Goal: Transaction & Acquisition: Book appointment/travel/reservation

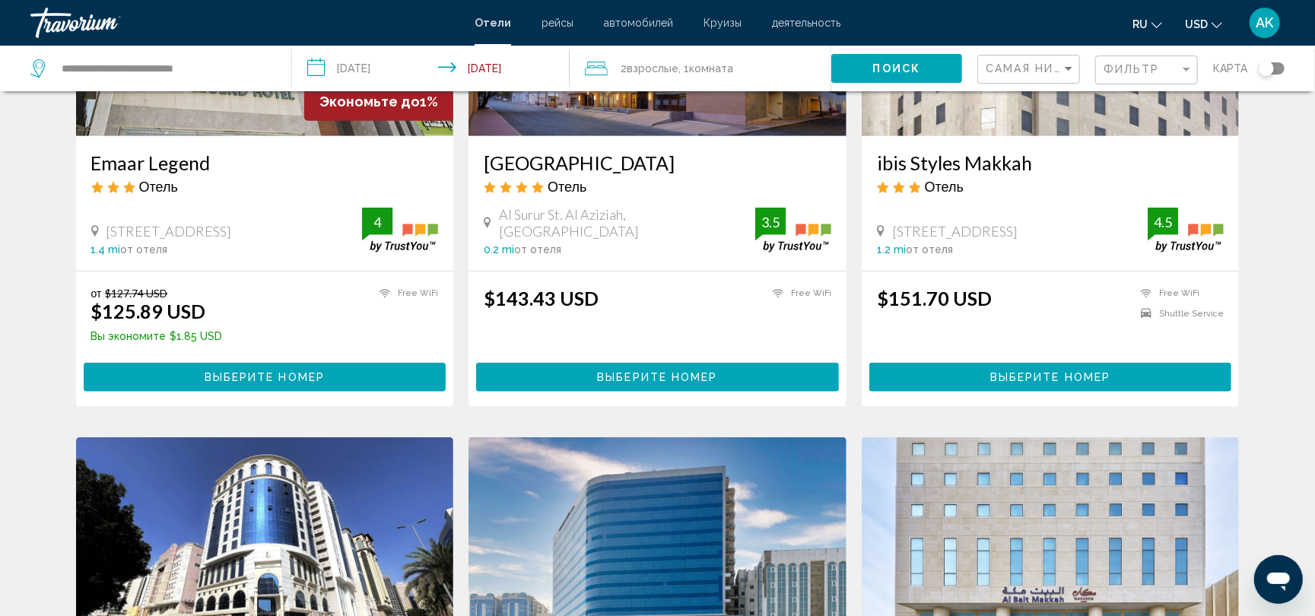
scroll to position [794, 0]
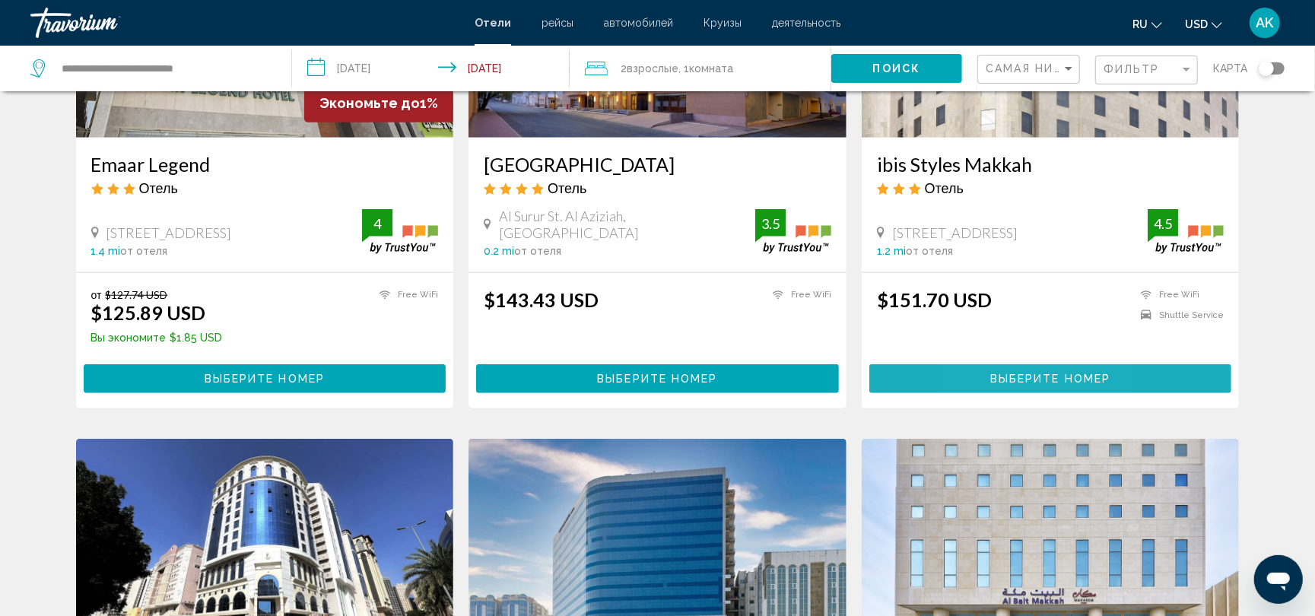
click at [988, 374] on button "Выберите номер" at bounding box center [1050, 378] width 363 height 28
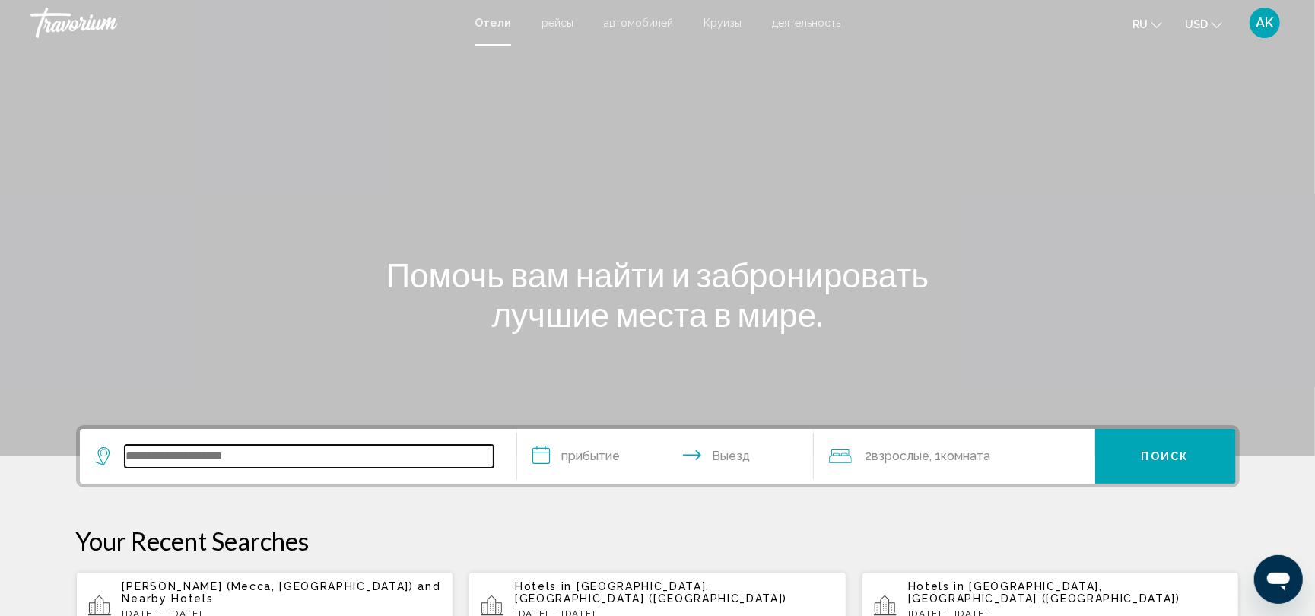
click at [233, 466] on input "Search widget" at bounding box center [309, 456] width 369 height 23
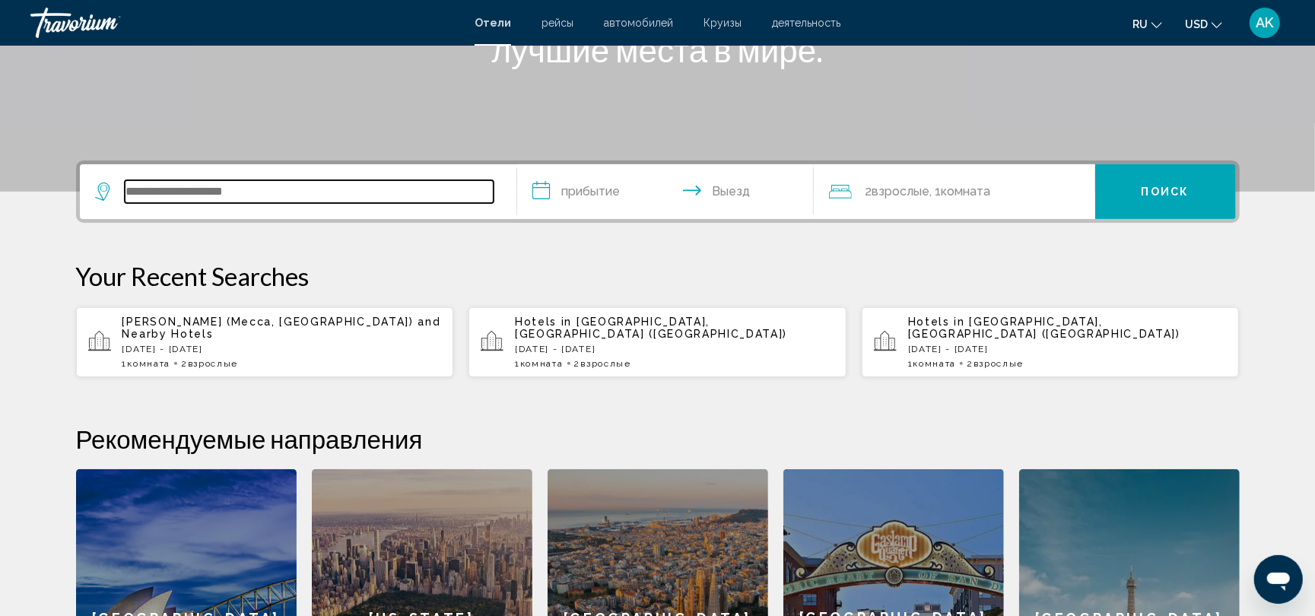
scroll to position [375, 0]
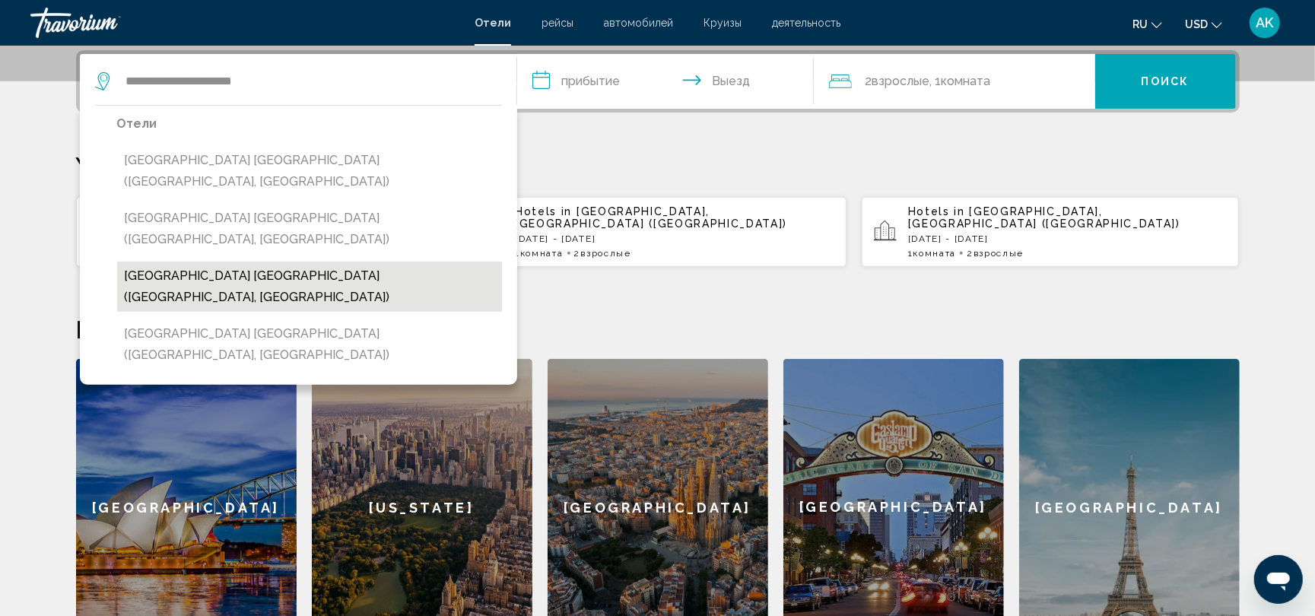
click at [335, 262] on button "Hilton Garden Inn Dubai Deira (Dubai, AE)" at bounding box center [309, 287] width 385 height 50
type input "**********"
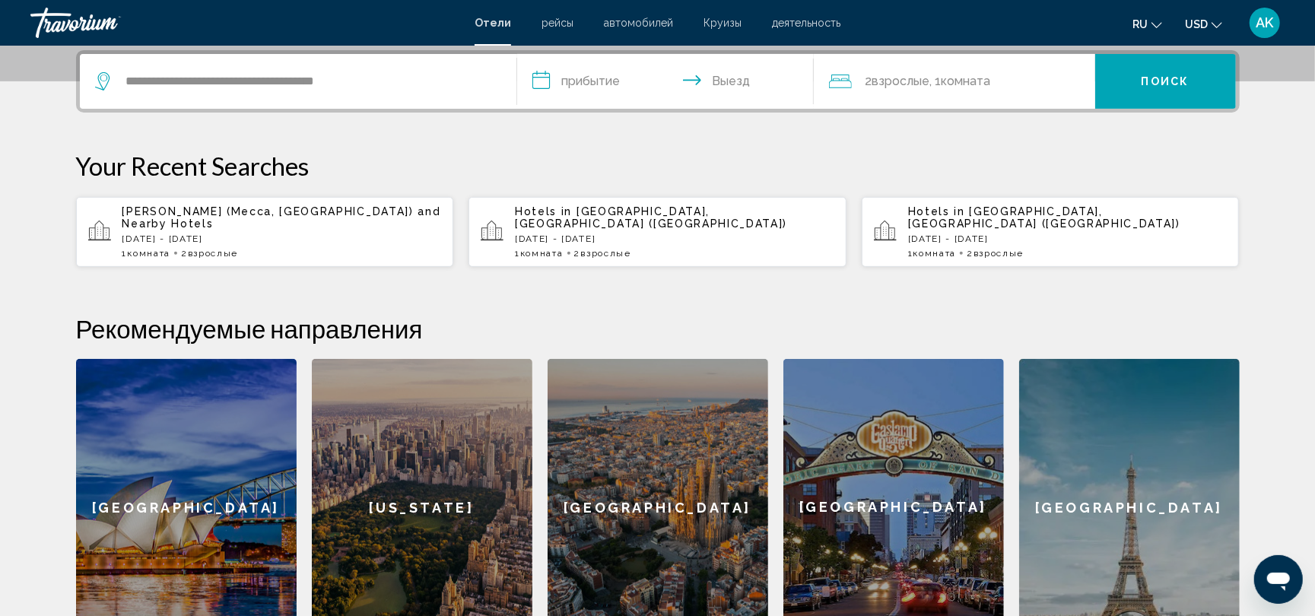
click at [607, 84] on input "**********" at bounding box center [668, 83] width 303 height 59
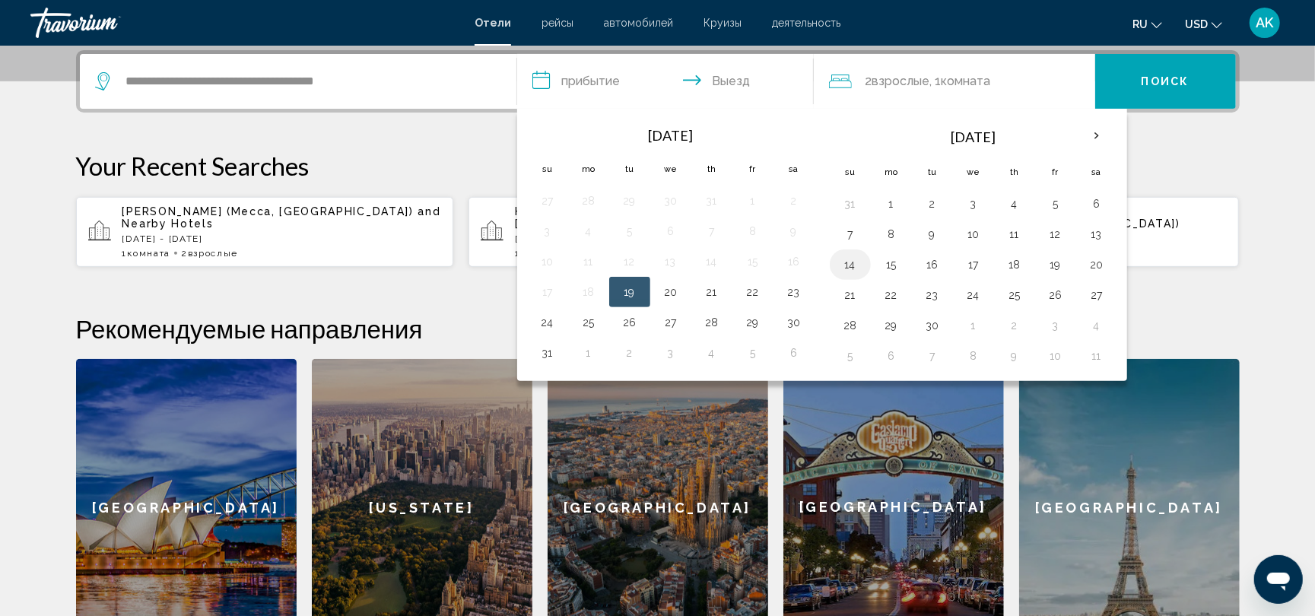
click at [856, 265] on button "14" at bounding box center [850, 264] width 24 height 21
click at [925, 266] on button "16" at bounding box center [932, 264] width 24 height 21
type input "**********"
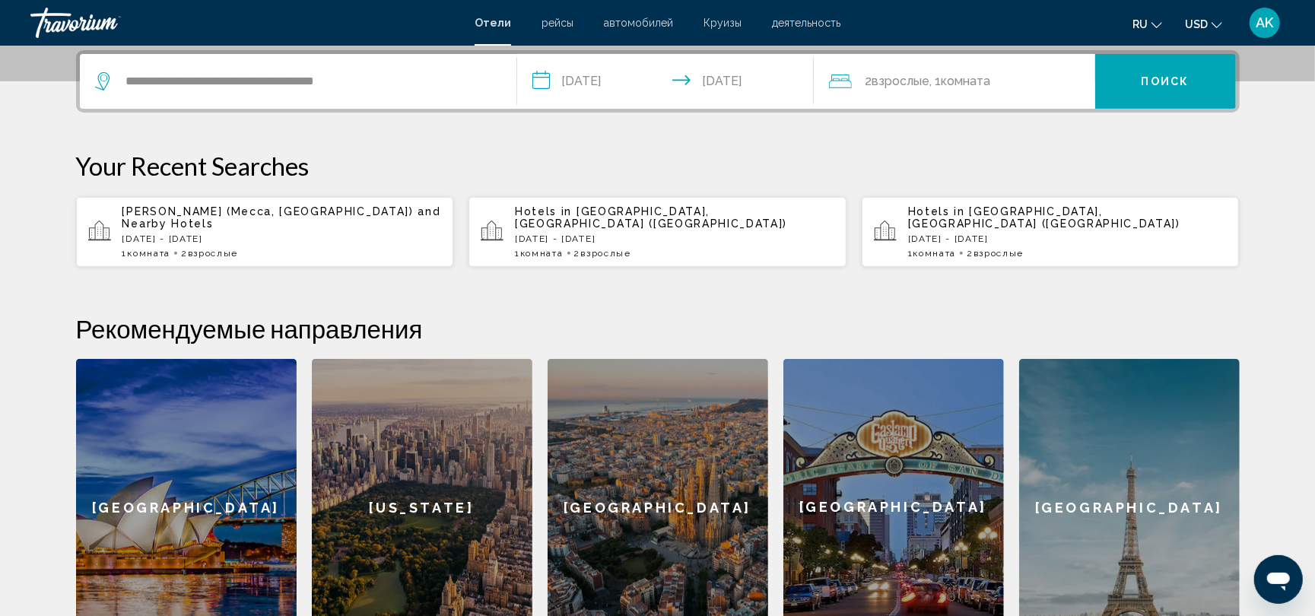
click at [922, 266] on div "**********" at bounding box center [658, 352] width 1224 height 605
click at [1147, 88] on button "Поиск" at bounding box center [1165, 81] width 141 height 55
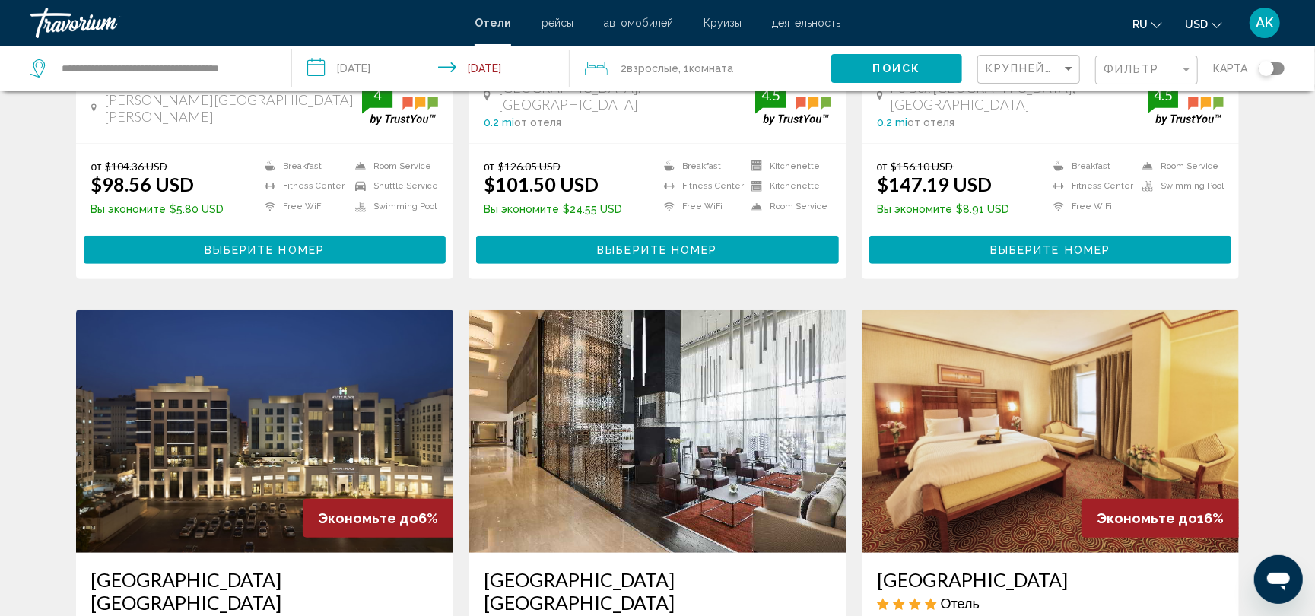
scroll to position [433, 0]
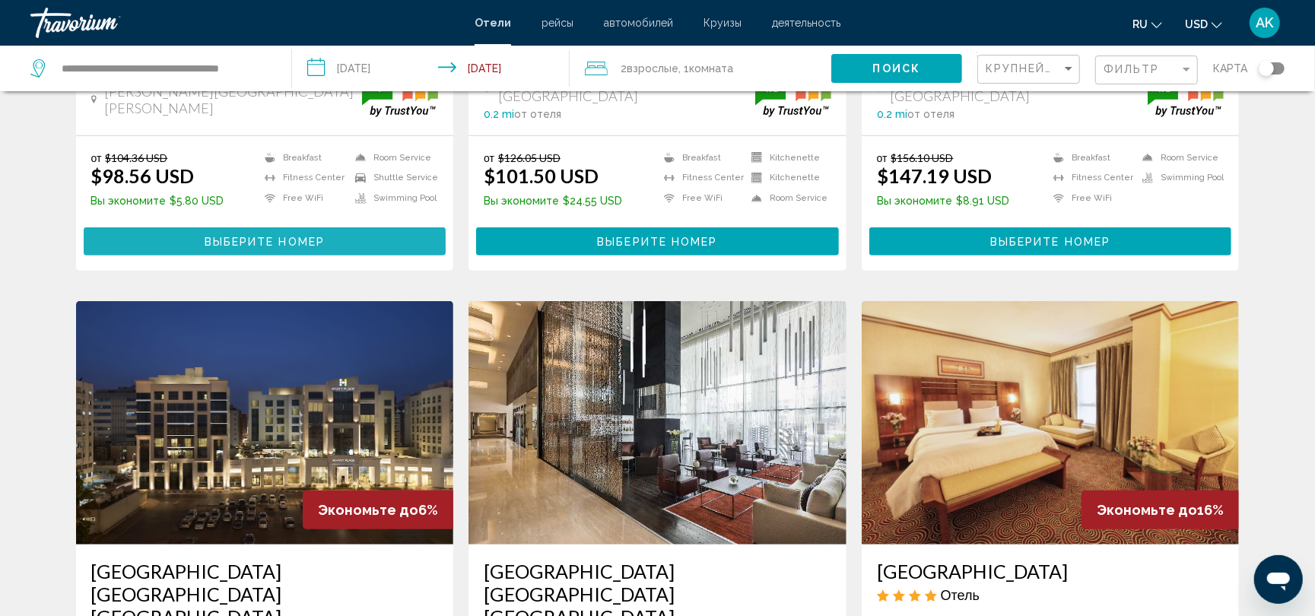
click at [318, 236] on span "Выберите номер" at bounding box center [265, 242] width 120 height 12
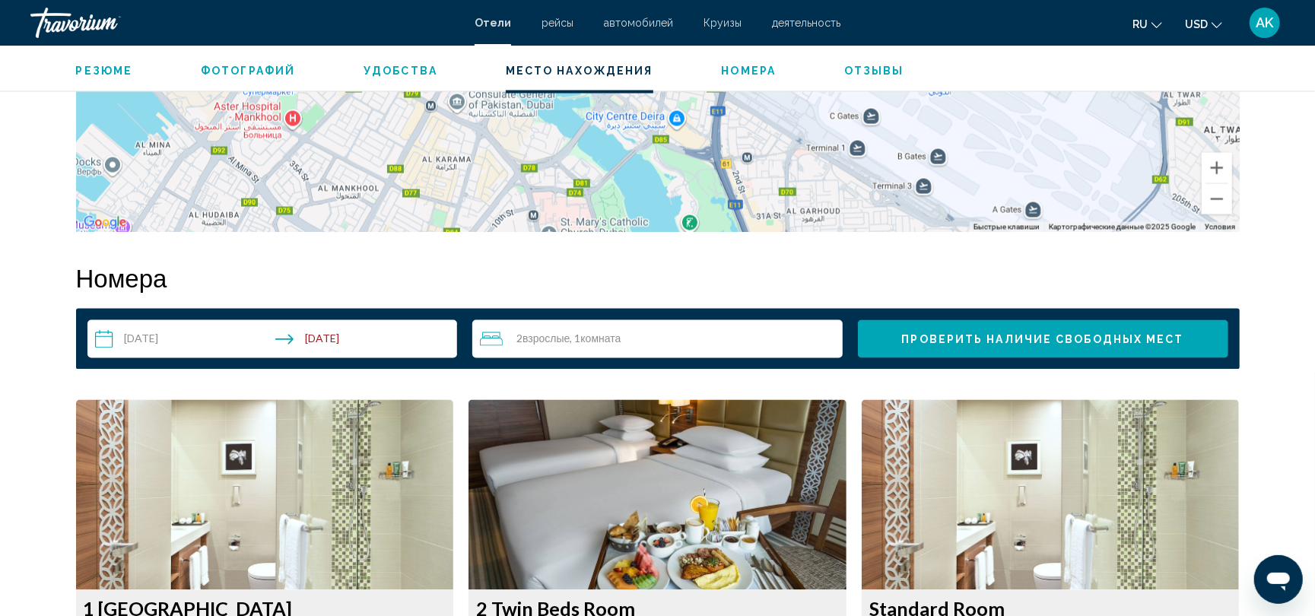
scroll to position [1771, 0]
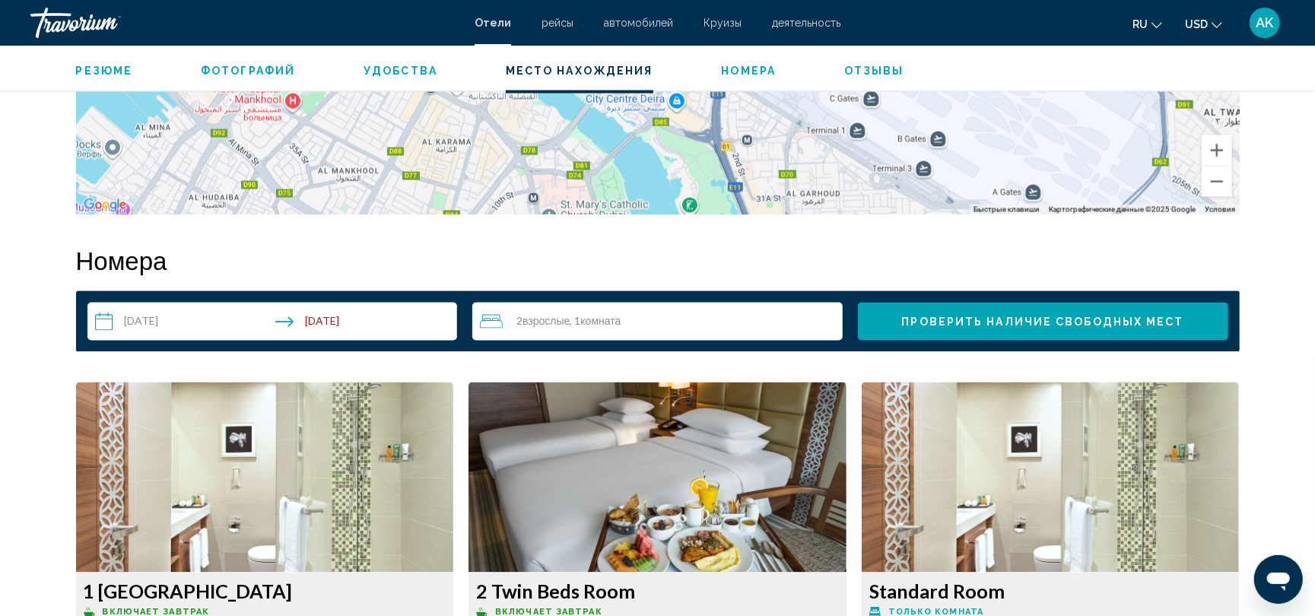
click at [627, 327] on div "2 Взрослый Взрослые , 1 Комната номера" at bounding box center [661, 322] width 363 height 18
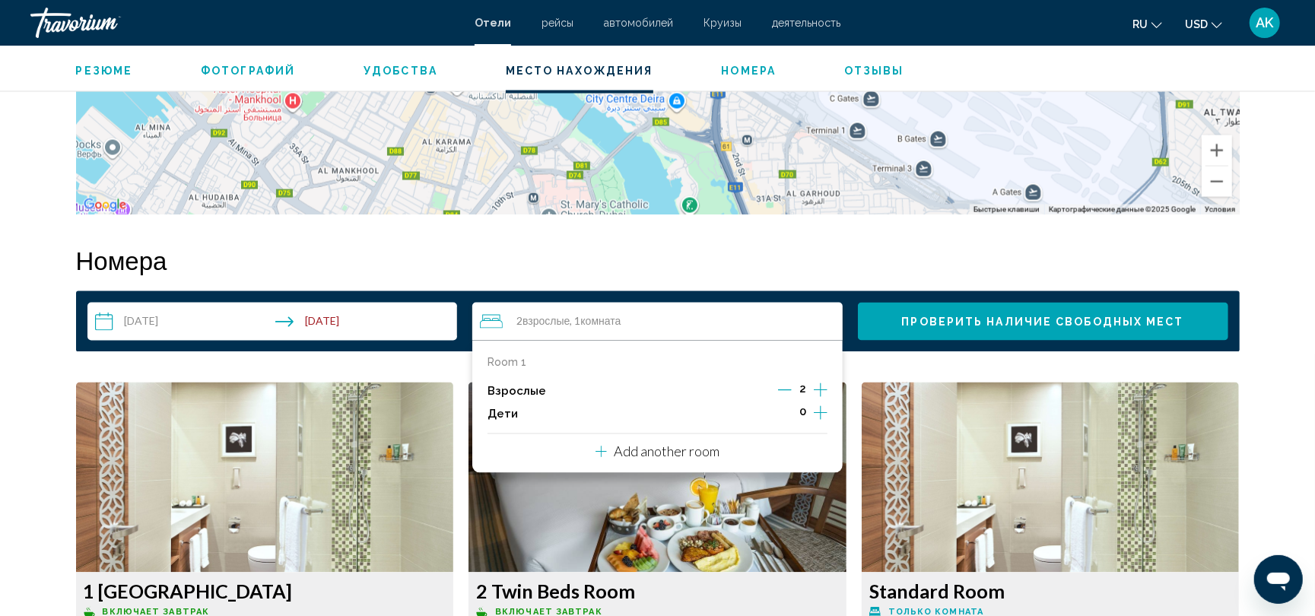
click at [788, 393] on icon "Decrement adults" at bounding box center [785, 390] width 14 height 14
click at [821, 415] on icon "Increment children" at bounding box center [821, 413] width 14 height 18
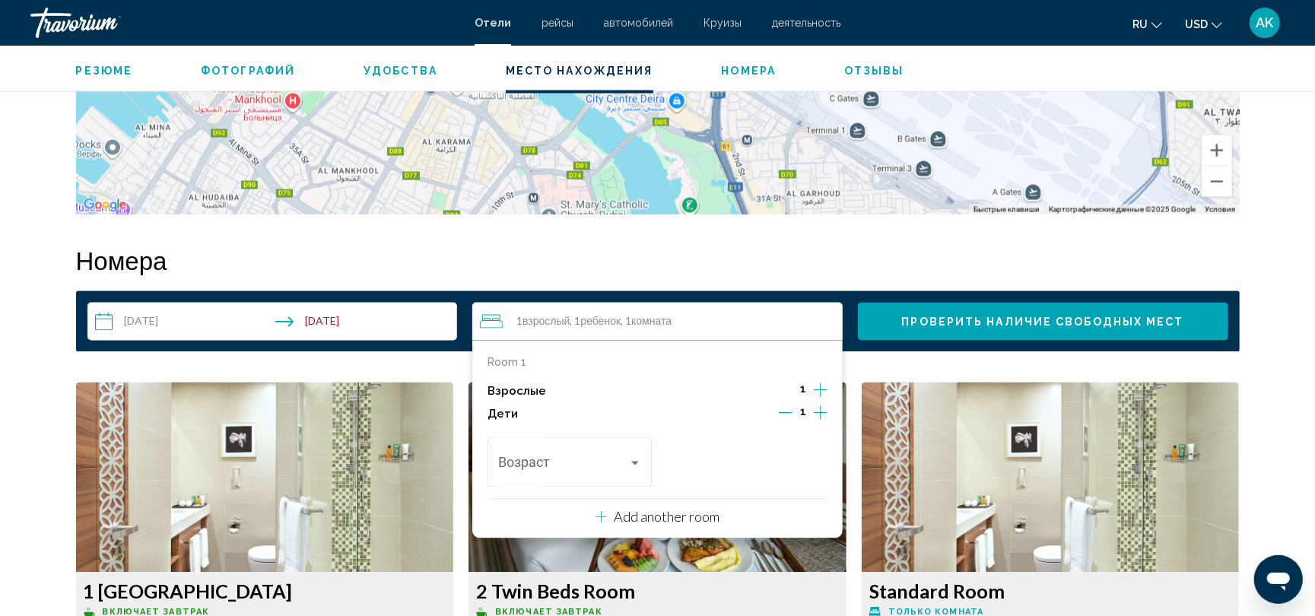
click at [821, 415] on icon "Increment children" at bounding box center [821, 413] width 14 height 18
click at [646, 456] on div "Возраст" at bounding box center [569, 460] width 164 height 54
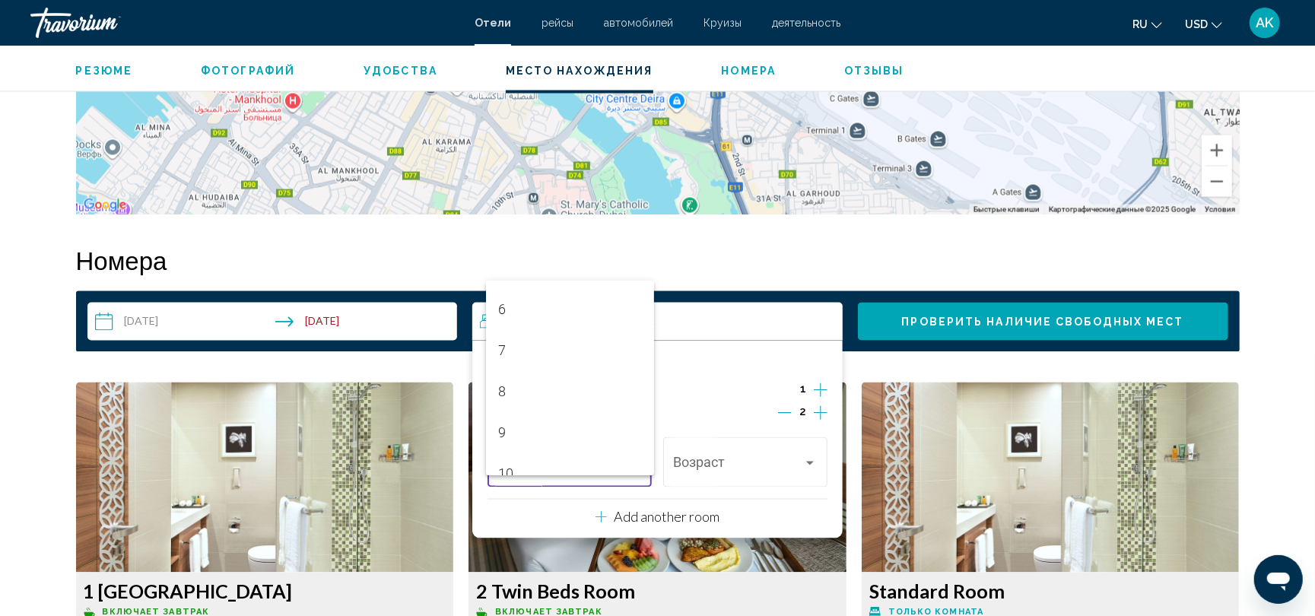
scroll to position [240, 0]
click at [551, 427] on span "9" at bounding box center [570, 430] width 144 height 41
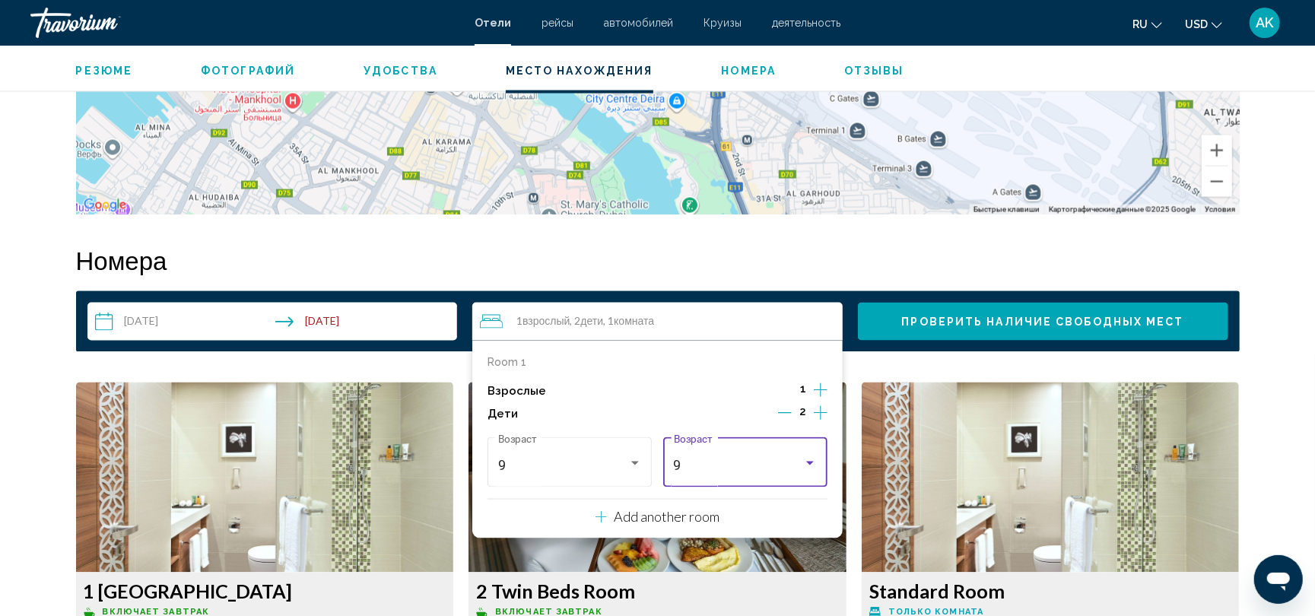
drag, startPoint x: 724, startPoint y: 468, endPoint x: 809, endPoint y: 462, distance: 85.4
click at [809, 462] on div "9" at bounding box center [746, 465] width 144 height 15
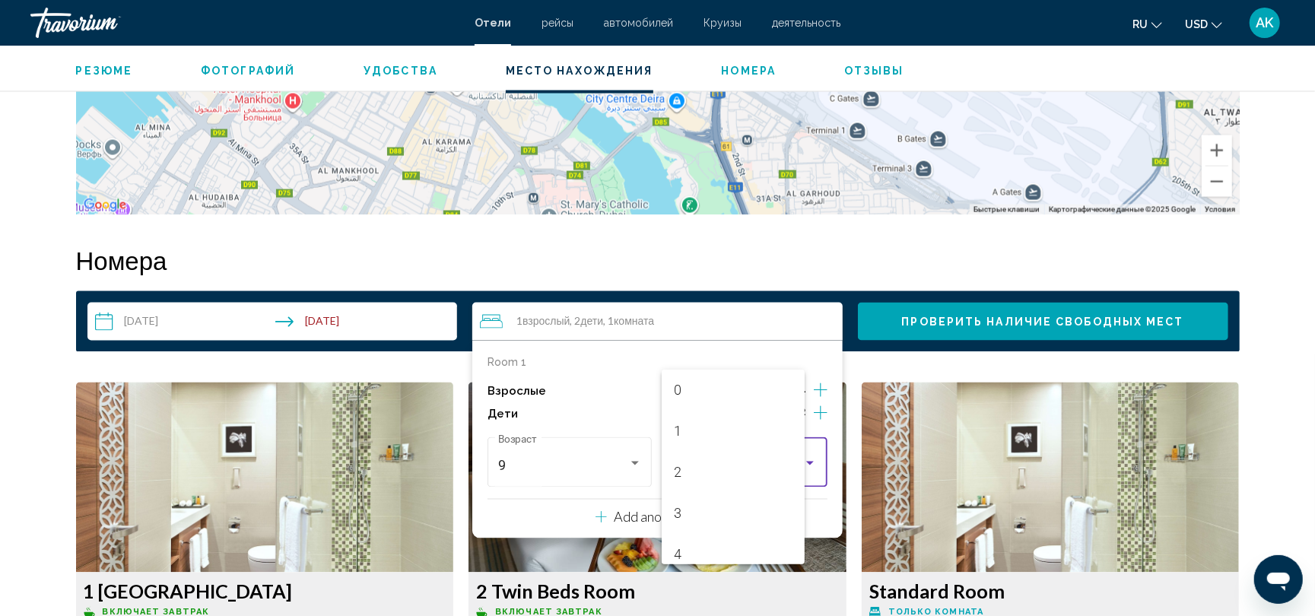
scroll to position [293, 0]
click at [805, 462] on mat-option "9" at bounding box center [734, 466] width 144 height 41
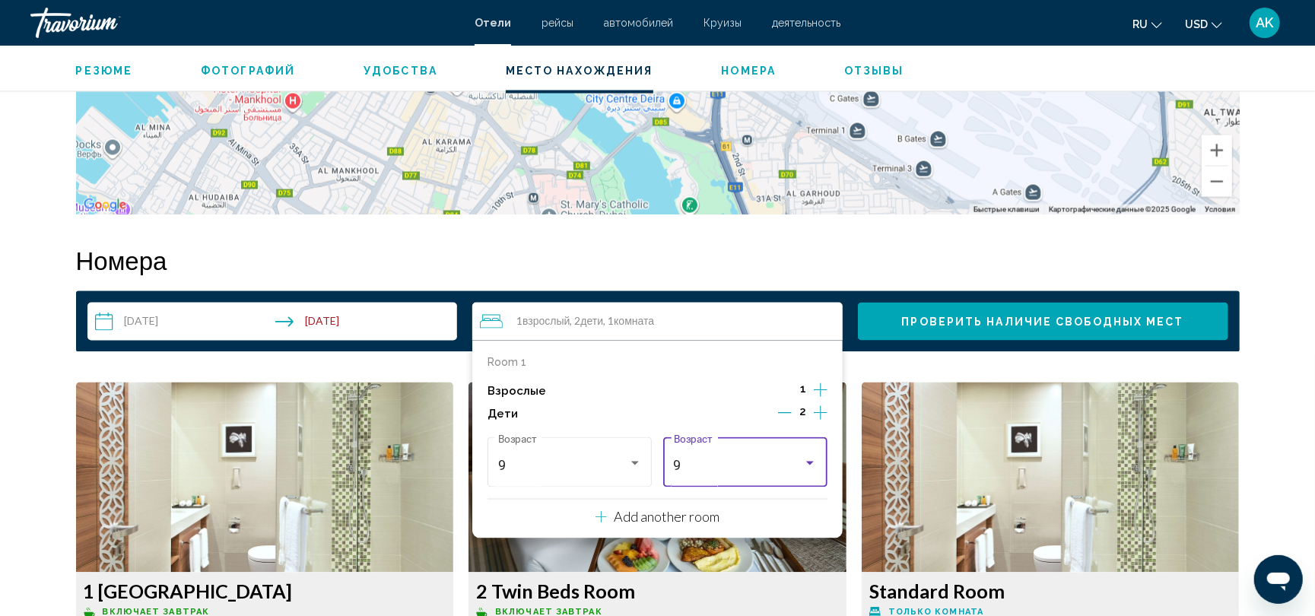
click at [814, 455] on div "9 Возраст" at bounding box center [746, 460] width 144 height 54
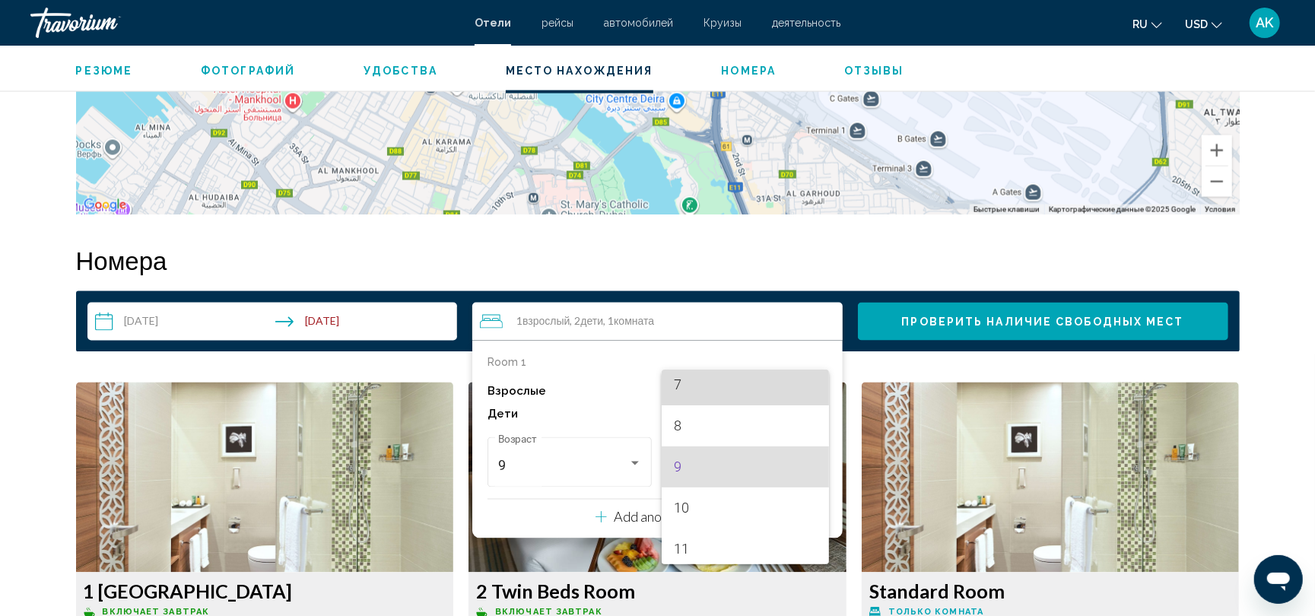
click at [770, 385] on span "7" at bounding box center [746, 384] width 144 height 41
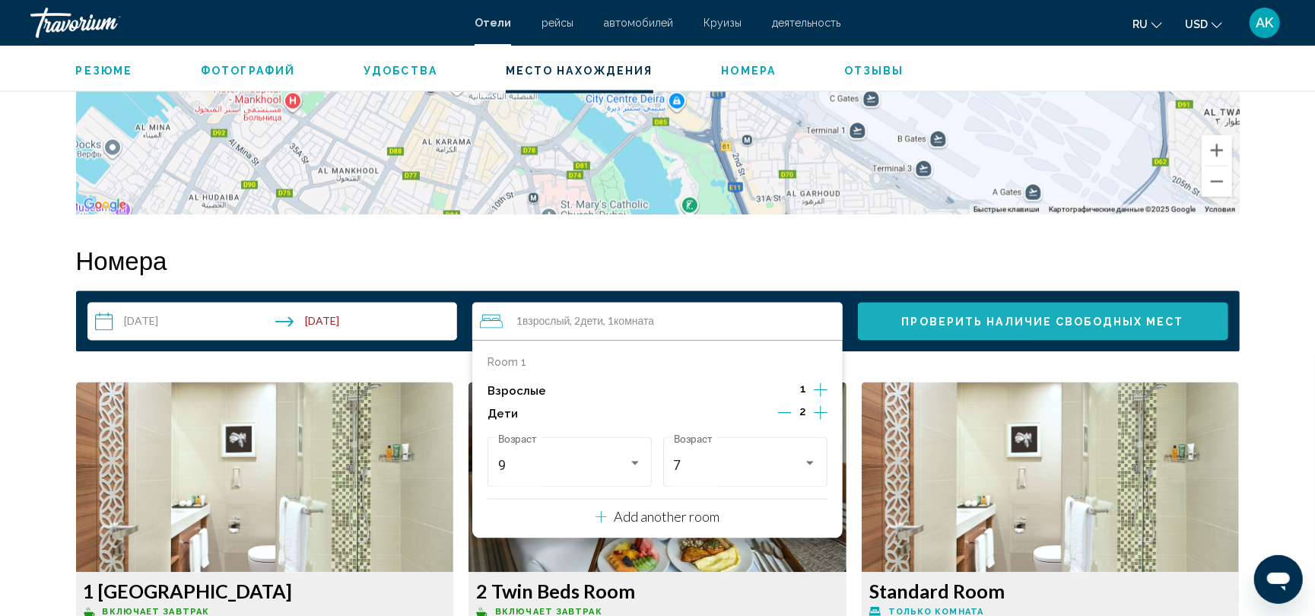
click at [938, 328] on button "Проверить наличие свободных мест" at bounding box center [1043, 322] width 370 height 38
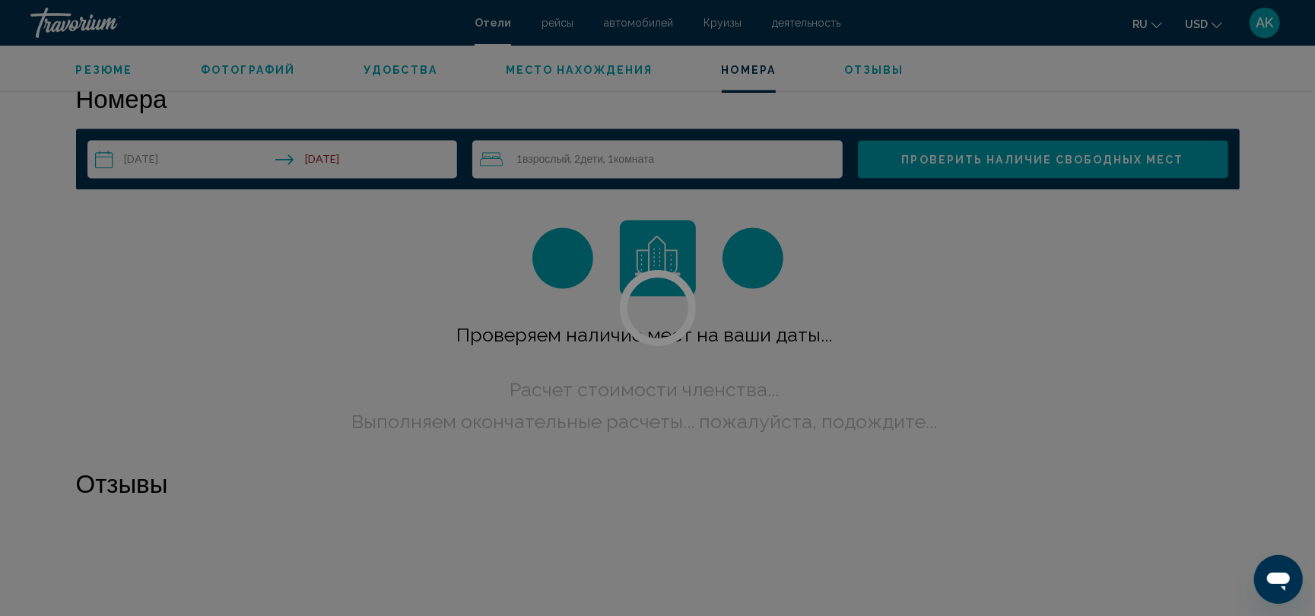
scroll to position [1925, 0]
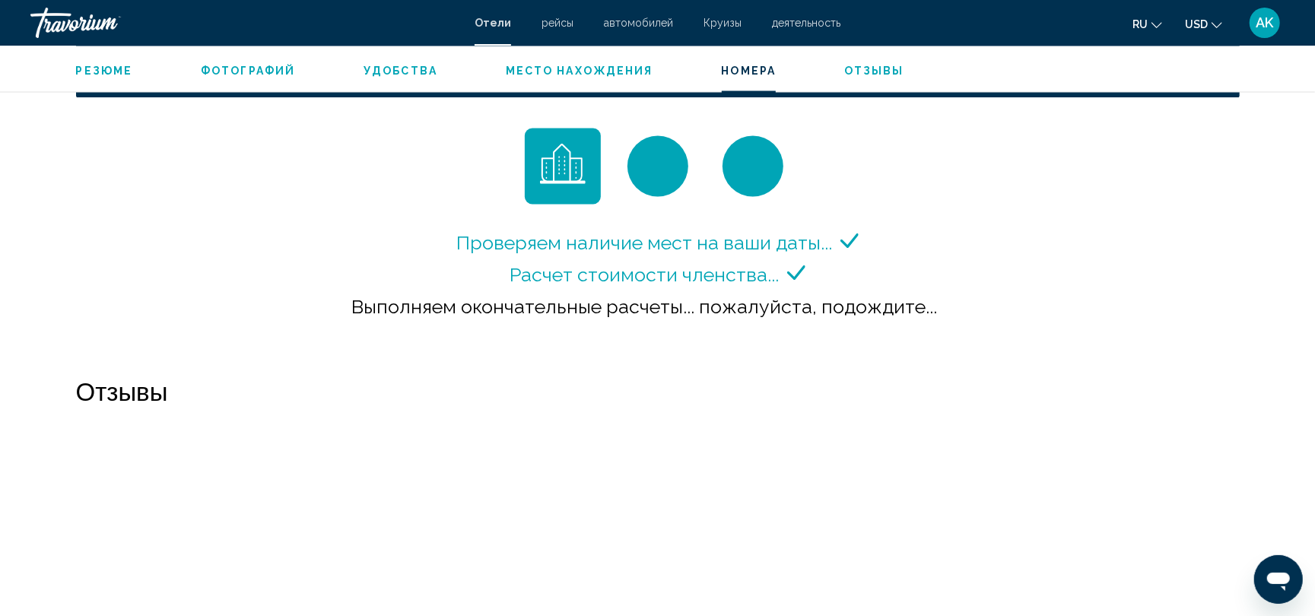
scroll to position [1943, 0]
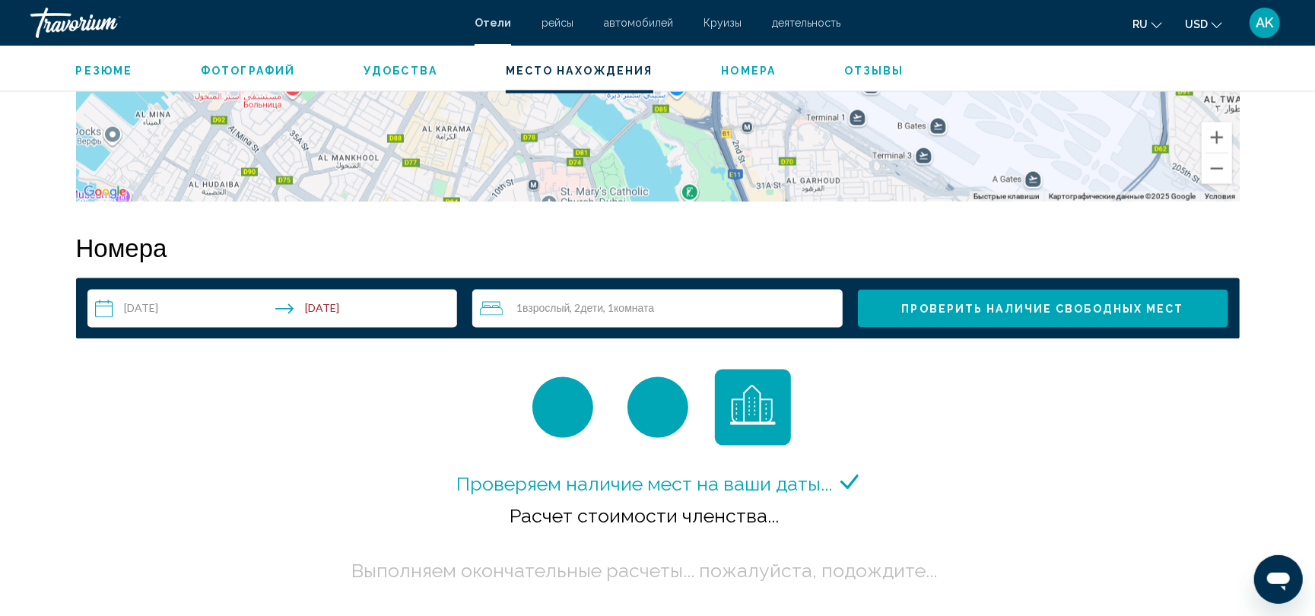
scroll to position [1794, 0]
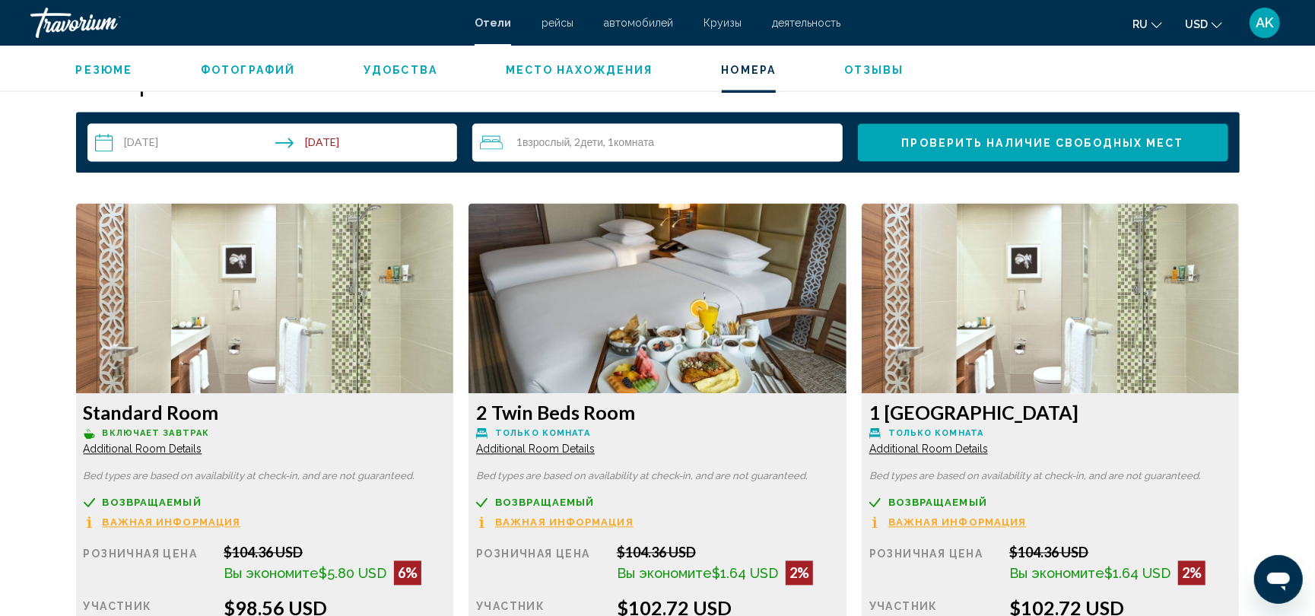
scroll to position [1939, 0]
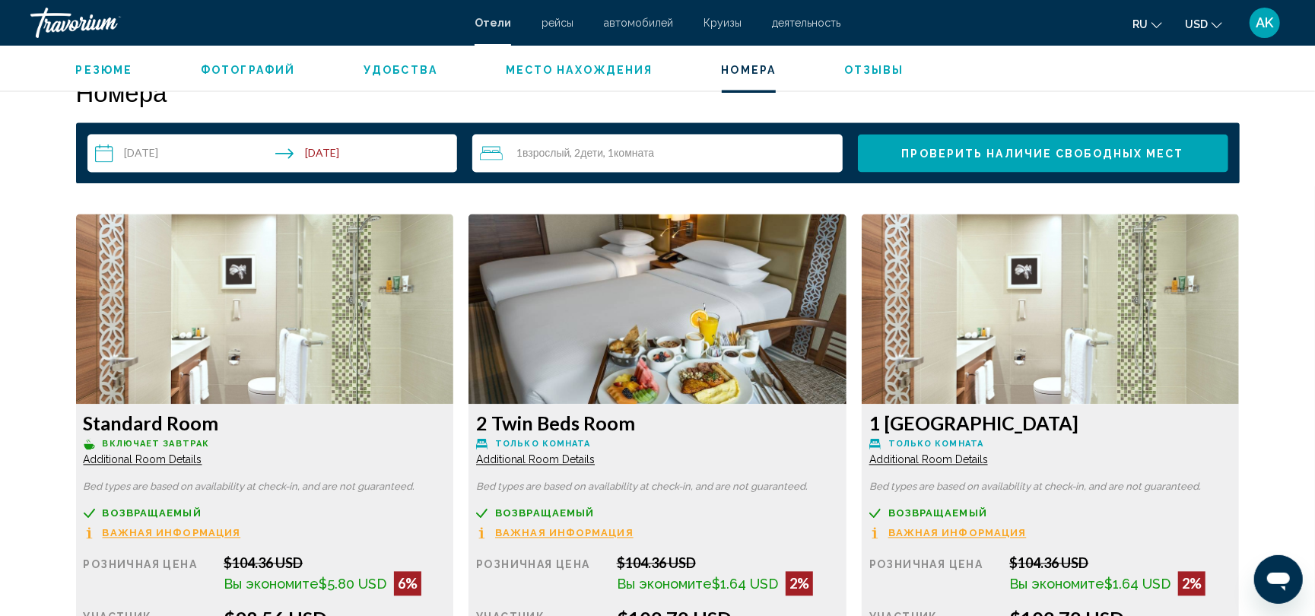
click at [446, 412] on h3 "1 King Bed Room" at bounding box center [265, 423] width 363 height 23
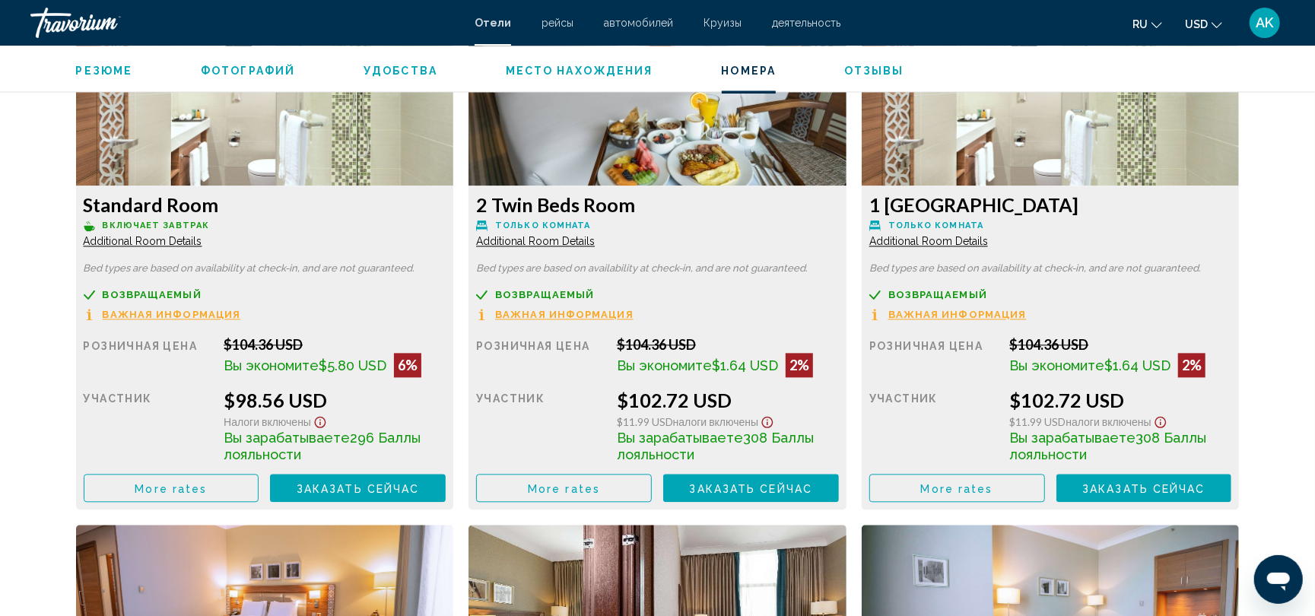
scroll to position [2159, 0]
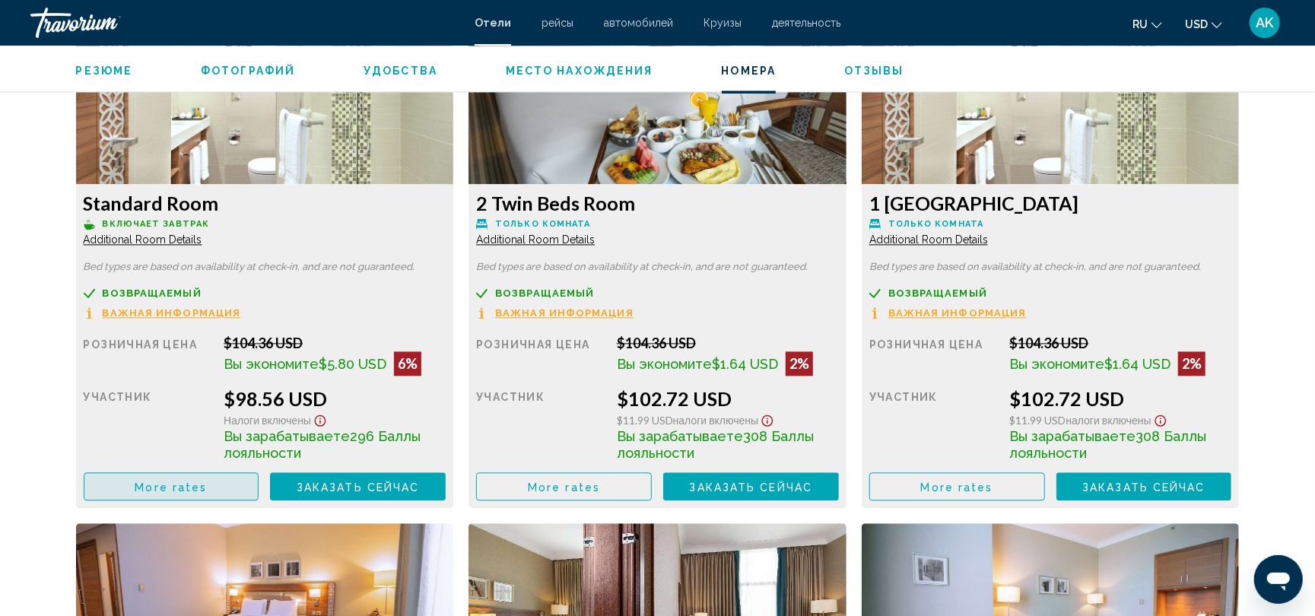
click at [176, 484] on span "More rates" at bounding box center [171, 487] width 72 height 12
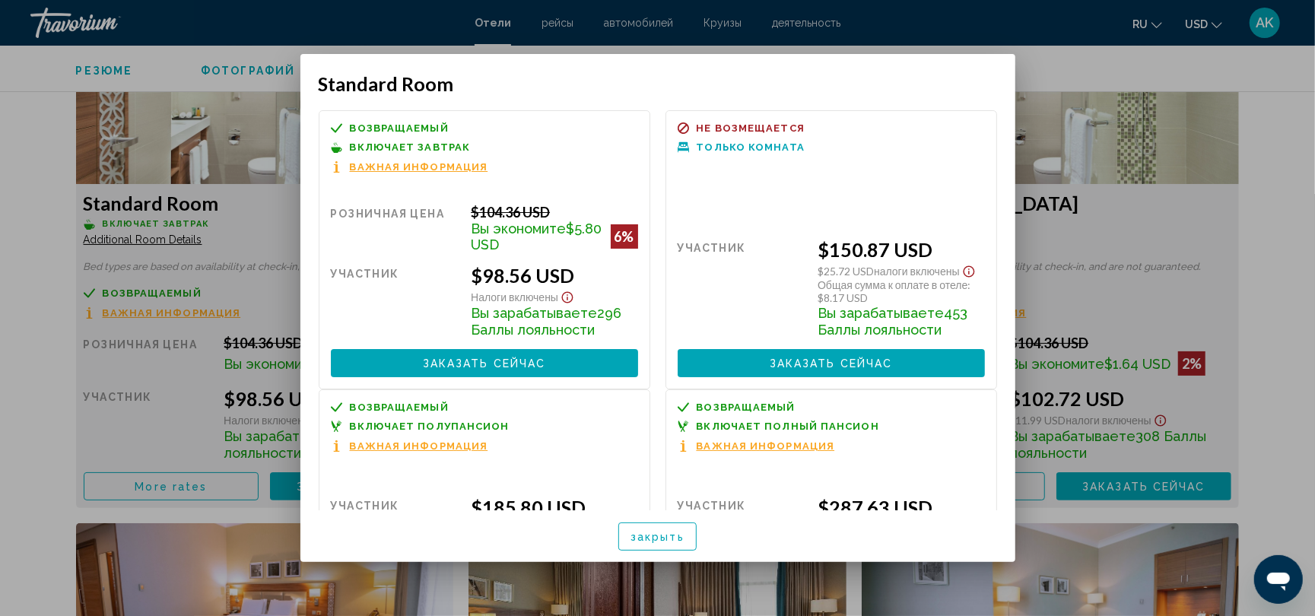
scroll to position [116, 0]
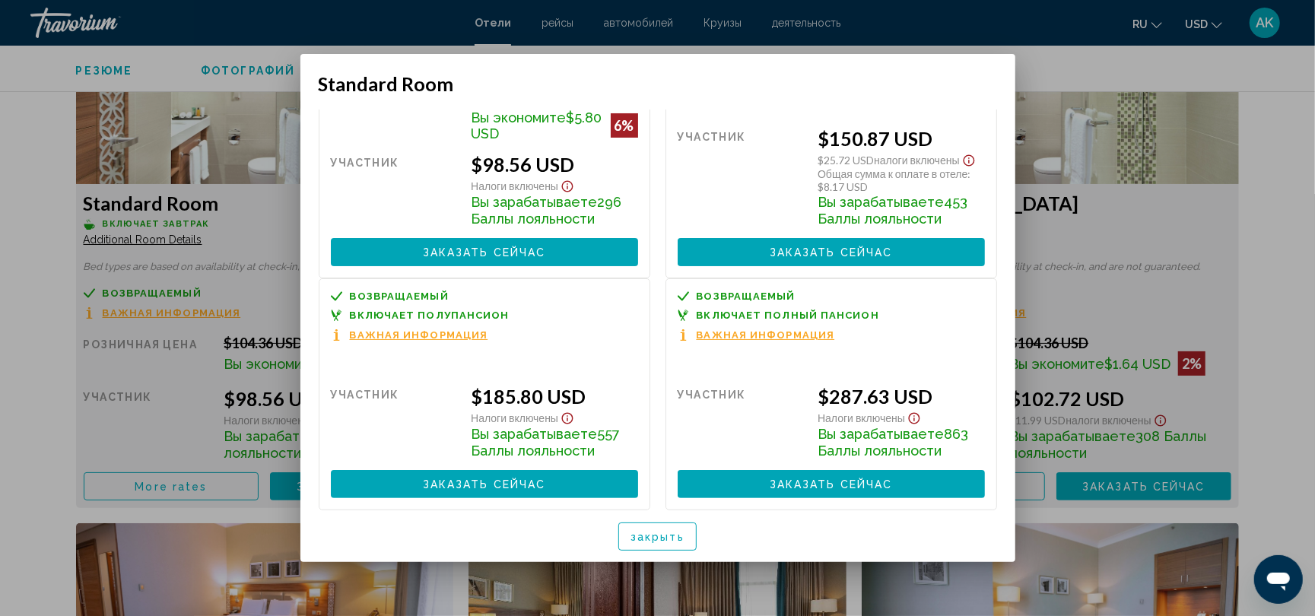
click at [100, 376] on div at bounding box center [657, 308] width 1315 height 616
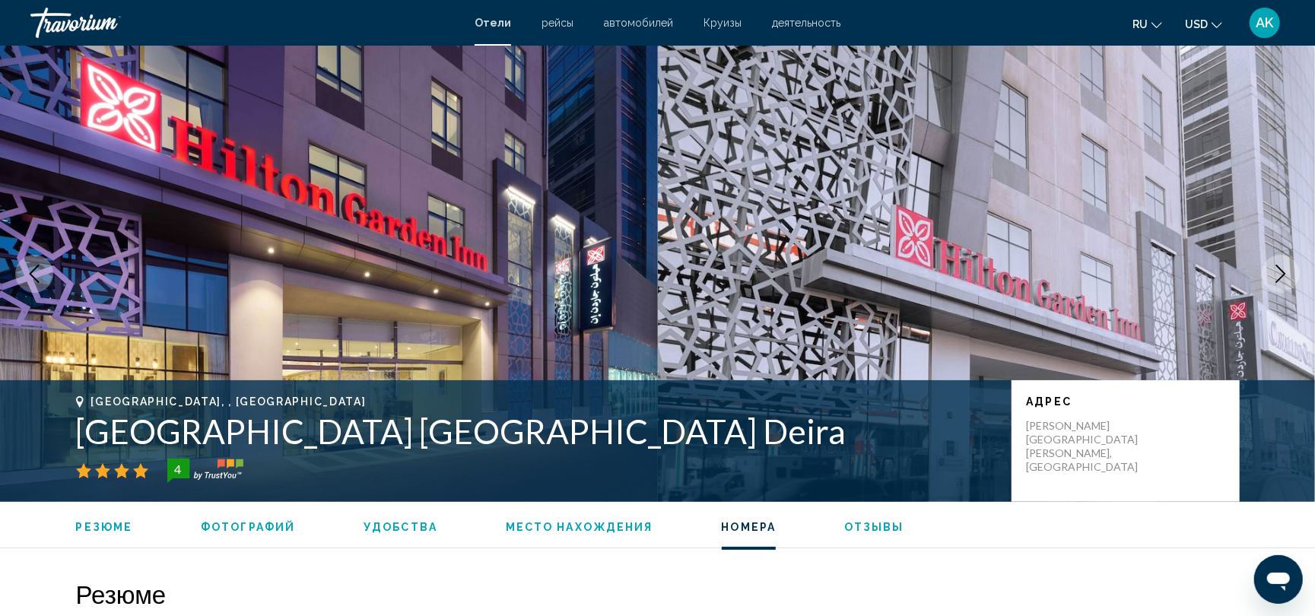
scroll to position [2159, 0]
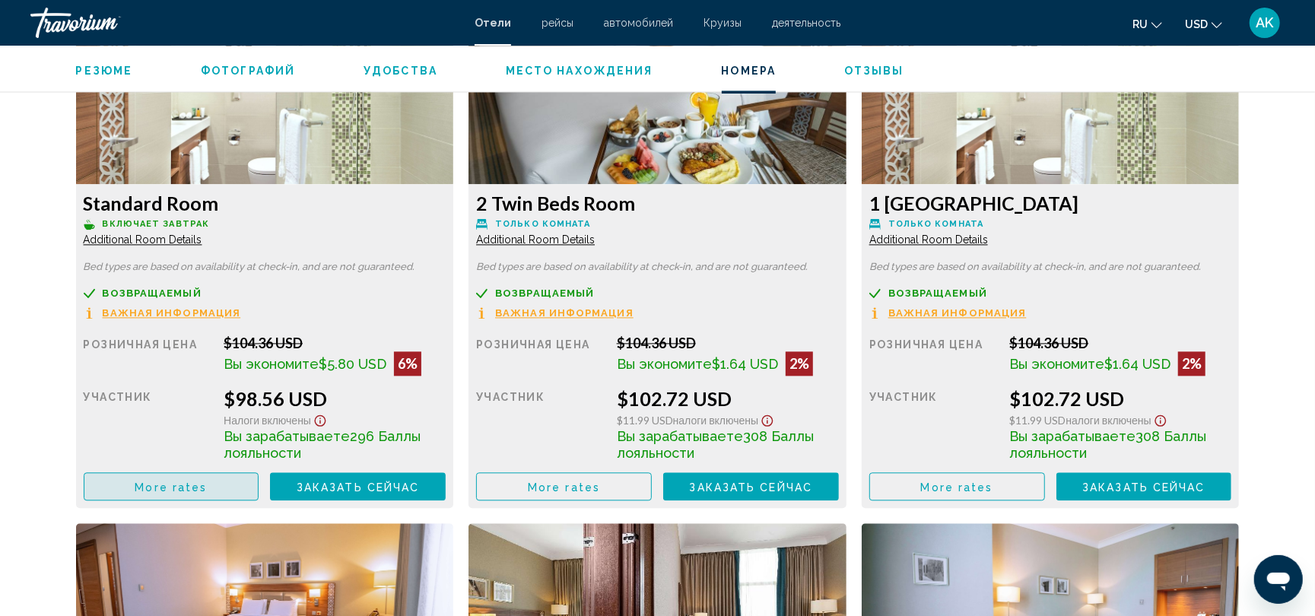
click at [138, 496] on button "More rates" at bounding box center [172, 486] width 176 height 28
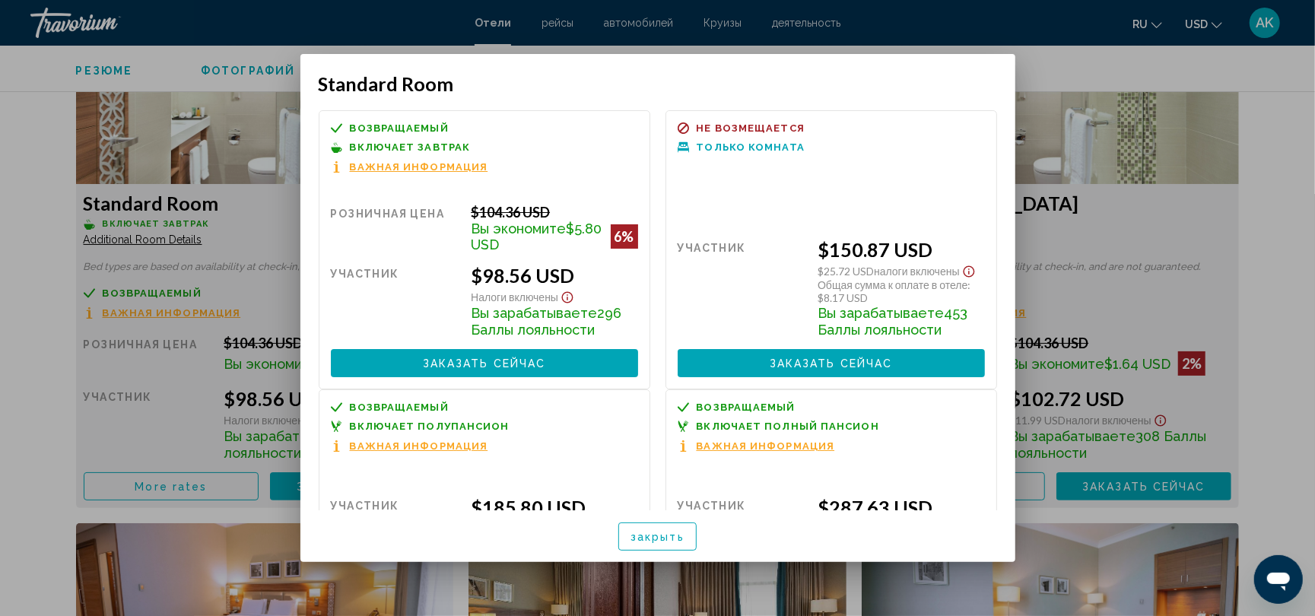
scroll to position [0, 0]
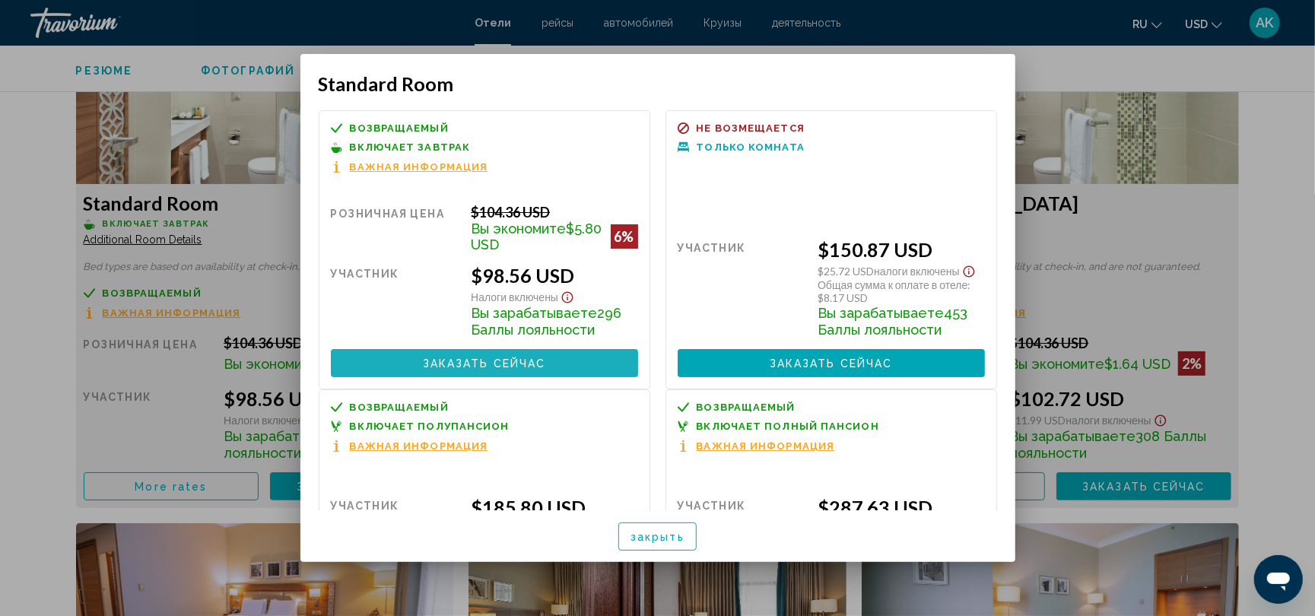
click at [526, 357] on button "Заказать сейчас Больше недоступно" at bounding box center [484, 363] width 307 height 28
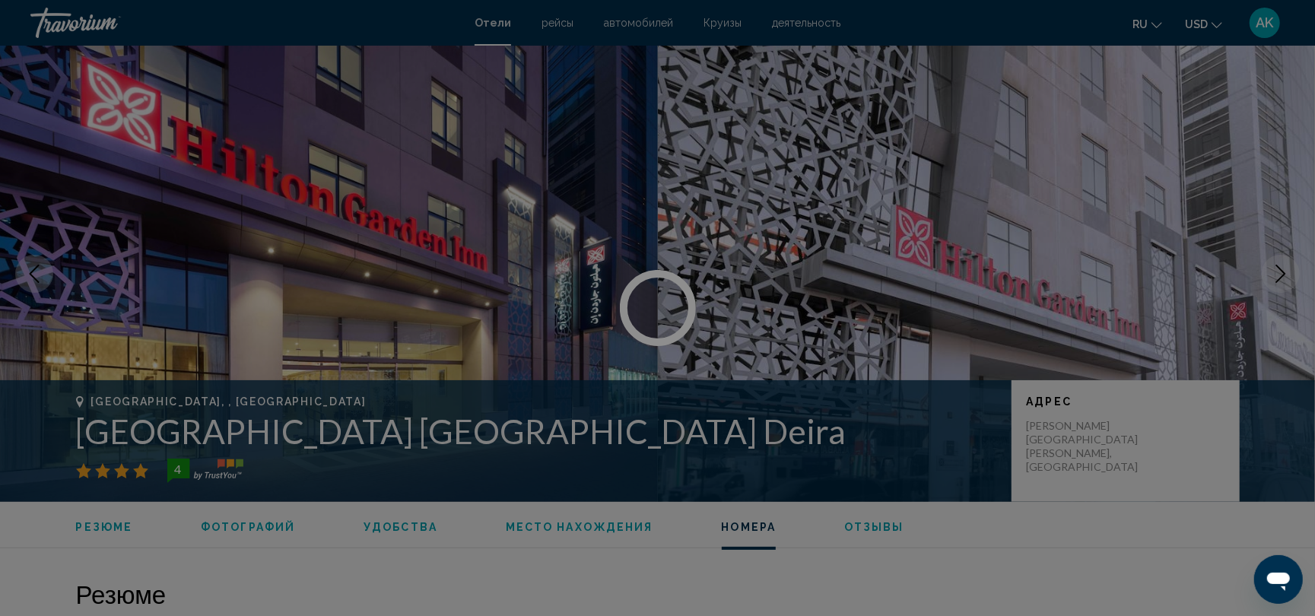
scroll to position [2159, 0]
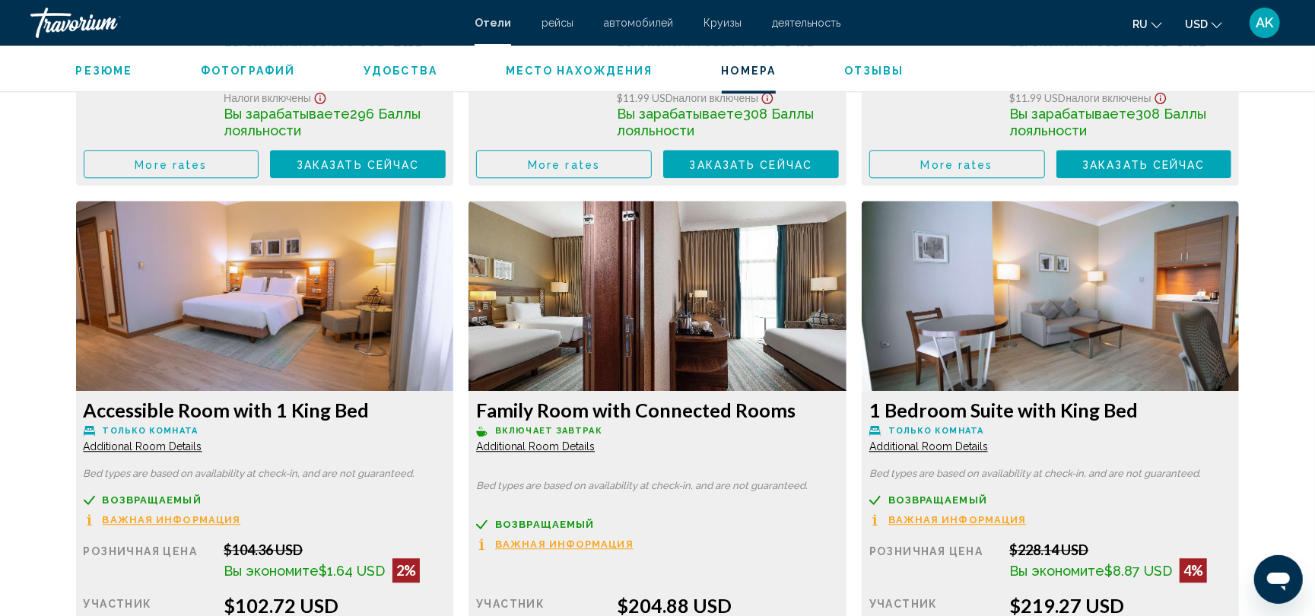
scroll to position [2486, 0]
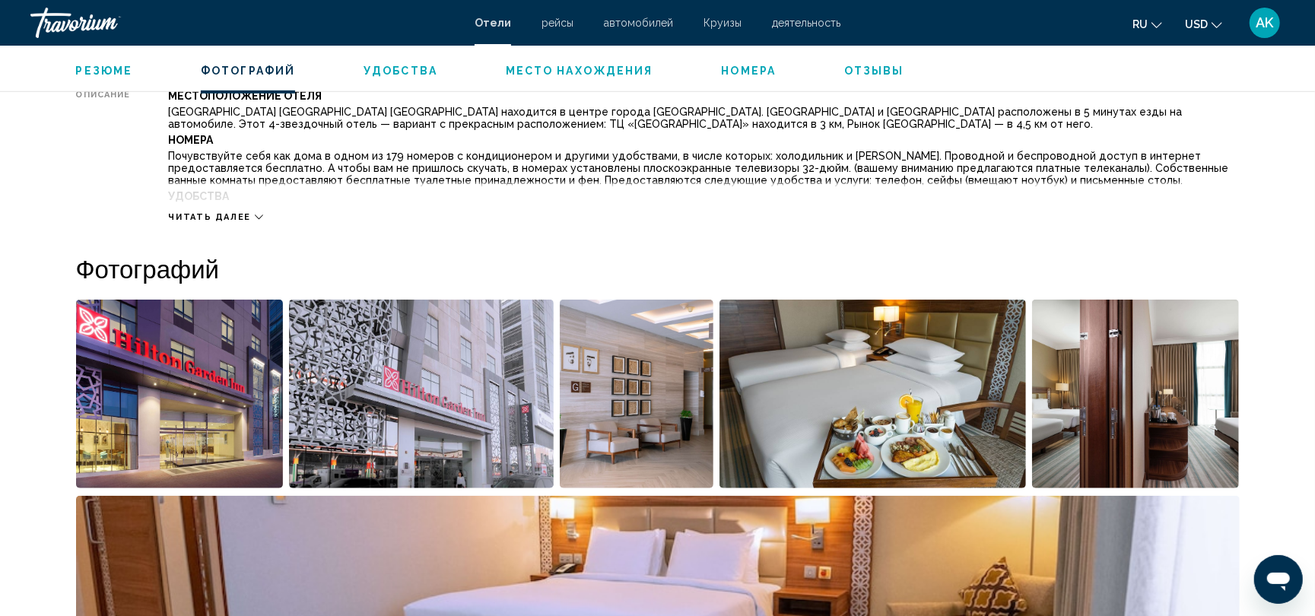
scroll to position [0, 0]
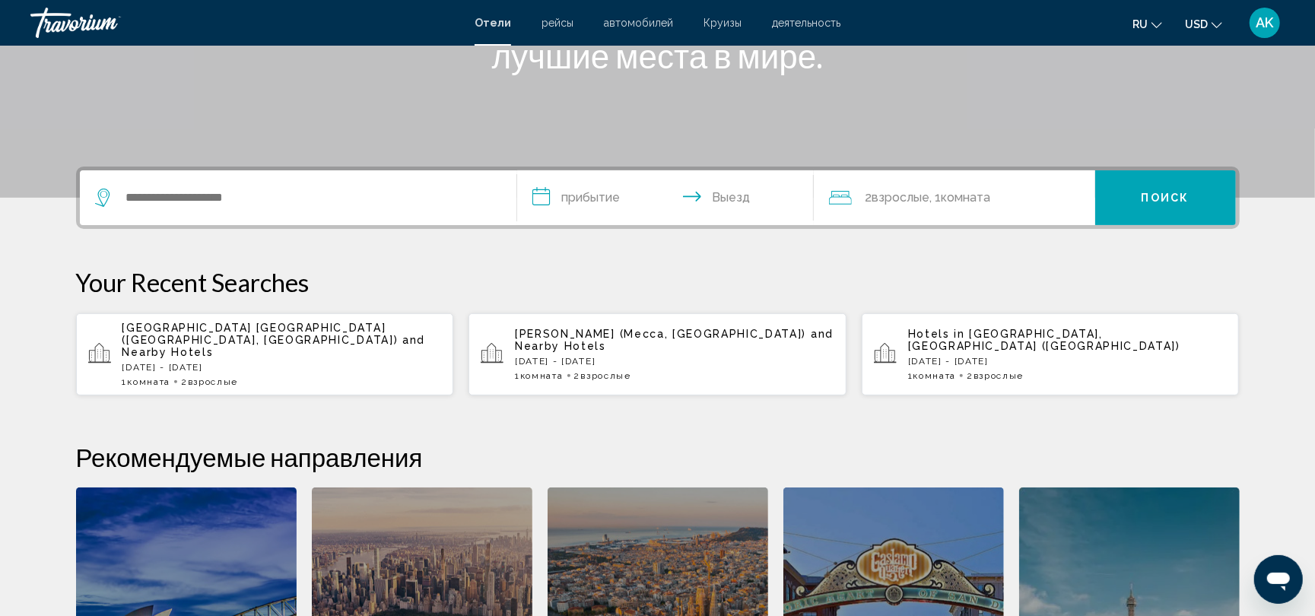
scroll to position [271, 0]
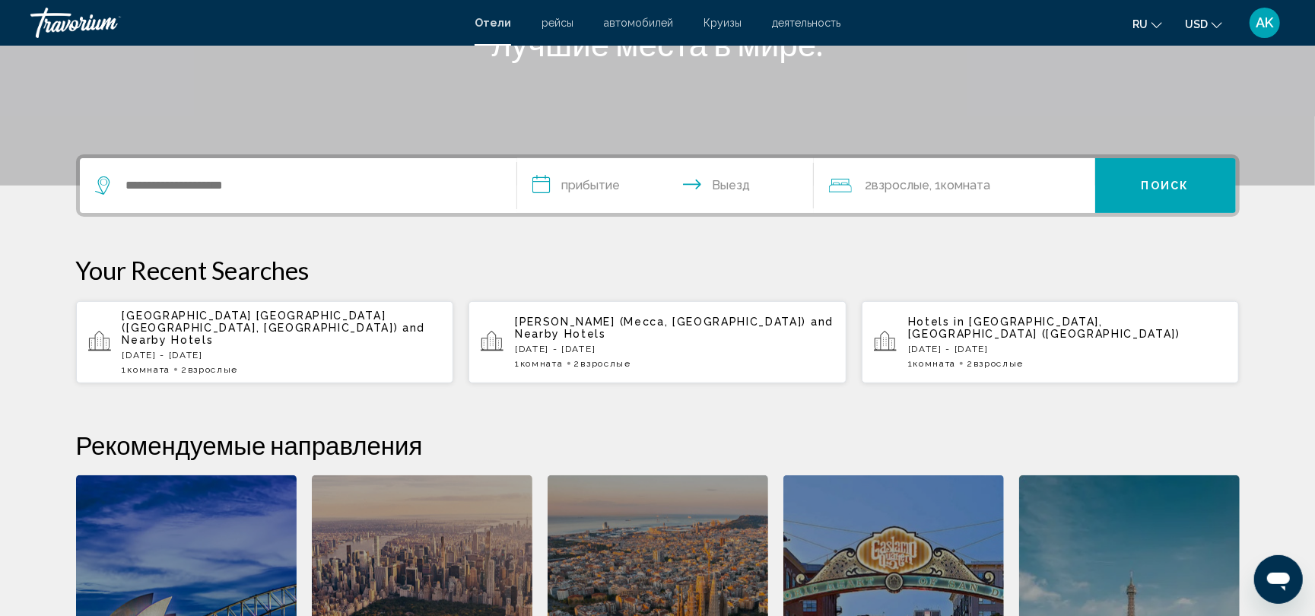
click at [570, 344] on p "[DATE] - [DATE]" at bounding box center [674, 349] width 319 height 11
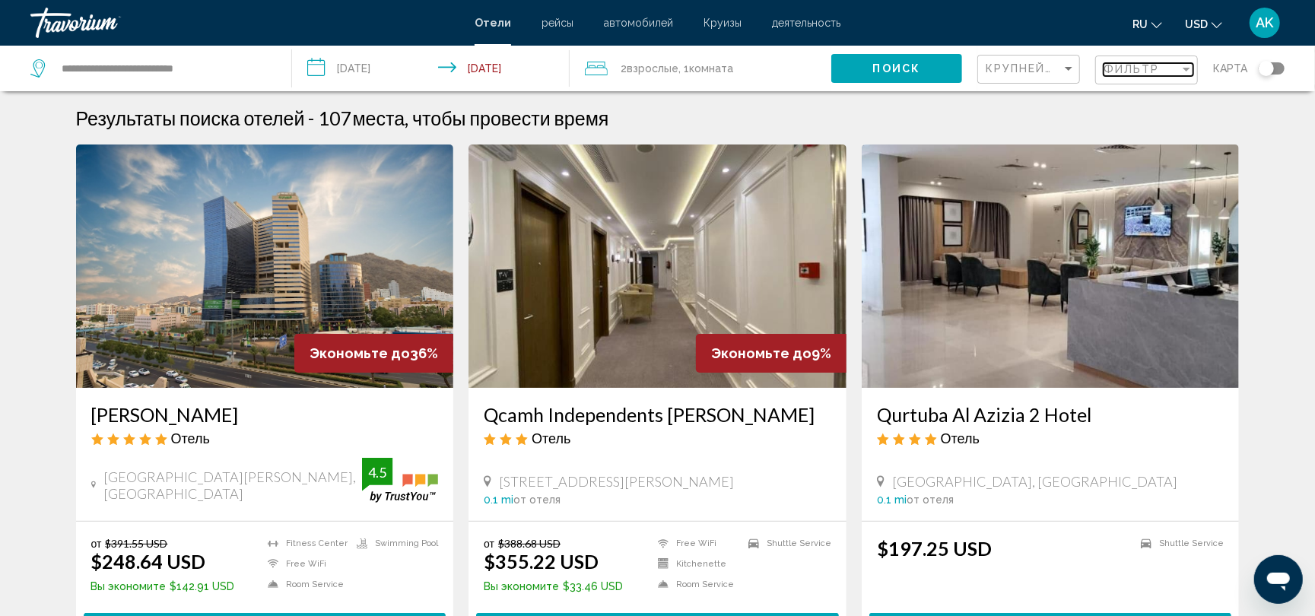
click at [1141, 70] on span "Фильтр" at bounding box center [1131, 69] width 56 height 12
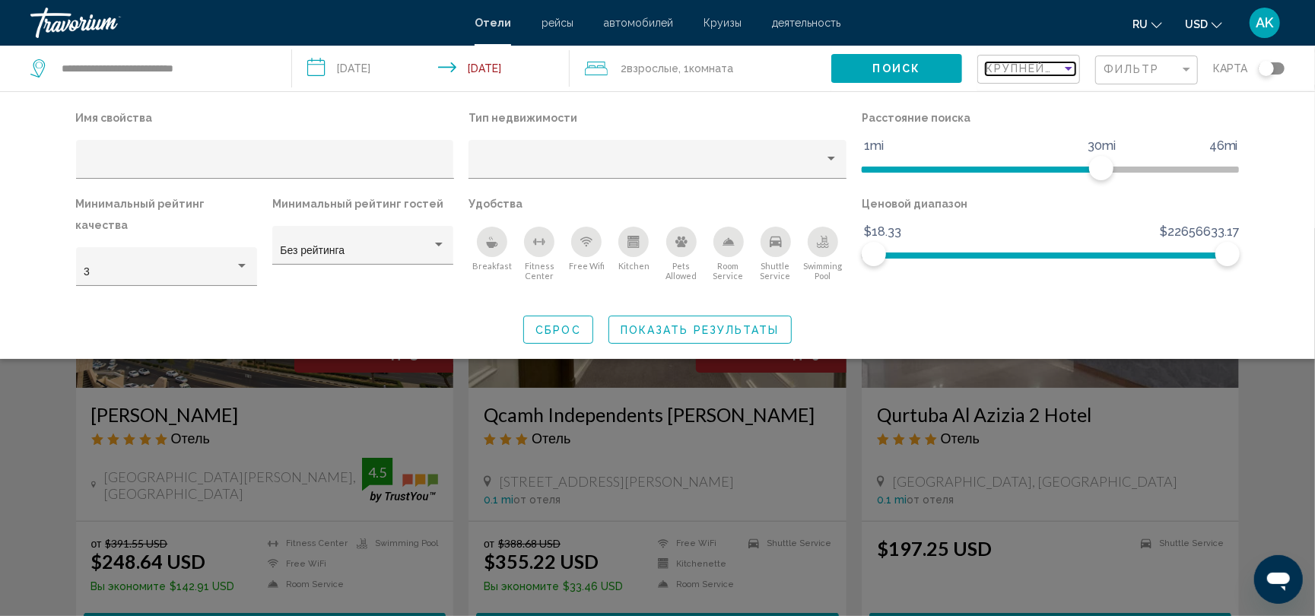
click at [1032, 67] on span "Крупнейшие сбережения" at bounding box center [1076, 68] width 182 height 12
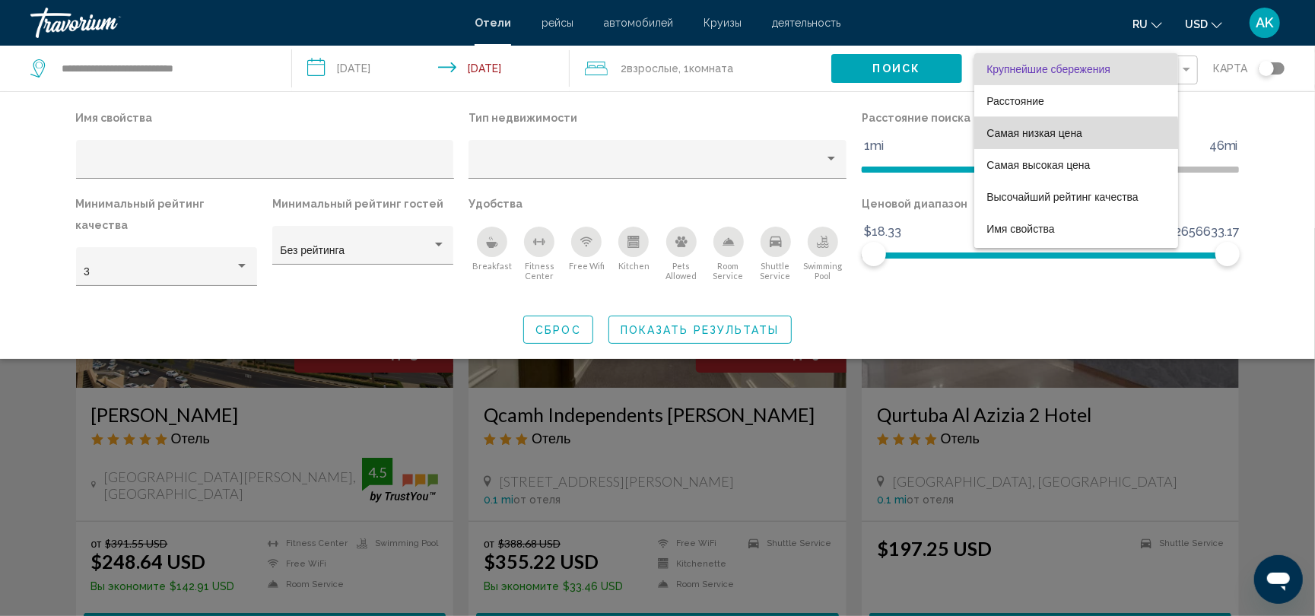
click at [1033, 141] on span "Самая низкая цена" at bounding box center [1075, 133] width 179 height 32
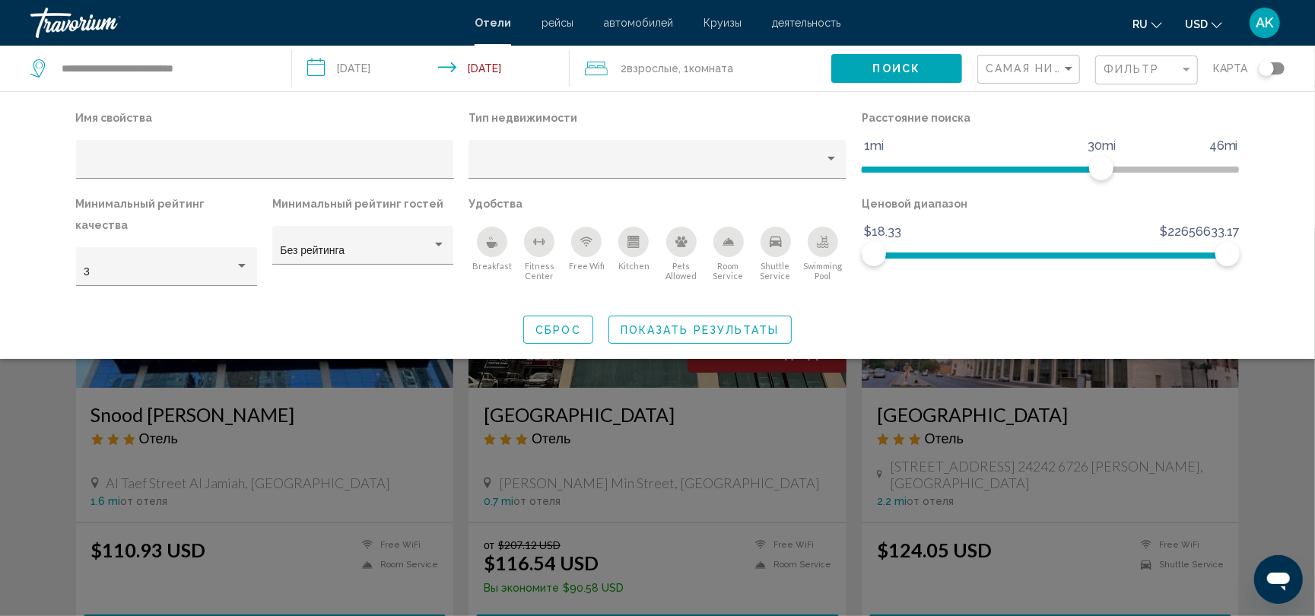
click at [1183, 370] on div "Search widget" at bounding box center [657, 422] width 1315 height 388
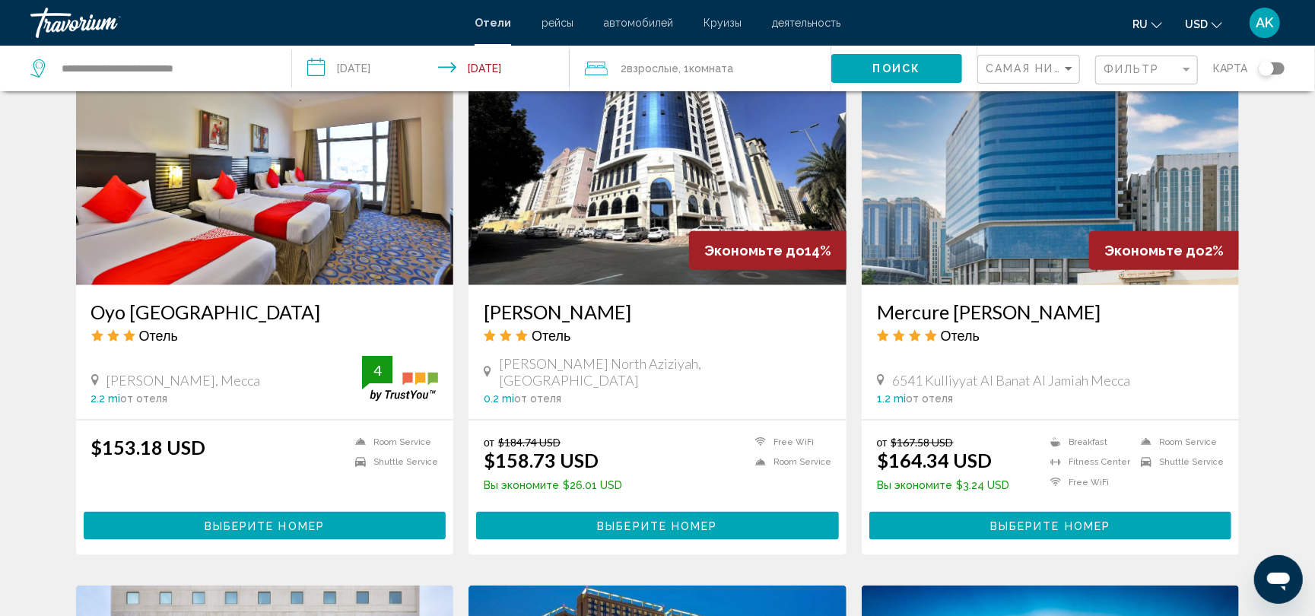
scroll to position [1199, 0]
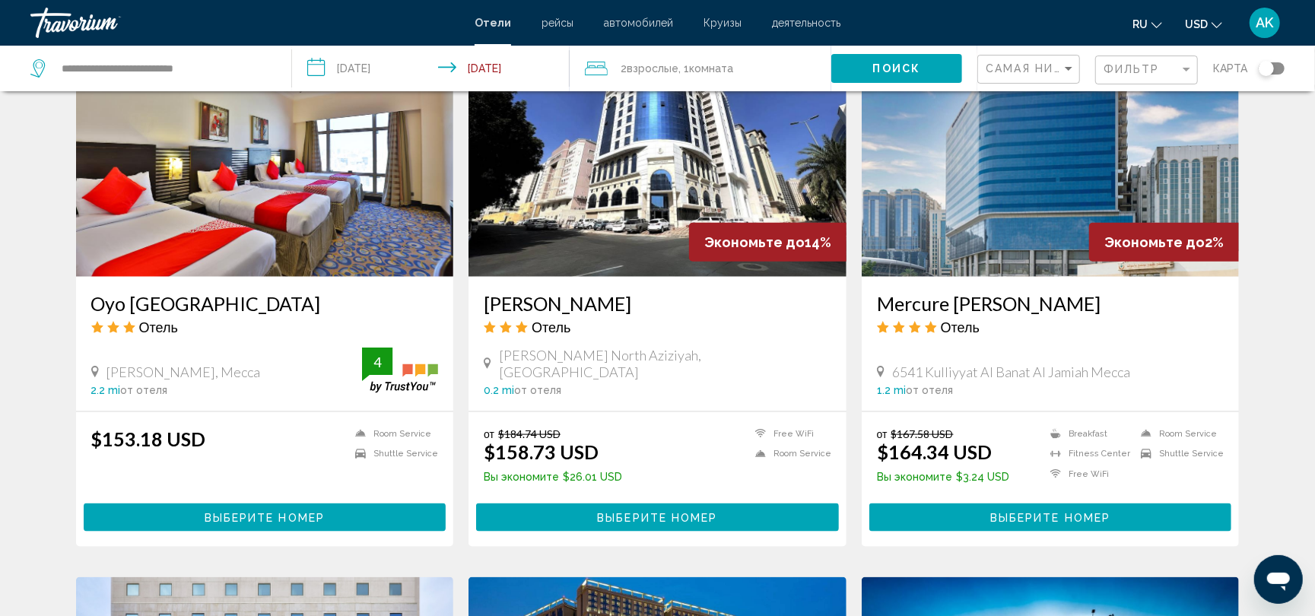
click at [725, 62] on span "Комната" at bounding box center [712, 68] width 44 height 12
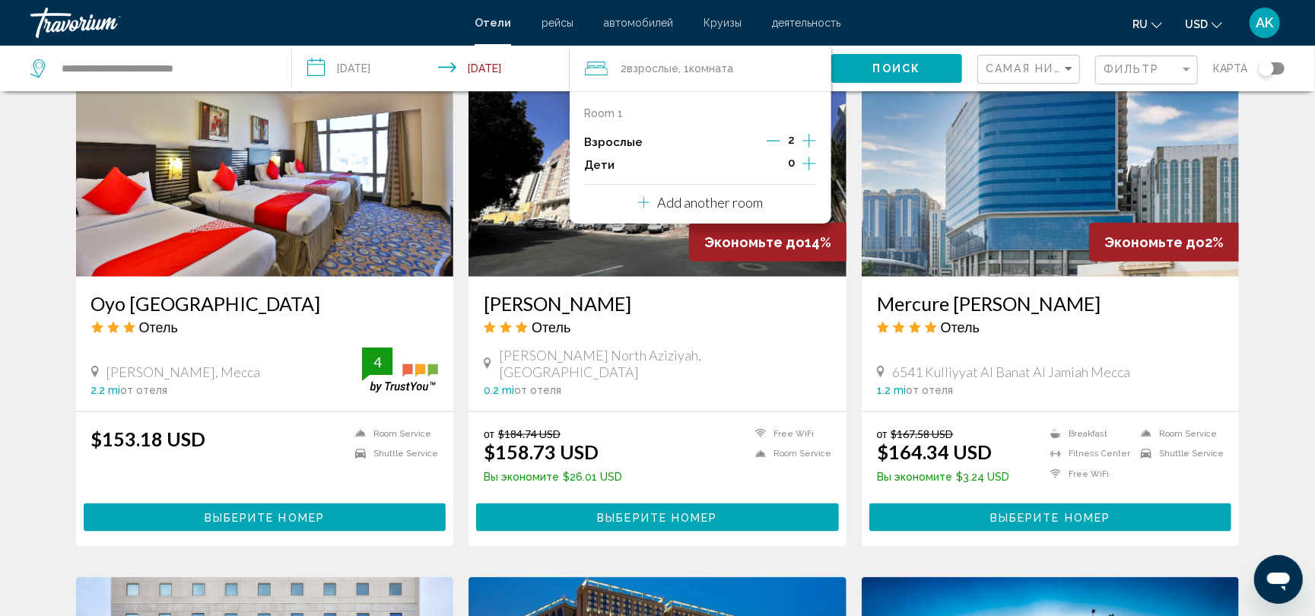
click at [809, 135] on icon "Increment adults" at bounding box center [809, 141] width 14 height 18
click at [917, 64] on span "Поиск" at bounding box center [897, 69] width 48 height 12
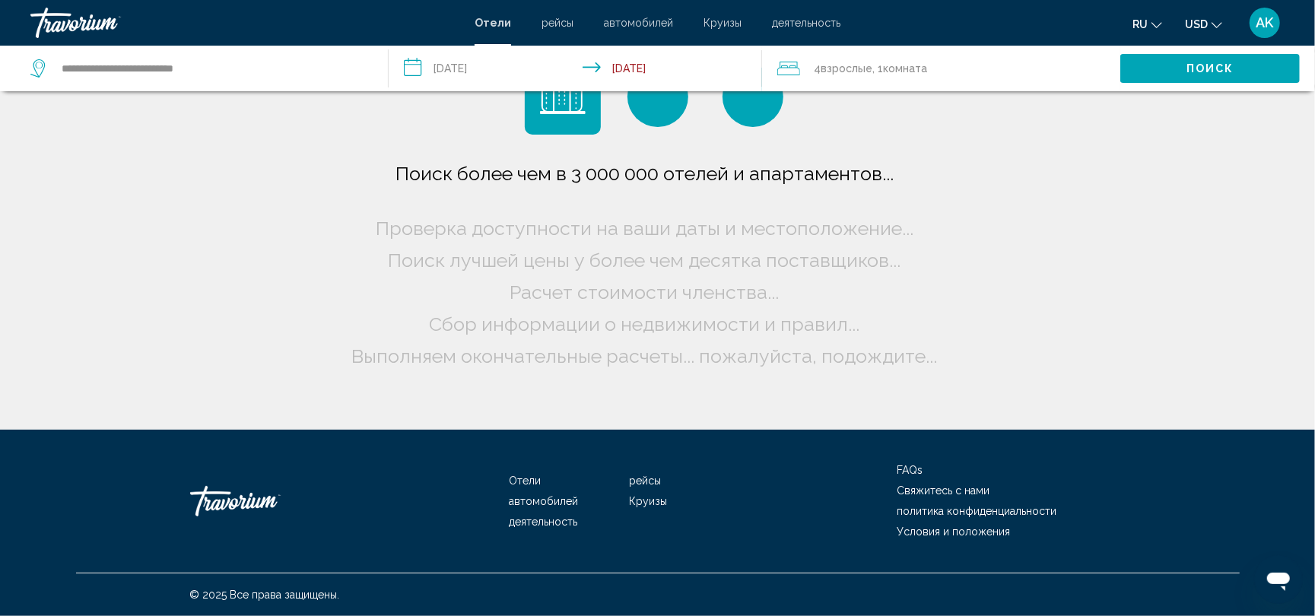
scroll to position [0, 0]
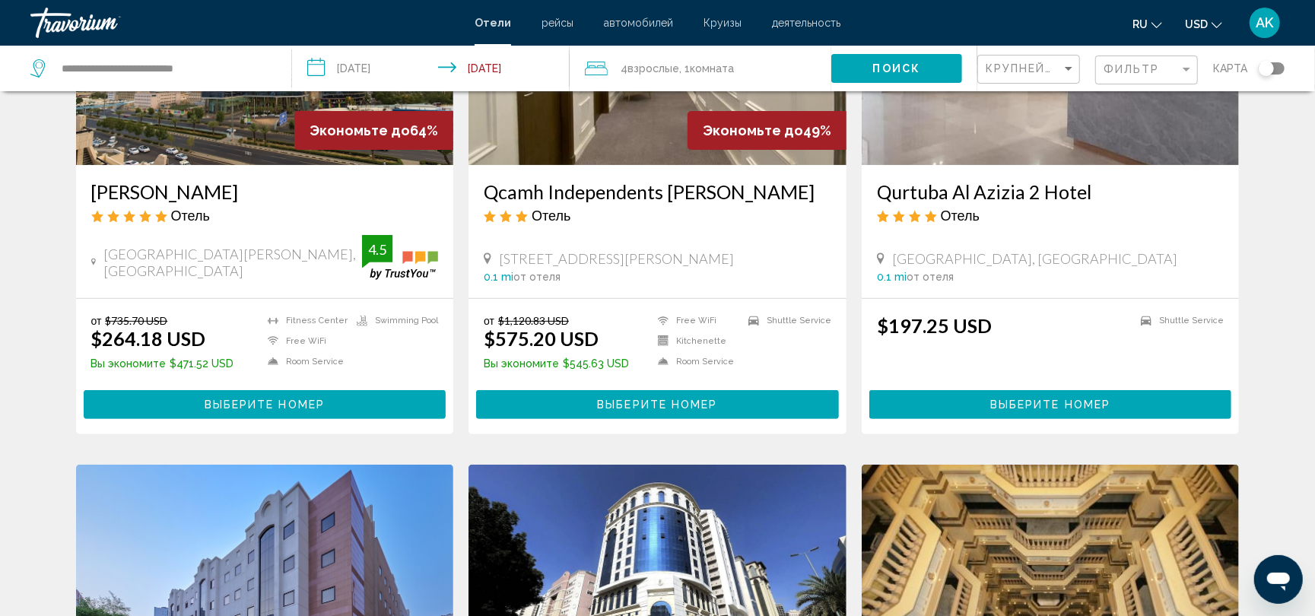
scroll to position [192, 0]
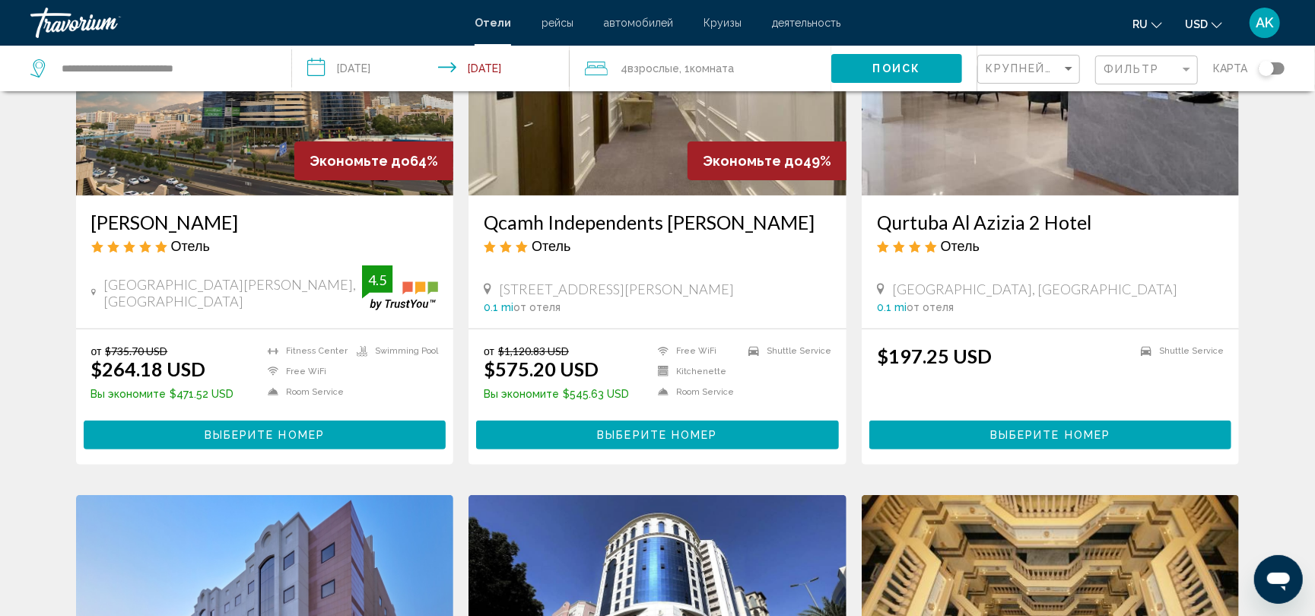
click at [269, 436] on span "Выберите номер" at bounding box center [265, 436] width 120 height 12
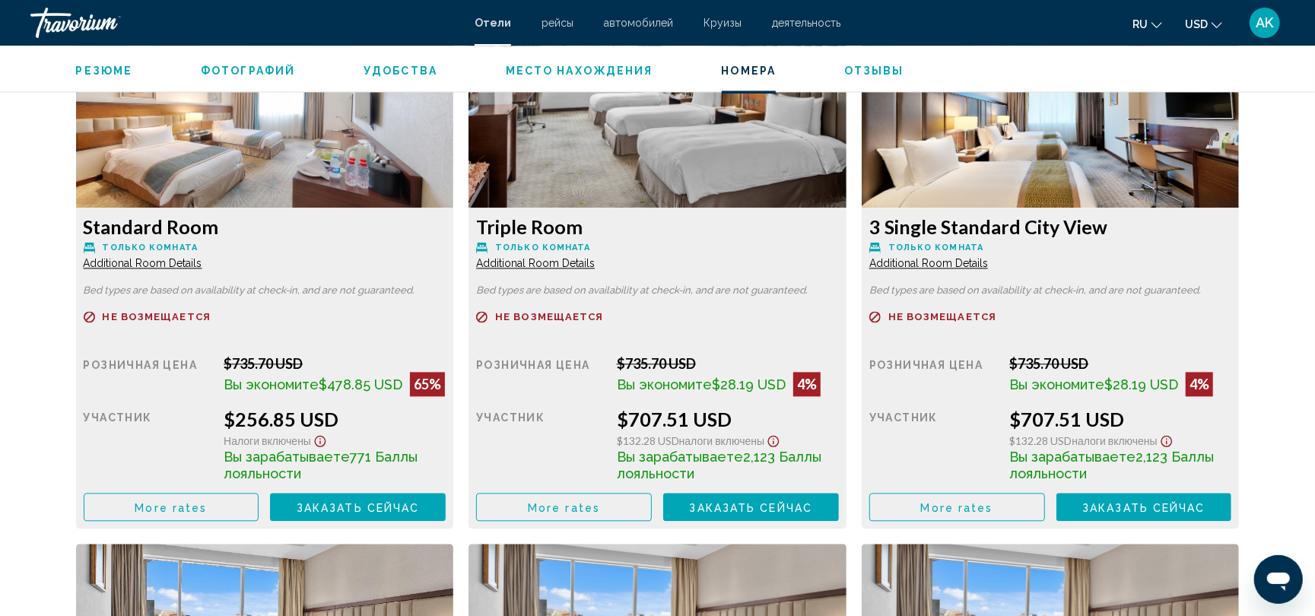
scroll to position [2127, 0]
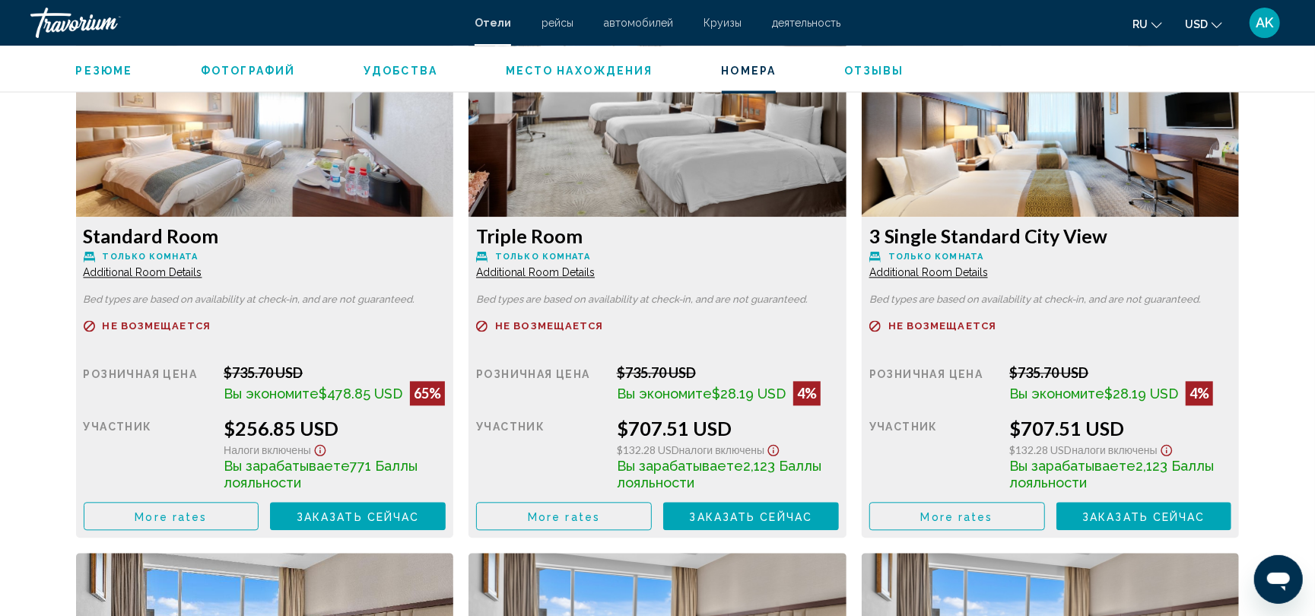
click at [446, 236] on h3 "3 Single Standard City View" at bounding box center [265, 235] width 363 height 23
copy div "3 Single Standard City View То"
click at [446, 254] on p "Только комната" at bounding box center [265, 256] width 363 height 11
click at [566, 512] on span "More rates" at bounding box center [564, 516] width 72 height 12
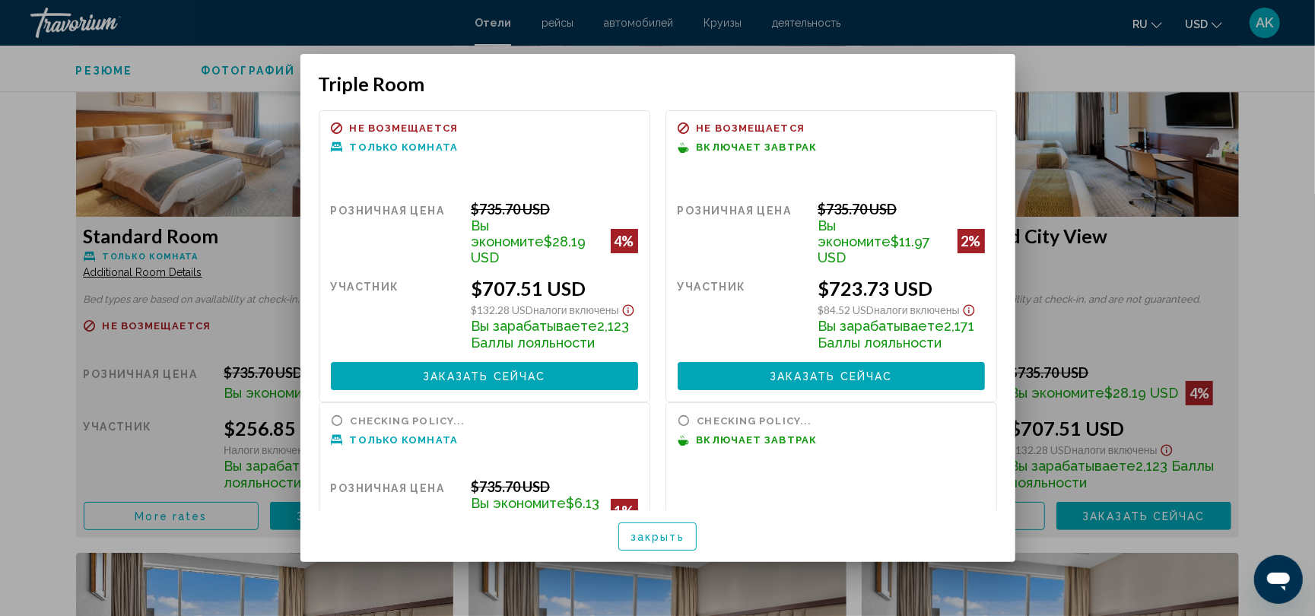
scroll to position [0, 0]
click at [205, 312] on div at bounding box center [657, 308] width 1315 height 616
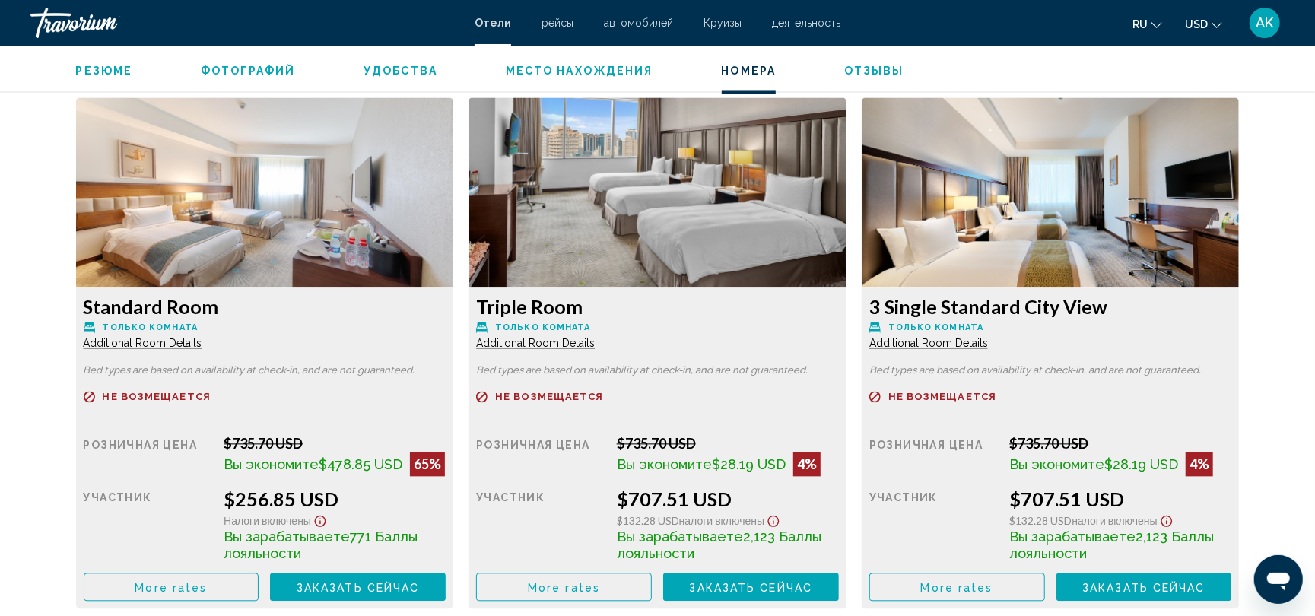
scroll to position [2035, 0]
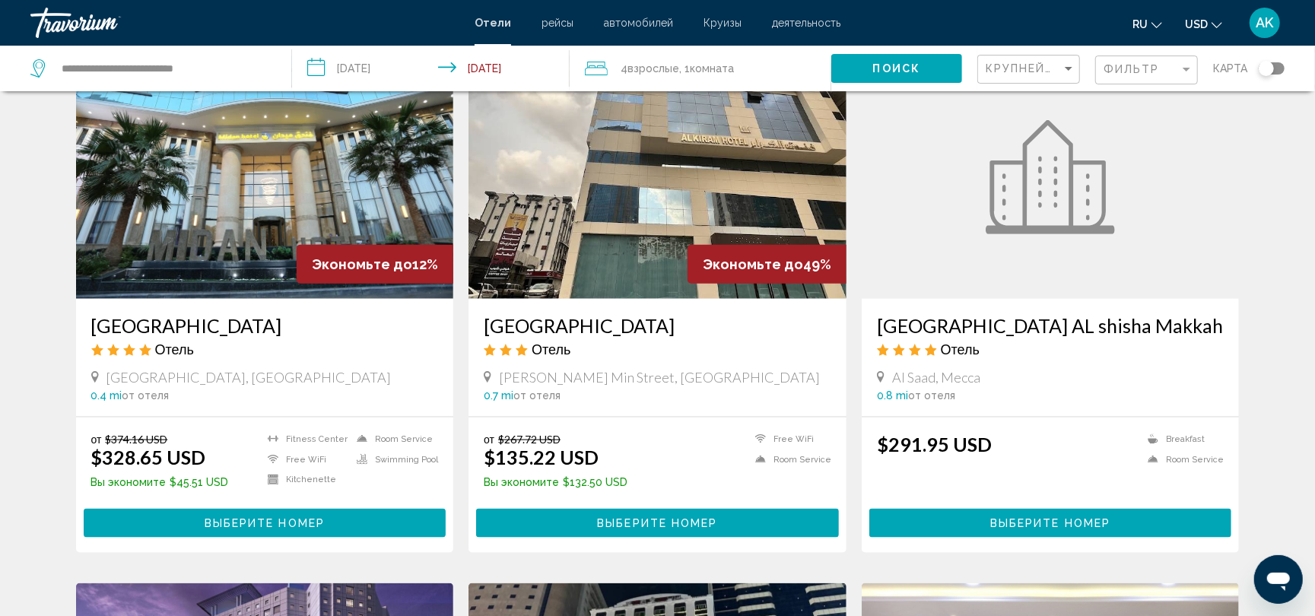
scroll to position [1223, 0]
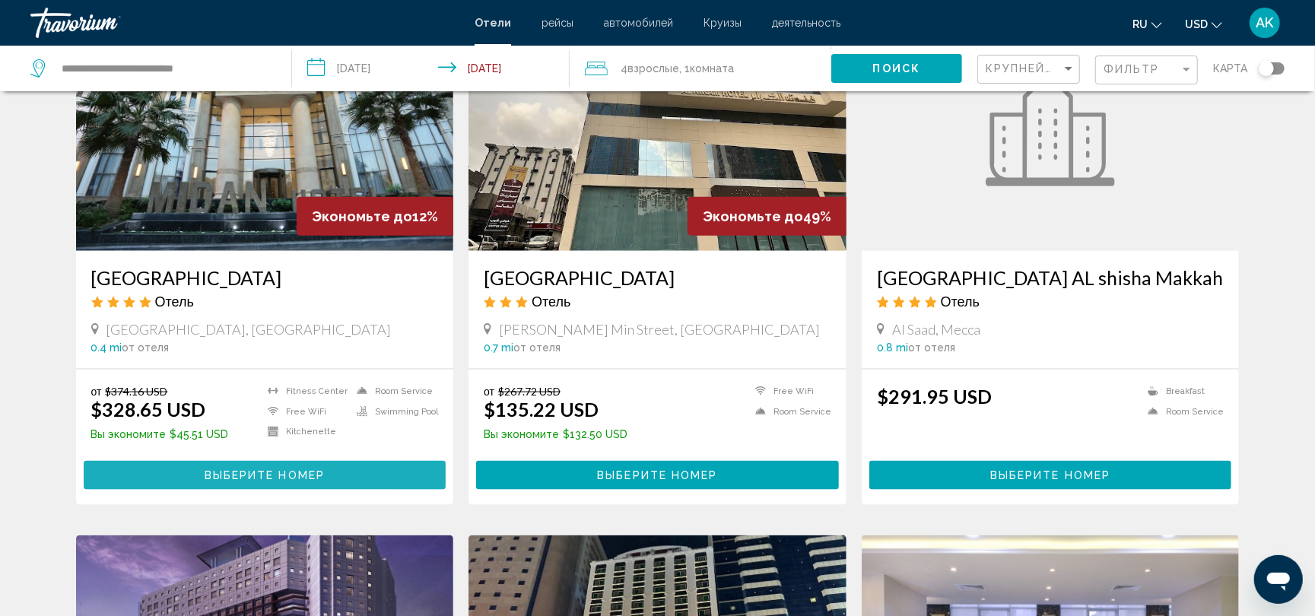
click at [228, 474] on span "Выберите номер" at bounding box center [265, 476] width 120 height 12
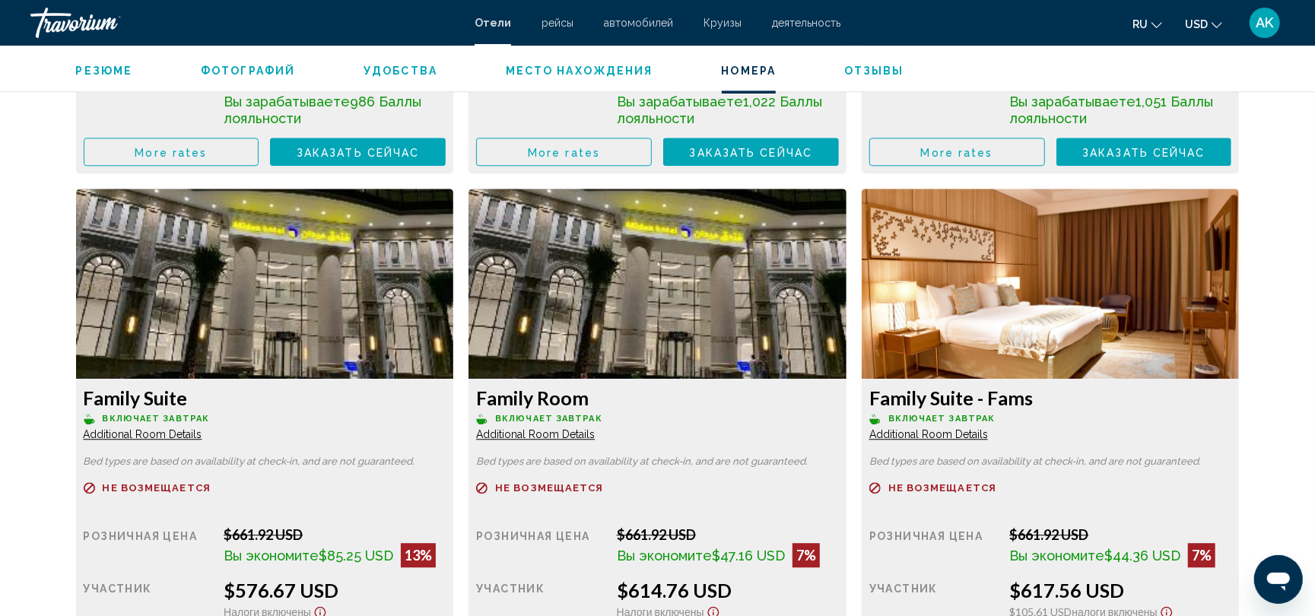
scroll to position [2346, 0]
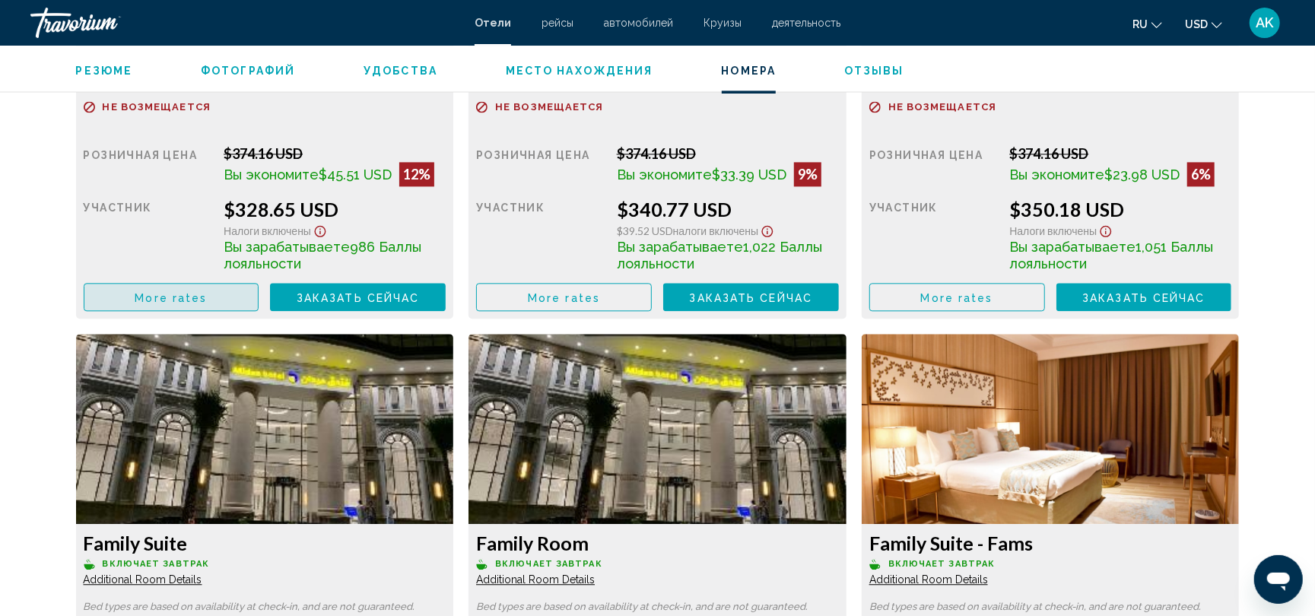
click at [223, 287] on button "More rates" at bounding box center [172, 297] width 176 height 28
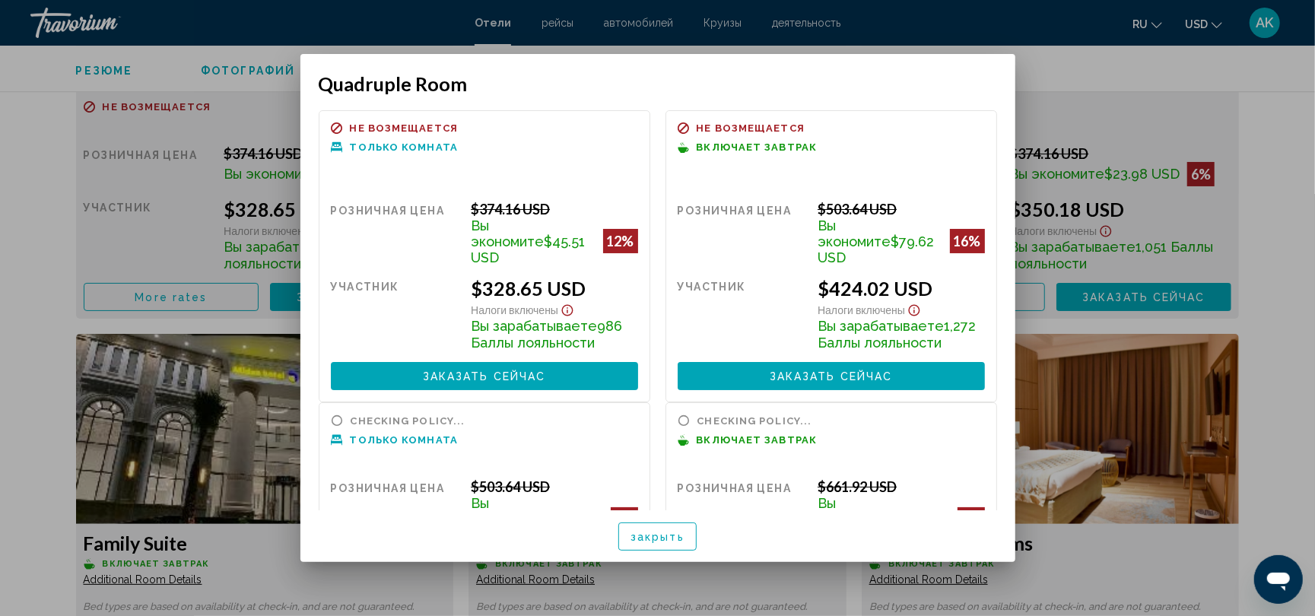
scroll to position [0, 0]
click at [737, 277] on div "участник" at bounding box center [741, 314] width 129 height 74
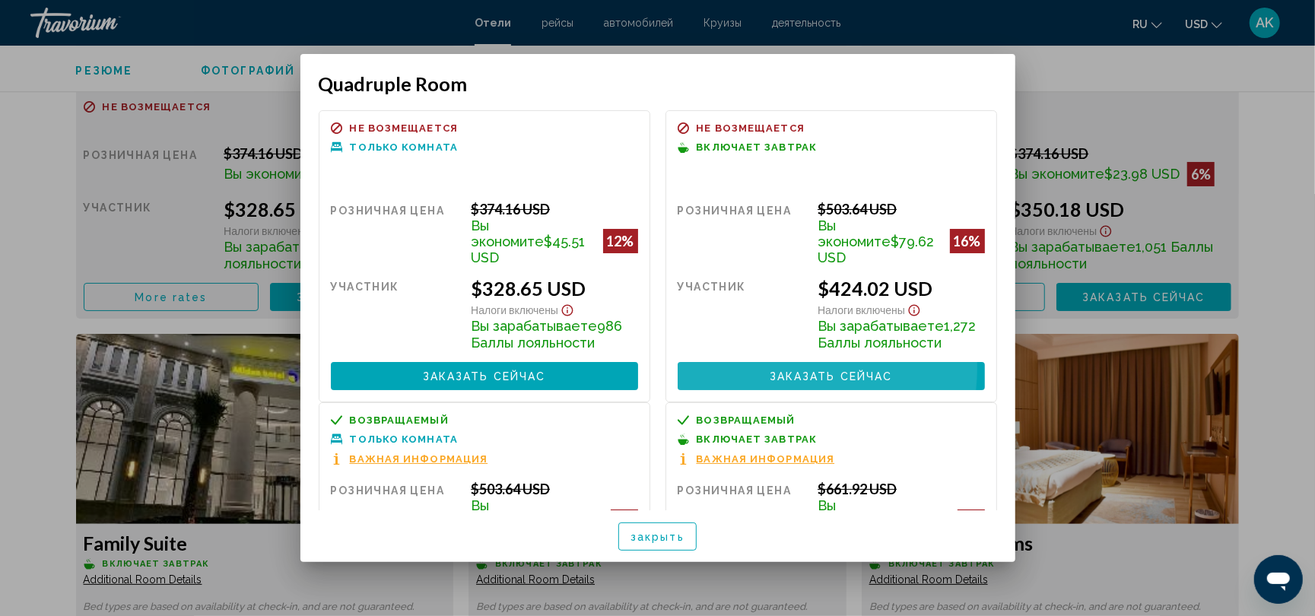
click at [756, 362] on button "Заказать сейчас Больше недоступно" at bounding box center [830, 376] width 307 height 28
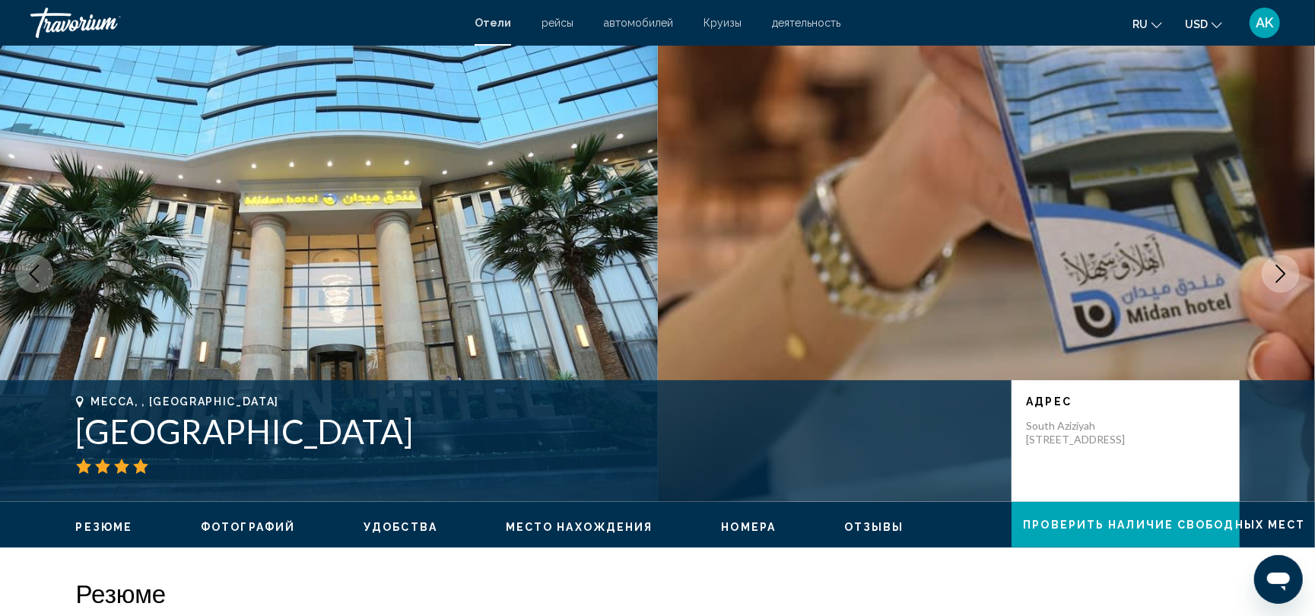
click at [1281, 265] on icon "Next image" at bounding box center [1280, 274] width 18 height 18
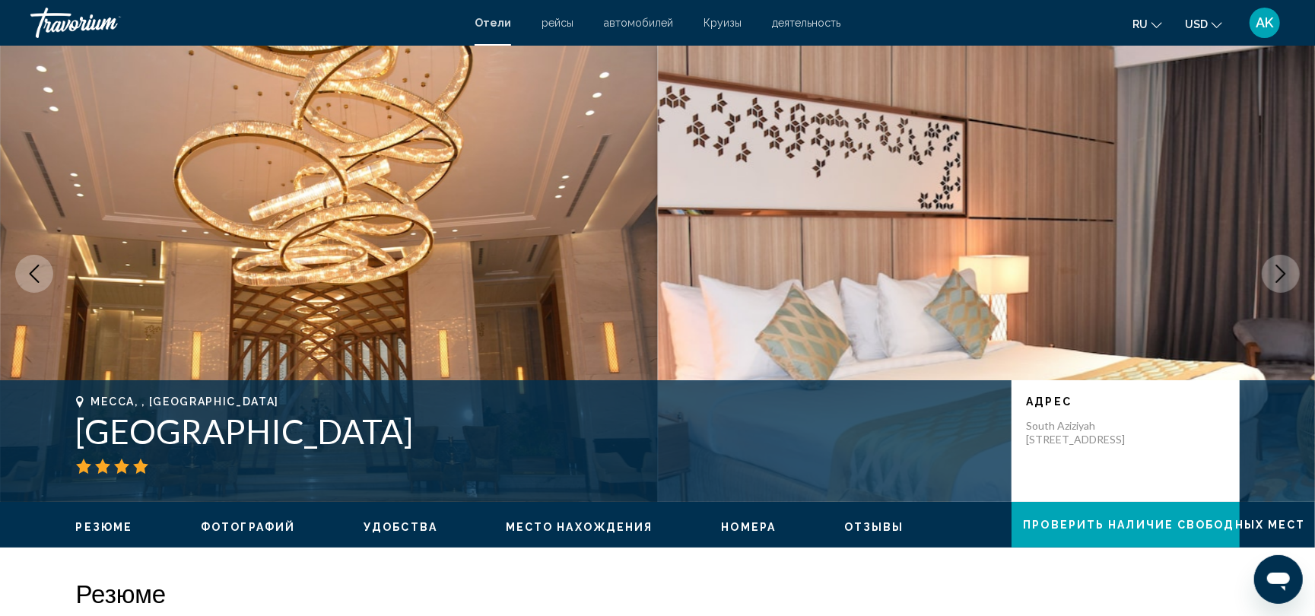
click at [1281, 266] on icon "Next image" at bounding box center [1280, 274] width 18 height 18
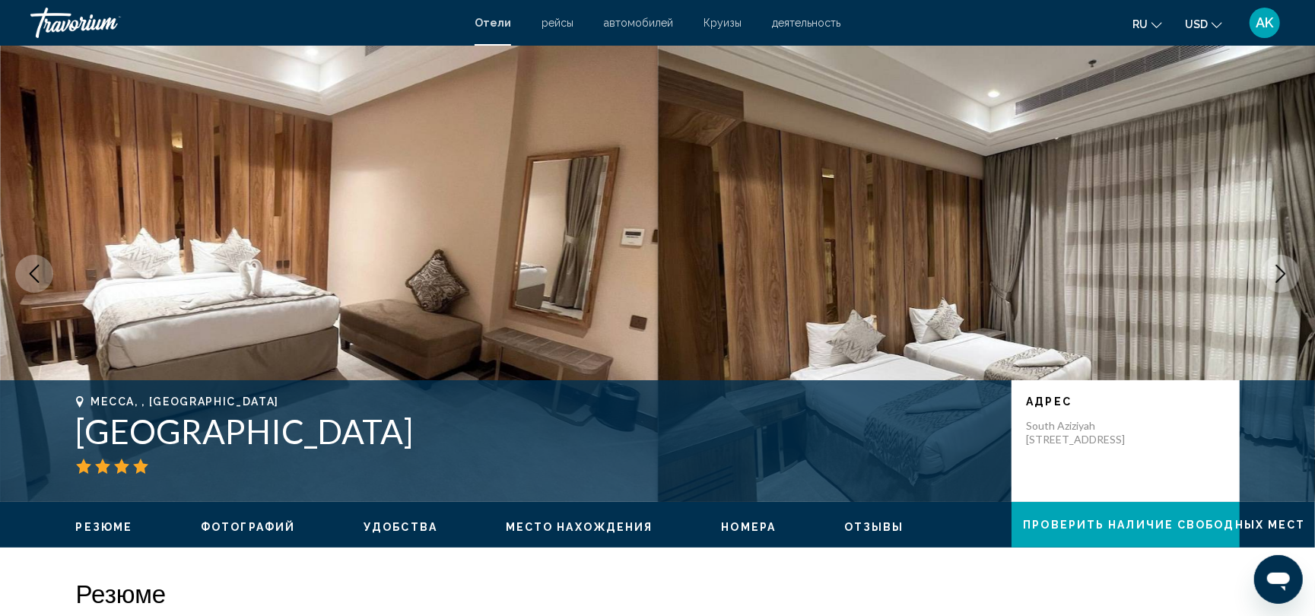
click at [1281, 266] on icon "Next image" at bounding box center [1280, 274] width 18 height 18
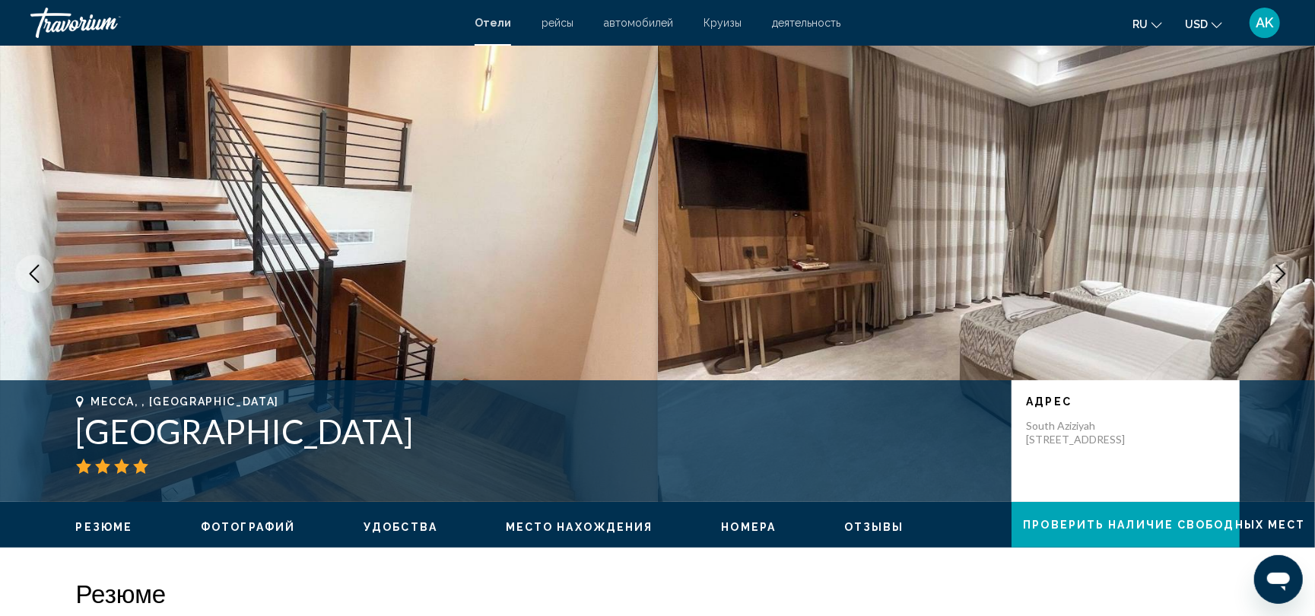
click at [1281, 266] on icon "Next image" at bounding box center [1280, 274] width 18 height 18
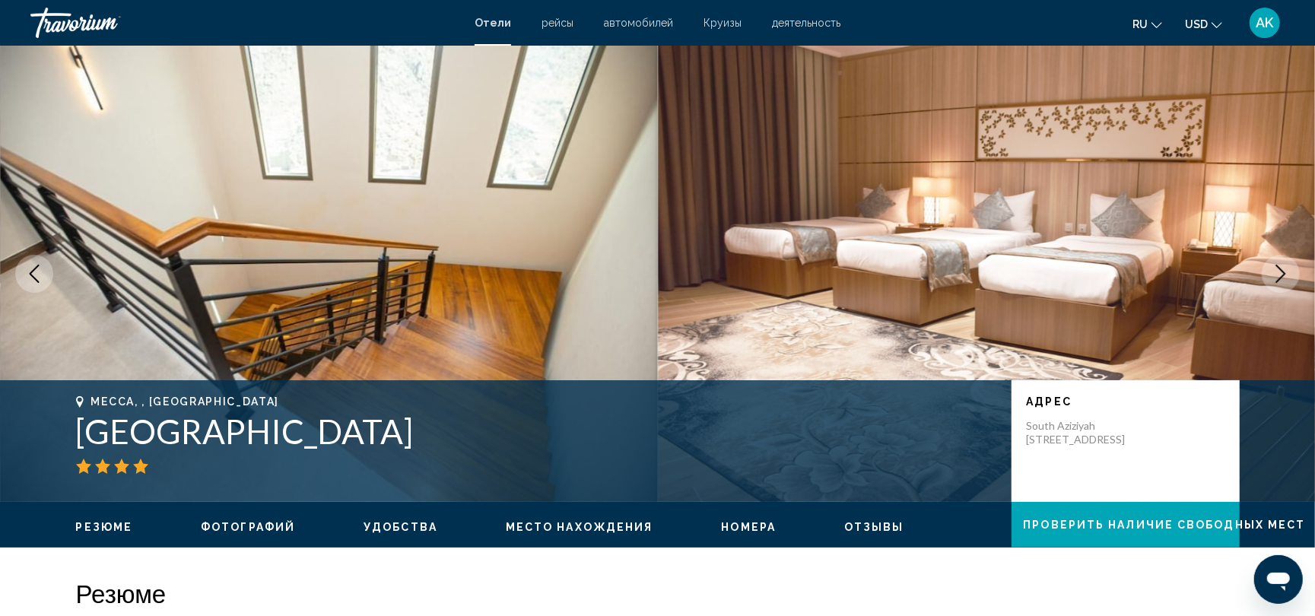
click at [1281, 266] on icon "Next image" at bounding box center [1280, 274] width 18 height 18
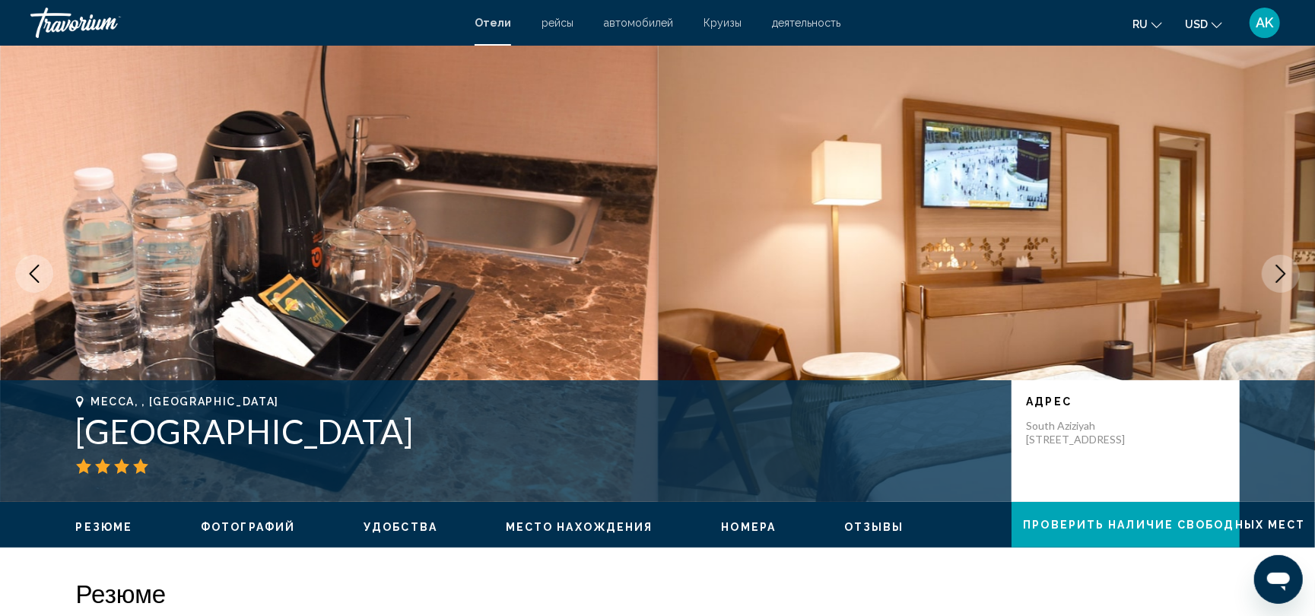
click at [30, 271] on icon "Previous image" at bounding box center [34, 274] width 18 height 18
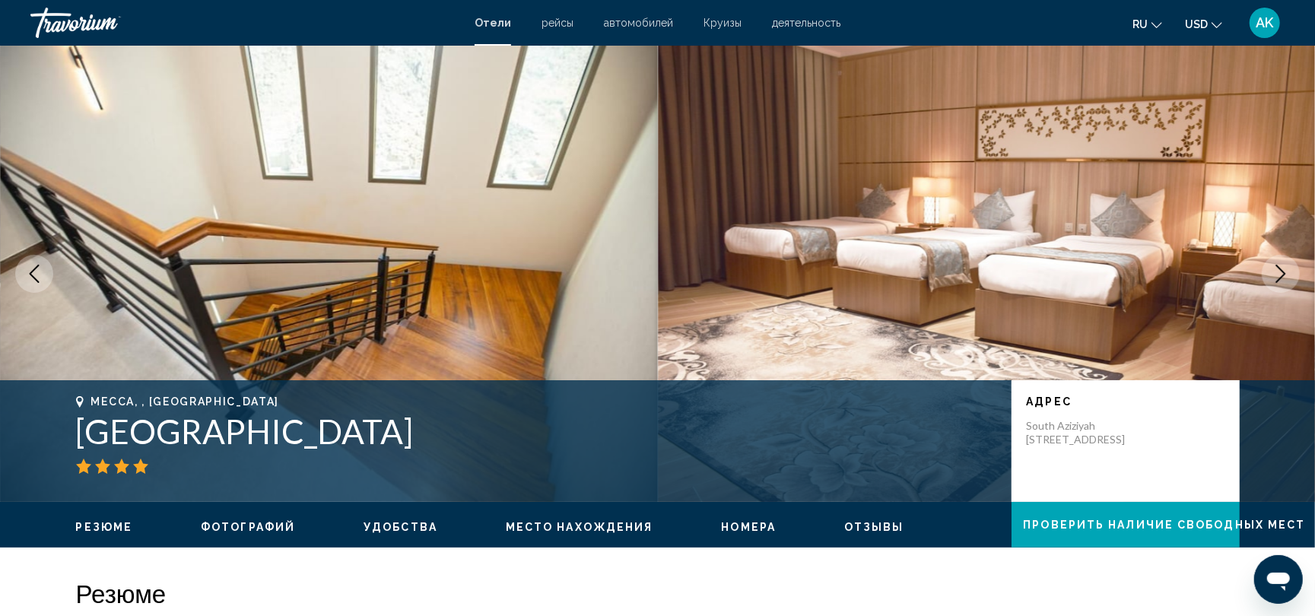
click at [1266, 277] on button "Next image" at bounding box center [1280, 274] width 38 height 38
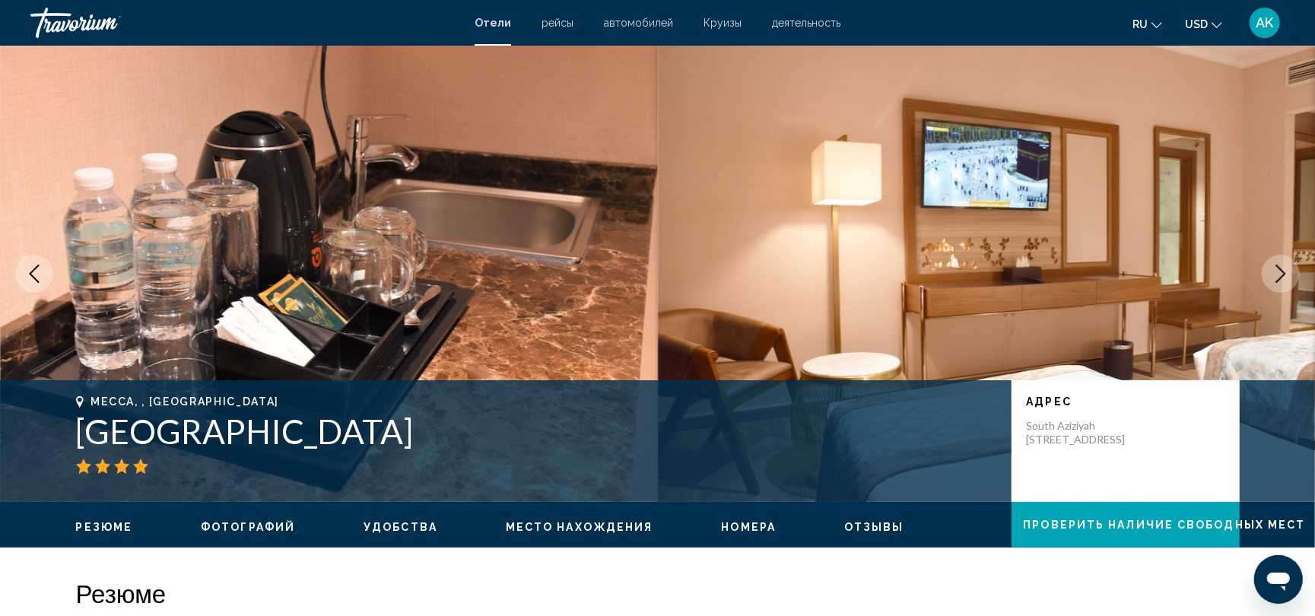
click at [1266, 277] on button "Next image" at bounding box center [1280, 274] width 38 height 38
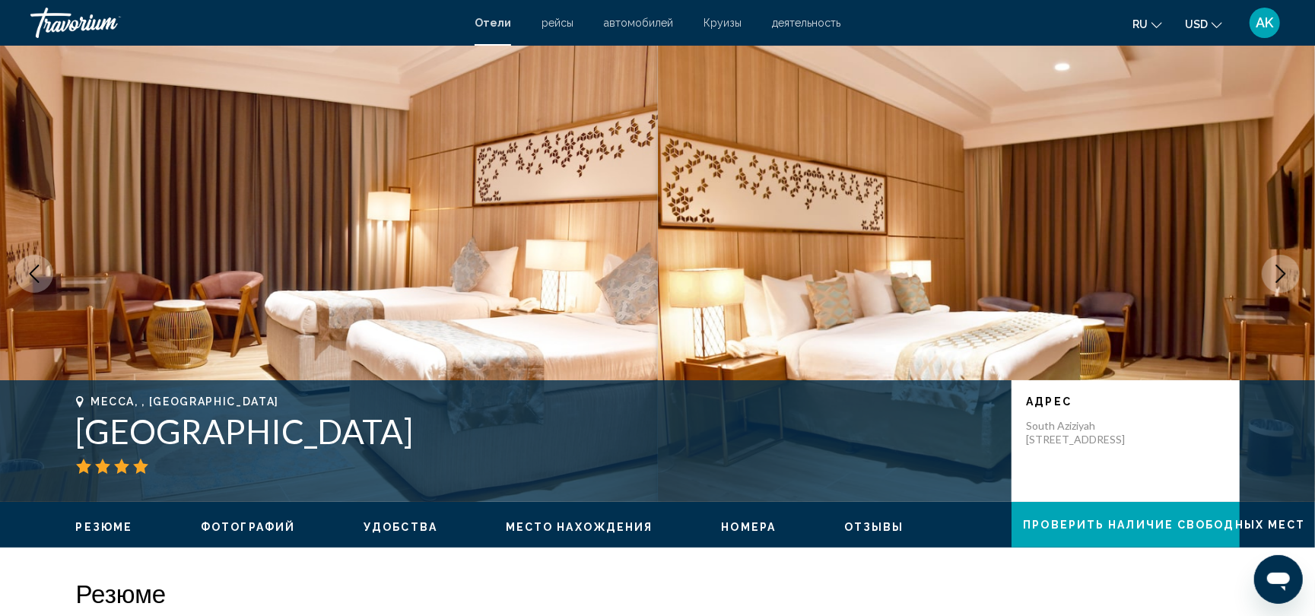
click at [1266, 277] on button "Next image" at bounding box center [1280, 274] width 38 height 38
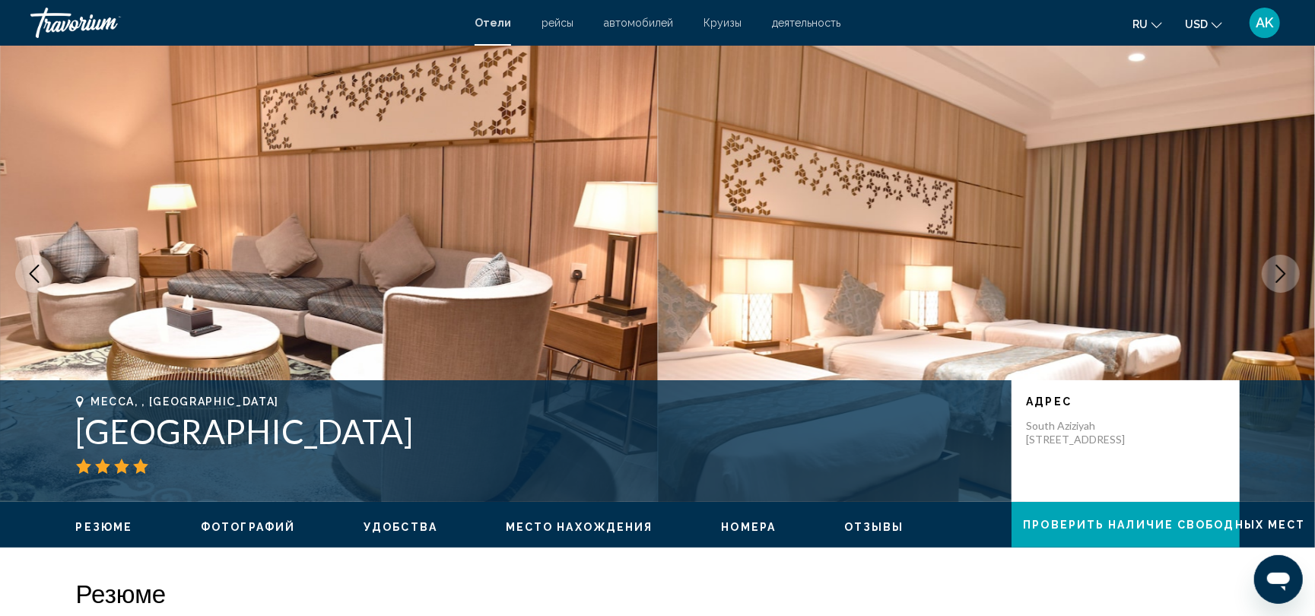
click at [1266, 277] on button "Next image" at bounding box center [1280, 274] width 38 height 38
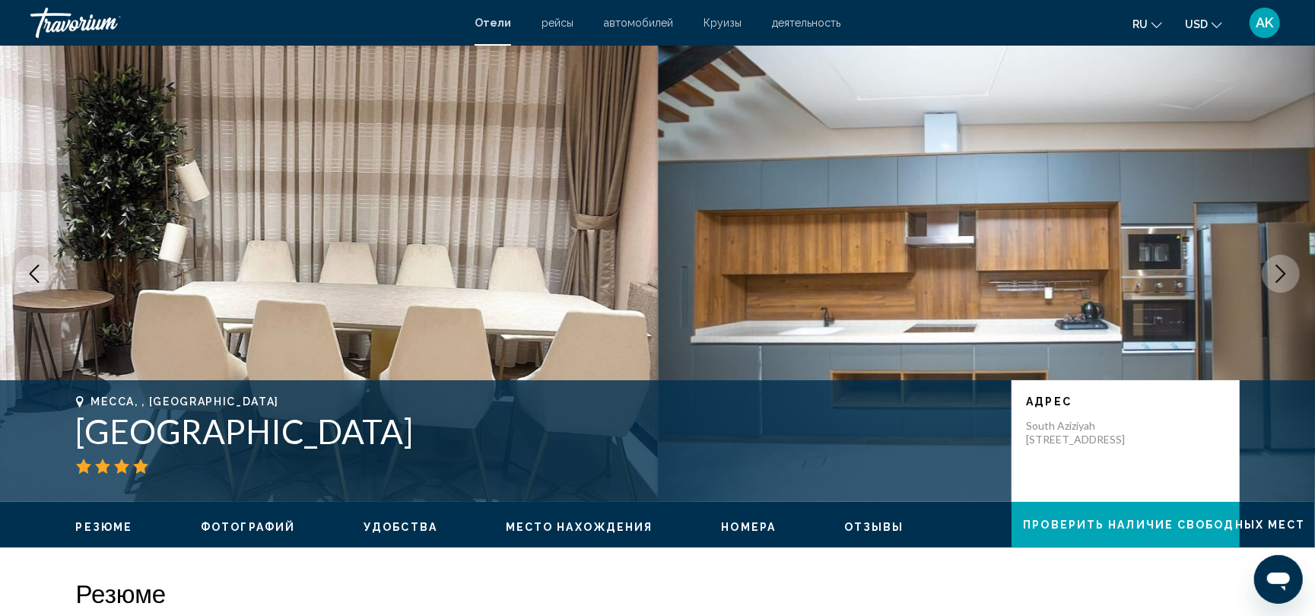
click at [1266, 277] on button "Next image" at bounding box center [1280, 274] width 38 height 38
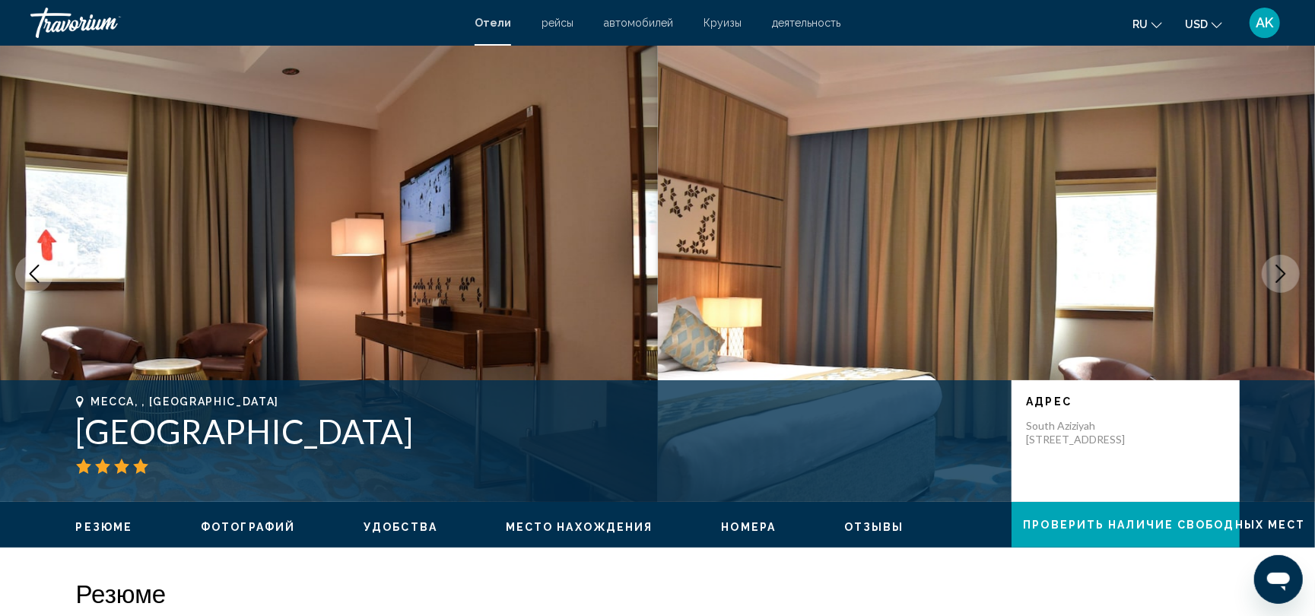
click at [33, 274] on icon "Previous image" at bounding box center [34, 274] width 18 height 18
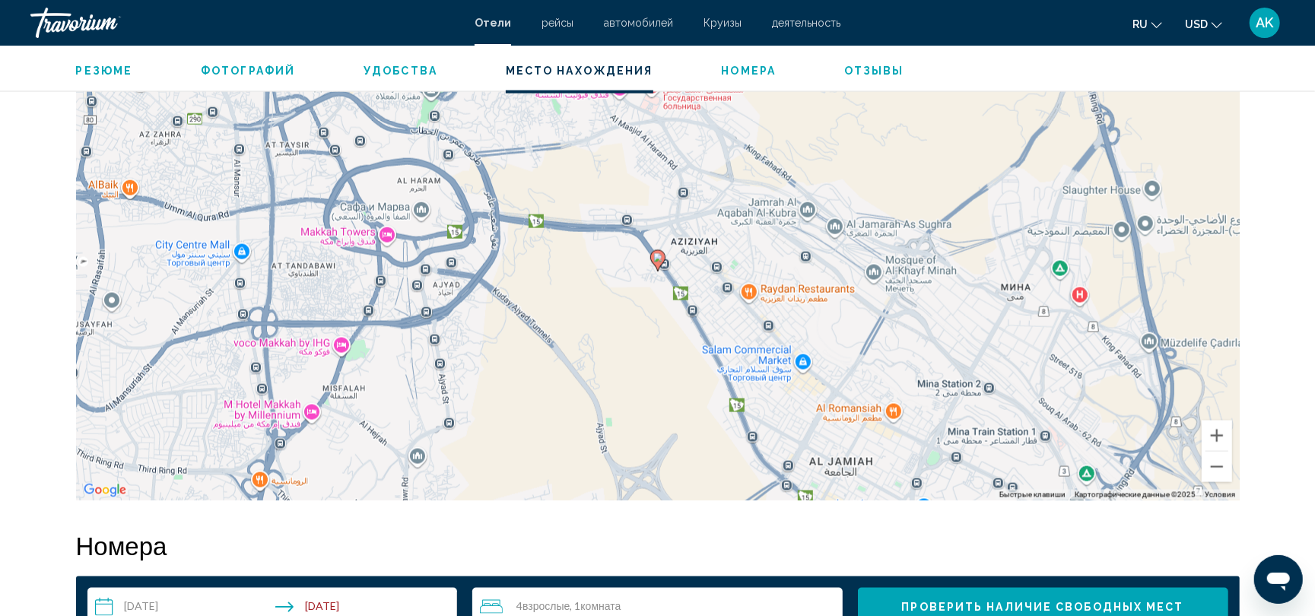
scroll to position [1470, 0]
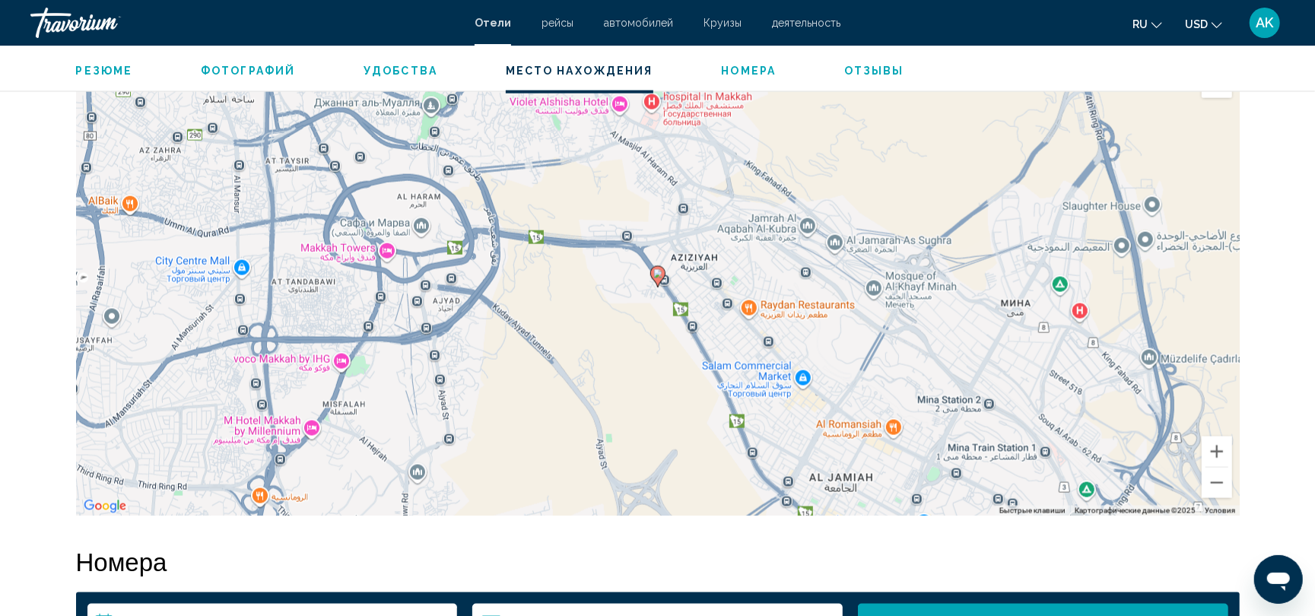
click at [651, 317] on div "Чтобы активировать перетаскивание с помощью клавиатуры, нажмите Alt + Ввод. Пос…" at bounding box center [657, 288] width 1163 height 456
click at [643, 265] on div "Чтобы активировать перетаскивание с помощью клавиатуры, нажмите Alt + Ввод. Пос…" at bounding box center [657, 288] width 1163 height 456
click at [682, 287] on div "Чтобы активировать перетаскивание с помощью клавиатуры, нажмите Alt + Ввод. Пос…" at bounding box center [657, 288] width 1163 height 456
click at [664, 278] on gmp-advanced-marker "Main content" at bounding box center [657, 276] width 15 height 23
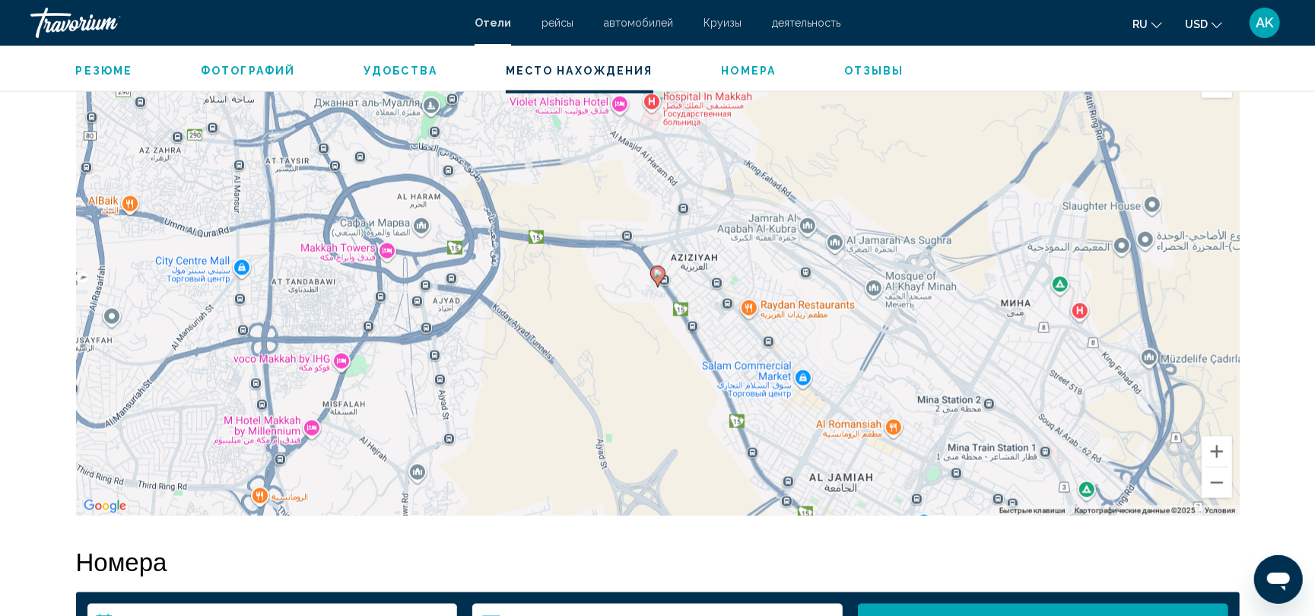
click at [657, 271] on image "Main content" at bounding box center [657, 273] width 9 height 9
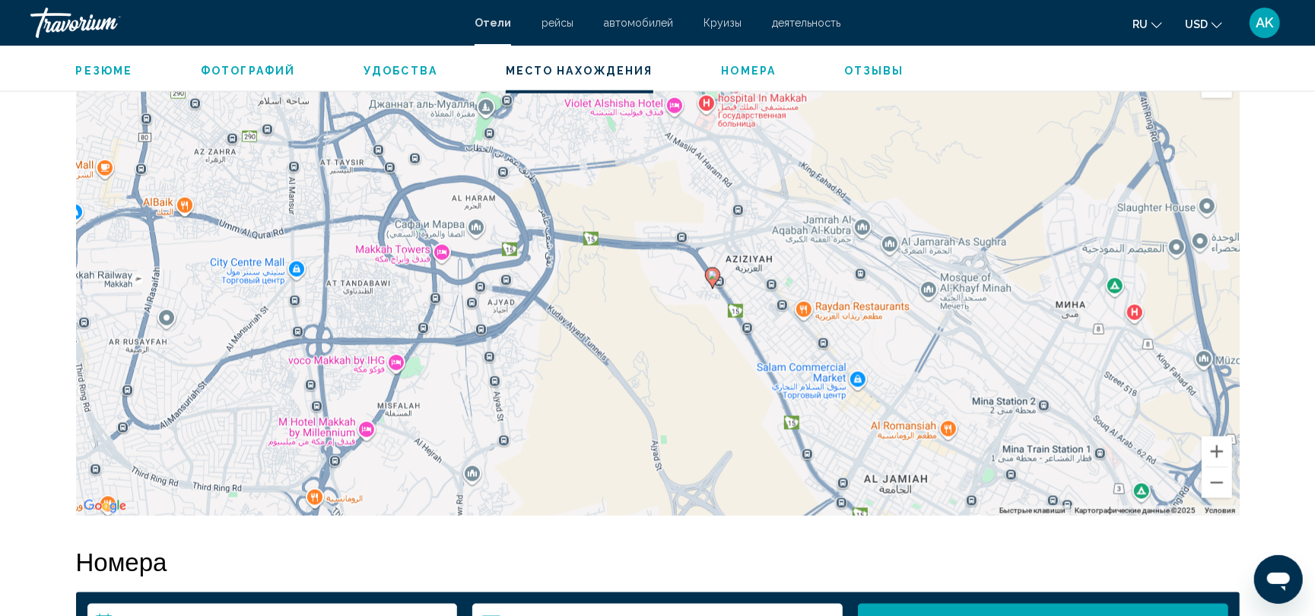
drag, startPoint x: 657, startPoint y: 271, endPoint x: 713, endPoint y: 272, distance: 56.3
click at [713, 272] on image "Main content" at bounding box center [712, 275] width 9 height 9
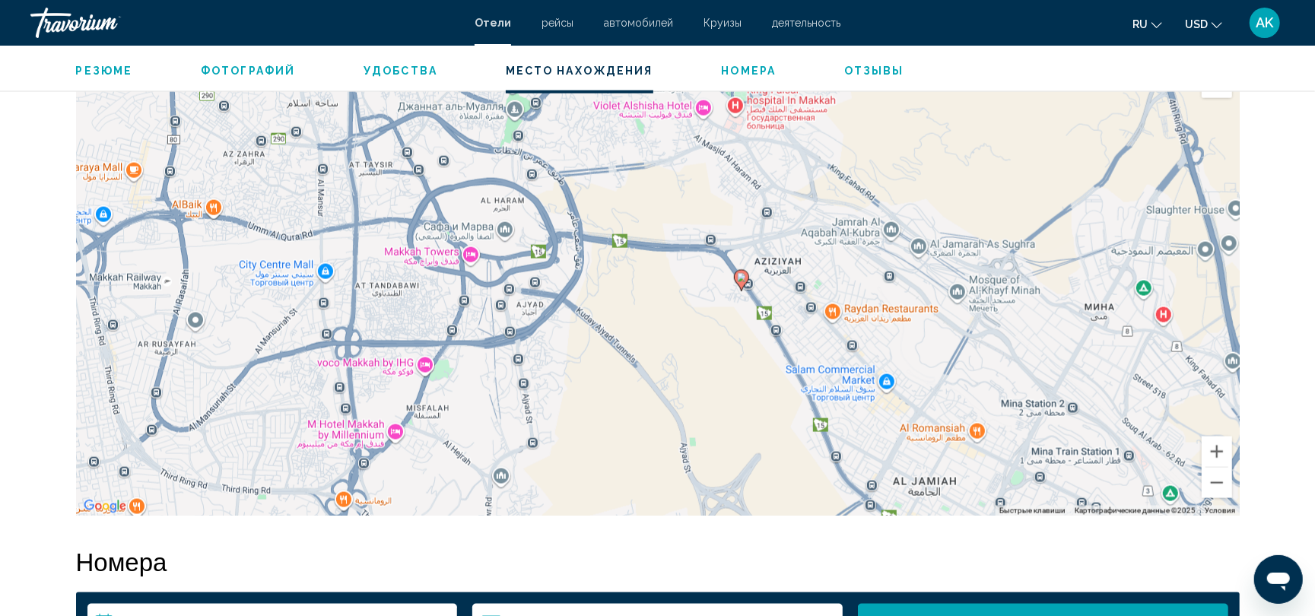
click at [715, 272] on div "Чтобы активировать перетаскивание с помощью клавиатуры, нажмите Alt + Ввод. Пос…" at bounding box center [657, 288] width 1163 height 456
click at [715, 274] on div "Чтобы активировать перетаскивание с помощью клавиатуры, нажмите Alt + Ввод. Пос…" at bounding box center [657, 288] width 1163 height 456
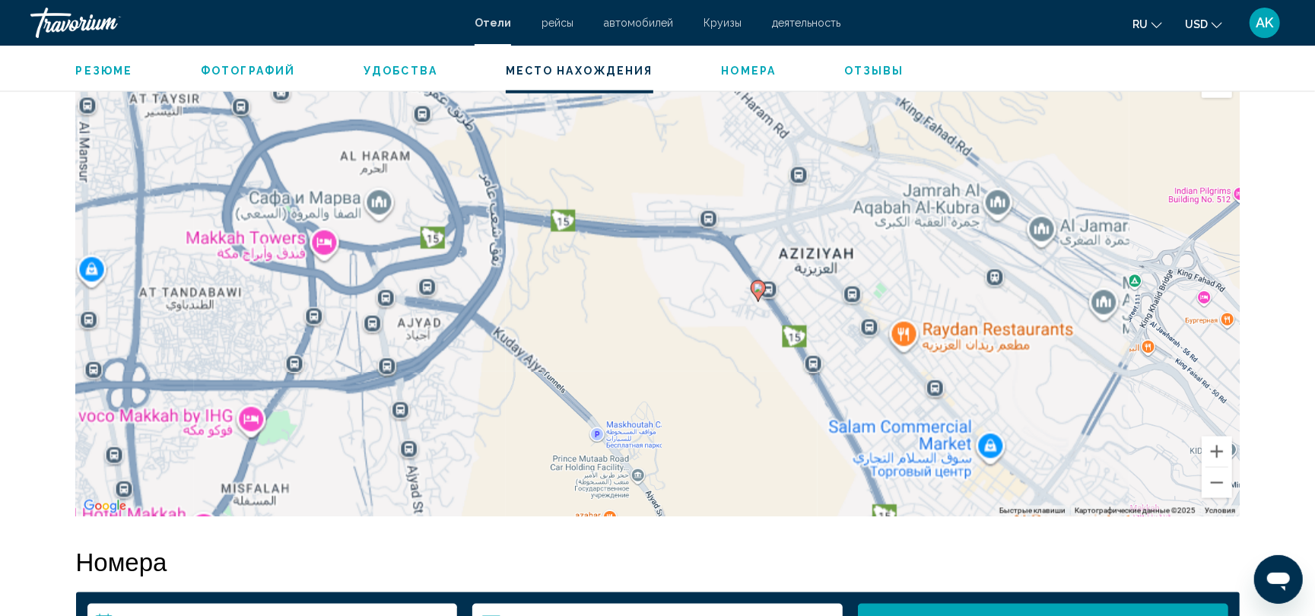
click at [715, 274] on div "Чтобы активировать перетаскивание с помощью клавиатуры, нажмите Alt + Ввод. Пос…" at bounding box center [657, 288] width 1163 height 456
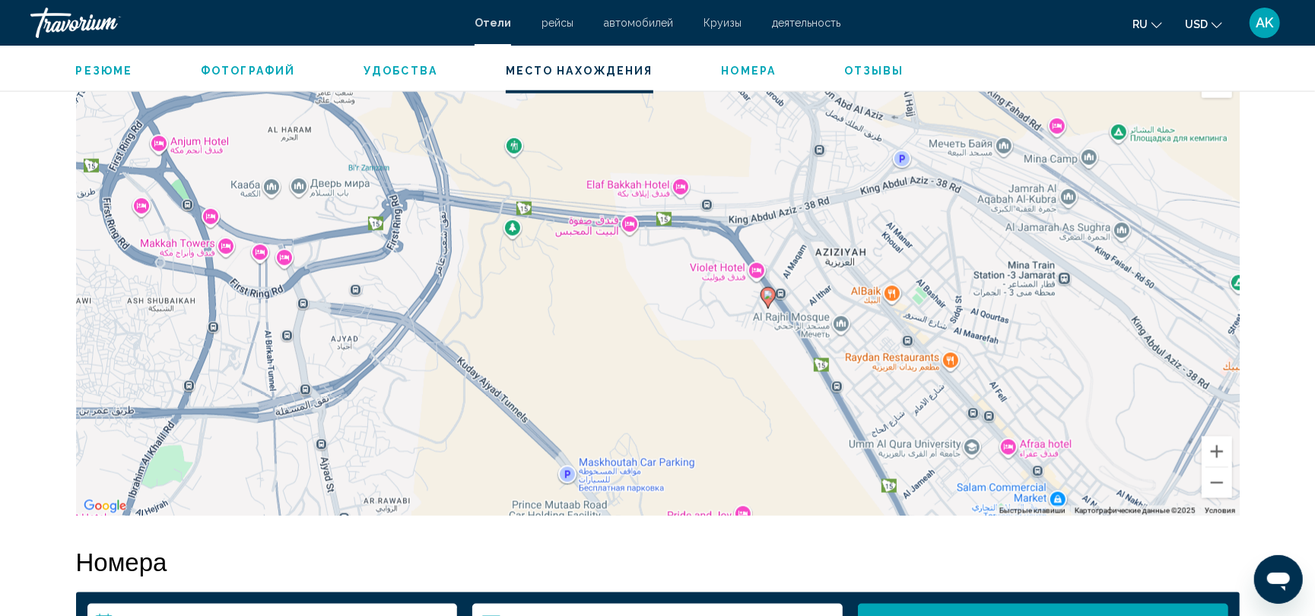
click at [703, 348] on div "Чтобы активировать перетаскивание с помощью клавиатуры, нажмите Alt + Ввод. Пос…" at bounding box center [657, 288] width 1163 height 456
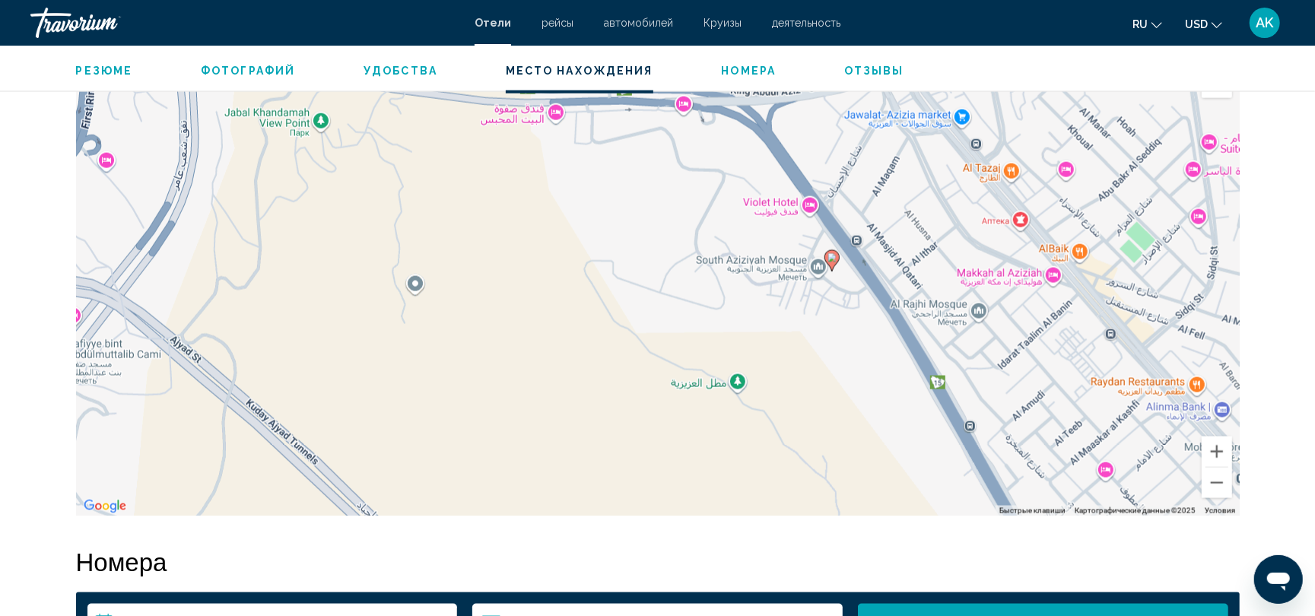
click at [531, 168] on div "Чтобы активировать перетаскивание с помощью клавиатуры, нажмите Alt + Ввод. Пос…" at bounding box center [657, 288] width 1163 height 456
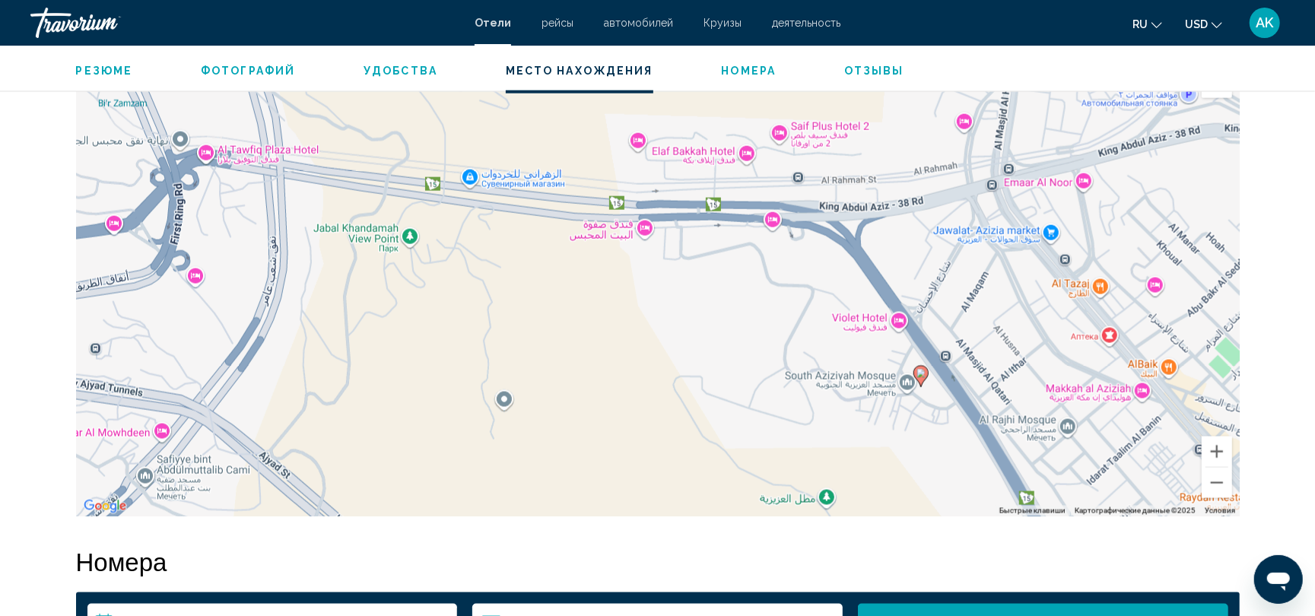
drag, startPoint x: 567, startPoint y: 195, endPoint x: 658, endPoint y: 311, distance: 147.4
click at [658, 311] on div "Чтобы активировать перетаскивание с помощью клавиатуры, нажмите Alt + Ввод. Пос…" at bounding box center [657, 288] width 1163 height 456
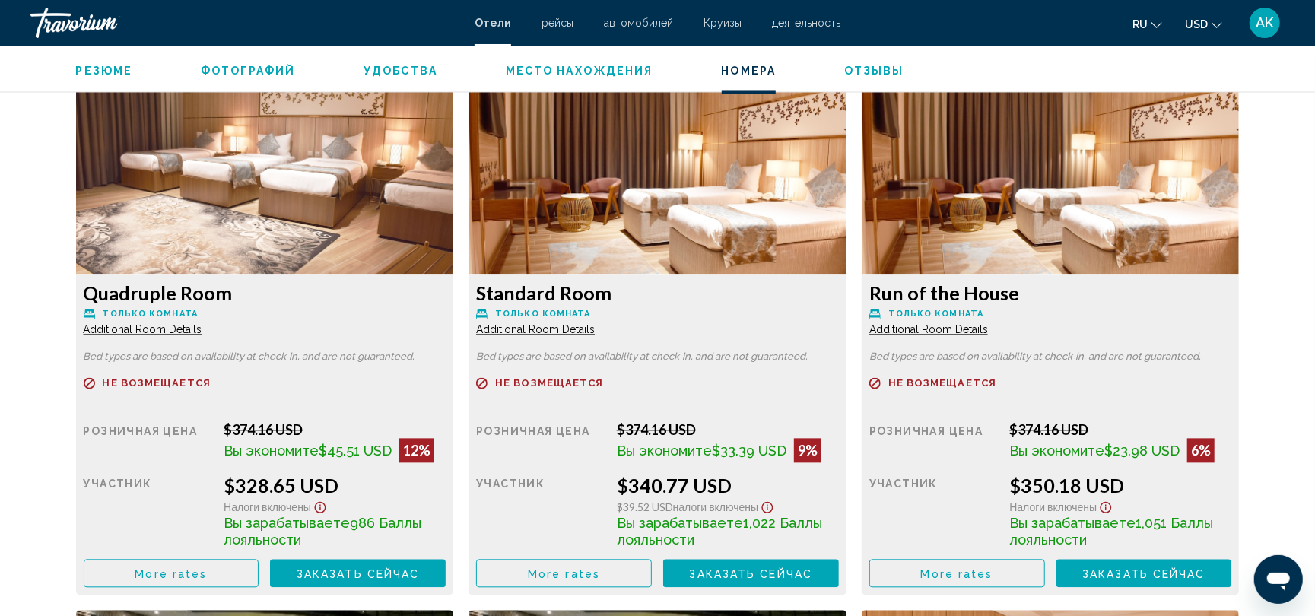
scroll to position [2038, 0]
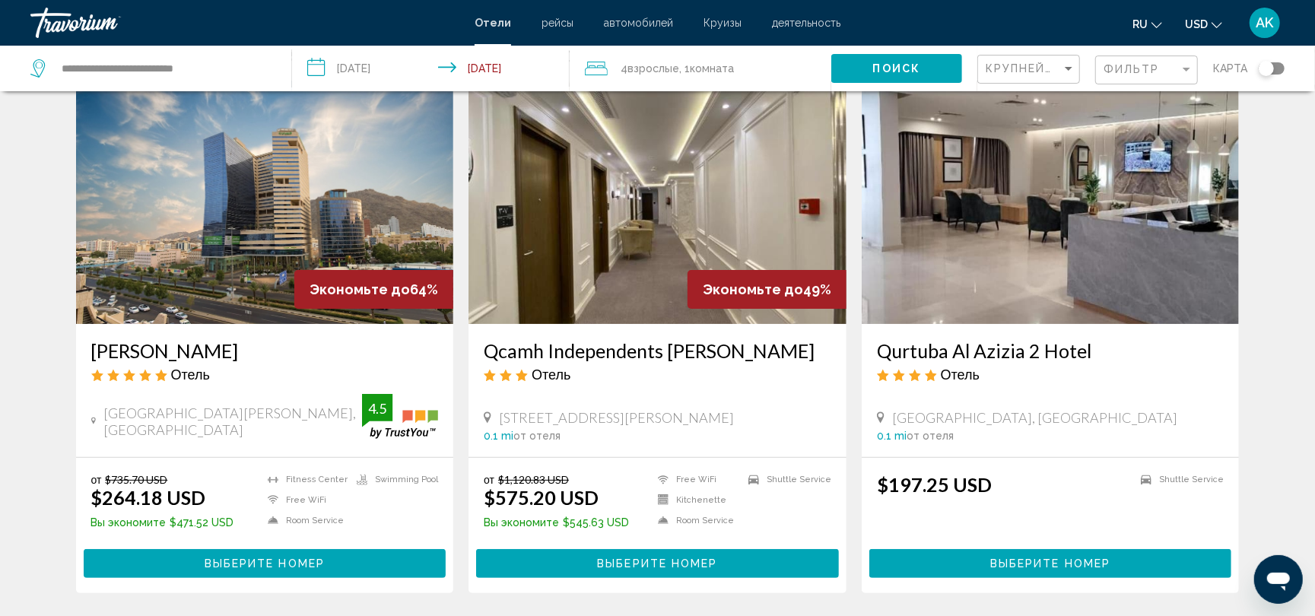
scroll to position [37, 0]
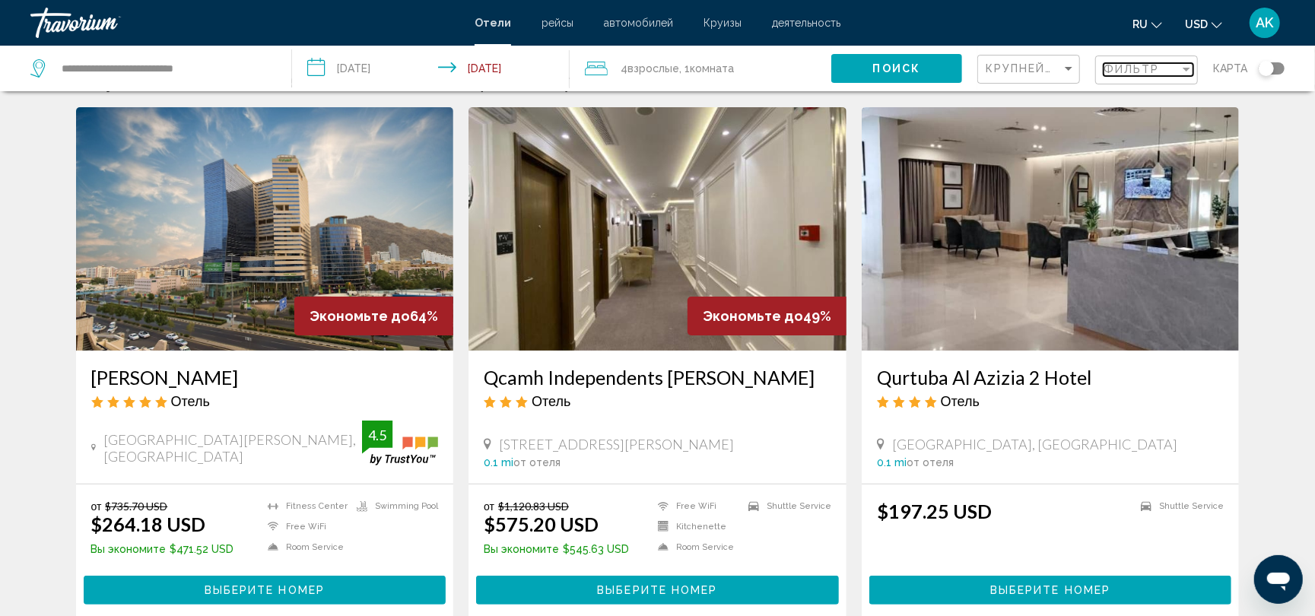
click at [1136, 68] on span "Фильтр" at bounding box center [1131, 69] width 56 height 12
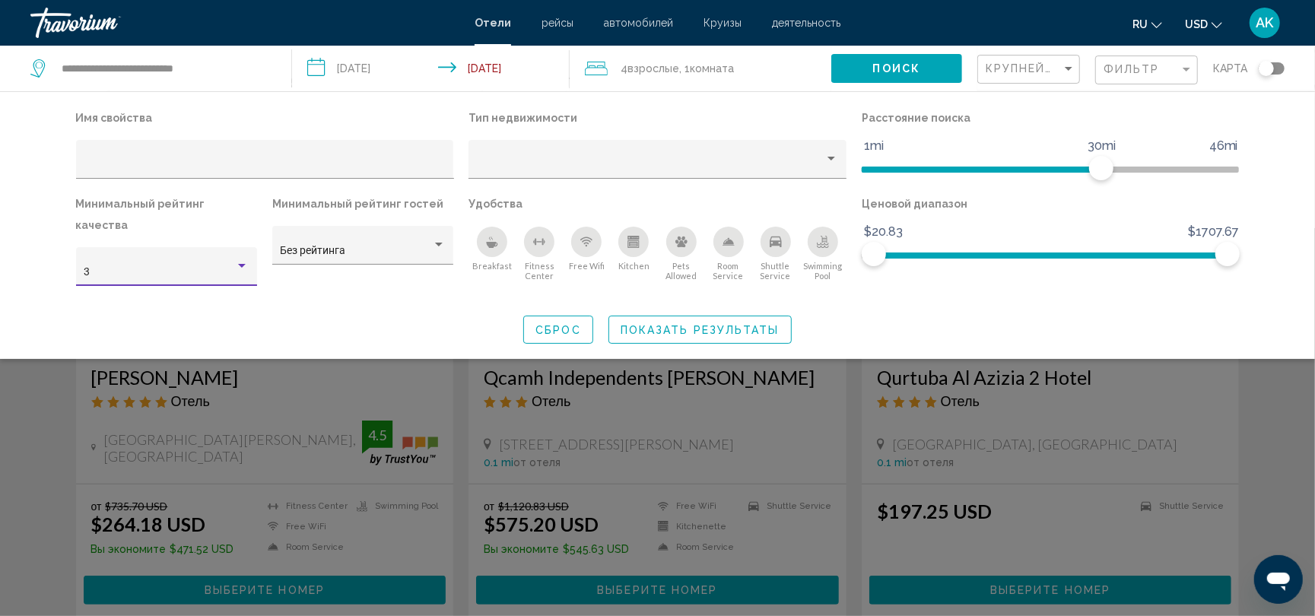
click at [242, 260] on div "Hotel Filters" at bounding box center [242, 266] width 14 height 12
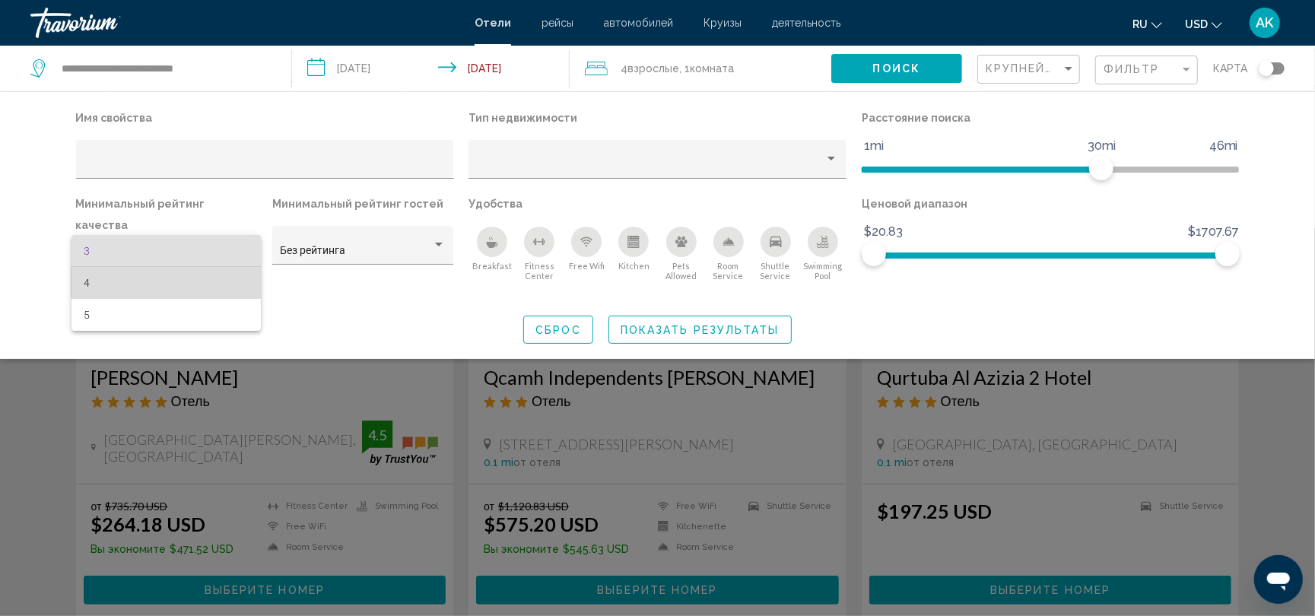
click at [195, 281] on span "4" at bounding box center [166, 283] width 165 height 32
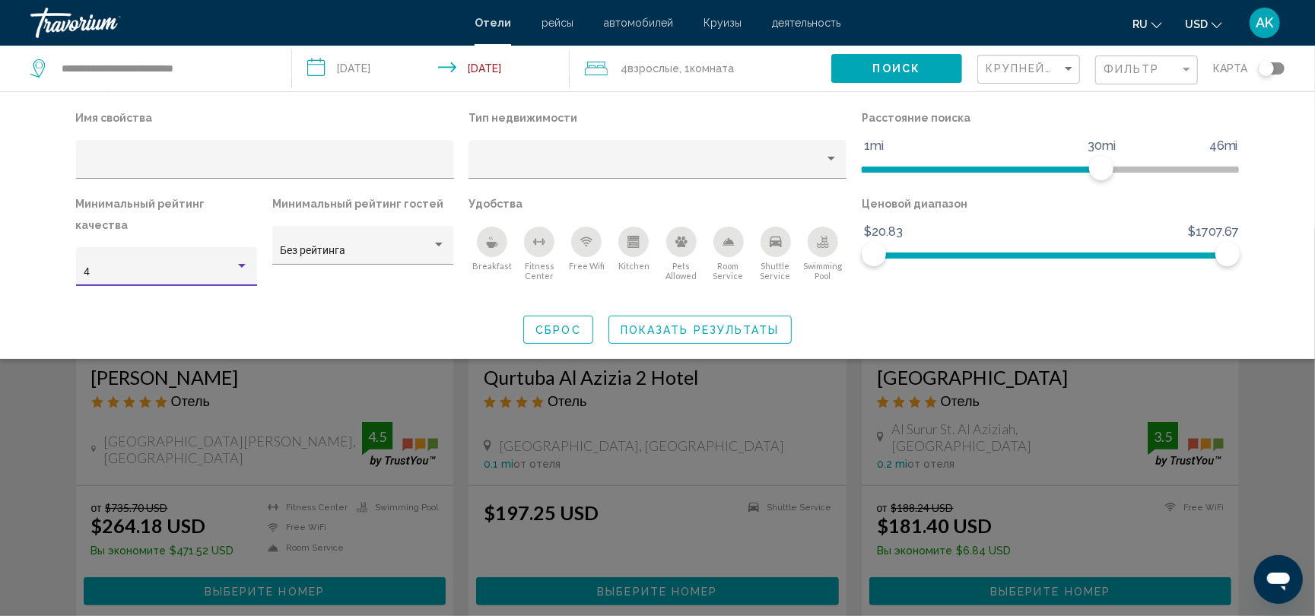
click at [658, 324] on span "Показать результаты" at bounding box center [699, 330] width 159 height 12
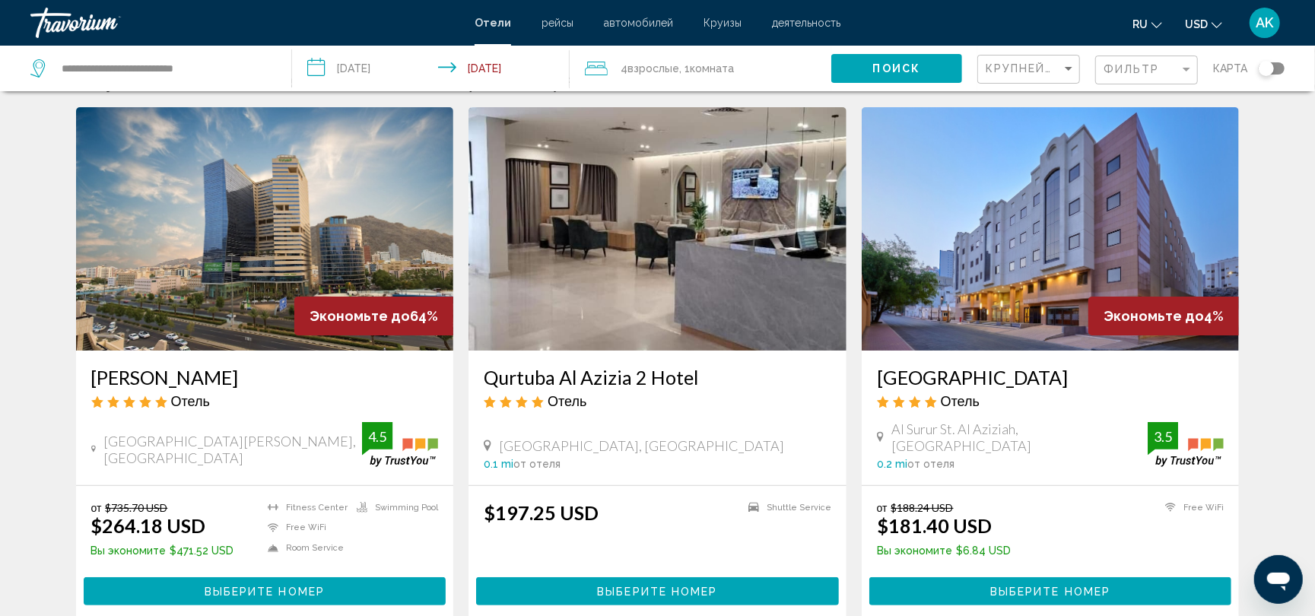
click at [617, 338] on img "Main content" at bounding box center [657, 228] width 378 height 243
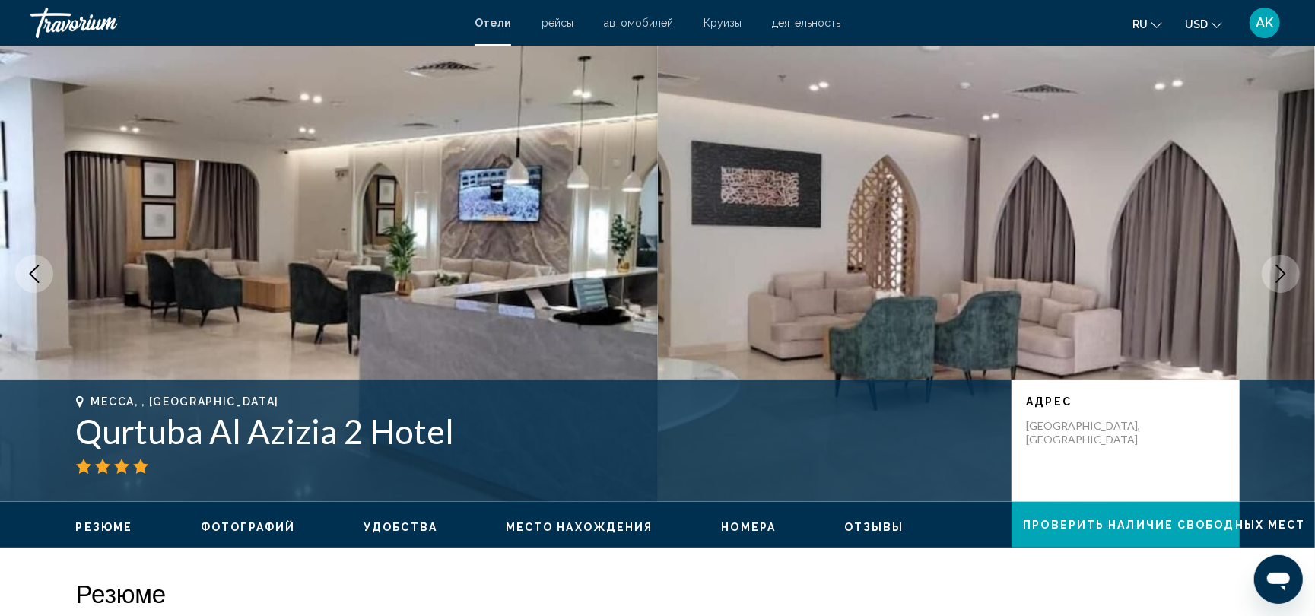
click at [1282, 266] on icon "Next image" at bounding box center [1280, 274] width 18 height 18
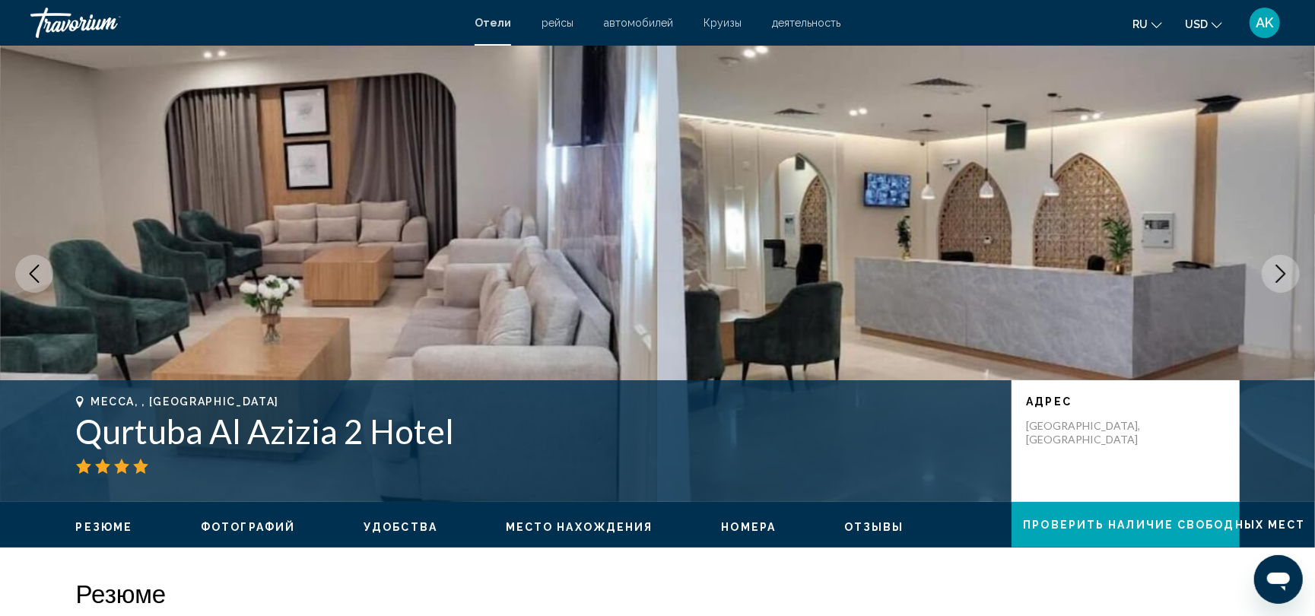
click at [1282, 266] on icon "Next image" at bounding box center [1280, 274] width 18 height 18
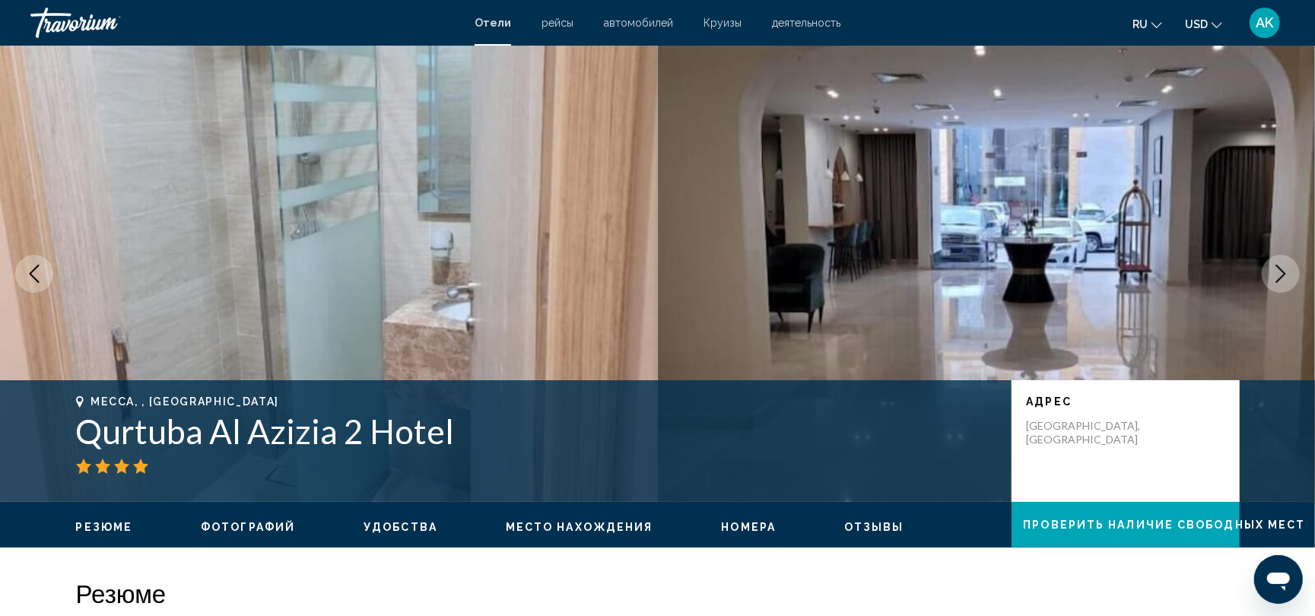
click at [1281, 266] on icon "Next image" at bounding box center [1280, 274] width 18 height 18
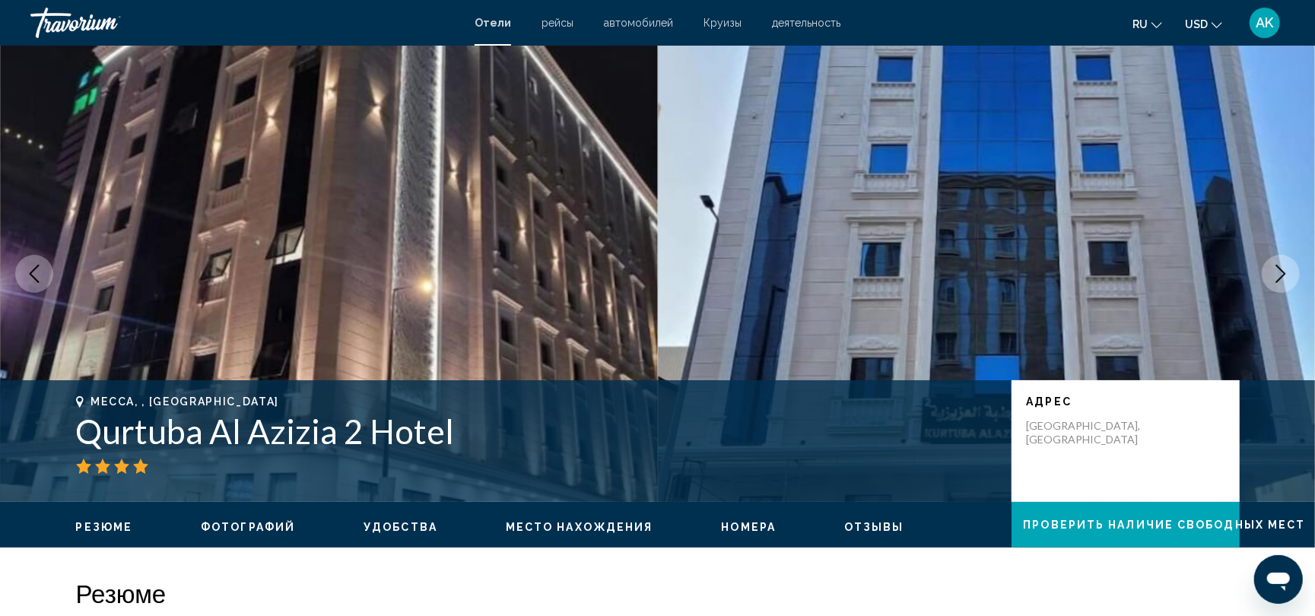
click at [1281, 266] on icon "Next image" at bounding box center [1280, 274] width 18 height 18
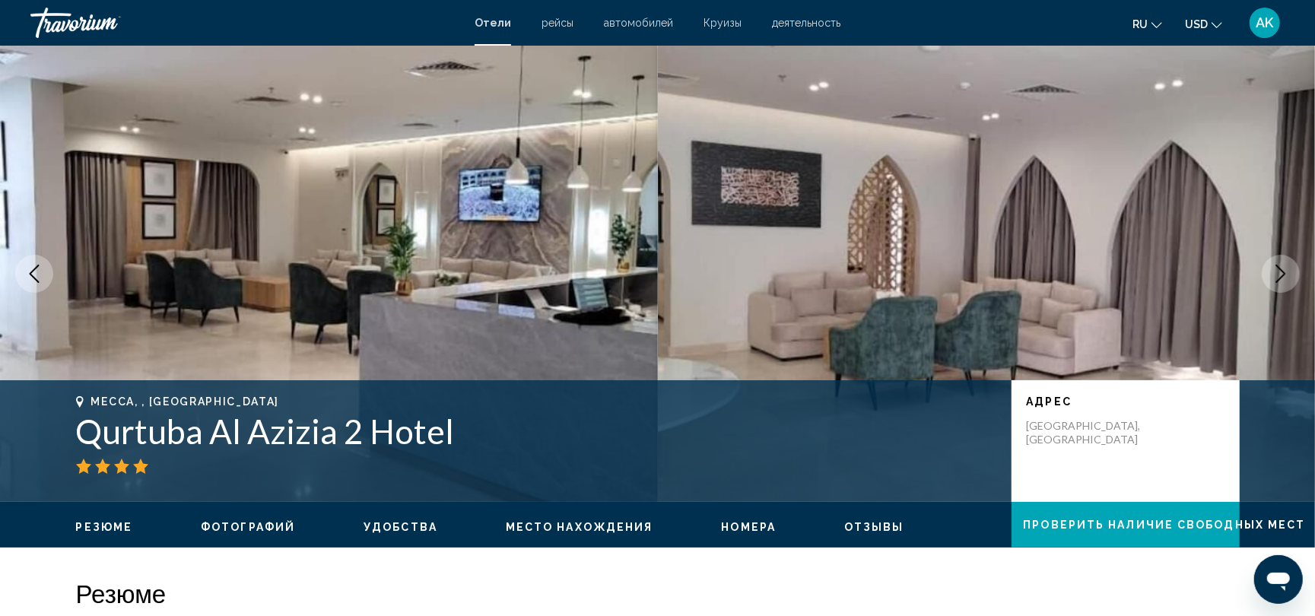
click at [1281, 268] on icon "Next image" at bounding box center [1280, 274] width 18 height 18
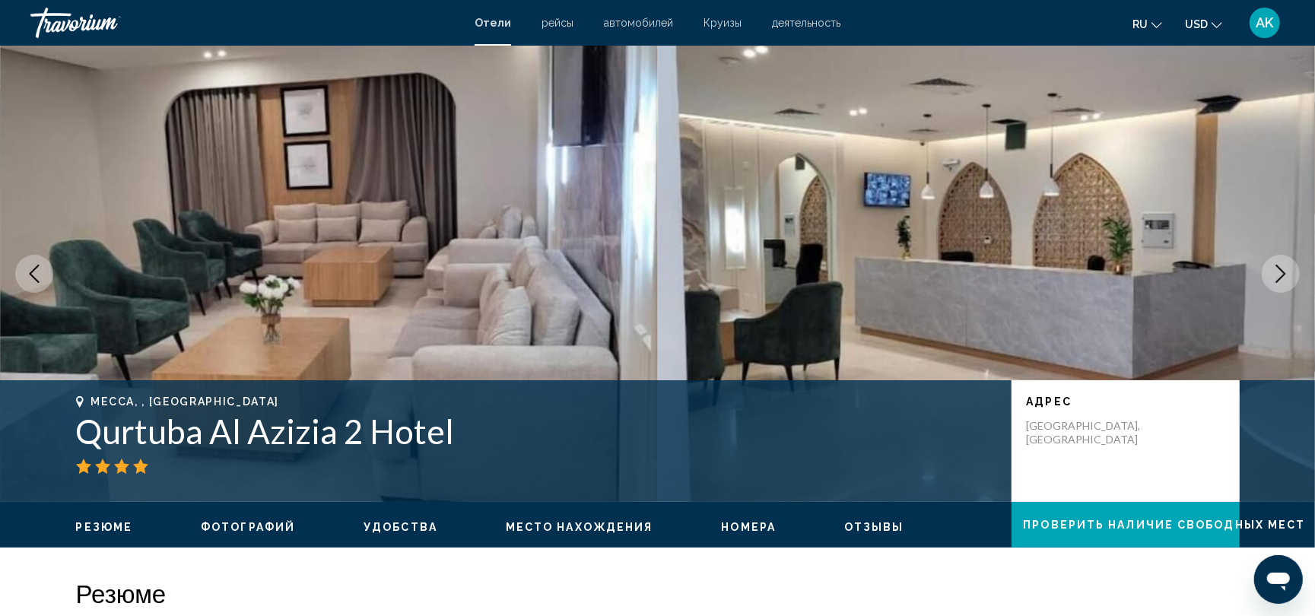
click at [1281, 268] on icon "Next image" at bounding box center [1280, 274] width 18 height 18
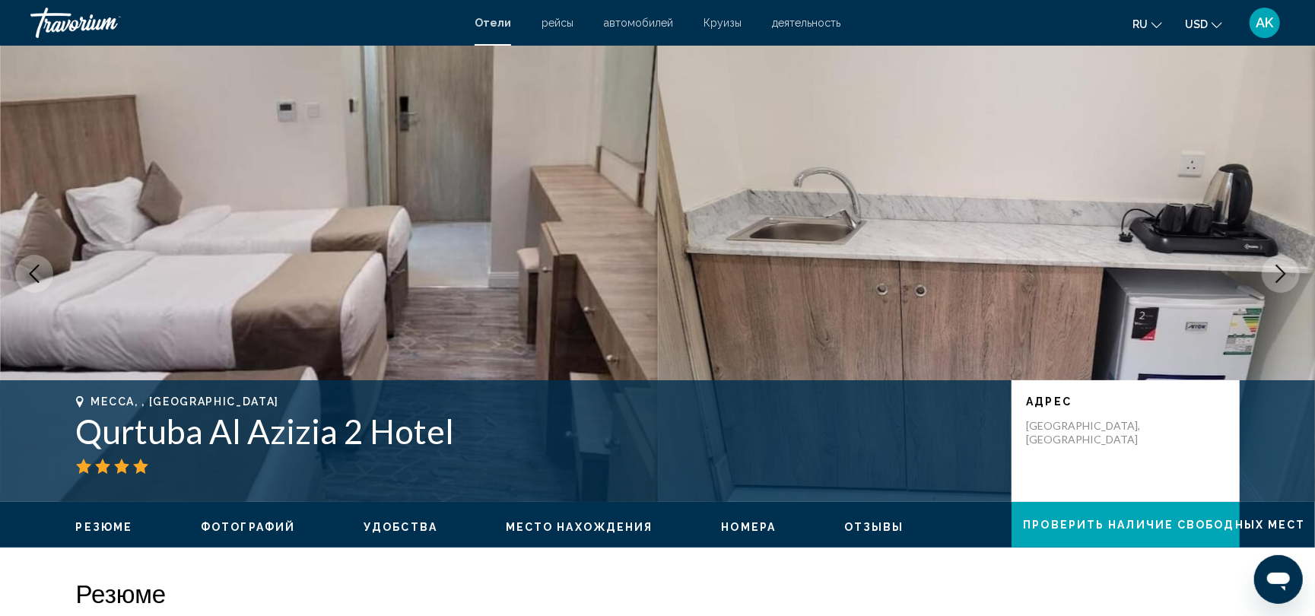
click at [1281, 269] on icon "Next image" at bounding box center [1281, 274] width 10 height 18
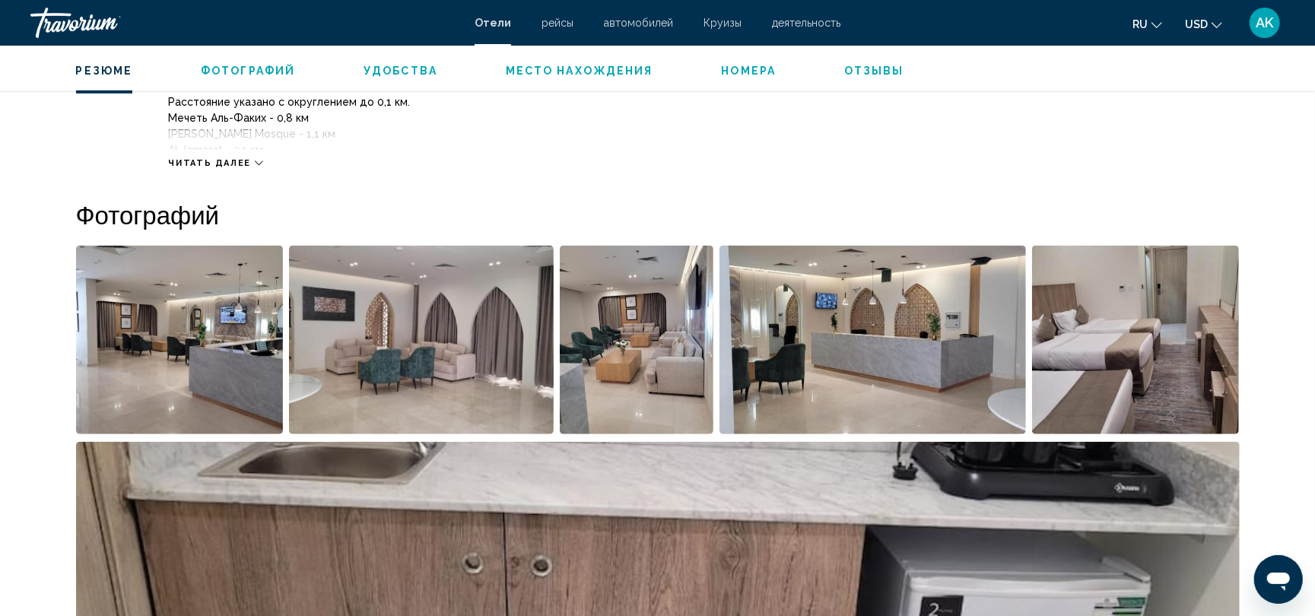
scroll to position [642, 0]
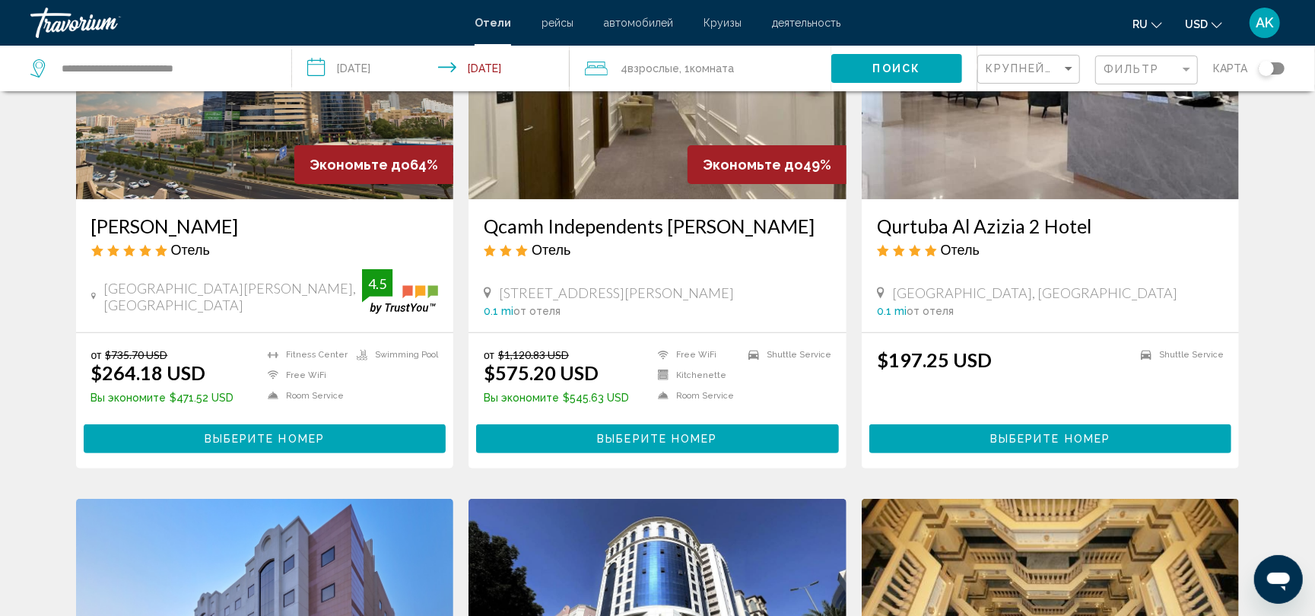
scroll to position [189, 0]
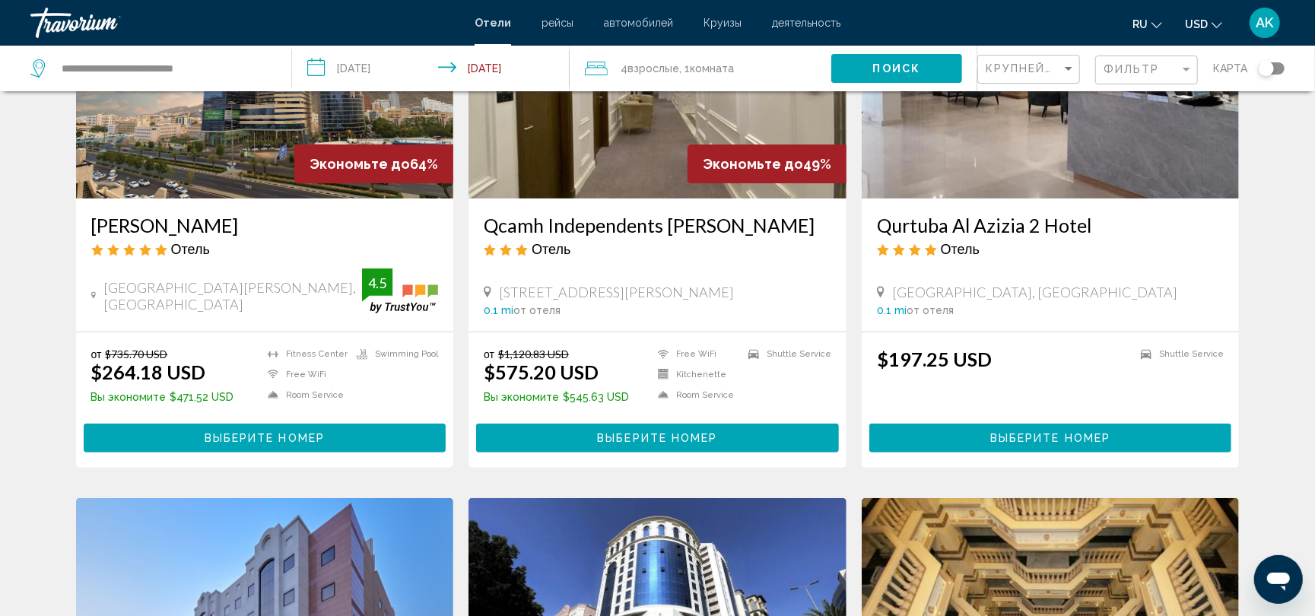
click at [618, 180] on img "Main content" at bounding box center [657, 76] width 378 height 243
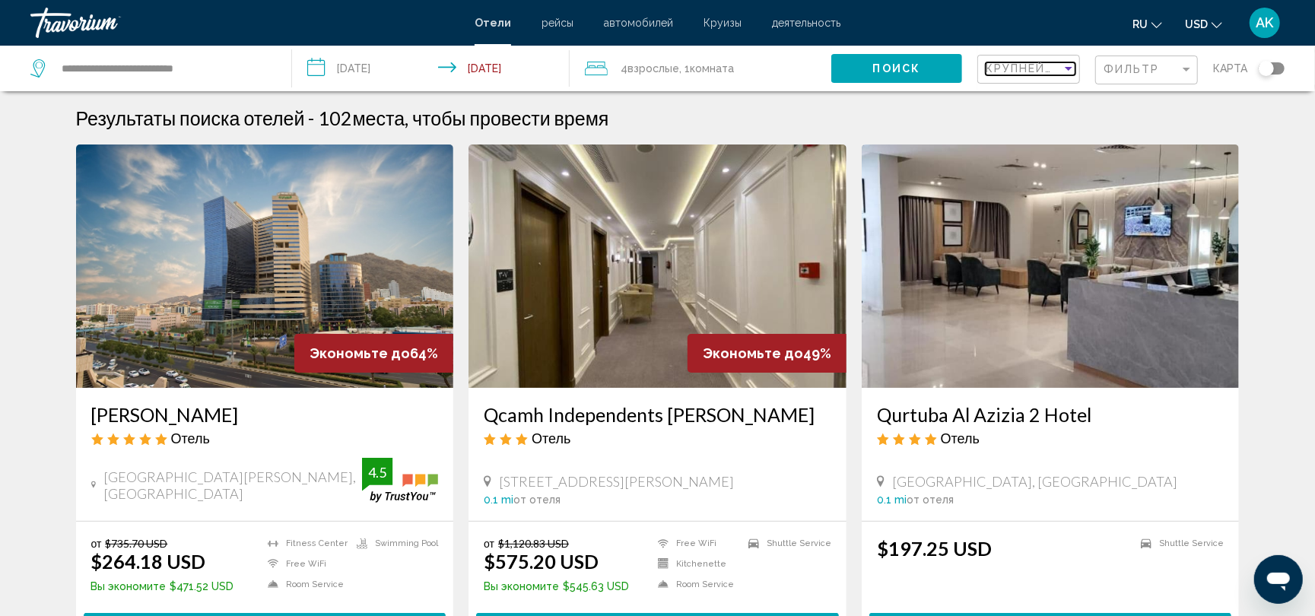
click at [1054, 68] on span "Крупнейшие сбережения" at bounding box center [1076, 68] width 182 height 12
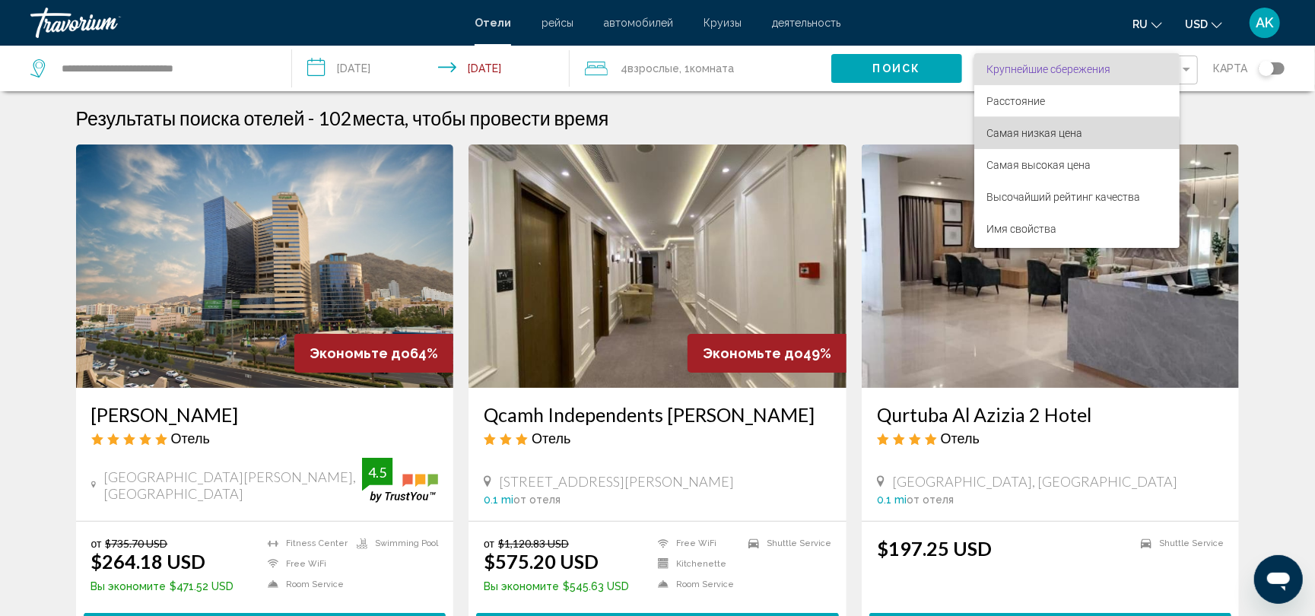
click at [1054, 134] on span "Самая низкая цена" at bounding box center [1034, 133] width 96 height 12
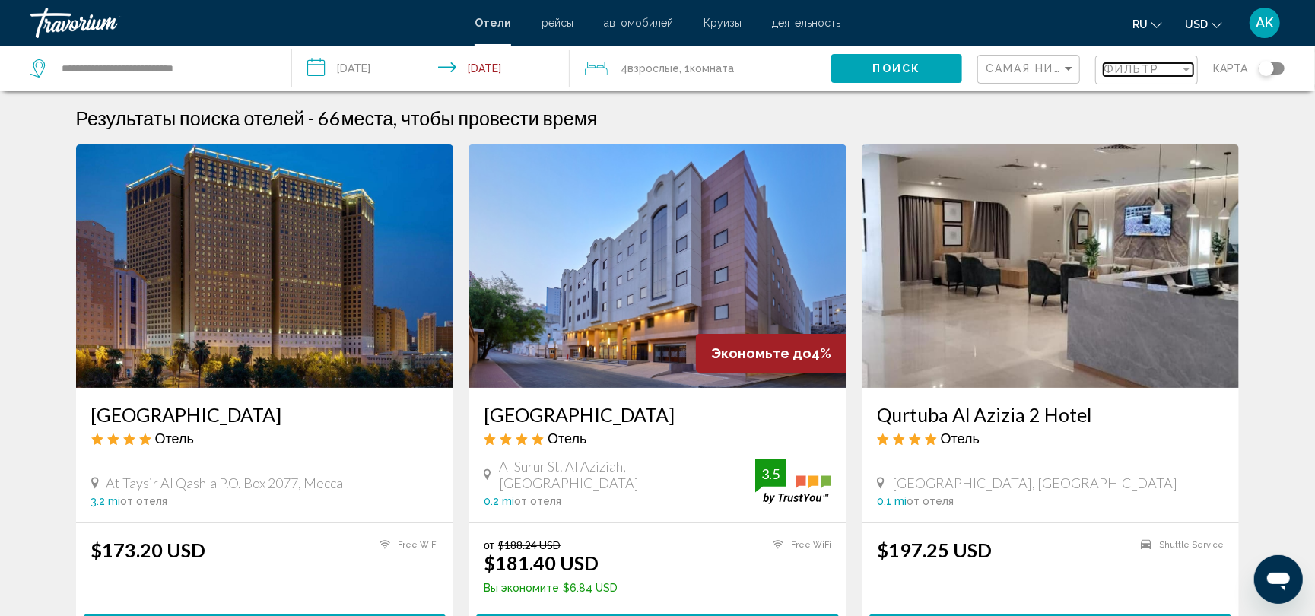
click at [1138, 65] on span "Фильтр" at bounding box center [1131, 69] width 56 height 12
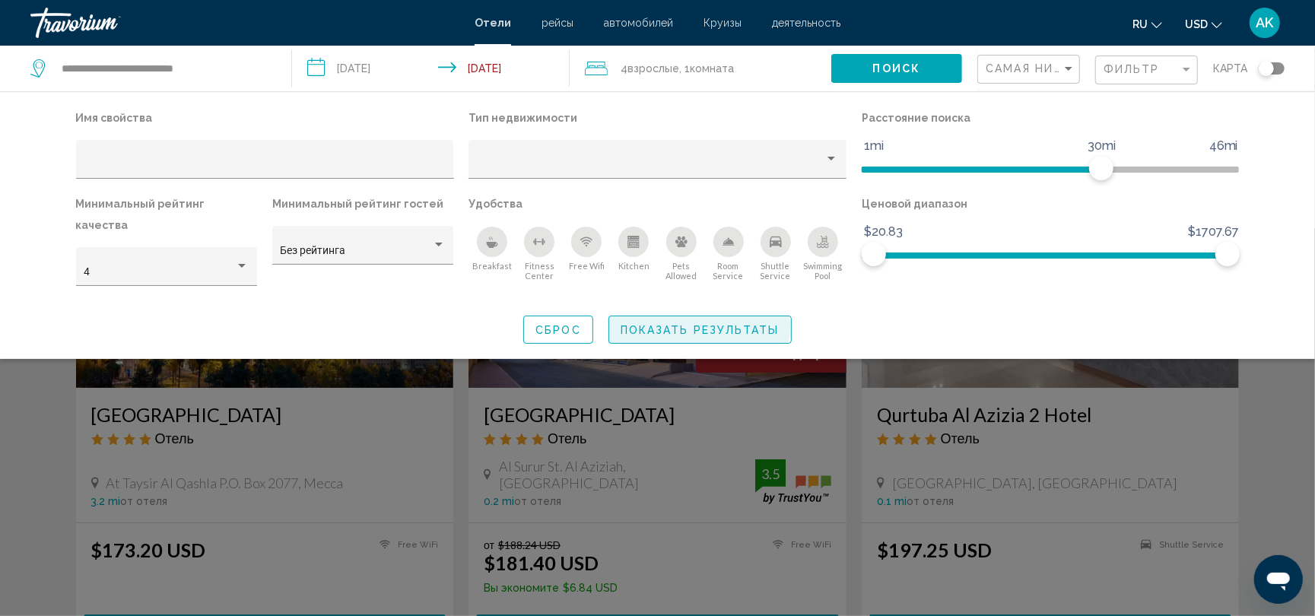
click at [695, 324] on span "Показать результаты" at bounding box center [699, 330] width 159 height 12
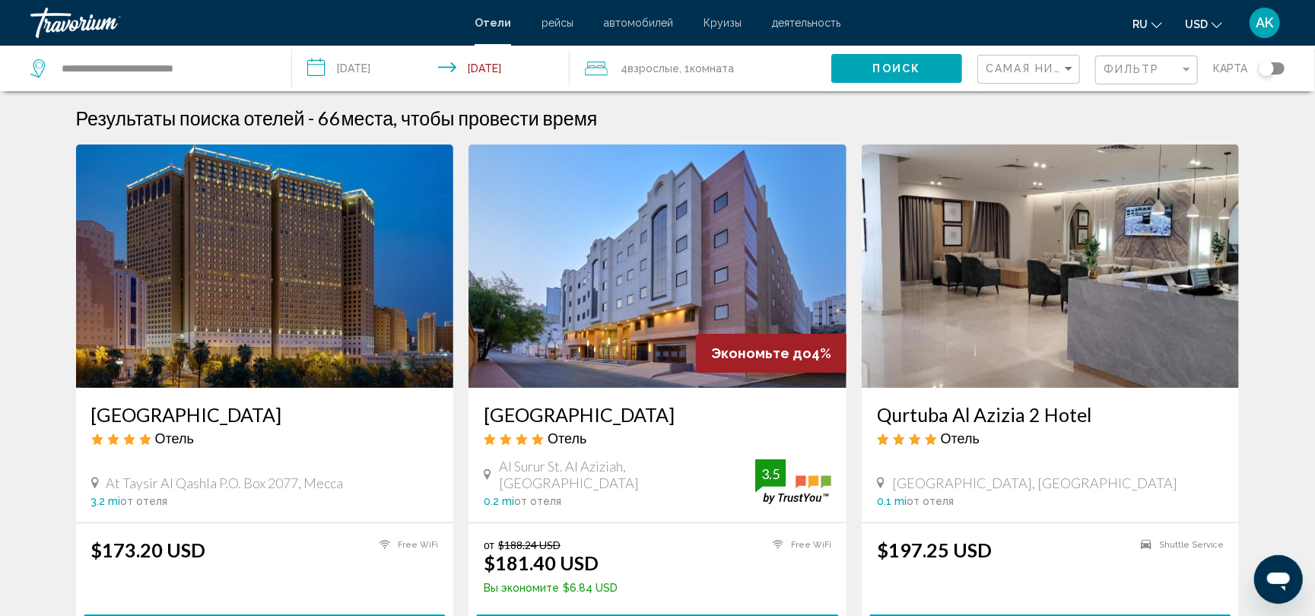
click at [323, 338] on img "Main content" at bounding box center [265, 265] width 378 height 243
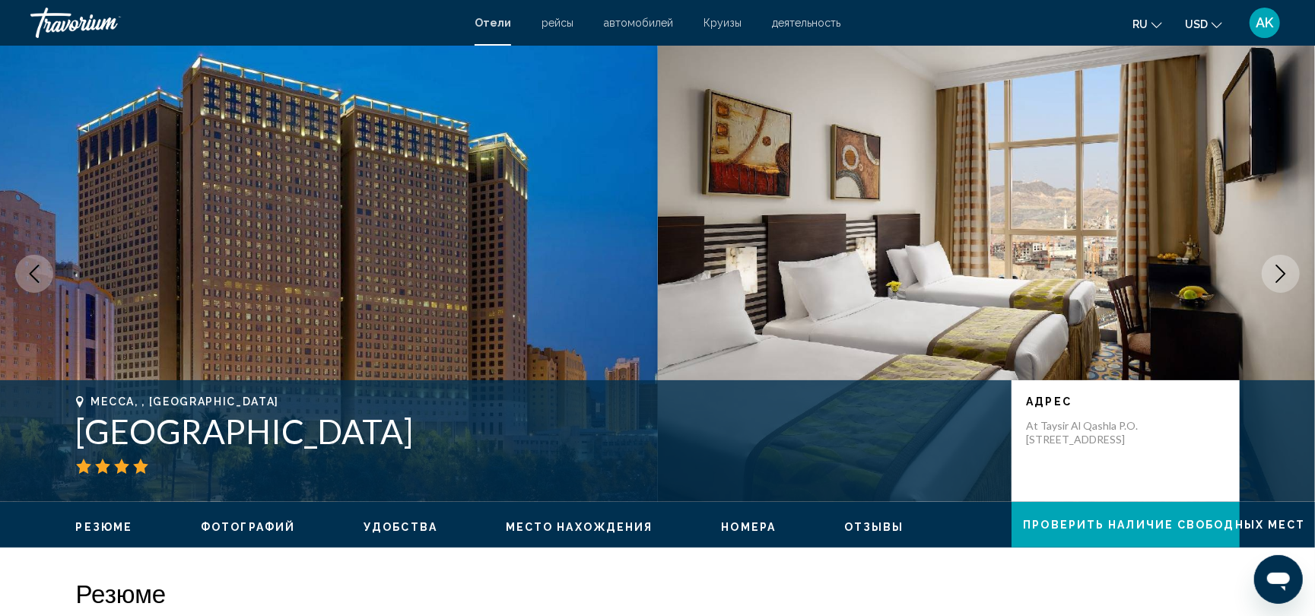
click at [1279, 269] on icon "Next image" at bounding box center [1280, 274] width 18 height 18
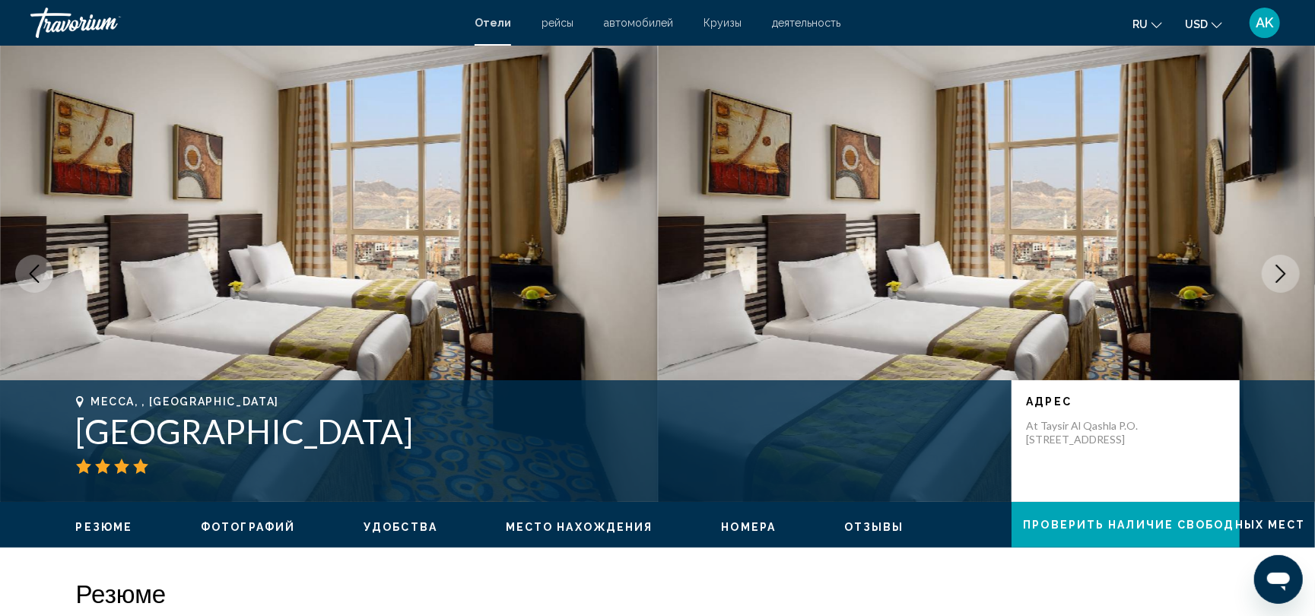
click at [1279, 269] on icon "Next image" at bounding box center [1280, 274] width 18 height 18
click at [1279, 271] on icon "Next image" at bounding box center [1280, 274] width 18 height 18
click at [1278, 274] on icon "Next image" at bounding box center [1280, 274] width 18 height 18
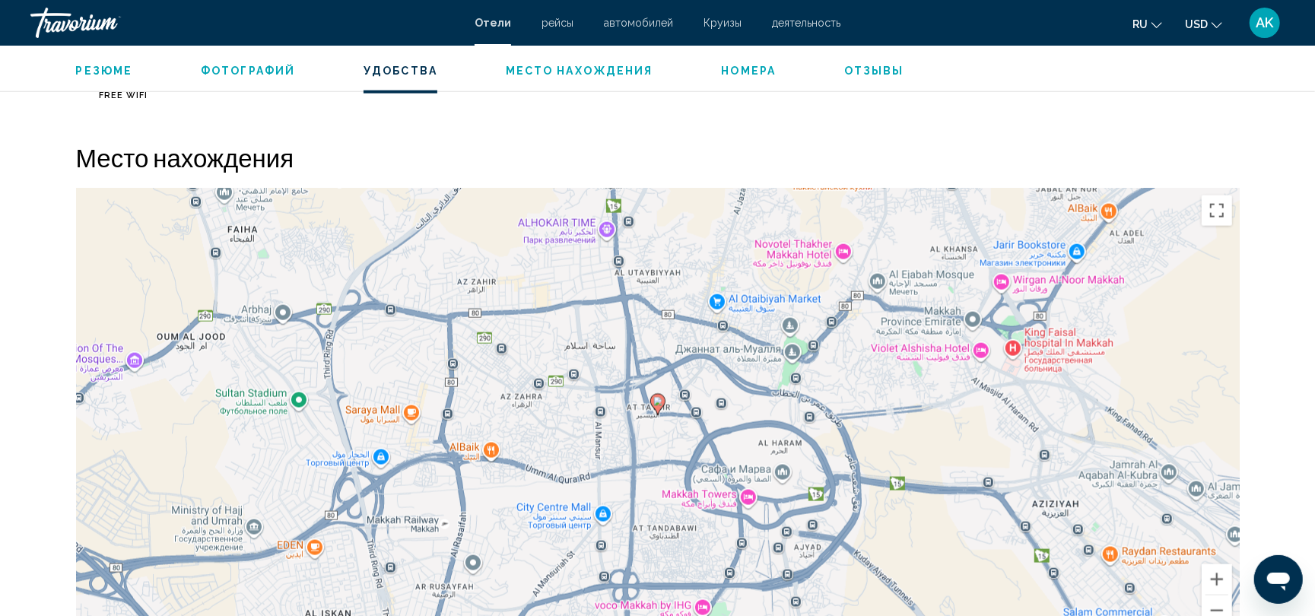
scroll to position [1391, 0]
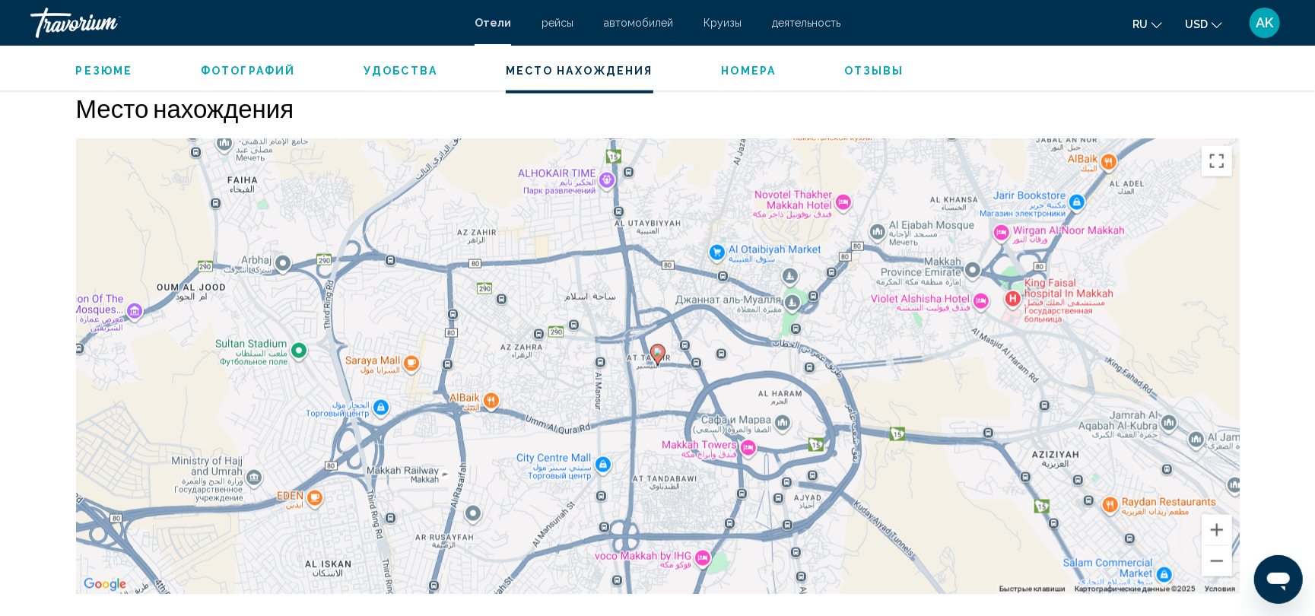
click at [704, 389] on div "Чтобы активировать перетаскивание с помощью клавиатуры, нажмите Alt + Ввод. Пос…" at bounding box center [657, 366] width 1163 height 456
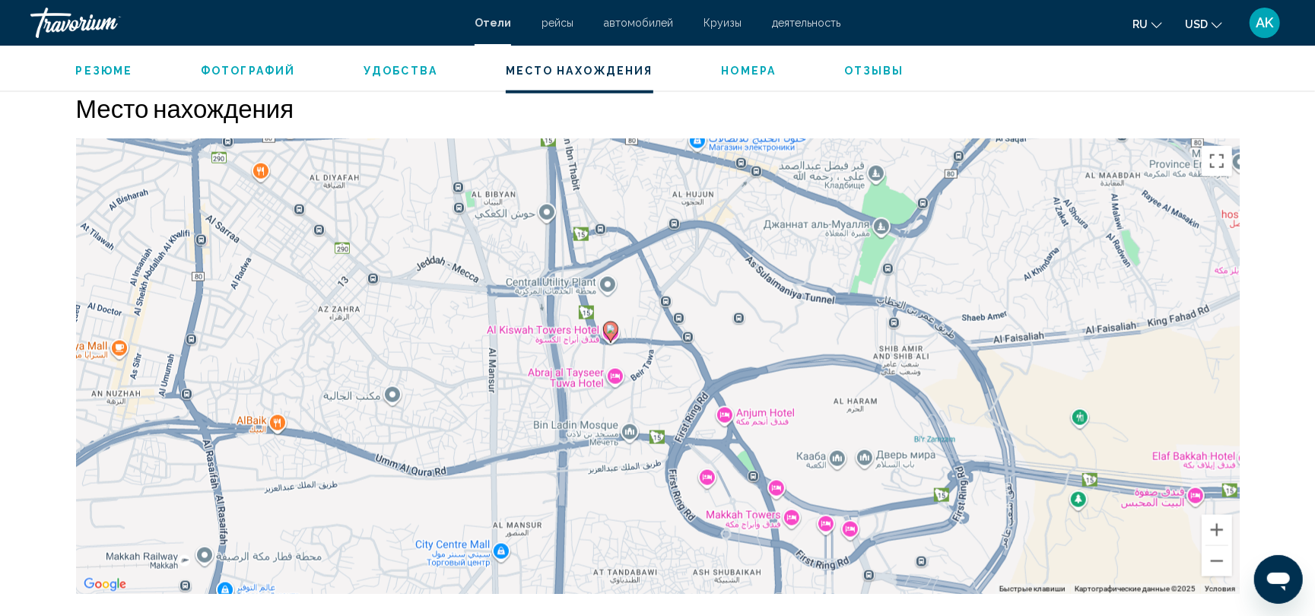
click at [771, 427] on div "Чтобы активировать перетаскивание с помощью клавиатуры, нажмите Alt + Ввод. Пос…" at bounding box center [657, 366] width 1163 height 456
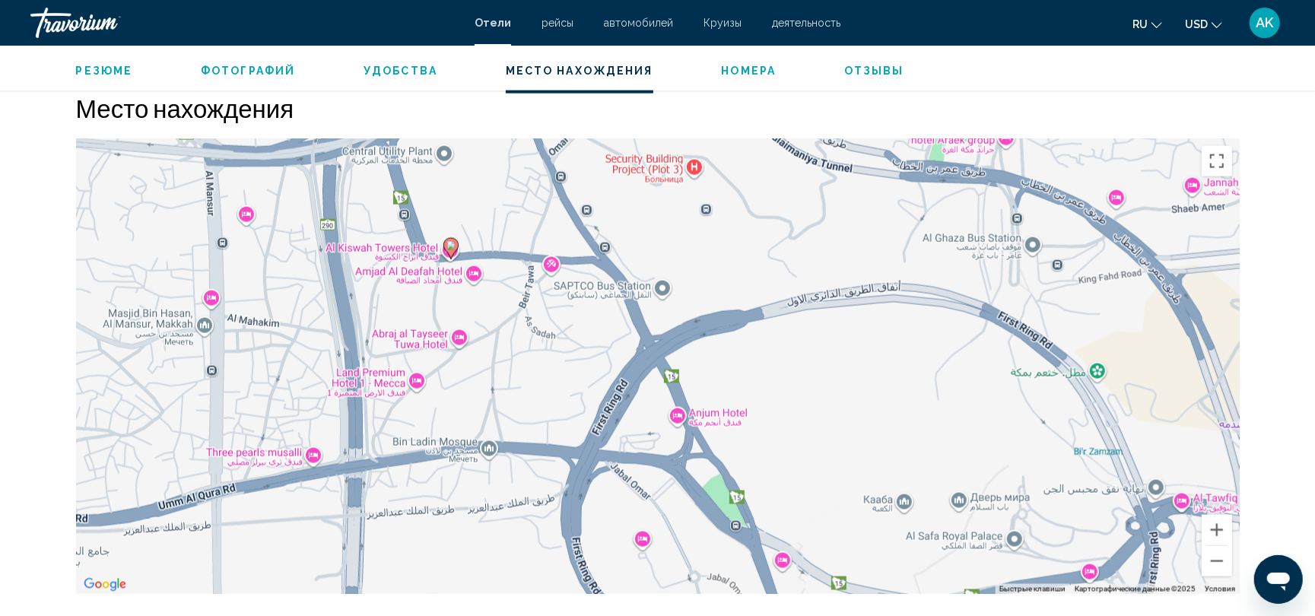
click at [738, 392] on div "Чтобы активировать перетаскивание с помощью клавиатуры, нажмите Alt + Ввод. Пос…" at bounding box center [657, 366] width 1163 height 456
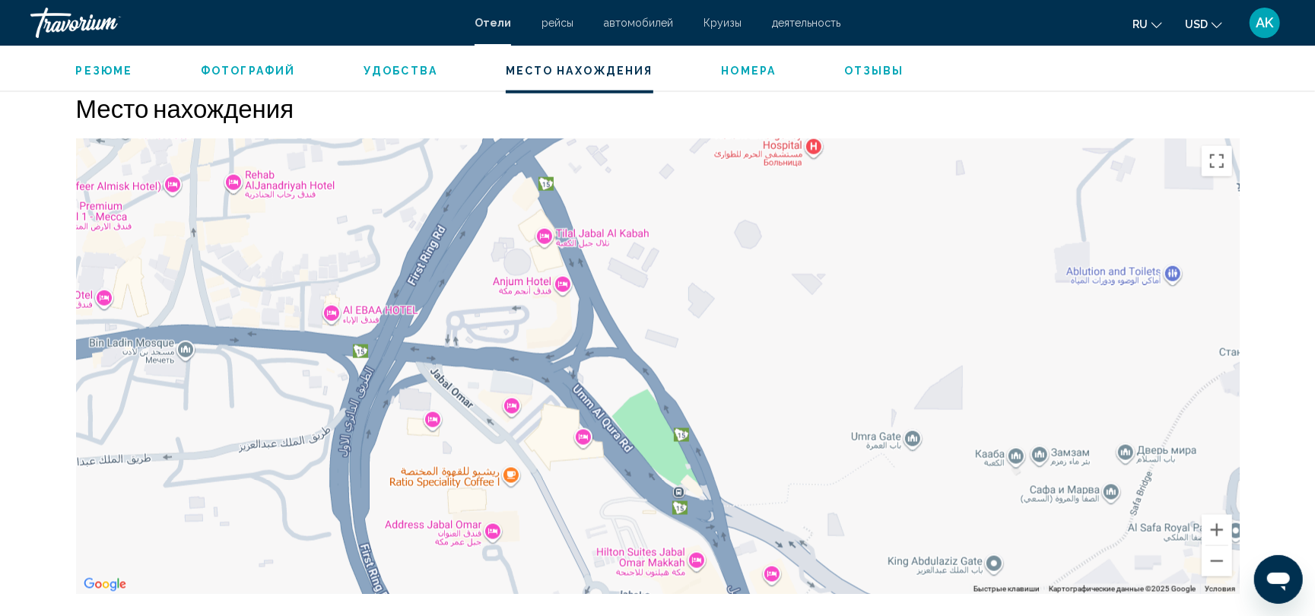
drag, startPoint x: 864, startPoint y: 418, endPoint x: 807, endPoint y: 251, distance: 176.7
click at [807, 251] on div "Чтобы активировать перетаскивание с помощью клавиатуры, нажмите Alt + Ввод. Пос…" at bounding box center [657, 366] width 1163 height 456
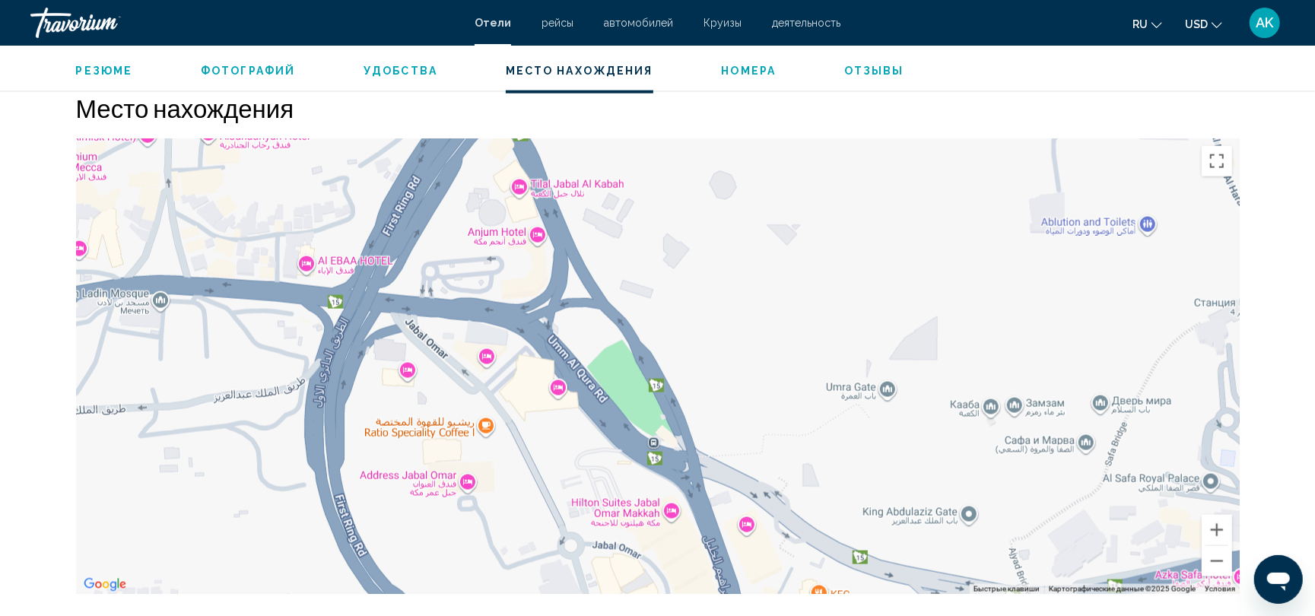
drag, startPoint x: 858, startPoint y: 354, endPoint x: 830, endPoint y: 305, distance: 56.5
click at [830, 305] on div "Чтобы активировать перетаскивание с помощью клавиатуры, нажмите Alt + Ввод. Пос…" at bounding box center [657, 366] width 1163 height 456
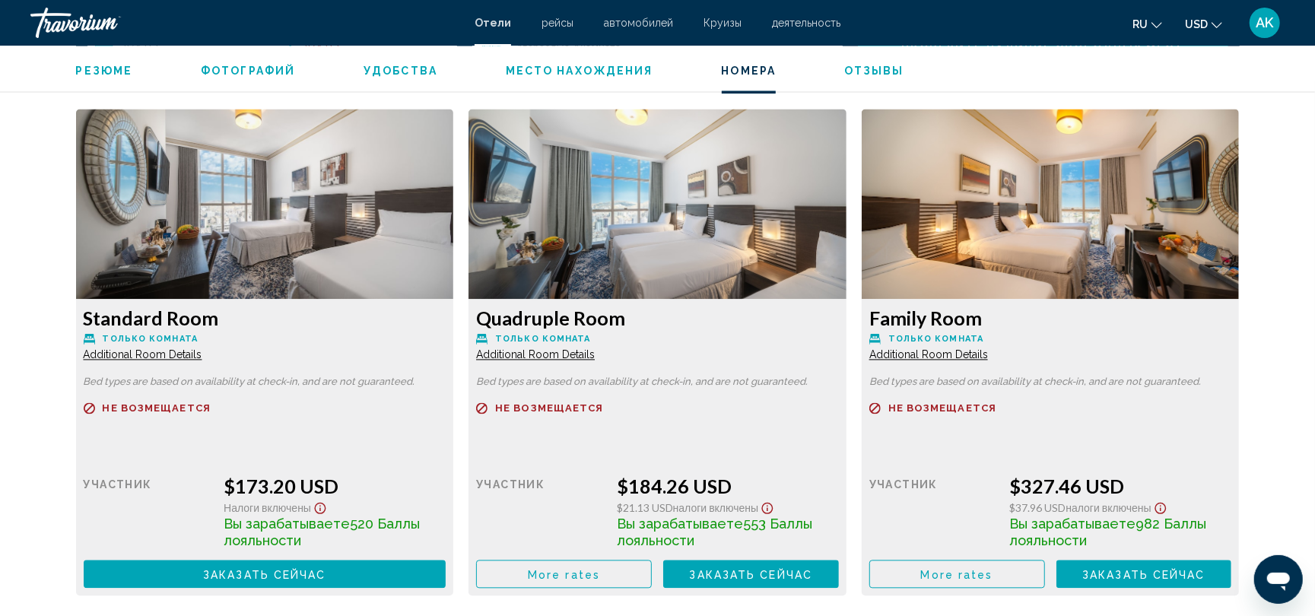
scroll to position [2078, 0]
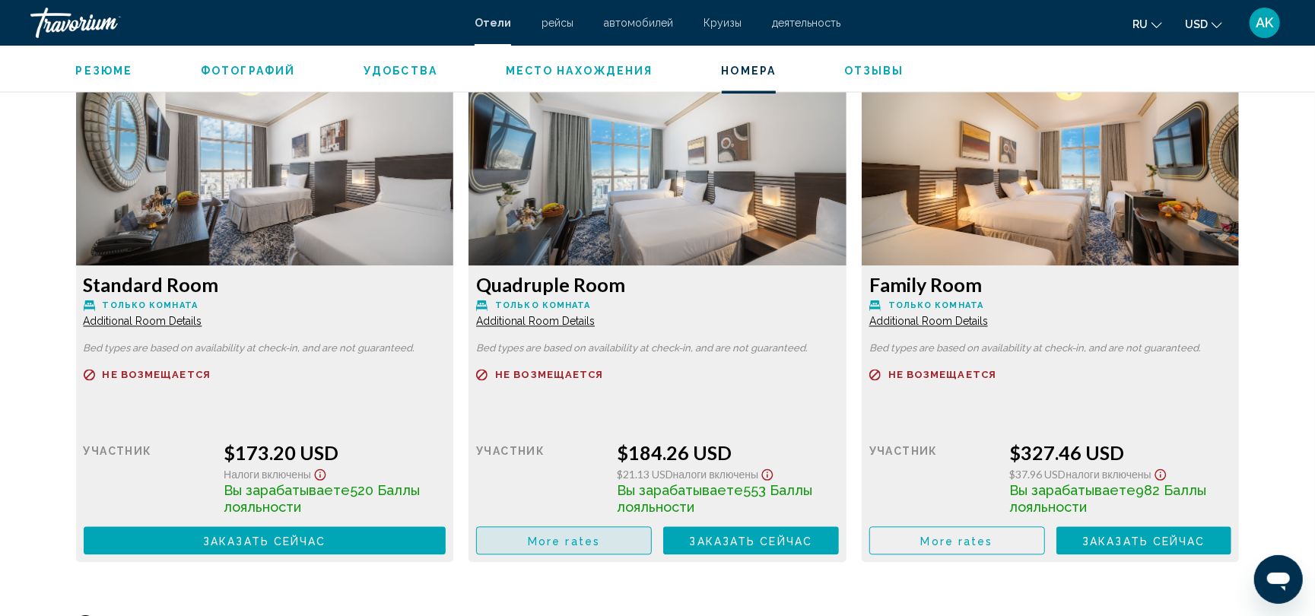
click at [551, 533] on button "More rates" at bounding box center [564, 540] width 176 height 28
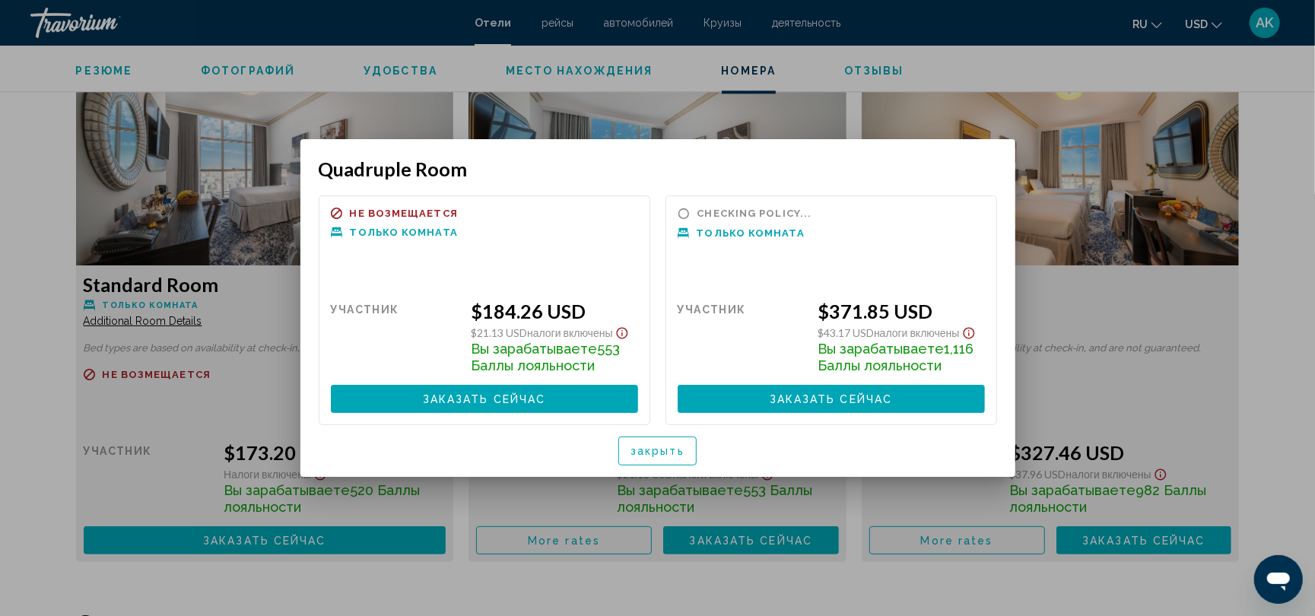
click at [634, 134] on div at bounding box center [657, 308] width 1315 height 616
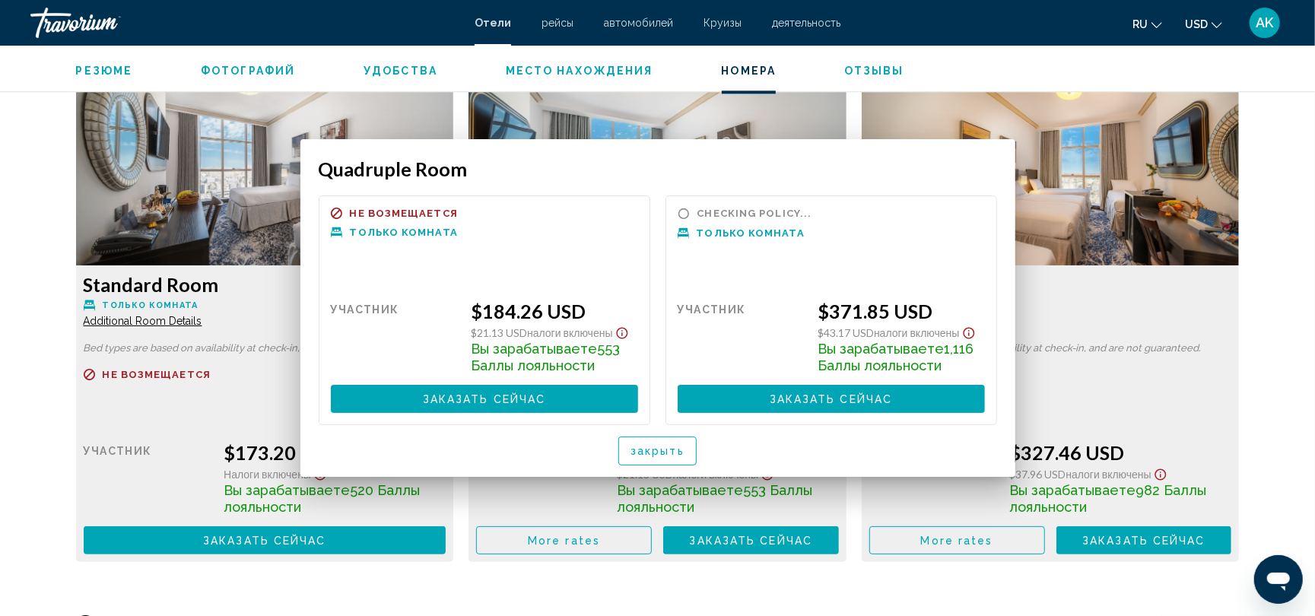
scroll to position [2078, 0]
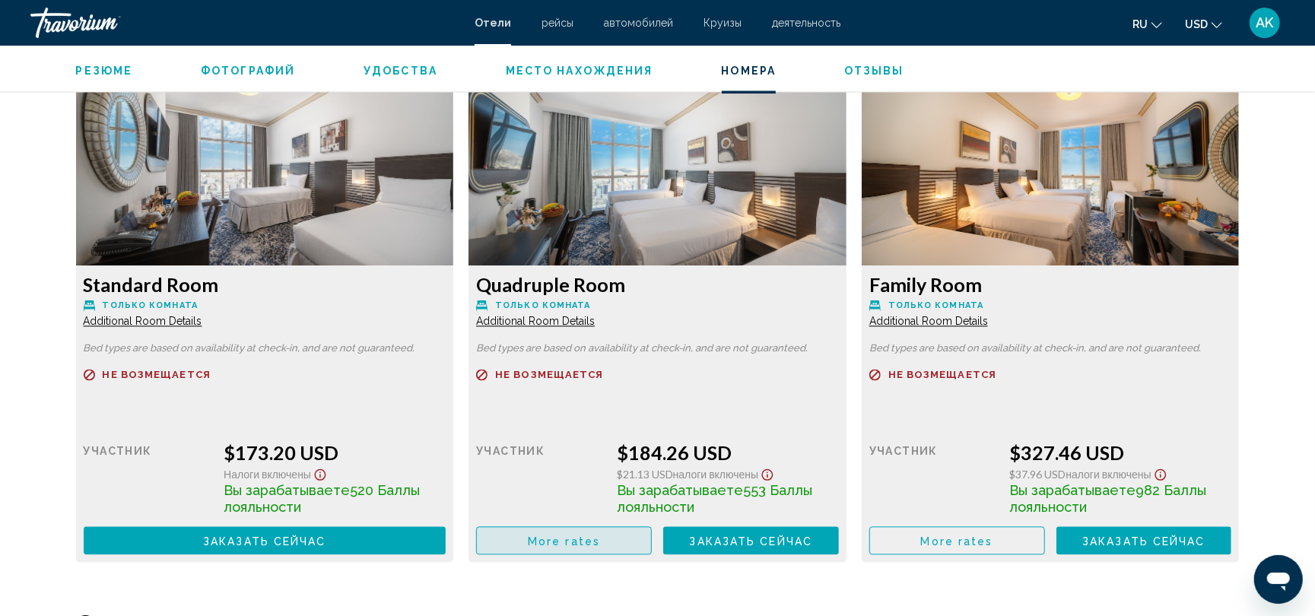
click at [544, 539] on span "More rates" at bounding box center [564, 541] width 72 height 12
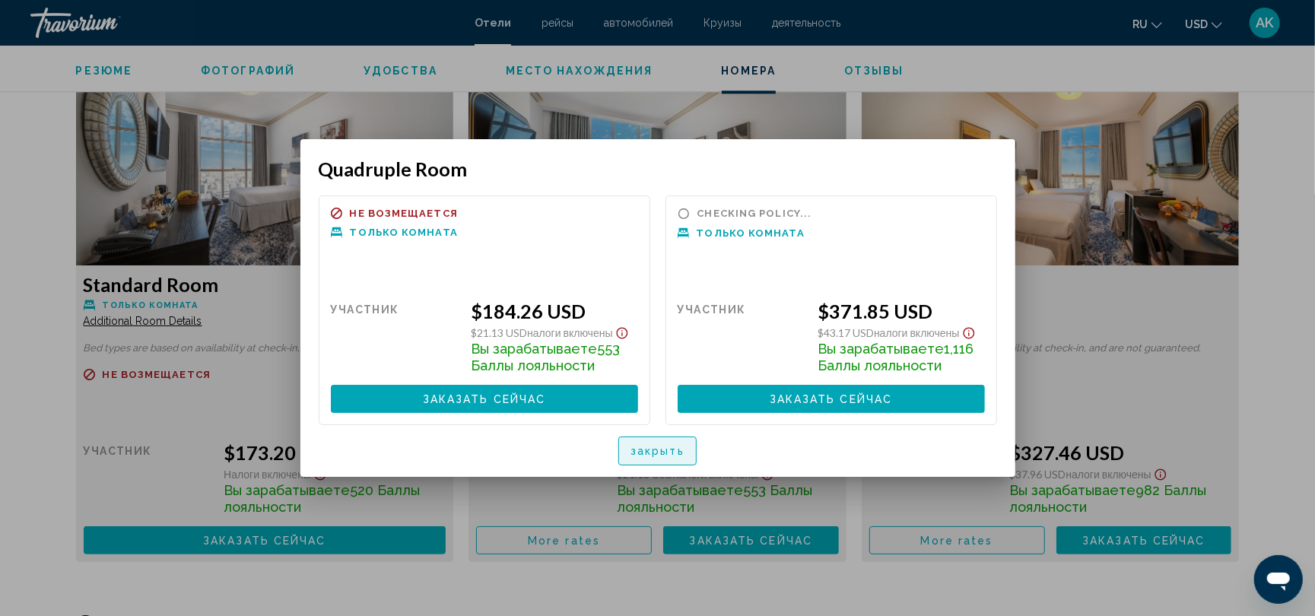
click at [658, 460] on button "закрыть" at bounding box center [657, 450] width 78 height 28
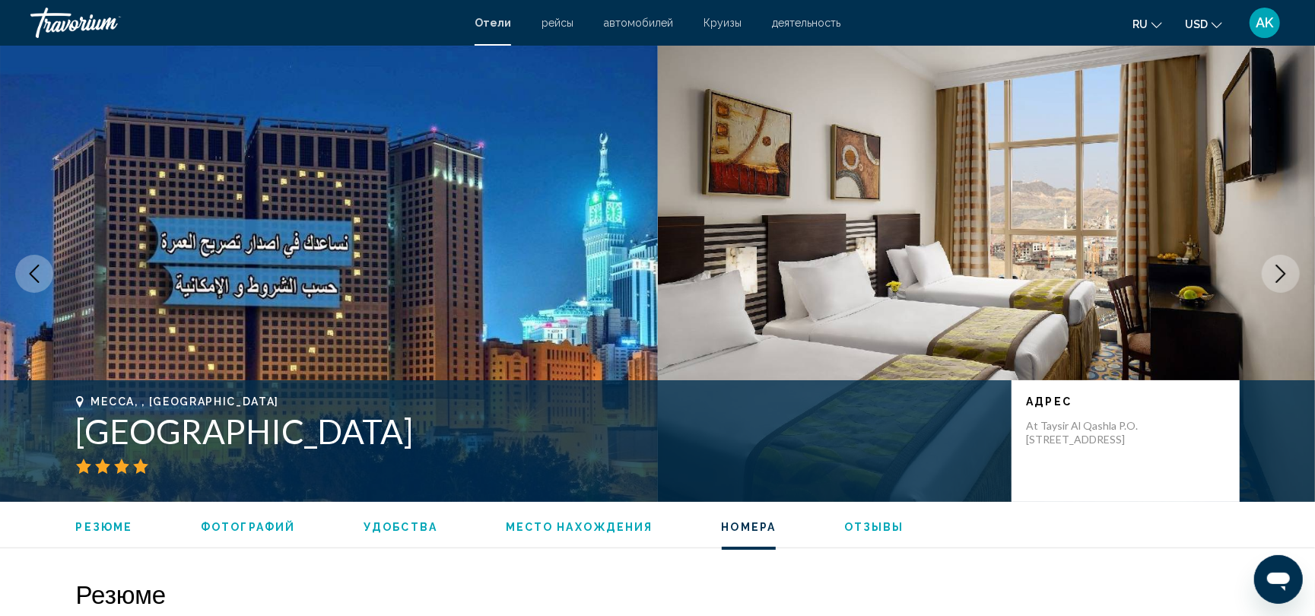
scroll to position [2078, 0]
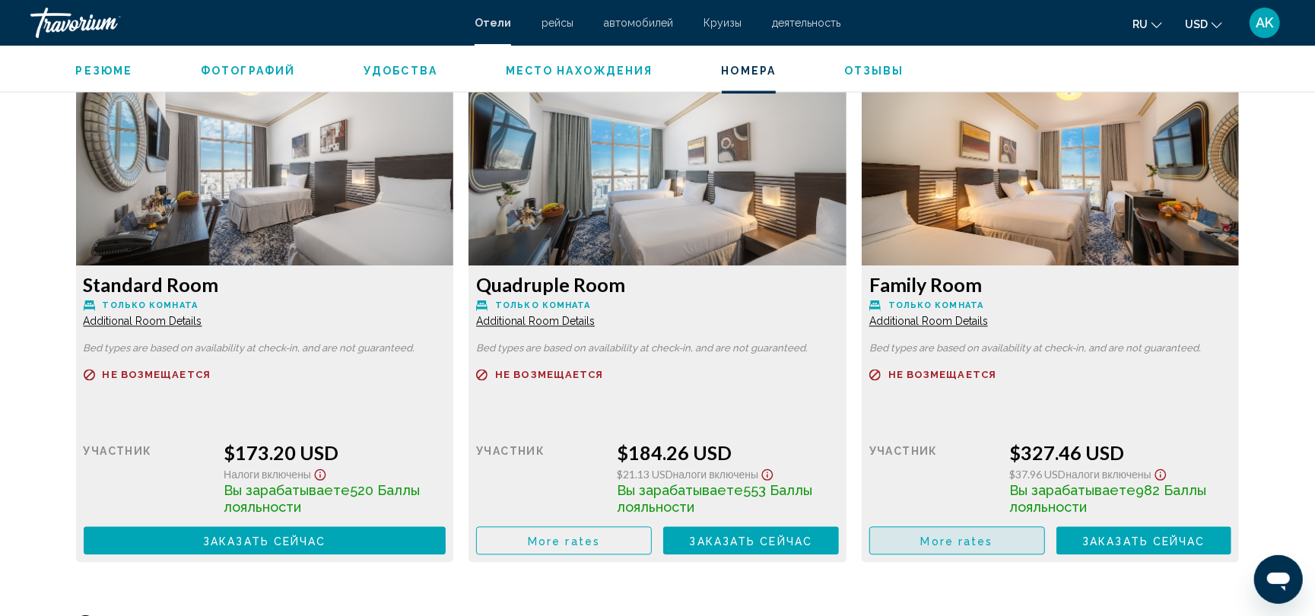
click at [949, 533] on button "More rates" at bounding box center [957, 540] width 176 height 28
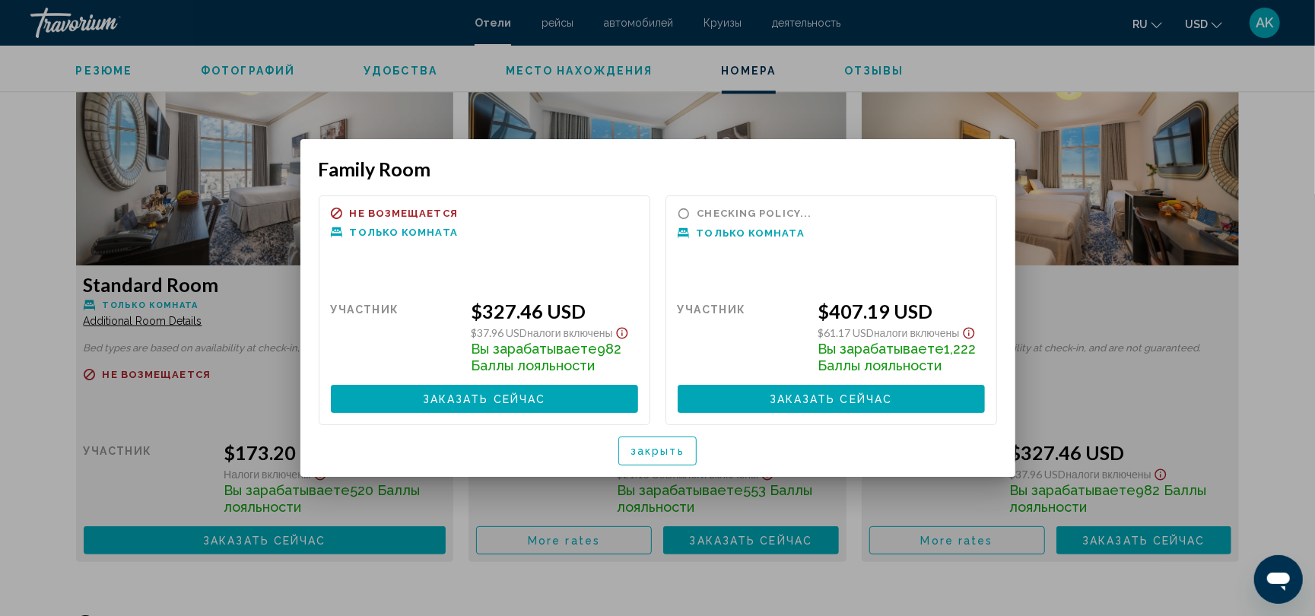
scroll to position [0, 0]
click at [636, 132] on div at bounding box center [657, 308] width 1315 height 616
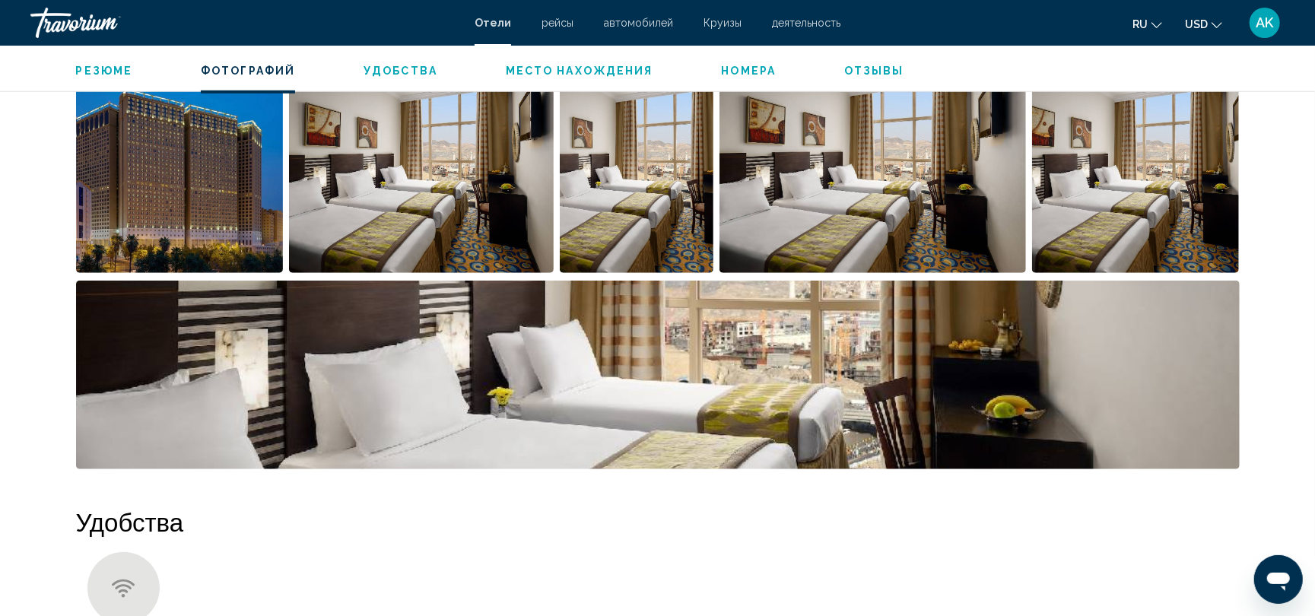
scroll to position [798, 0]
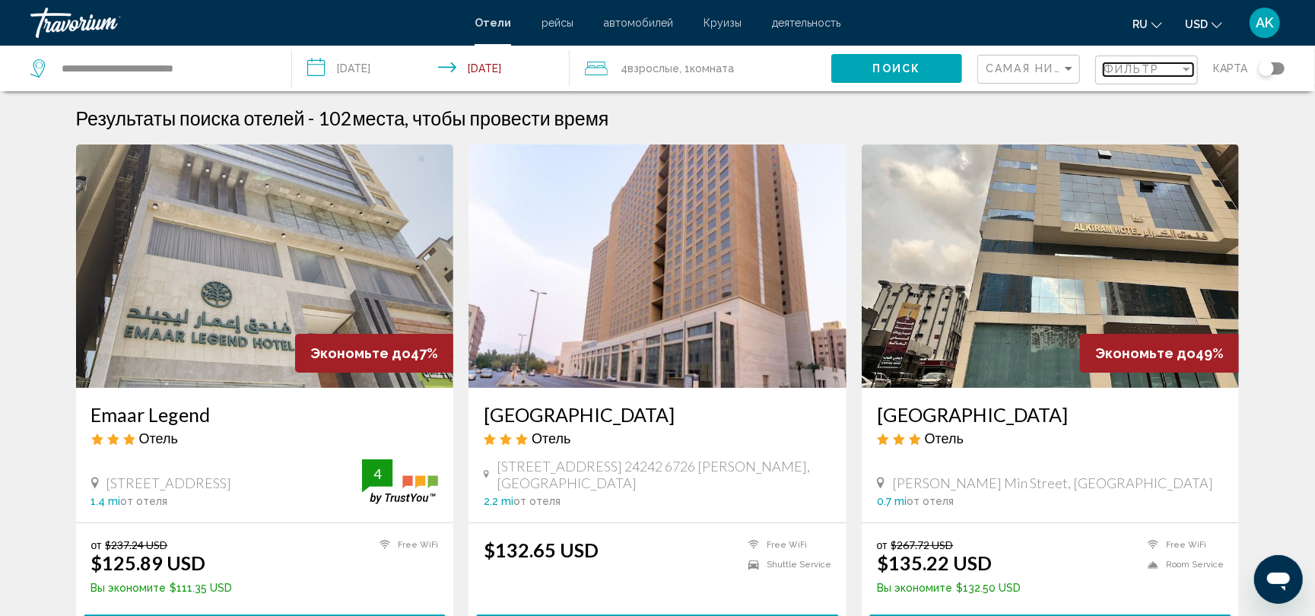
click at [1144, 70] on span "Фильтр" at bounding box center [1131, 69] width 56 height 12
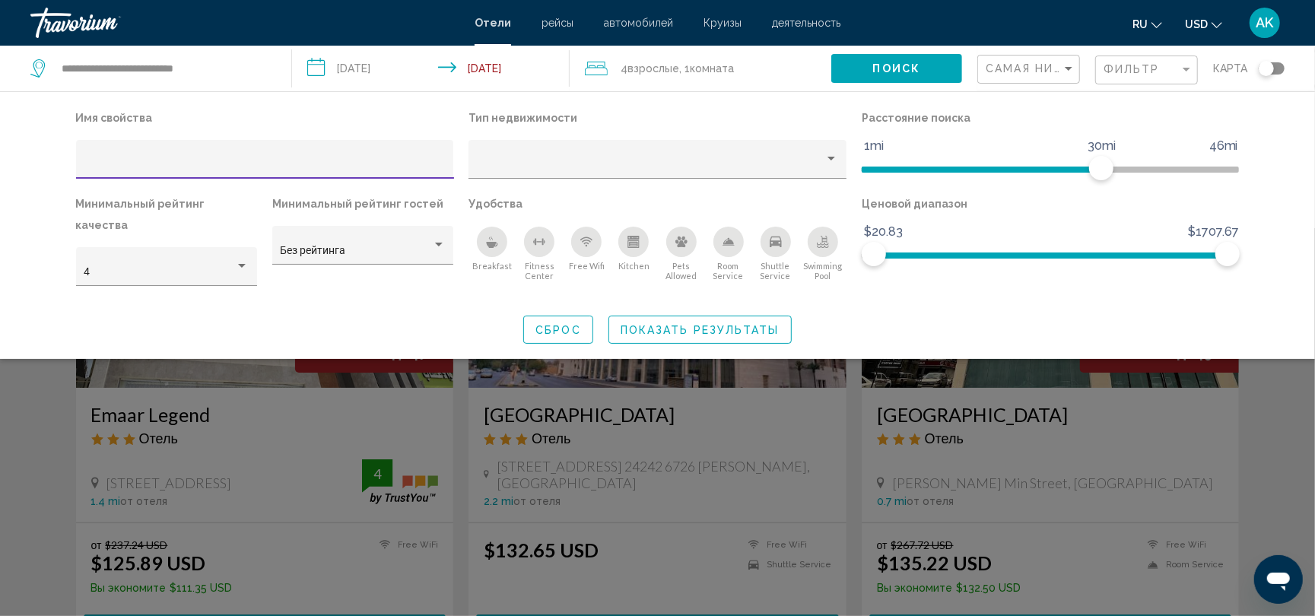
click at [728, 324] on span "Показать результаты" at bounding box center [699, 330] width 159 height 12
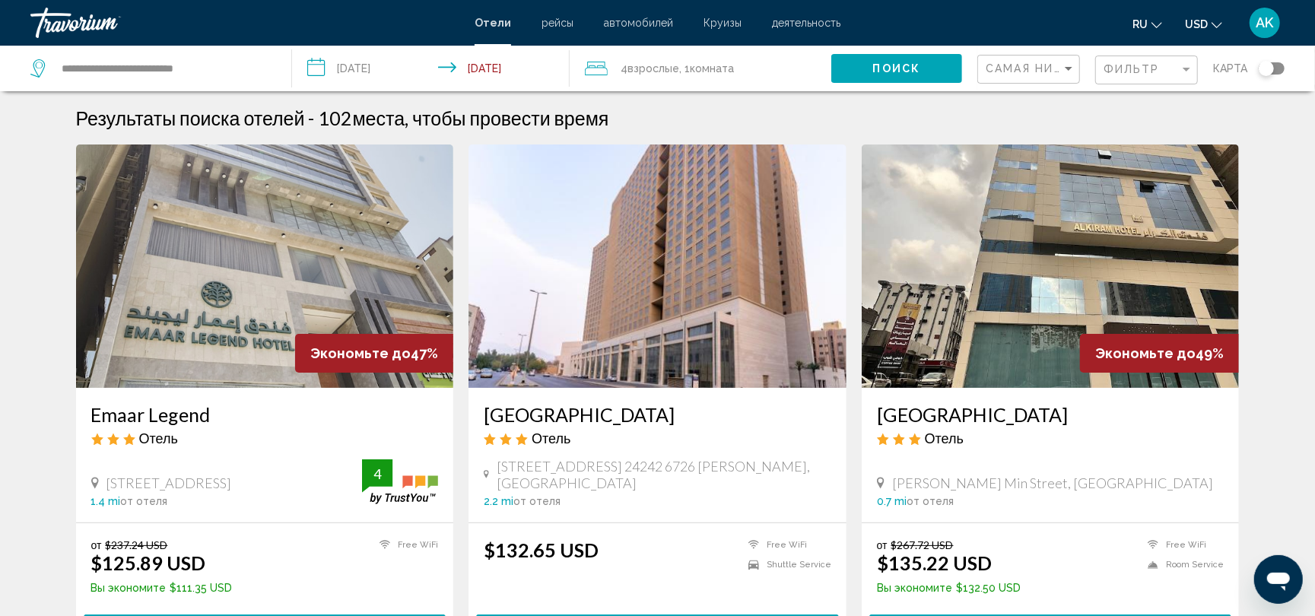
click at [1032, 77] on div "Самая низкая цена" at bounding box center [1030, 70] width 90 height 28
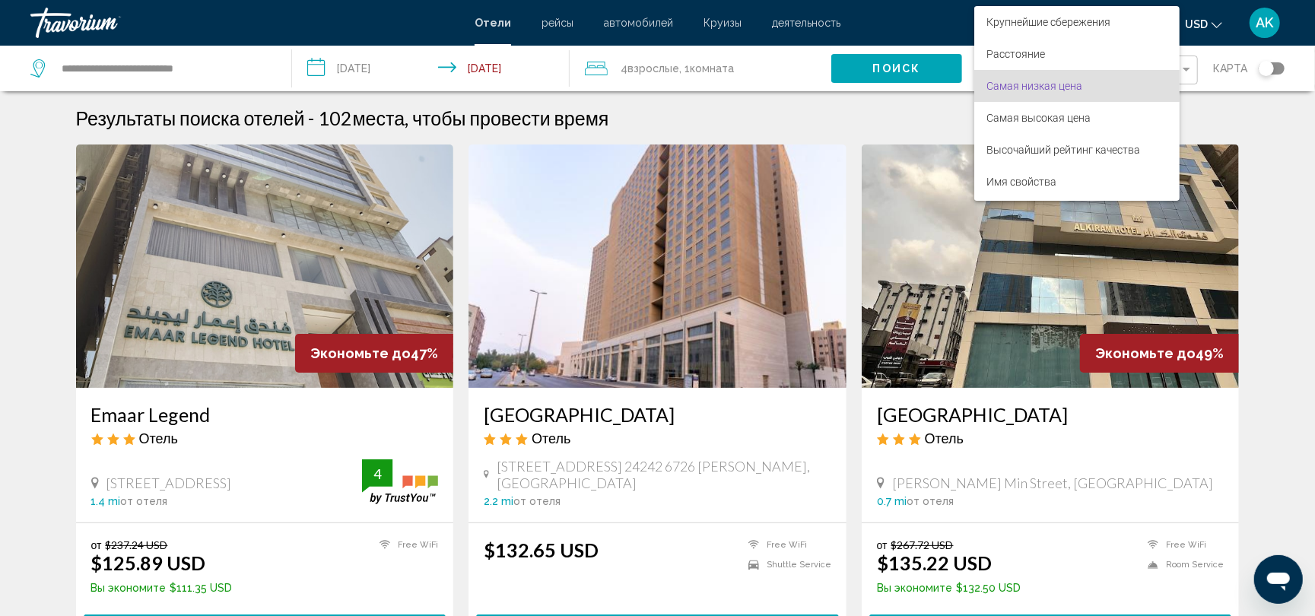
scroll to position [17, 0]
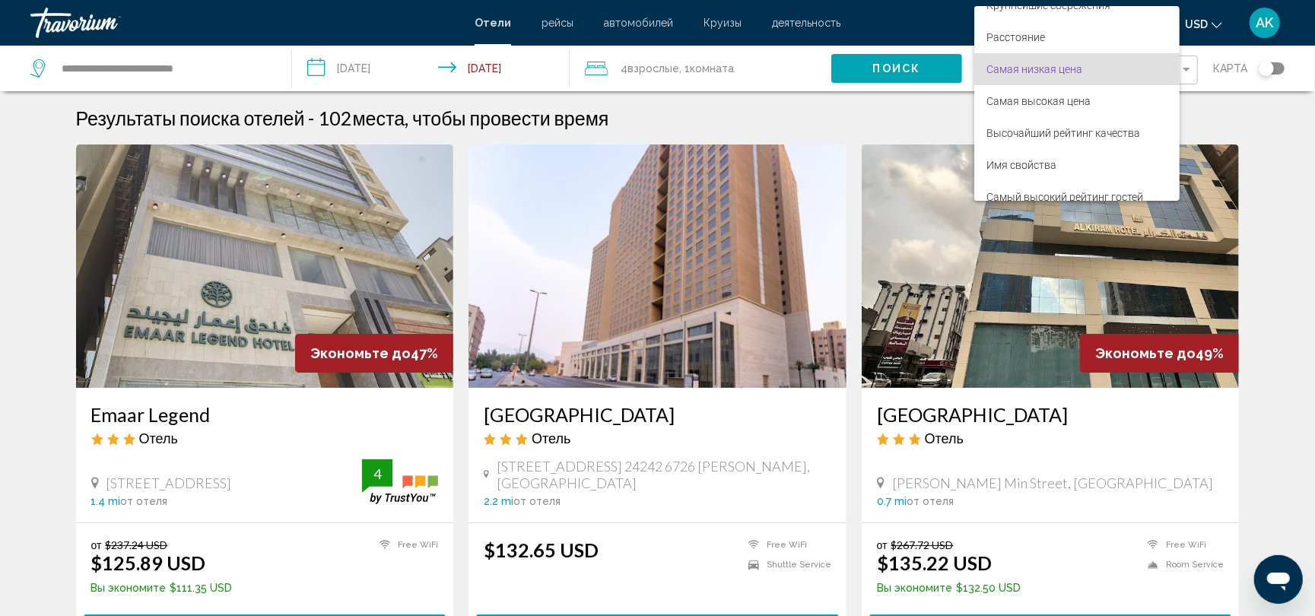
click at [1035, 64] on span "Самая низкая цена" at bounding box center [1034, 69] width 96 height 12
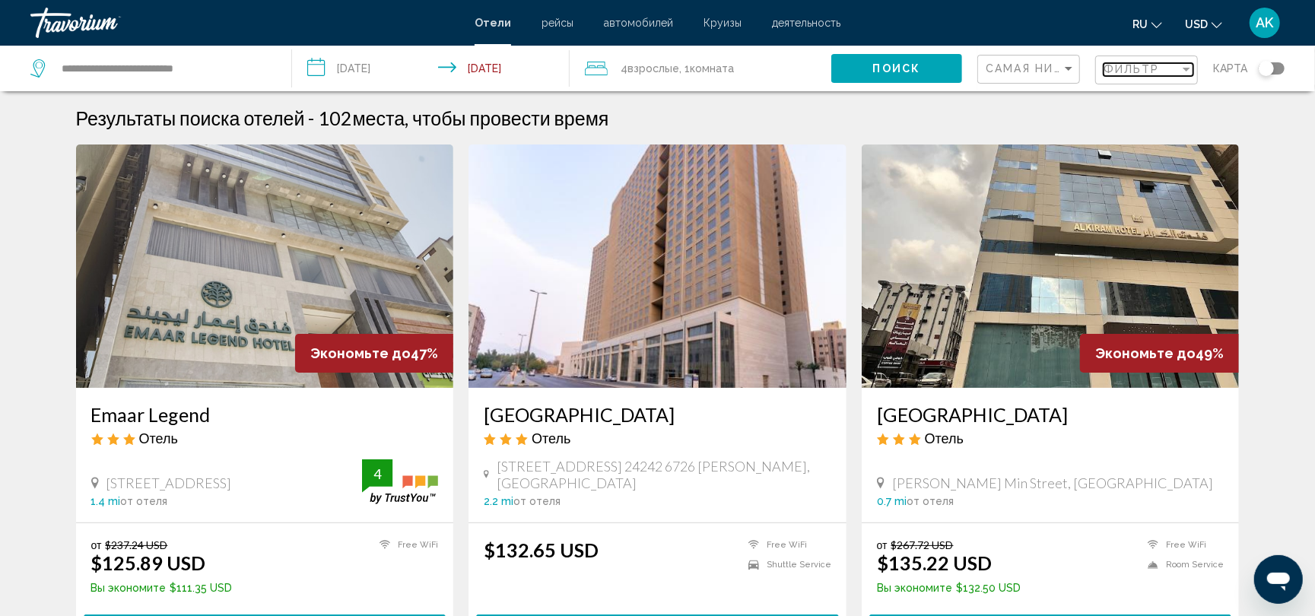
click at [1115, 75] on span "Фильтр" at bounding box center [1131, 69] width 56 height 12
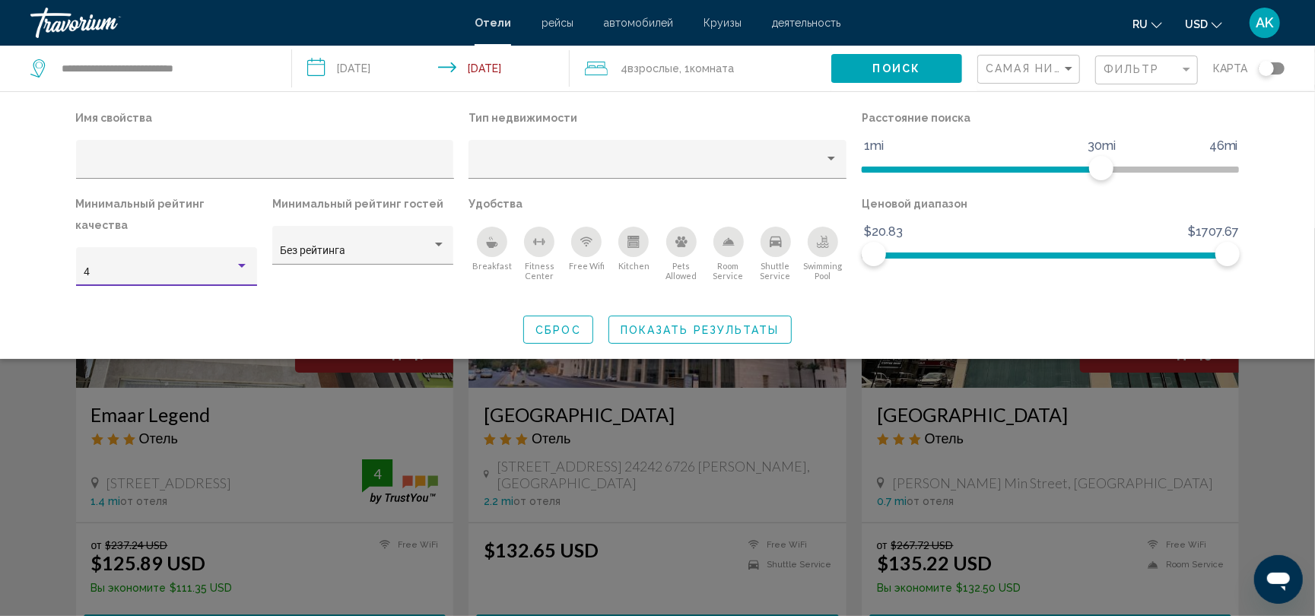
click at [240, 266] on div "4" at bounding box center [166, 272] width 165 height 12
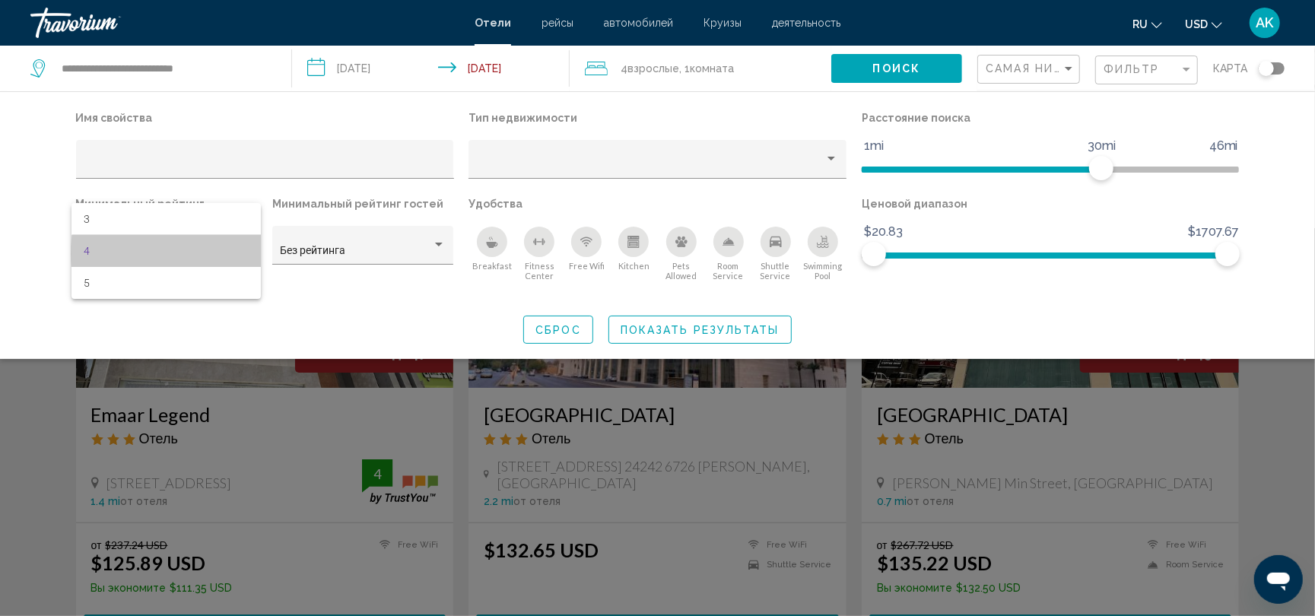
click at [233, 254] on span "4" at bounding box center [166, 251] width 165 height 32
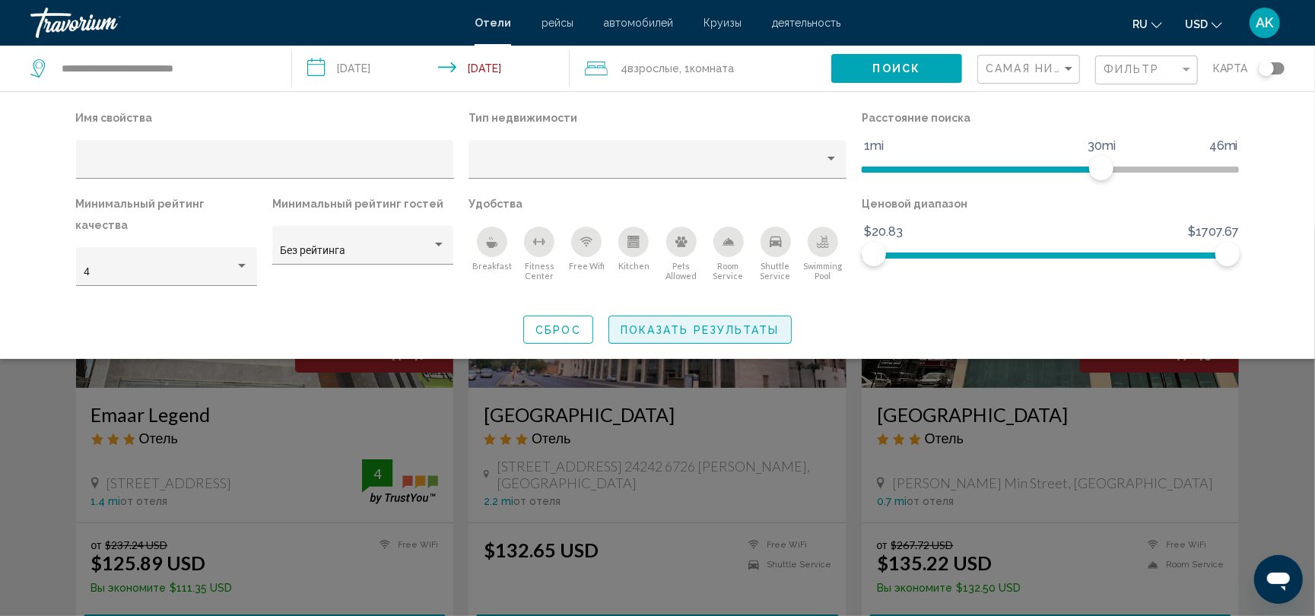
click at [663, 324] on span "Показать результаты" at bounding box center [699, 330] width 159 height 12
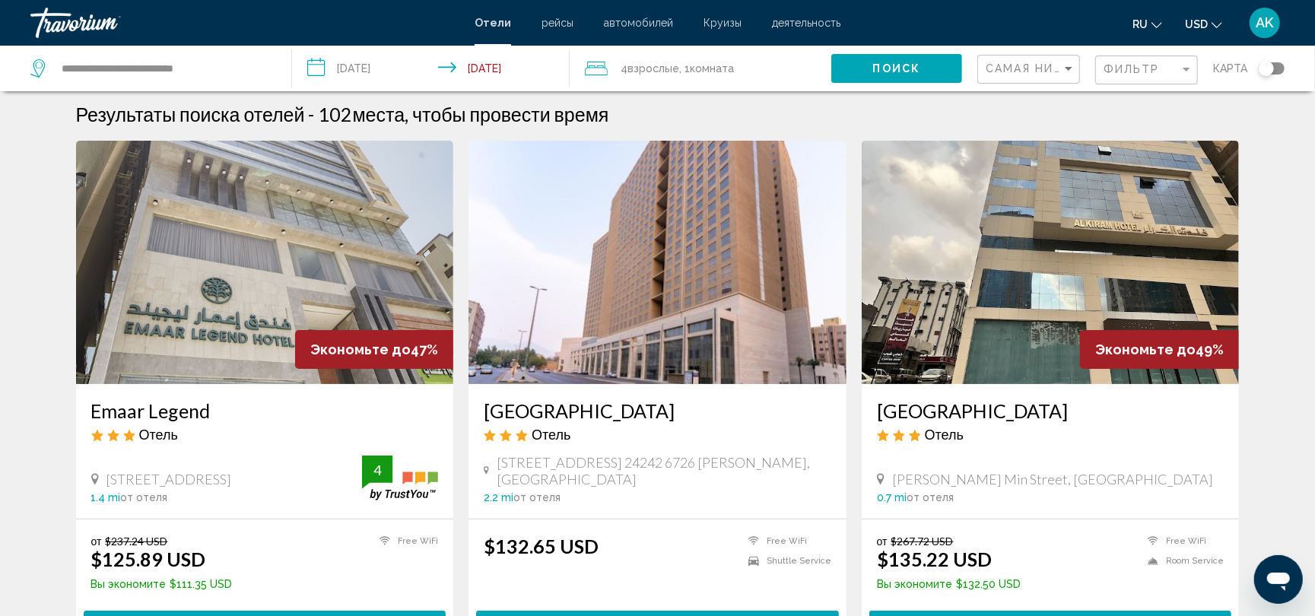
scroll to position [0, 0]
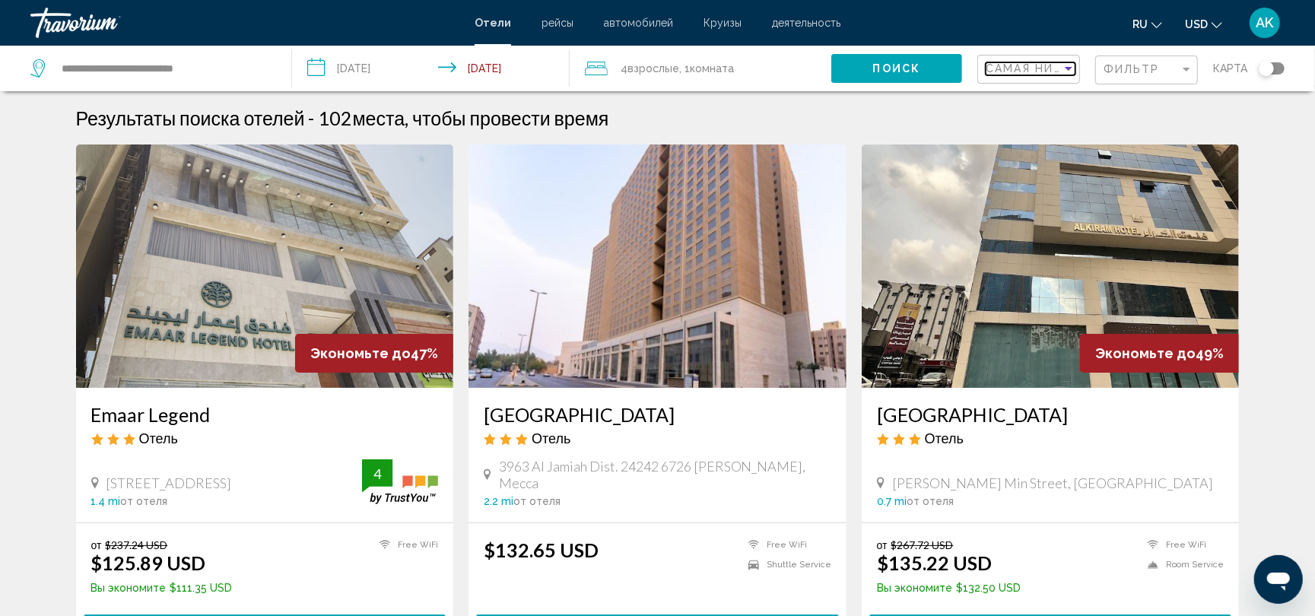
click at [1071, 71] on div "Sort by" at bounding box center [1068, 68] width 14 height 12
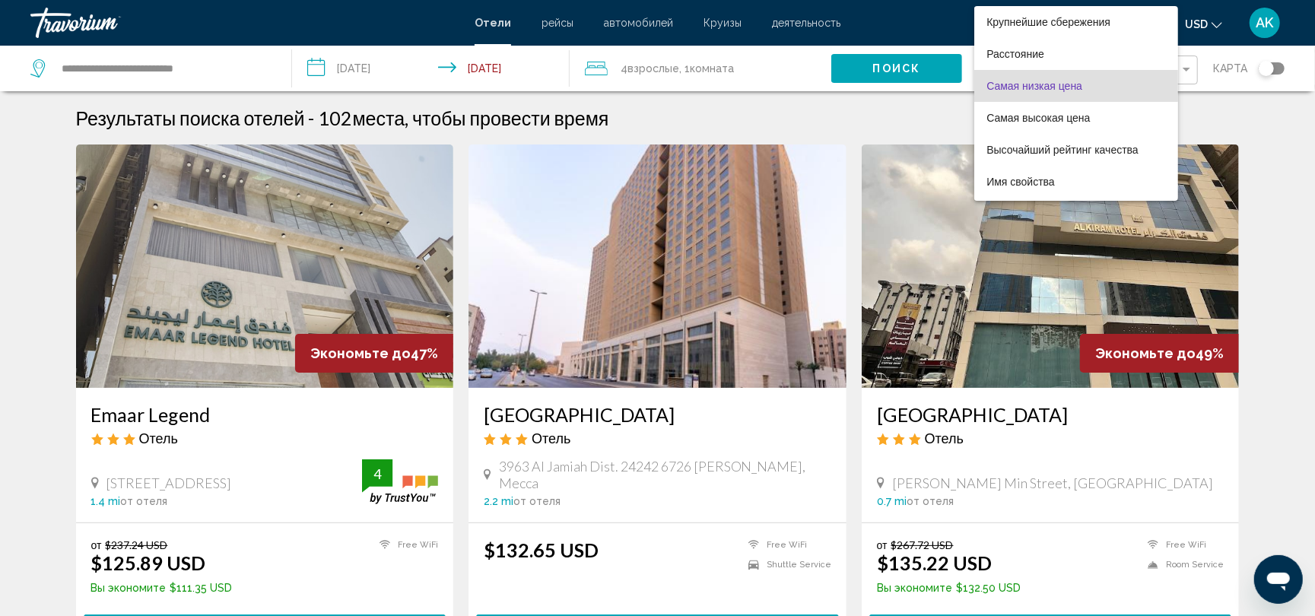
scroll to position [17, 0]
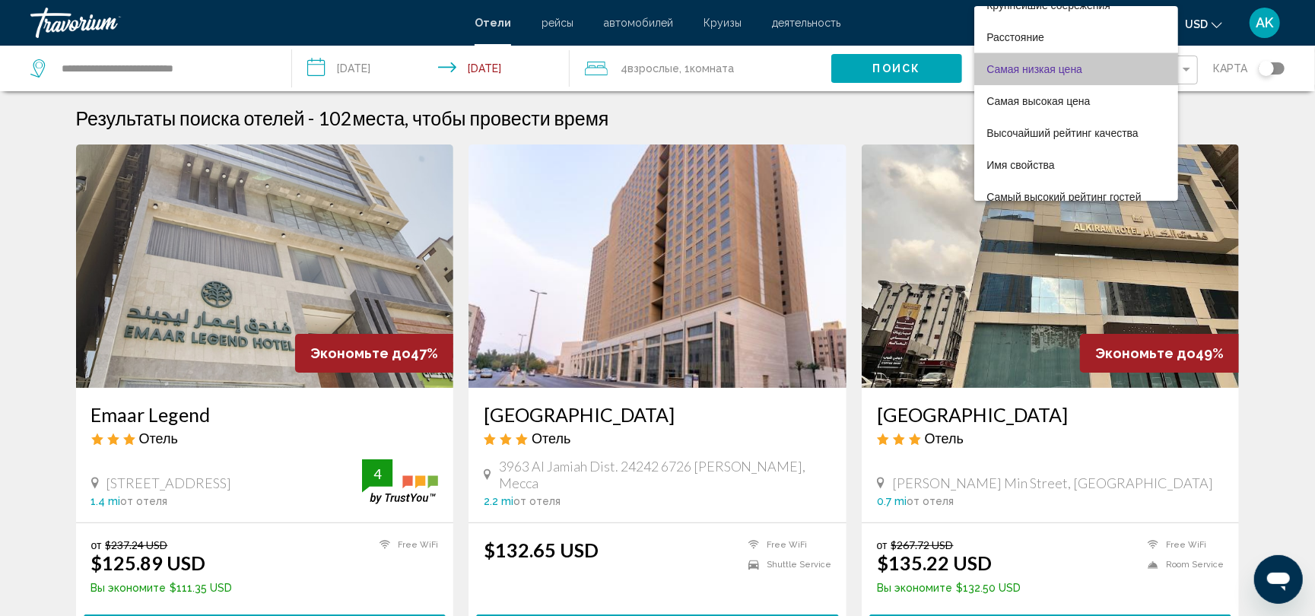
click at [1106, 65] on span "Самая низкая цена" at bounding box center [1075, 69] width 179 height 32
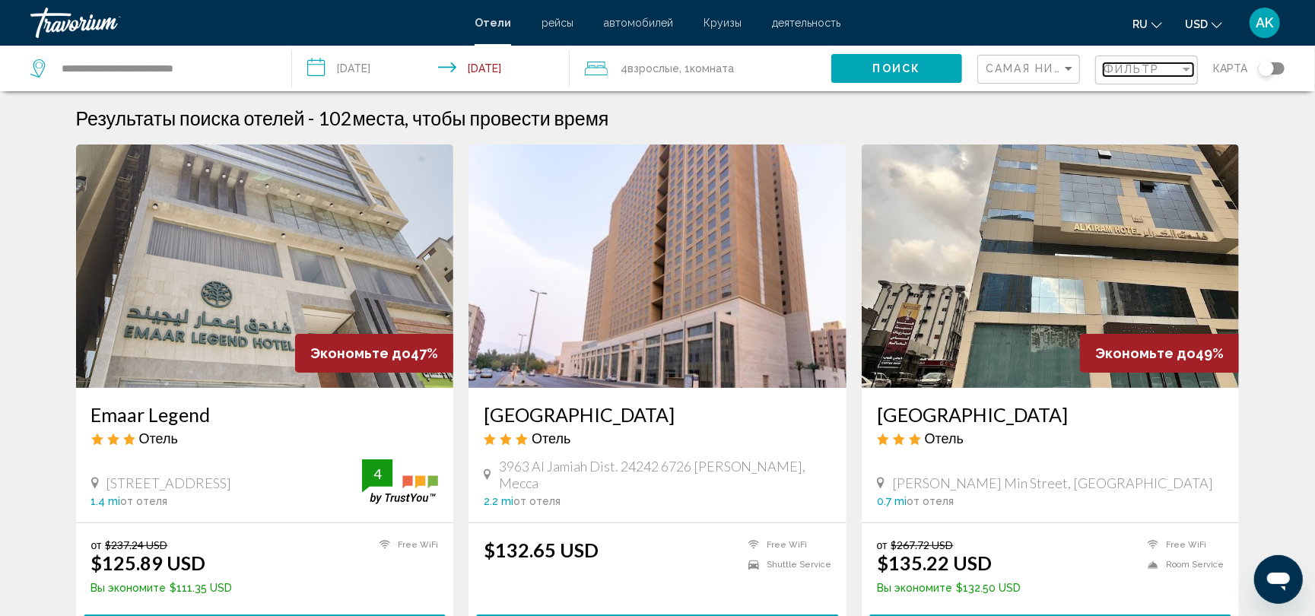
click at [1168, 68] on div "Фильтр" at bounding box center [1141, 69] width 76 height 12
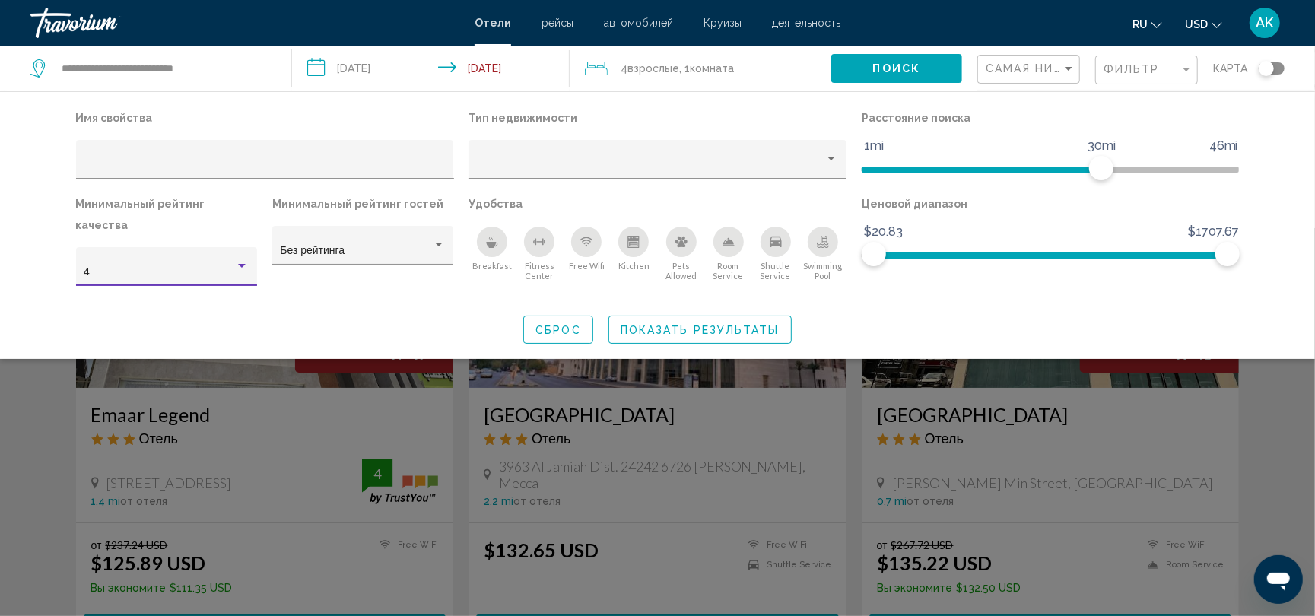
click at [237, 260] on div "Hotel Filters" at bounding box center [242, 266] width 14 height 12
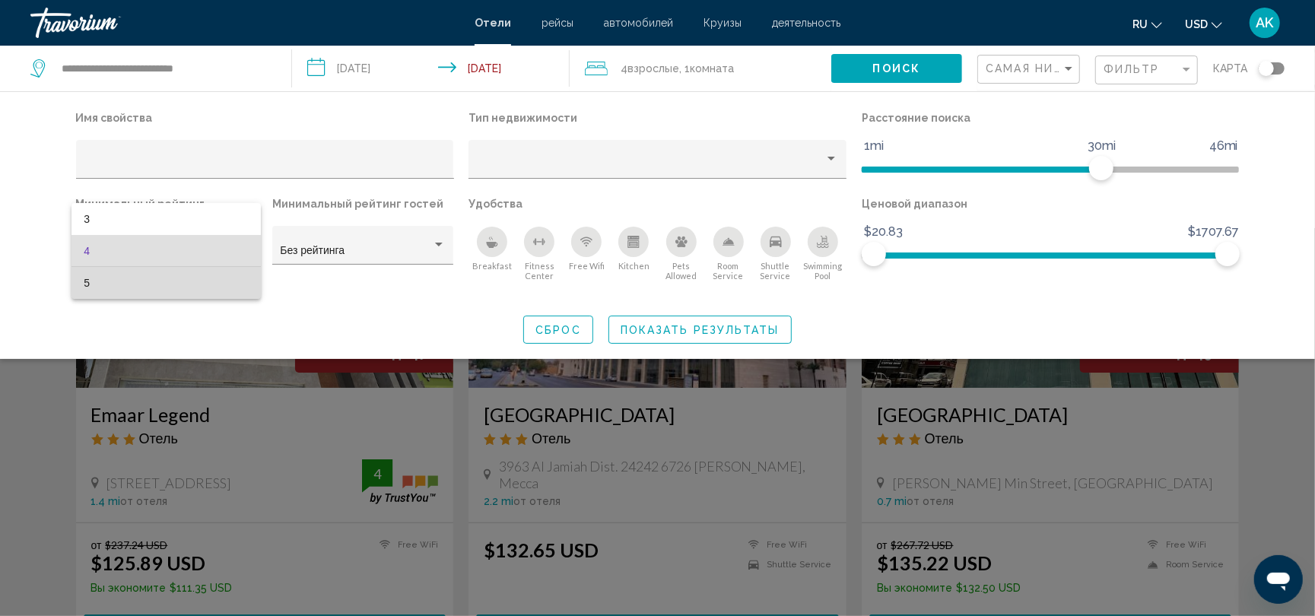
click at [189, 280] on span "5" at bounding box center [166, 283] width 165 height 32
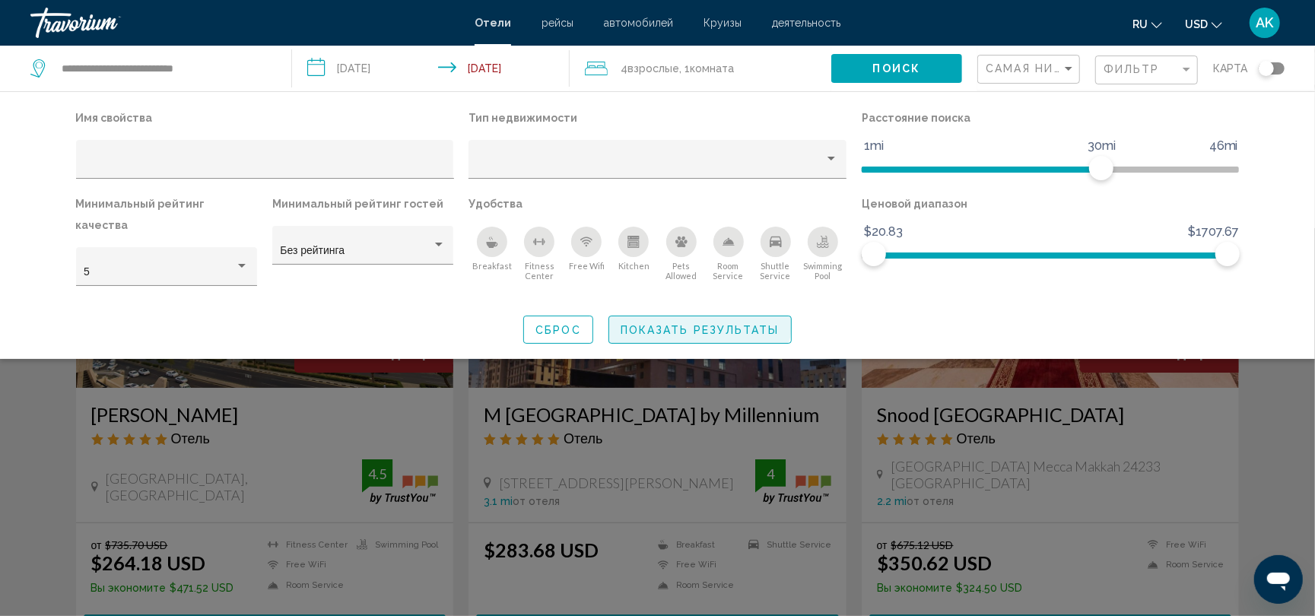
click at [694, 316] on button "Показать результаты" at bounding box center [699, 330] width 183 height 28
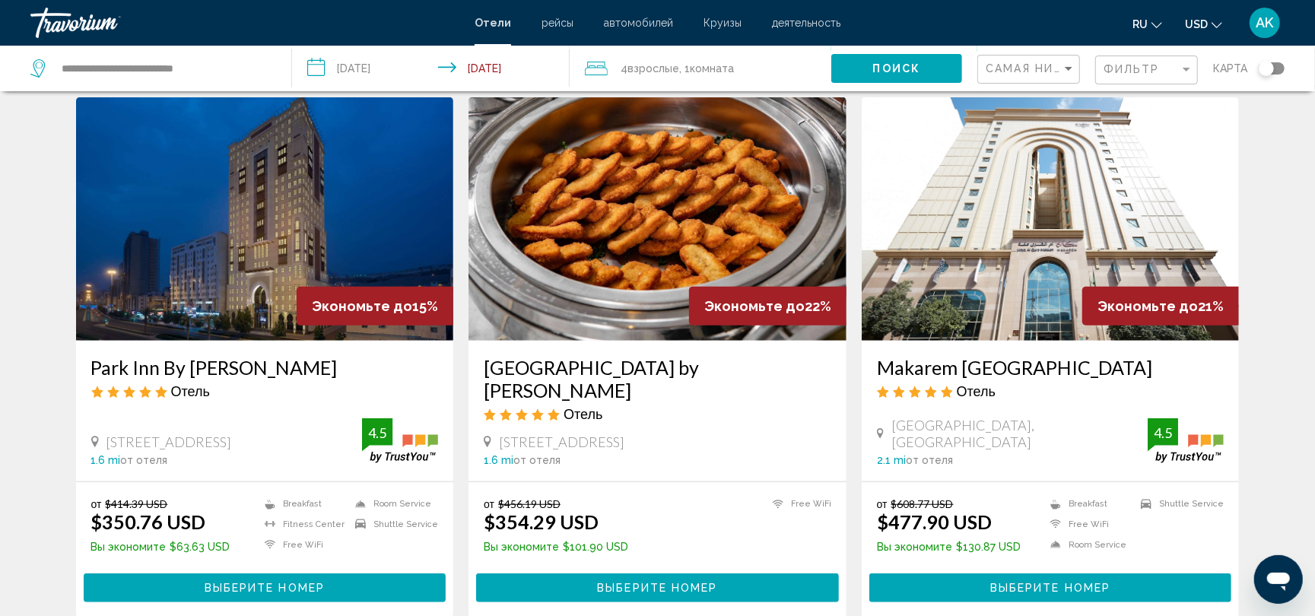
scroll to position [605, 0]
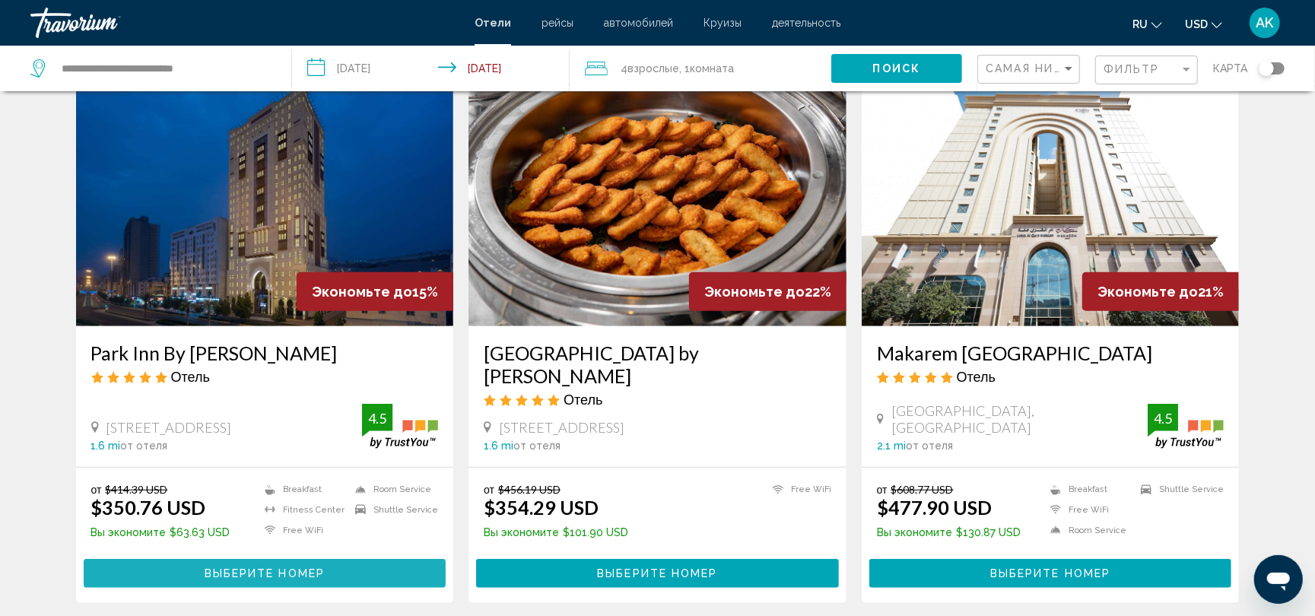
click at [265, 559] on button "Выберите номер" at bounding box center [265, 573] width 363 height 28
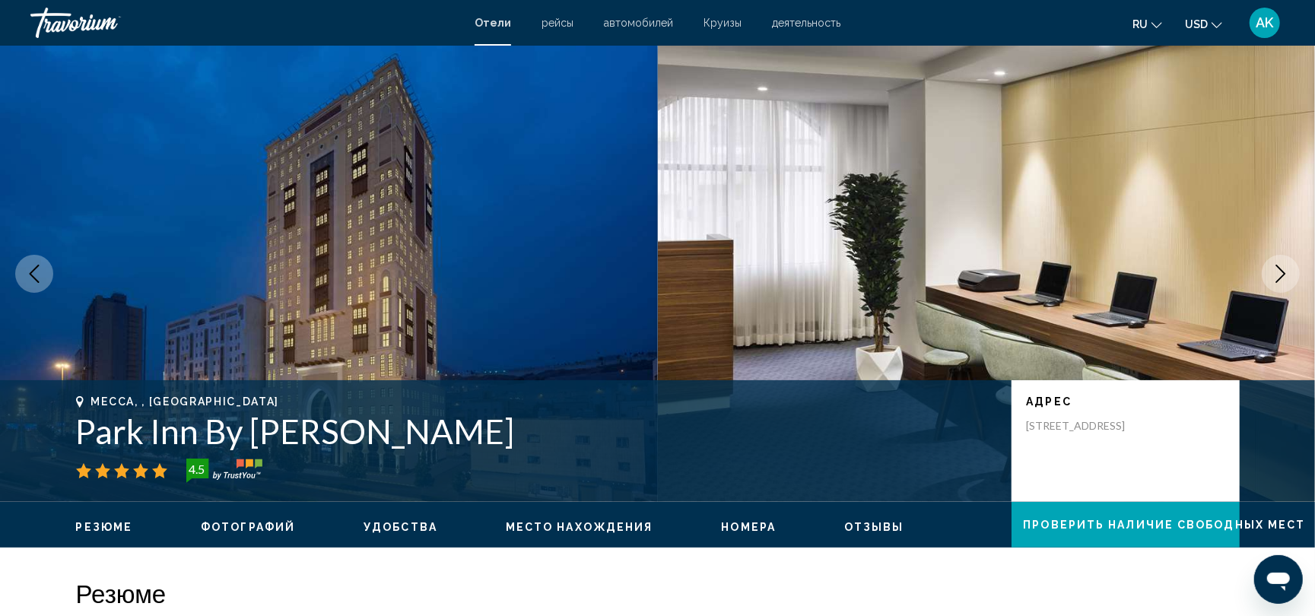
click at [1282, 268] on icon "Next image" at bounding box center [1280, 274] width 18 height 18
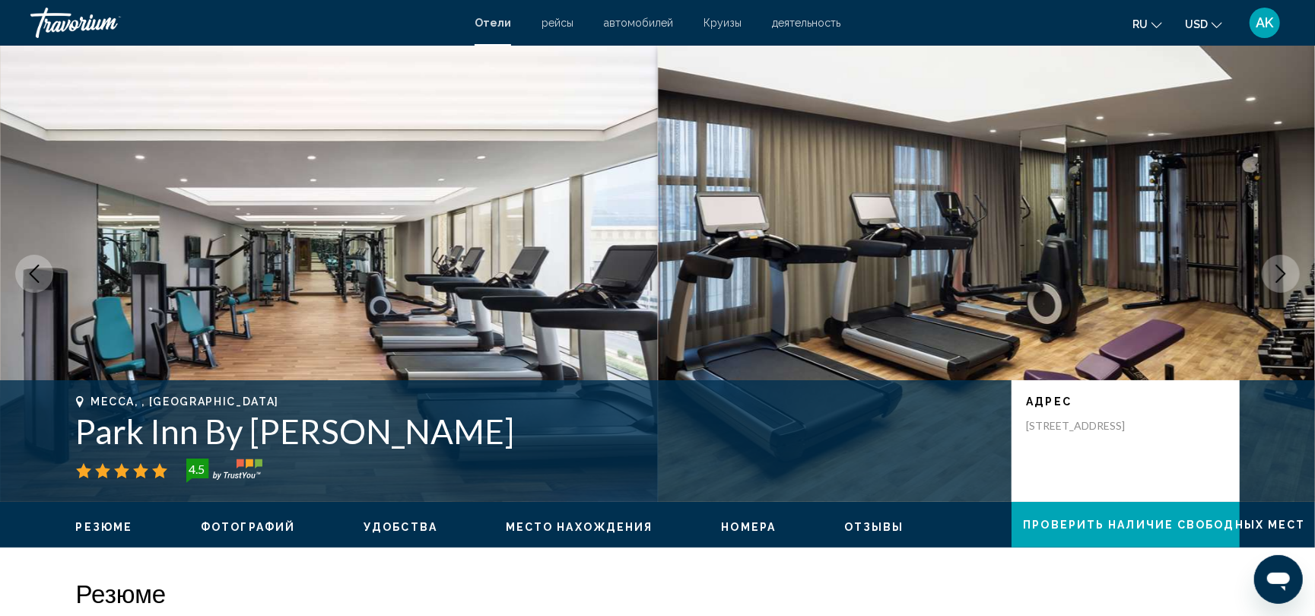
click at [1282, 268] on icon "Next image" at bounding box center [1280, 274] width 18 height 18
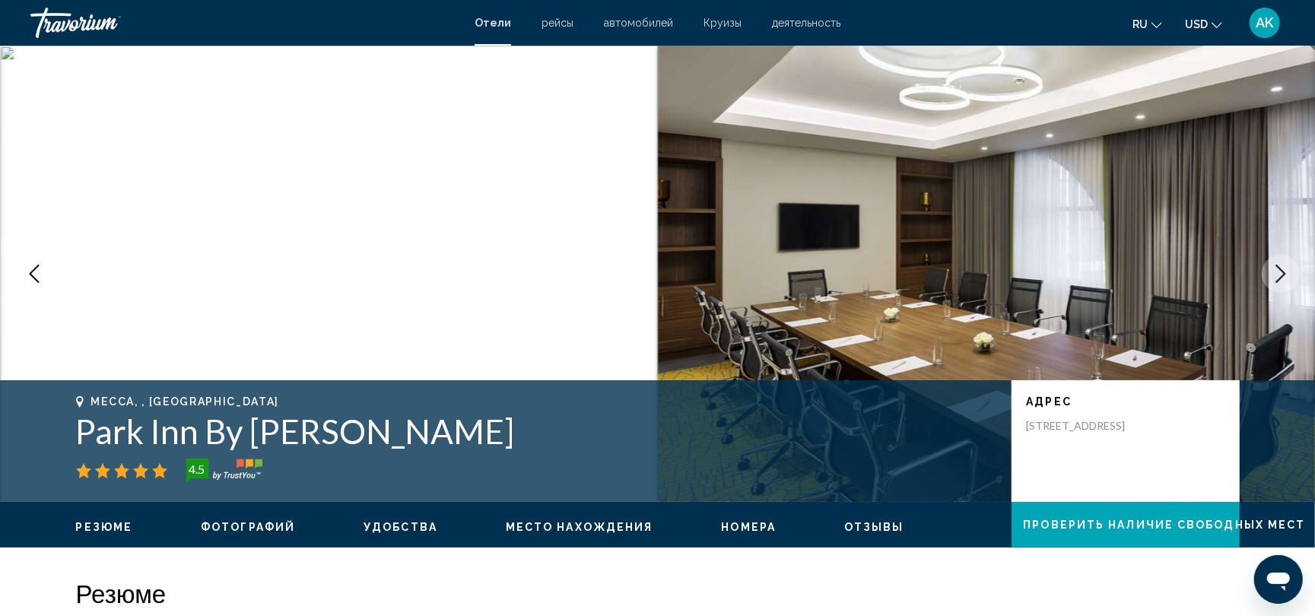
click at [1281, 268] on icon "Next image" at bounding box center [1280, 274] width 18 height 18
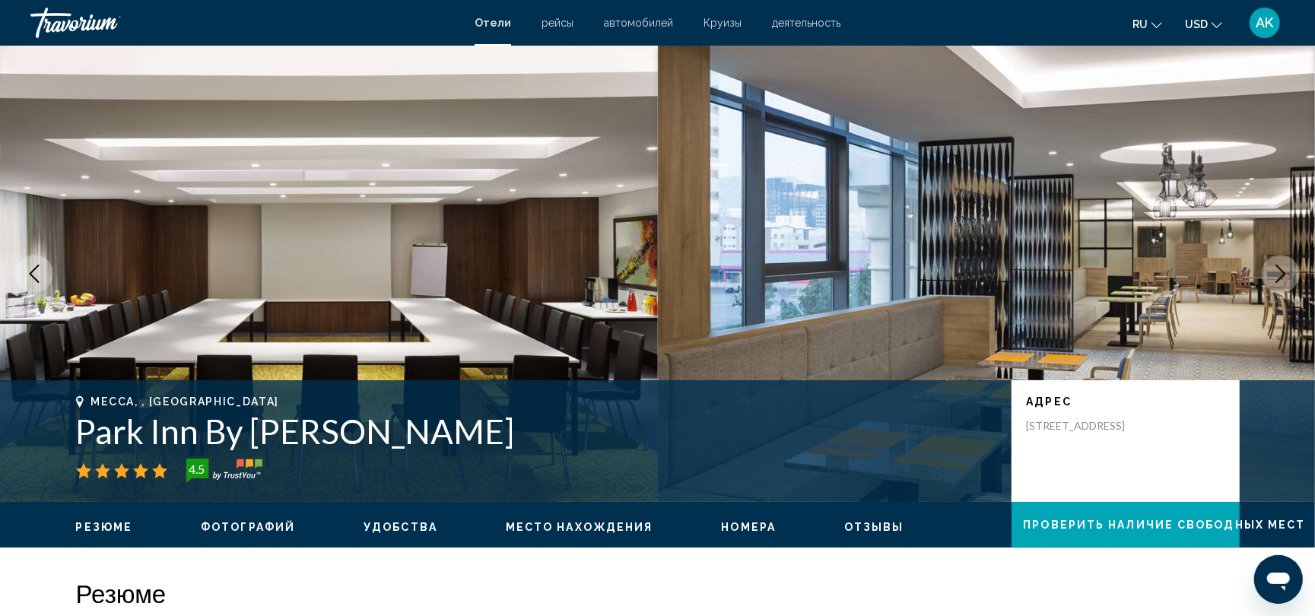
click at [1280, 268] on icon "Next image" at bounding box center [1281, 274] width 10 height 18
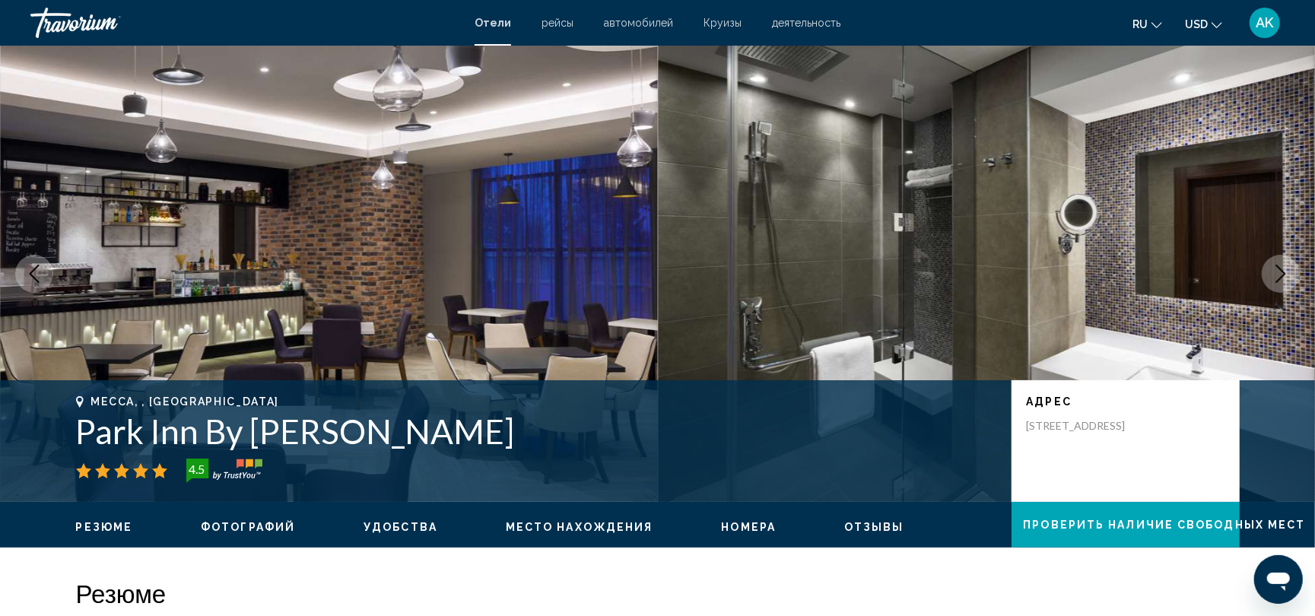
click at [1280, 269] on icon "Next image" at bounding box center [1281, 274] width 10 height 18
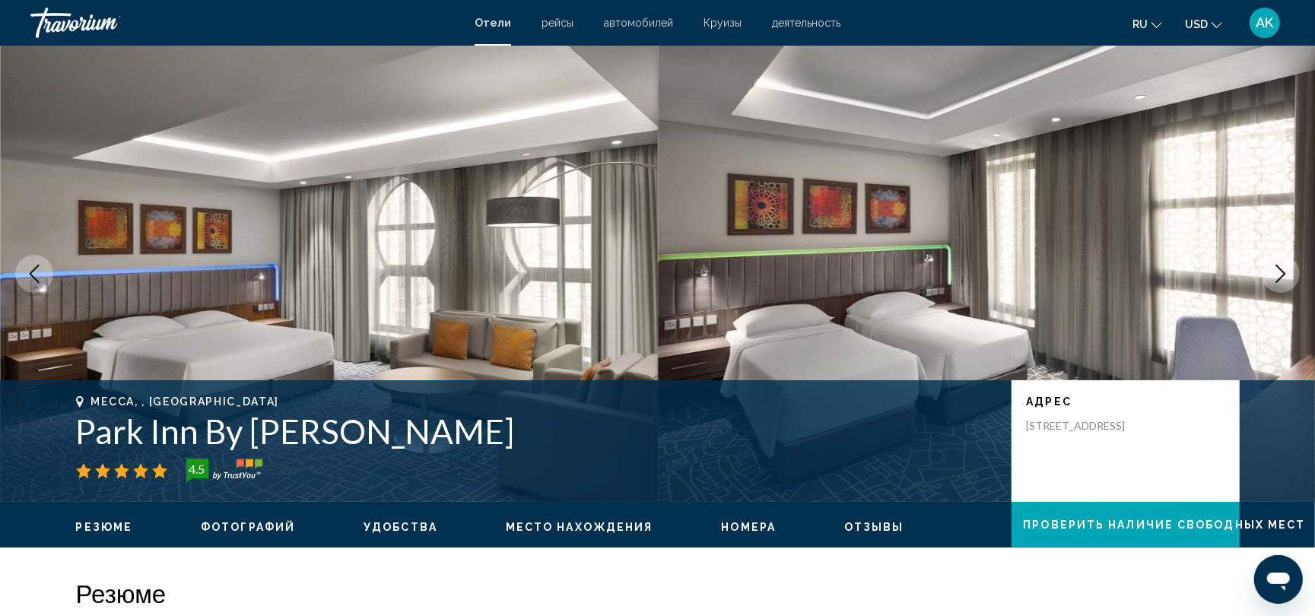
click at [1280, 269] on icon "Next image" at bounding box center [1281, 274] width 10 height 18
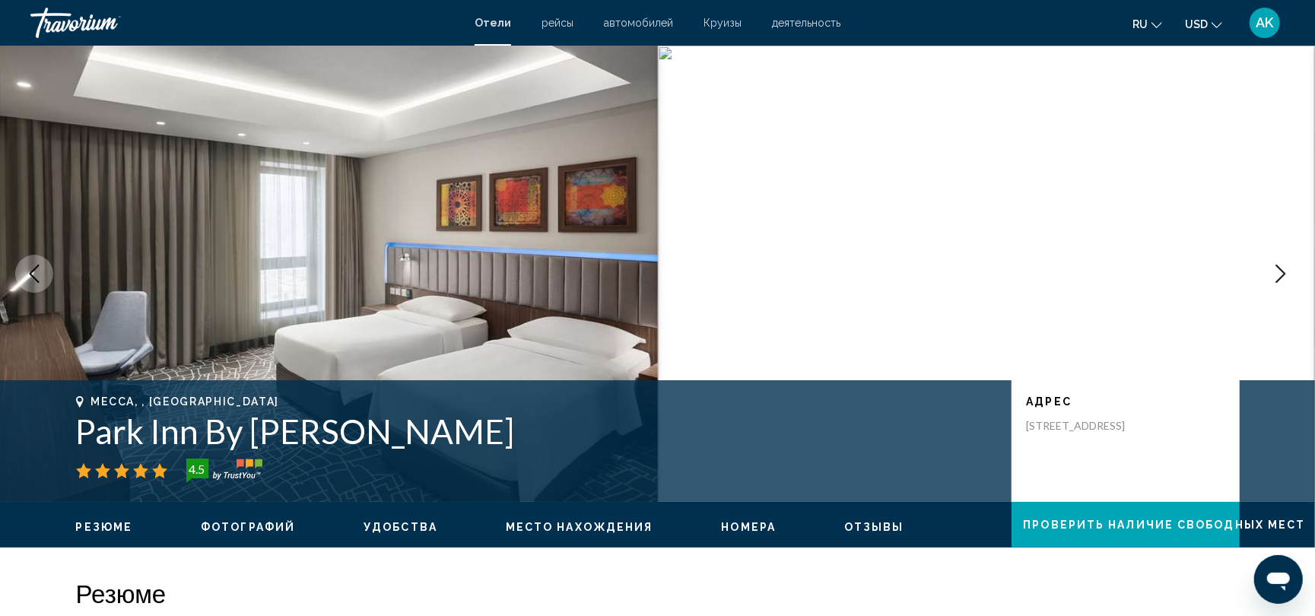
click at [1280, 269] on icon "Next image" at bounding box center [1281, 274] width 10 height 18
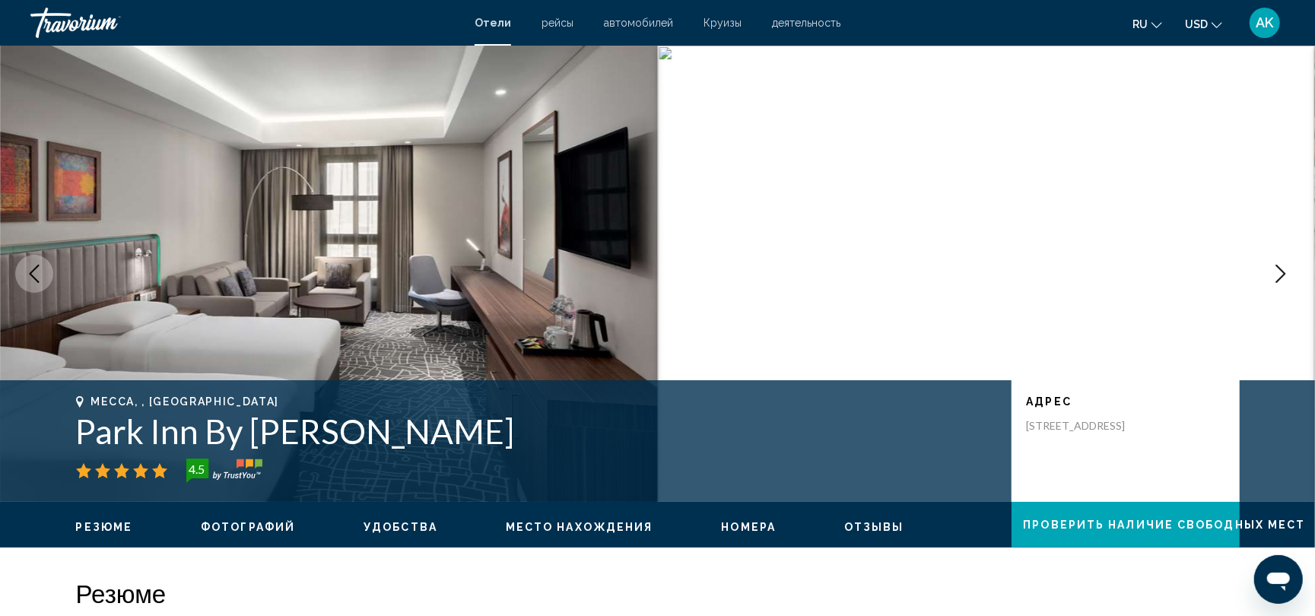
click at [1280, 269] on icon "Next image" at bounding box center [1281, 274] width 10 height 18
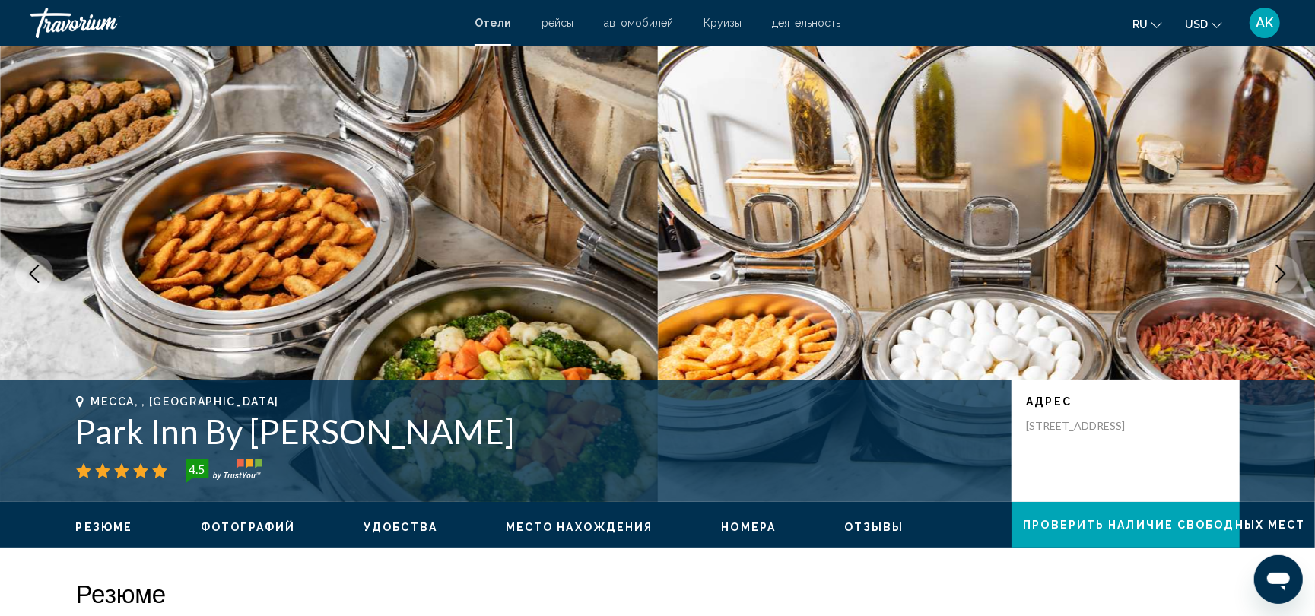
click at [1280, 269] on icon "Next image" at bounding box center [1281, 274] width 10 height 18
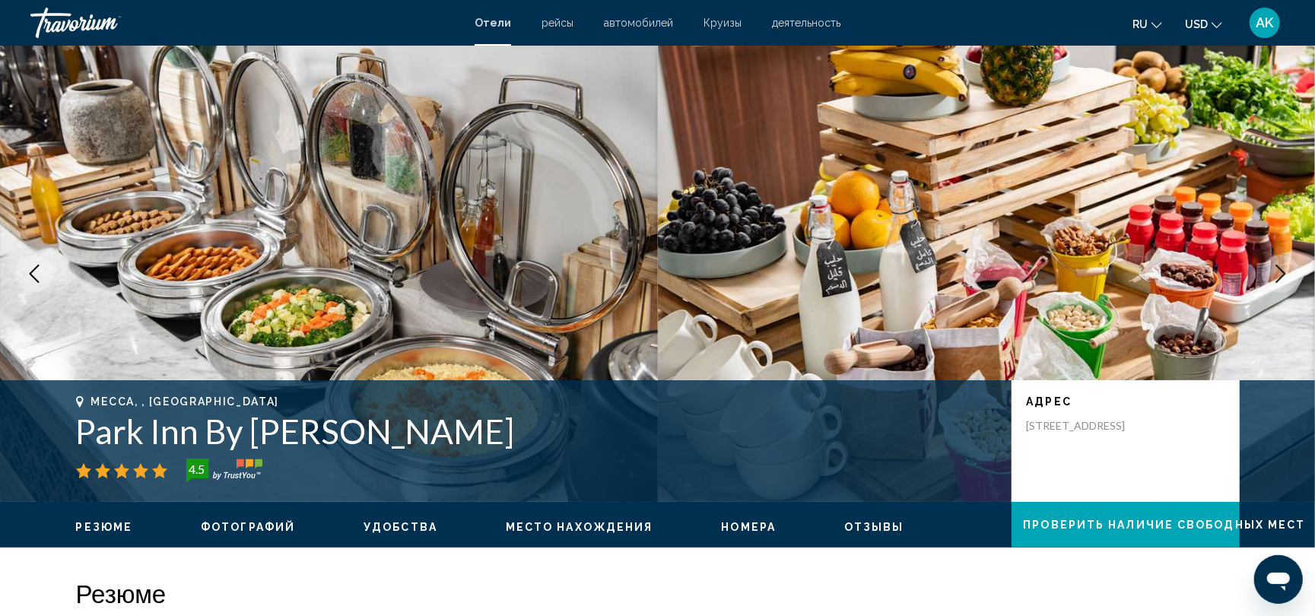
click at [1280, 269] on icon "Next image" at bounding box center [1281, 274] width 10 height 18
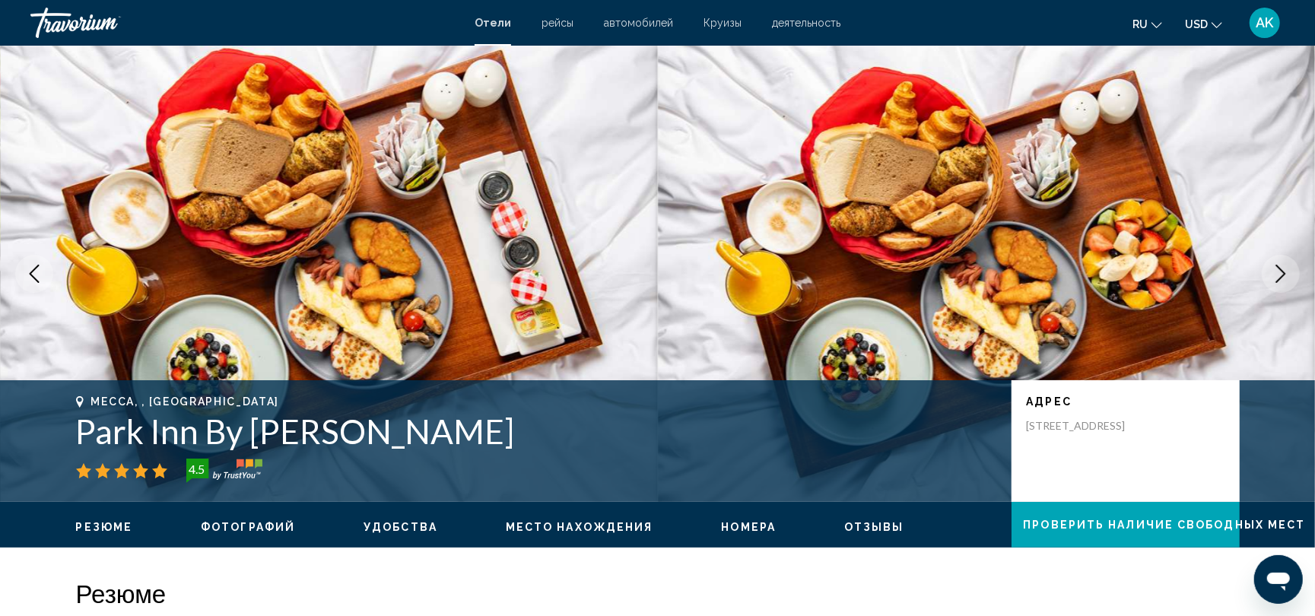
click at [1280, 269] on icon "Next image" at bounding box center [1281, 274] width 10 height 18
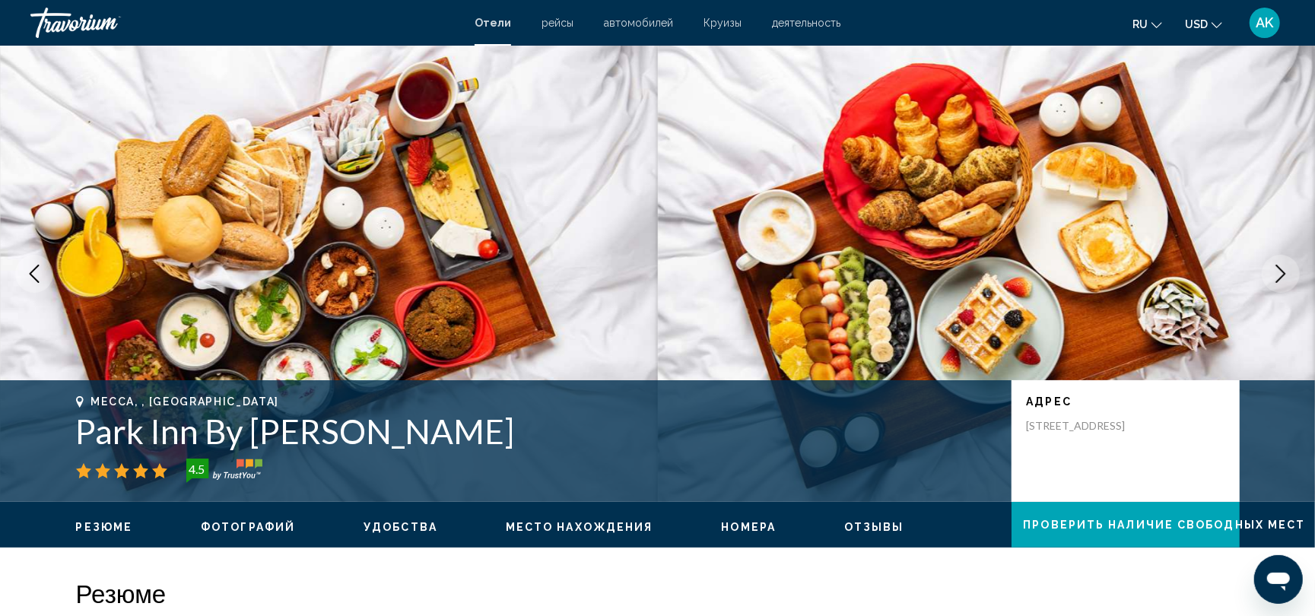
click at [1279, 269] on icon "Next image" at bounding box center [1280, 274] width 18 height 18
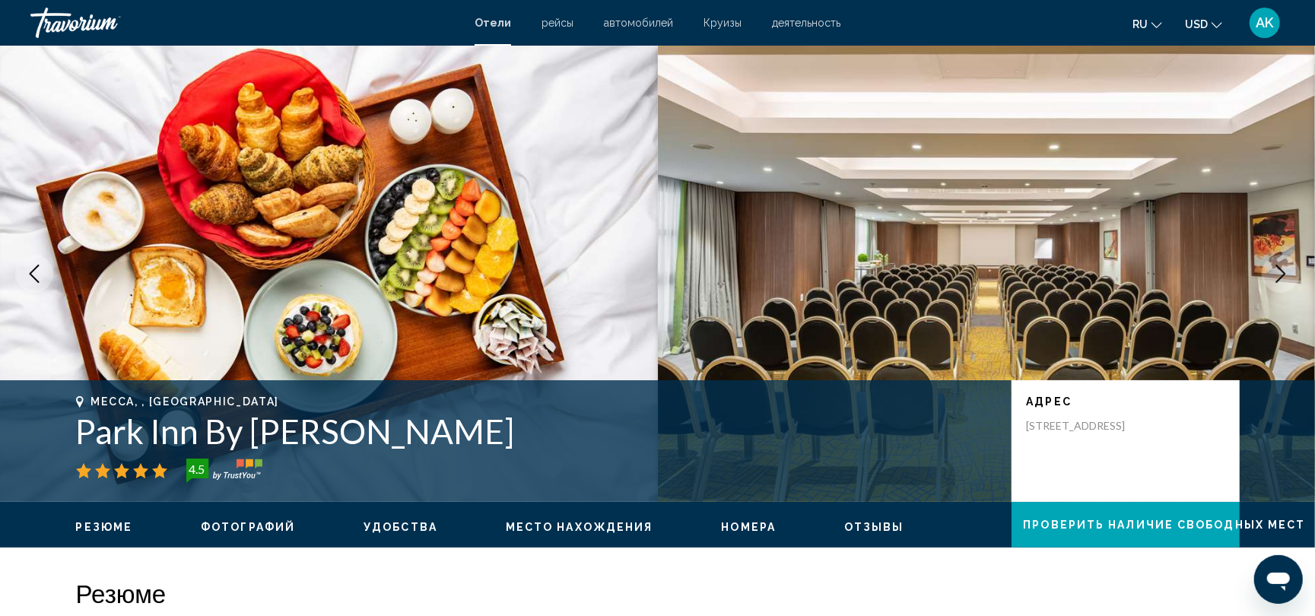
click at [1279, 269] on icon "Next image" at bounding box center [1280, 274] width 18 height 18
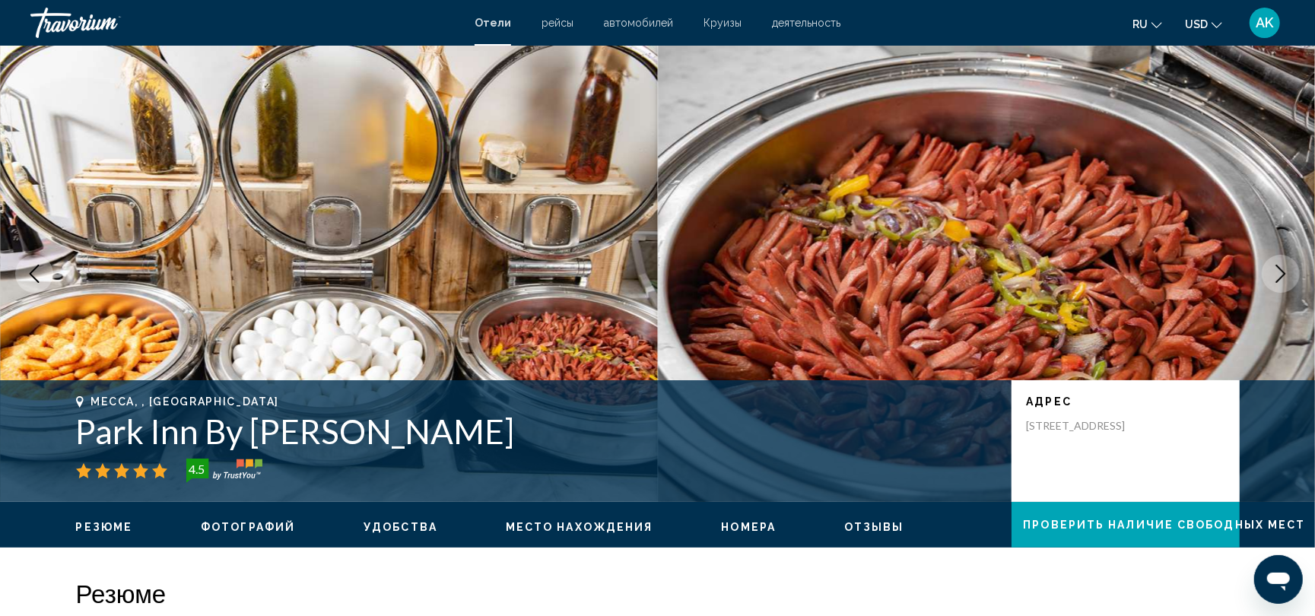
click at [1279, 271] on icon "Next image" at bounding box center [1280, 274] width 18 height 18
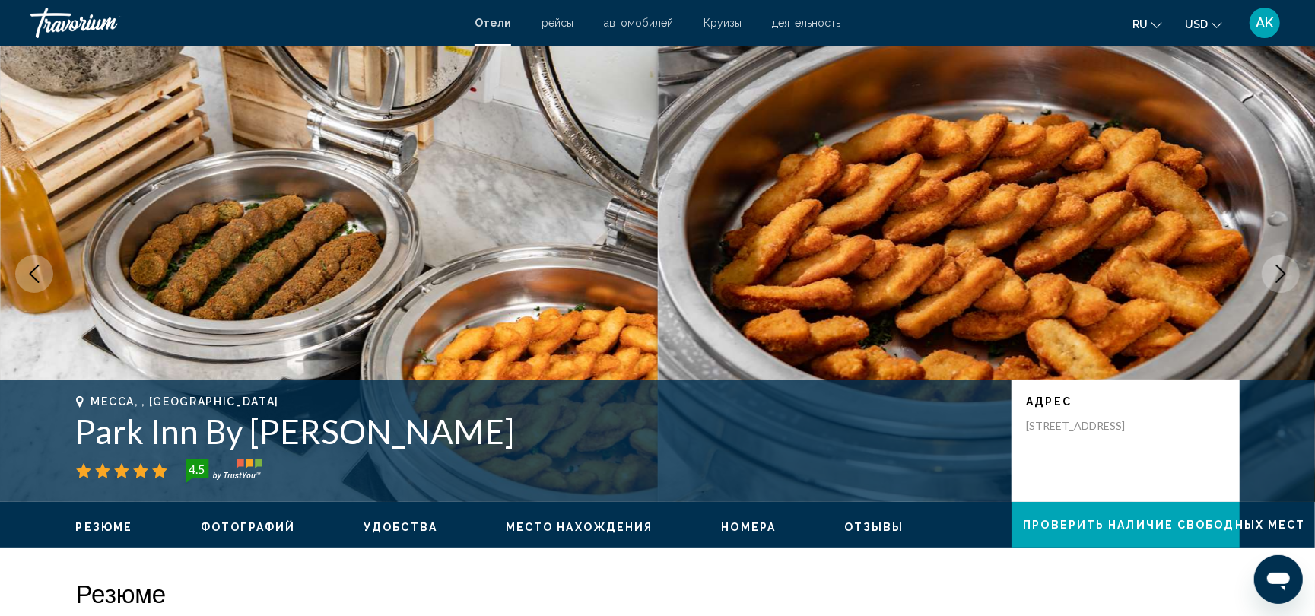
click at [1279, 271] on icon "Next image" at bounding box center [1280, 274] width 18 height 18
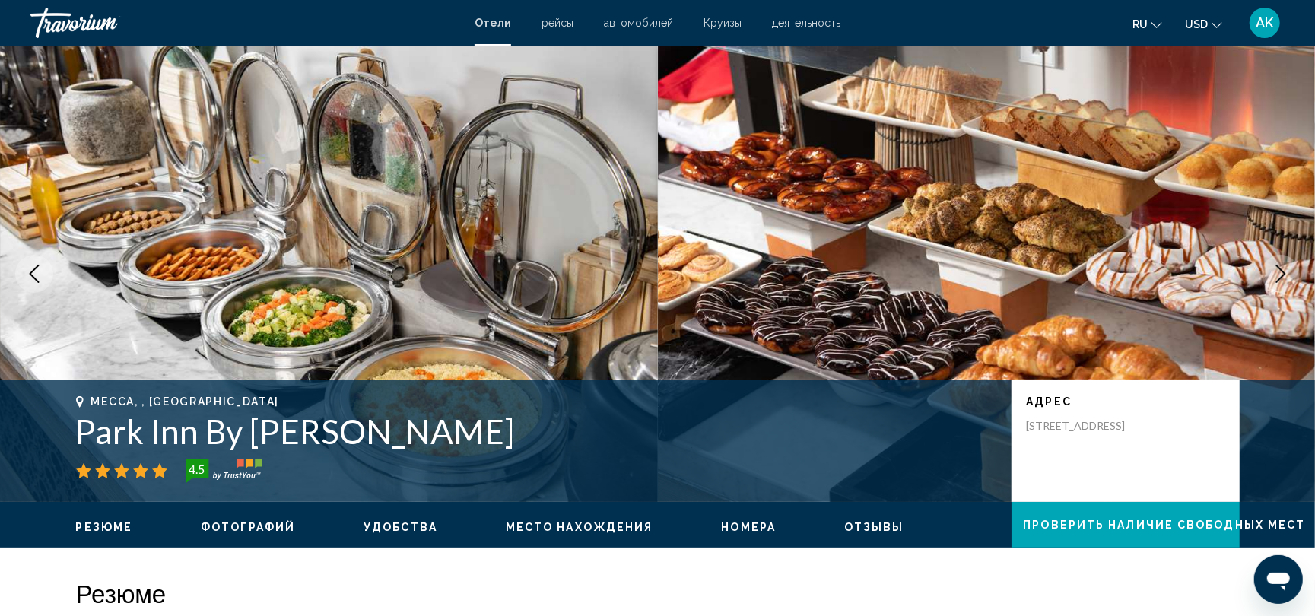
click at [1279, 271] on icon "Next image" at bounding box center [1280, 274] width 18 height 18
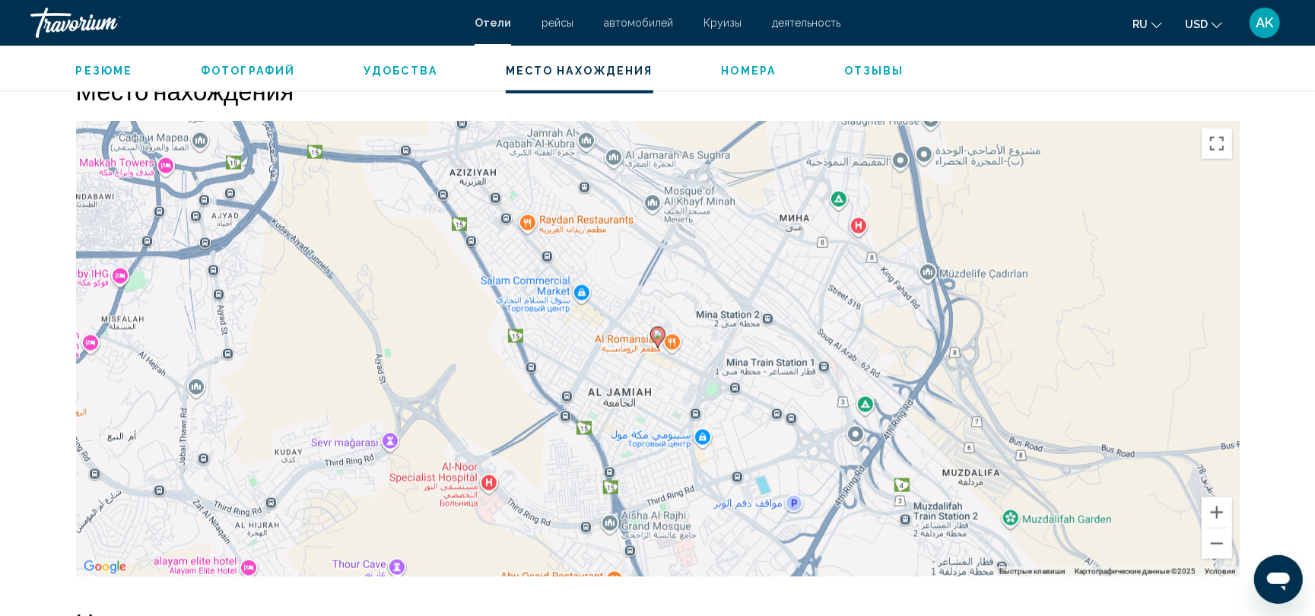
scroll to position [1419, 0]
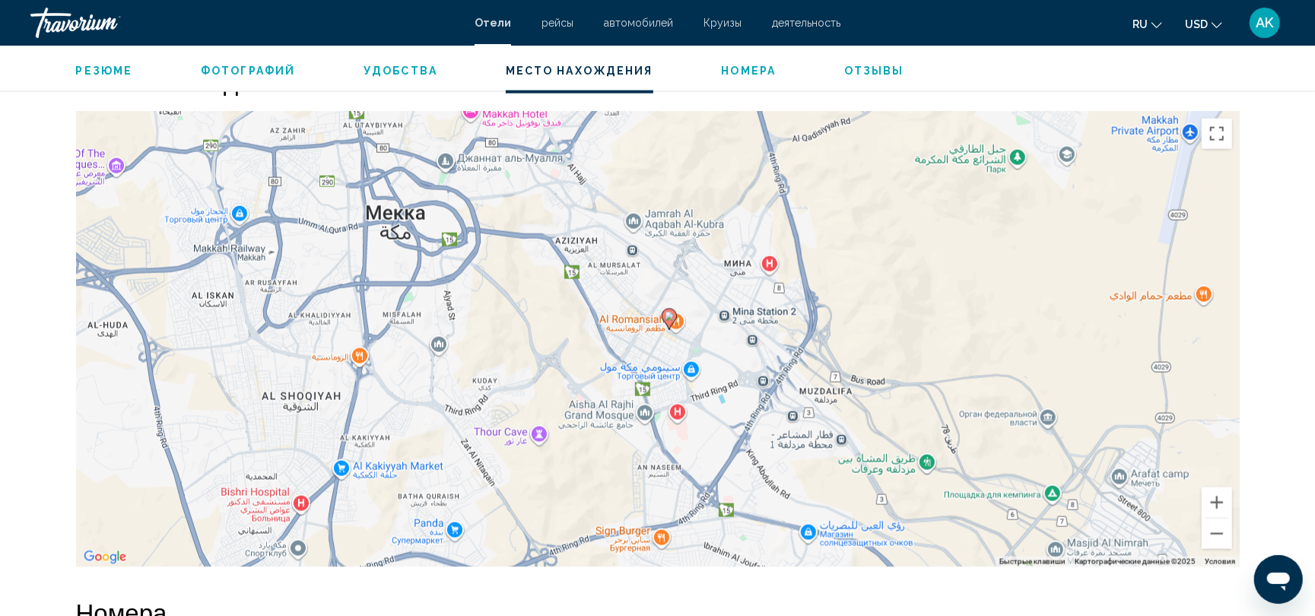
click at [680, 321] on div "Чтобы активировать перетаскивание с помощью клавиатуры, нажмите Alt + Ввод. Пос…" at bounding box center [657, 339] width 1163 height 456
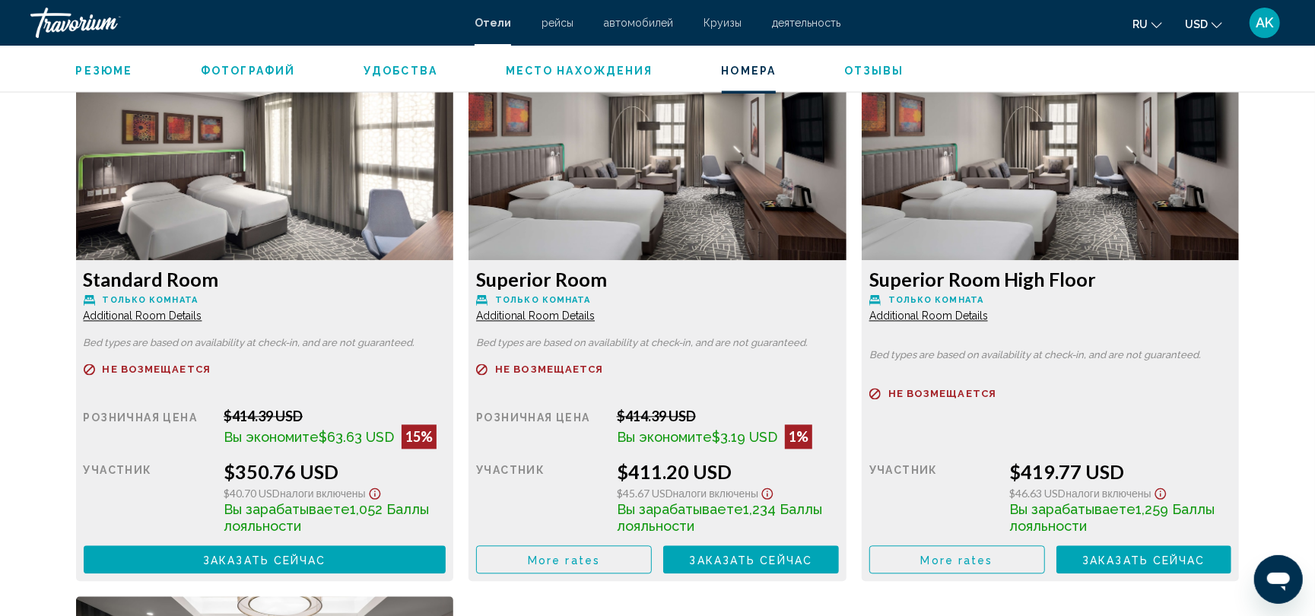
scroll to position [2088, 0]
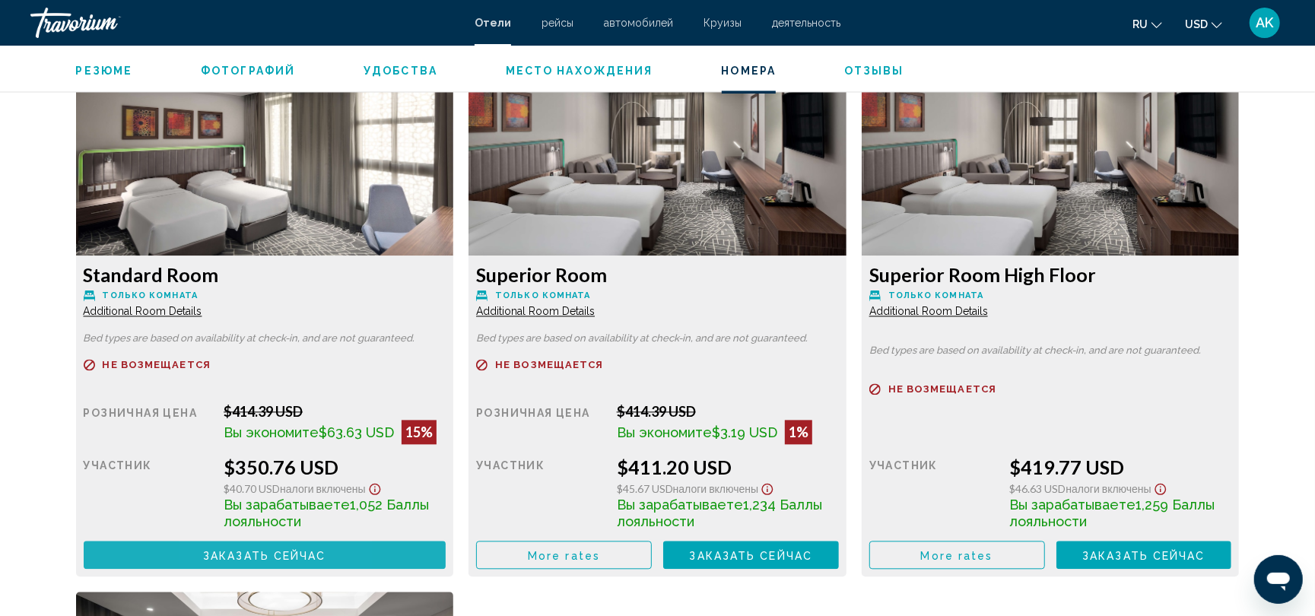
click at [216, 547] on button "Заказать сейчас Больше недоступно" at bounding box center [265, 555] width 363 height 28
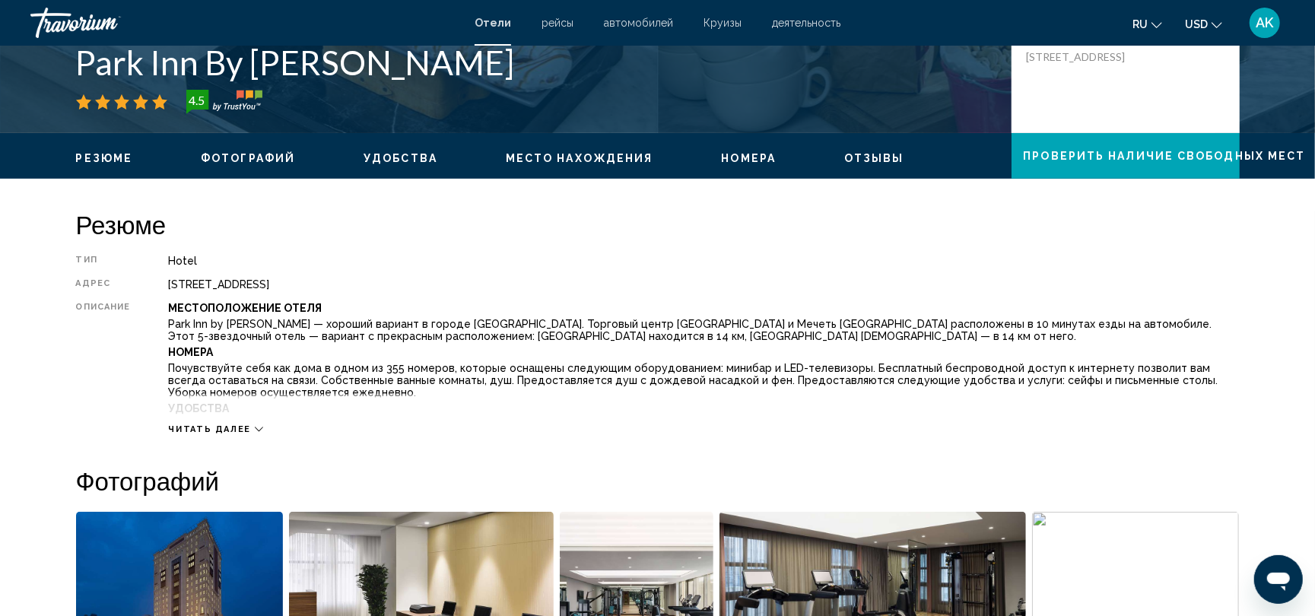
scroll to position [317, 0]
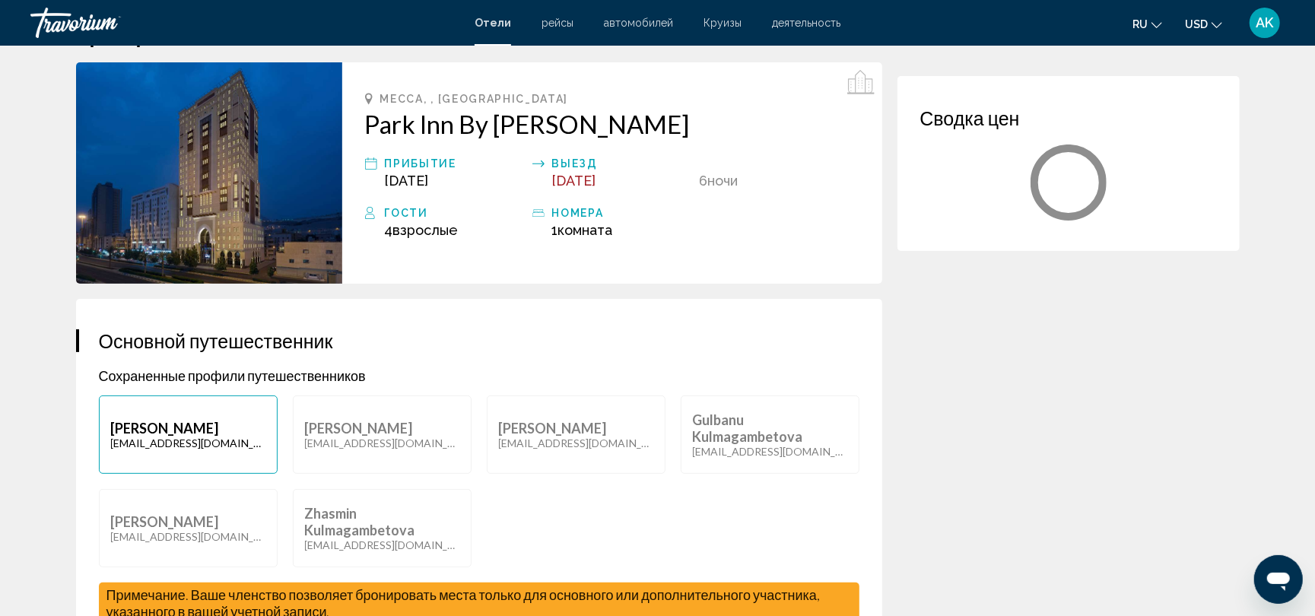
scroll to position [50, 0]
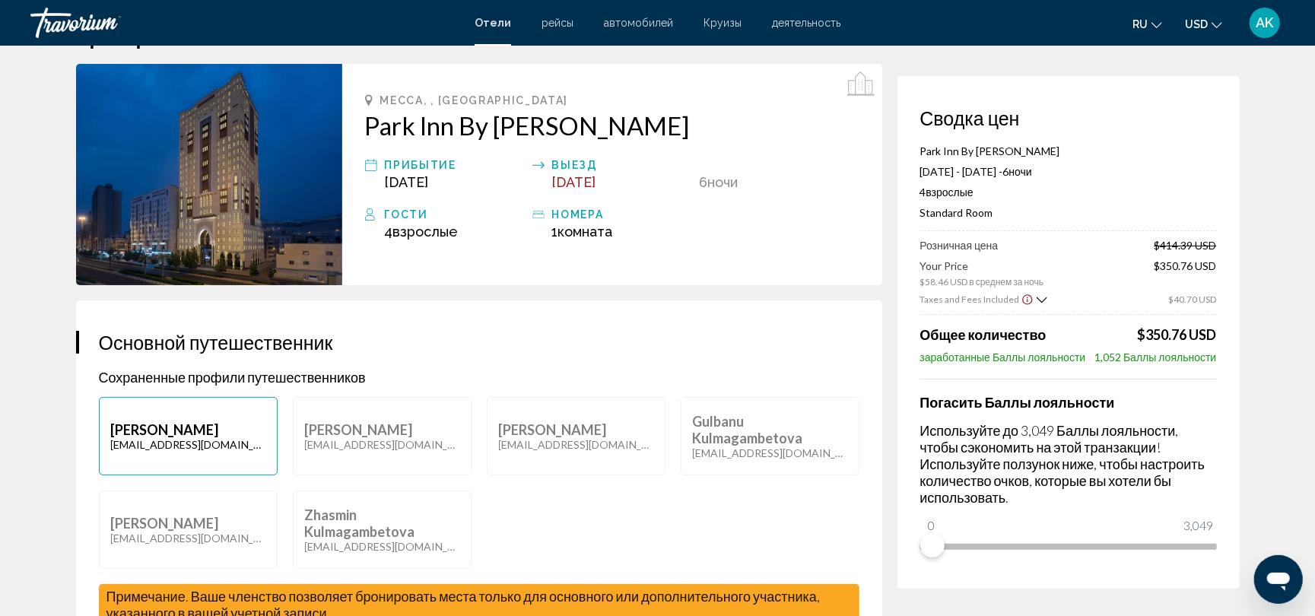
click at [947, 333] on span "Общее количество" at bounding box center [983, 334] width 126 height 17
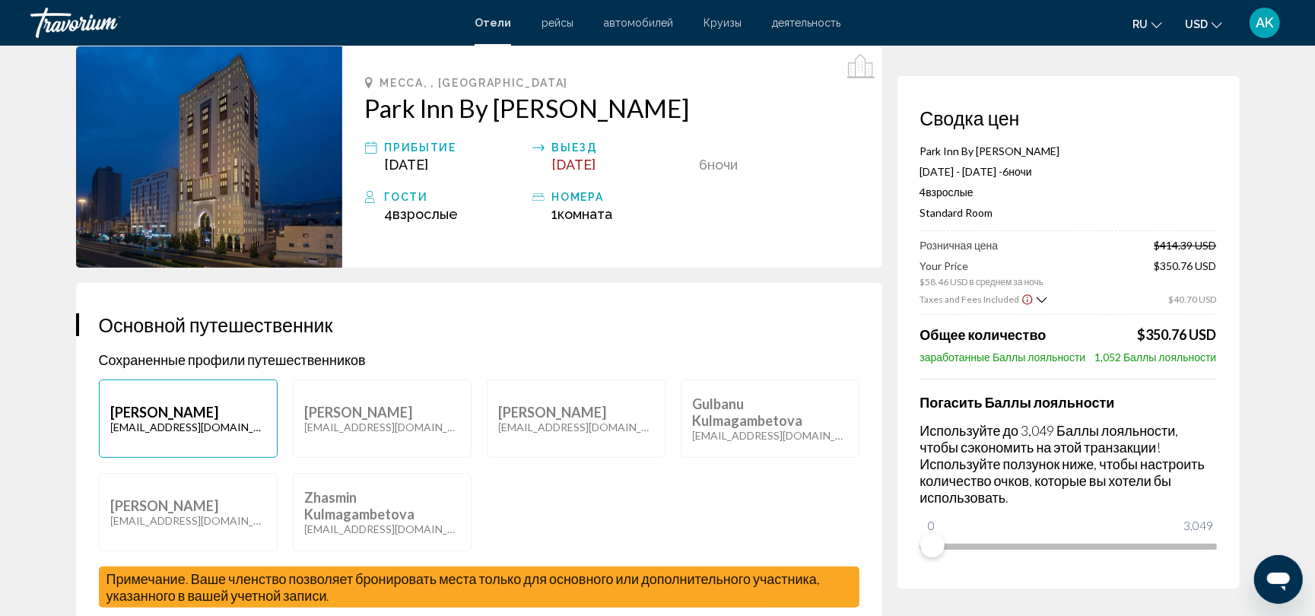
scroll to position [0, 0]
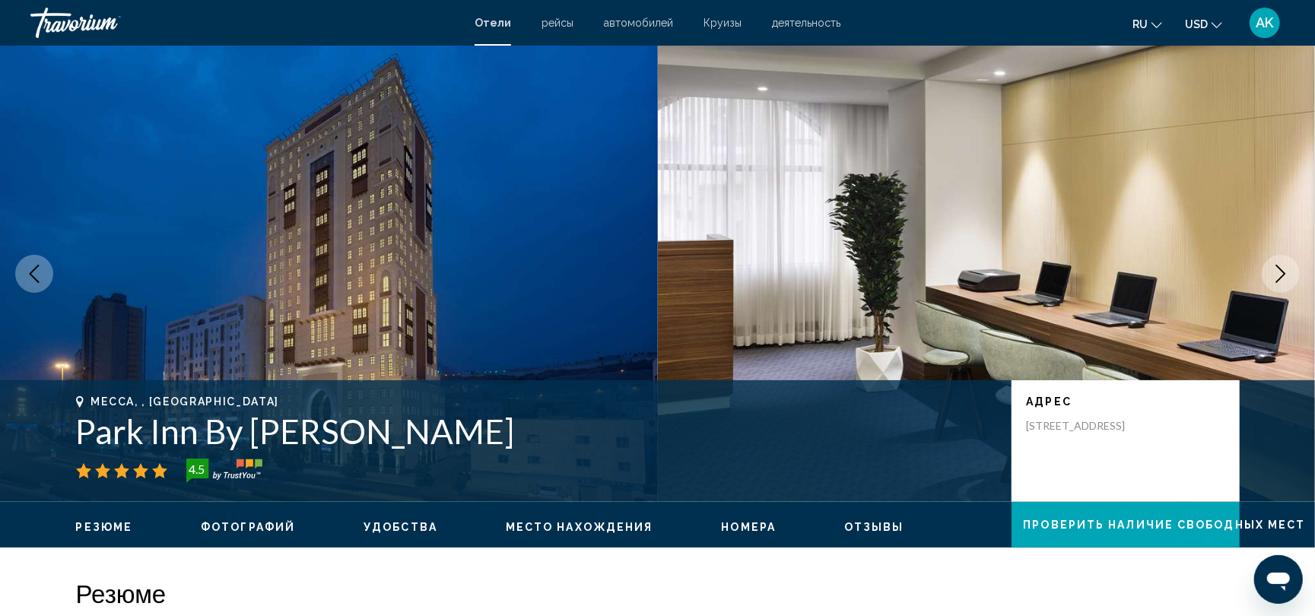
click at [520, 292] on img "Main content" at bounding box center [329, 274] width 658 height 456
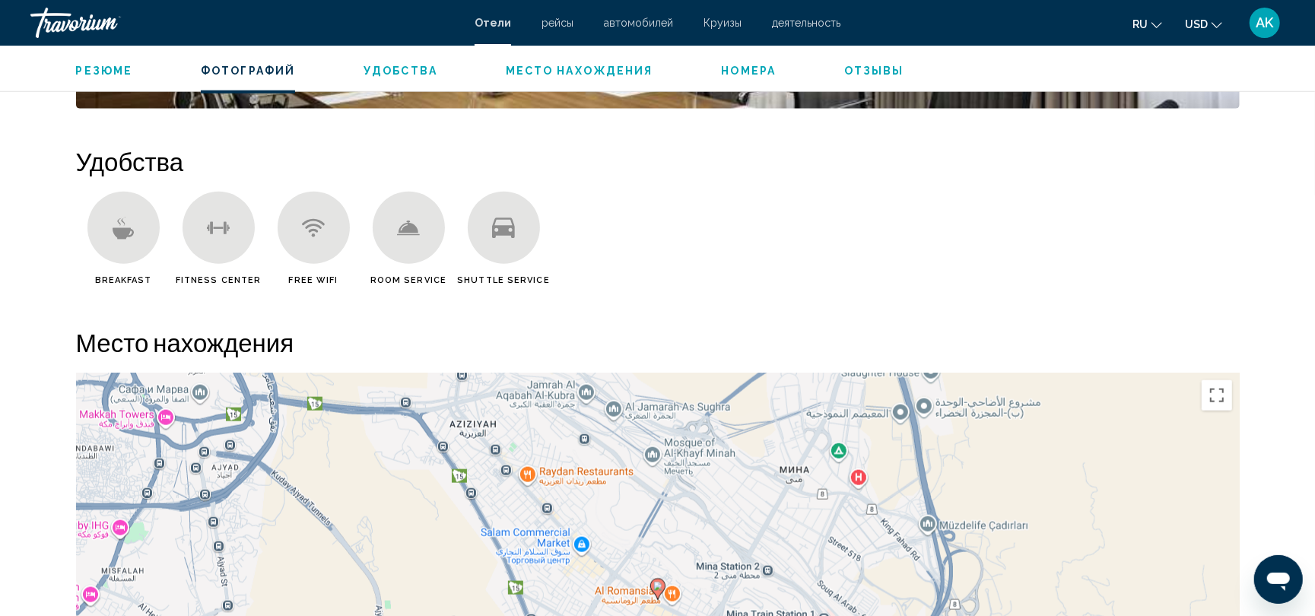
scroll to position [1156, 0]
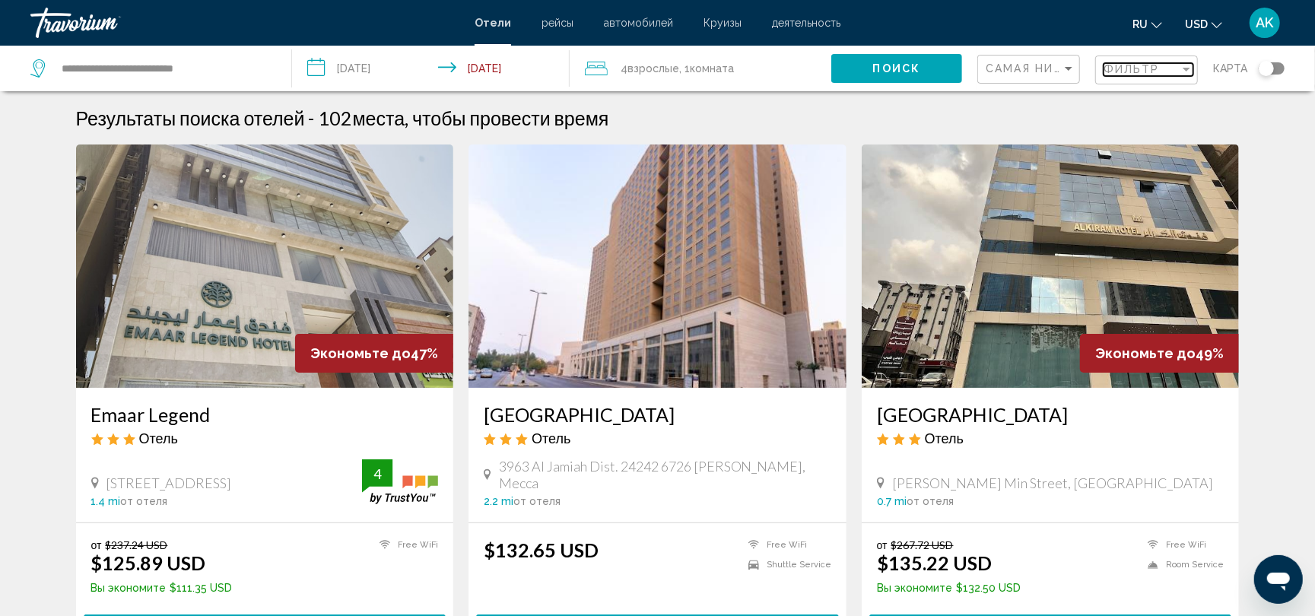
click at [1157, 71] on span "Фильтр" at bounding box center [1131, 69] width 56 height 12
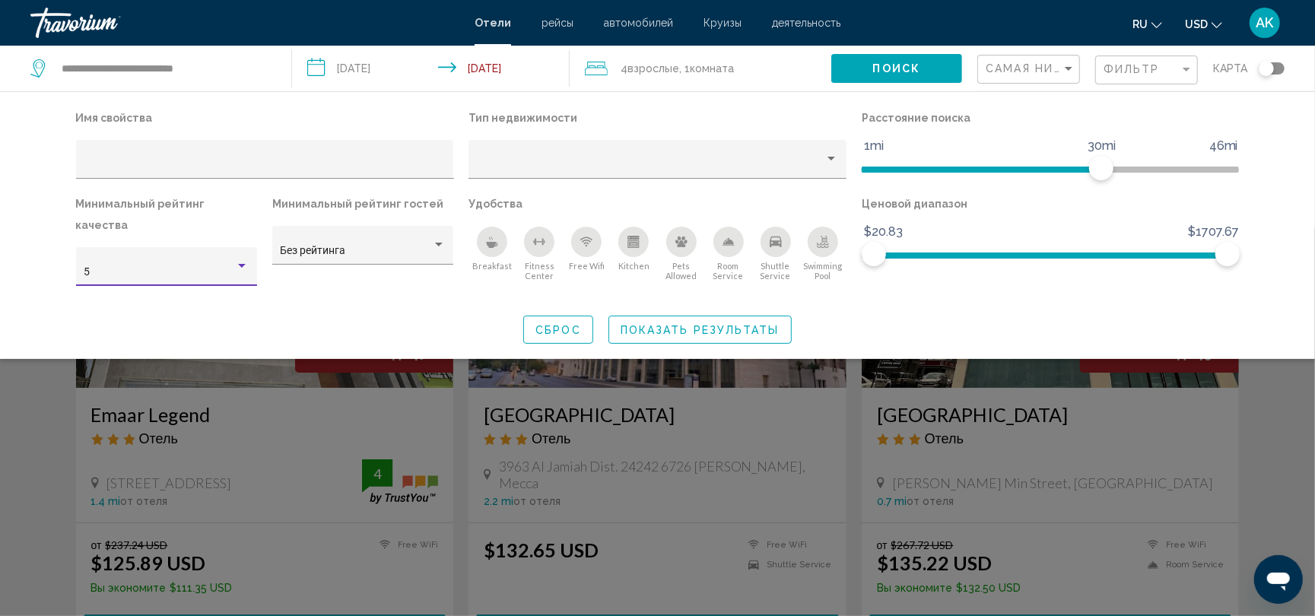
click at [237, 266] on div "5" at bounding box center [166, 272] width 165 height 12
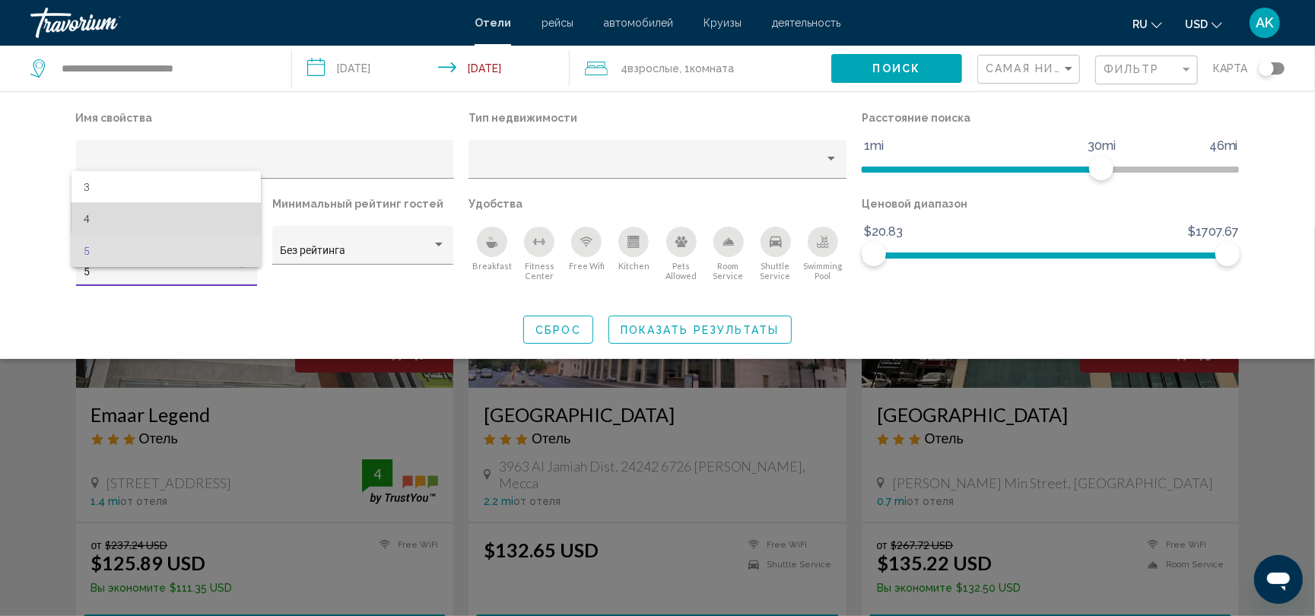
click at [232, 214] on span "4" at bounding box center [166, 219] width 165 height 32
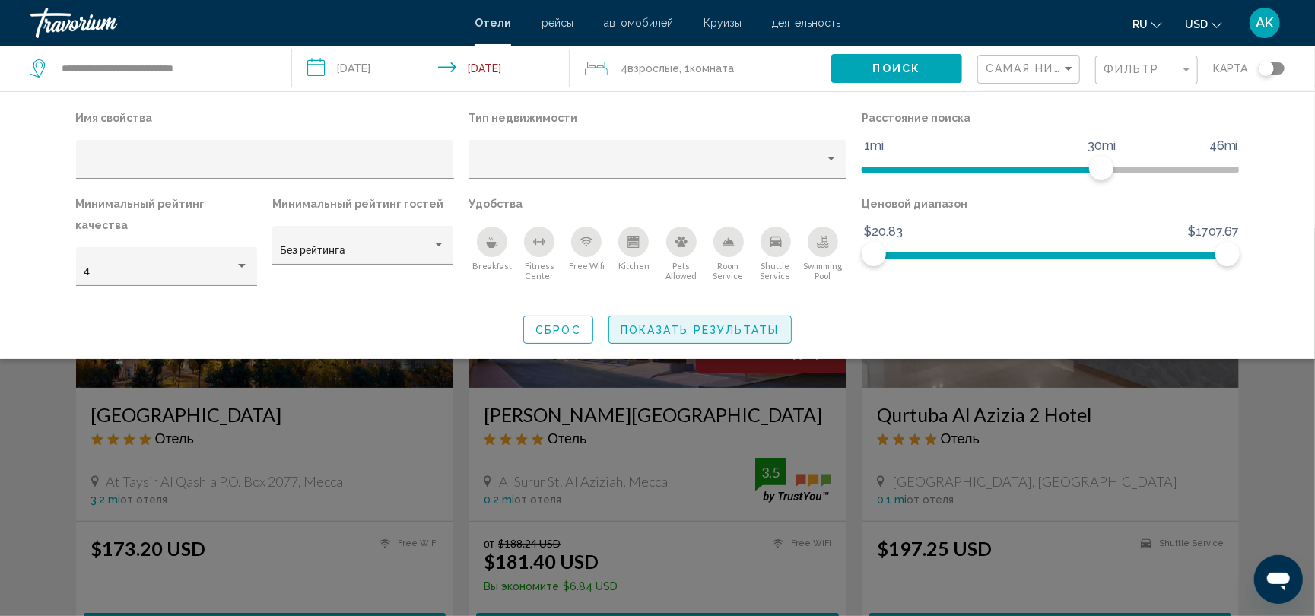
click at [674, 324] on span "Показать результаты" at bounding box center [699, 330] width 159 height 12
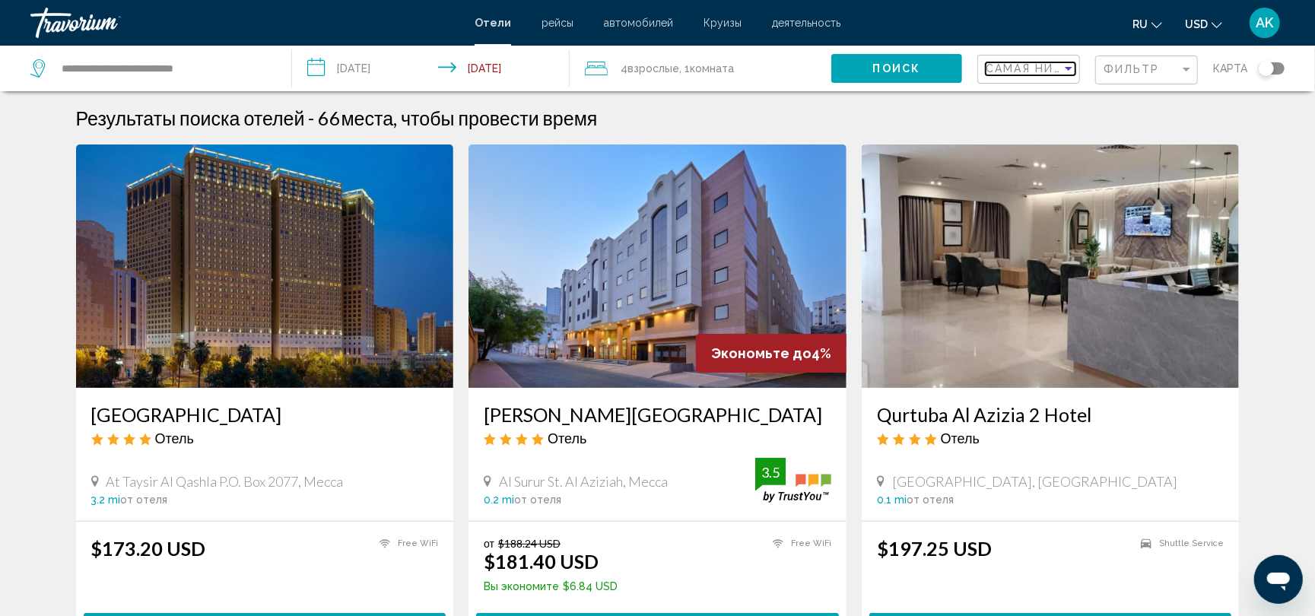
click at [1030, 75] on span "Самая низкая цена" at bounding box center [1055, 68] width 141 height 12
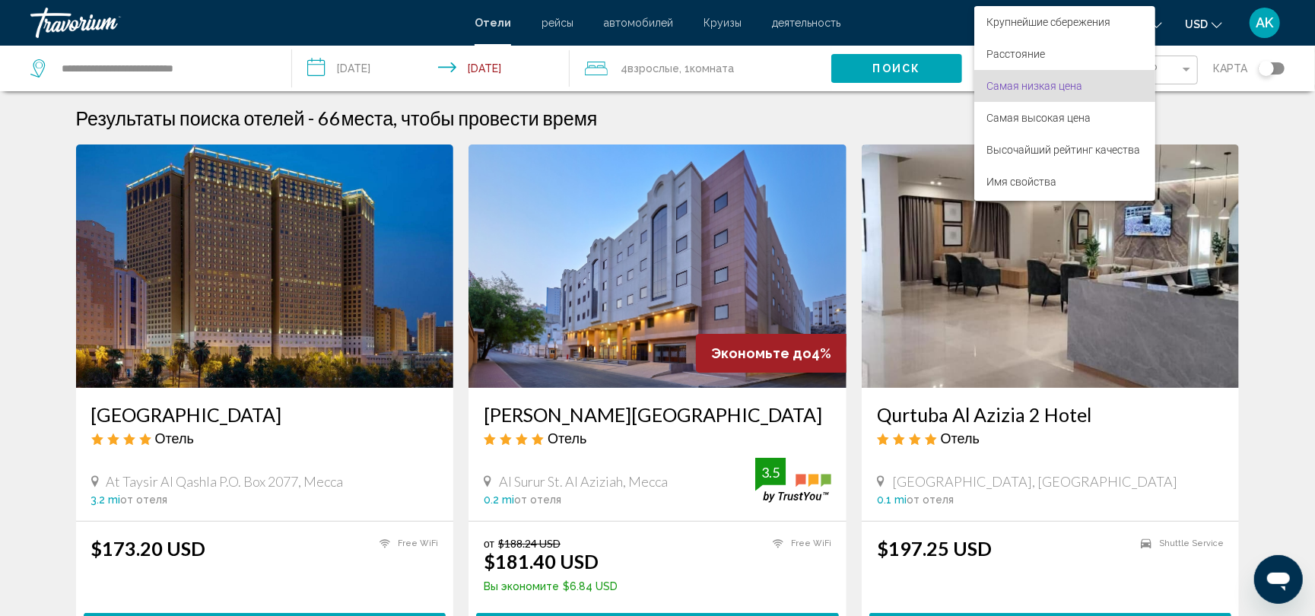
scroll to position [17, 0]
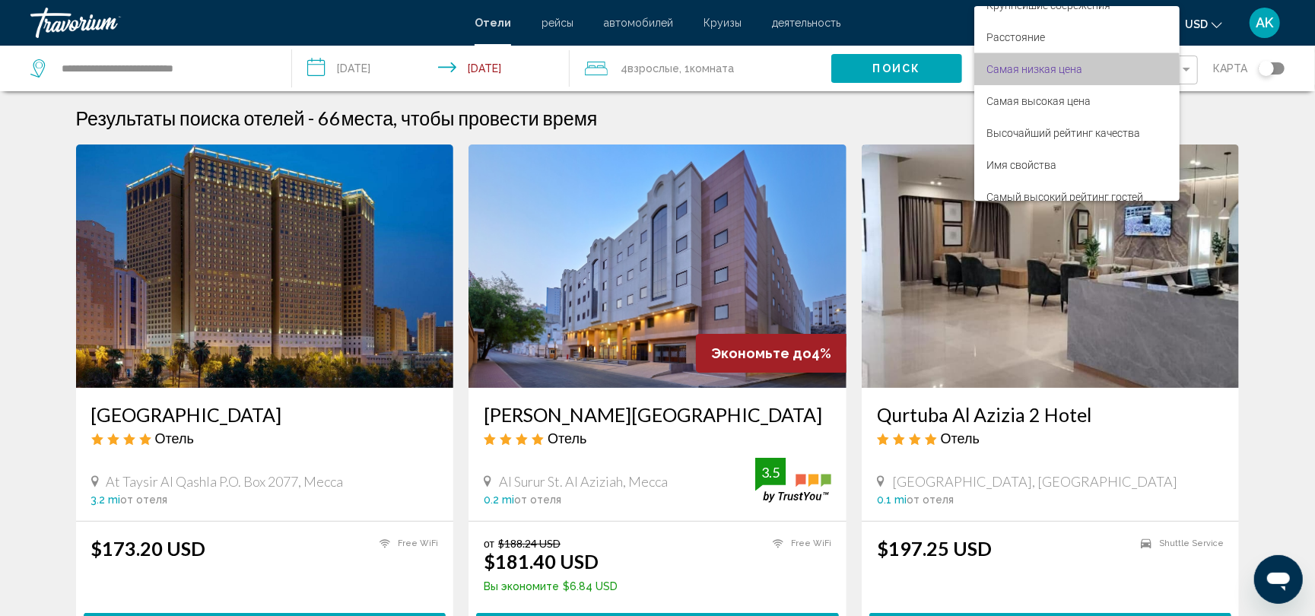
click at [1039, 73] on span "Самая низкая цена" at bounding box center [1034, 69] width 96 height 12
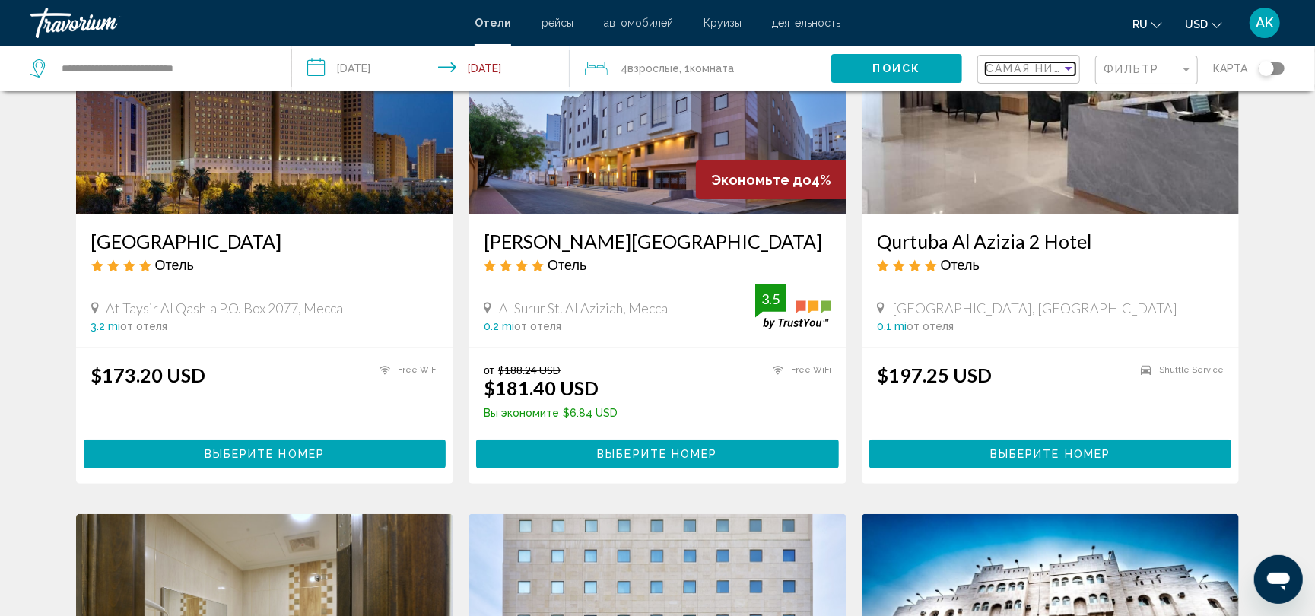
scroll to position [132, 0]
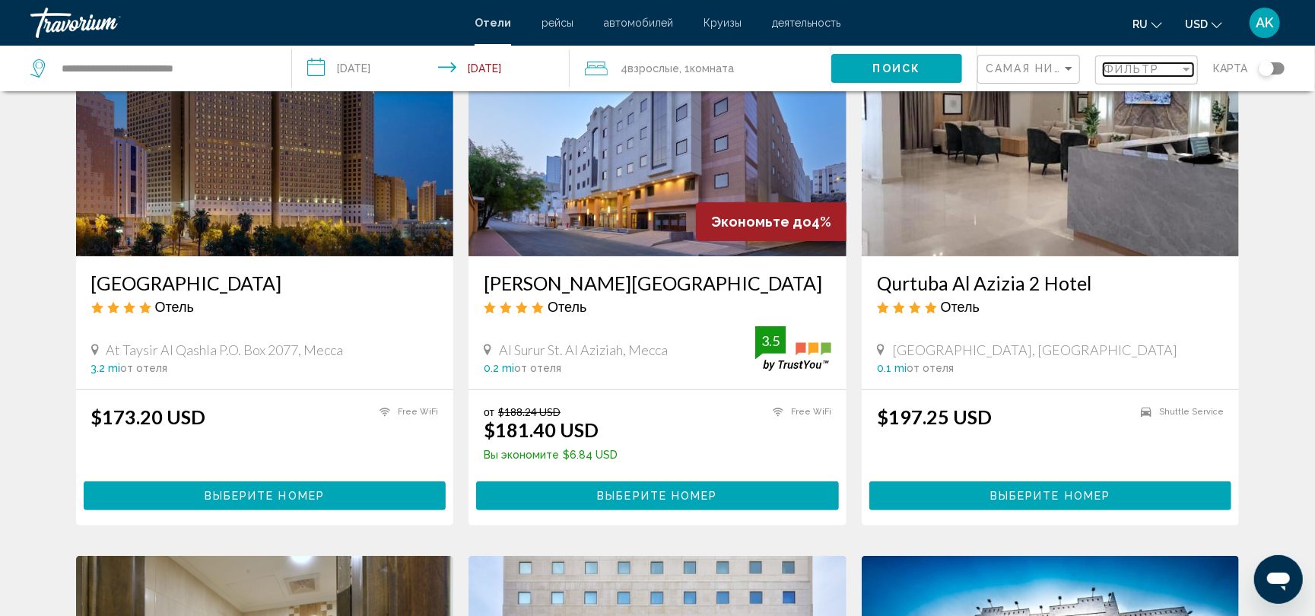
click at [1141, 70] on span "Фильтр" at bounding box center [1131, 69] width 56 height 12
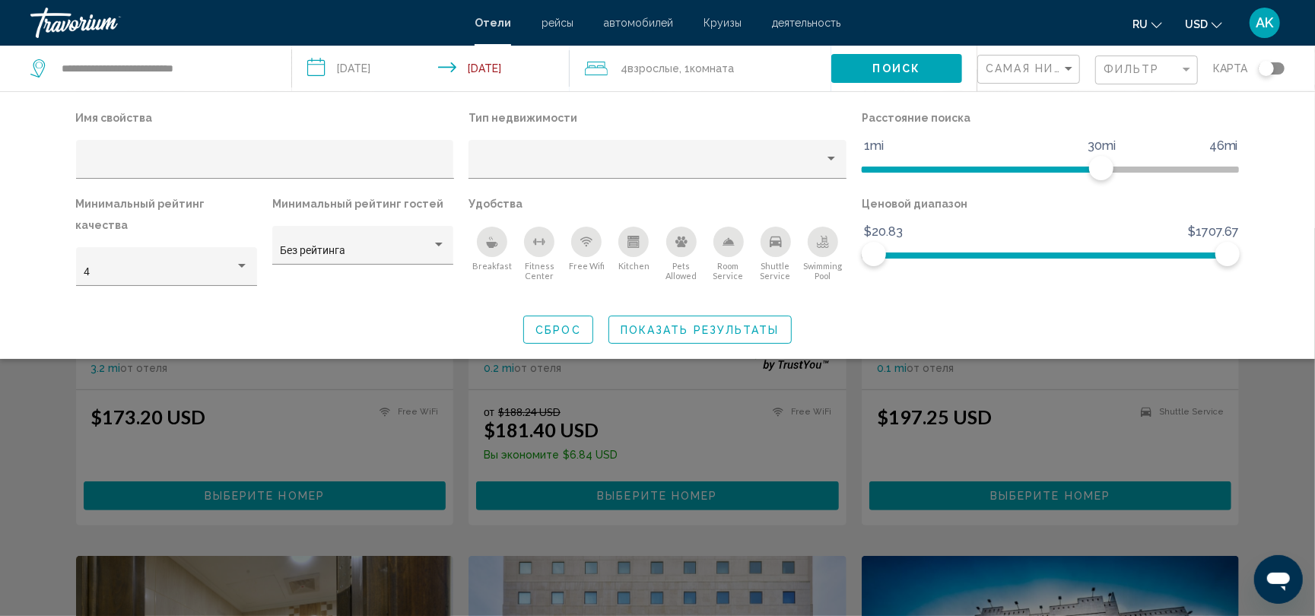
click at [500, 238] on div "Breakfast" at bounding box center [492, 242] width 30 height 30
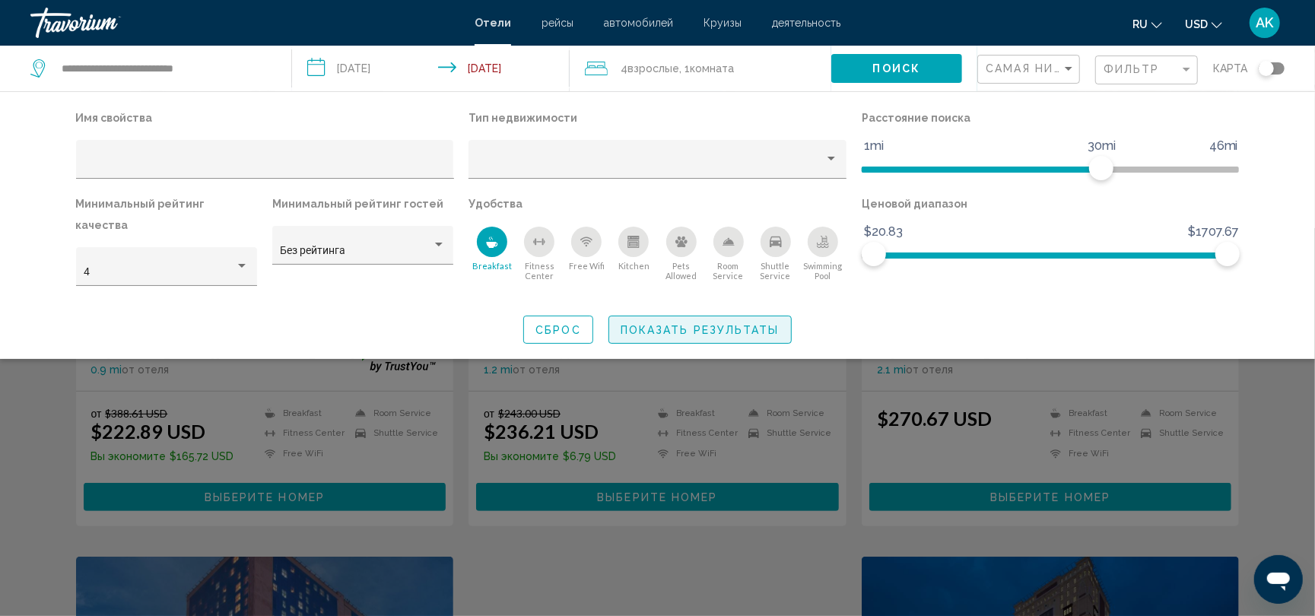
click at [703, 316] on button "Показать результаты" at bounding box center [699, 330] width 183 height 28
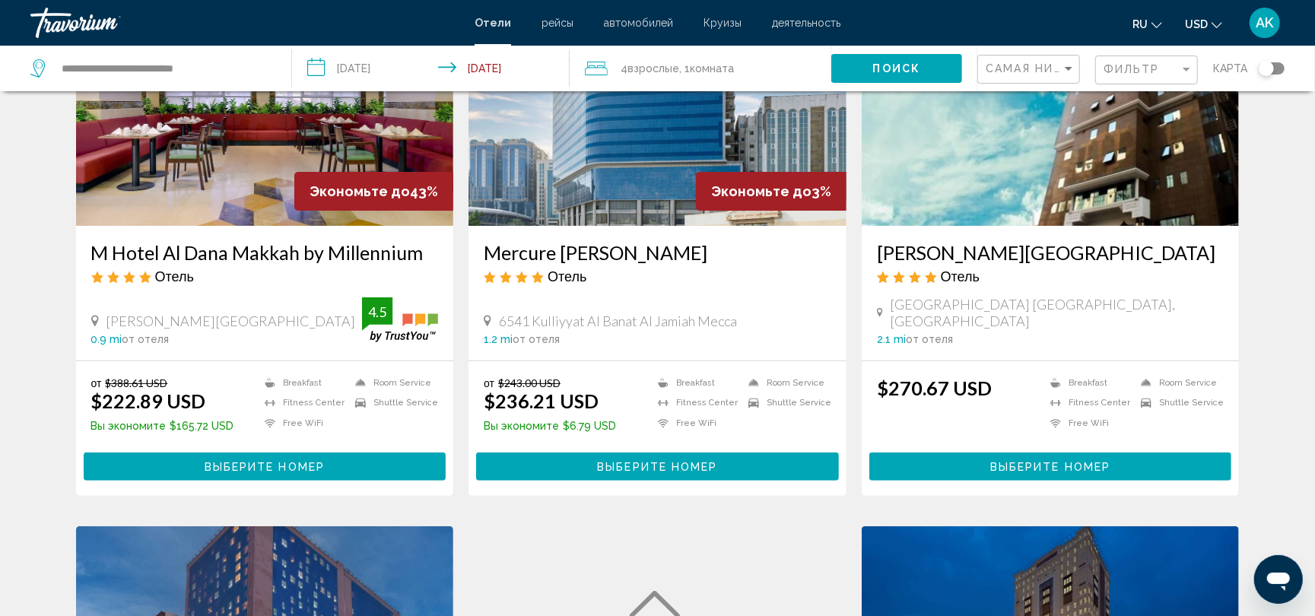
scroll to position [159, 0]
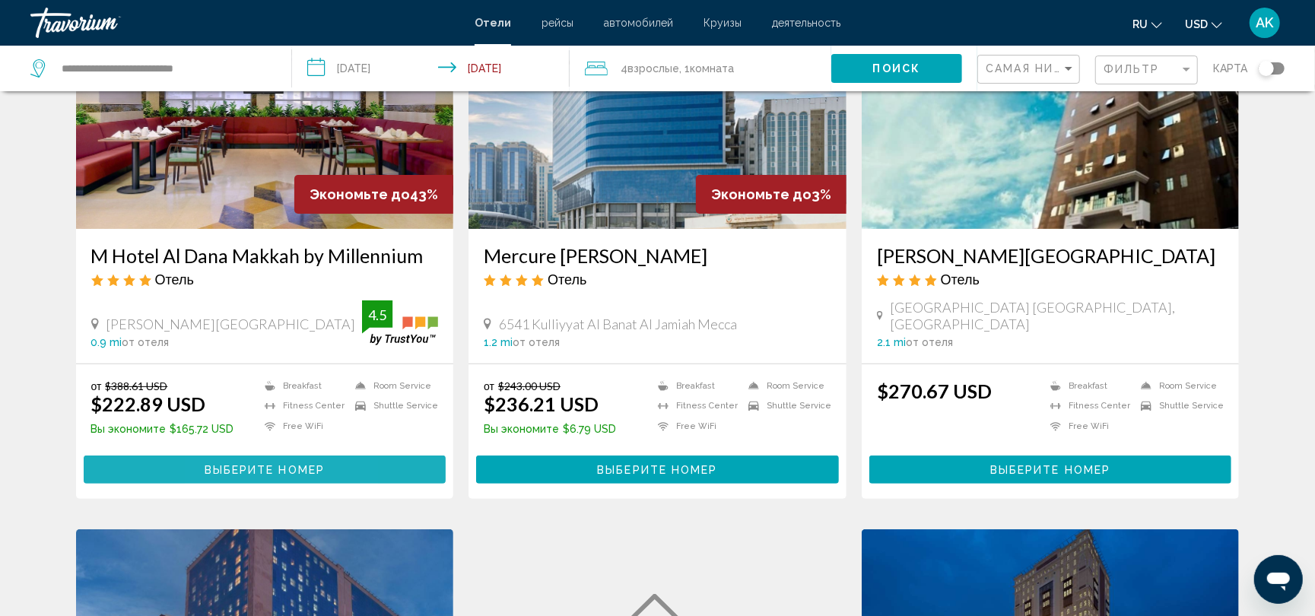
click at [219, 459] on button "Выберите номер" at bounding box center [265, 469] width 363 height 28
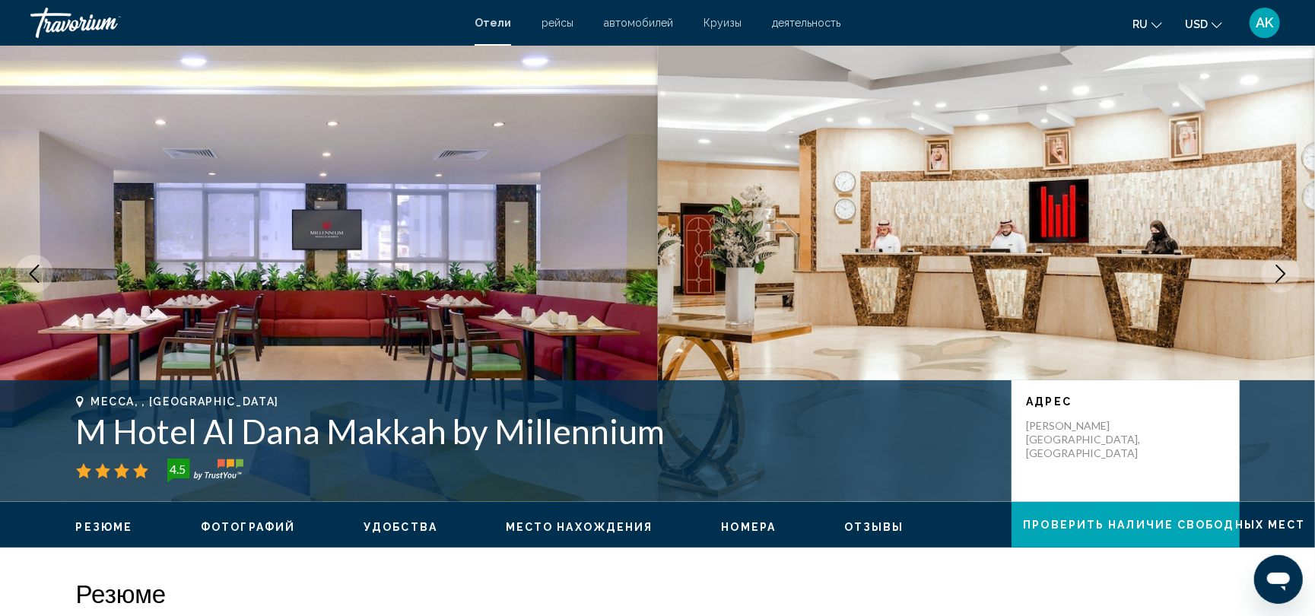
click at [1273, 265] on icon "Next image" at bounding box center [1280, 274] width 18 height 18
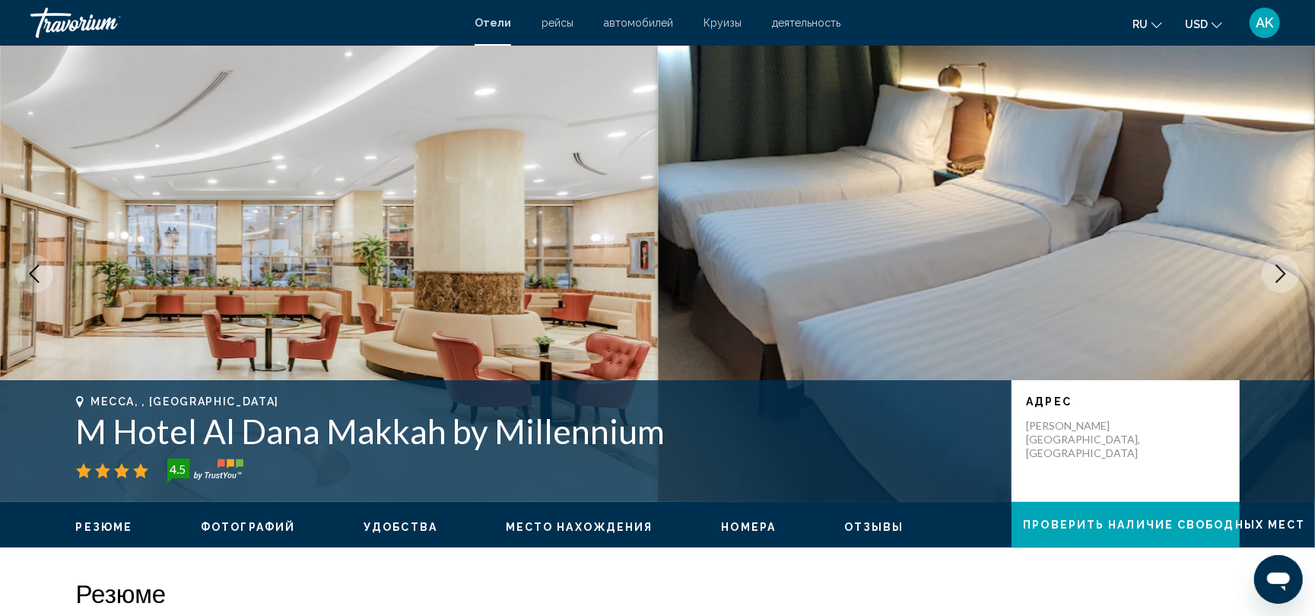
click at [1273, 265] on icon "Next image" at bounding box center [1280, 274] width 18 height 18
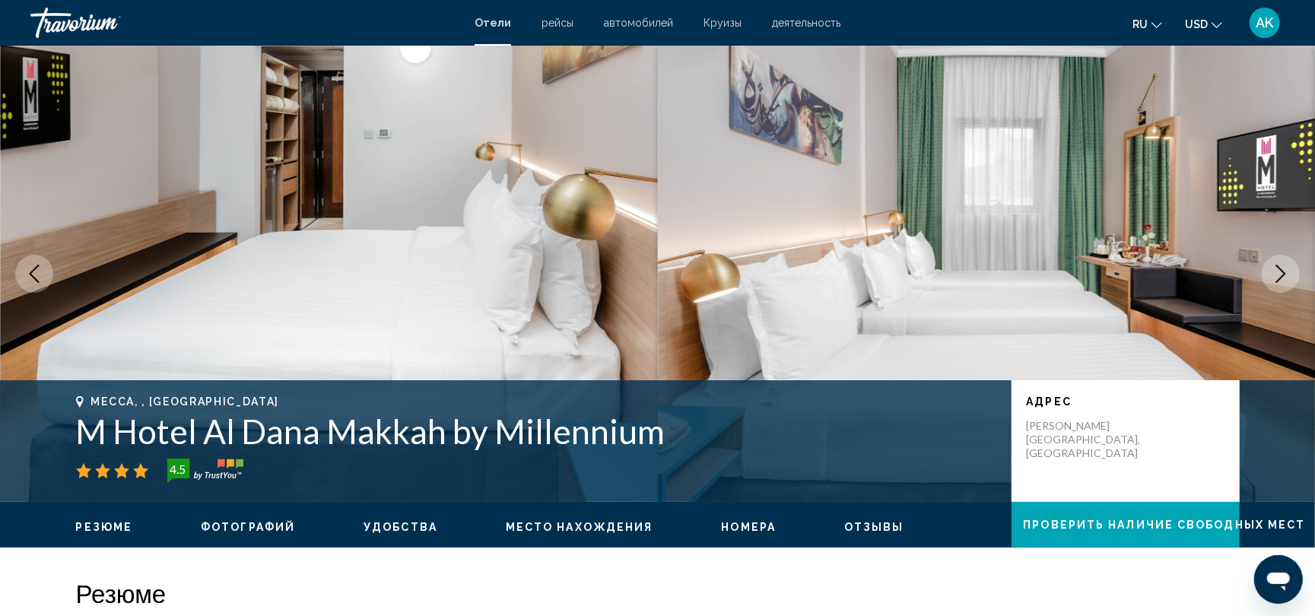
click at [1273, 265] on icon "Next image" at bounding box center [1280, 274] width 18 height 18
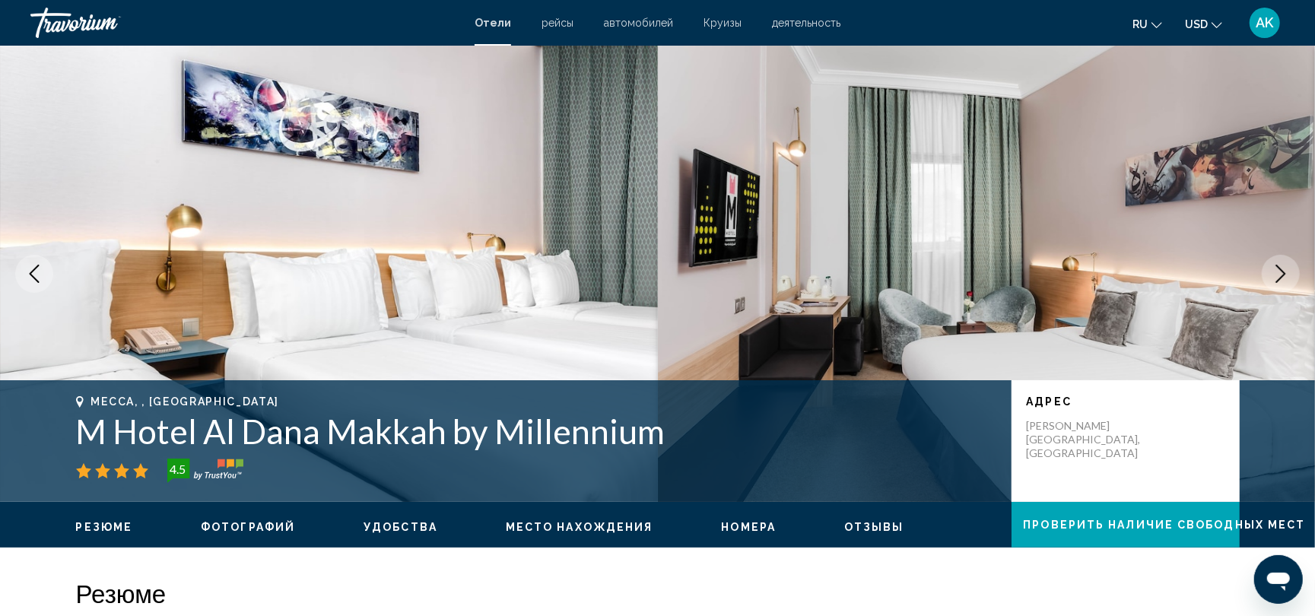
click at [1273, 266] on icon "Next image" at bounding box center [1280, 274] width 18 height 18
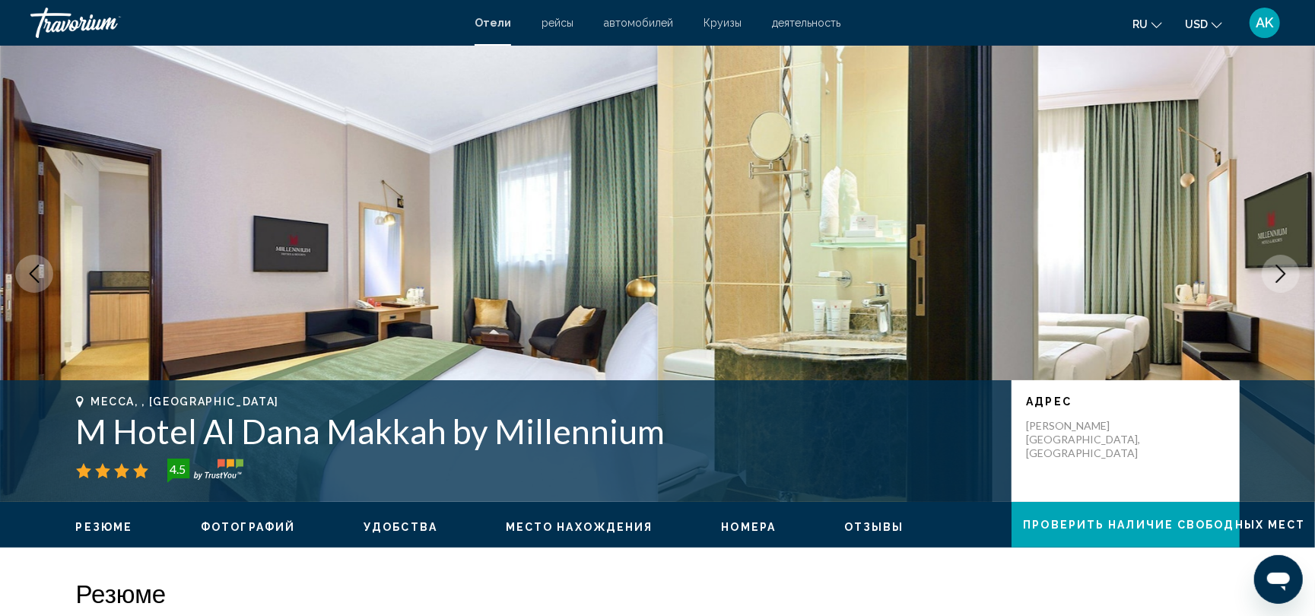
click at [1273, 266] on icon "Next image" at bounding box center [1280, 274] width 18 height 18
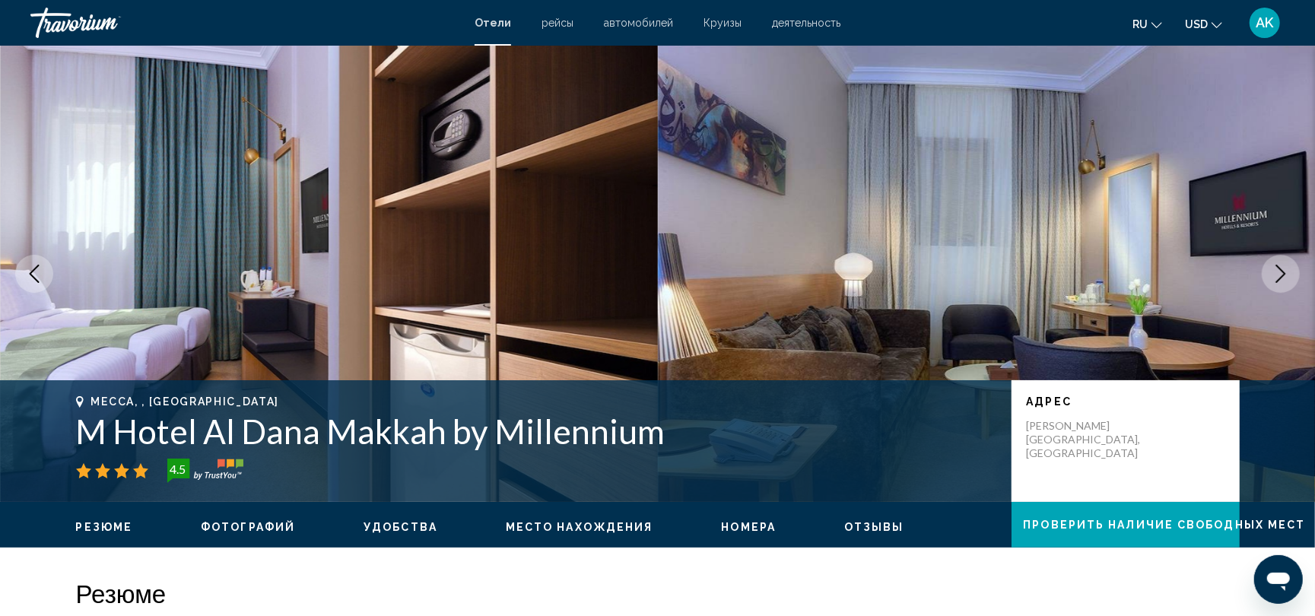
click at [1273, 266] on icon "Next image" at bounding box center [1280, 274] width 18 height 18
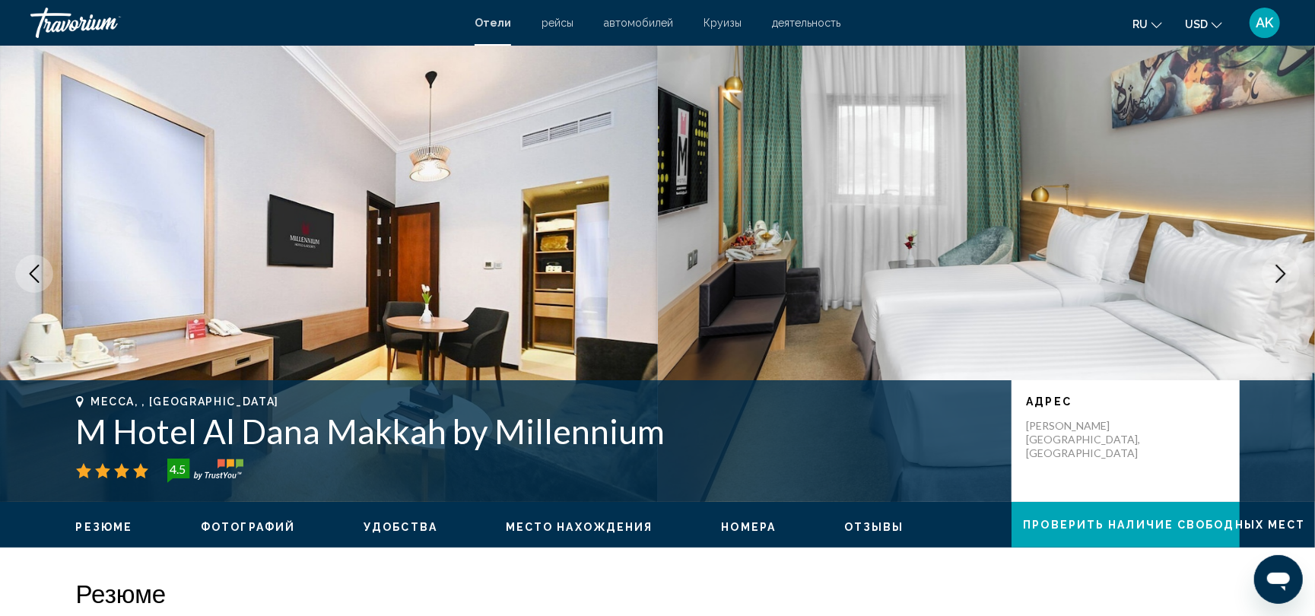
click at [1273, 268] on icon "Next image" at bounding box center [1280, 274] width 18 height 18
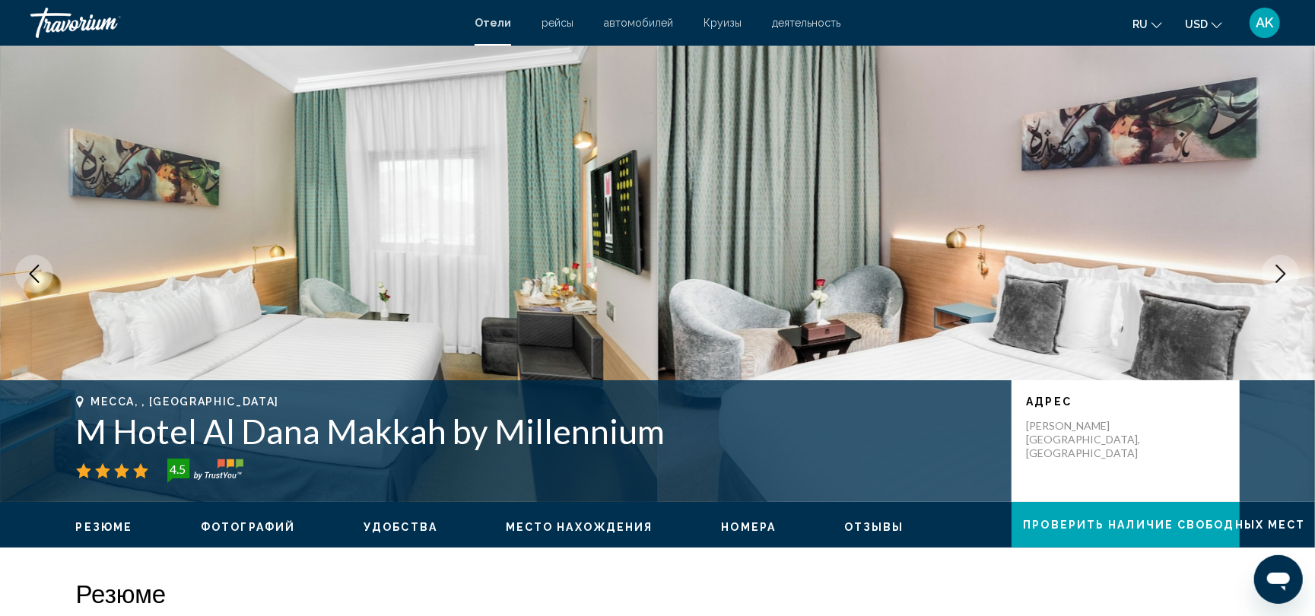
click at [1273, 268] on icon "Next image" at bounding box center [1280, 274] width 18 height 18
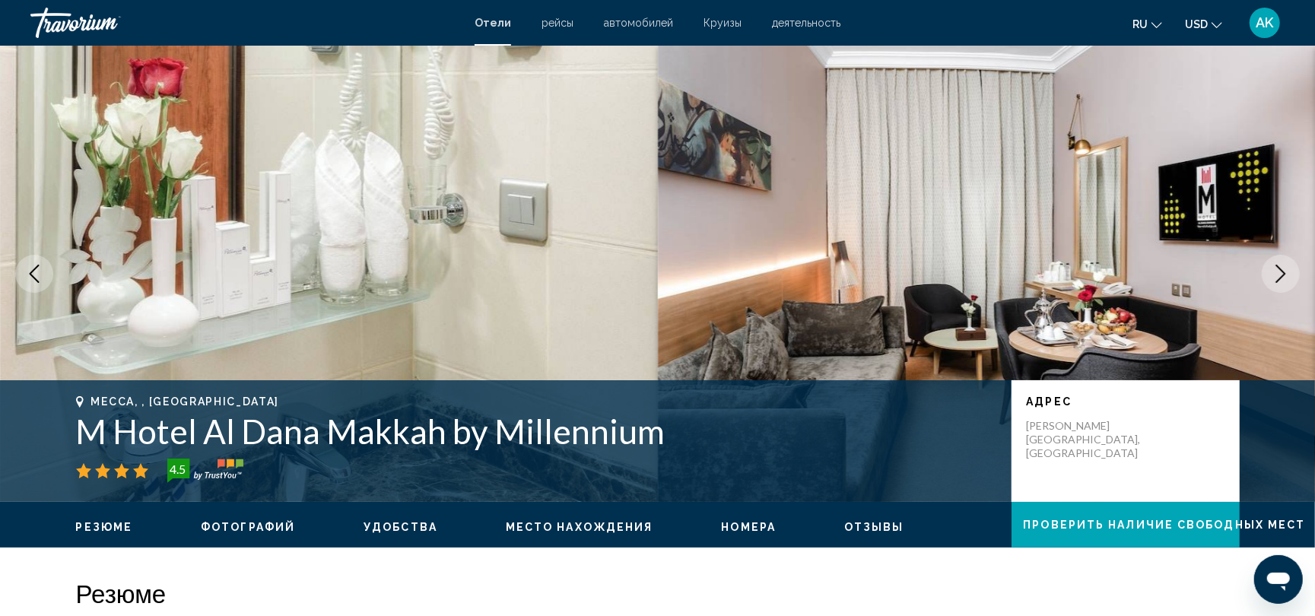
click at [1273, 268] on icon "Next image" at bounding box center [1280, 274] width 18 height 18
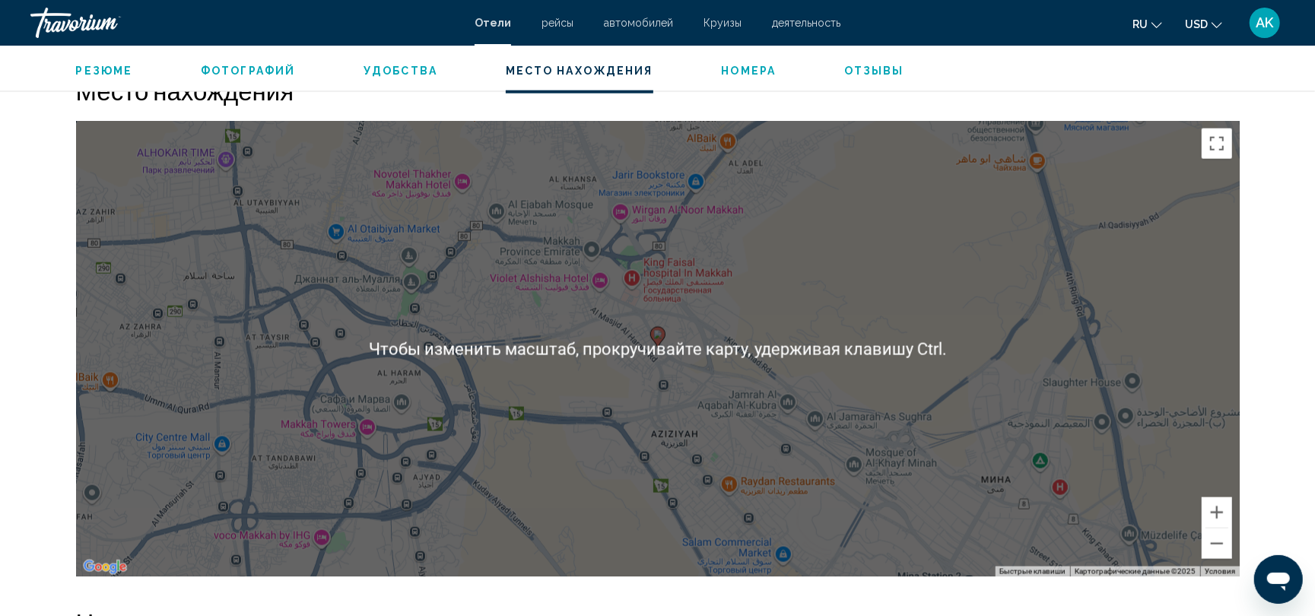
scroll to position [1436, 0]
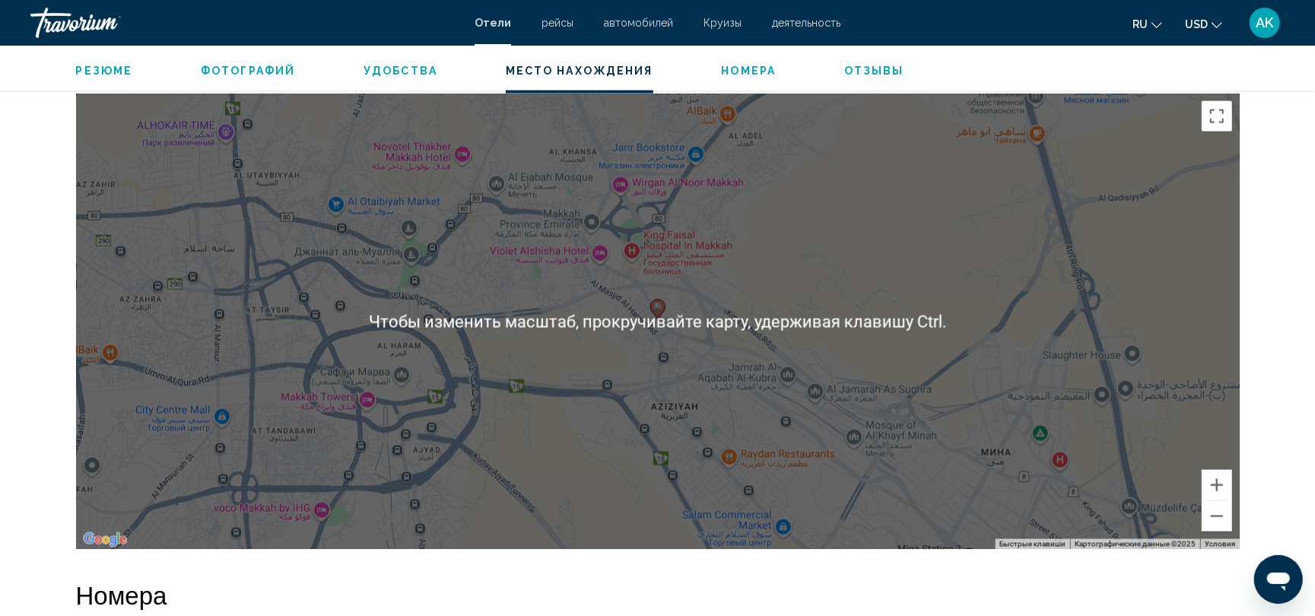
click at [627, 370] on div "Чтобы активировать перетаскивание с помощью клавиатуры, нажмите Alt + Ввод. Пос…" at bounding box center [657, 322] width 1163 height 456
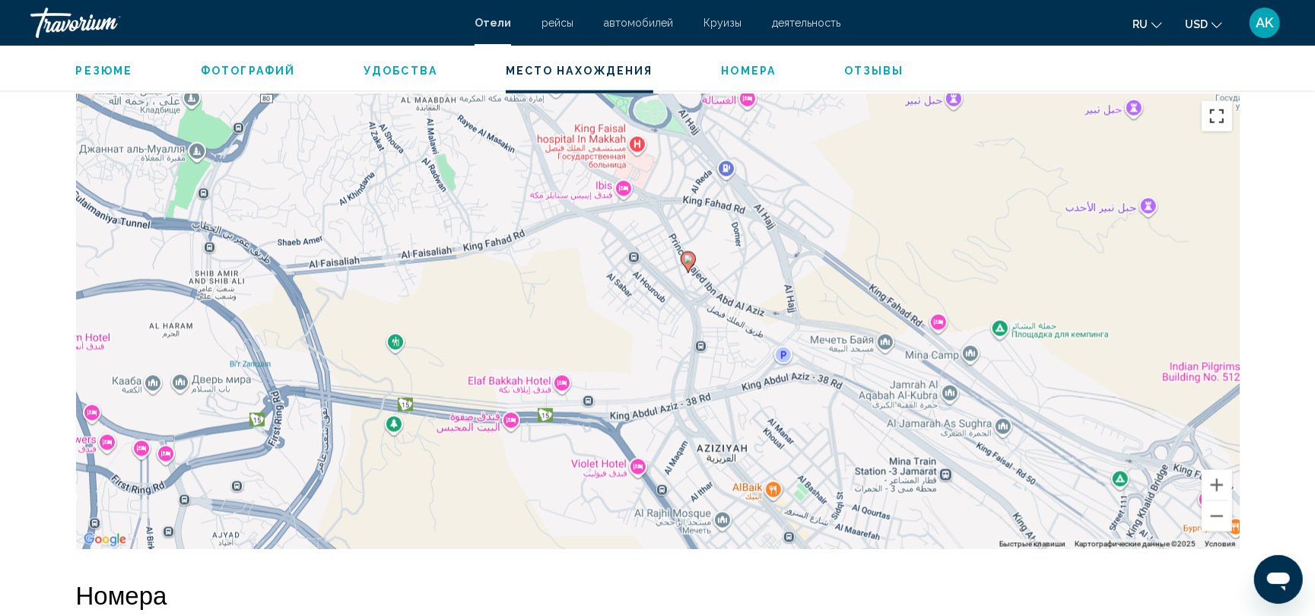
click at [1217, 113] on button "Включить полноэкранный режим" at bounding box center [1216, 116] width 30 height 30
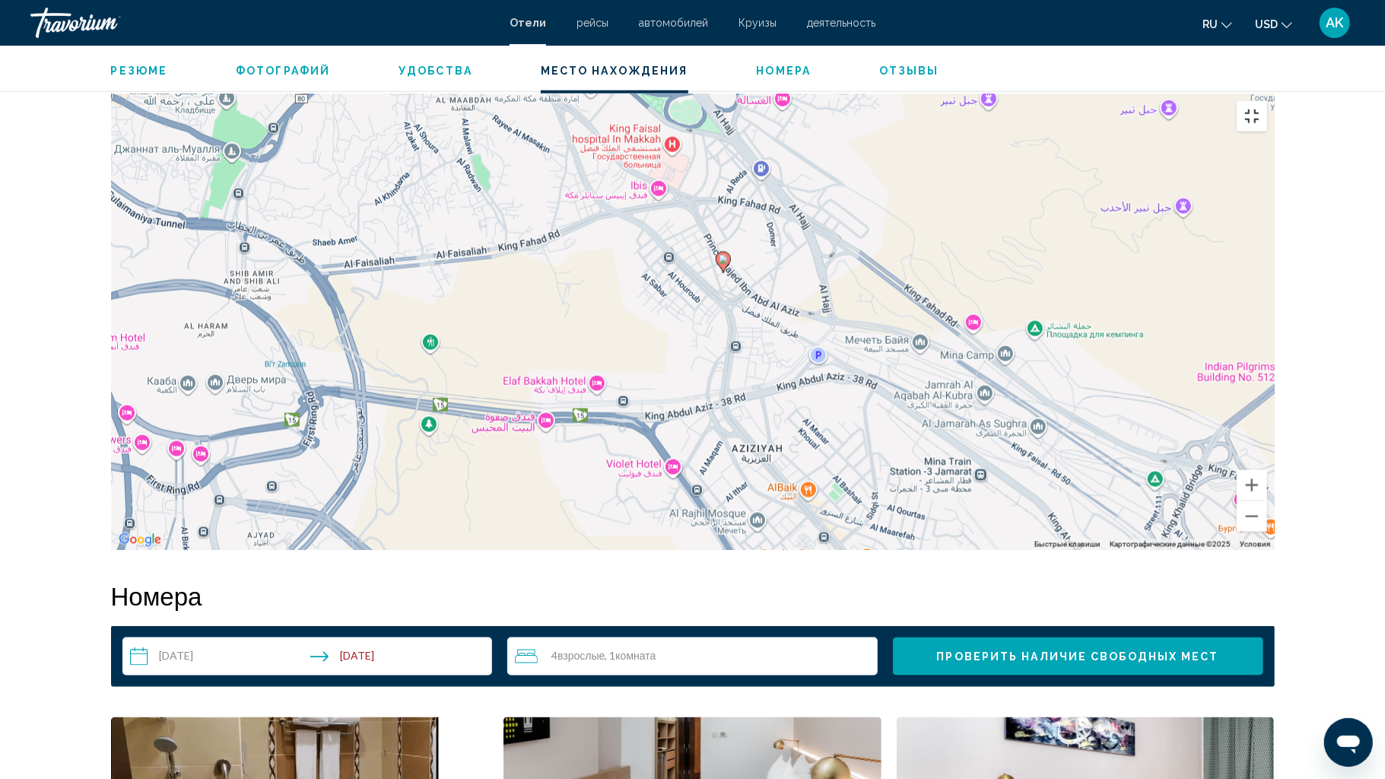
click at [1267, 101] on button "Включить полноэкранный режим" at bounding box center [1251, 116] width 30 height 30
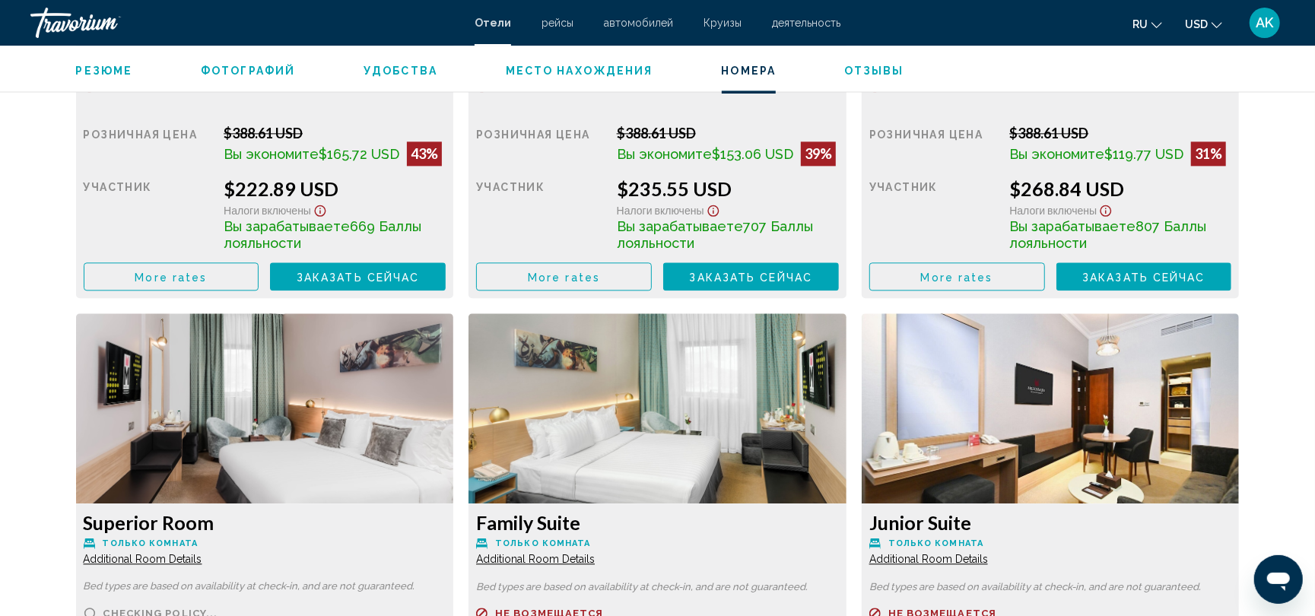
scroll to position [2365, 0]
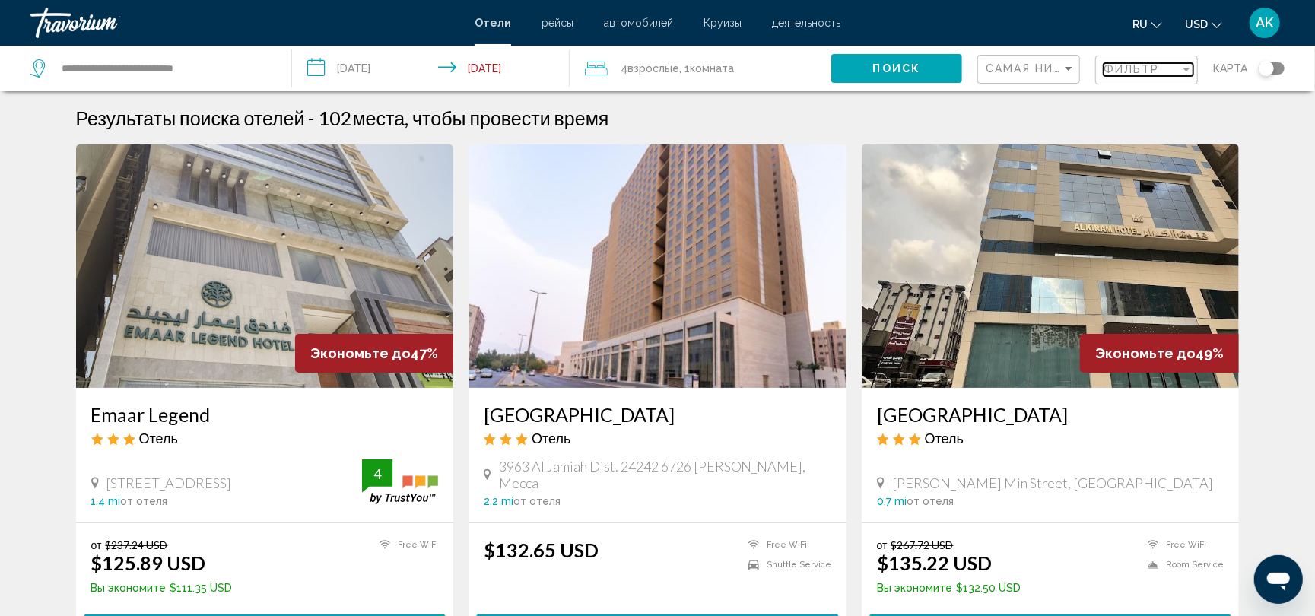
click at [1160, 68] on div "Фильтр" at bounding box center [1141, 69] width 76 height 12
click at [1169, 68] on div "Фильтр" at bounding box center [1141, 69] width 76 height 12
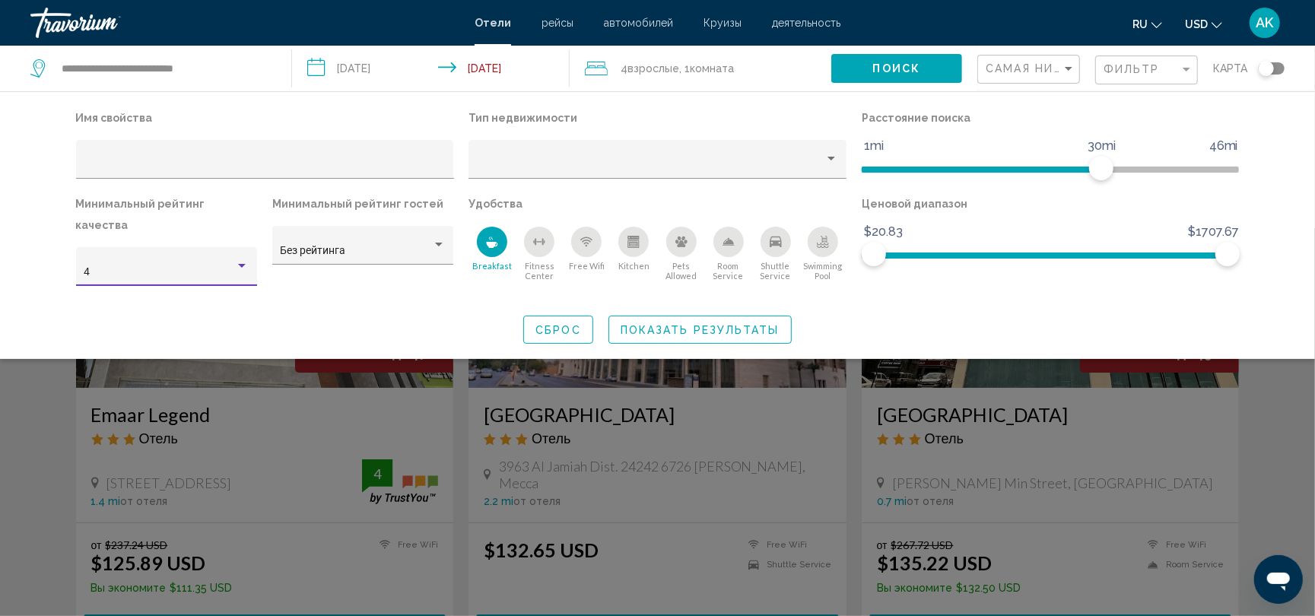
click at [234, 266] on div "4" at bounding box center [159, 272] width 151 height 12
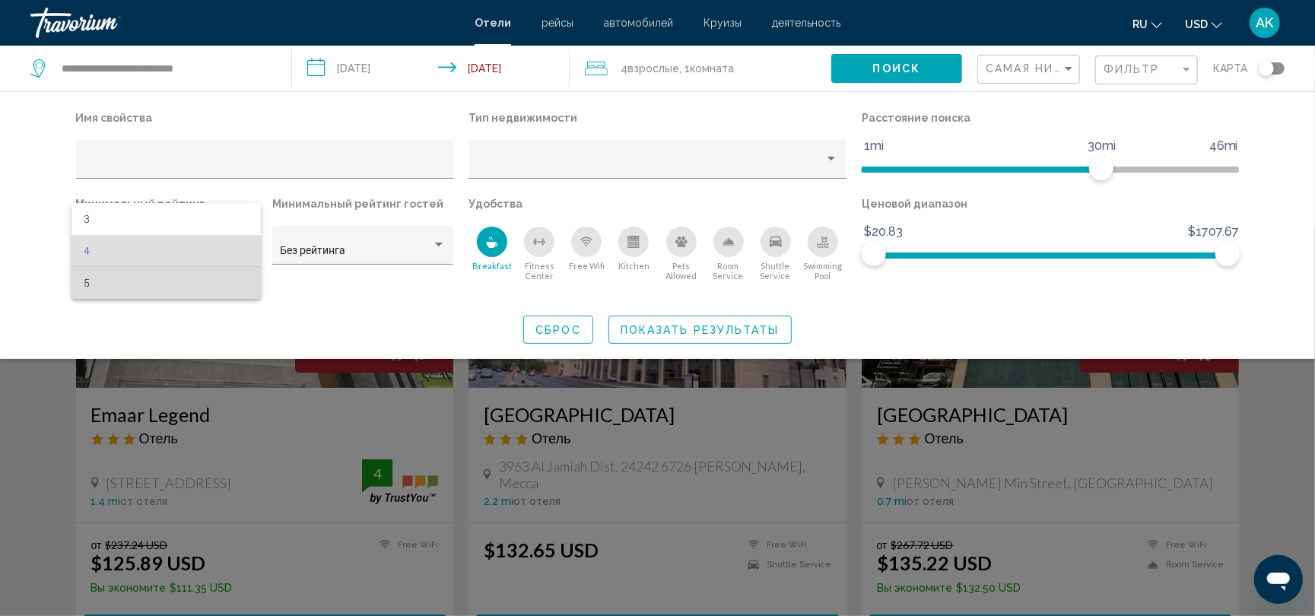
click at [219, 277] on span "5" at bounding box center [166, 283] width 165 height 32
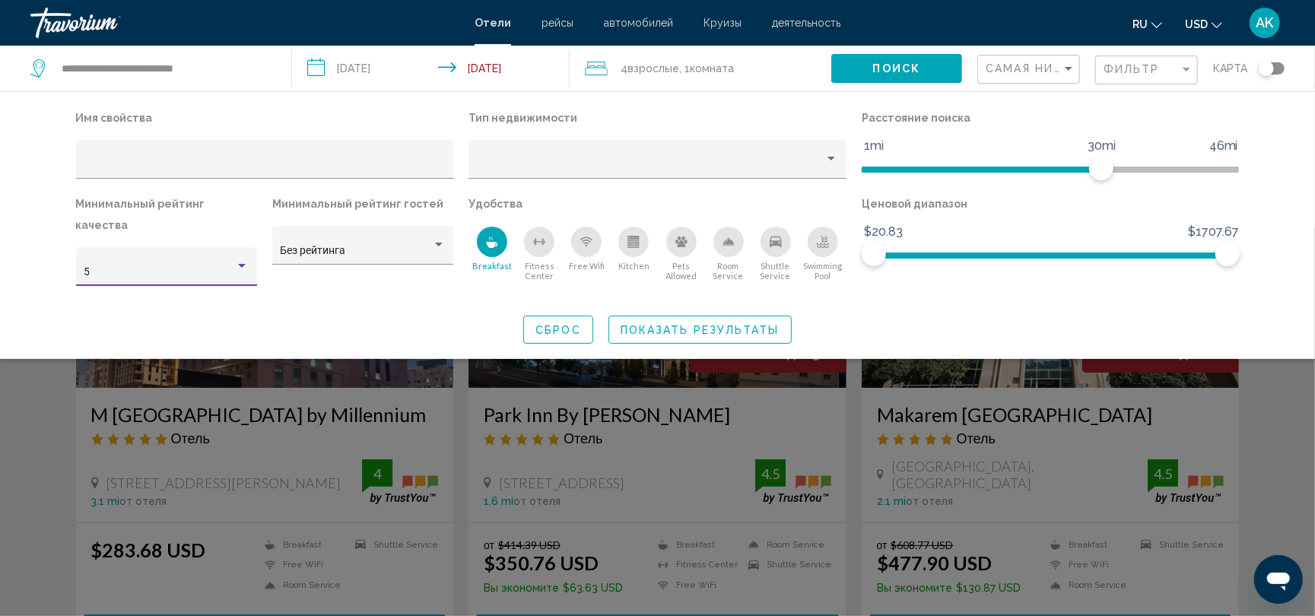
click at [239, 260] on div "Hotel Filters" at bounding box center [242, 266] width 14 height 12
click at [224, 204] on span "4" at bounding box center [166, 219] width 165 height 32
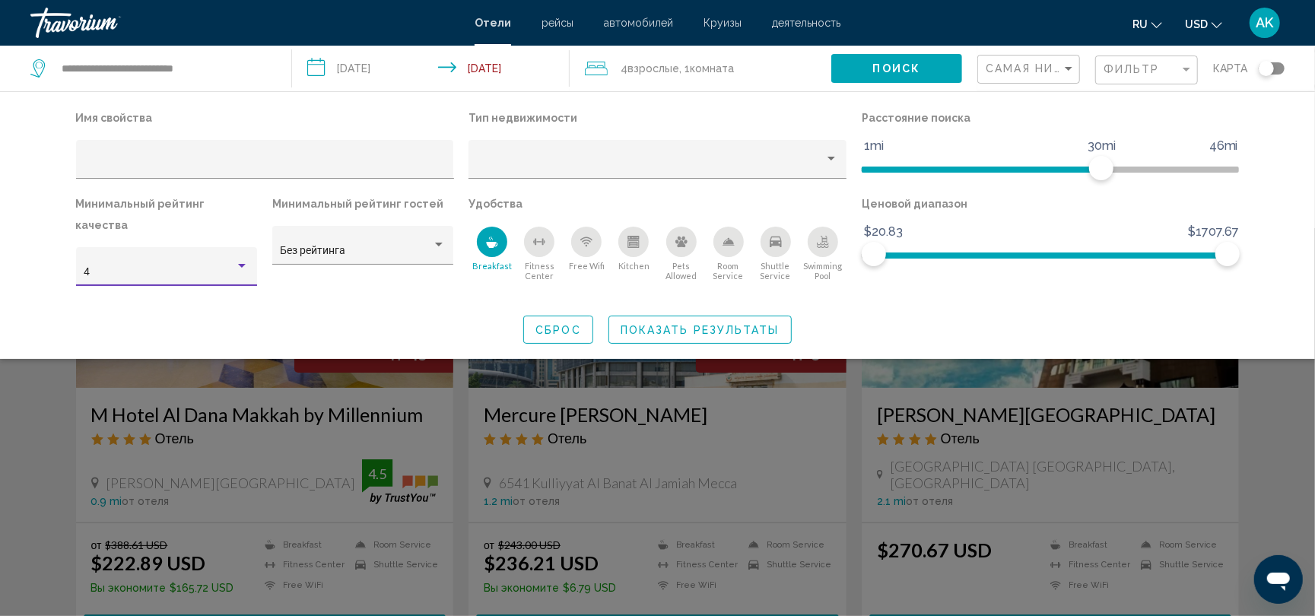
click at [663, 316] on button "Показать результаты" at bounding box center [699, 330] width 183 height 28
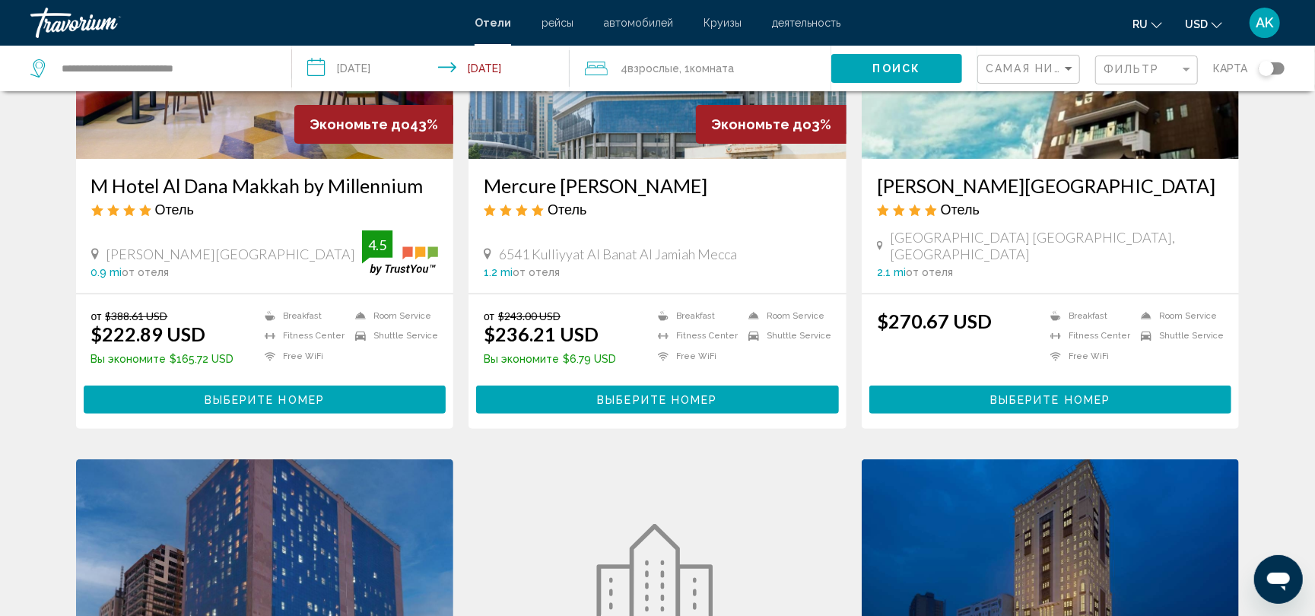
scroll to position [223, 0]
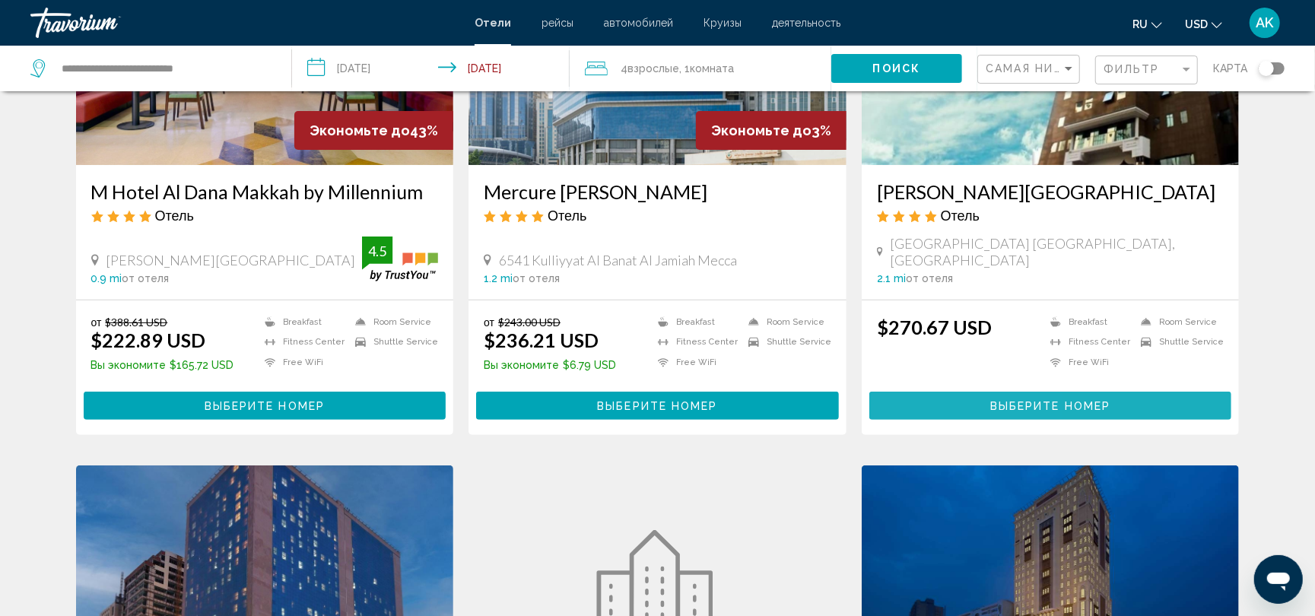
click at [953, 405] on button "Выберите номер" at bounding box center [1050, 406] width 363 height 28
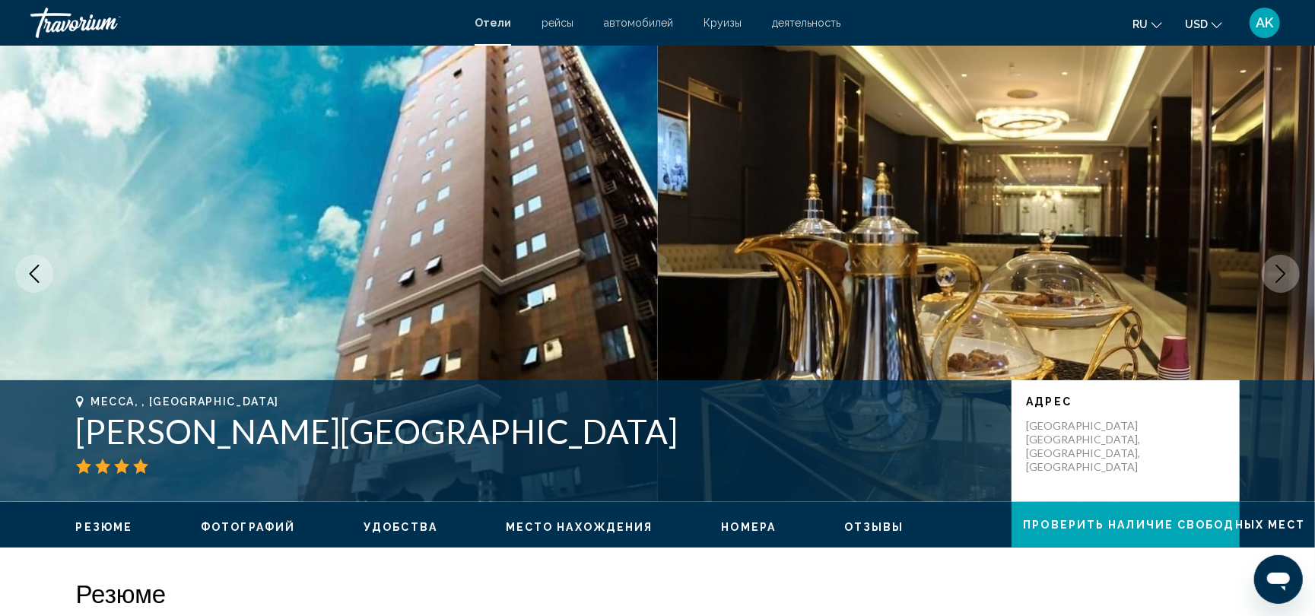
click at [1277, 275] on icon "Next image" at bounding box center [1280, 274] width 18 height 18
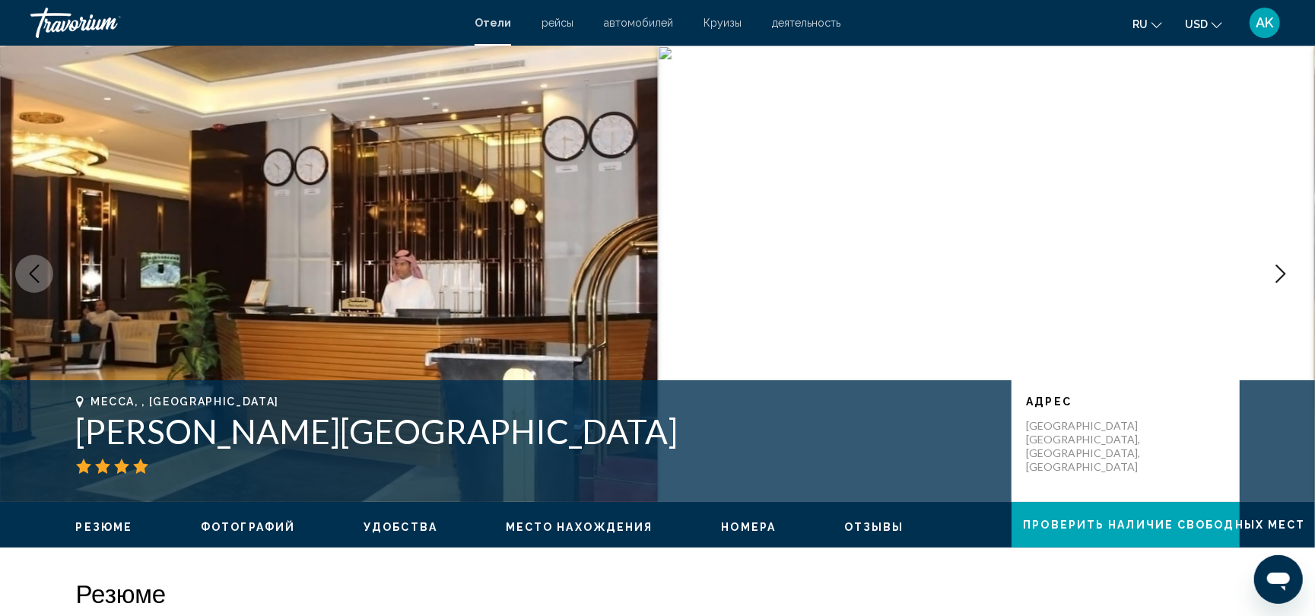
click at [1277, 275] on icon "Next image" at bounding box center [1280, 274] width 18 height 18
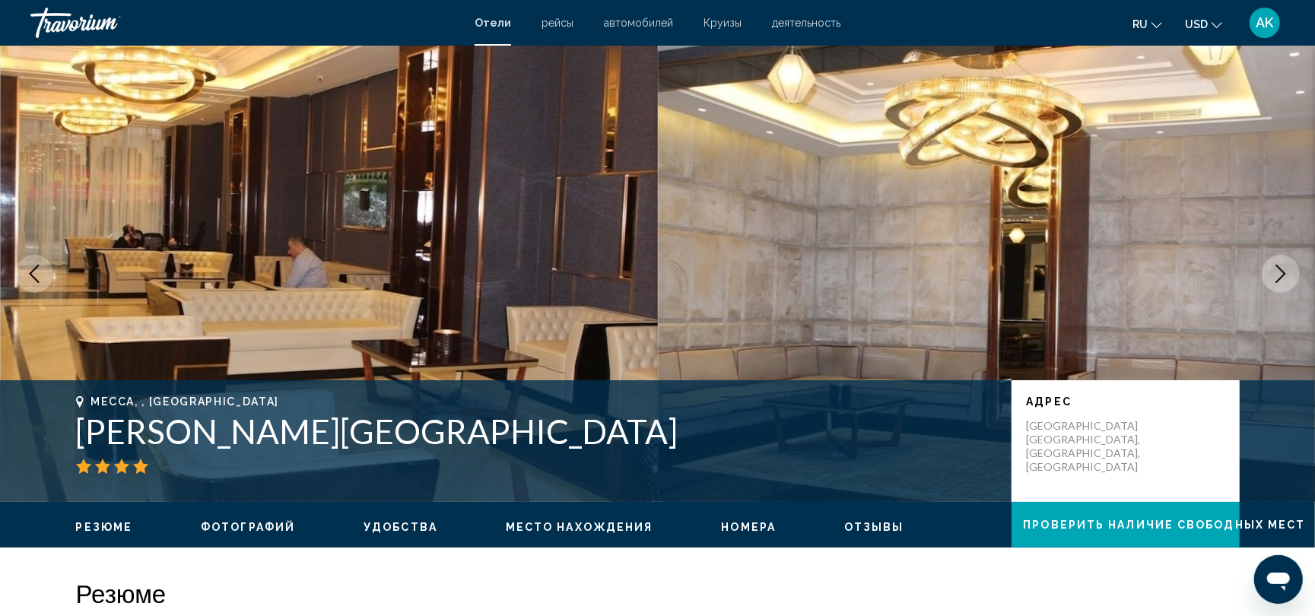
click at [1278, 275] on icon "Next image" at bounding box center [1280, 274] width 18 height 18
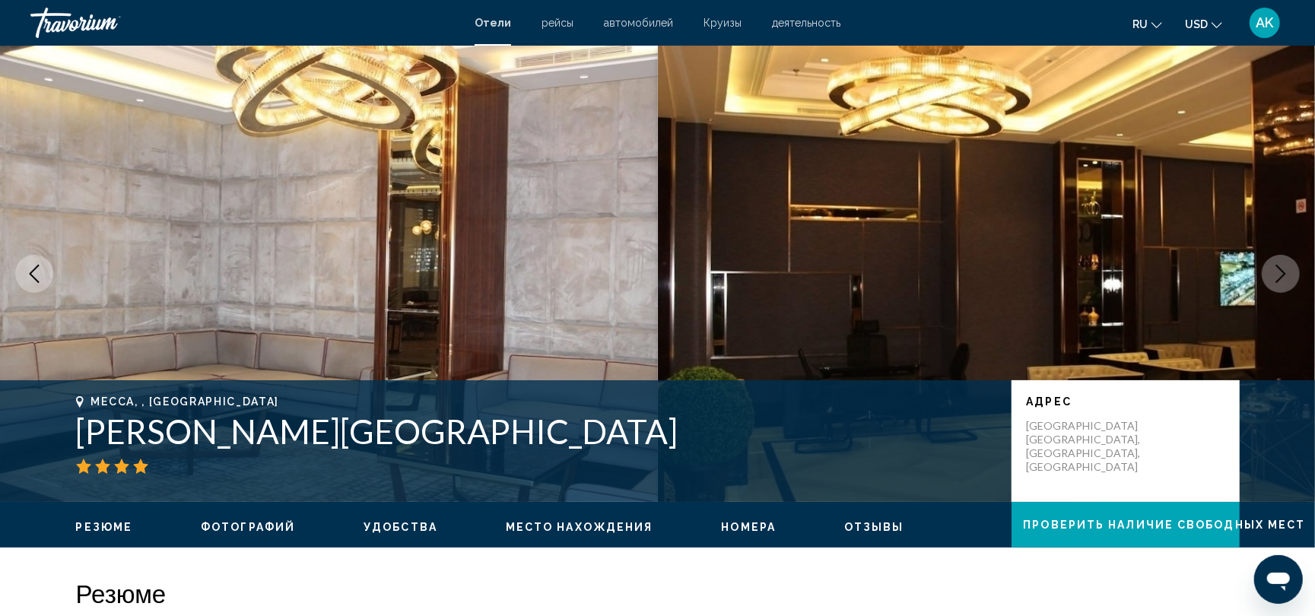
click at [1278, 277] on icon "Next image" at bounding box center [1280, 274] width 18 height 18
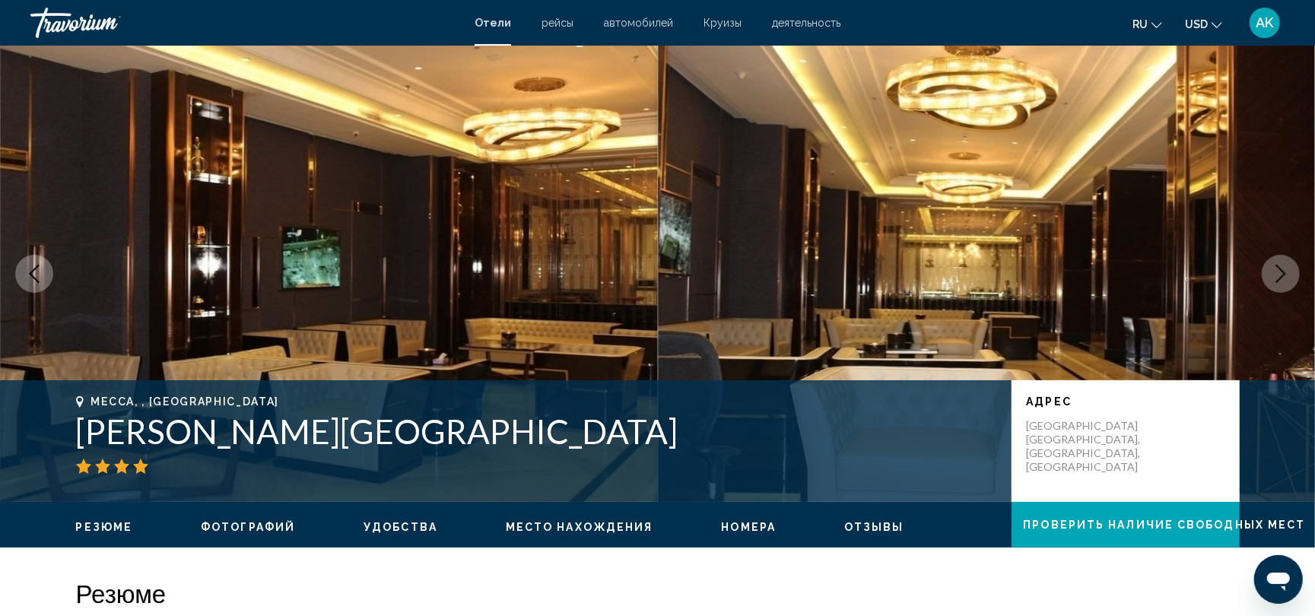
click at [1278, 277] on icon "Next image" at bounding box center [1280, 274] width 18 height 18
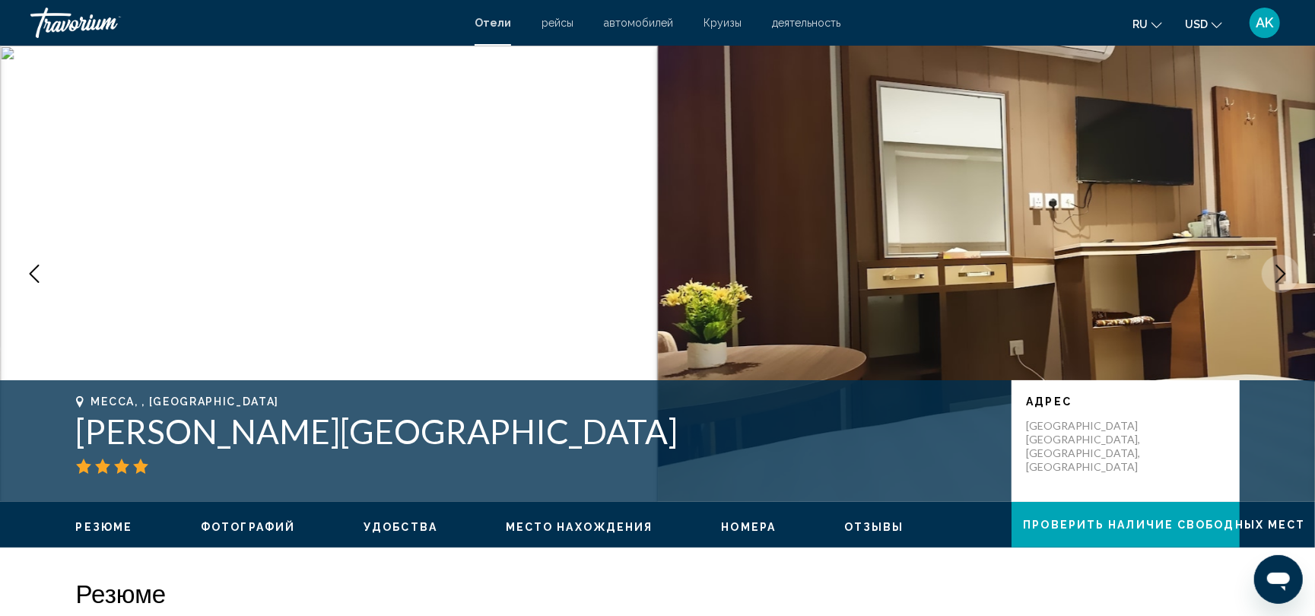
click at [1278, 278] on icon "Next image" at bounding box center [1280, 274] width 18 height 18
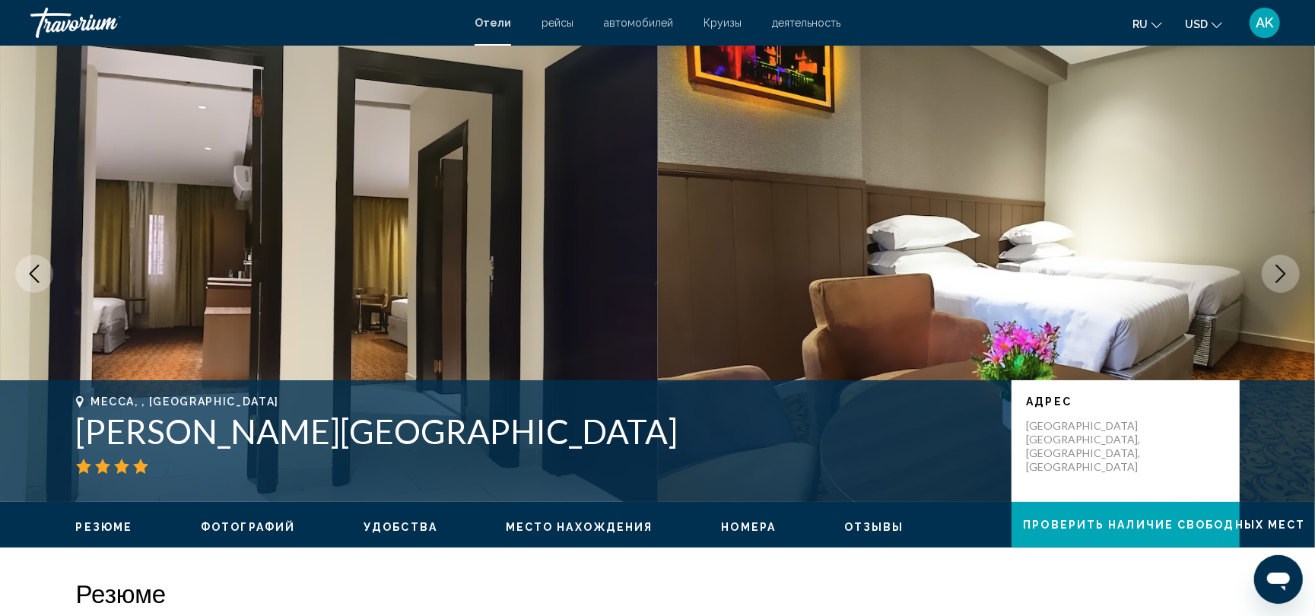
click at [1278, 278] on icon "Next image" at bounding box center [1280, 274] width 18 height 18
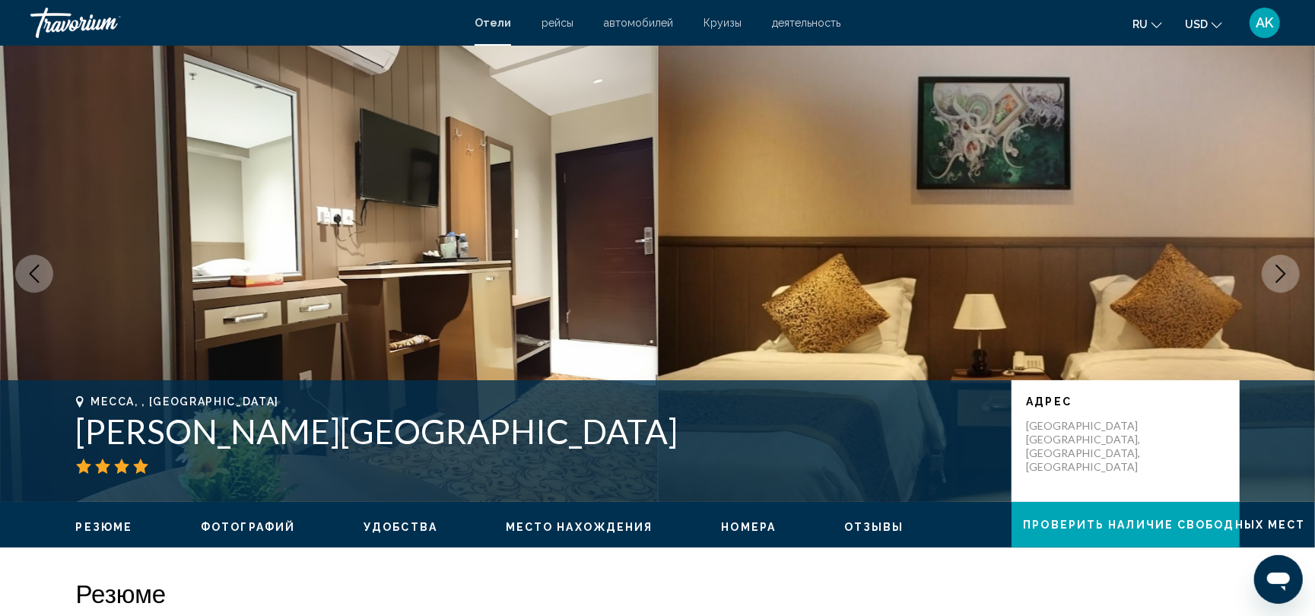
click at [1278, 278] on icon "Next image" at bounding box center [1280, 274] width 18 height 18
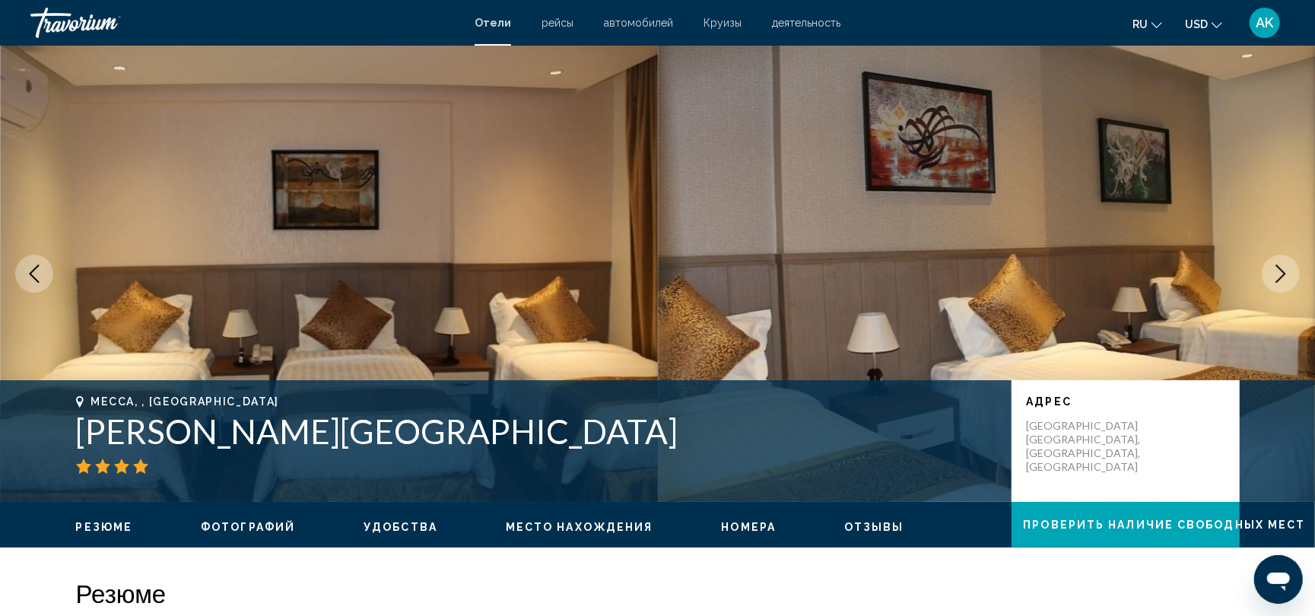
click at [1278, 278] on icon "Next image" at bounding box center [1280, 274] width 18 height 18
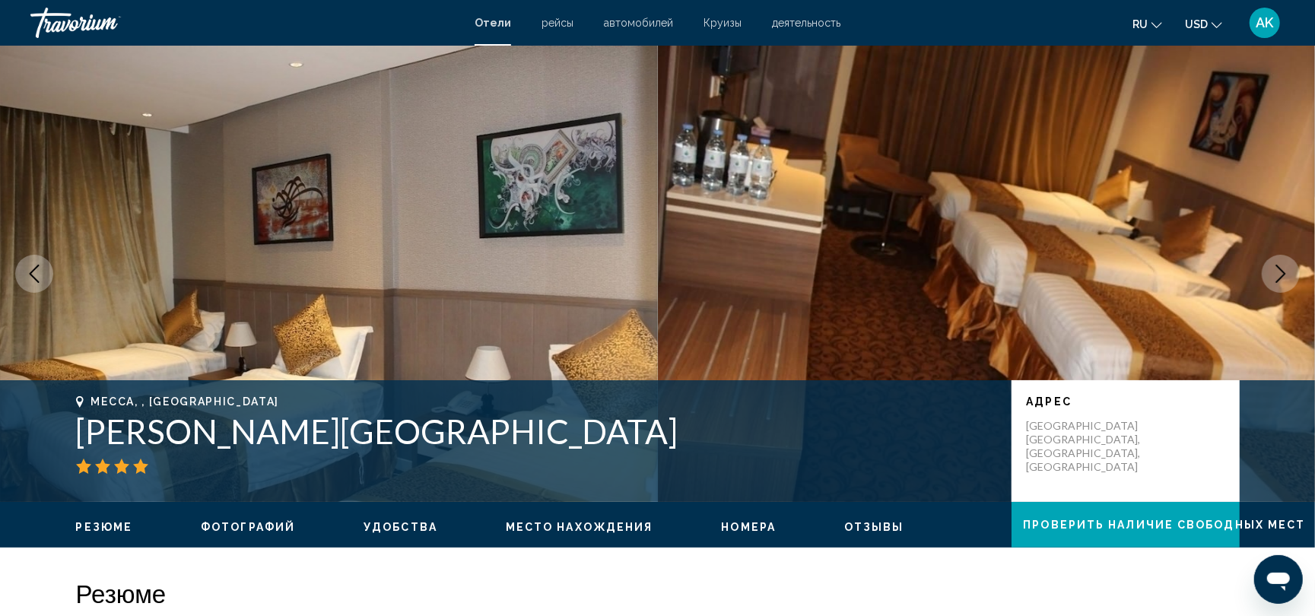
click at [1278, 278] on icon "Next image" at bounding box center [1280, 274] width 18 height 18
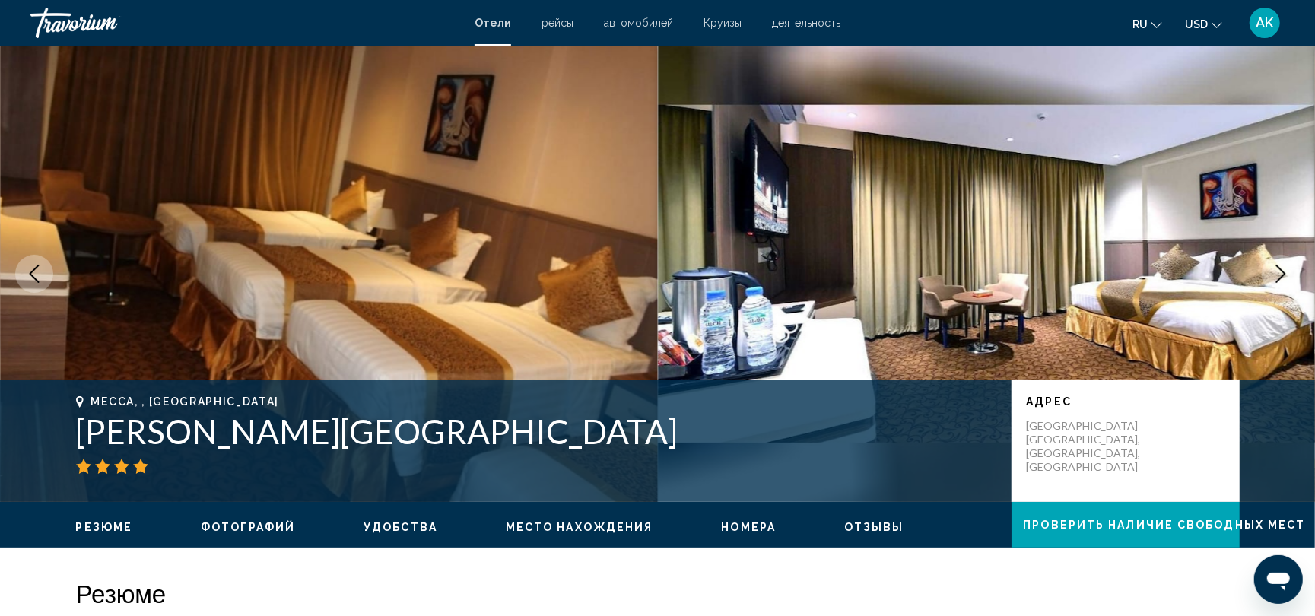
click at [1278, 278] on icon "Next image" at bounding box center [1280, 274] width 18 height 18
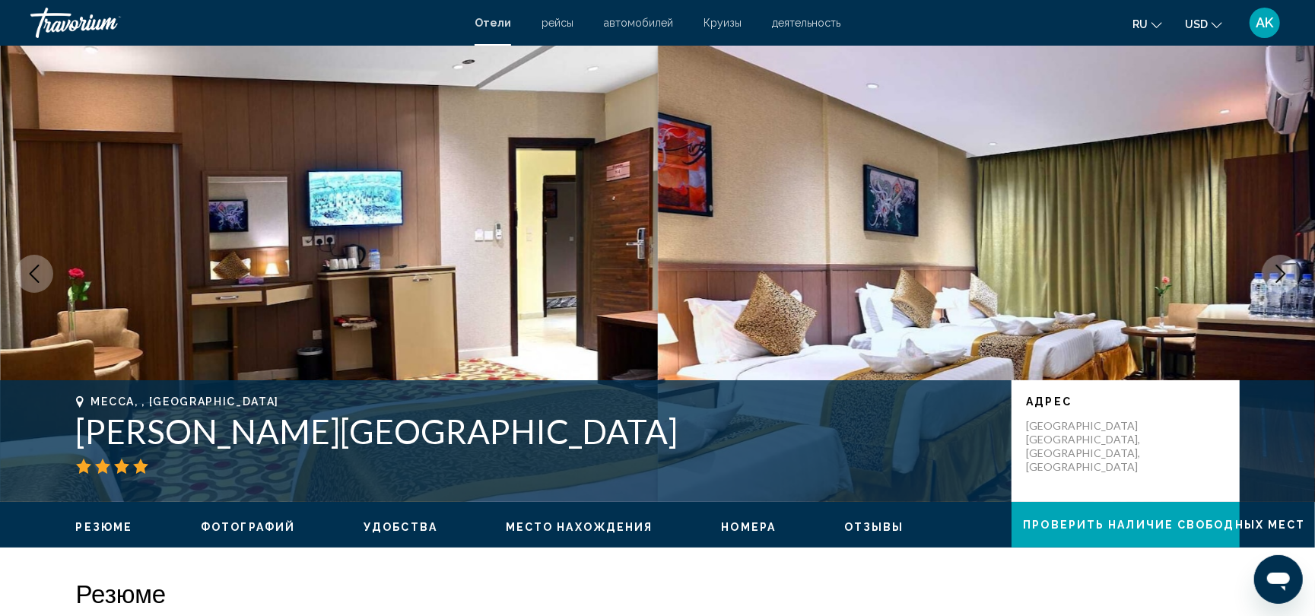
click at [1278, 278] on icon "Next image" at bounding box center [1280, 274] width 18 height 18
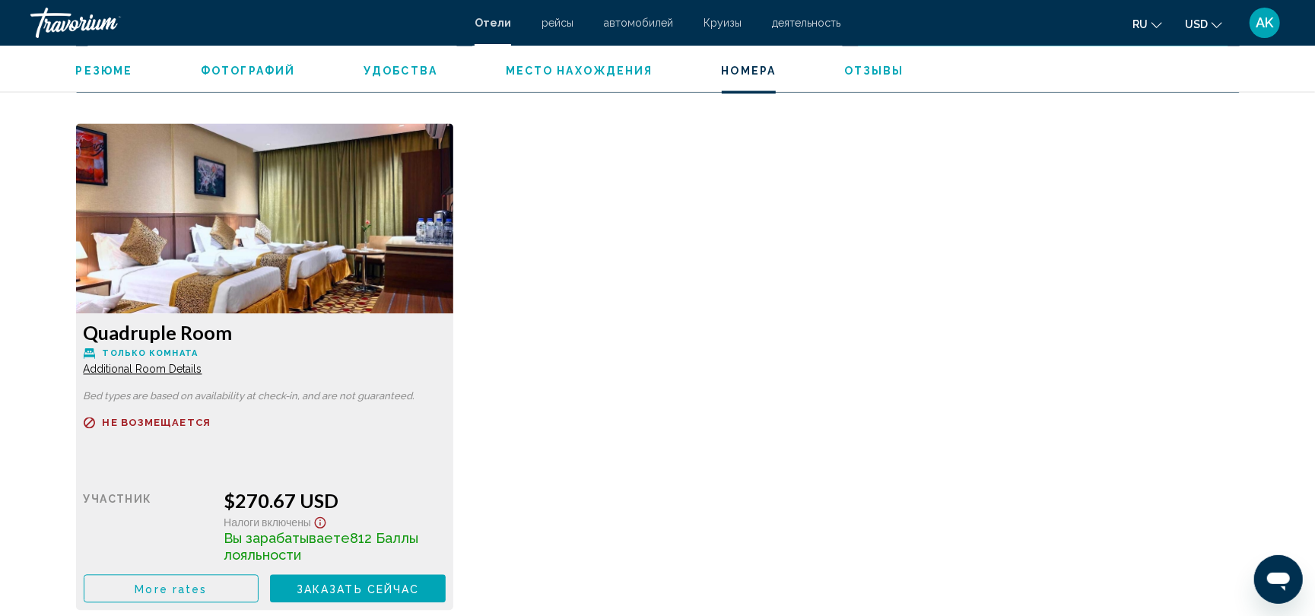
scroll to position [2065, 0]
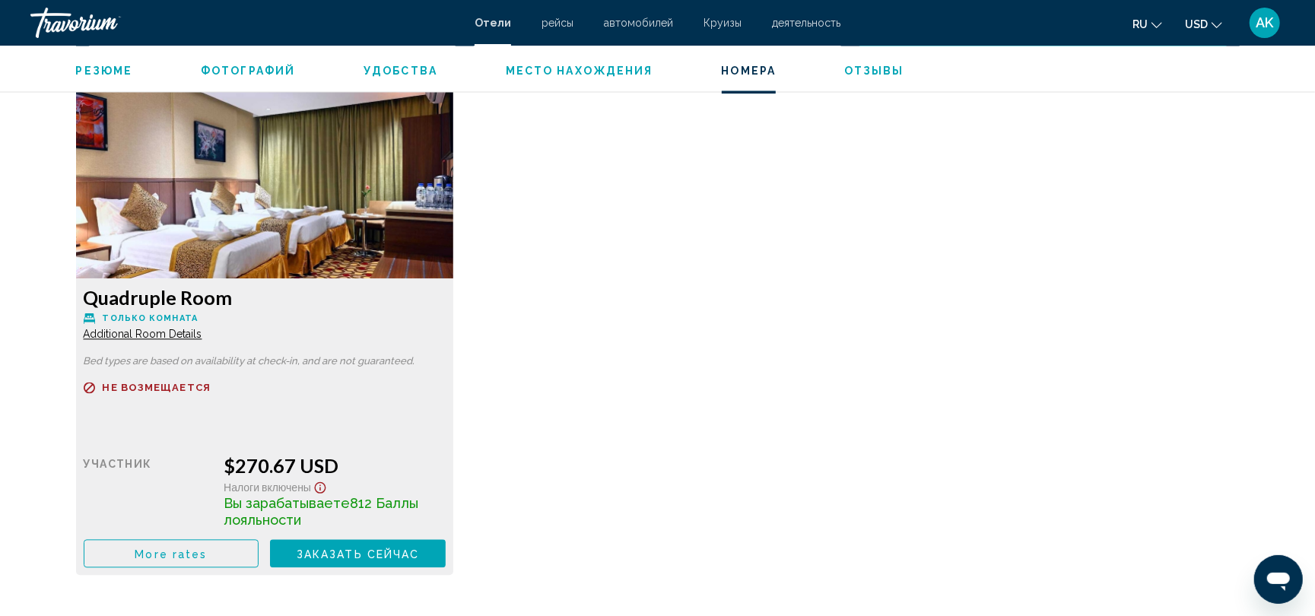
click at [172, 551] on span "More rates" at bounding box center [171, 553] width 72 height 12
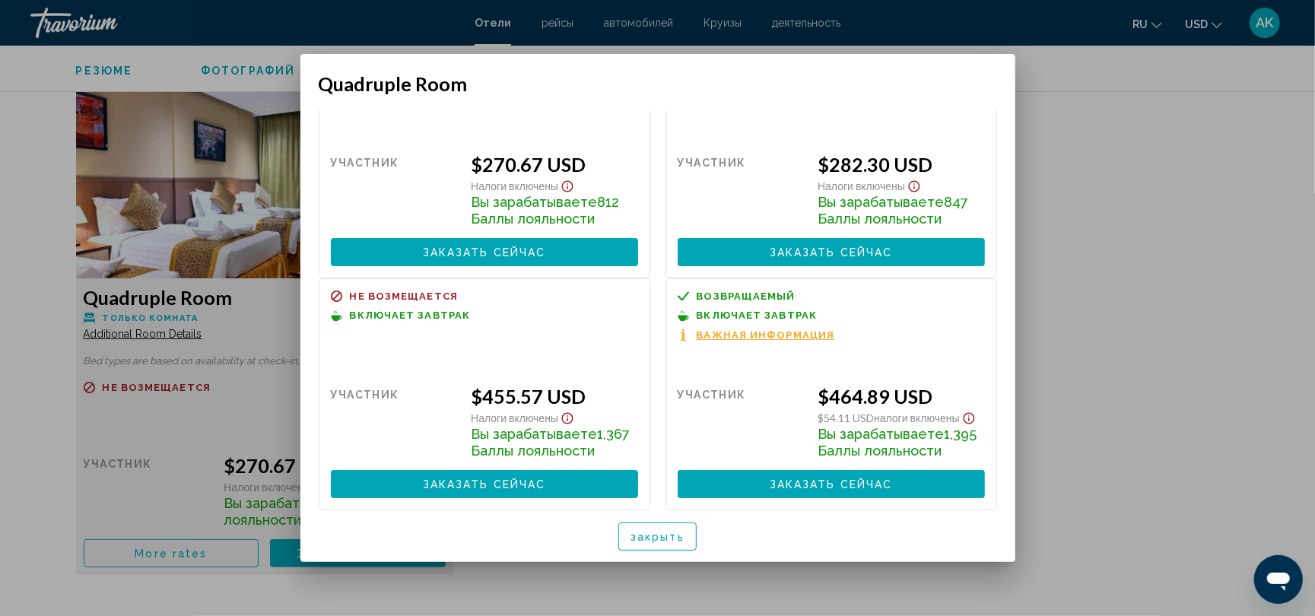
scroll to position [92, 0]
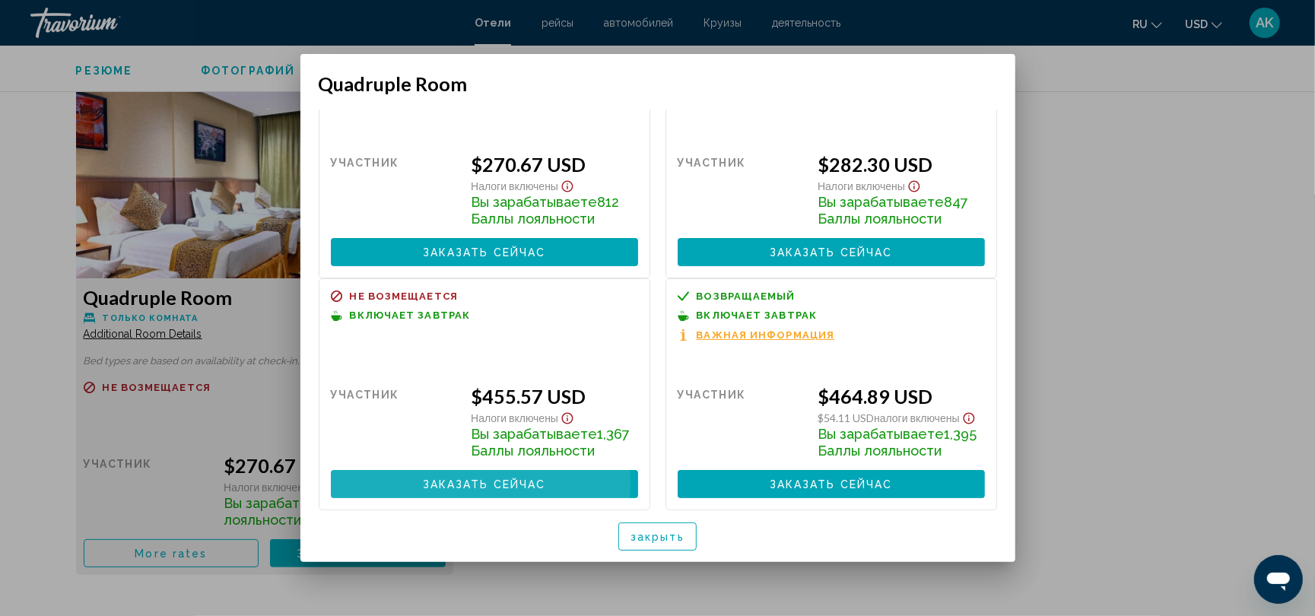
click at [464, 485] on span "Заказать сейчас" at bounding box center [484, 484] width 123 height 12
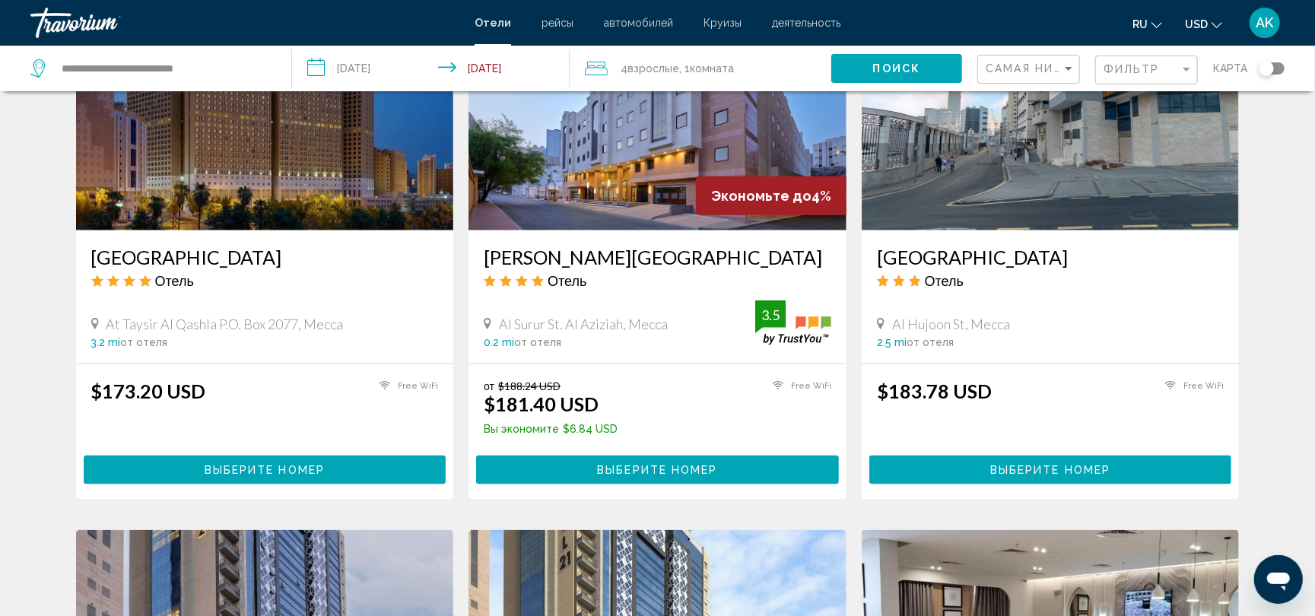
scroll to position [1260, 0]
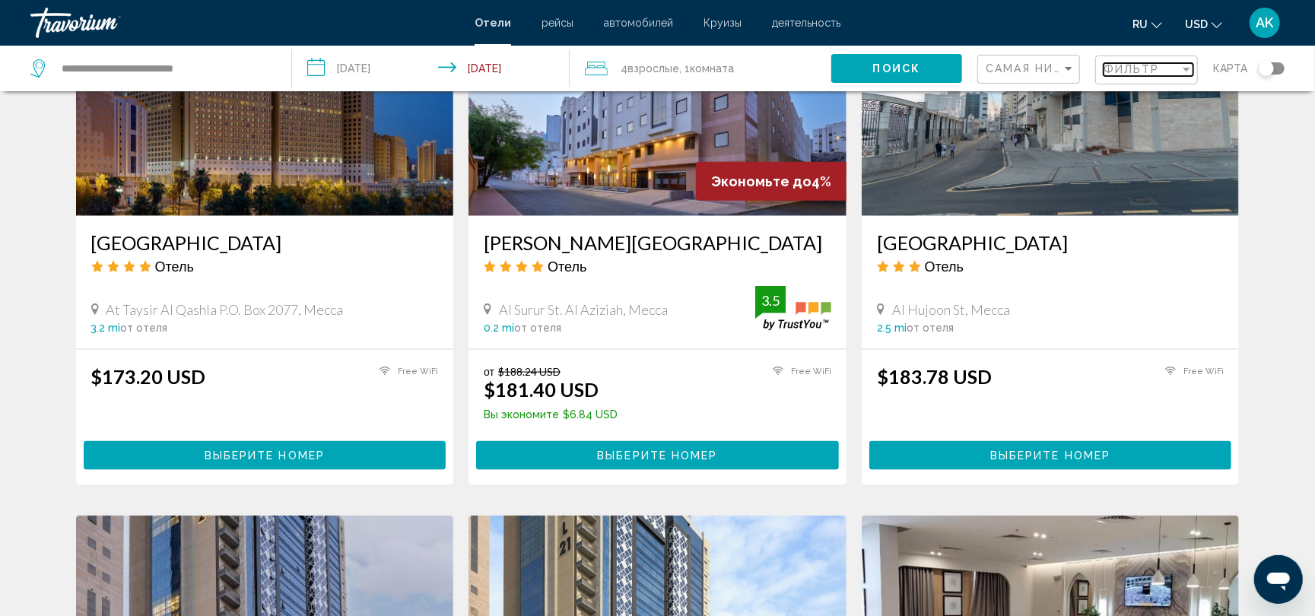
click at [1134, 65] on span "Фильтр" at bounding box center [1131, 69] width 56 height 12
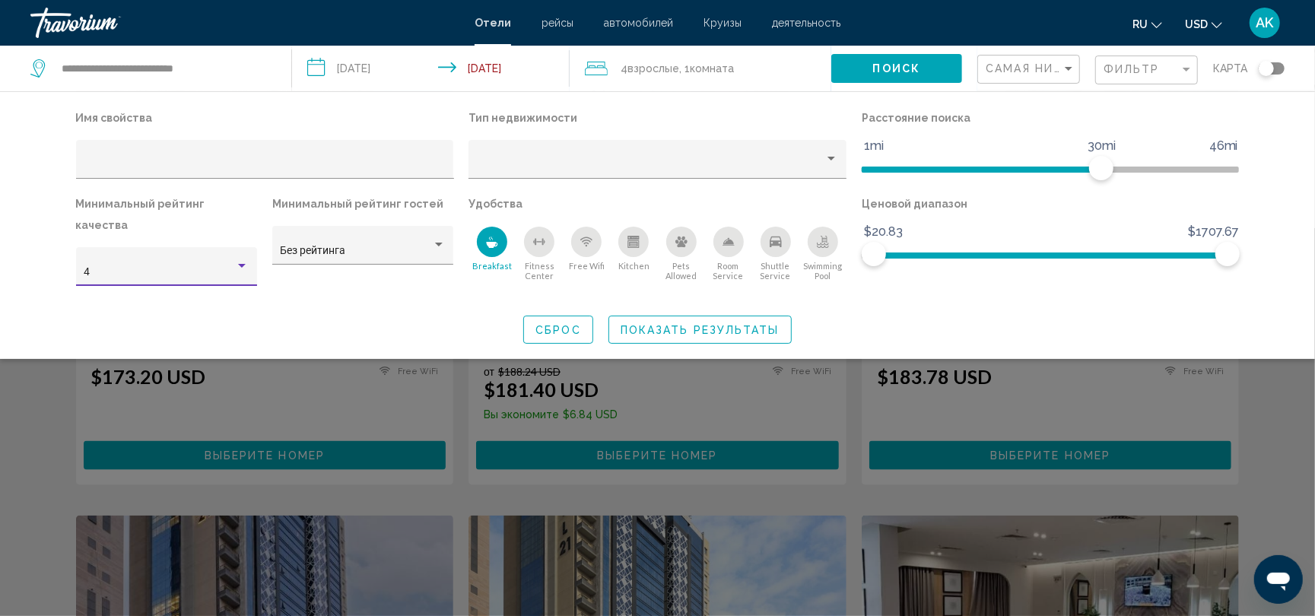
click at [242, 264] on div "Hotel Filters" at bounding box center [242, 266] width 8 height 4
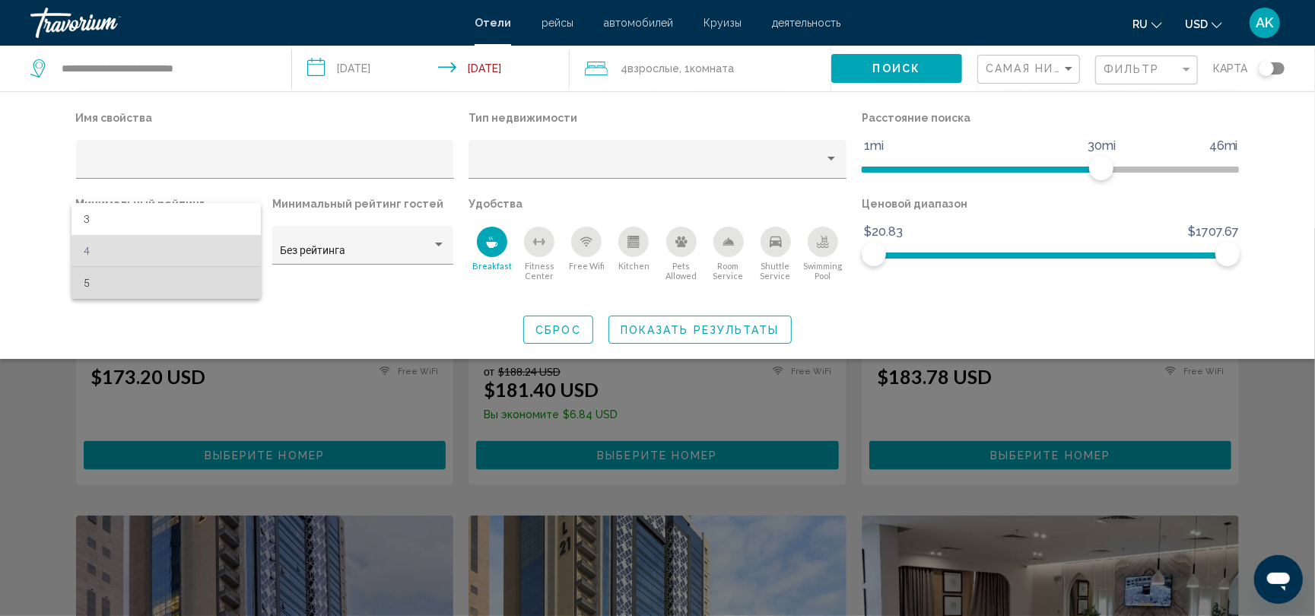
click at [221, 278] on span "5" at bounding box center [166, 283] width 165 height 32
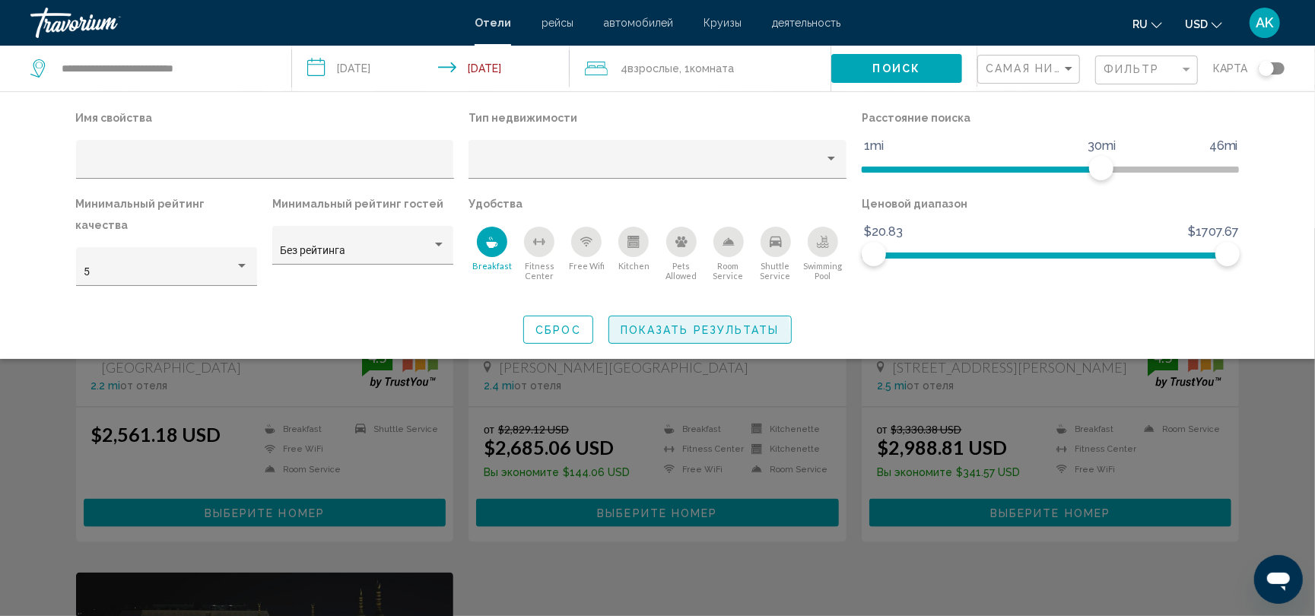
click at [658, 318] on button "Показать результаты" at bounding box center [699, 330] width 183 height 28
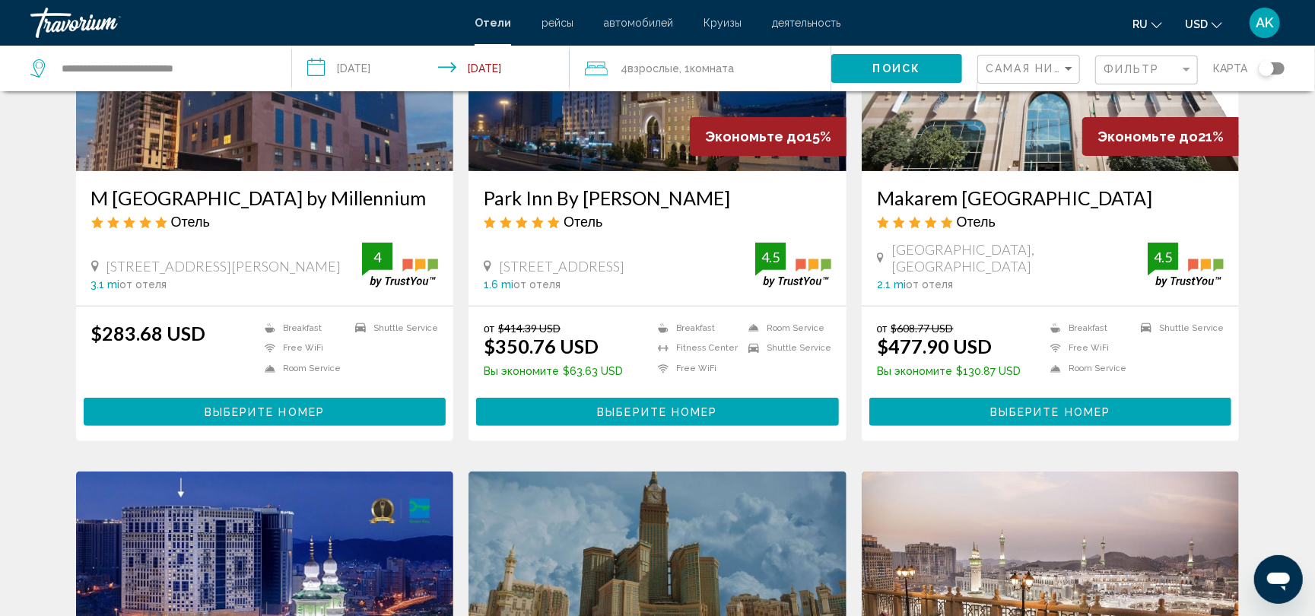
scroll to position [213, 0]
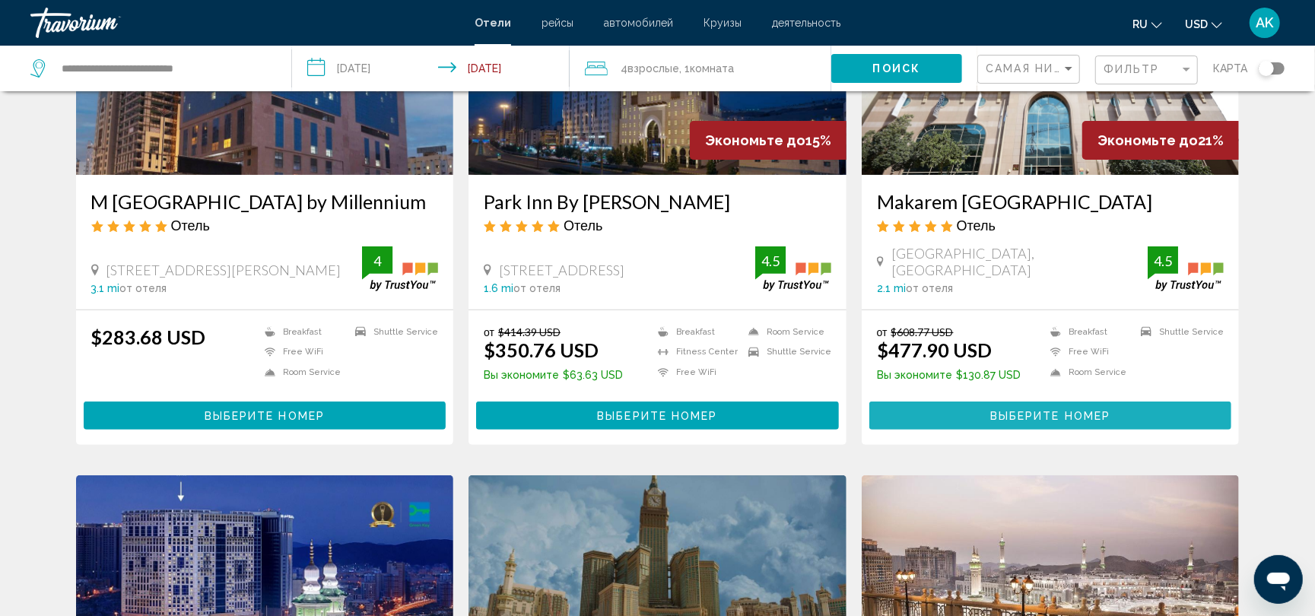
click at [1034, 414] on span "Выберите номер" at bounding box center [1050, 416] width 120 height 12
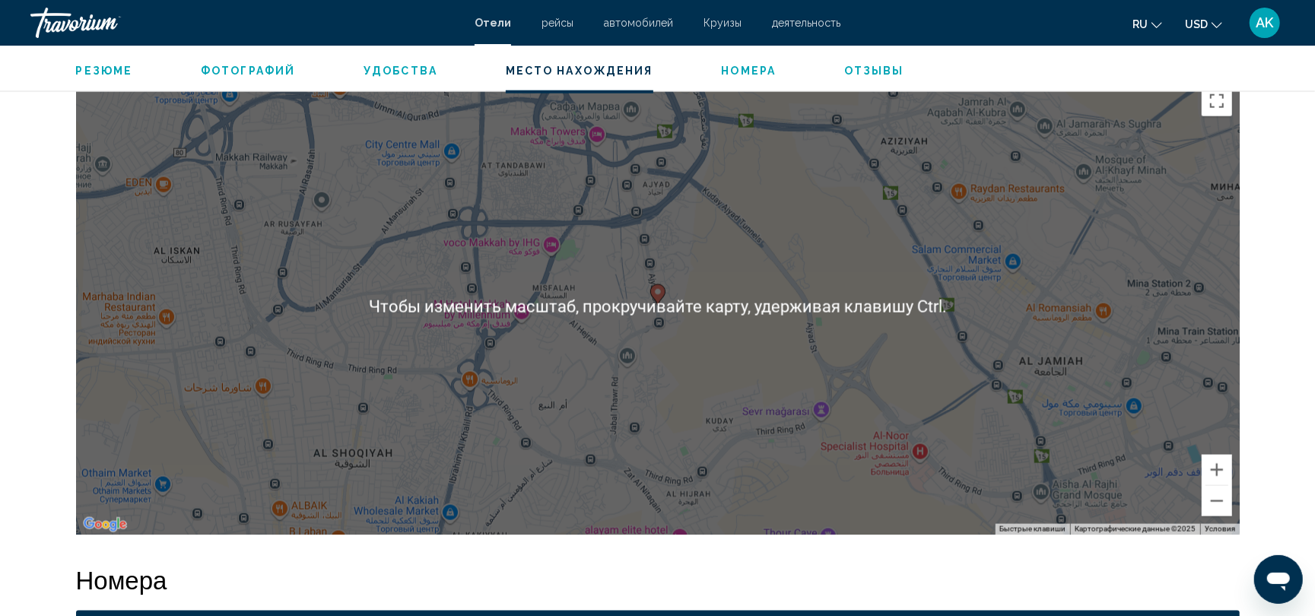
scroll to position [1419, 0]
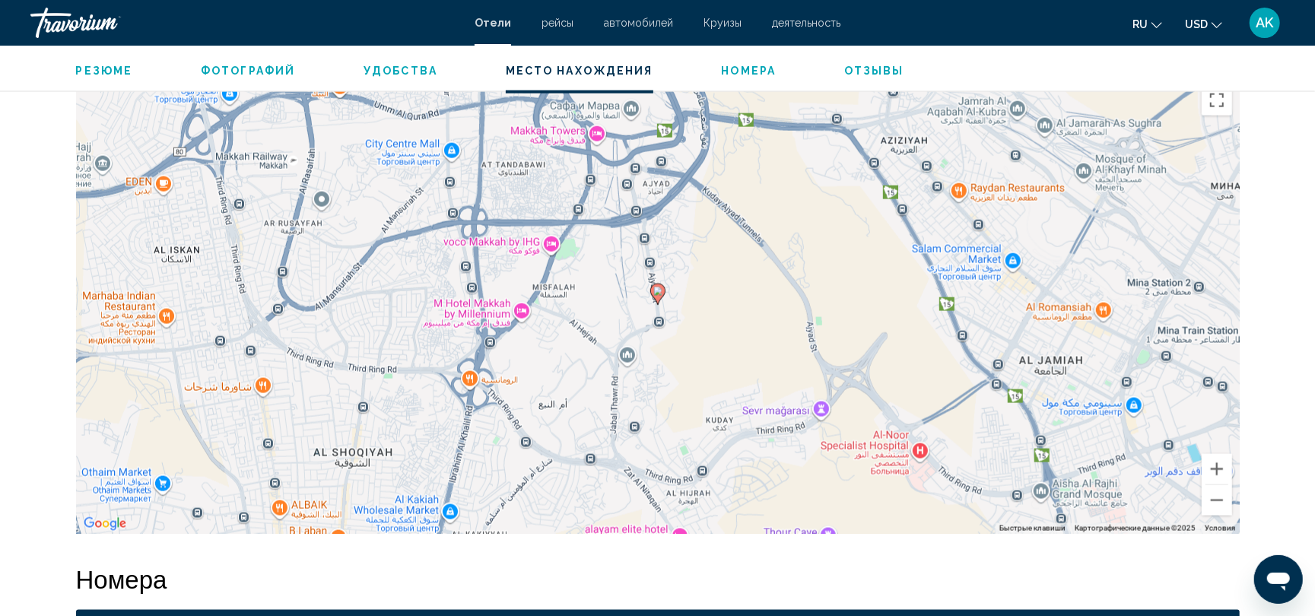
click at [706, 281] on div "Чтобы активировать перетаскивание с помощью клавиатуры, нажмите Alt + Ввод. Пос…" at bounding box center [657, 306] width 1163 height 456
click at [1223, 511] on button "Уменьшить" at bounding box center [1216, 500] width 30 height 30
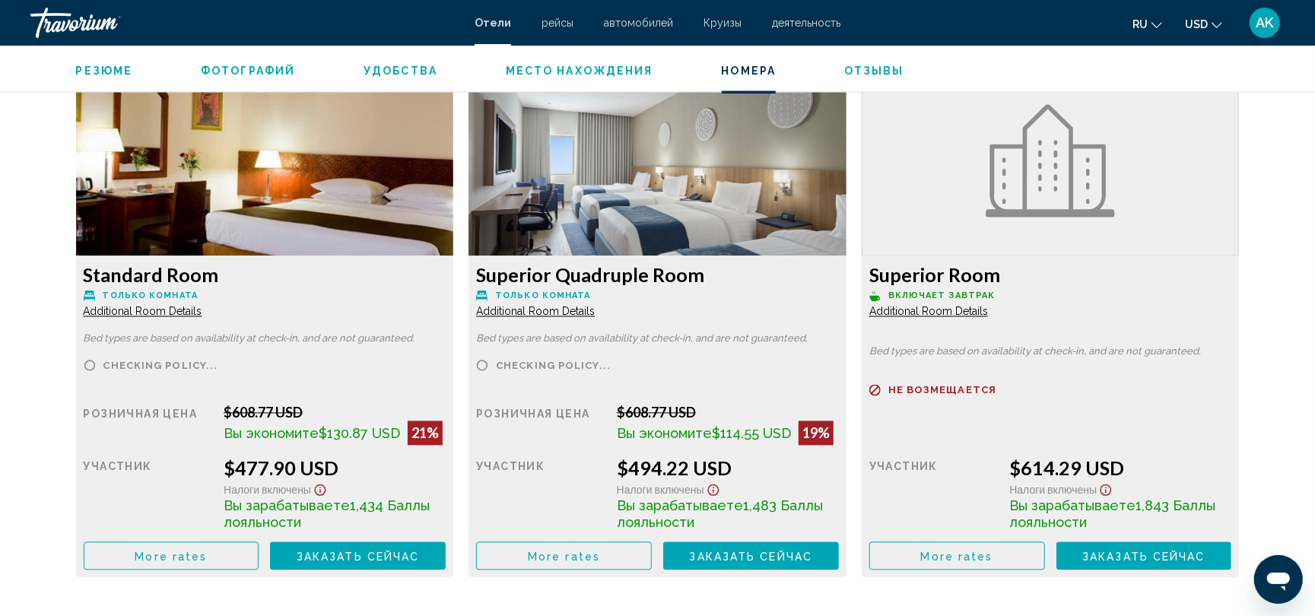
scroll to position [2169, 0]
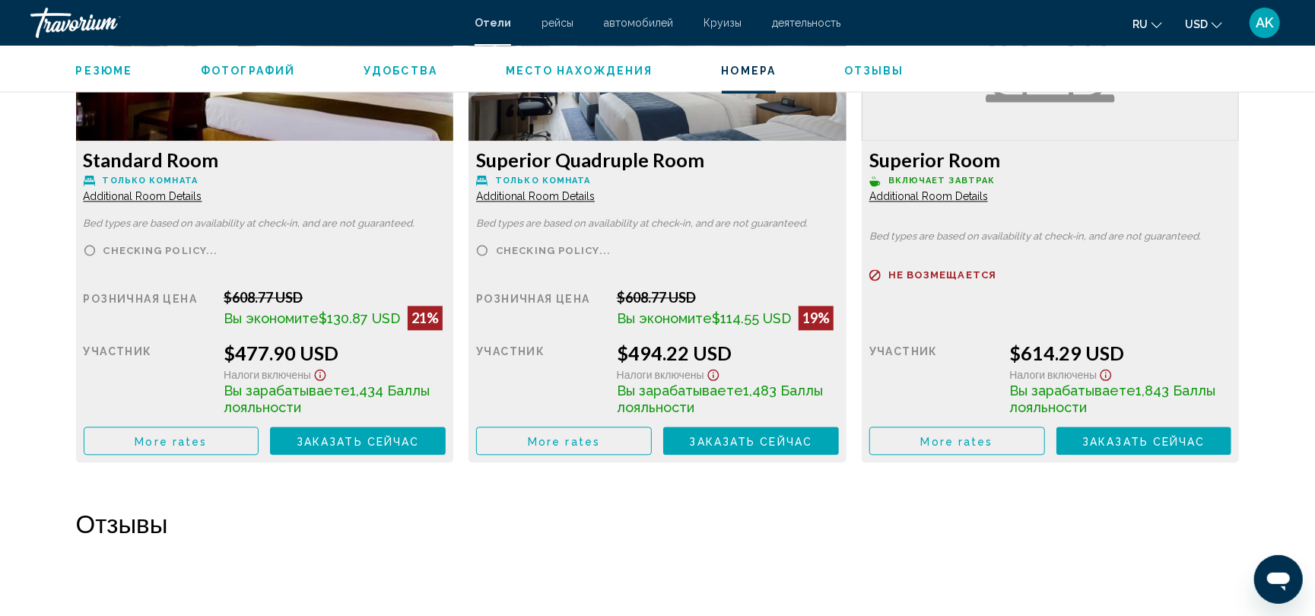
click at [207, 447] on span "More rates" at bounding box center [171, 441] width 72 height 12
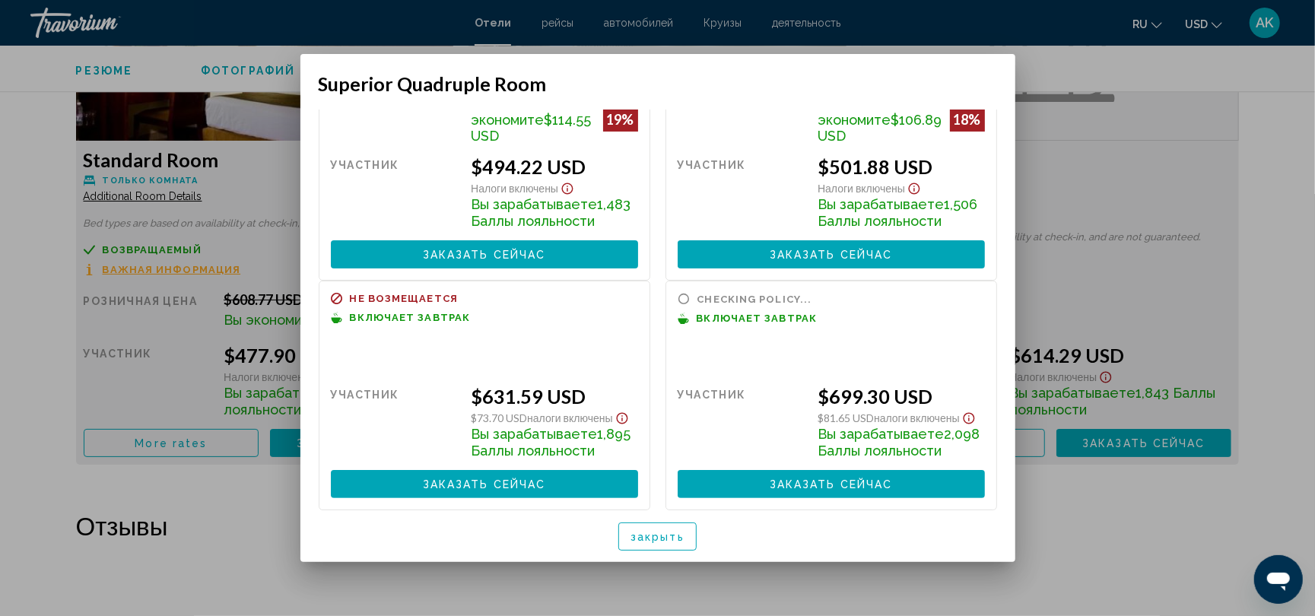
scroll to position [144, 0]
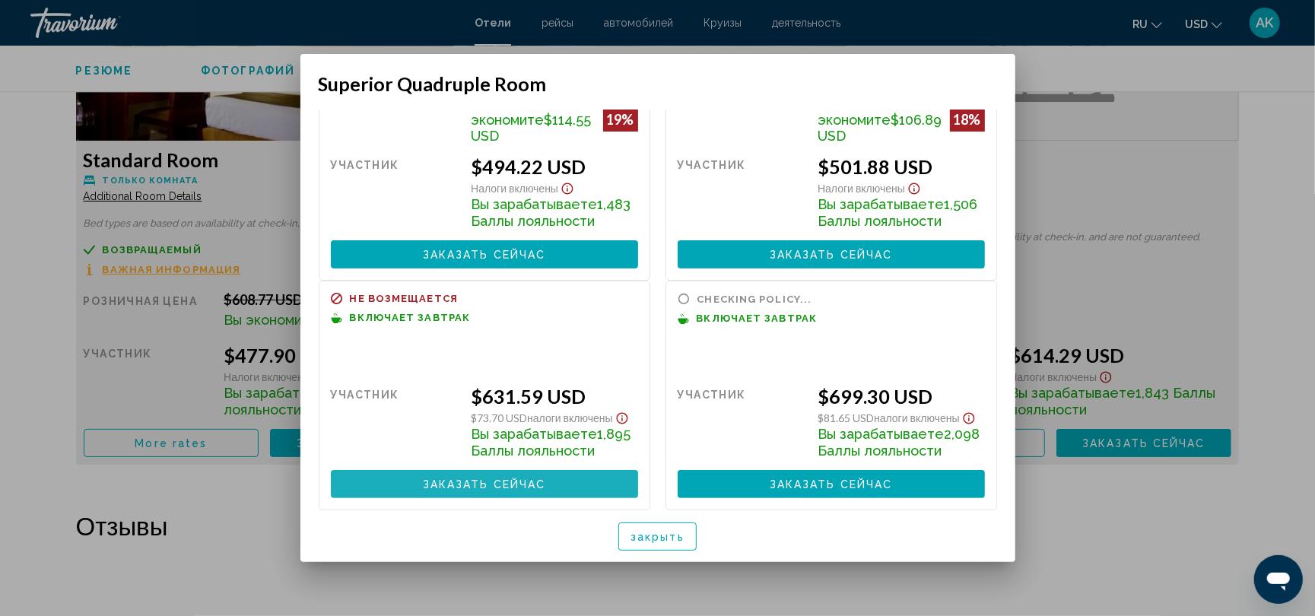
click at [490, 490] on span "Заказать сейчас" at bounding box center [484, 484] width 123 height 12
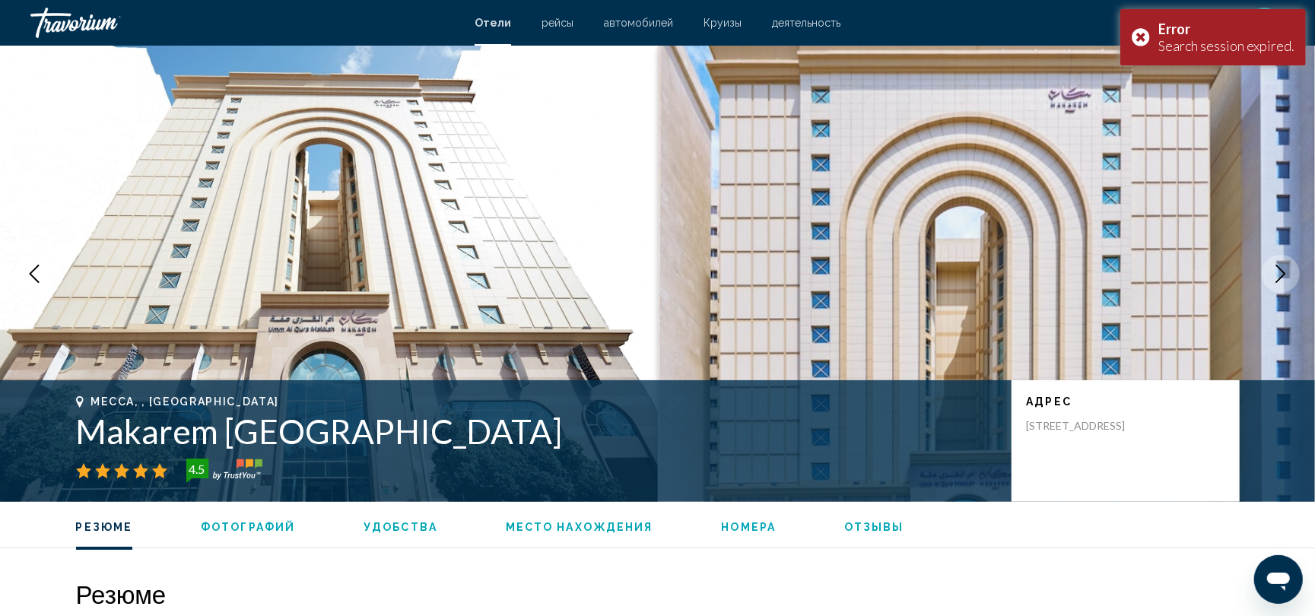
scroll to position [566, 0]
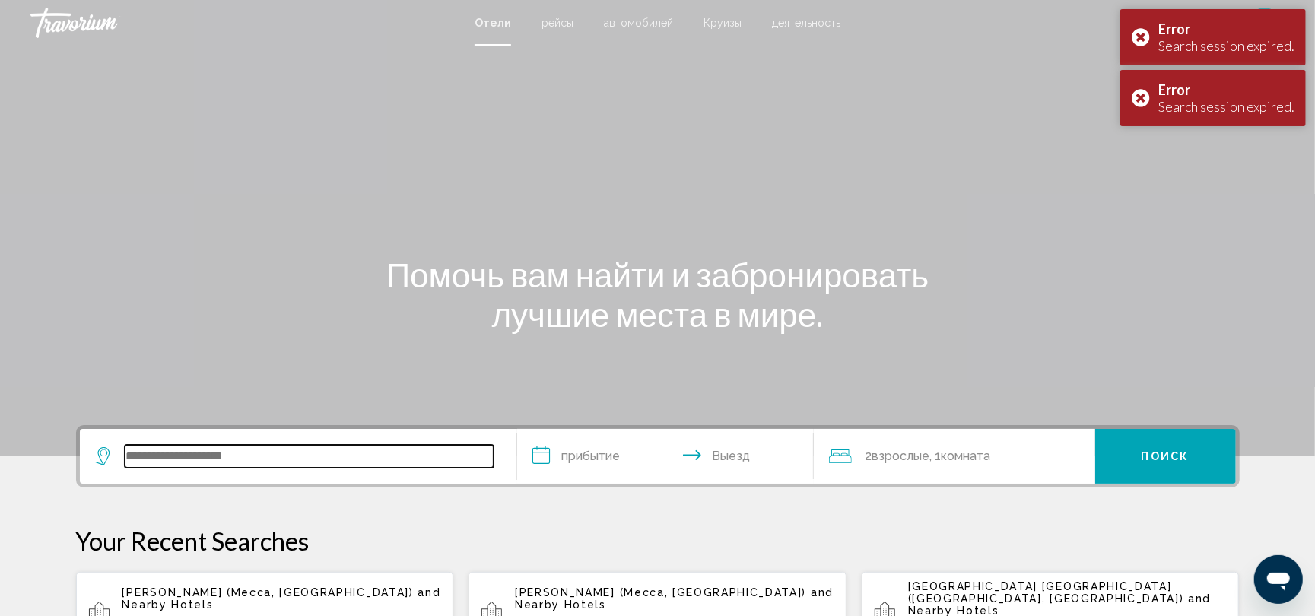
click at [193, 449] on input "Search widget" at bounding box center [309, 456] width 369 height 23
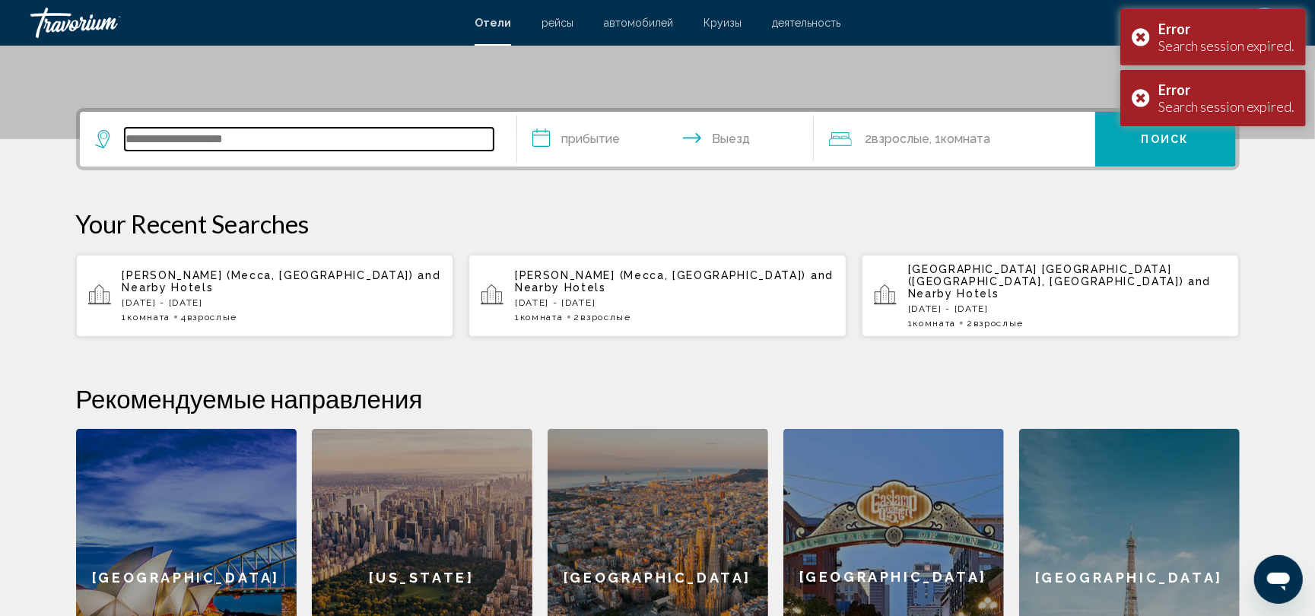
scroll to position [375, 0]
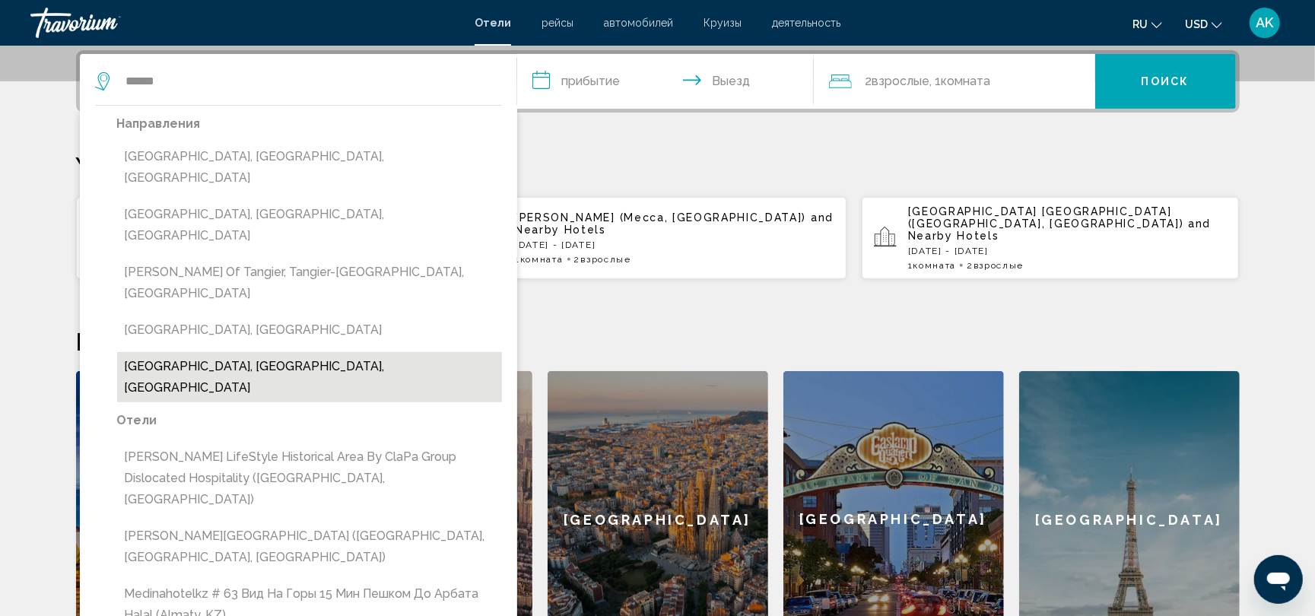
click at [312, 352] on button "[GEOGRAPHIC_DATA], [GEOGRAPHIC_DATA], [GEOGRAPHIC_DATA]" at bounding box center [309, 377] width 385 height 50
type input "**********"
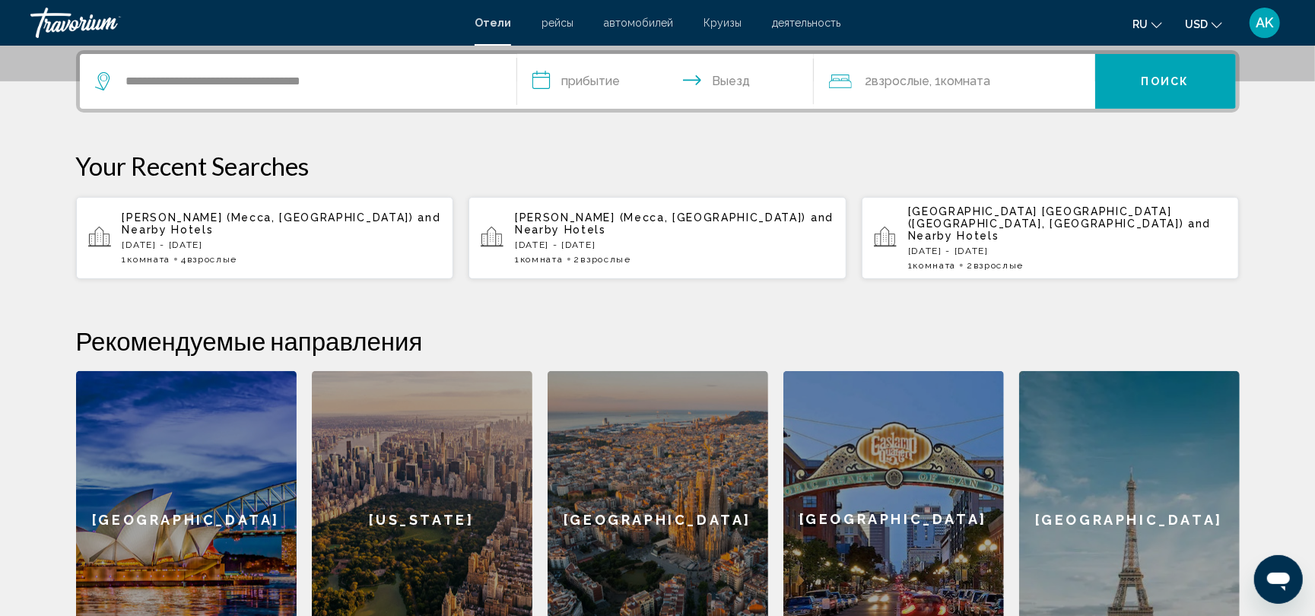
click at [660, 71] on input "**********" at bounding box center [668, 83] width 303 height 59
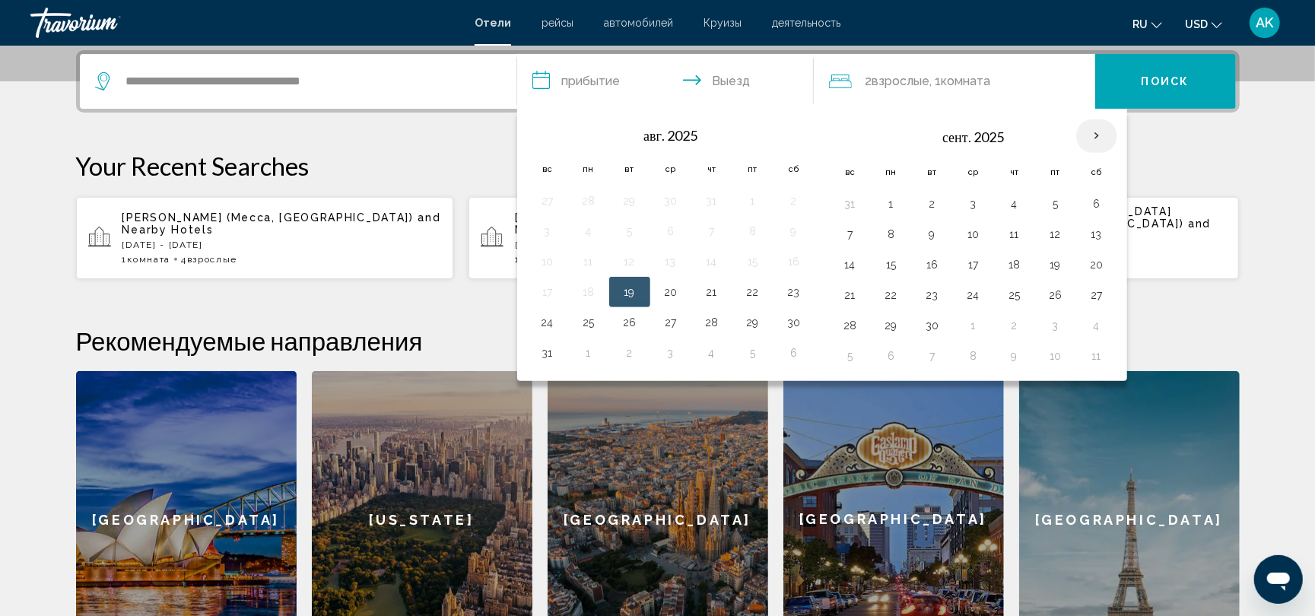
click at [1099, 126] on th "Next month" at bounding box center [1096, 135] width 41 height 33
click at [1068, 235] on button "10" at bounding box center [1055, 234] width 24 height 21
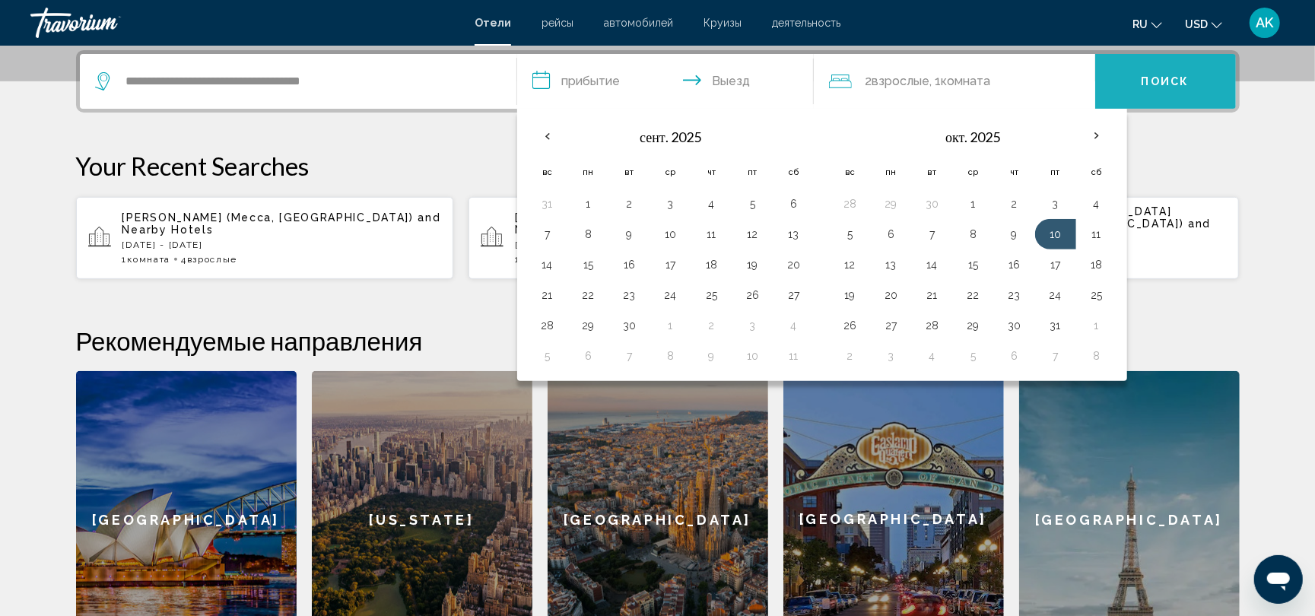
click at [1165, 82] on span "Поиск" at bounding box center [1165, 82] width 48 height 12
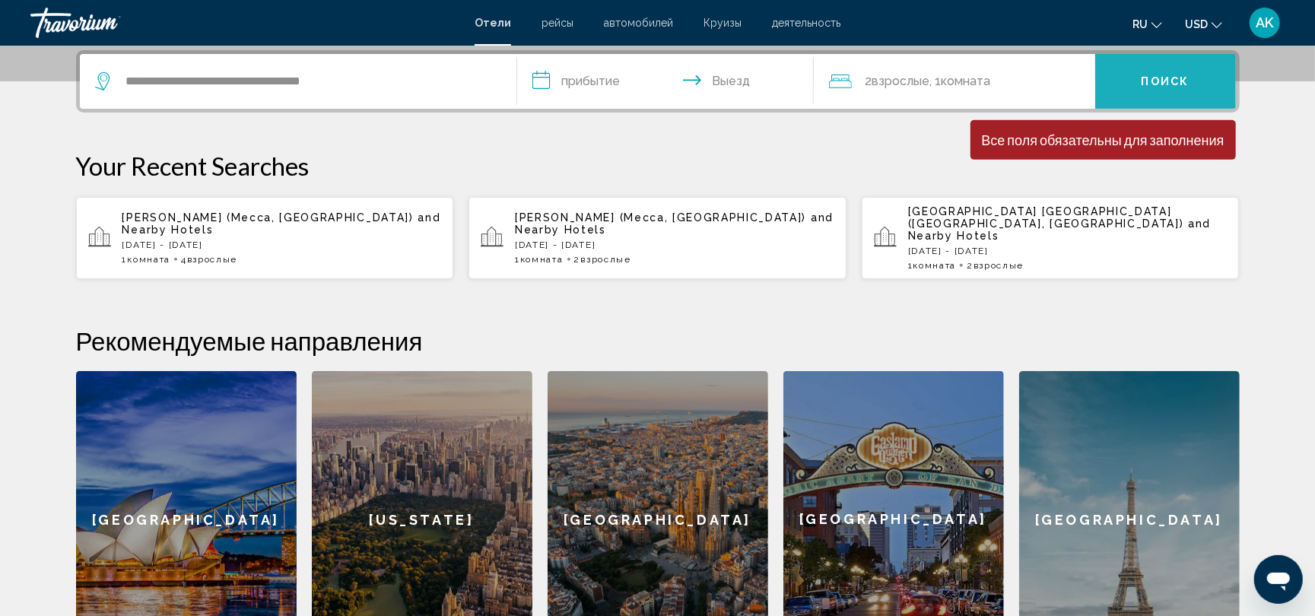
click at [1160, 82] on span "Поиск" at bounding box center [1165, 82] width 48 height 12
click at [613, 74] on input "**********" at bounding box center [668, 83] width 303 height 59
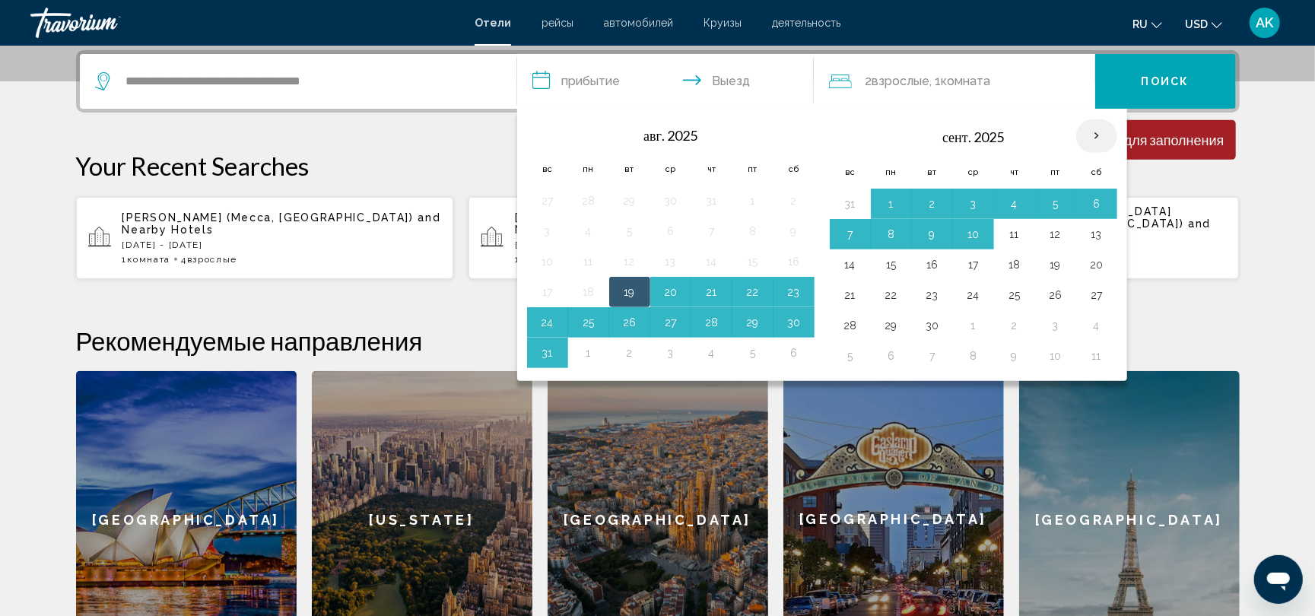
click at [1096, 128] on th "Next month" at bounding box center [1096, 135] width 41 height 33
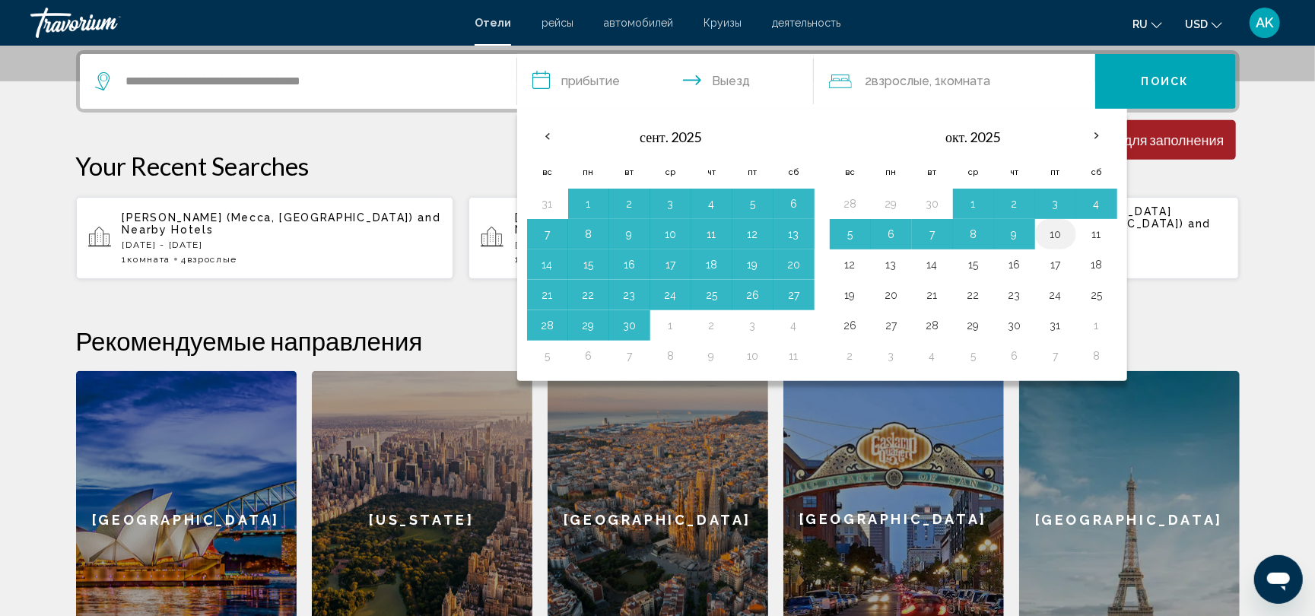
drag, startPoint x: 998, startPoint y: 259, endPoint x: 1071, endPoint y: 228, distance: 79.4
click at [1071, 228] on tbody "28 29 30 1 2 3 4 5 6 7 8 9 10 11 12 13 14 15 16 17 18 19 20 21 22 23 24 25 26 2…" at bounding box center [973, 280] width 287 height 182
click at [1068, 228] on button "10" at bounding box center [1055, 234] width 24 height 21
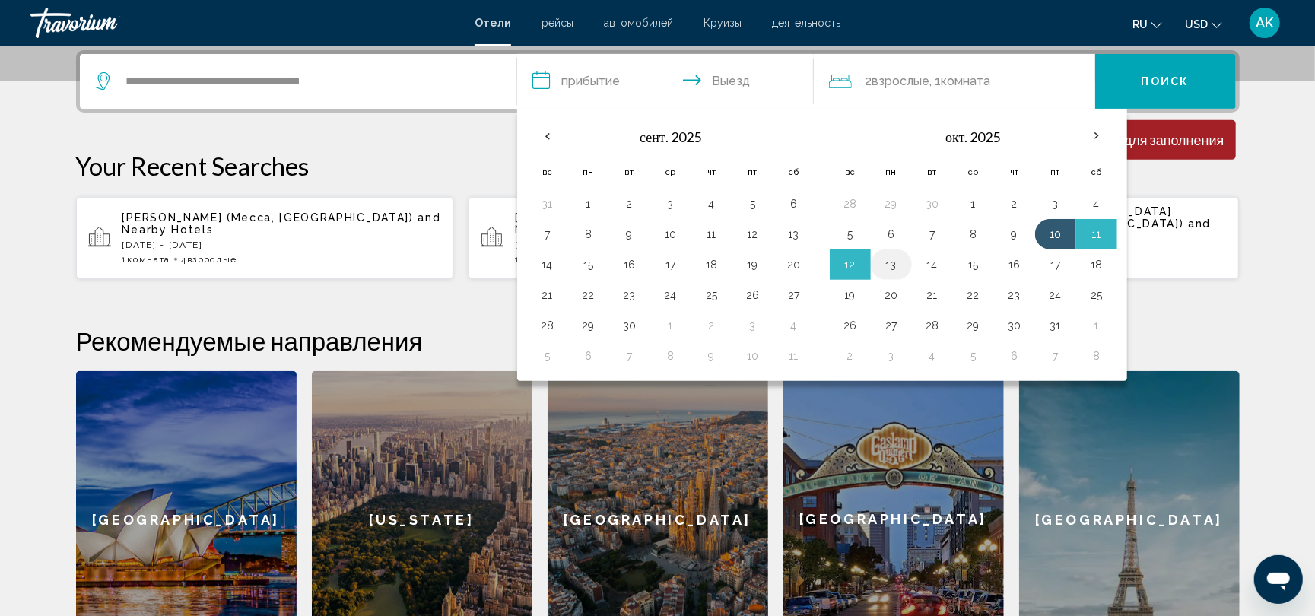
click at [899, 265] on button "13" at bounding box center [891, 264] width 24 height 21
type input "**********"
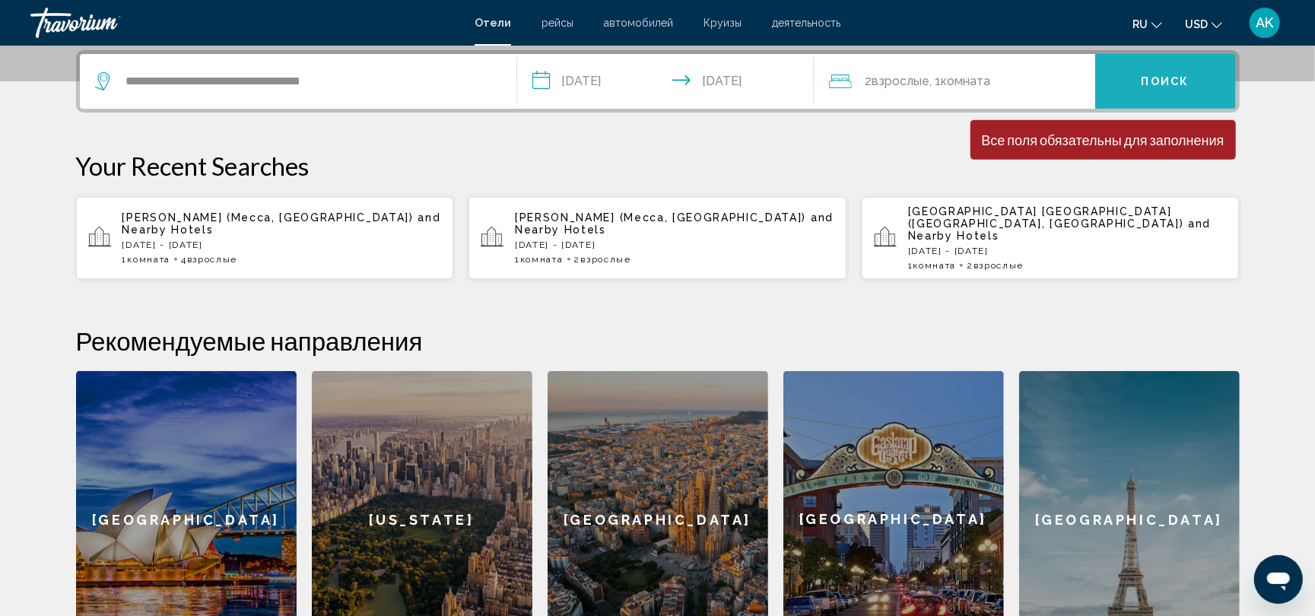
click at [1132, 68] on button "Поиск" at bounding box center [1165, 81] width 141 height 55
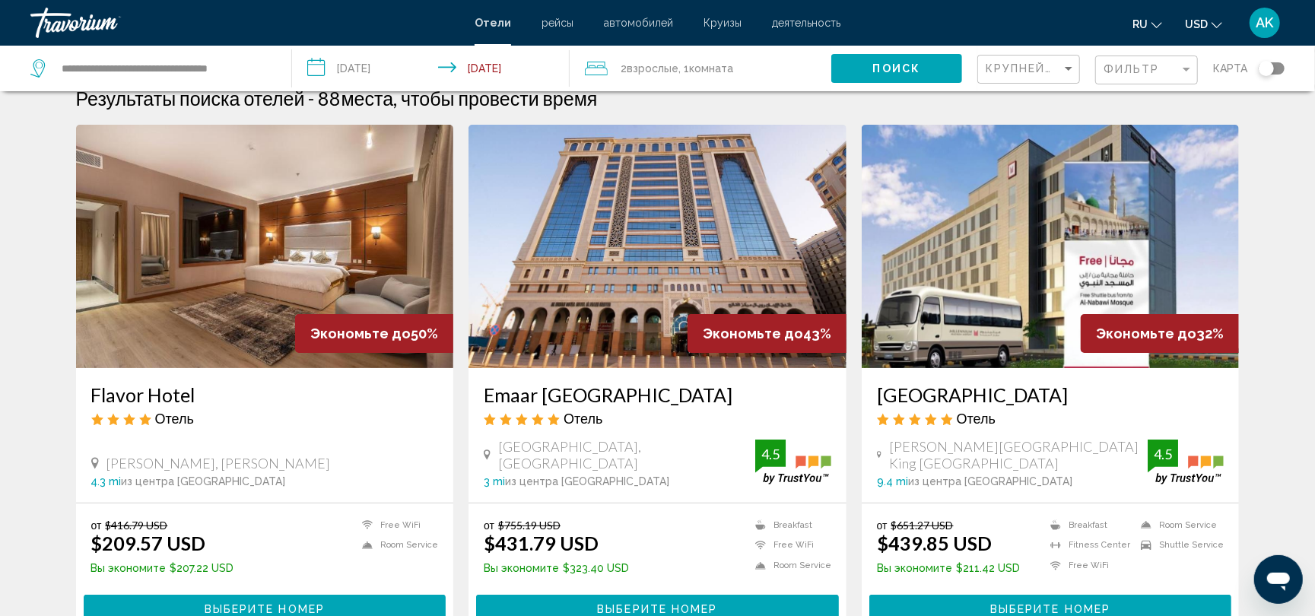
scroll to position [40, 0]
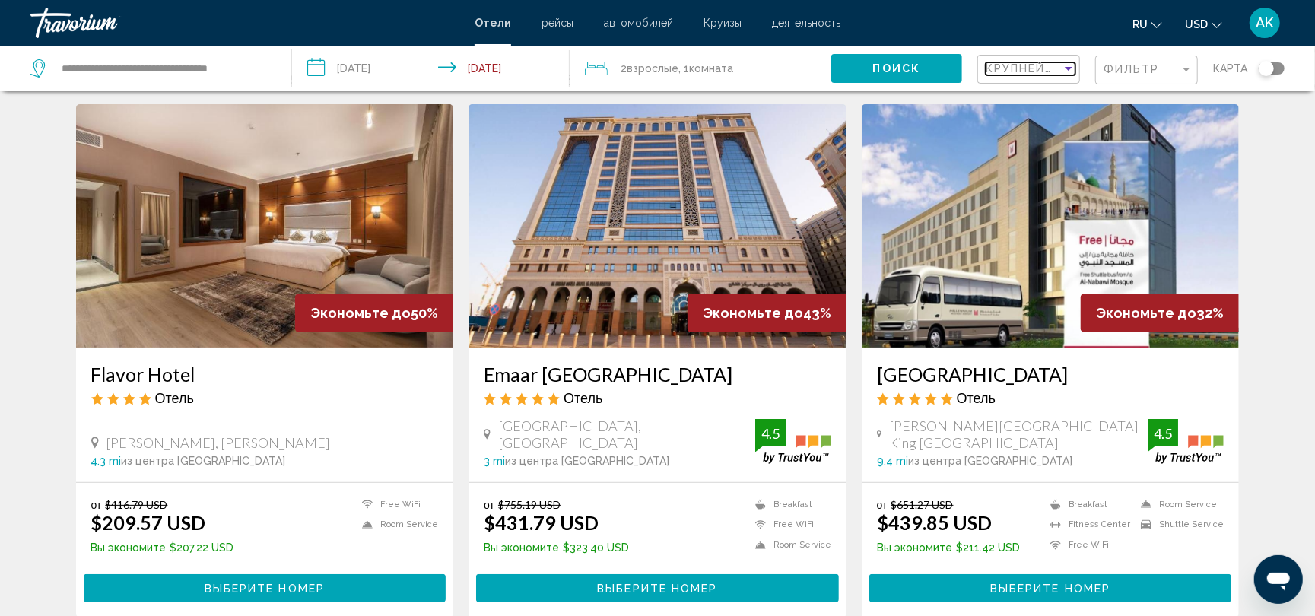
click at [1060, 71] on span "Крупнейшие сбережения" at bounding box center [1076, 68] width 182 height 12
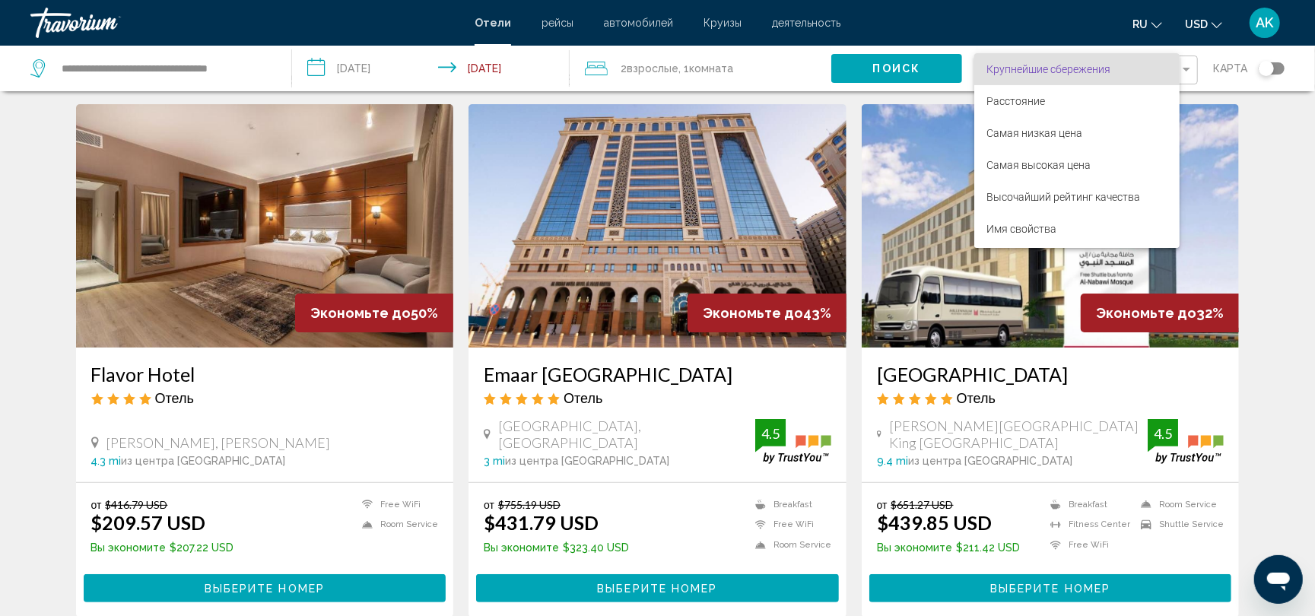
click at [608, 584] on div at bounding box center [657, 308] width 1315 height 616
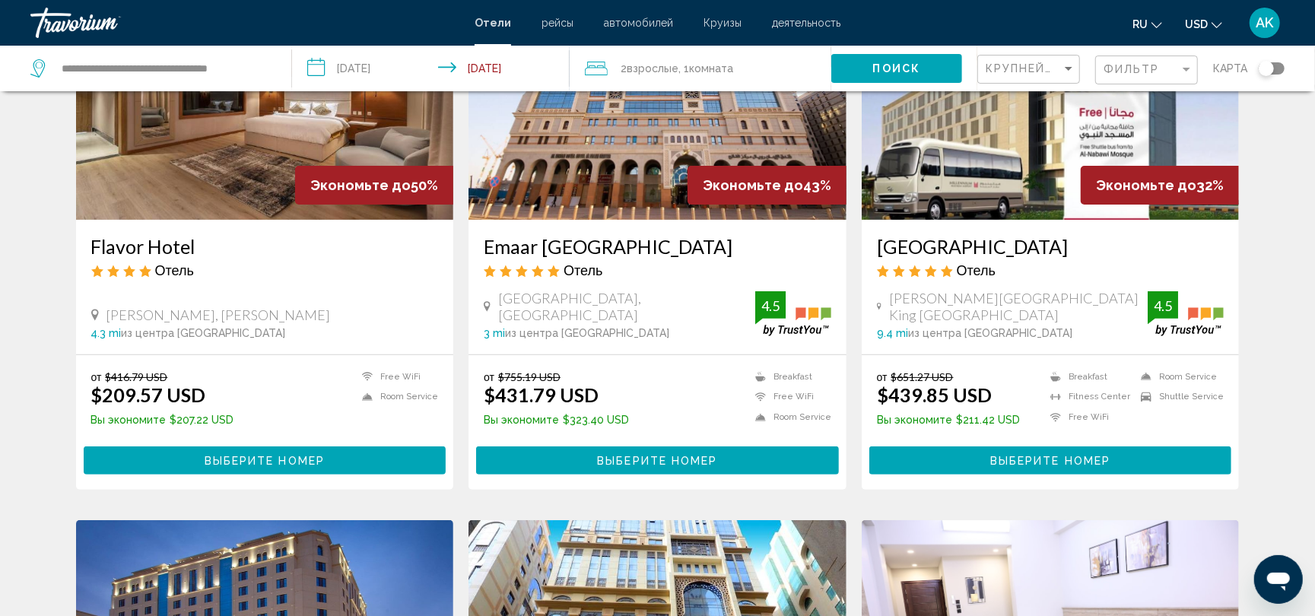
scroll to position [0, 0]
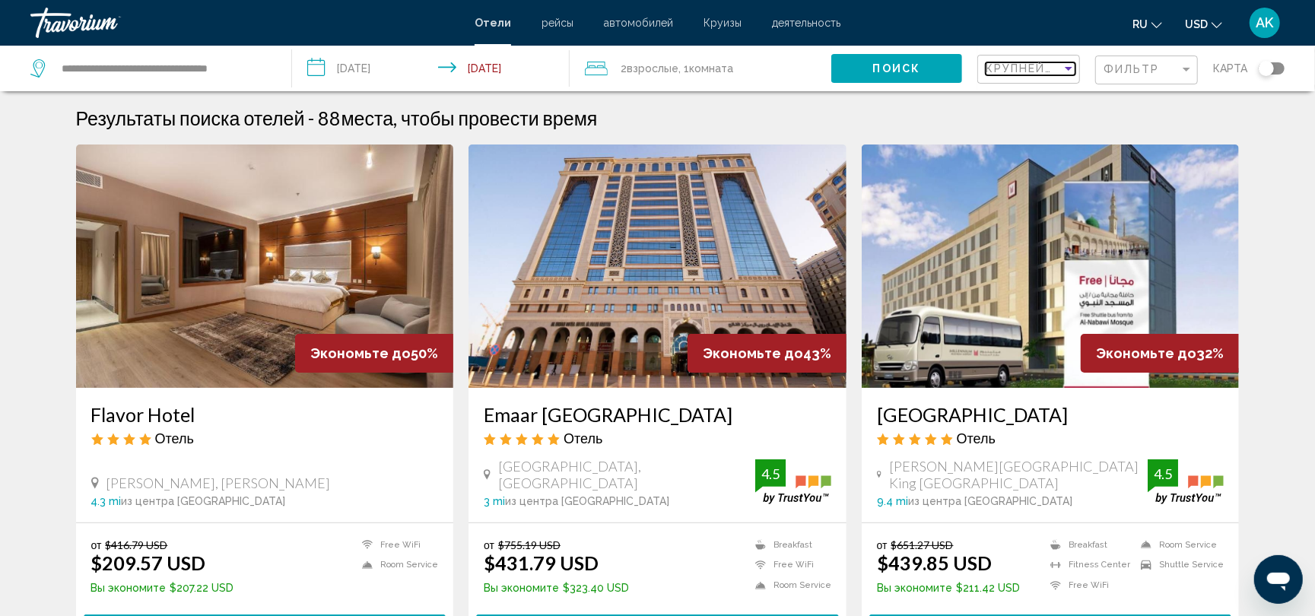
click at [1074, 71] on div "Sort by" at bounding box center [1068, 68] width 14 height 12
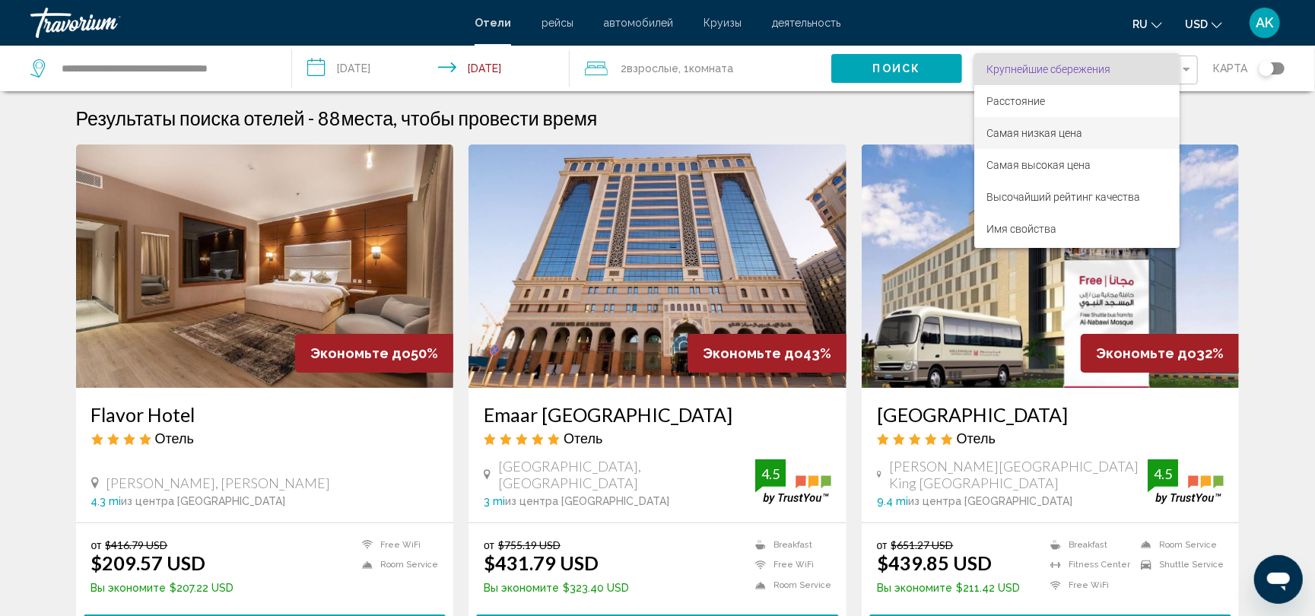
click at [1062, 144] on span "Самая низкая цена" at bounding box center [1076, 133] width 181 height 32
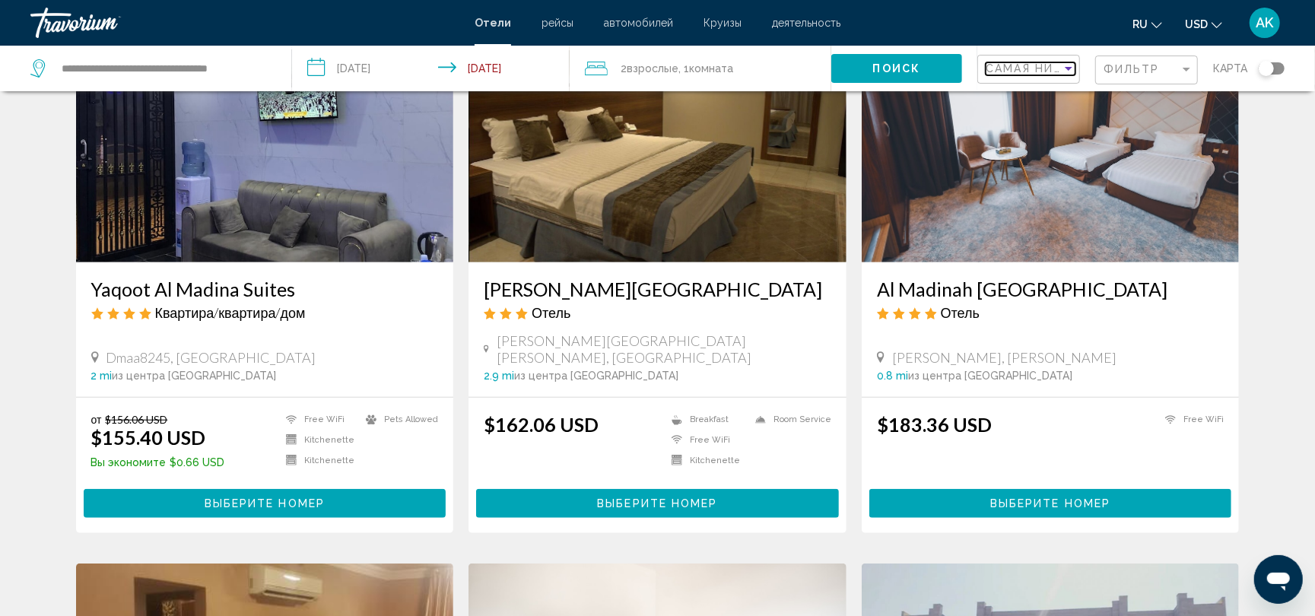
scroll to position [676, 0]
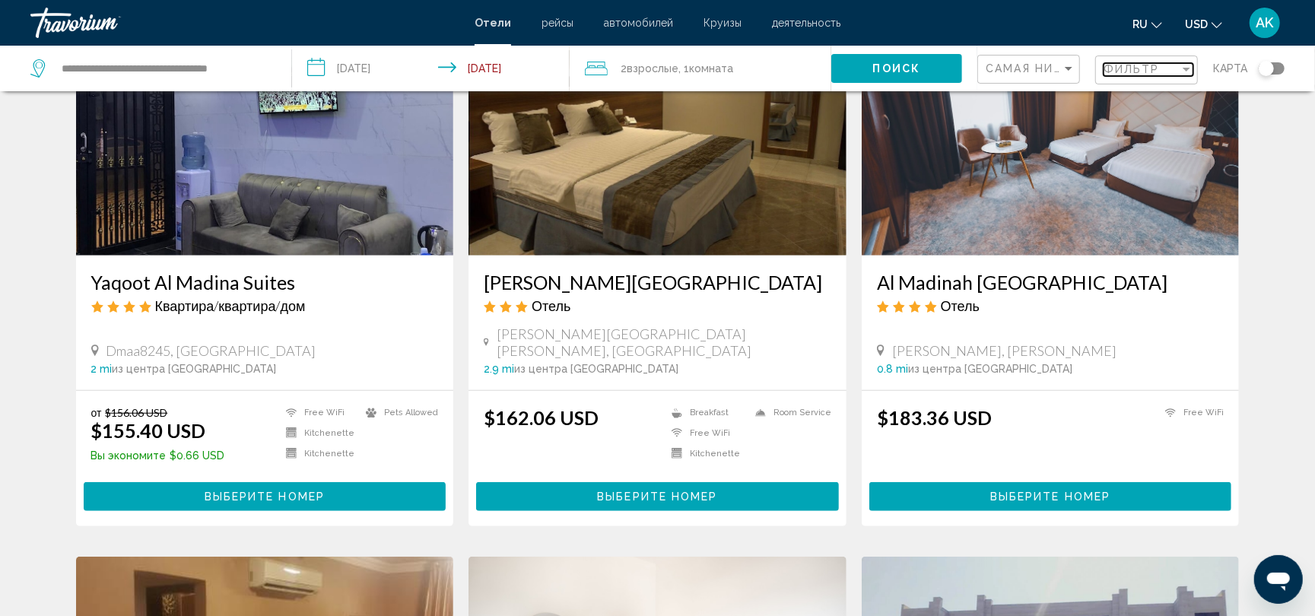
click at [1141, 65] on span "Фильтр" at bounding box center [1131, 69] width 56 height 12
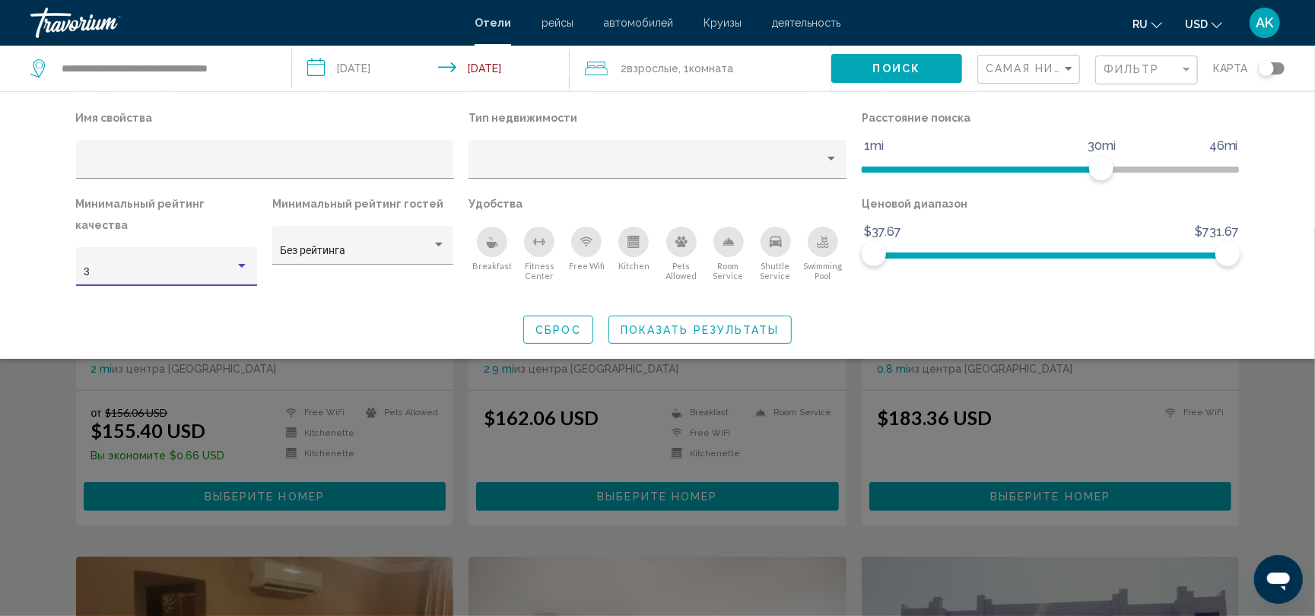
click at [239, 264] on div "Hotel Filters" at bounding box center [242, 266] width 8 height 4
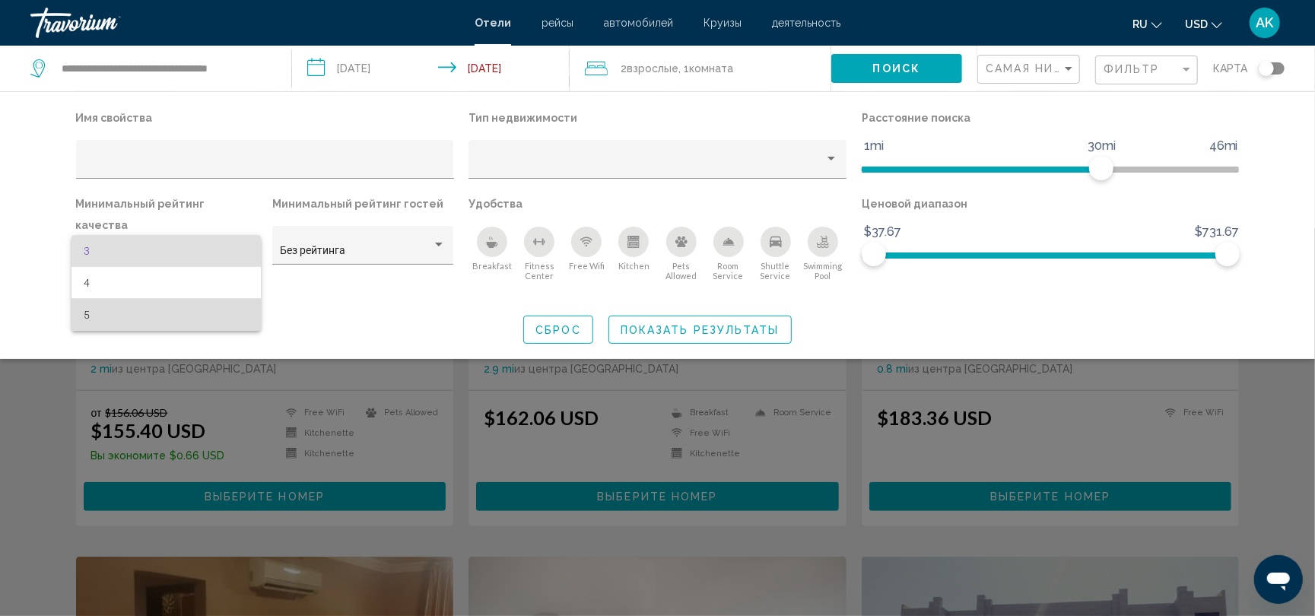
click at [221, 306] on span "5" at bounding box center [166, 315] width 165 height 32
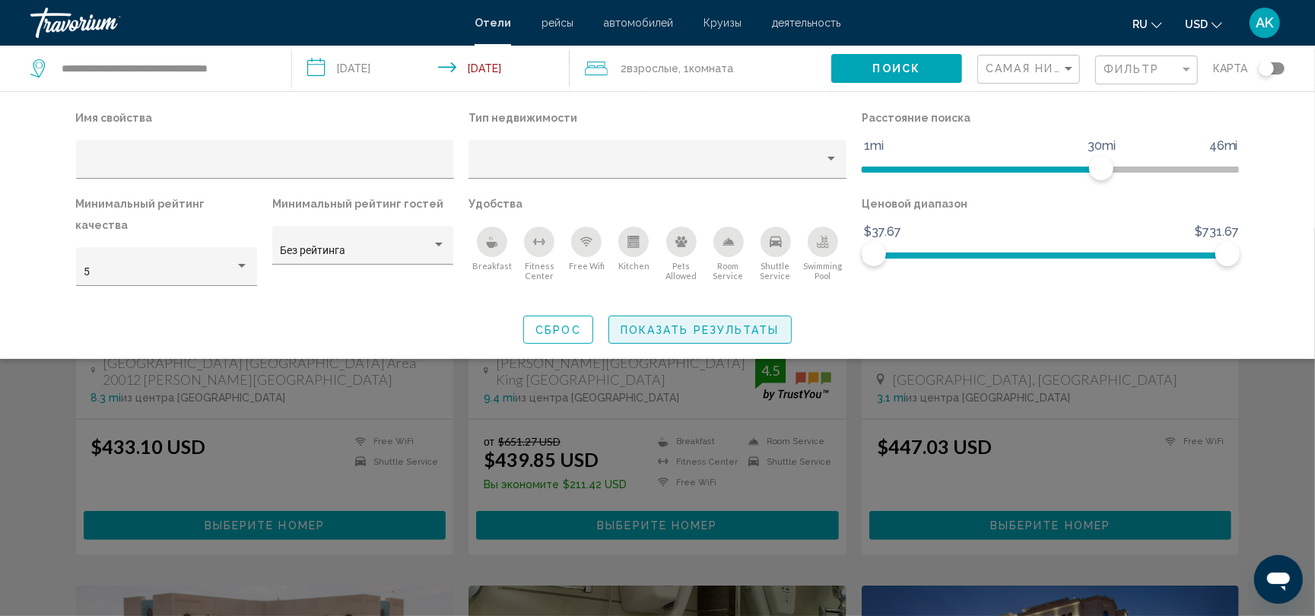
click at [633, 324] on span "Показать результаты" at bounding box center [699, 330] width 159 height 12
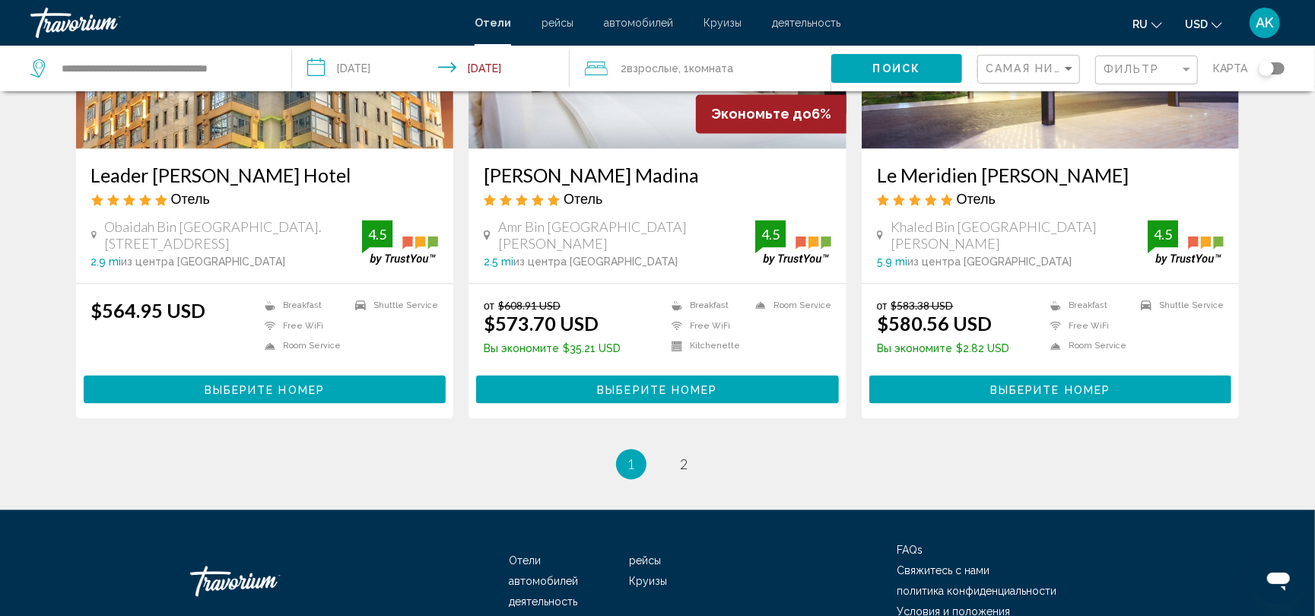
scroll to position [1950, 0]
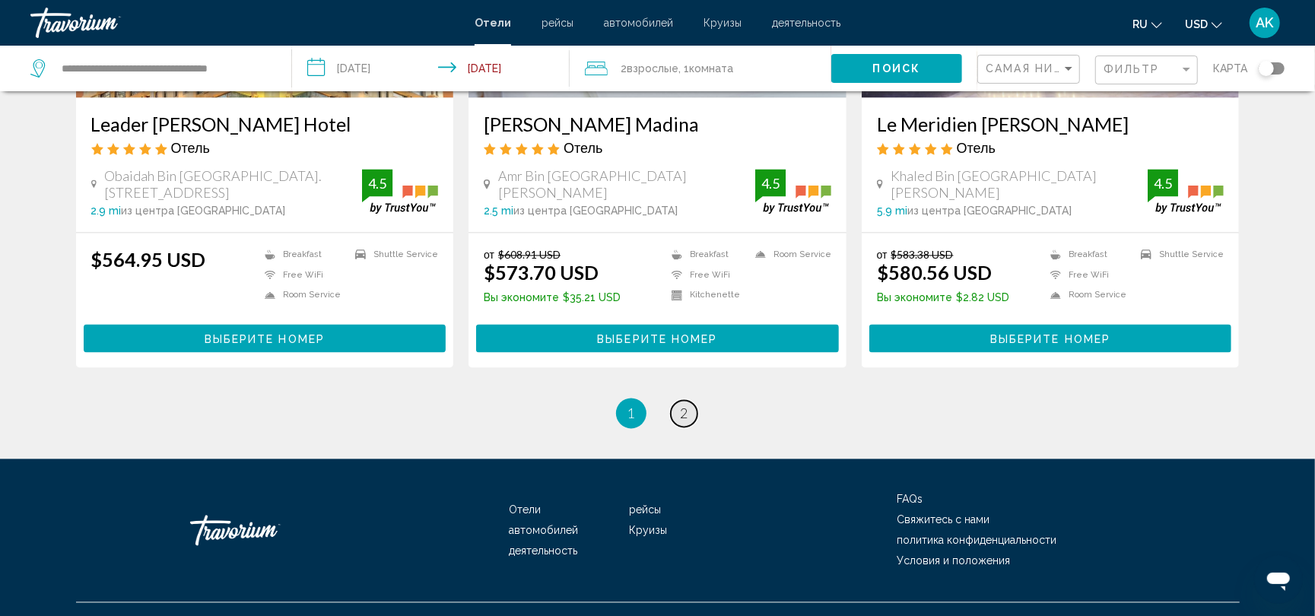
click at [693, 401] on link "page 2" at bounding box center [684, 414] width 27 height 27
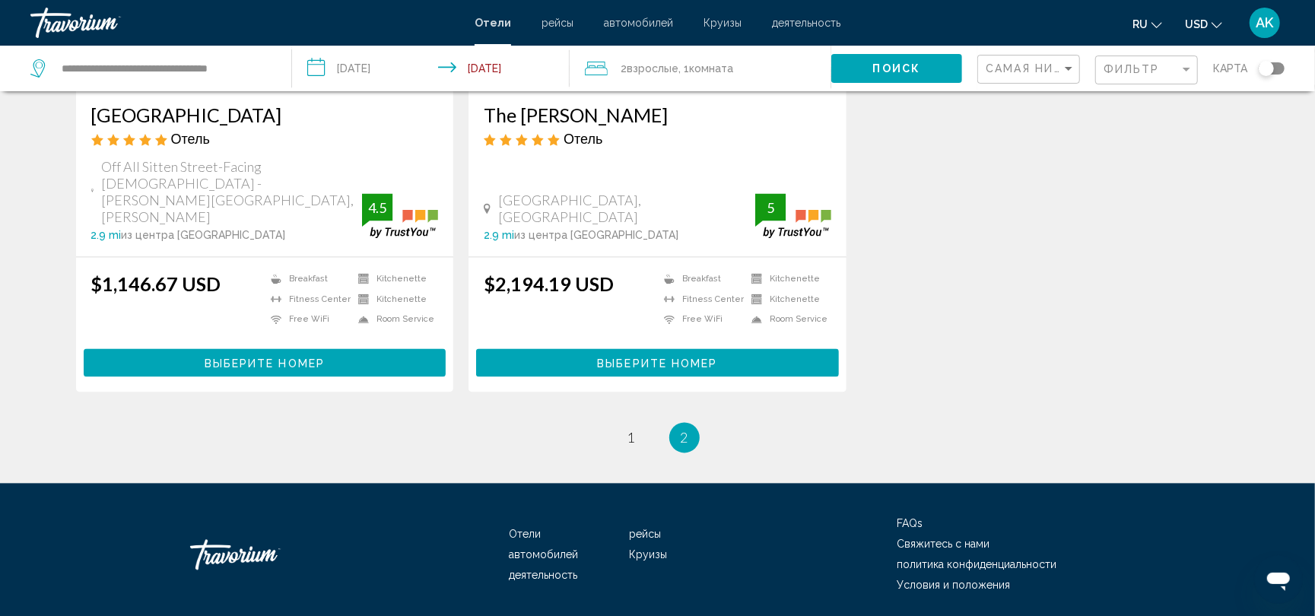
scroll to position [1995, 0]
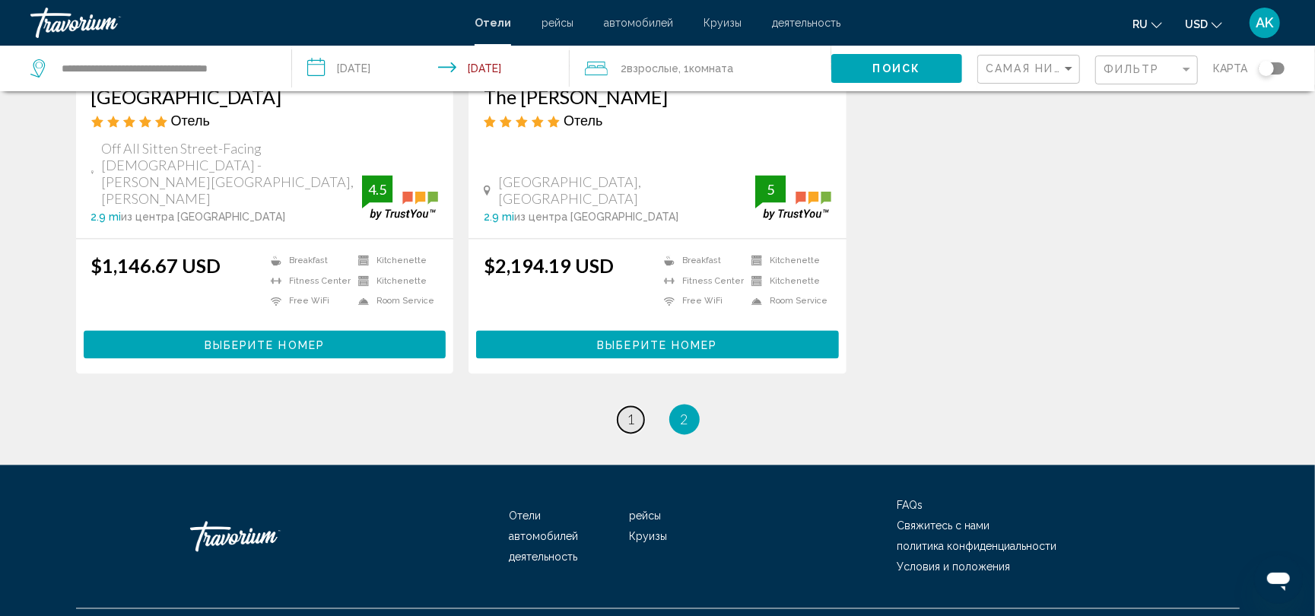
click at [628, 411] on span "1" at bounding box center [631, 419] width 8 height 17
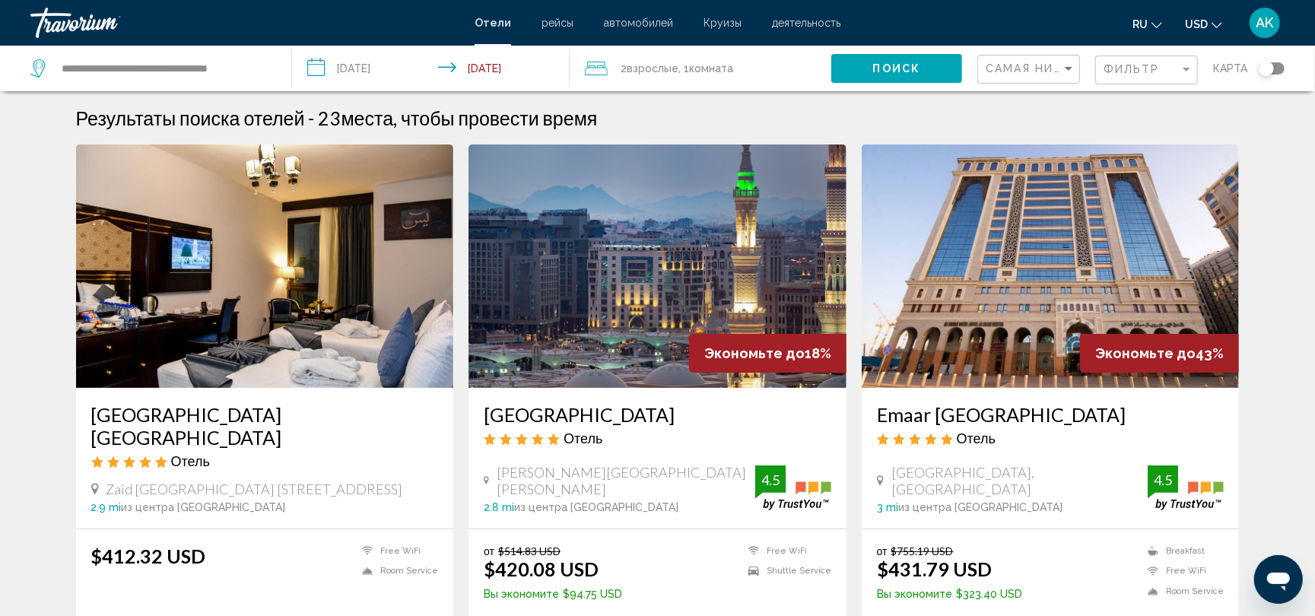
click at [976, 360] on img "Main content" at bounding box center [1050, 265] width 378 height 243
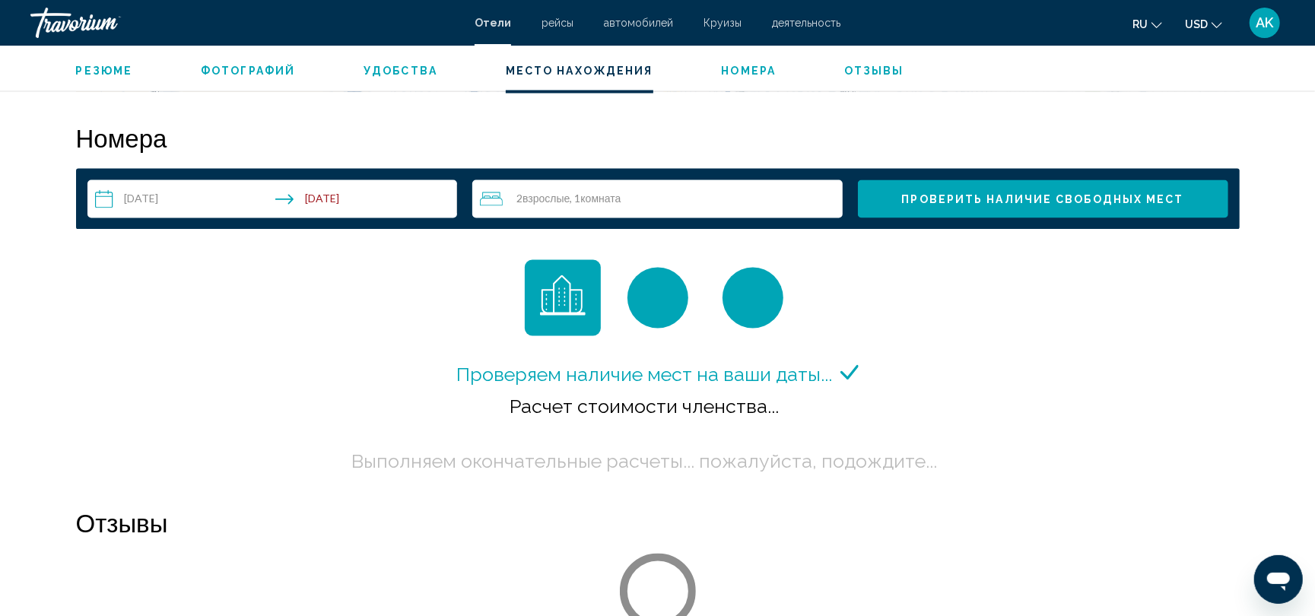
scroll to position [1896, 0]
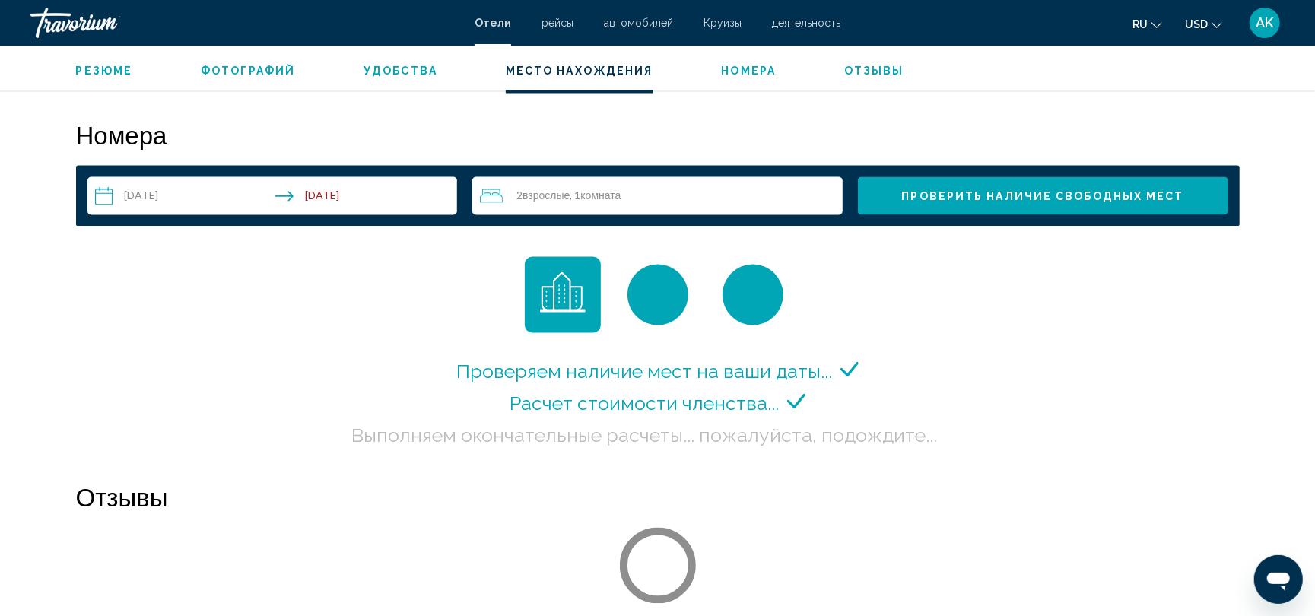
click at [535, 195] on span "Взрослые" at bounding box center [545, 195] width 47 height 13
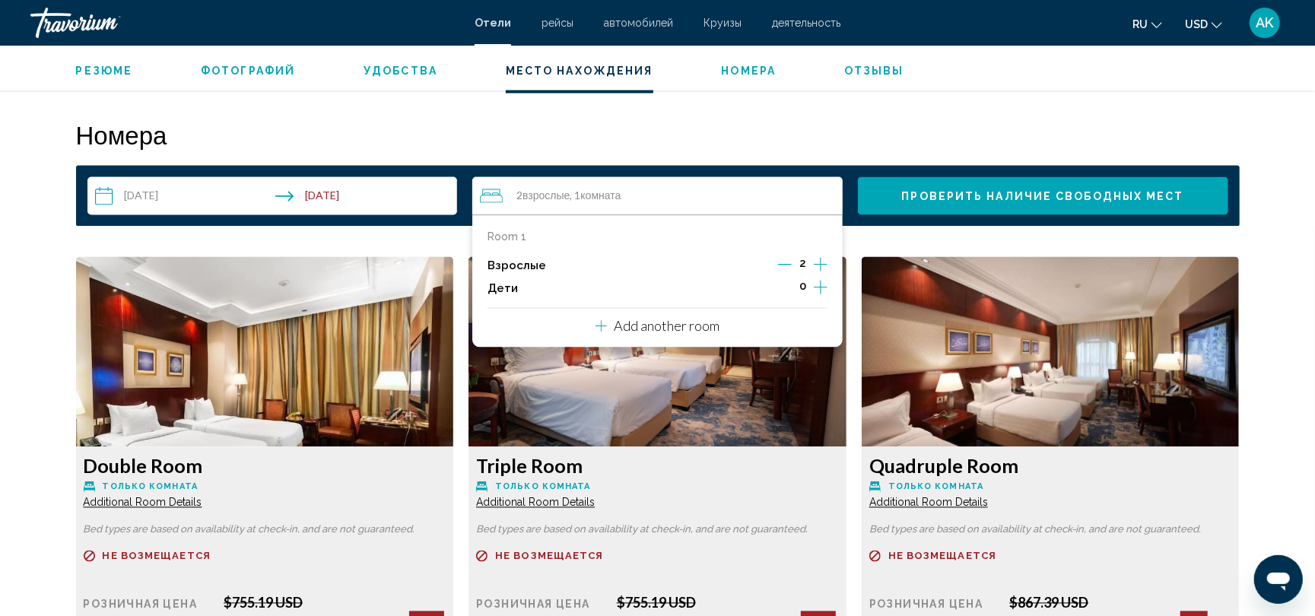
click at [817, 256] on icon "Increment adults" at bounding box center [821, 264] width 14 height 18
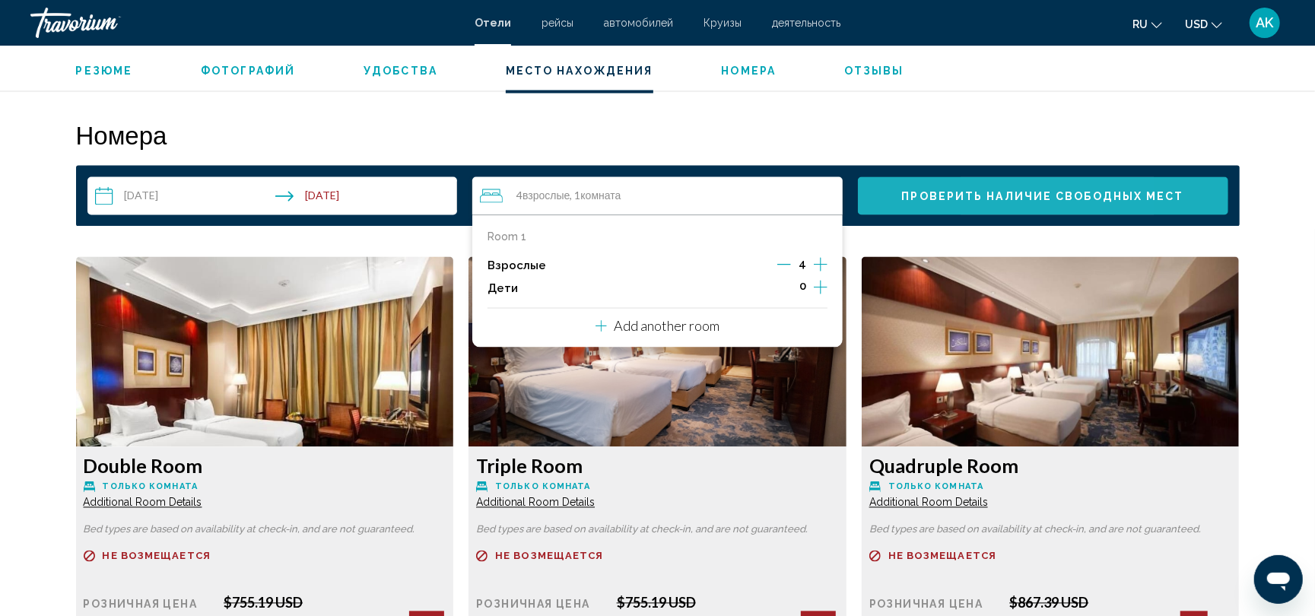
click at [901, 195] on button "Проверить наличие свободных мест" at bounding box center [1043, 196] width 370 height 38
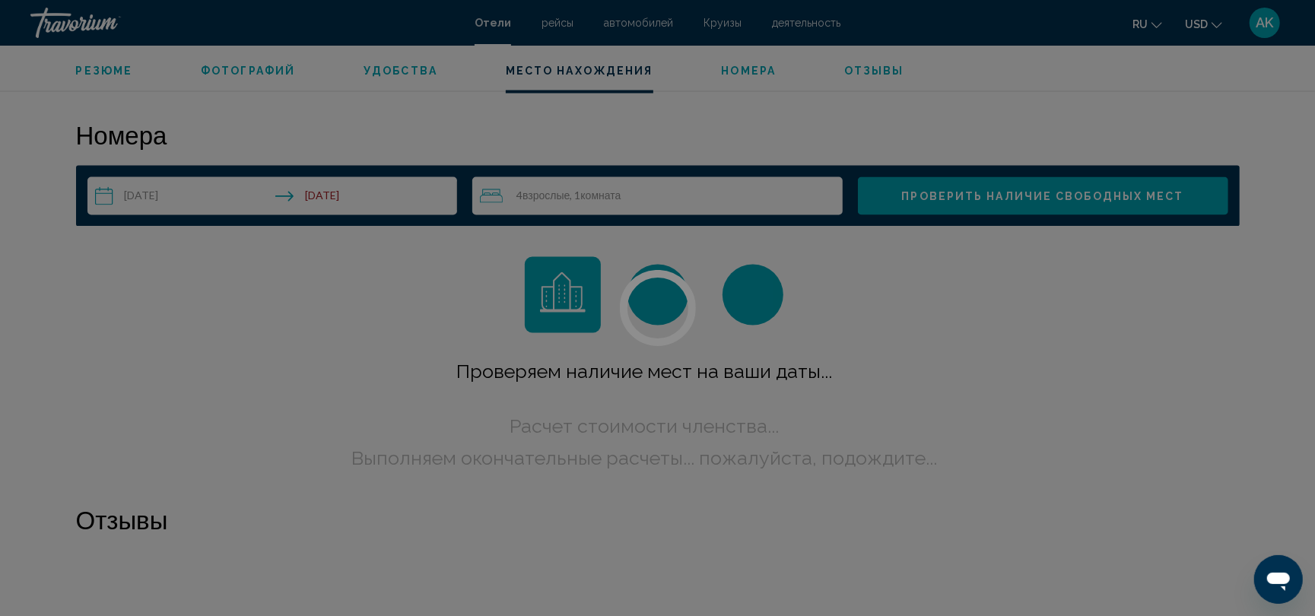
scroll to position [1925, 0]
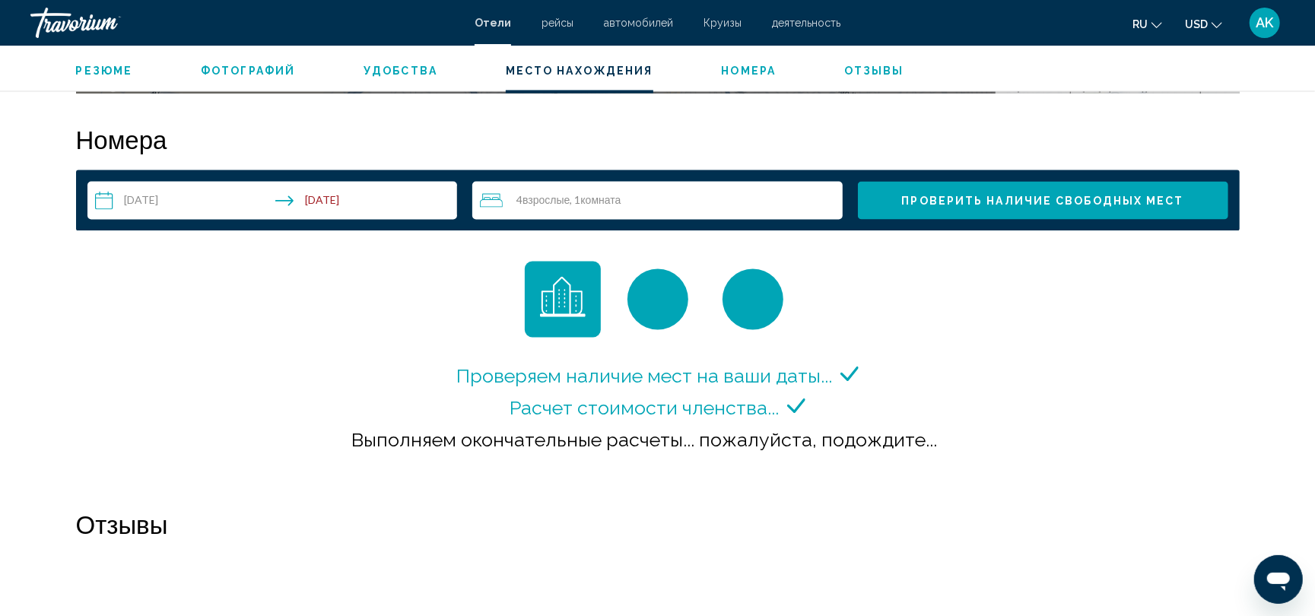
scroll to position [1877, 0]
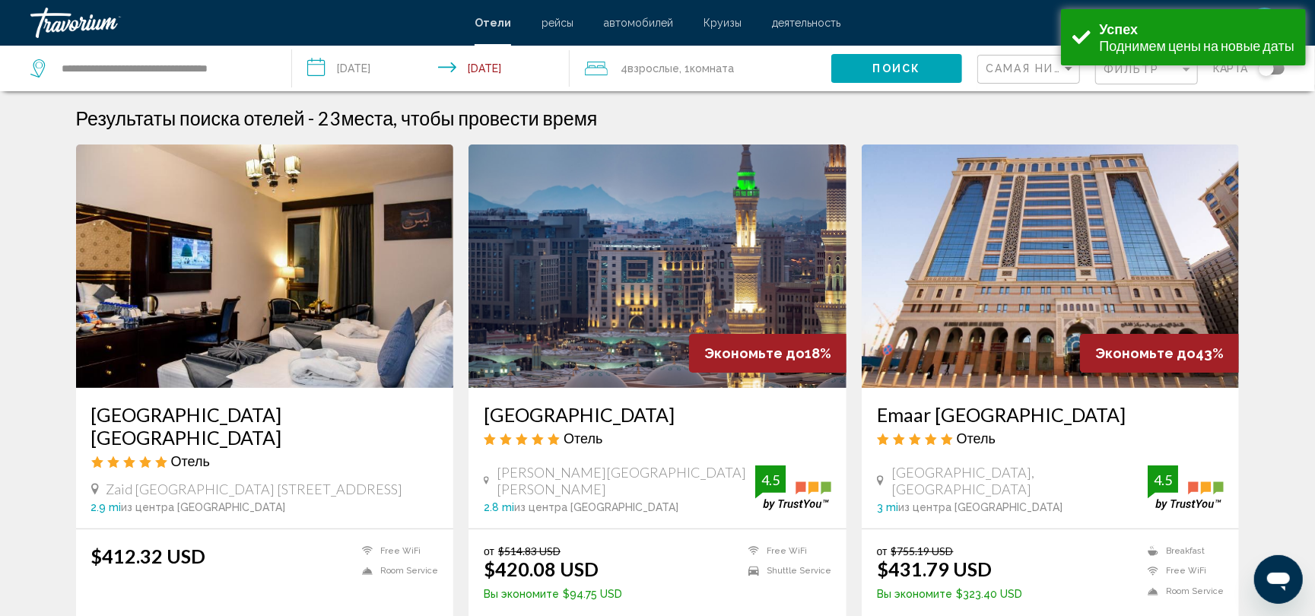
click at [884, 63] on span "Поиск" at bounding box center [897, 69] width 48 height 12
click at [1144, 73] on span "Фильтр" at bounding box center [1131, 69] width 56 height 12
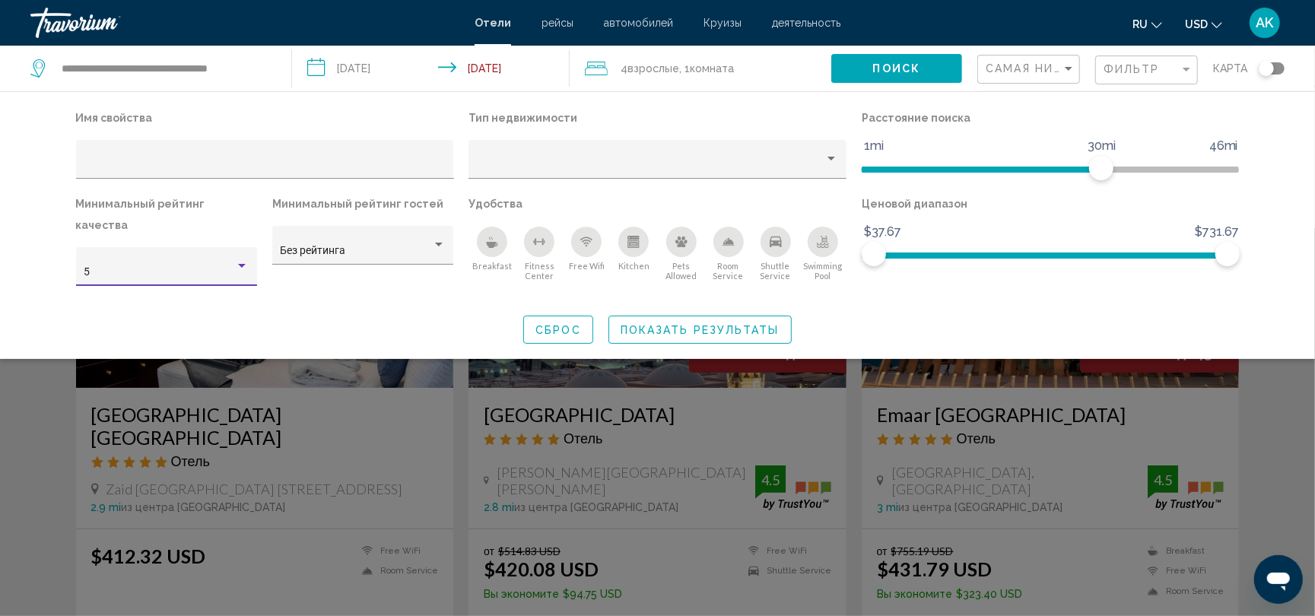
click at [242, 264] on div "Hotel Filters" at bounding box center [242, 266] width 8 height 4
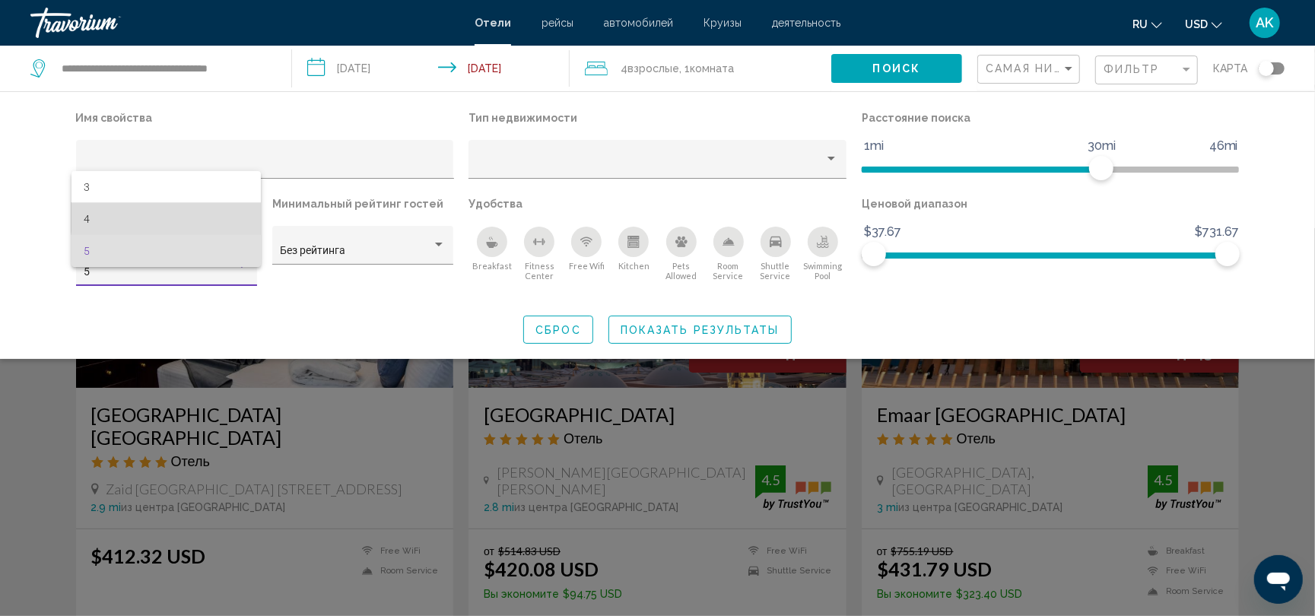
click at [216, 216] on span "4" at bounding box center [166, 219] width 165 height 32
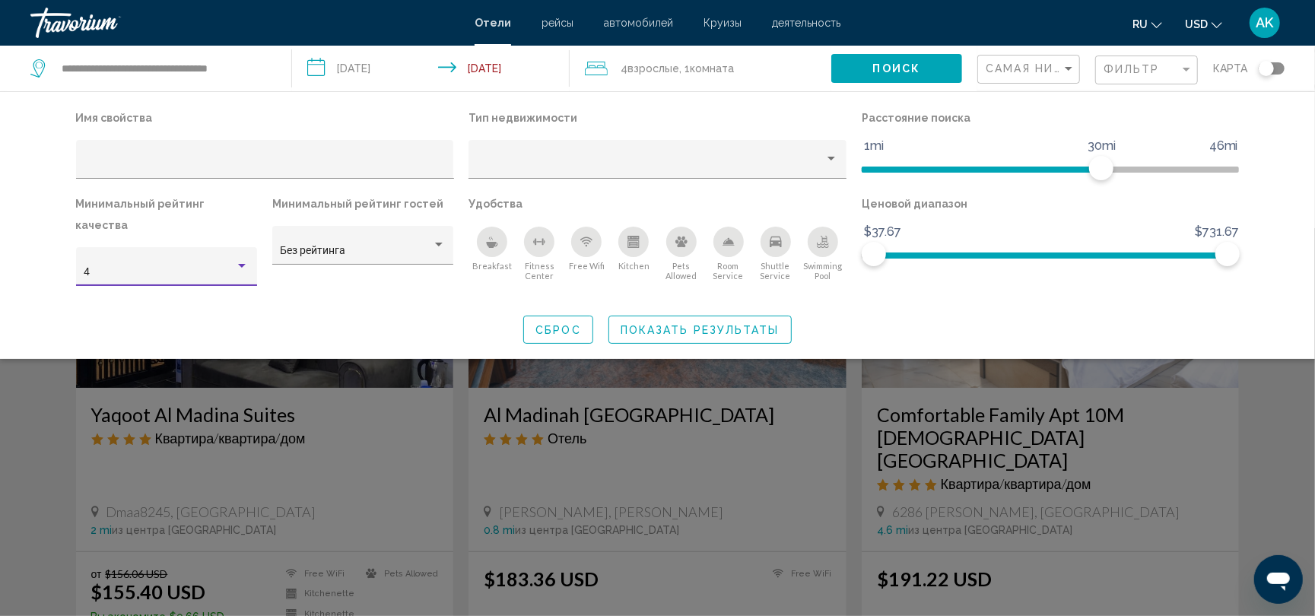
click at [240, 260] on div "Hotel Filters" at bounding box center [242, 266] width 14 height 12
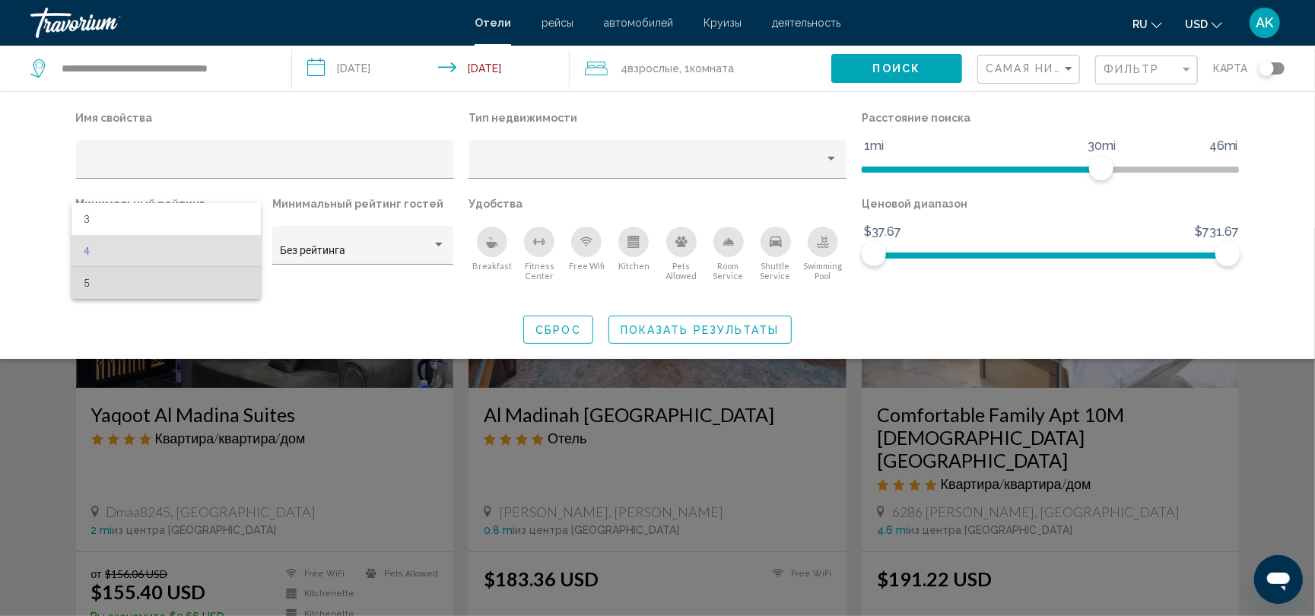
click at [213, 281] on span "5" at bounding box center [166, 283] width 165 height 32
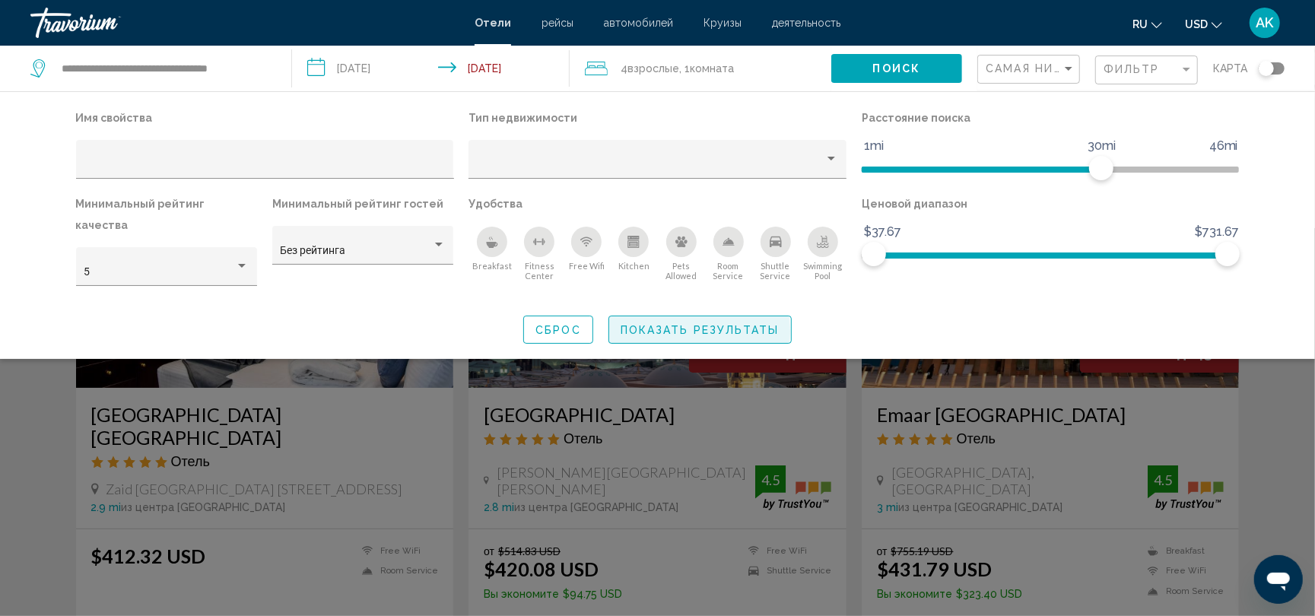
click at [652, 324] on span "Показать результаты" at bounding box center [699, 330] width 159 height 12
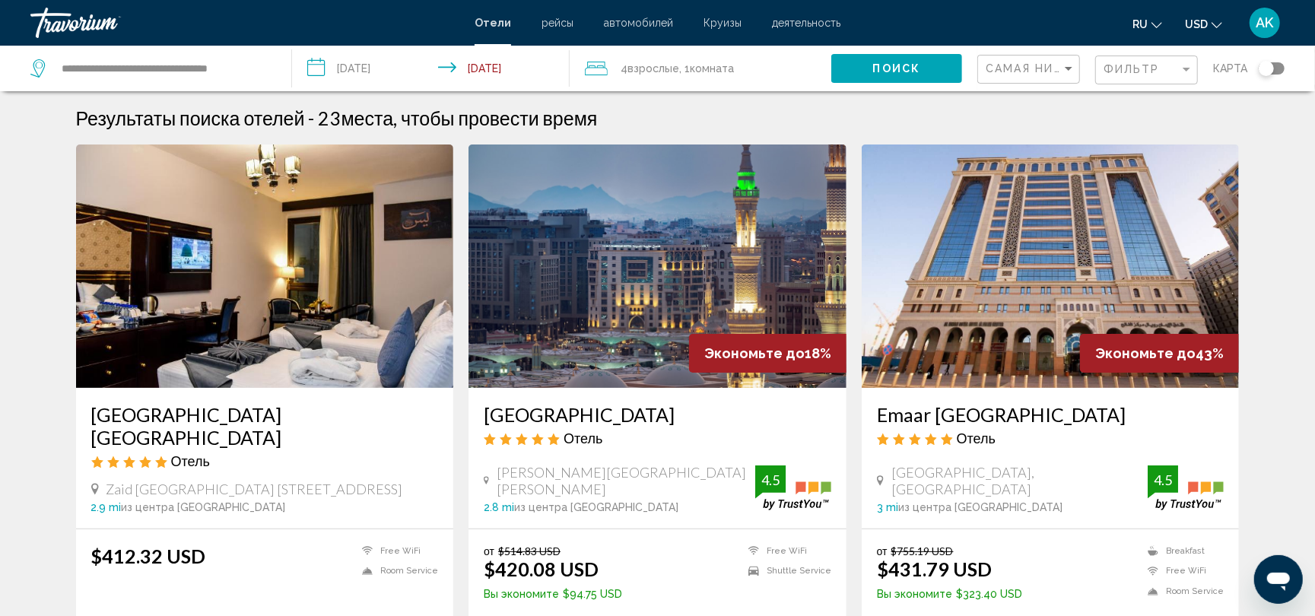
click at [934, 344] on img "Main content" at bounding box center [1050, 265] width 378 height 243
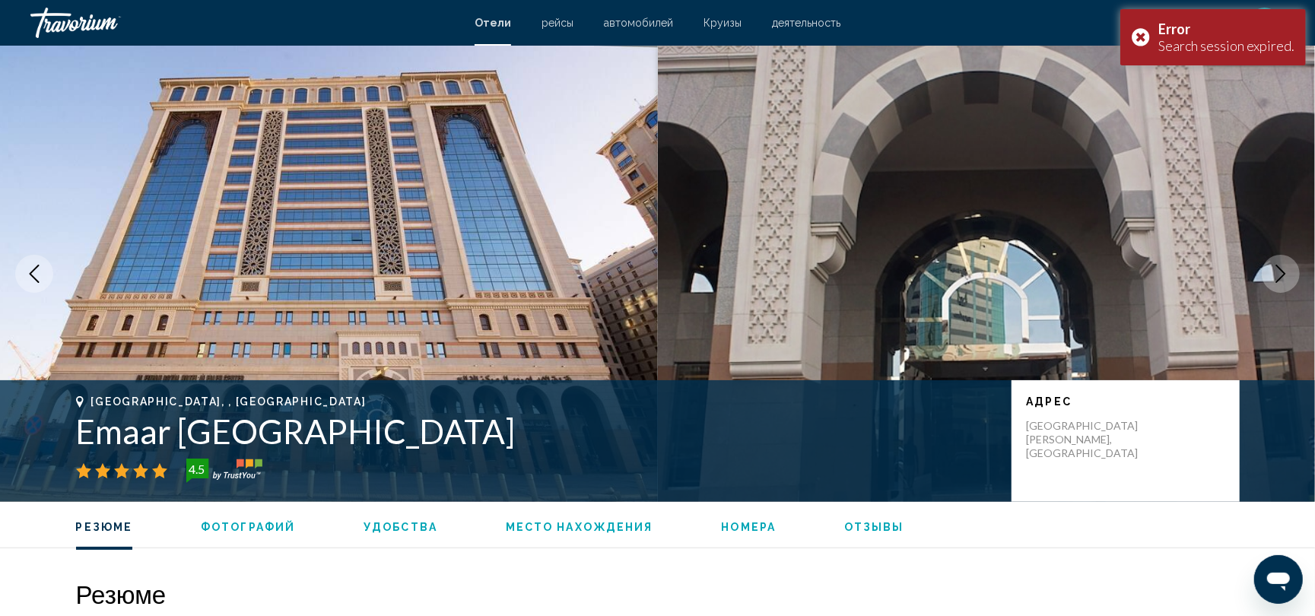
scroll to position [995, 0]
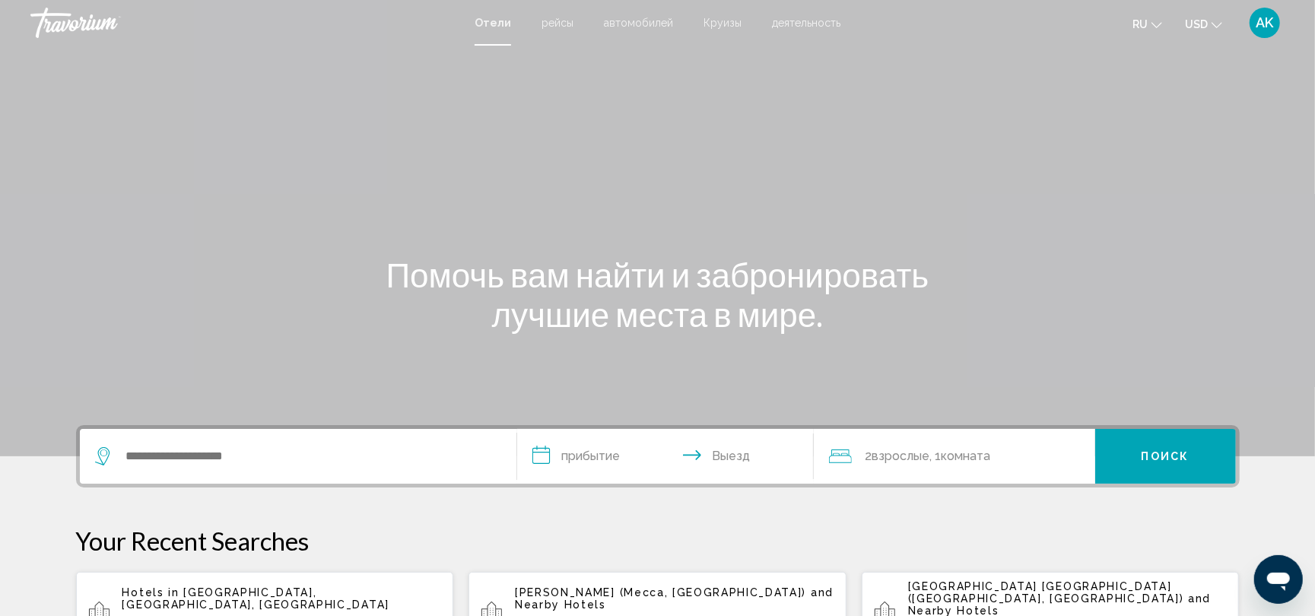
click at [120, 450] on div "Search widget" at bounding box center [294, 456] width 398 height 23
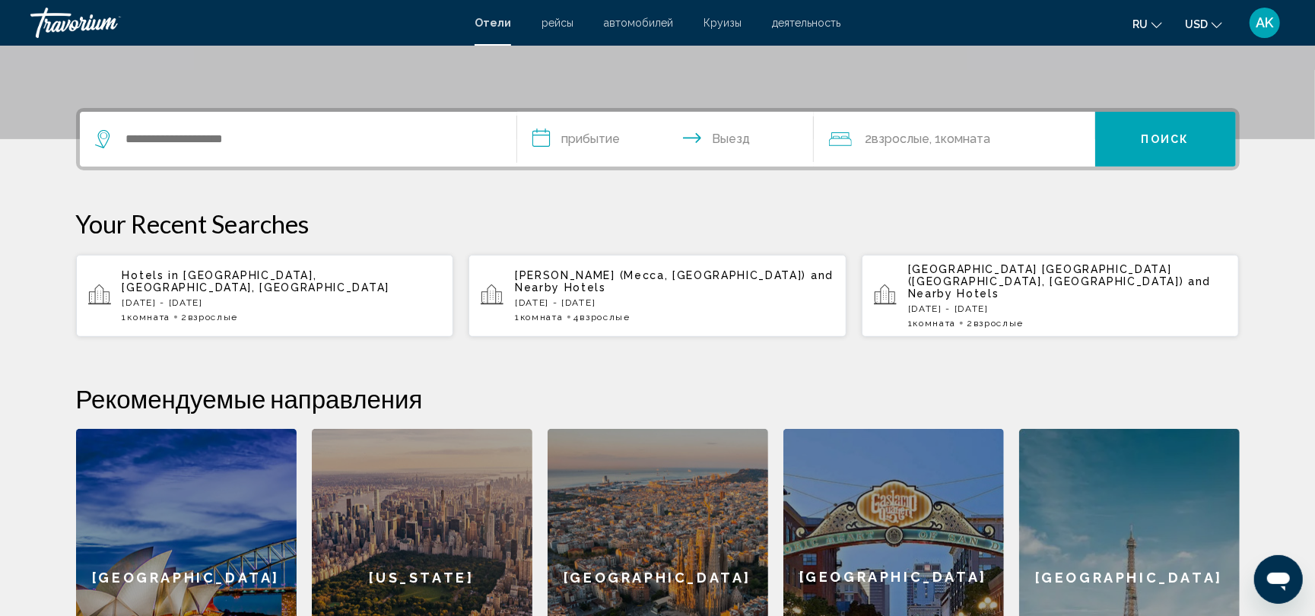
scroll to position [375, 0]
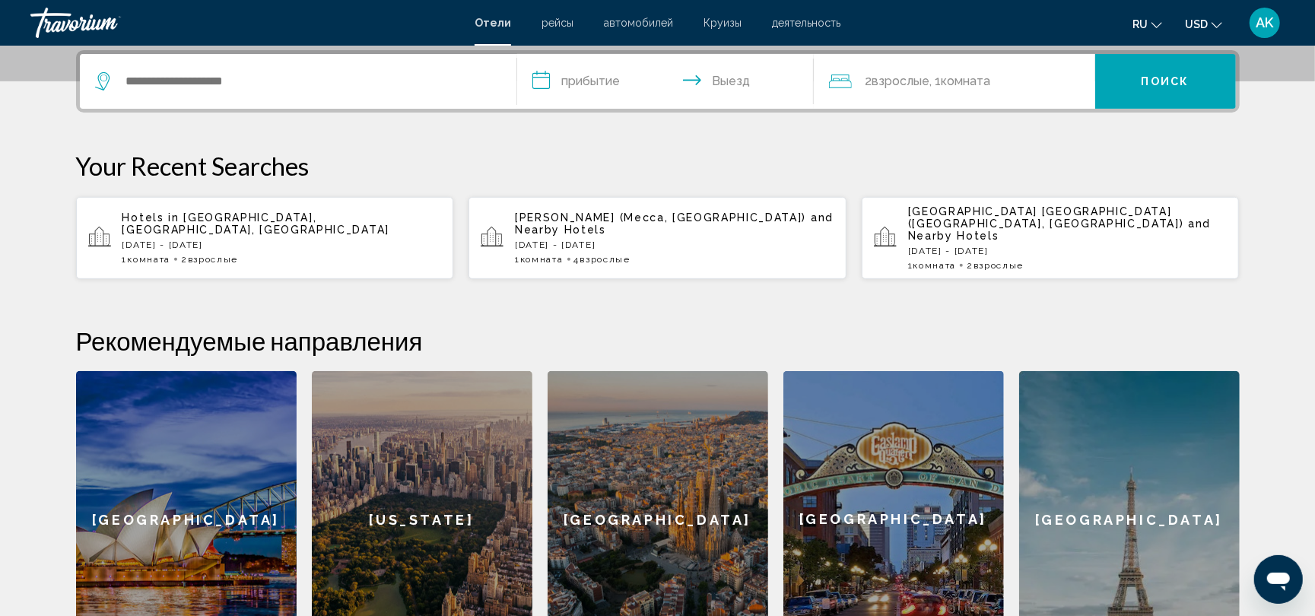
click at [260, 240] on p "[DATE] - [DATE]" at bounding box center [281, 245] width 319 height 11
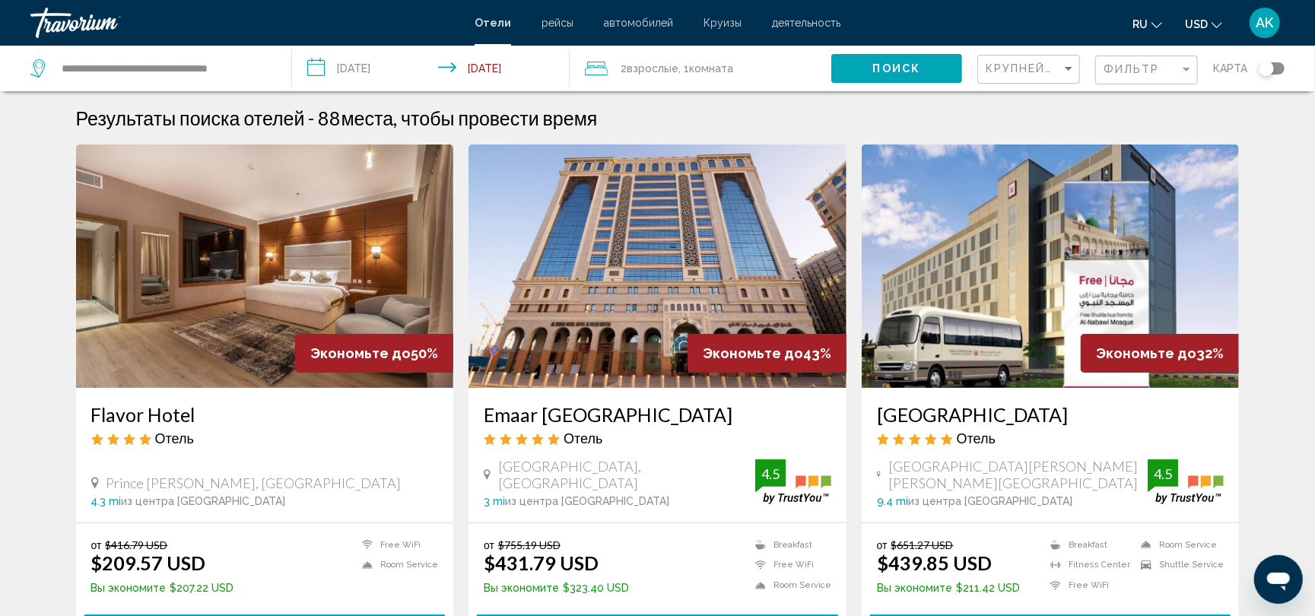
click at [603, 278] on img "Main content" at bounding box center [657, 265] width 378 height 243
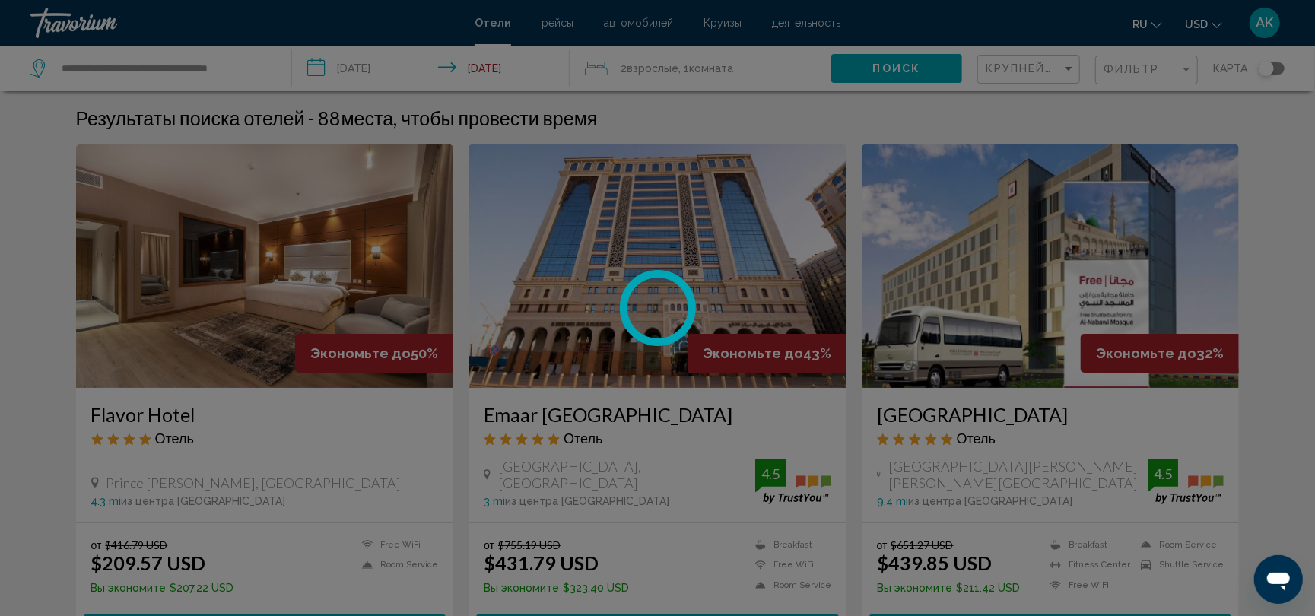
click at [603, 278] on div at bounding box center [657, 308] width 1315 height 616
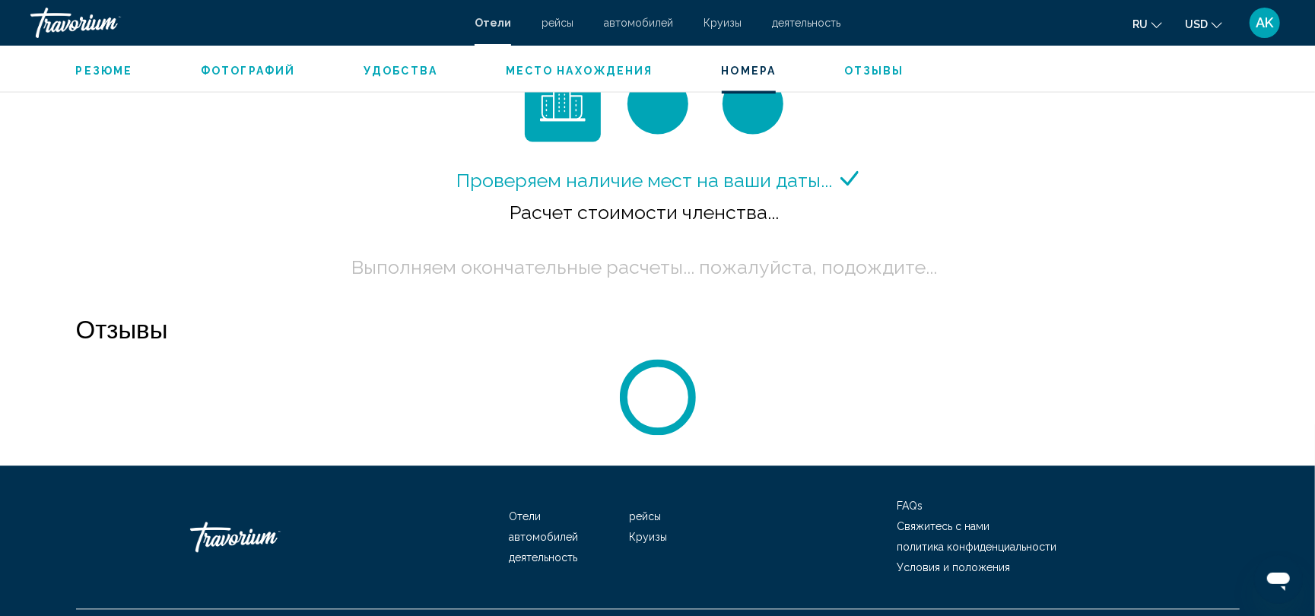
scroll to position [2093, 0]
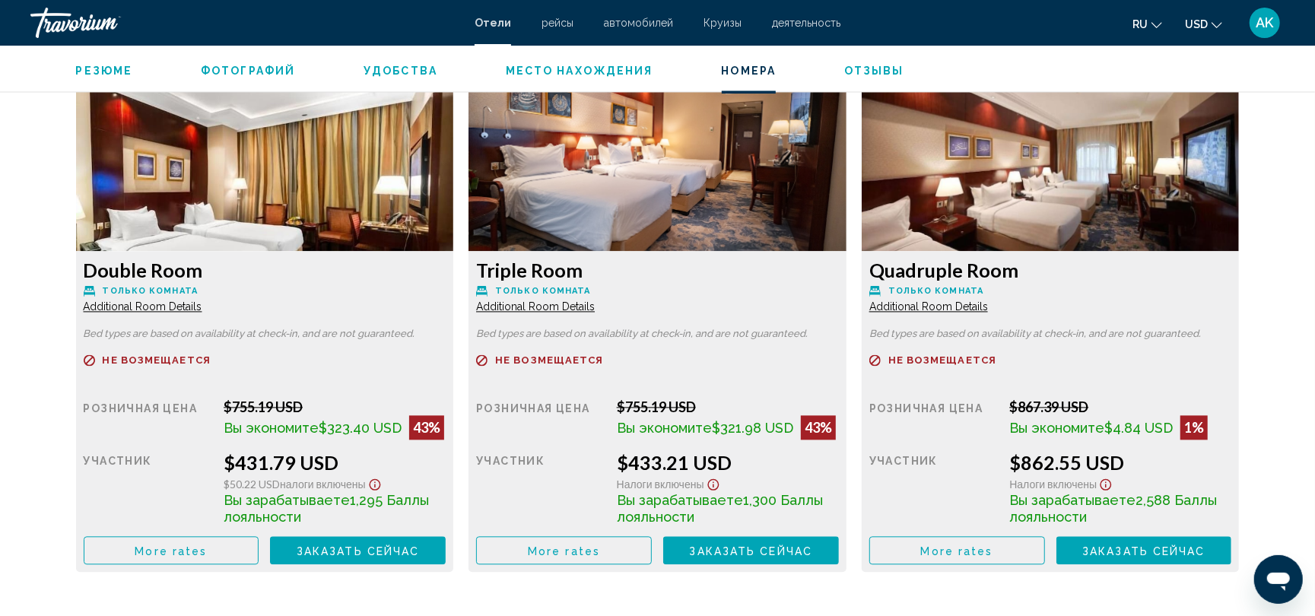
click at [207, 546] on span "More rates" at bounding box center [171, 550] width 72 height 12
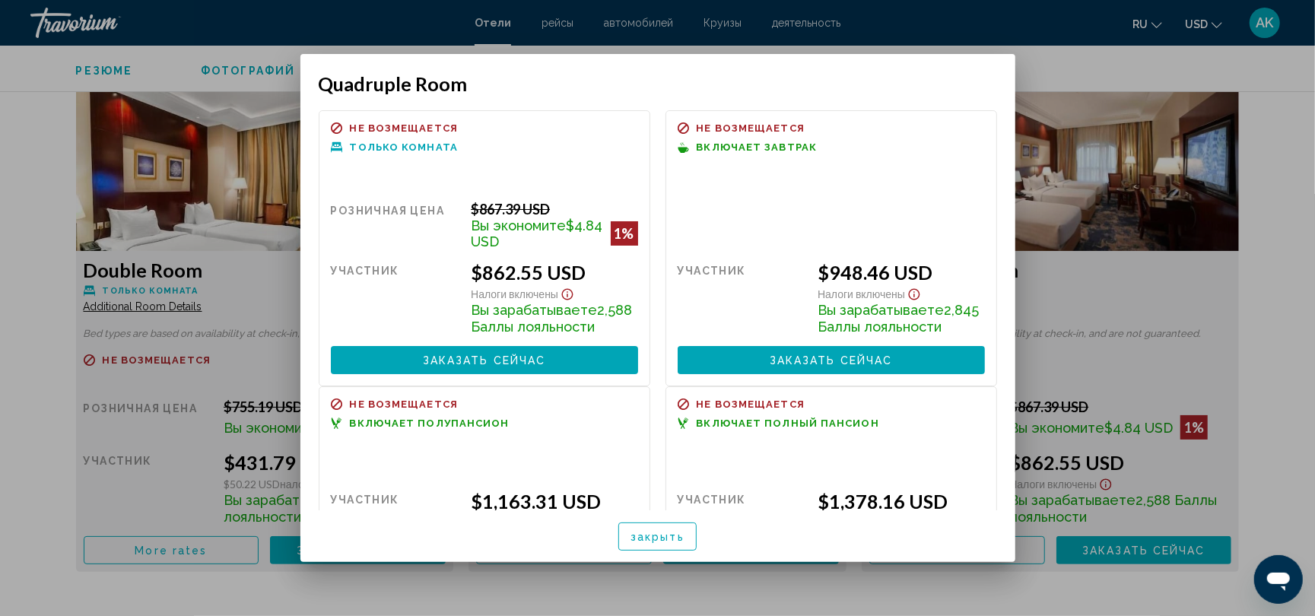
scroll to position [0, 0]
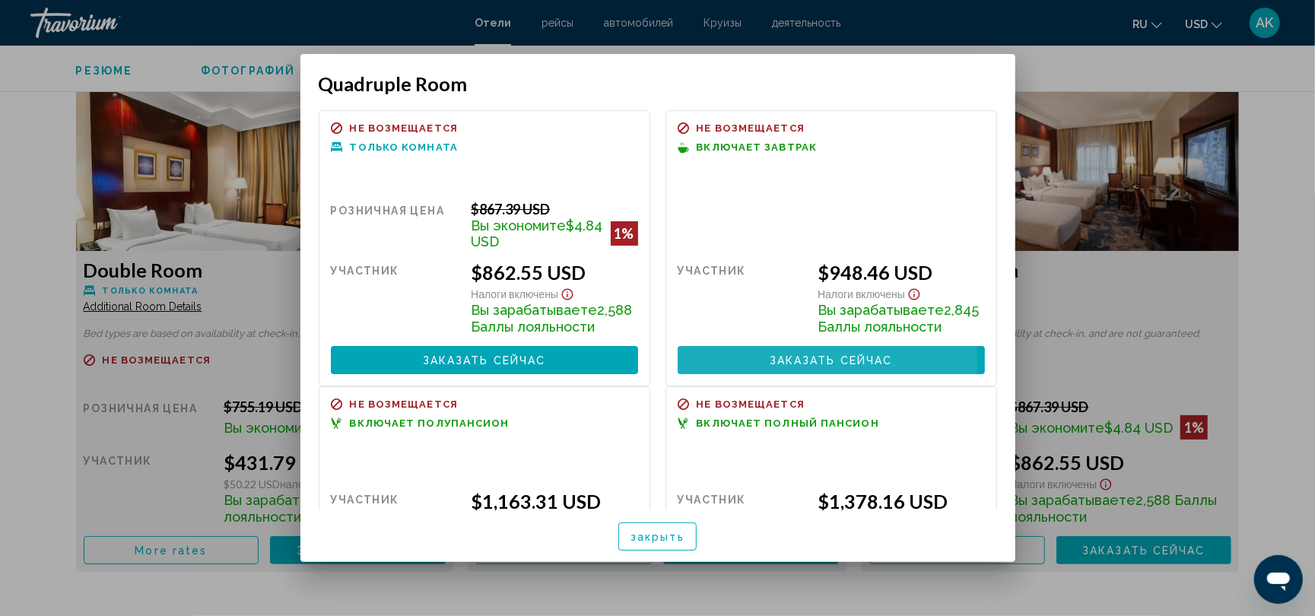
click at [748, 374] on button "Заказать сейчас Больше недоступно" at bounding box center [830, 360] width 307 height 28
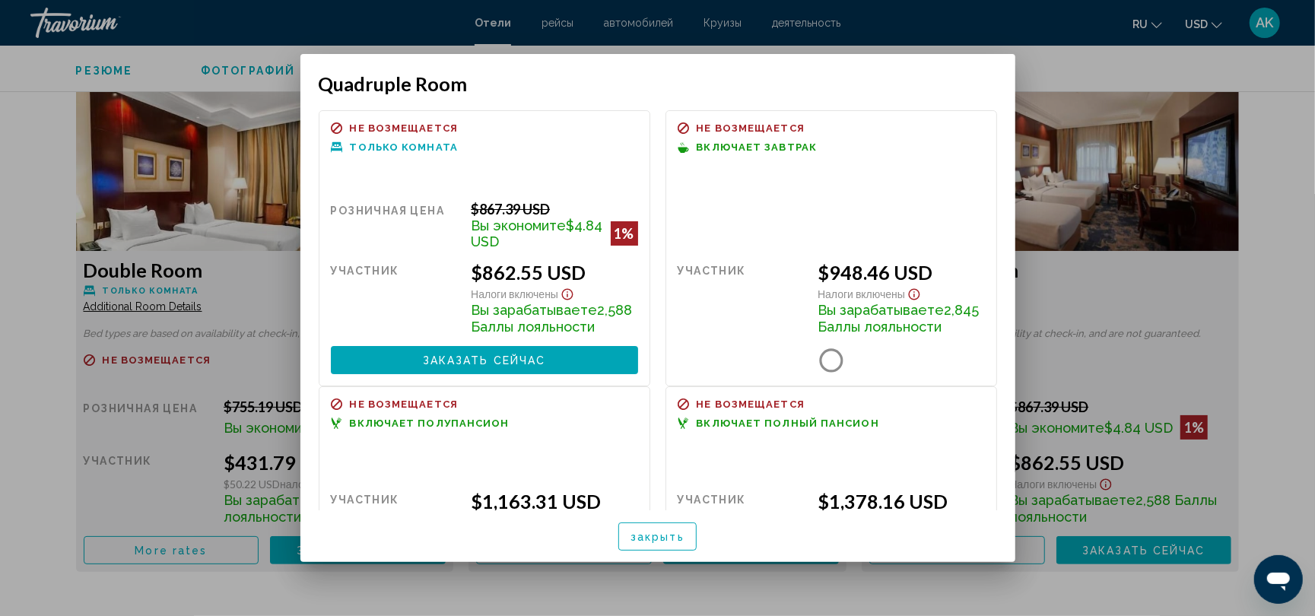
scroll to position [2093, 0]
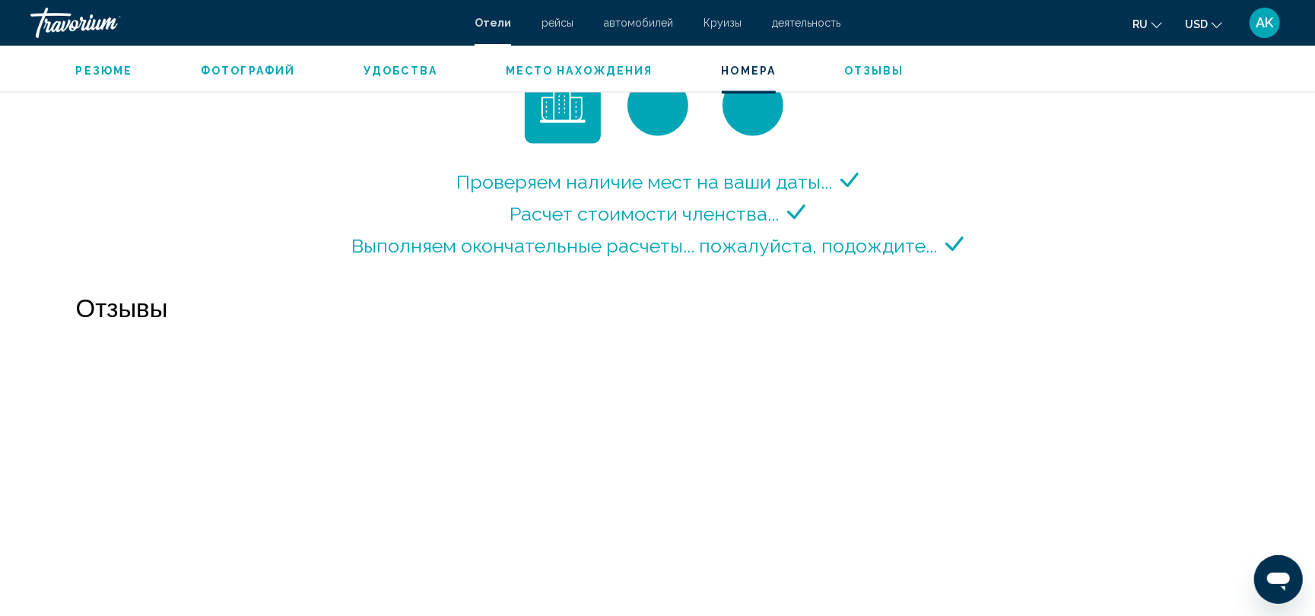
scroll to position [2089, 0]
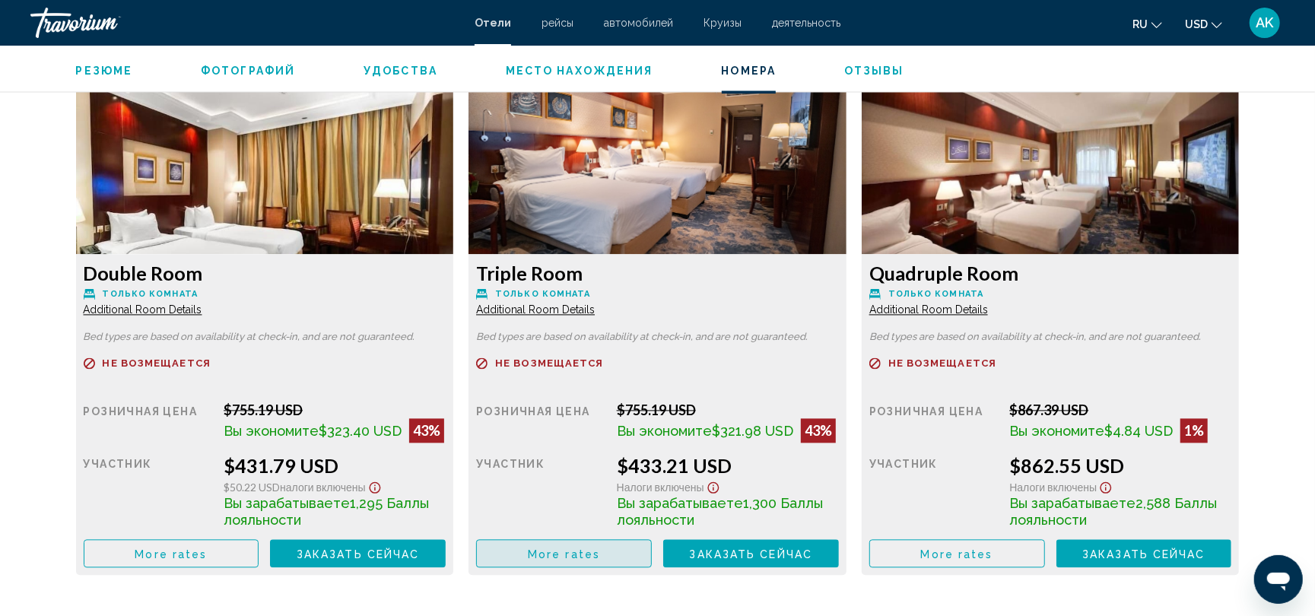
click at [573, 551] on span "More rates" at bounding box center [564, 553] width 72 height 12
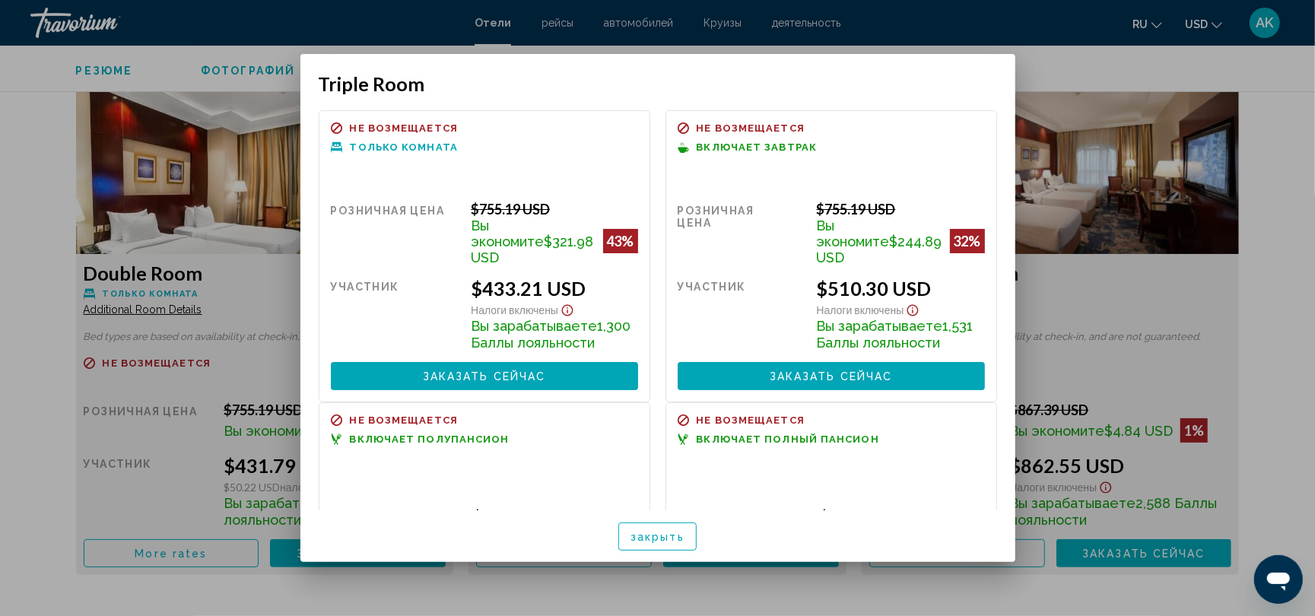
scroll to position [0, 0]
click at [743, 386] on button "Заказать сейчас Больше недоступно" at bounding box center [830, 376] width 307 height 28
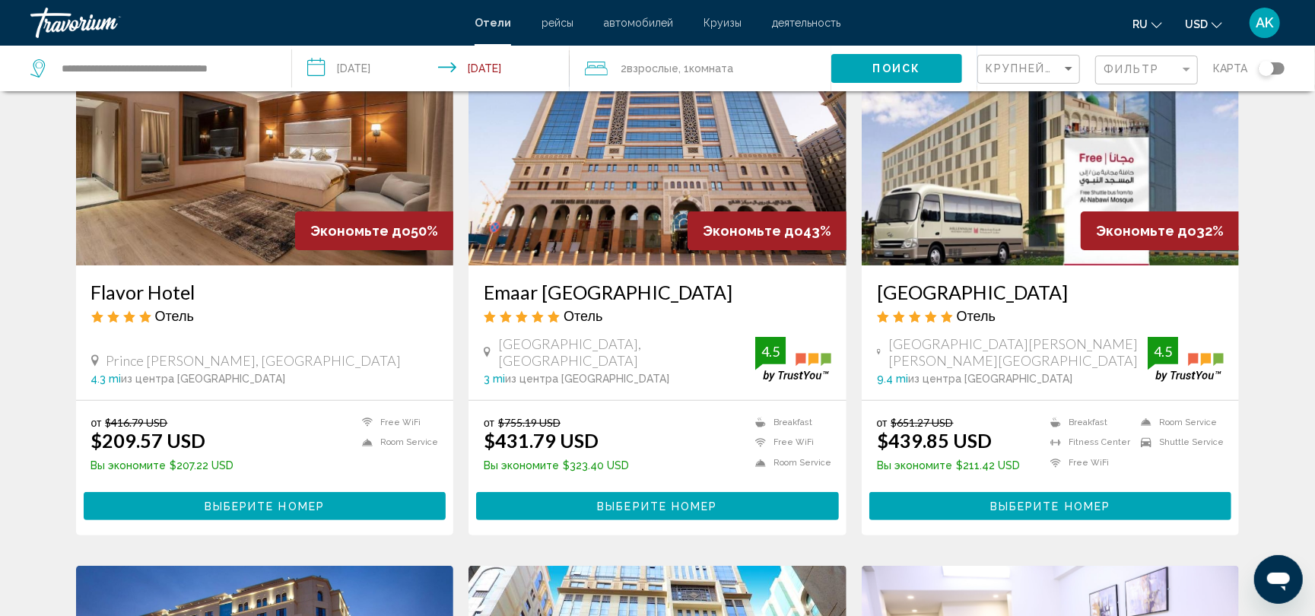
scroll to position [122, 0]
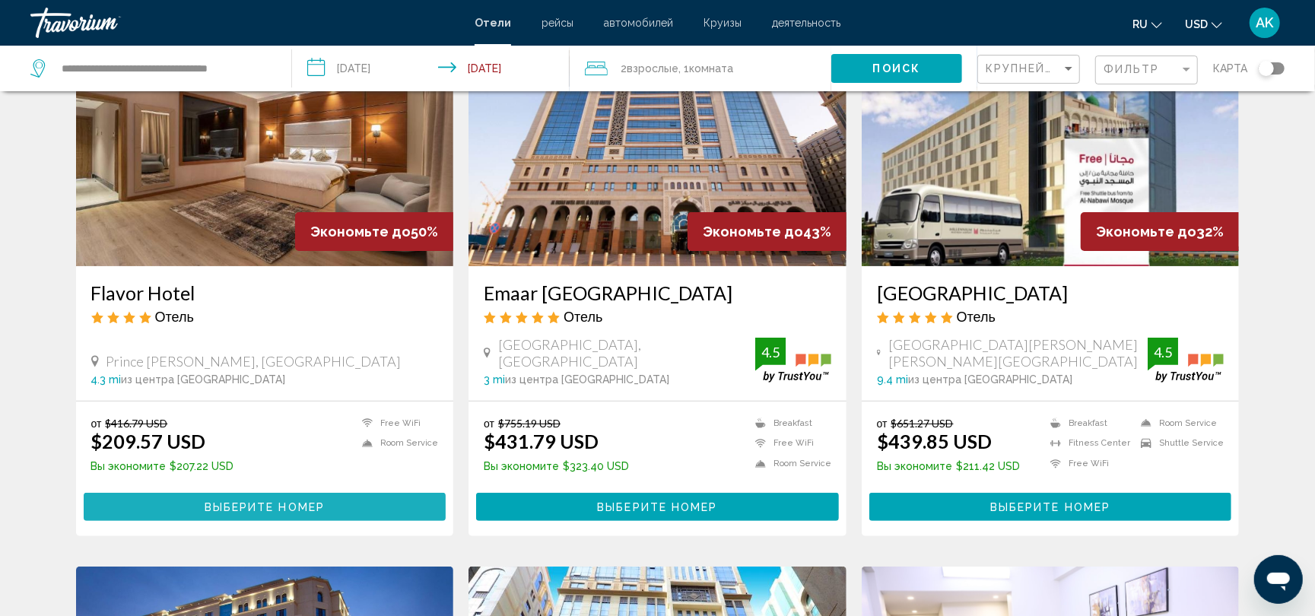
click at [290, 506] on span "Выберите номер" at bounding box center [265, 507] width 120 height 12
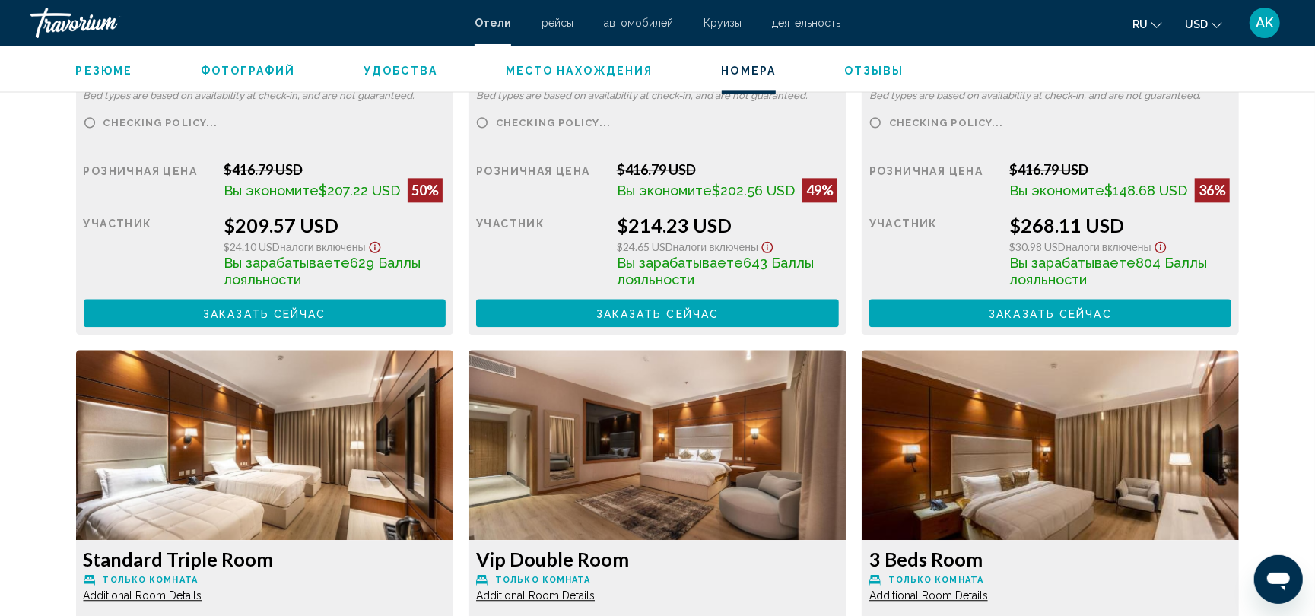
scroll to position [2321, 0]
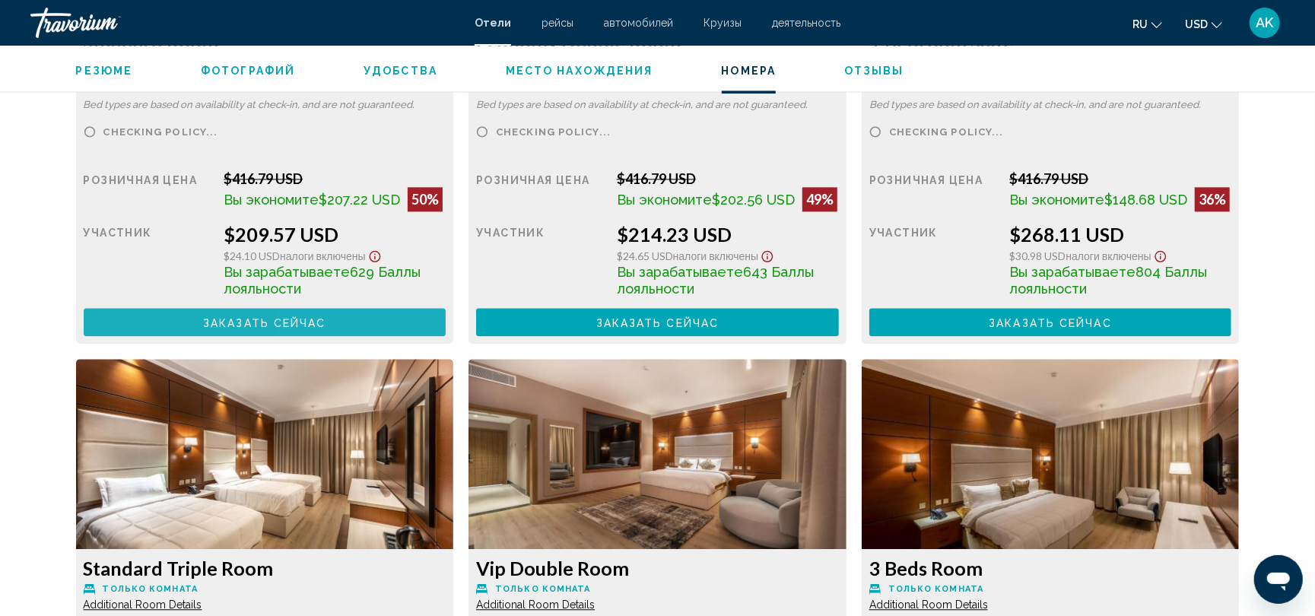
click at [327, 321] on button "Заказать сейчас Больше недоступно" at bounding box center [265, 322] width 363 height 28
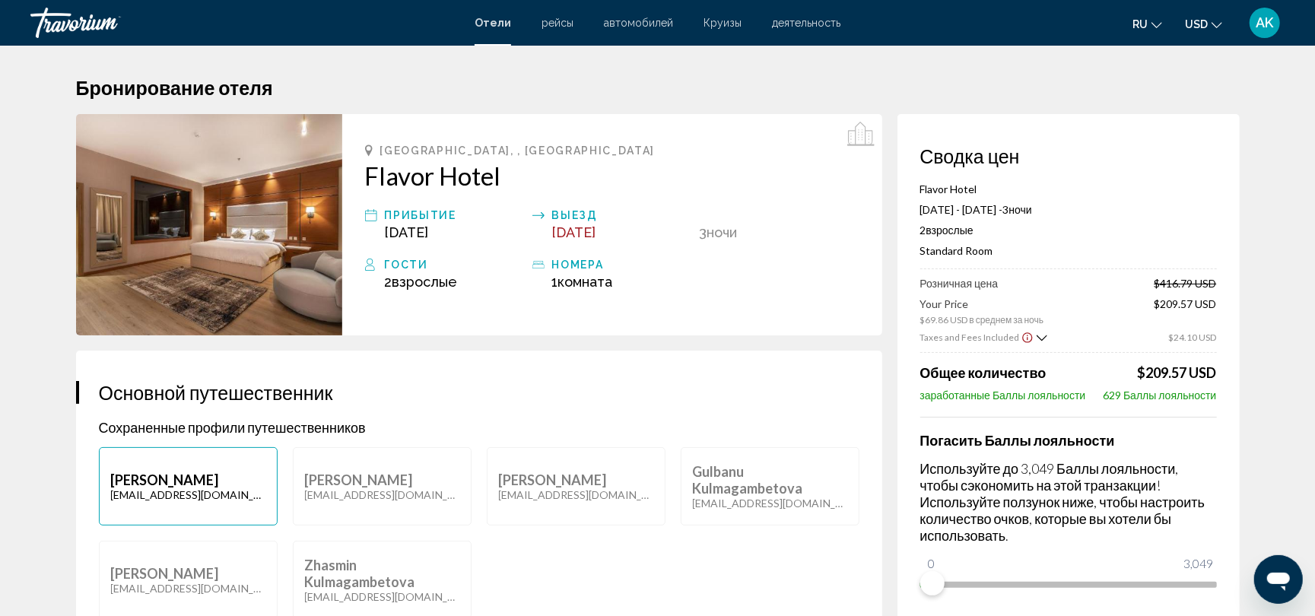
click at [414, 224] on span "[DATE]" at bounding box center [407, 232] width 44 height 16
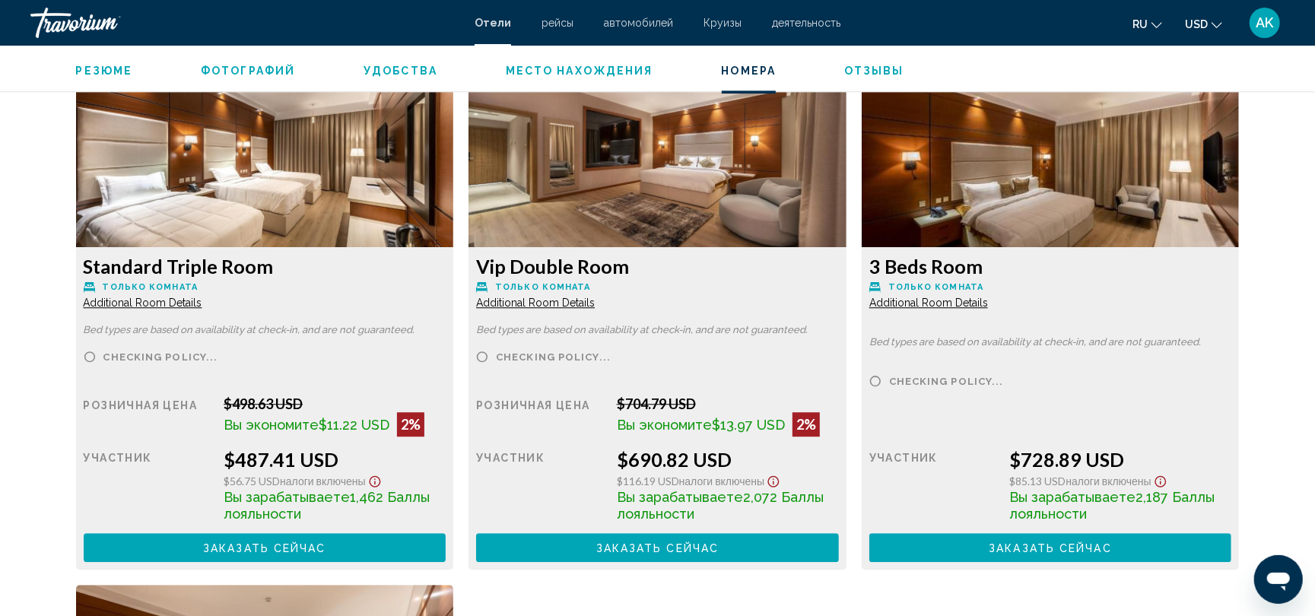
scroll to position [2628, 0]
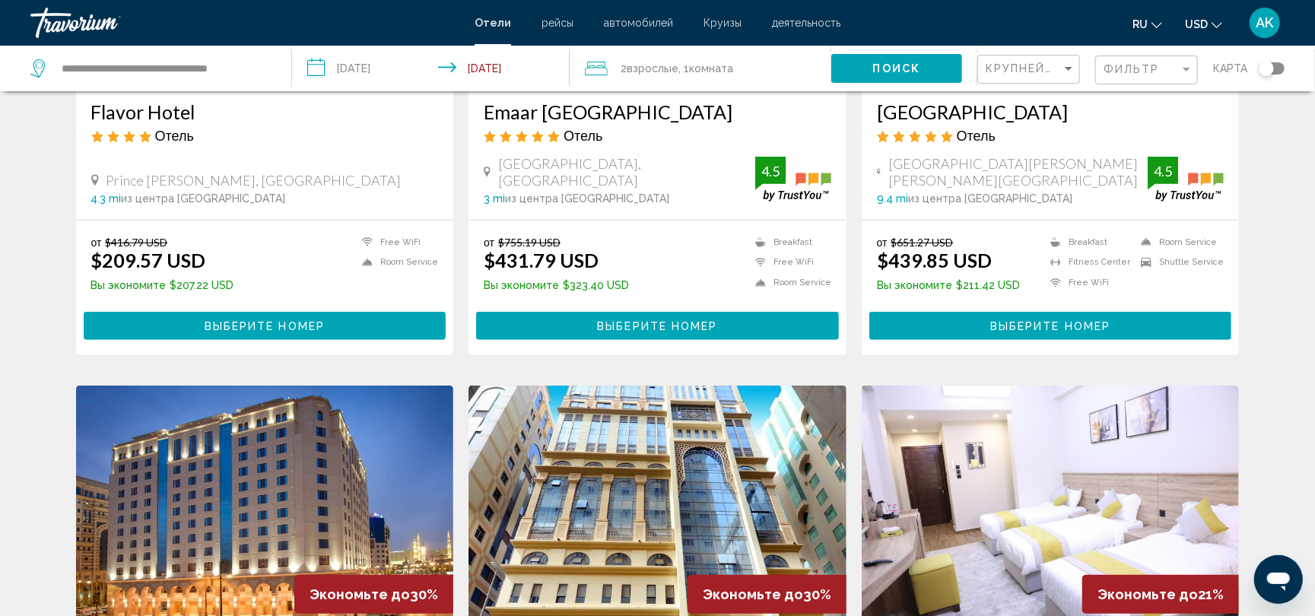
scroll to position [301, 0]
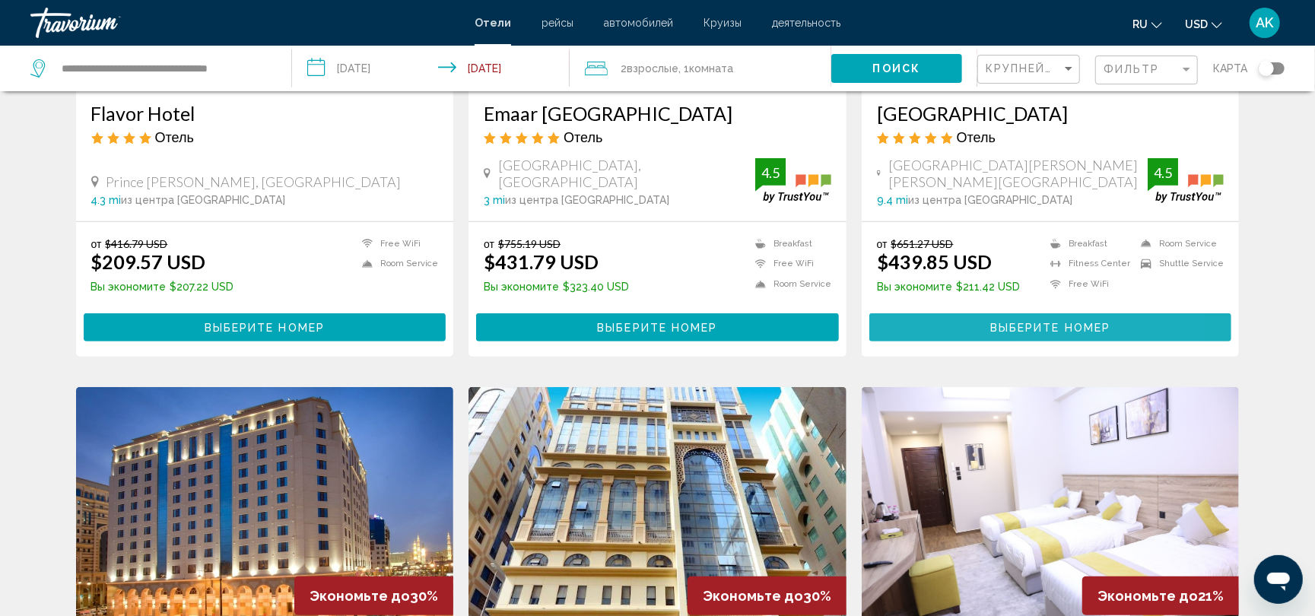
click at [928, 325] on button "Выберите номер" at bounding box center [1050, 327] width 363 height 28
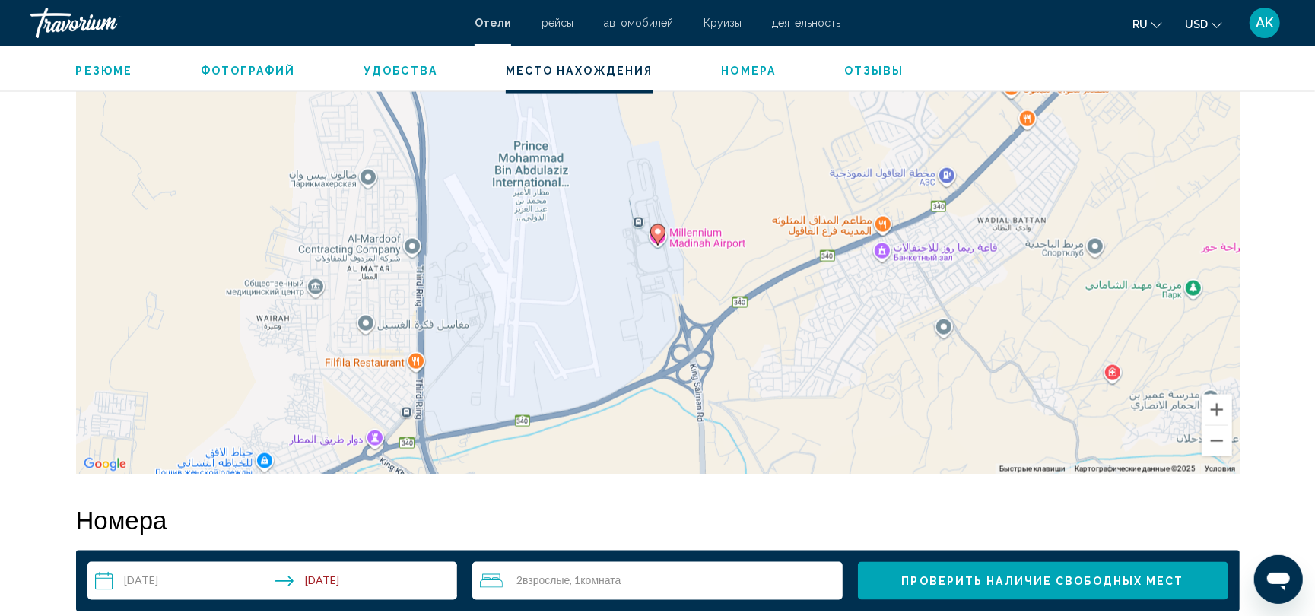
scroll to position [1534, 0]
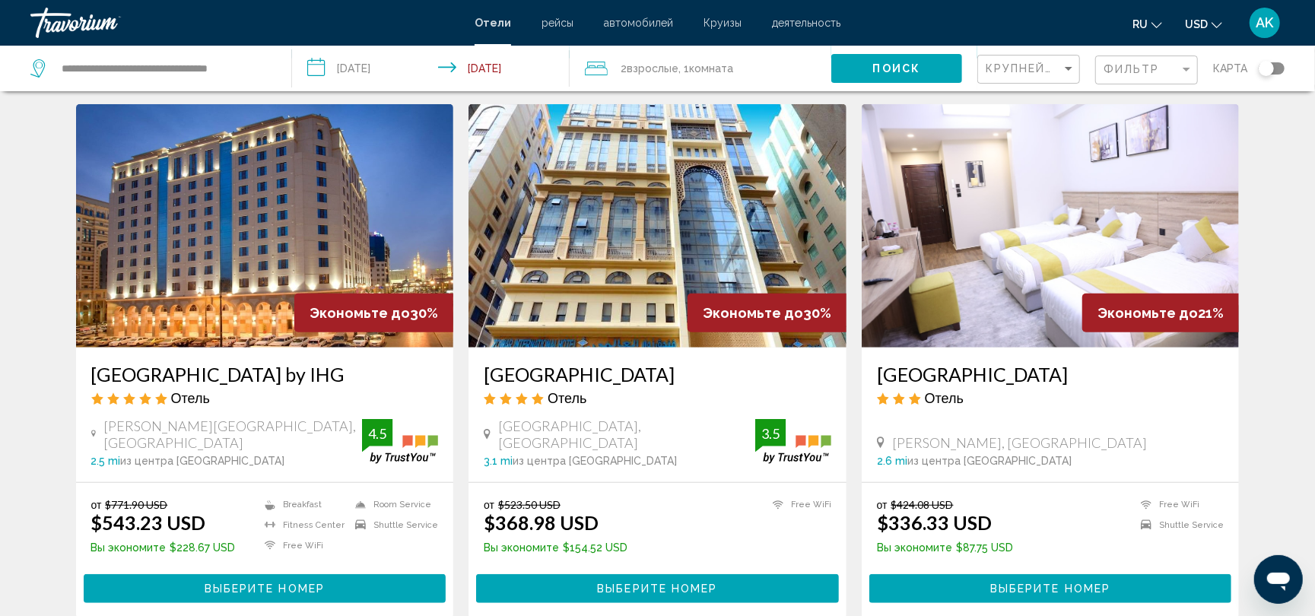
scroll to position [585, 0]
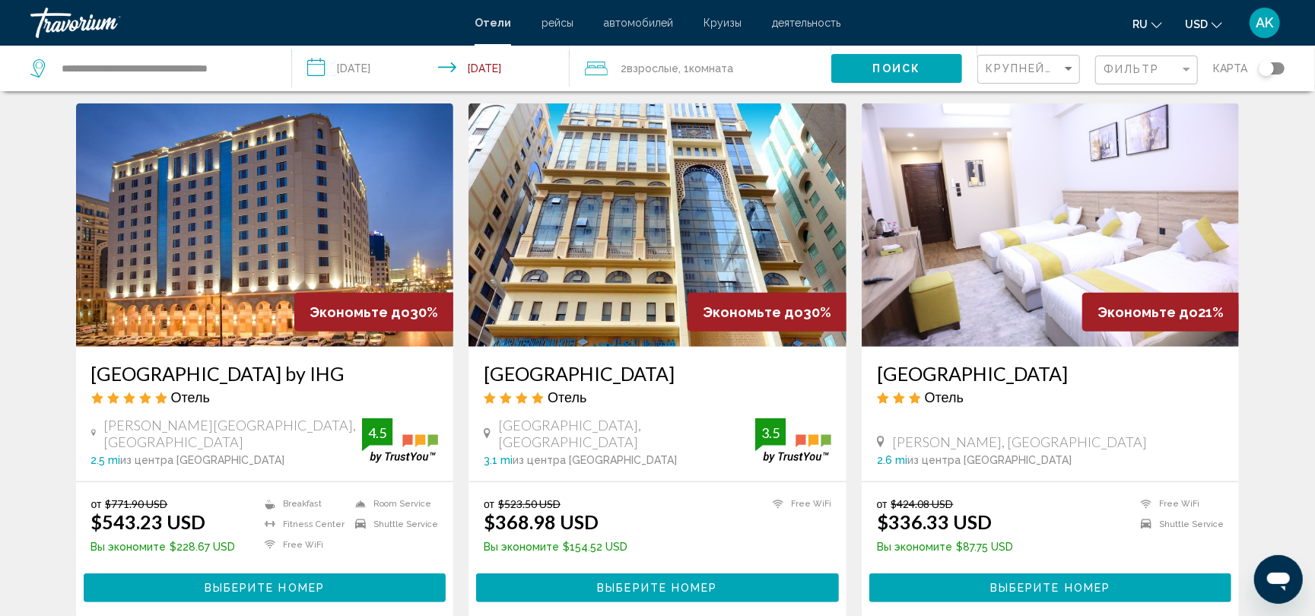
click at [262, 332] on img "Main content" at bounding box center [265, 224] width 378 height 243
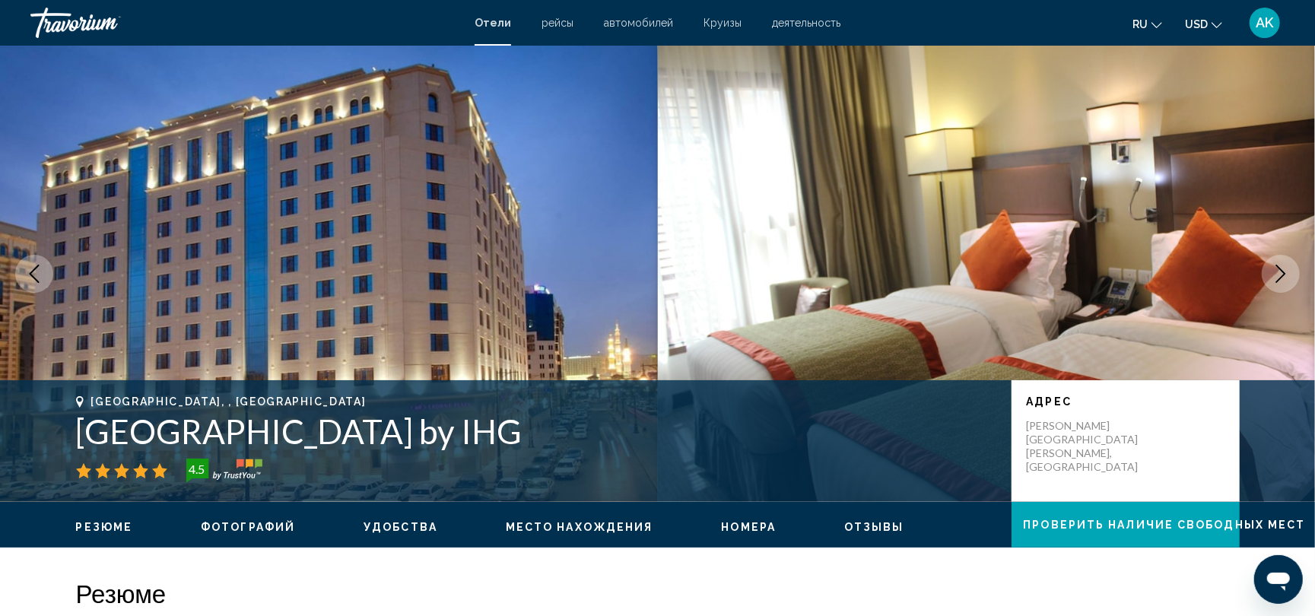
click at [262, 332] on img "Main content" at bounding box center [329, 274] width 658 height 456
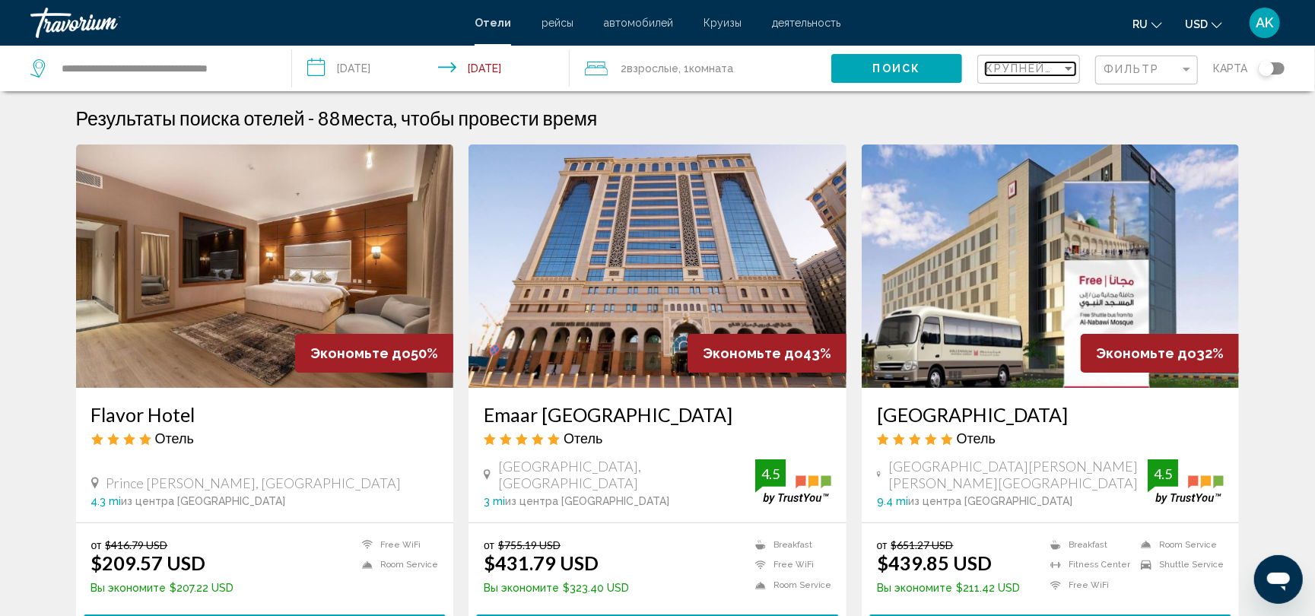
click at [1032, 74] on span "Крупнейшие сбережения" at bounding box center [1076, 68] width 182 height 12
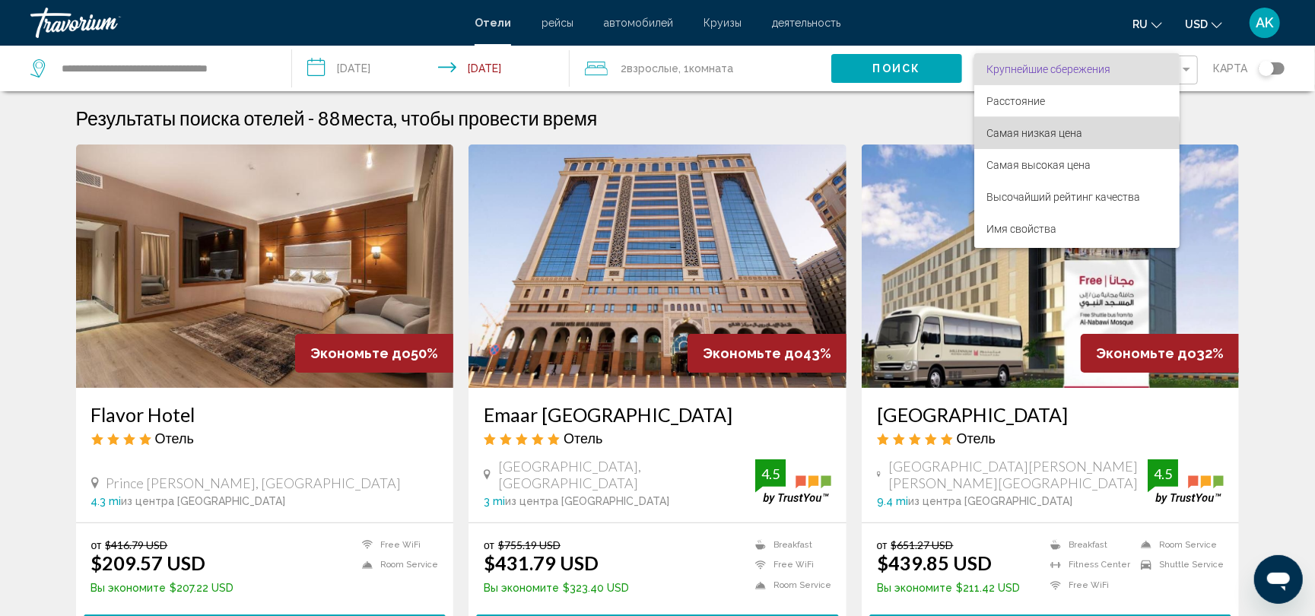
click at [1038, 138] on span "Самая низкая цена" at bounding box center [1034, 133] width 96 height 12
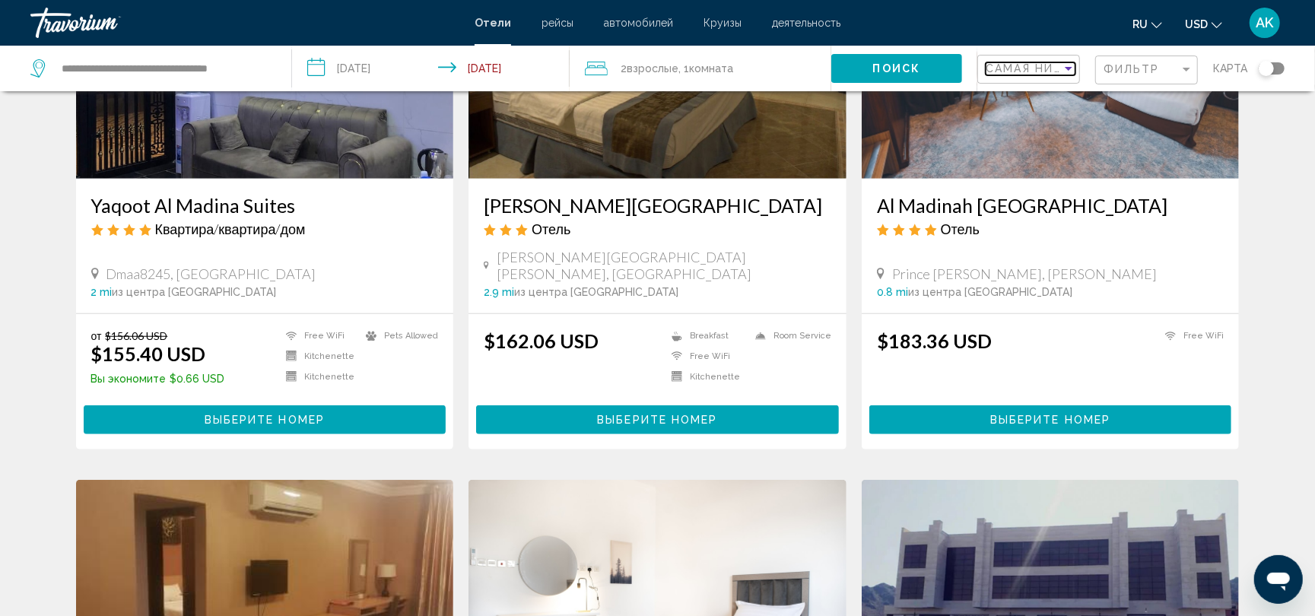
scroll to position [737, 0]
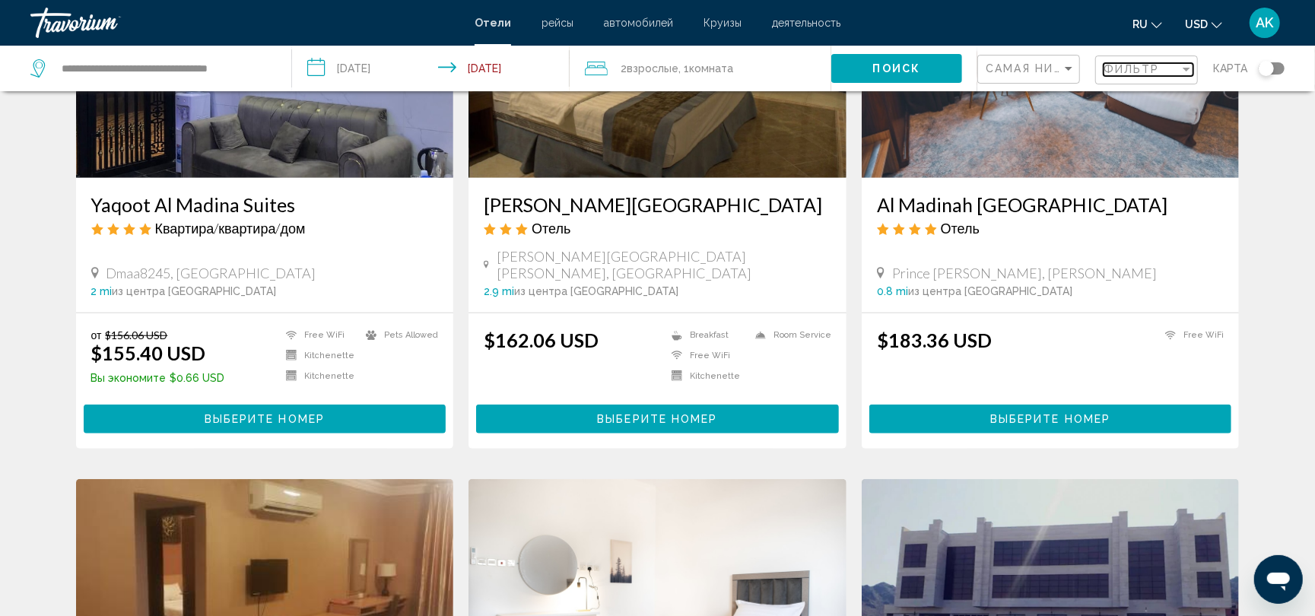
click at [1153, 64] on span "Фильтр" at bounding box center [1131, 69] width 56 height 12
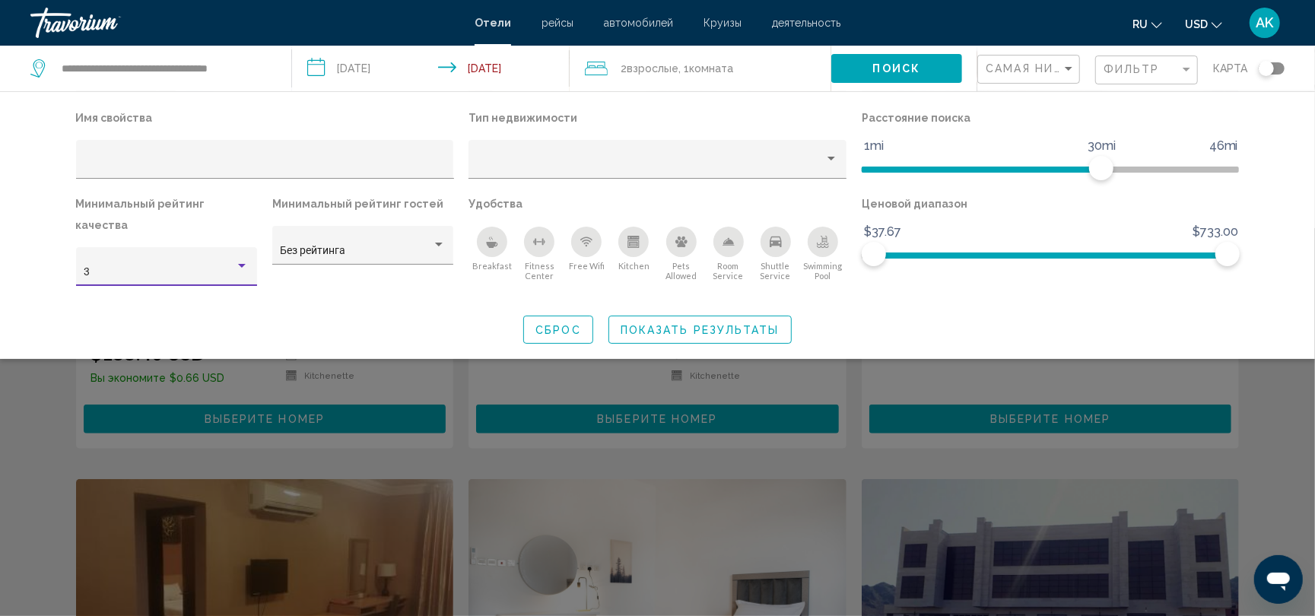
click at [240, 264] on div "Hotel Filters" at bounding box center [242, 266] width 8 height 4
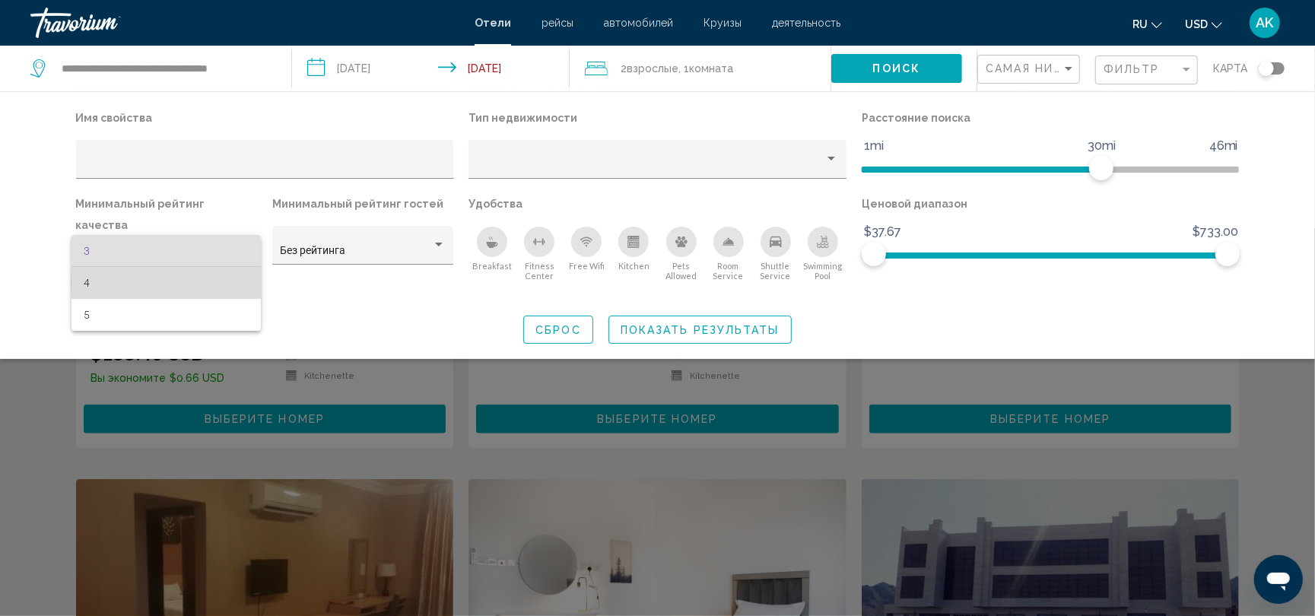
click at [213, 283] on span "4" at bounding box center [166, 283] width 165 height 32
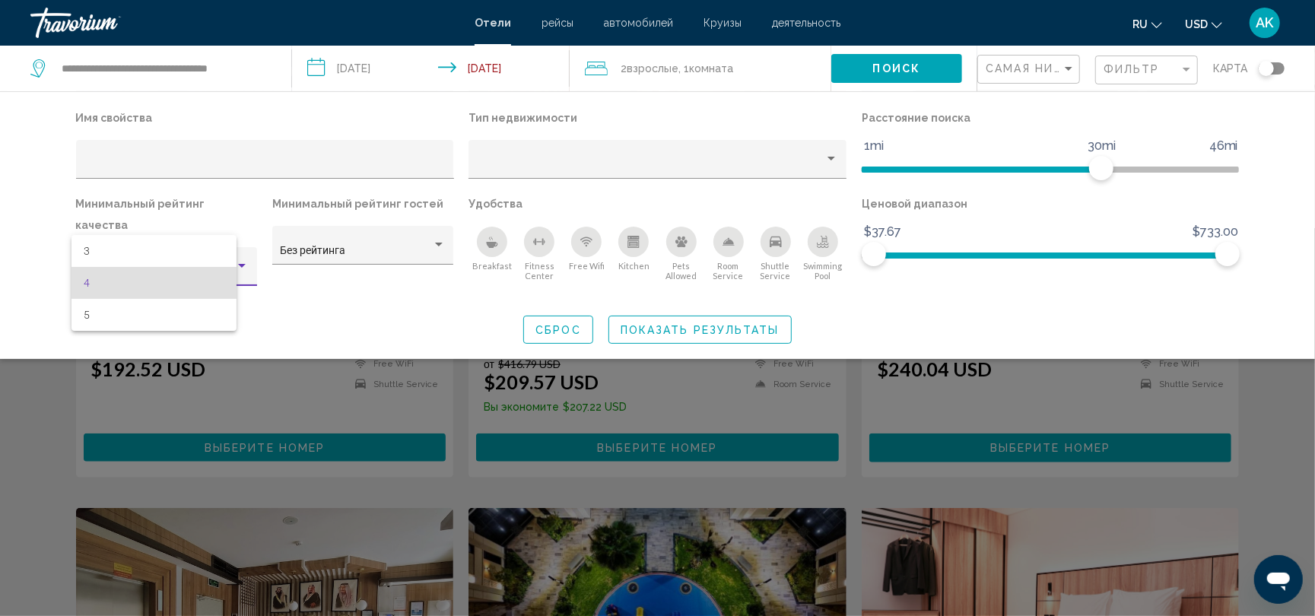
scroll to position [210, 0]
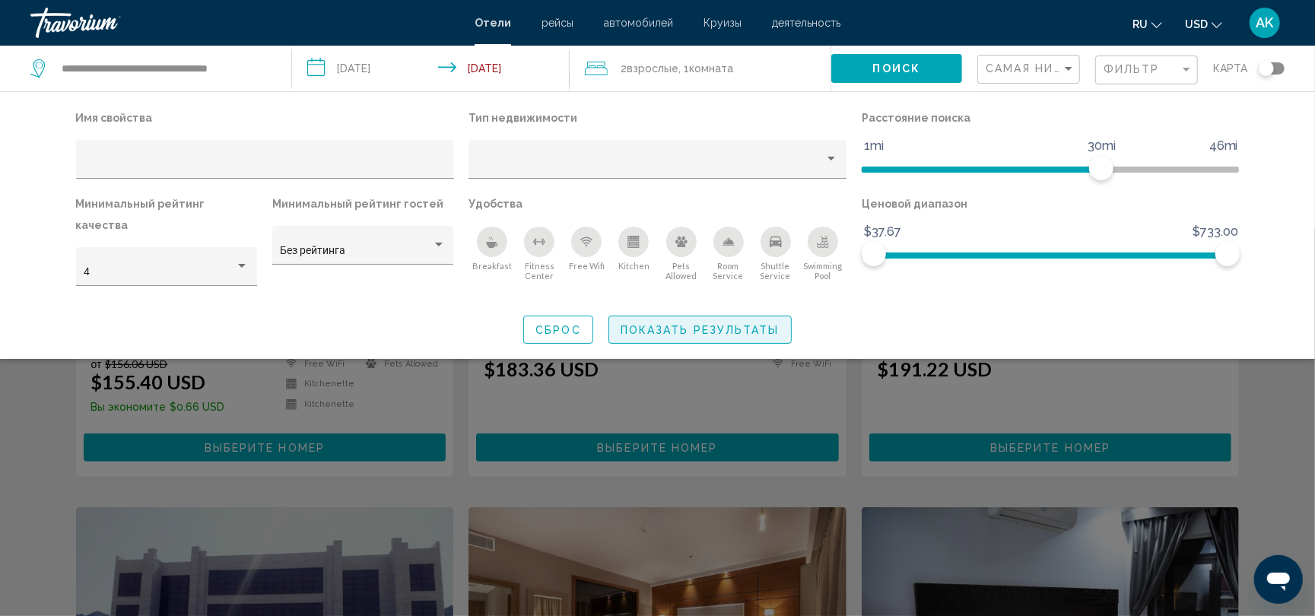
click at [660, 316] on button "Показать результаты" at bounding box center [699, 330] width 183 height 28
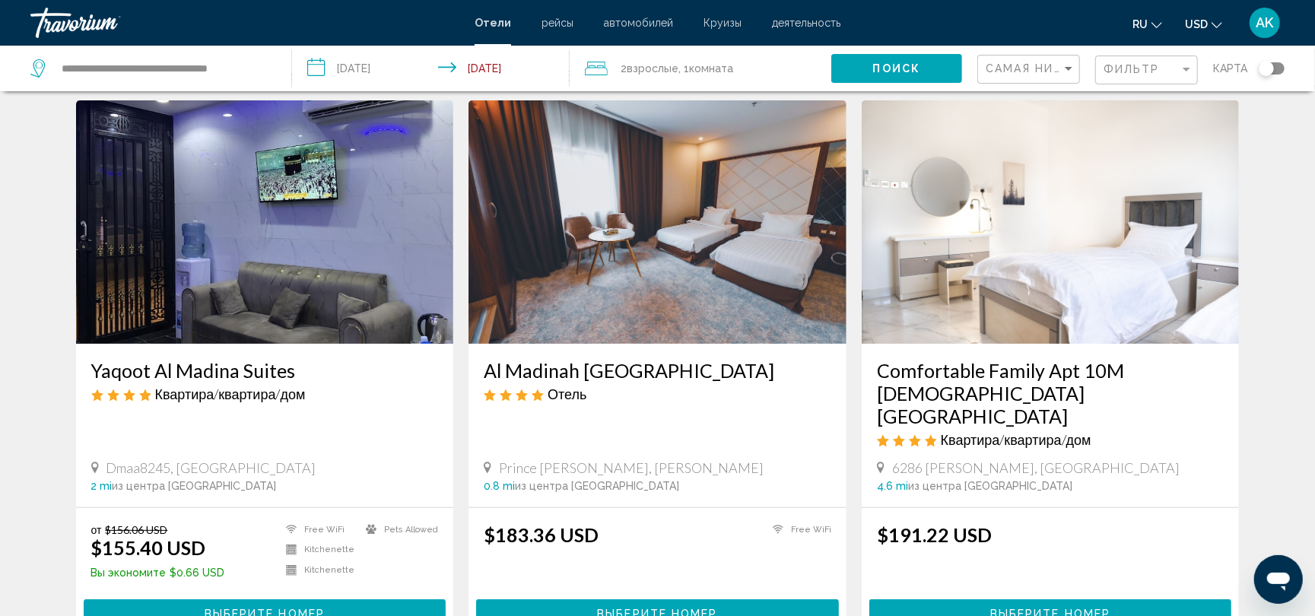
scroll to position [0, 0]
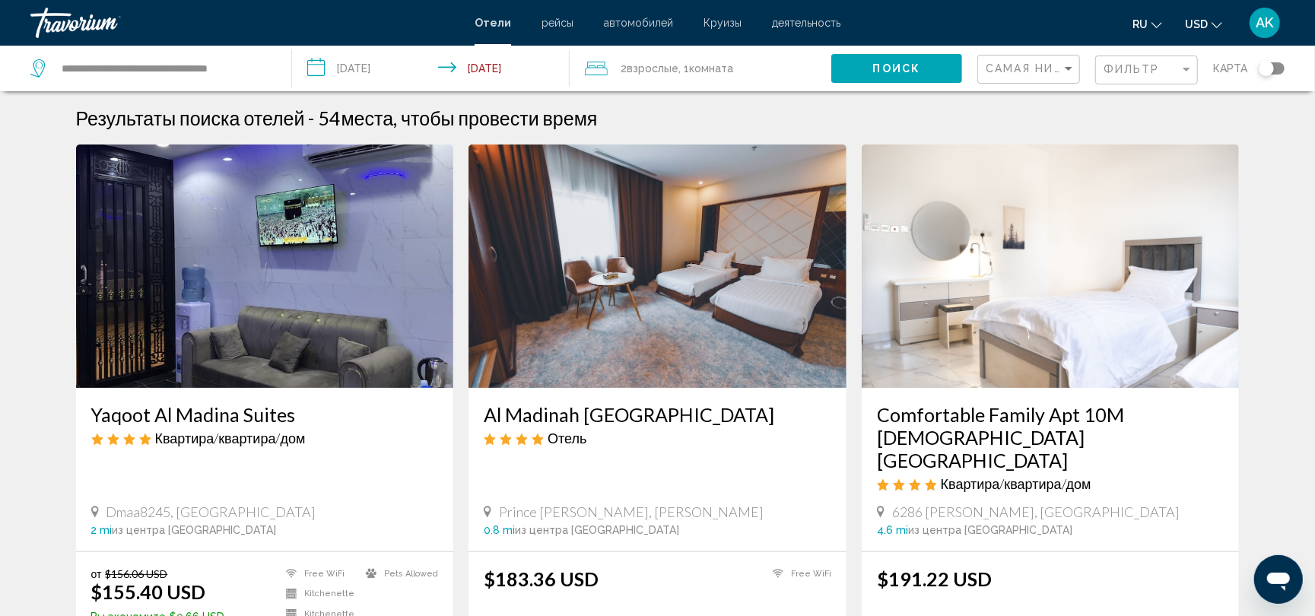
click at [764, 262] on img "Main content" at bounding box center [657, 265] width 378 height 243
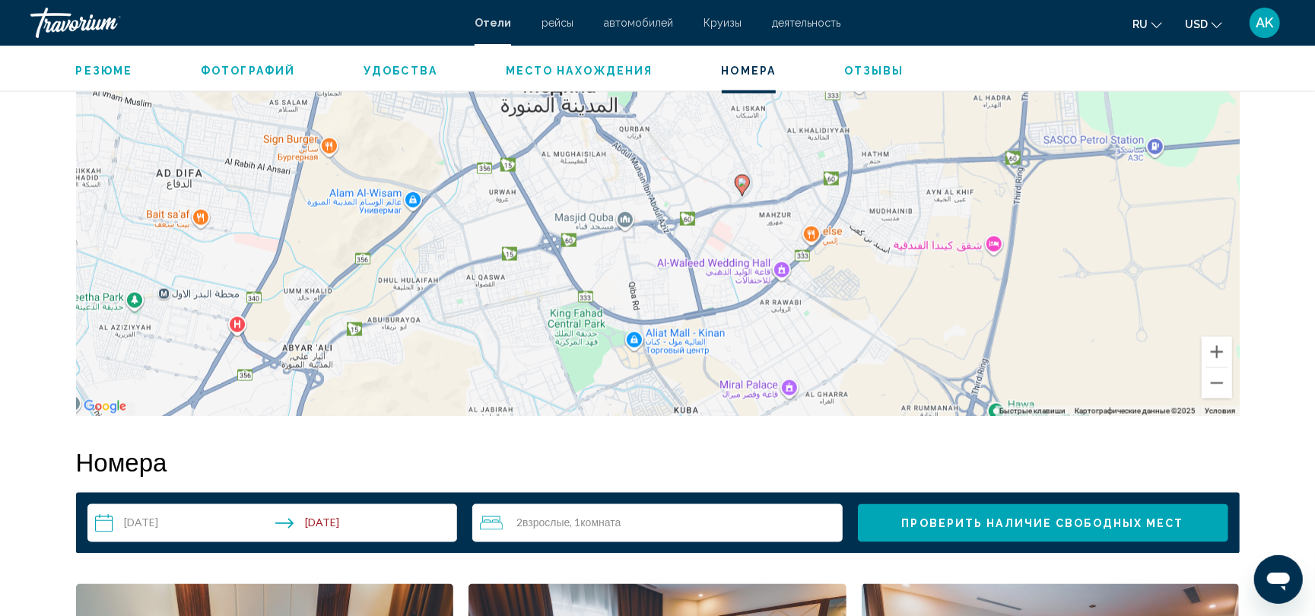
scroll to position [1071, 0]
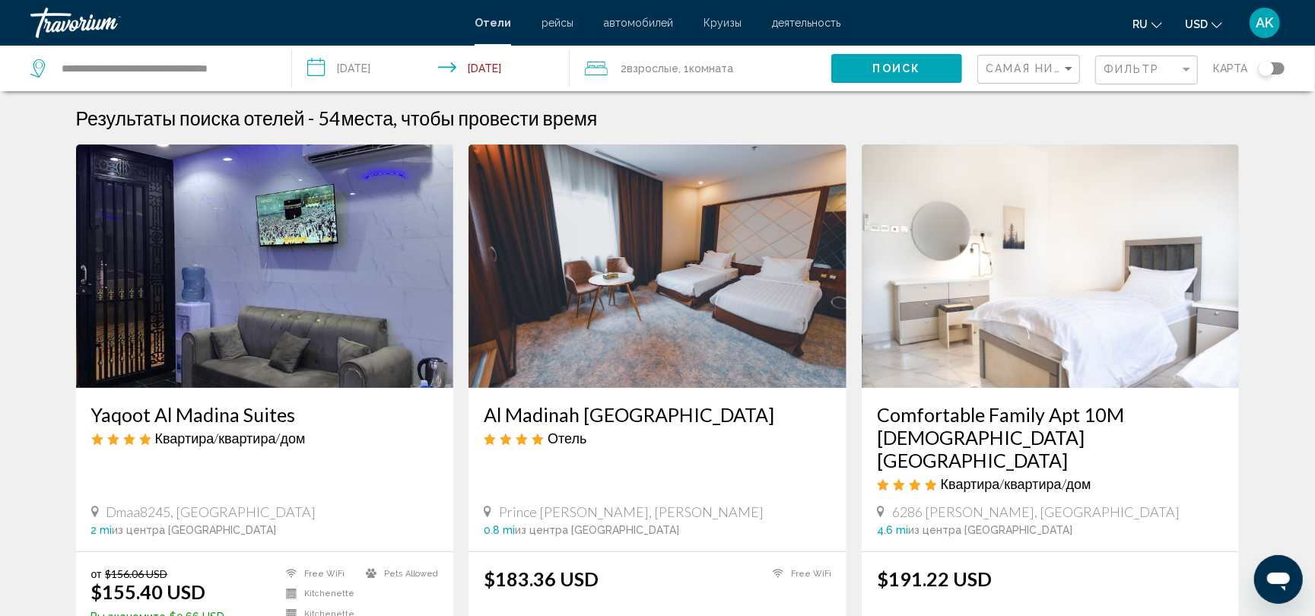
click at [1275, 62] on button "Toggle map" at bounding box center [1265, 69] width 37 height 14
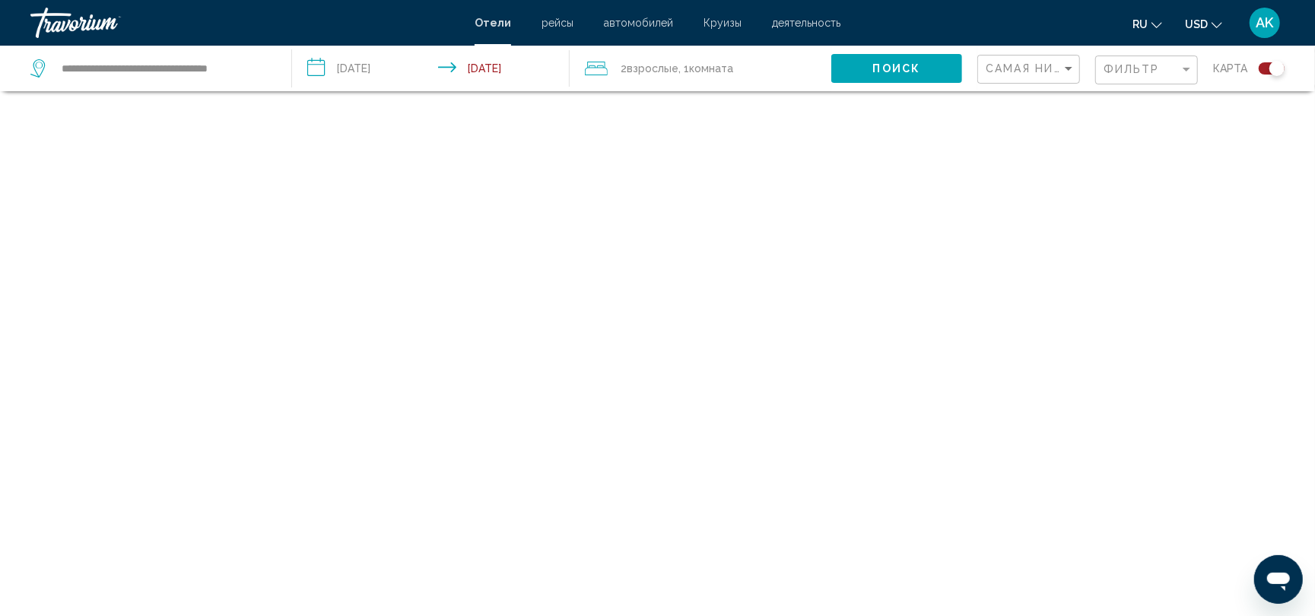
scroll to position [91, 0]
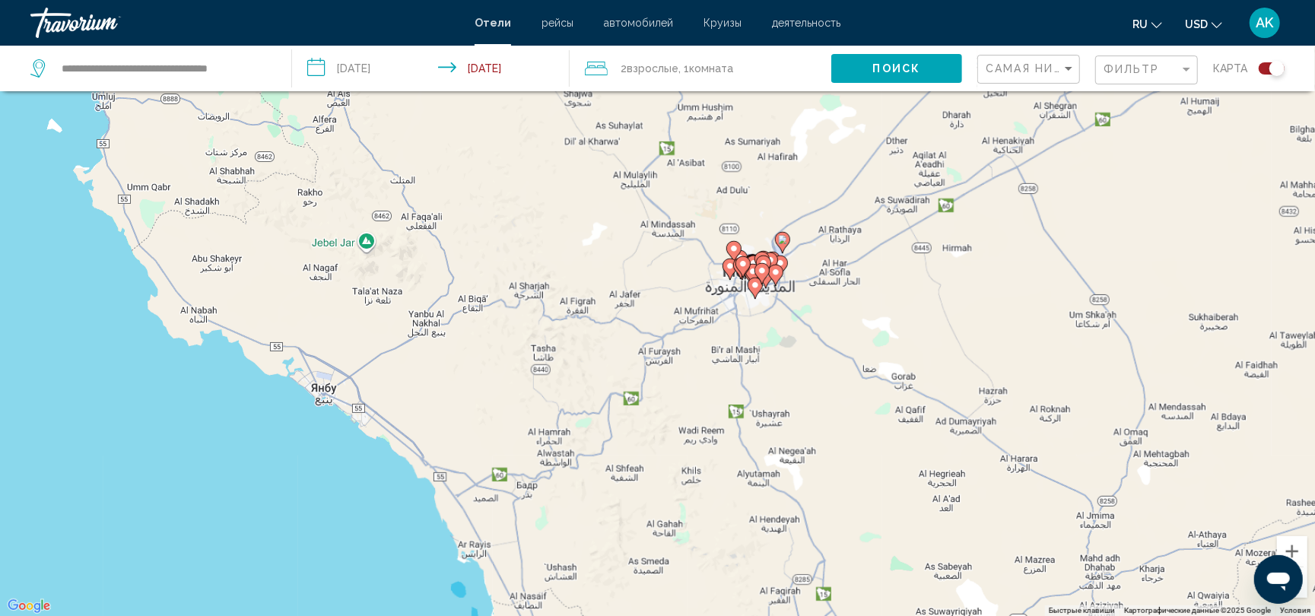
click at [738, 278] on gmp-advanced-marker "Main content" at bounding box center [742, 266] width 15 height 23
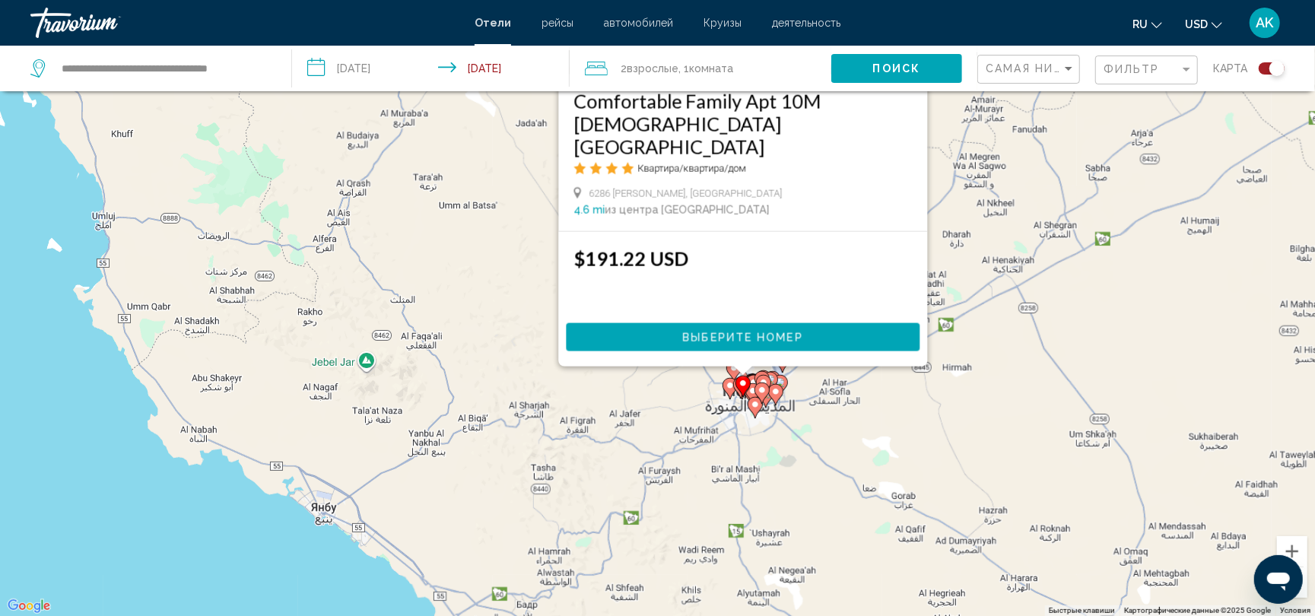
click at [738, 427] on div "Для навигации используйте клавиши со стрелками. Чтобы активировать перетаскиван…" at bounding box center [1315, 427] width 1315 height 0
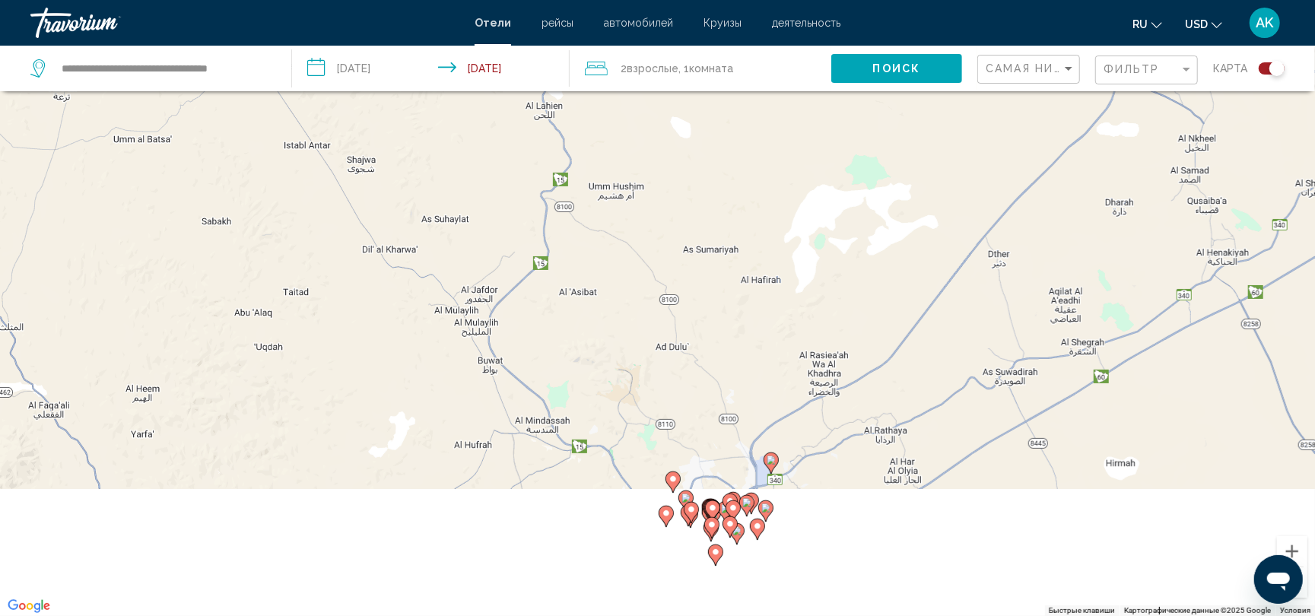
drag, startPoint x: 789, startPoint y: 539, endPoint x: 724, endPoint y: 253, distance: 293.3
click at [724, 253] on div "Чтобы активировать перетаскивание с помощью клавиатуры, нажмите Alt + Ввод. Пос…" at bounding box center [657, 308] width 1315 height 616
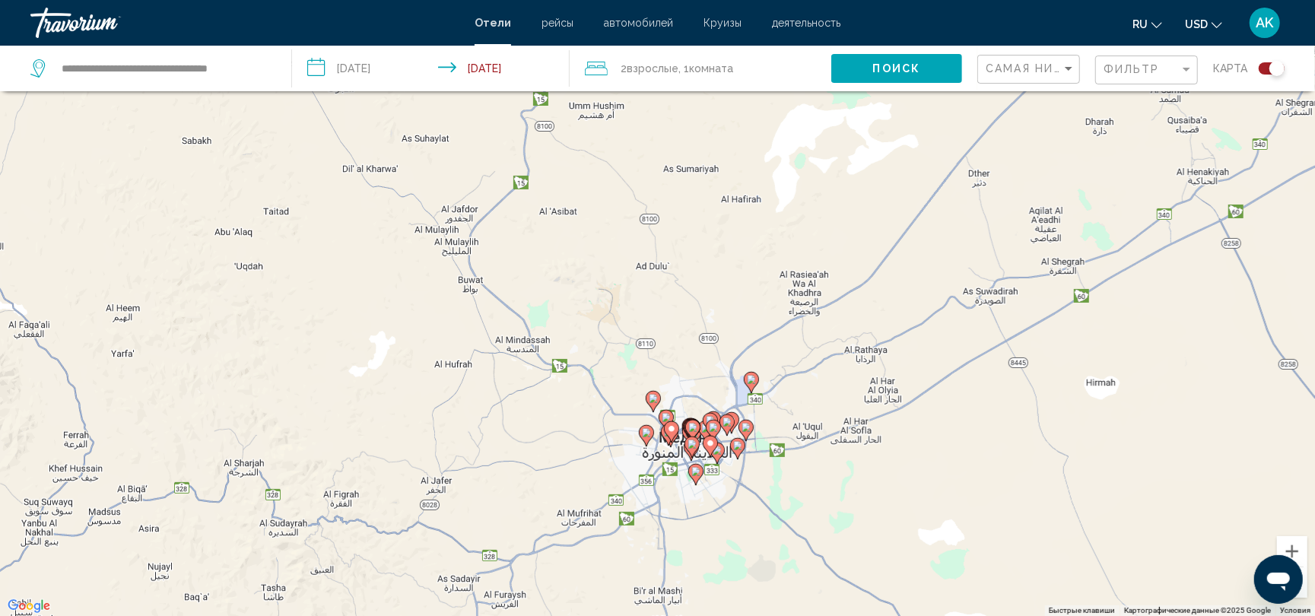
click at [724, 390] on div "Чтобы активировать перетаскивание с помощью клавиатуры, нажмите Alt + Ввод. Пос…" at bounding box center [657, 308] width 1315 height 616
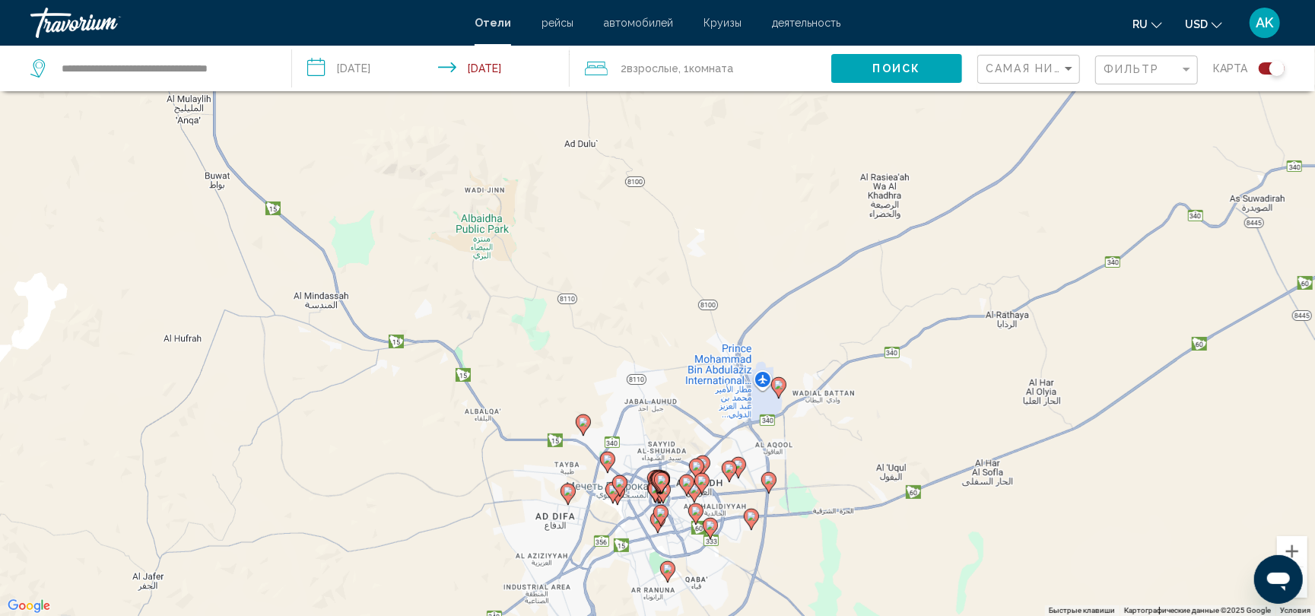
click at [681, 452] on div "Чтобы активировать перетаскивание с помощью клавиатуры, нажмите Alt + Ввод. Пос…" at bounding box center [657, 308] width 1315 height 616
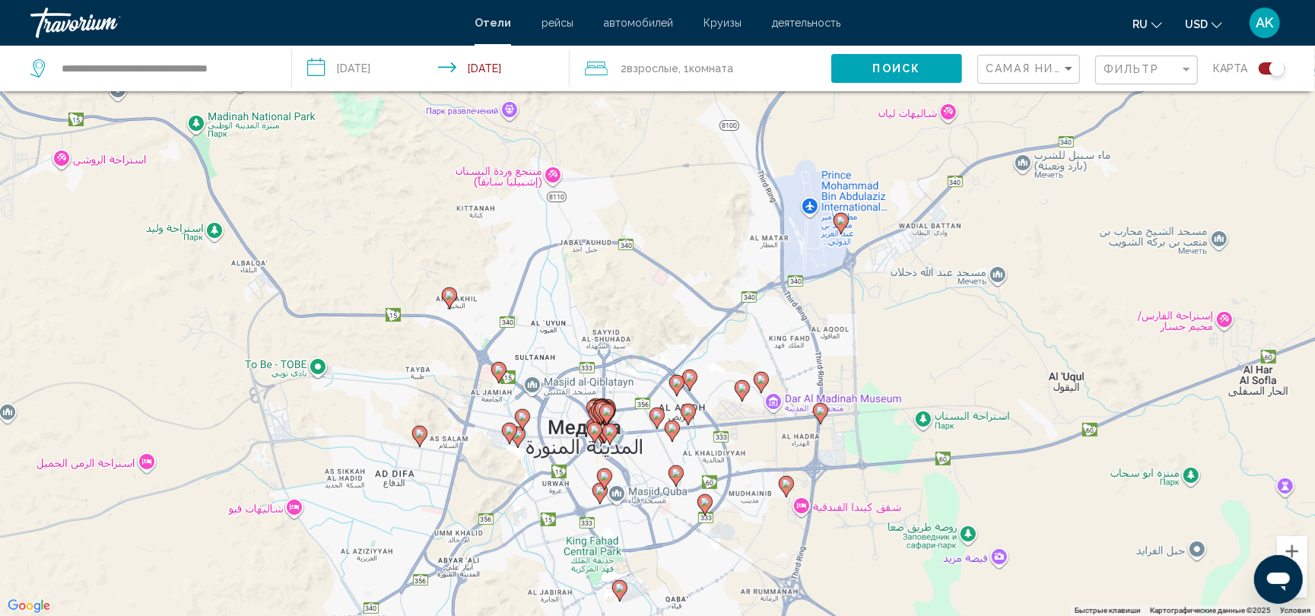
drag, startPoint x: 663, startPoint y: 487, endPoint x: 625, endPoint y: 357, distance: 134.7
click at [625, 357] on div "Чтобы активировать перетаскивание с помощью клавиатуры, нажмите Alt + Ввод. Пос…" at bounding box center [657, 308] width 1315 height 616
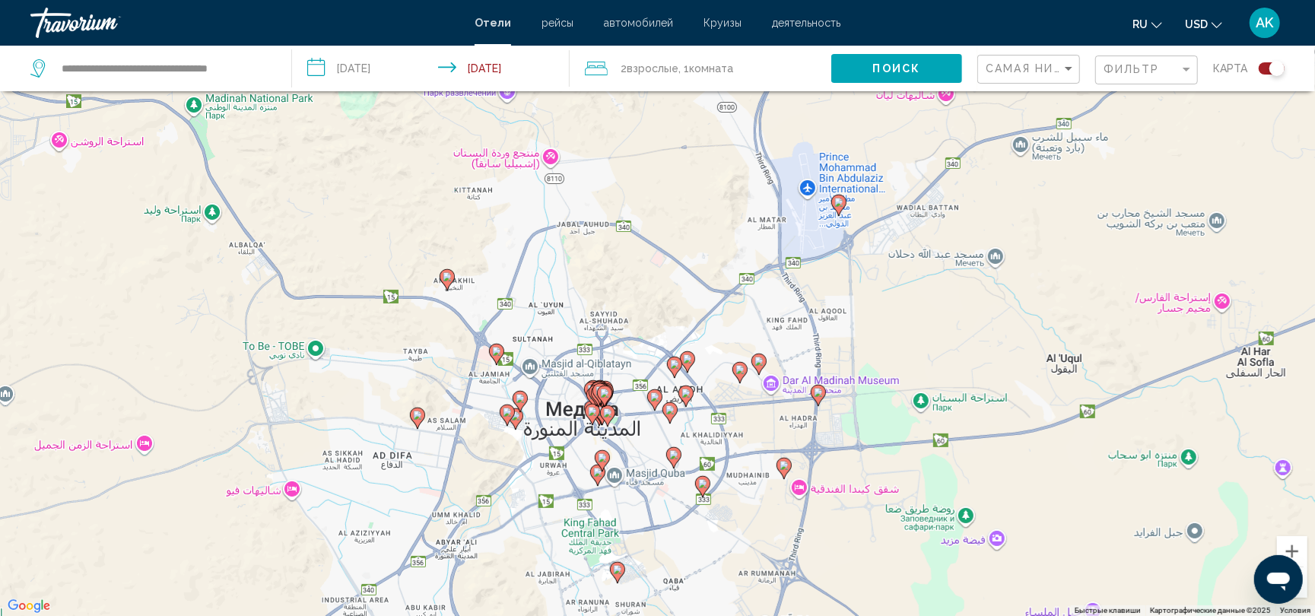
click at [625, 356] on div "Чтобы активировать перетаскивание с помощью клавиатуры, нажмите Alt + Ввод. Пос…" at bounding box center [657, 308] width 1315 height 616
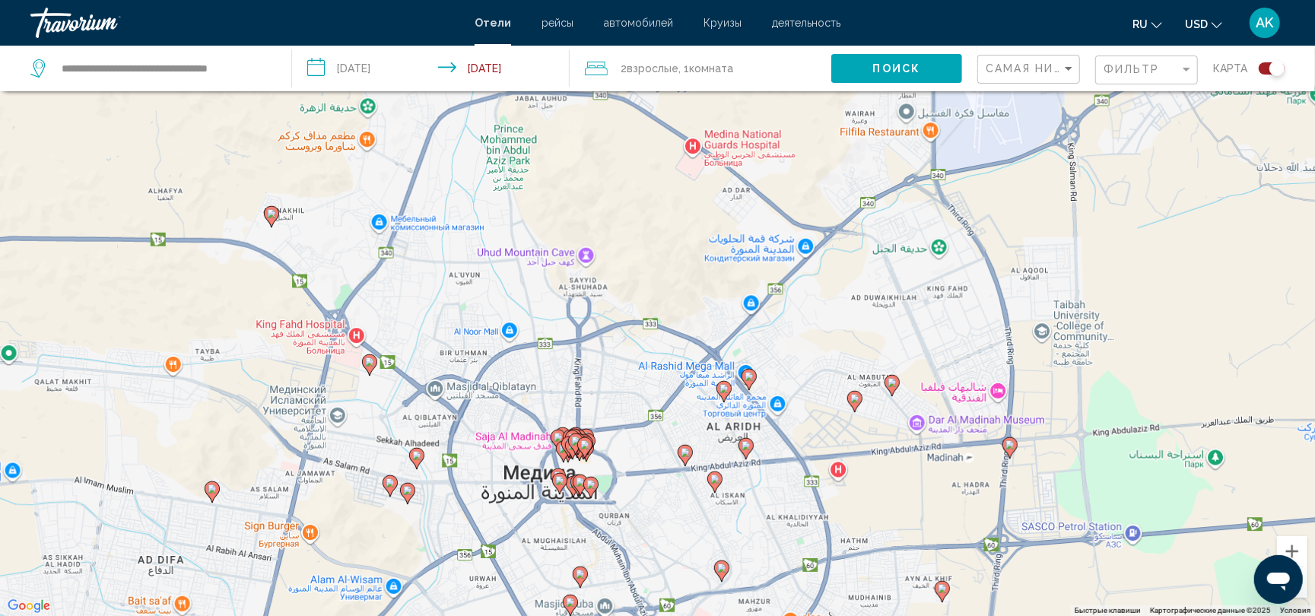
click at [625, 356] on div "Чтобы активировать перетаскивание с помощью клавиатуры, нажмите Alt + Ввод. Пос…" at bounding box center [657, 308] width 1315 height 616
click at [539, 500] on div "Чтобы активировать перетаскивание с помощью клавиатуры, нажмите Alt + Ввод. Пос…" at bounding box center [657, 308] width 1315 height 616
click at [597, 467] on div "Чтобы активировать перетаскивание с помощью клавиатуры, нажмите Alt + Ввод. Пос…" at bounding box center [657, 308] width 1315 height 616
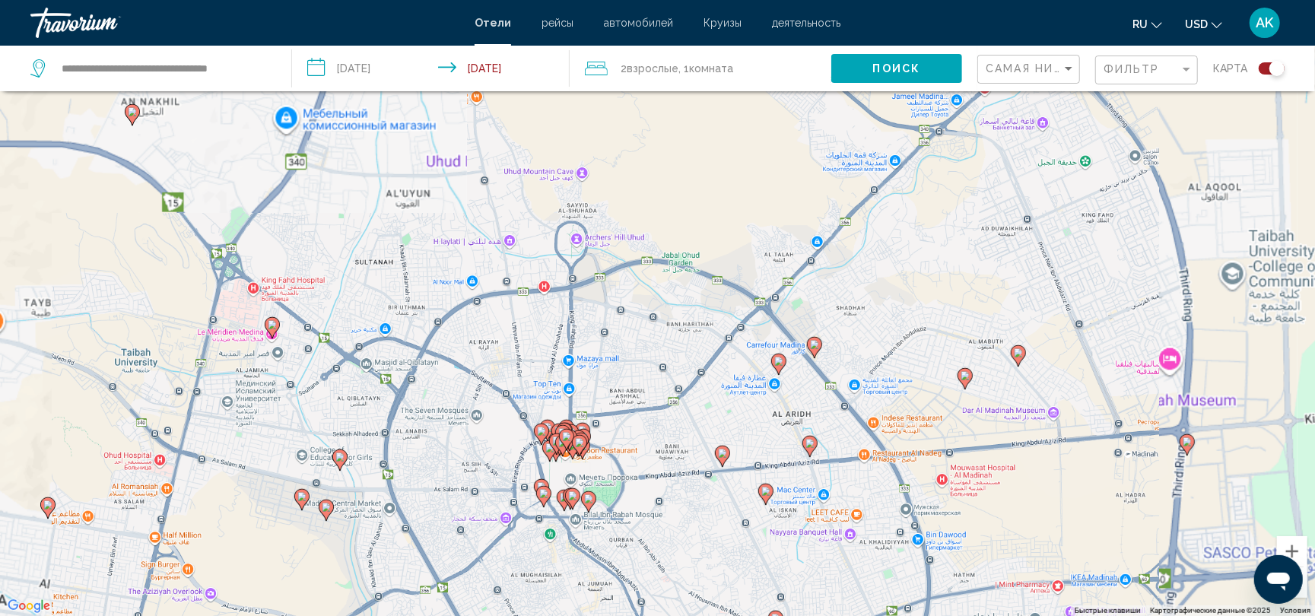
click at [597, 467] on div "Чтобы активировать перетаскивание с помощью клавиатуры, нажмите Alt + Ввод. Пос…" at bounding box center [657, 308] width 1315 height 616
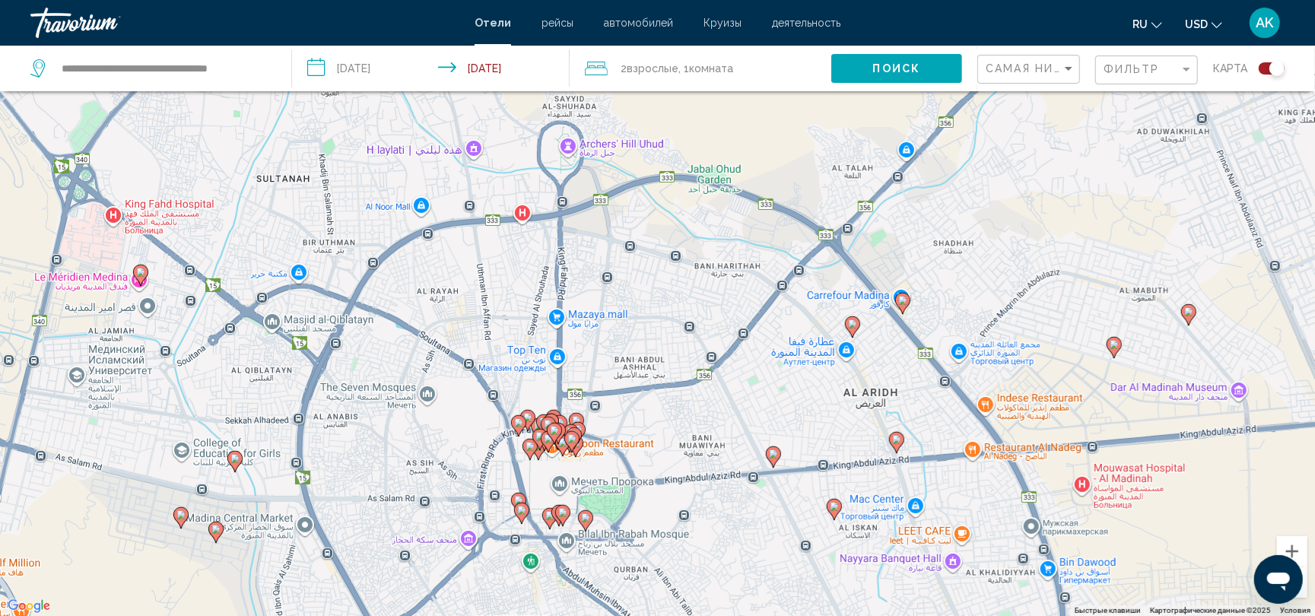
click at [563, 461] on div "Чтобы активировать перетаскивание с помощью клавиатуры, нажмите Alt + Ввод. Пос…" at bounding box center [657, 308] width 1315 height 616
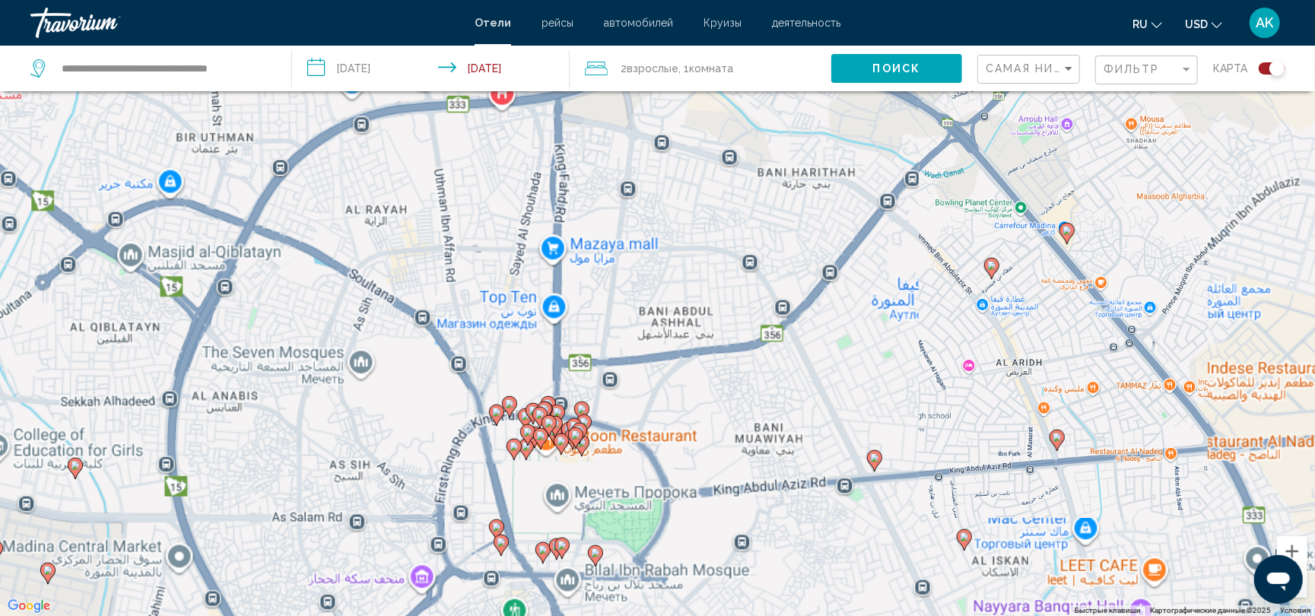
click at [563, 461] on div "Чтобы активировать перетаскивание с помощью клавиатуры, нажмите Alt + Ввод. Пос…" at bounding box center [657, 308] width 1315 height 616
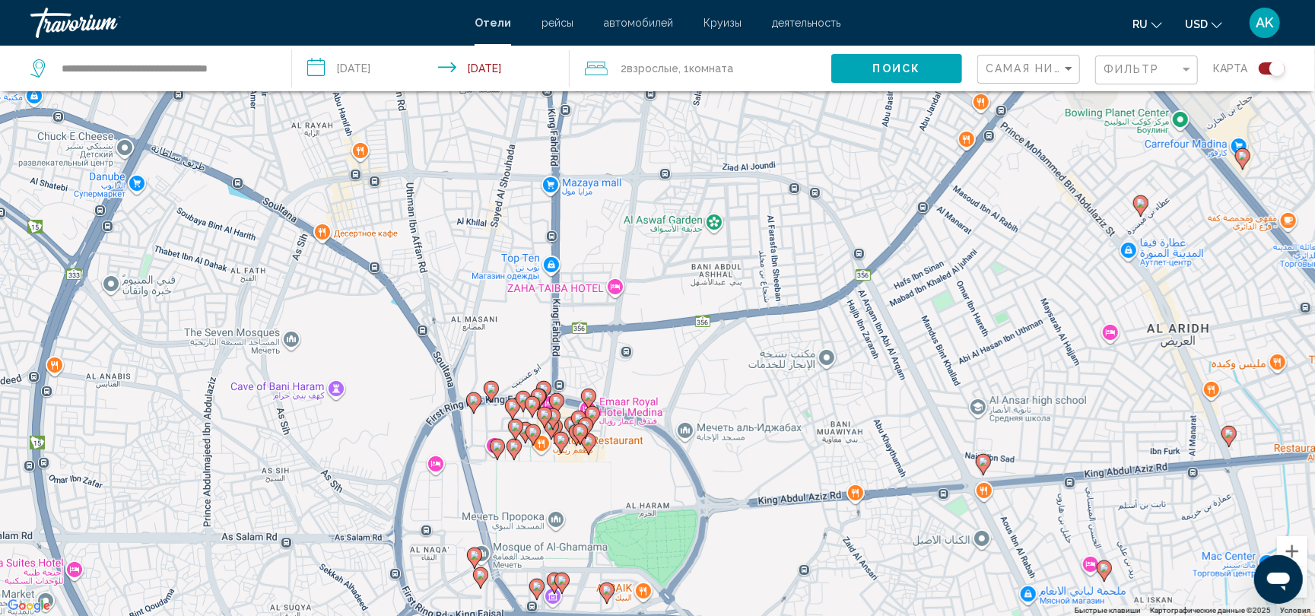
click at [563, 482] on div "Чтобы активировать перетаскивание с помощью клавиатуры, нажмите Alt + Ввод. Пос…" at bounding box center [657, 308] width 1315 height 616
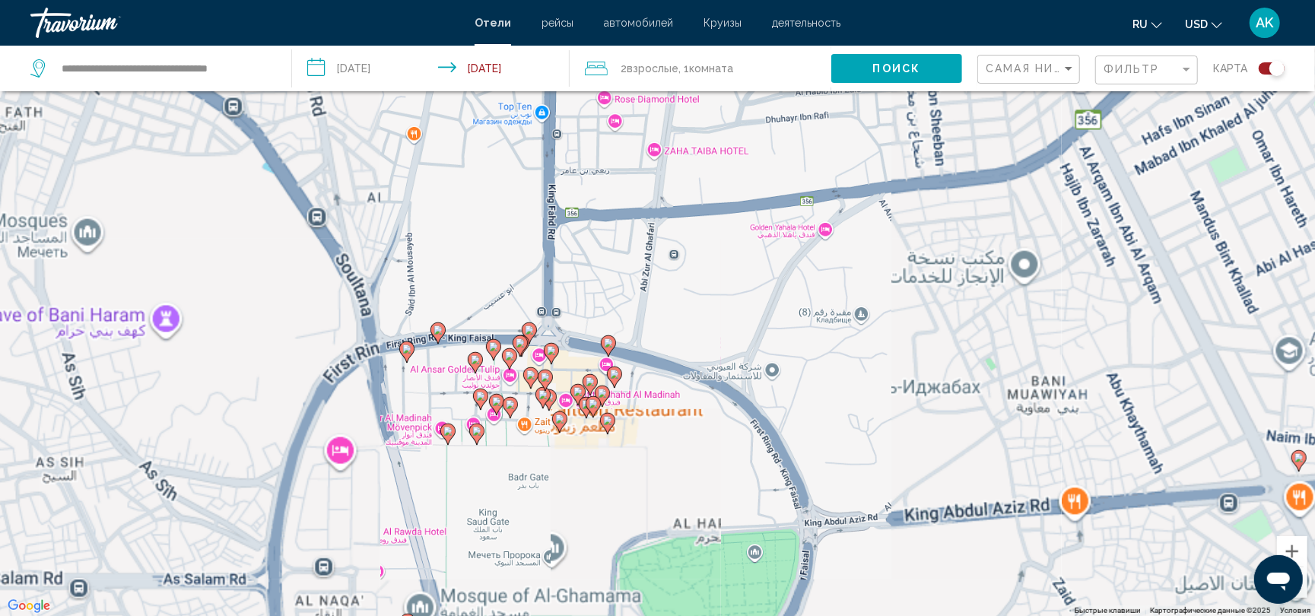
click at [563, 482] on div "Чтобы активировать перетаскивание с помощью клавиатуры, нажмите Alt + Ввод. Пос…" at bounding box center [657, 308] width 1315 height 616
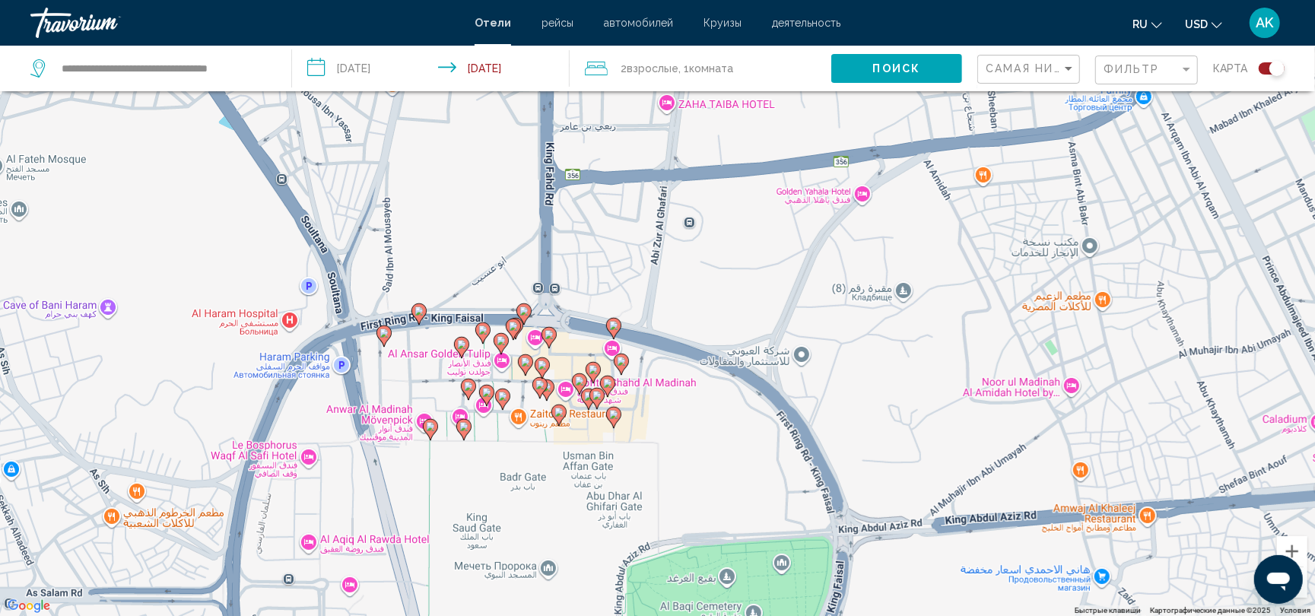
click at [560, 409] on image "Main content" at bounding box center [558, 412] width 9 height 9
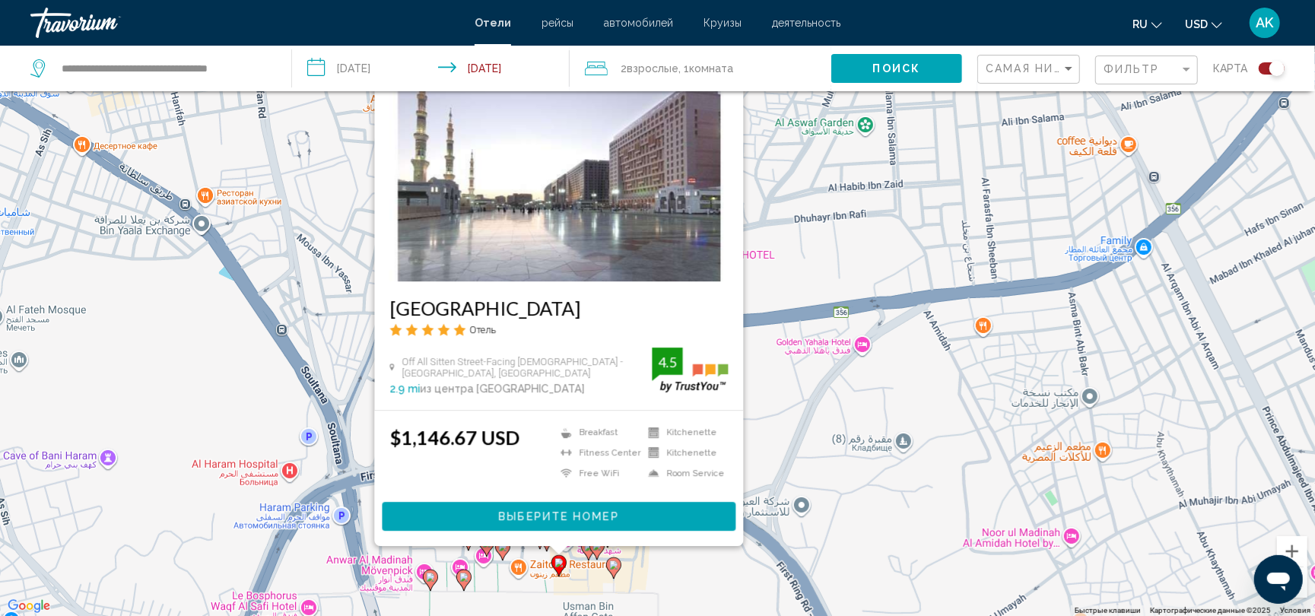
click at [614, 563] on image "Main content" at bounding box center [613, 564] width 9 height 9
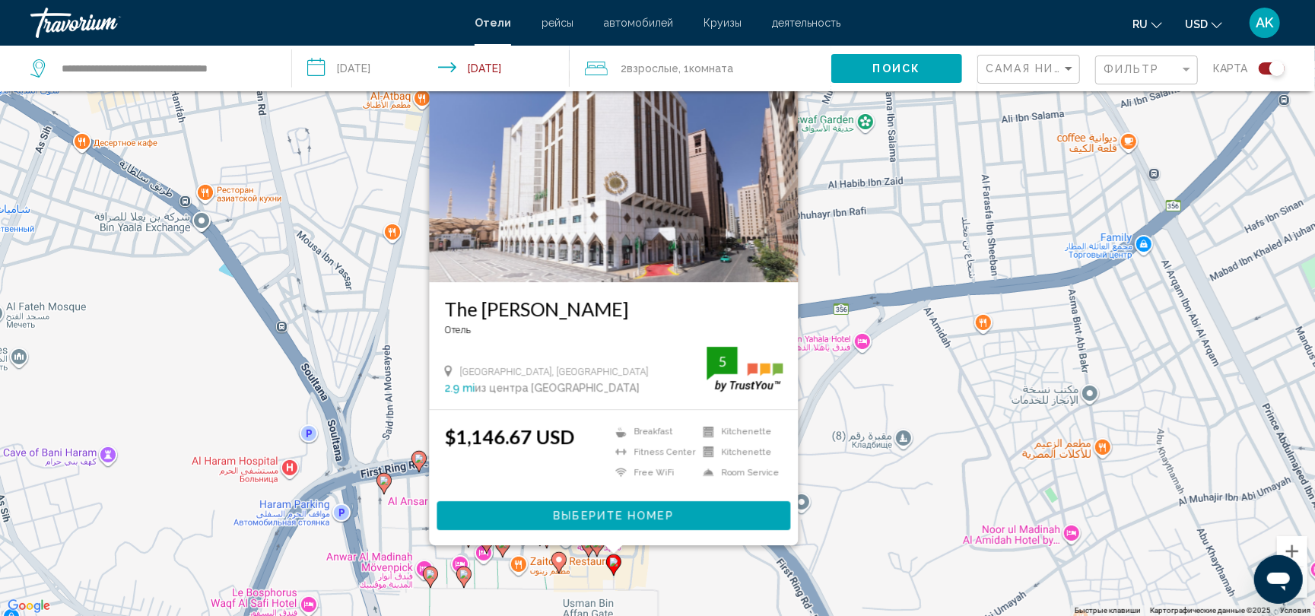
click at [459, 575] on icon "Main content" at bounding box center [463, 577] width 14 height 20
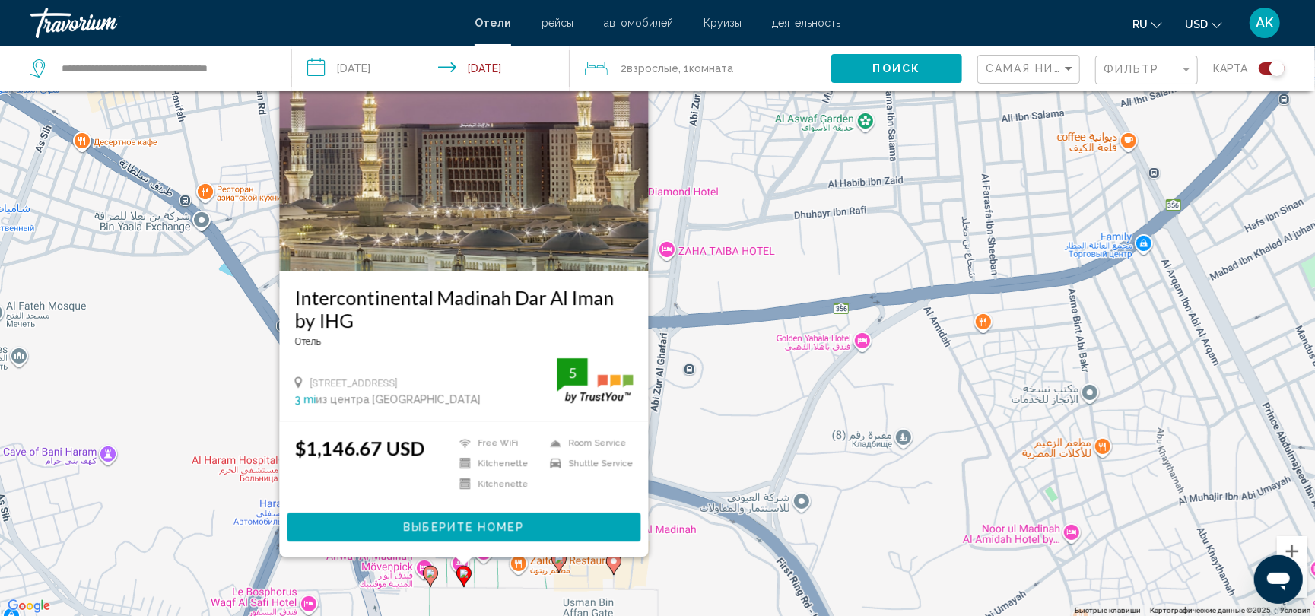
click at [424, 573] on icon "Main content" at bounding box center [430, 576] width 14 height 20
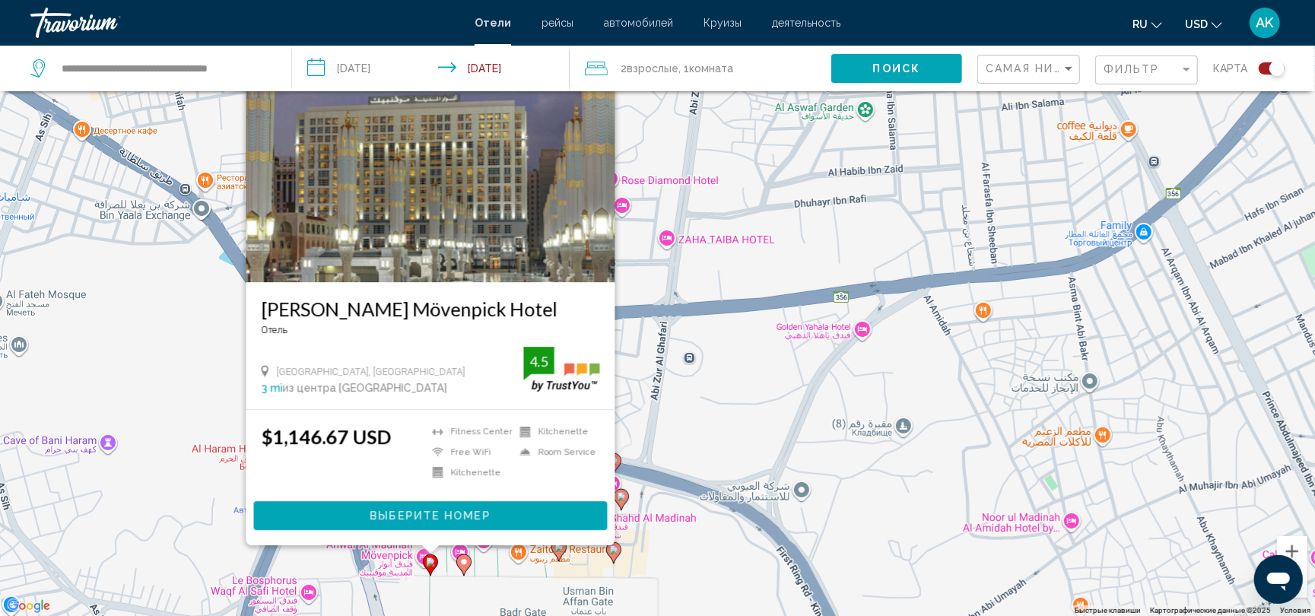
click at [655, 526] on div "Чтобы активировать перетаскивание с помощью клавиатуры, нажмите Alt + Ввод. Пос…" at bounding box center [657, 308] width 1315 height 616
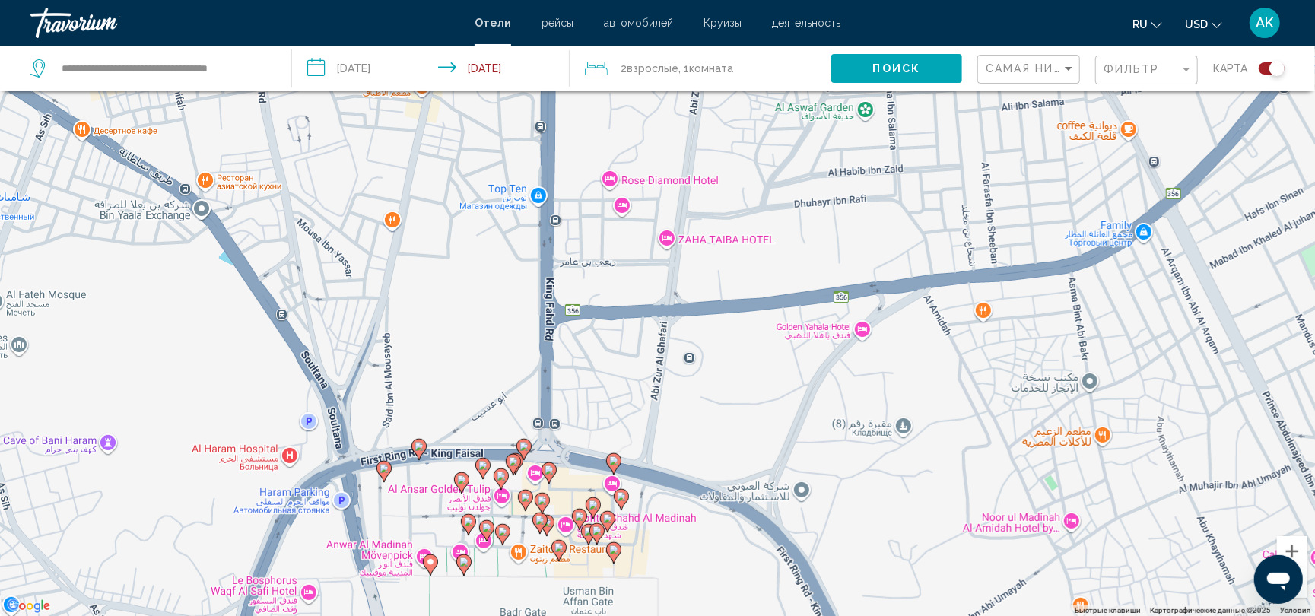
click at [607, 522] on image "Main content" at bounding box center [607, 518] width 9 height 9
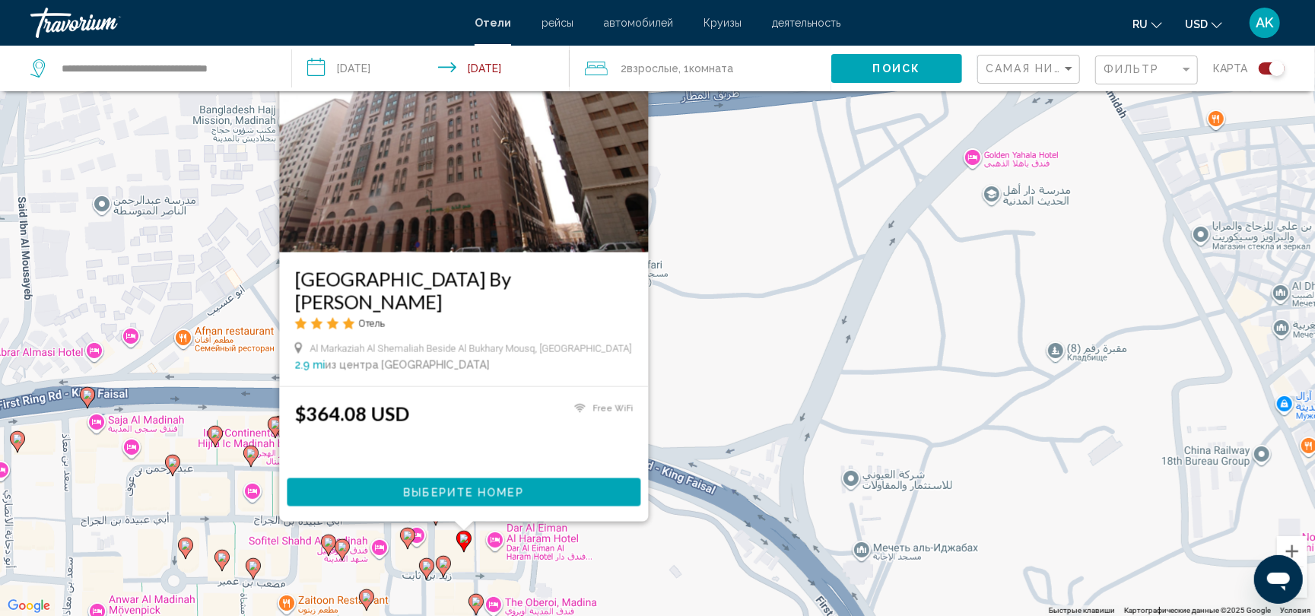
click at [607, 557] on div "Чтобы активировать перетаскивание с помощью клавиатуры, нажмите Alt + Ввод. Пос…" at bounding box center [657, 308] width 1315 height 616
drag, startPoint x: 735, startPoint y: 360, endPoint x: 786, endPoint y: 247, distance: 123.8
click at [786, 247] on div "Чтобы активировать перетаскивание с помощью клавиатуры, нажмите Alt + Ввод. Пос…" at bounding box center [657, 308] width 1315 height 616
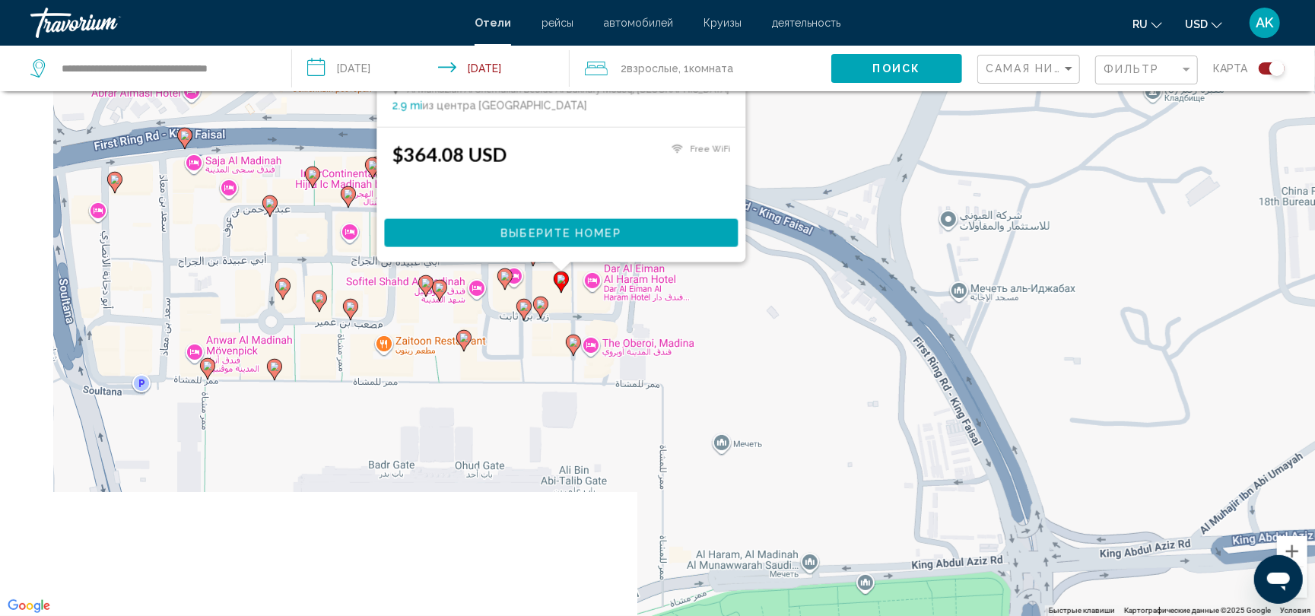
drag, startPoint x: 722, startPoint y: 357, endPoint x: 824, endPoint y: 94, distance: 282.1
click at [824, 94] on div "Чтобы активировать перетаскивание с помощью клавиатуры, нажмите Alt + Ввод. Пос…" at bounding box center [657, 308] width 1315 height 616
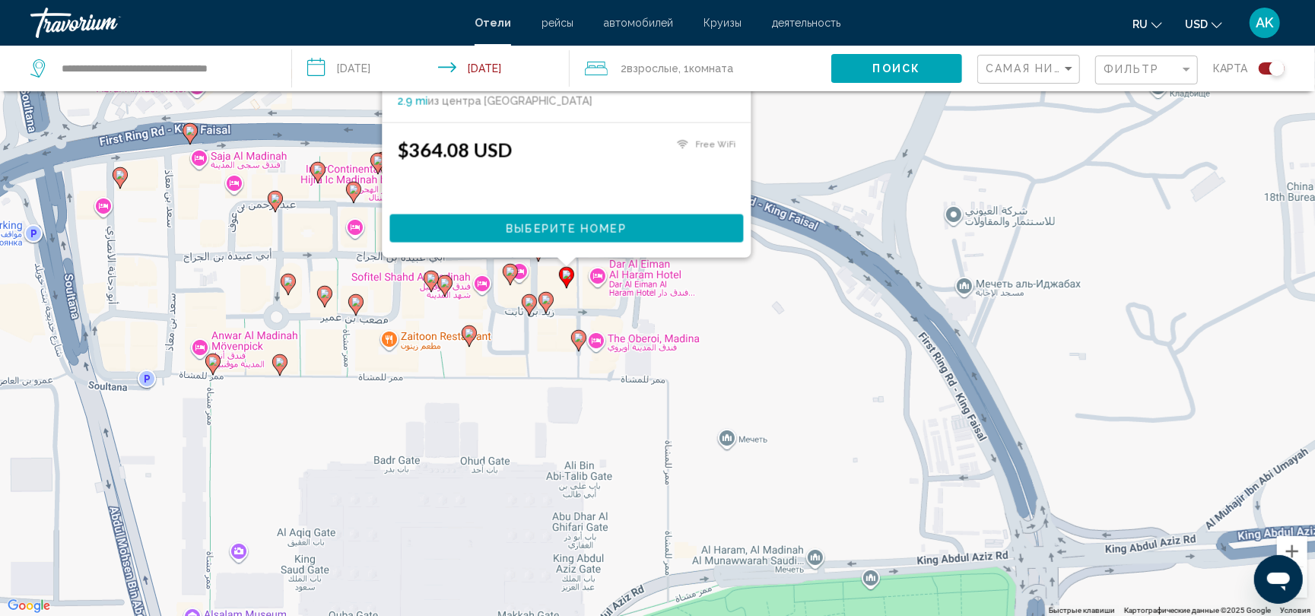
click at [511, 277] on icon "Main content" at bounding box center [510, 275] width 14 height 20
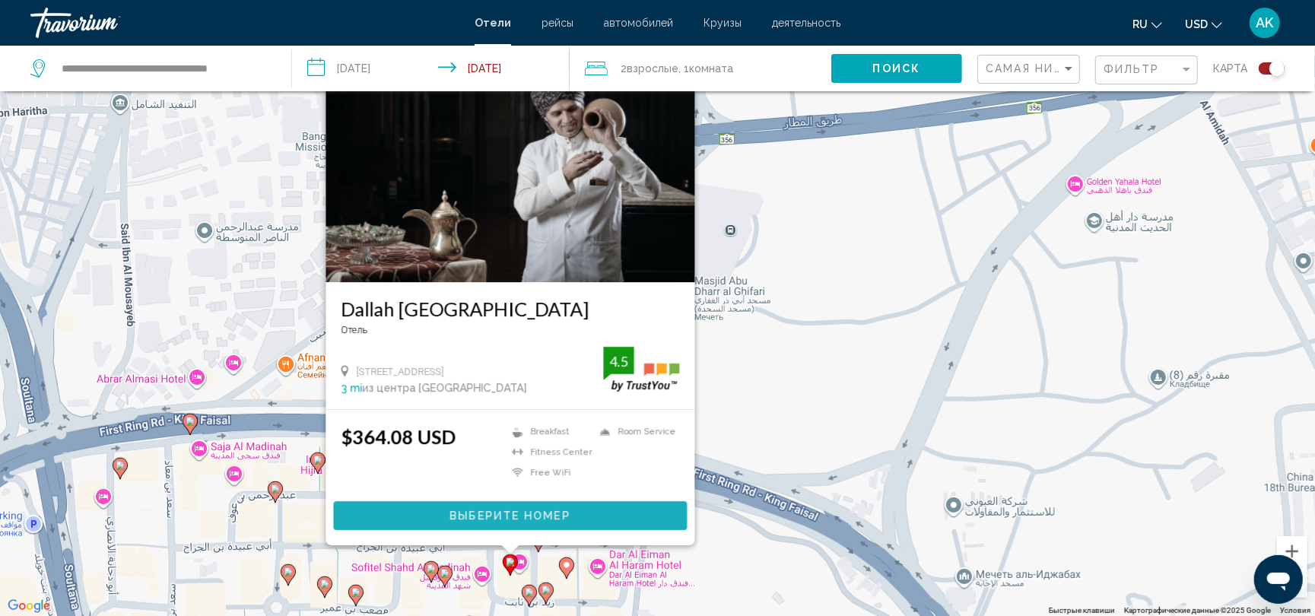
click at [496, 512] on span "Выберите номер" at bounding box center [509, 516] width 120 height 12
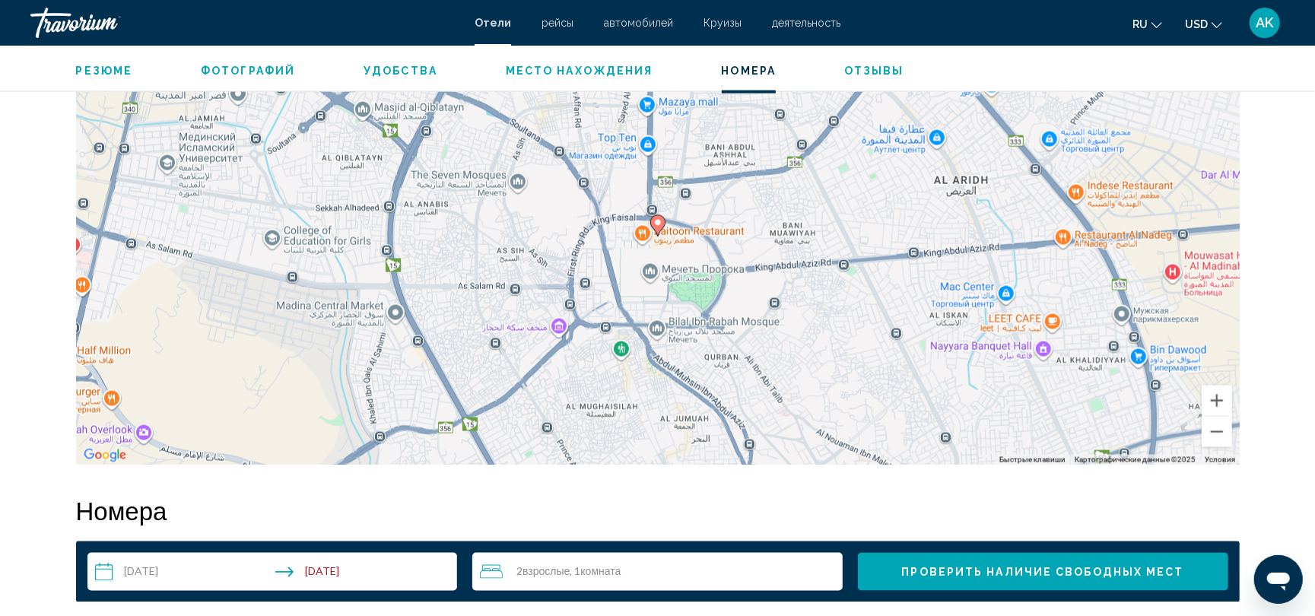
scroll to position [1519, 0]
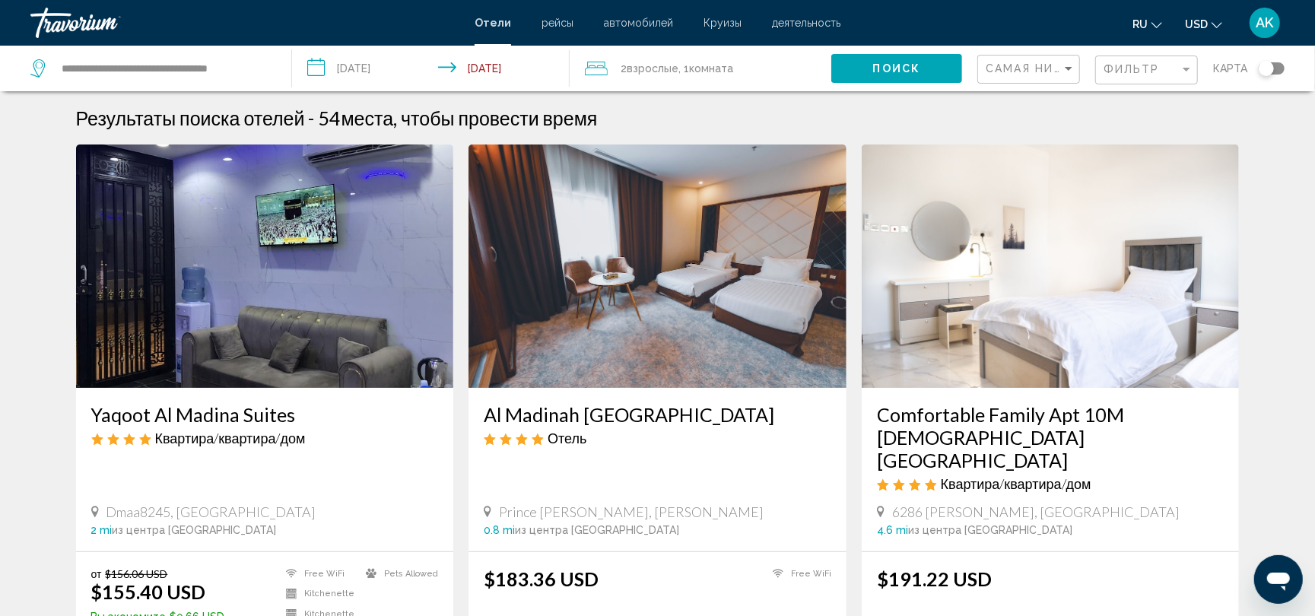
click at [582, 357] on img "Main content" at bounding box center [657, 265] width 378 height 243
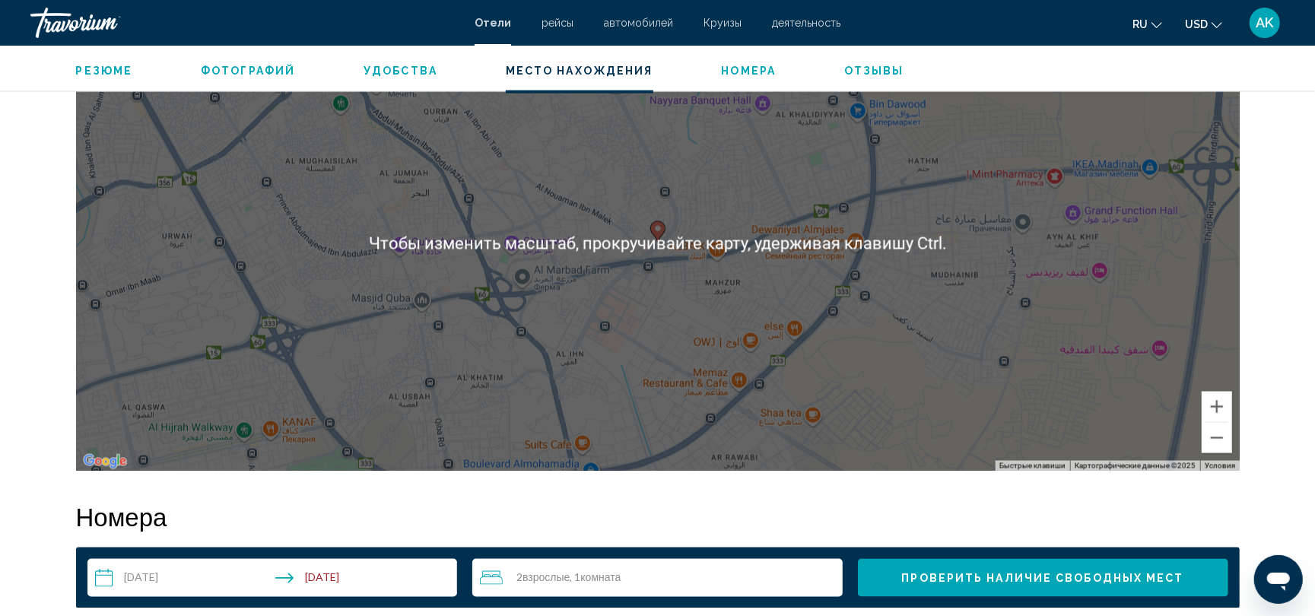
scroll to position [1521, 0]
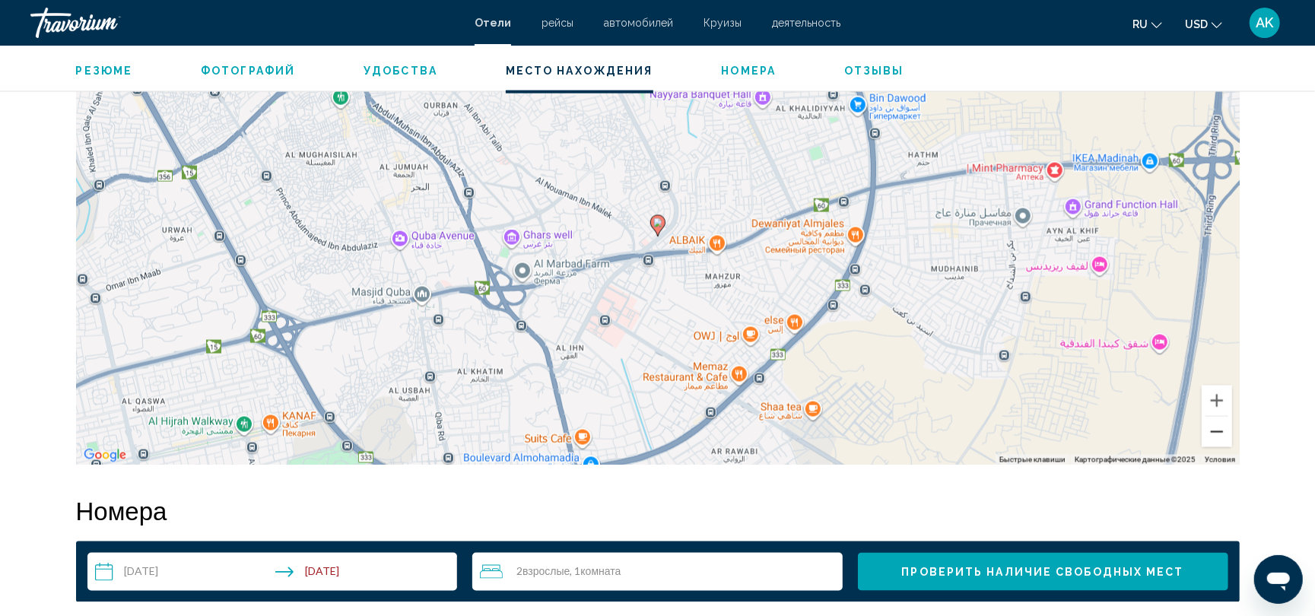
click at [1224, 435] on button "Уменьшить" at bounding box center [1216, 432] width 30 height 30
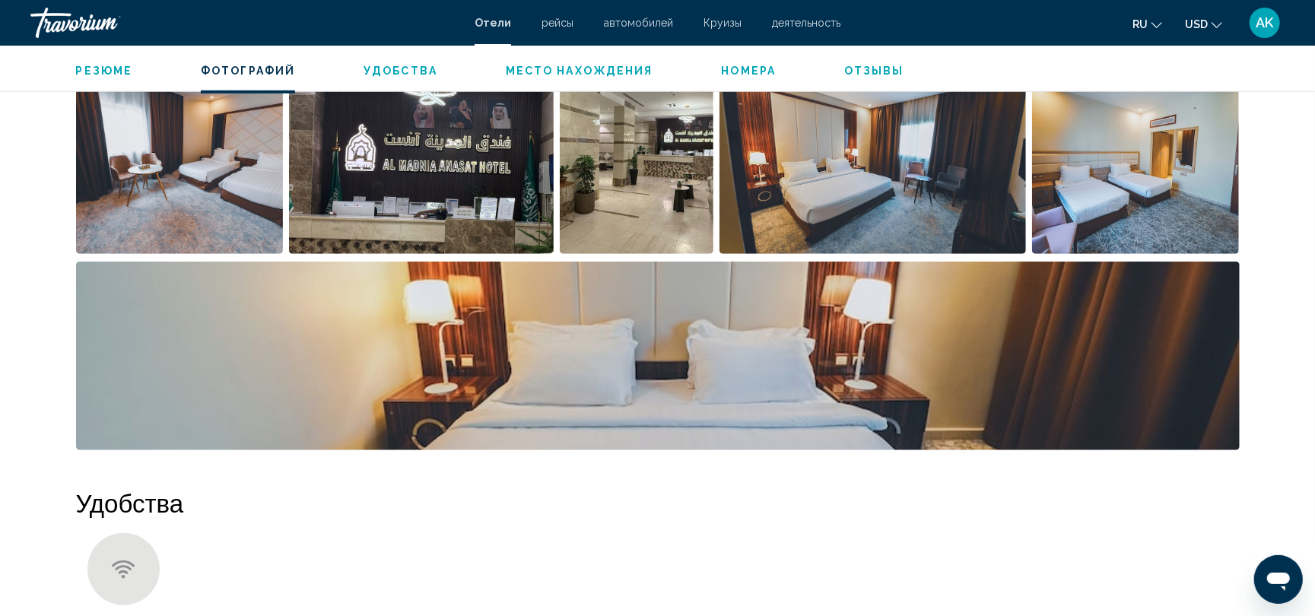
scroll to position [815, 0]
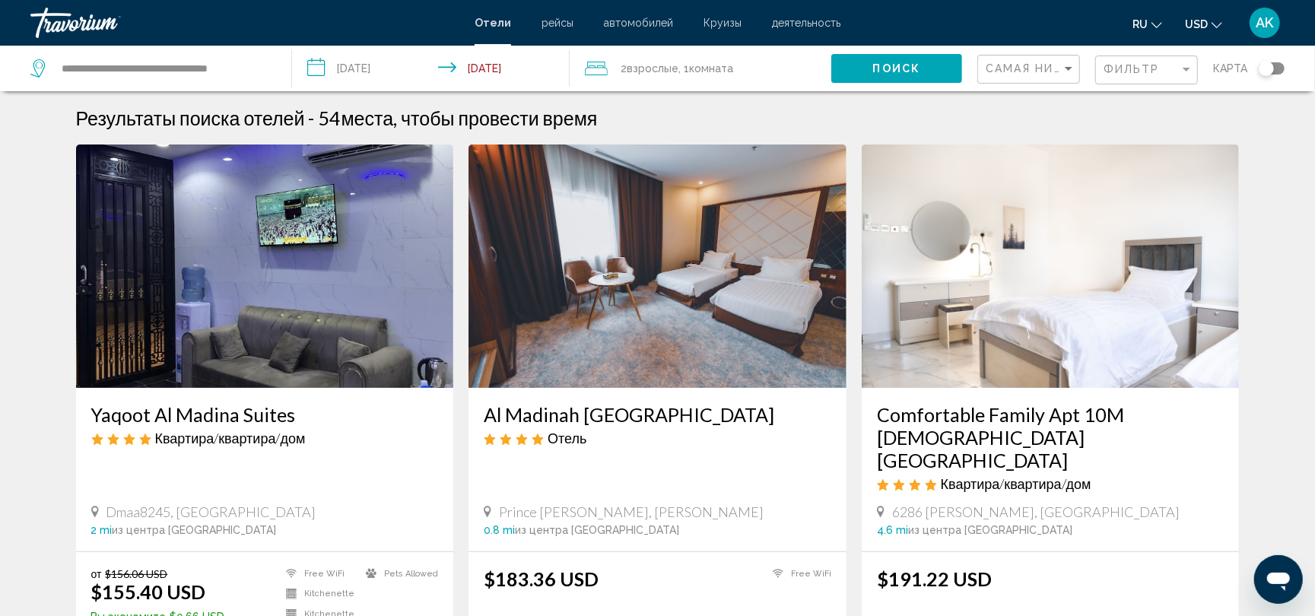
click at [1274, 65] on div "Toggle map" at bounding box center [1271, 68] width 26 height 12
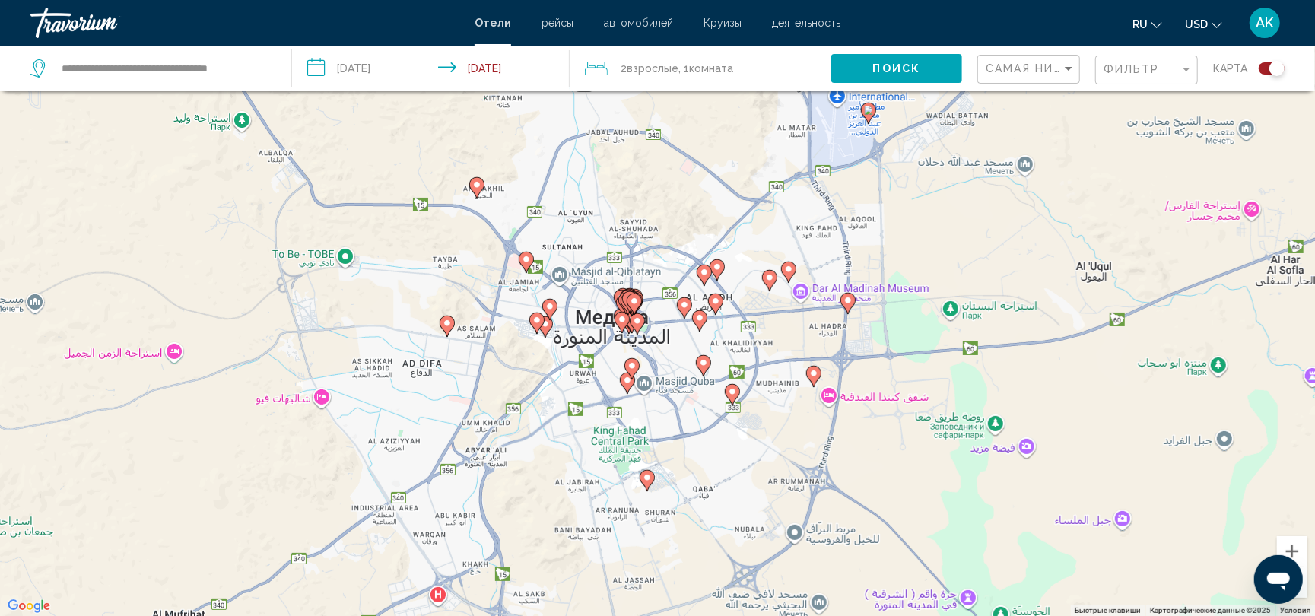
click at [624, 341] on div "Чтобы активировать перетаскивание с помощью клавиатуры, нажмите Alt + Ввод. Пос…" at bounding box center [657, 308] width 1315 height 616
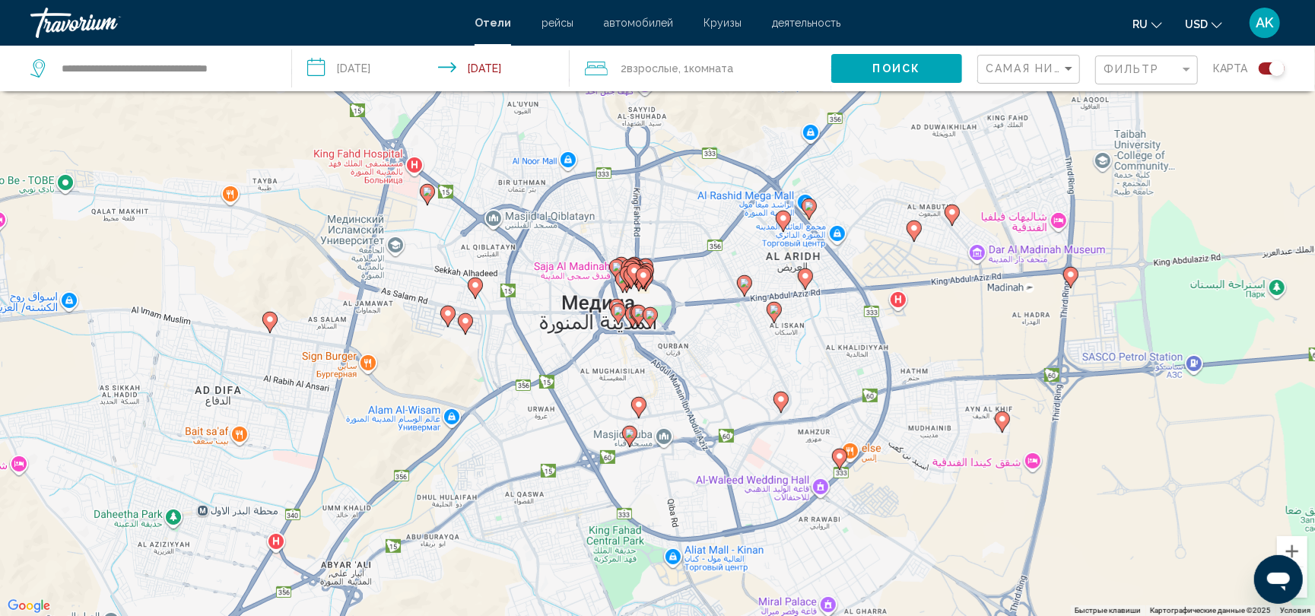
click at [722, 356] on div "Чтобы активировать перетаскивание с помощью клавиатуры, нажмите Alt + Ввод. Пос…" at bounding box center [657, 308] width 1315 height 616
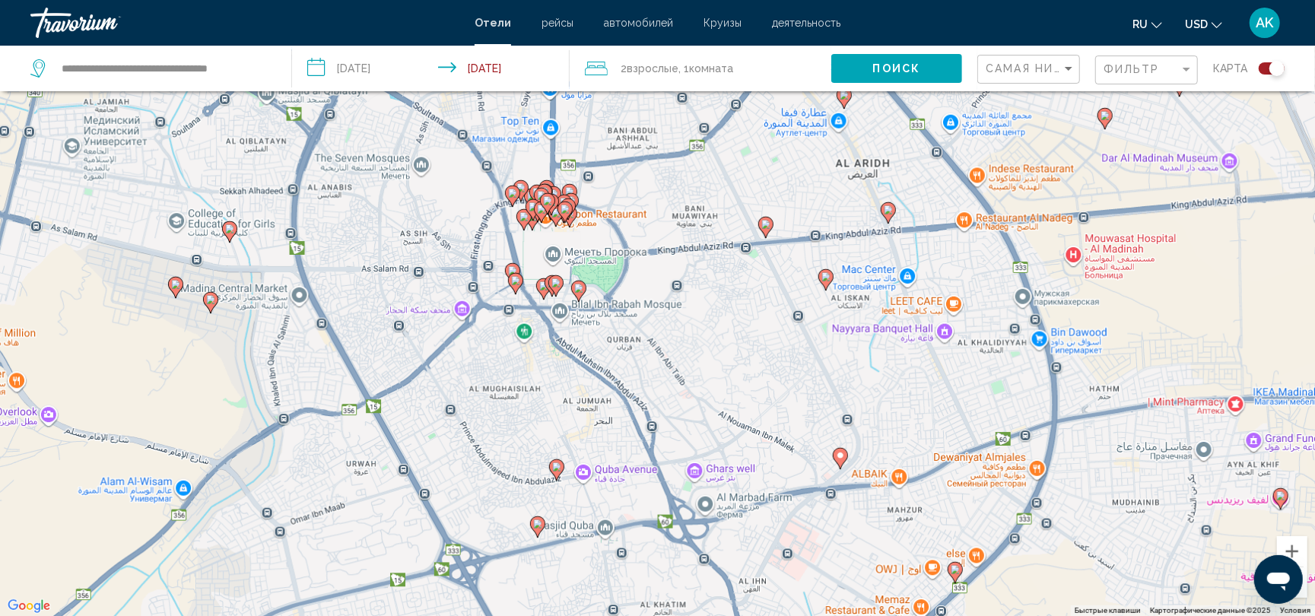
click at [722, 356] on div "Чтобы активировать перетаскивание с помощью клавиатуры, нажмите Alt + Ввод. Пос…" at bounding box center [657, 308] width 1315 height 616
click at [566, 326] on div "Чтобы активировать перетаскивание с помощью клавиатуры, нажмите Alt + Ввод. Пос…" at bounding box center [657, 308] width 1315 height 616
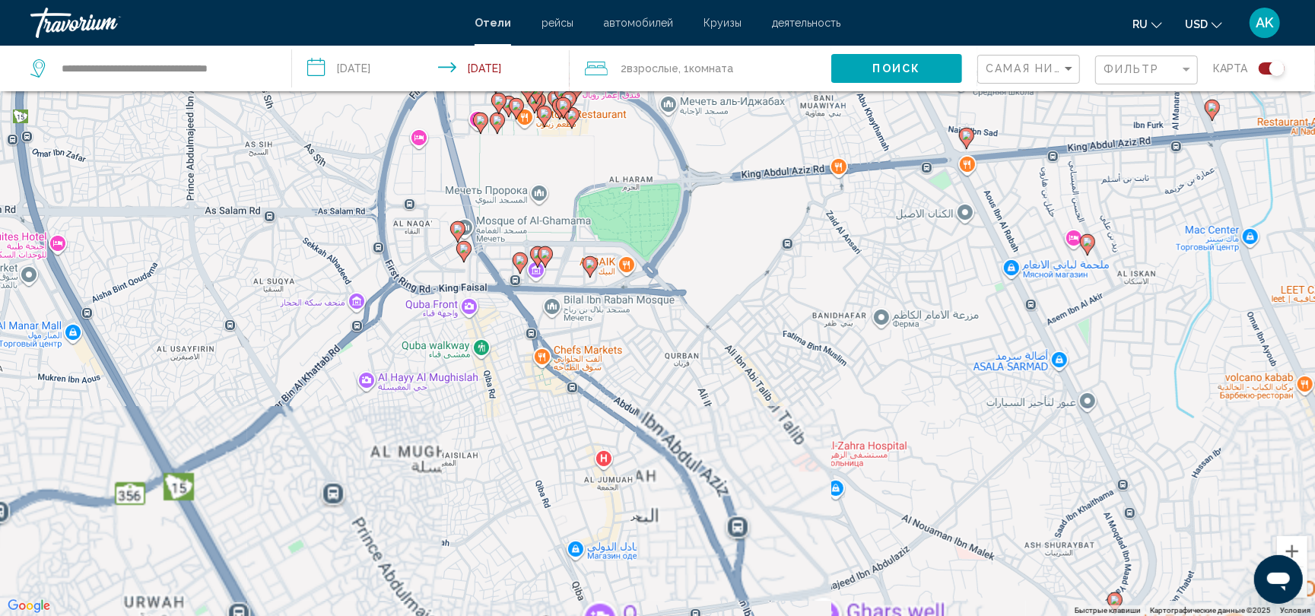
click at [564, 326] on div "Чтобы активировать перетаскивание с помощью клавиатуры, нажмите Alt + Ввод. Пос…" at bounding box center [657, 308] width 1315 height 616
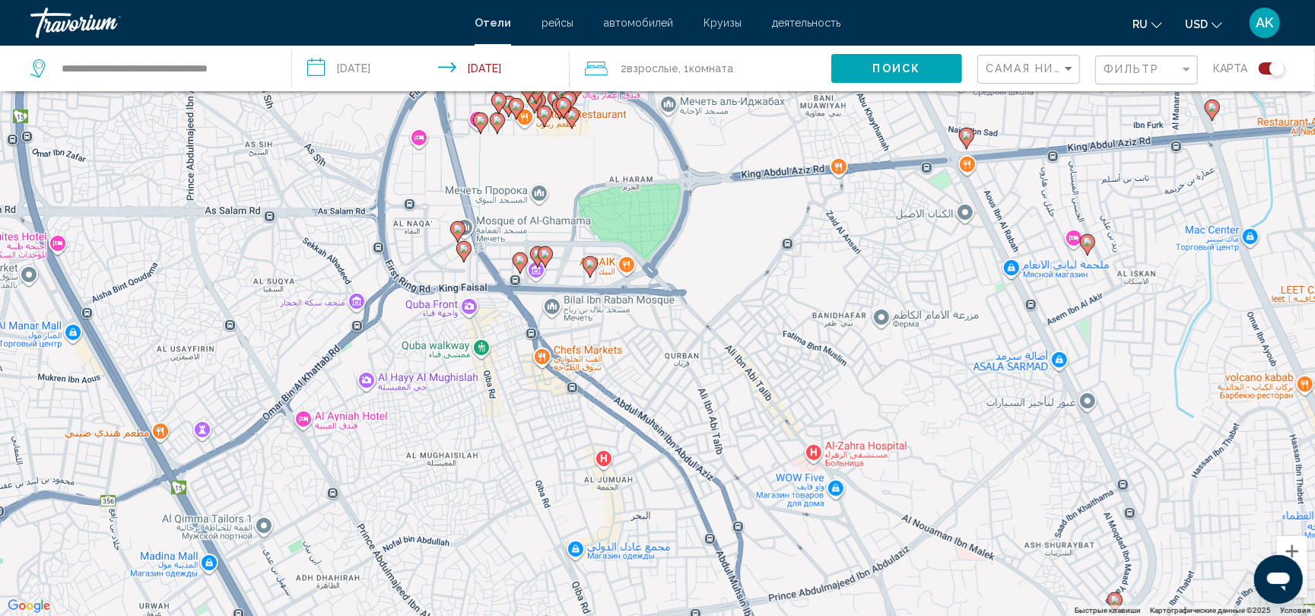
click at [598, 290] on div "Чтобы активировать перетаскивание с помощью клавиатуры, нажмите Alt + Ввод. Пос…" at bounding box center [657, 308] width 1315 height 616
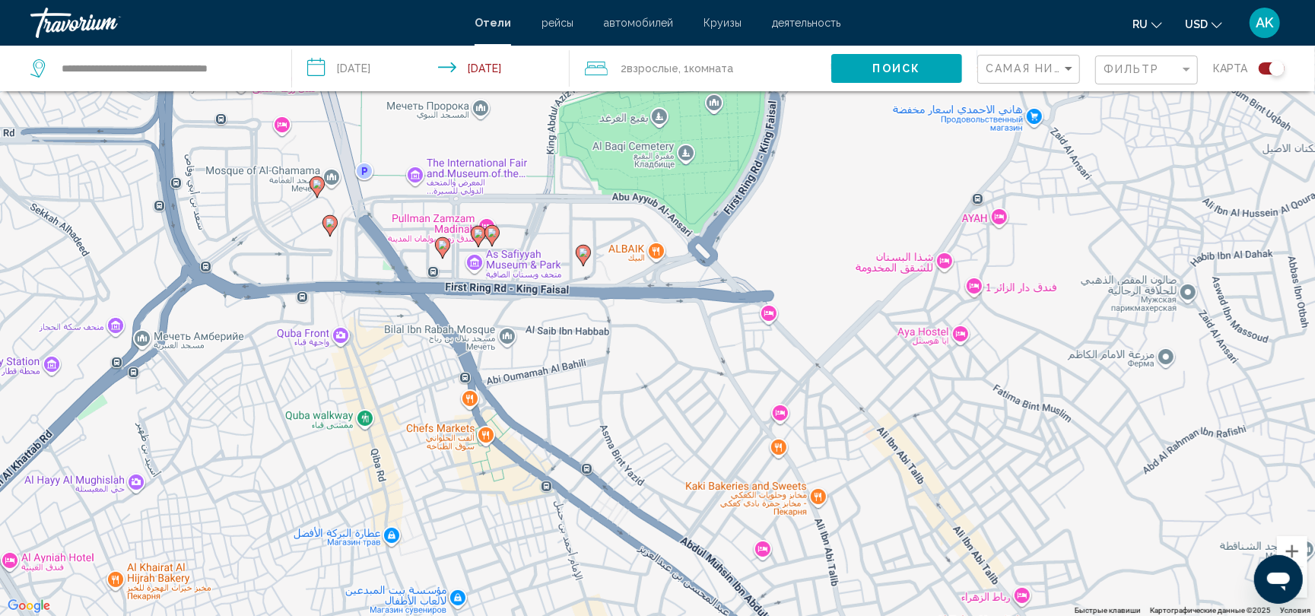
click at [585, 260] on icon "Main content" at bounding box center [583, 256] width 14 height 20
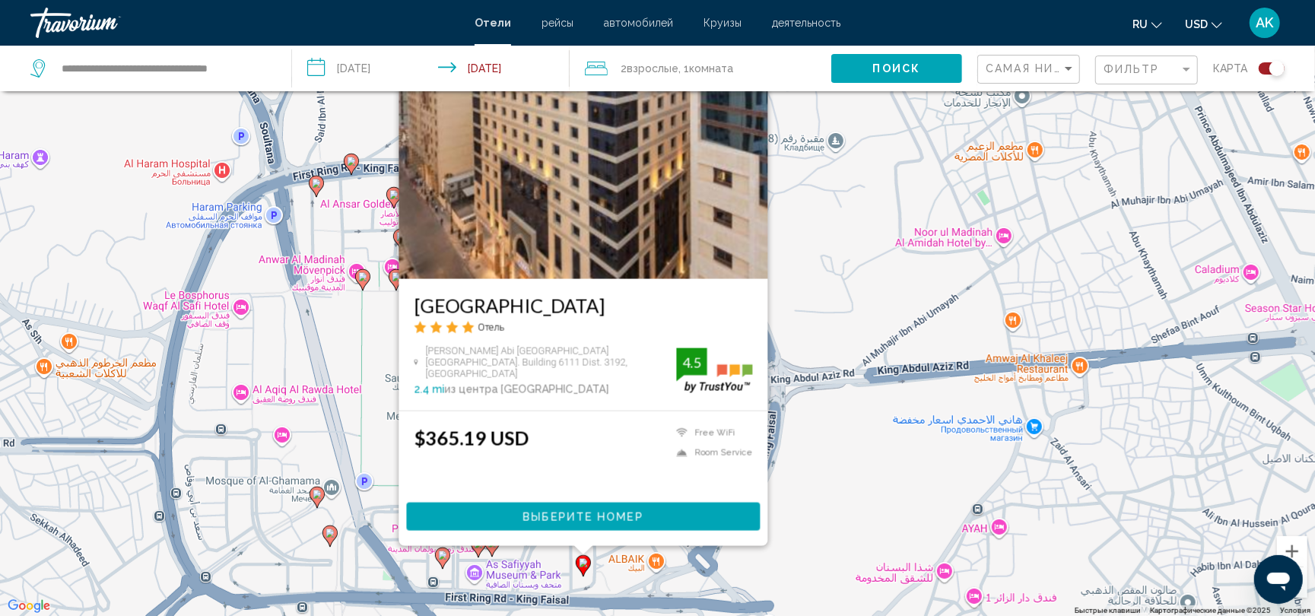
click at [566, 232] on img "Main content" at bounding box center [582, 157] width 369 height 243
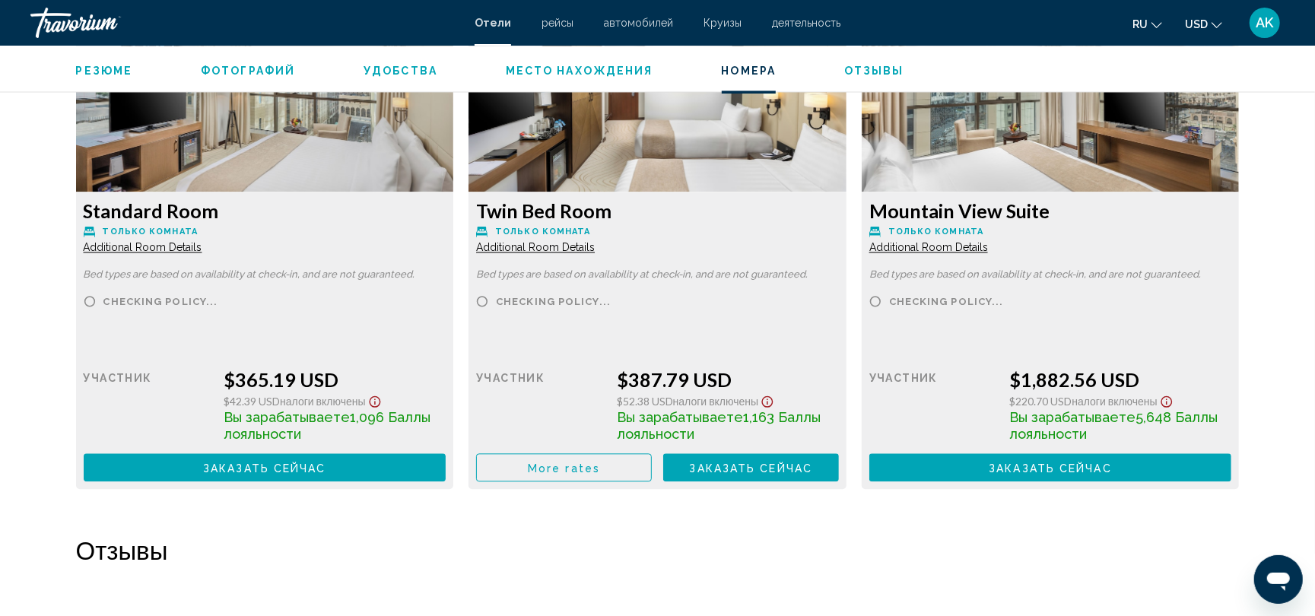
scroll to position [2156, 0]
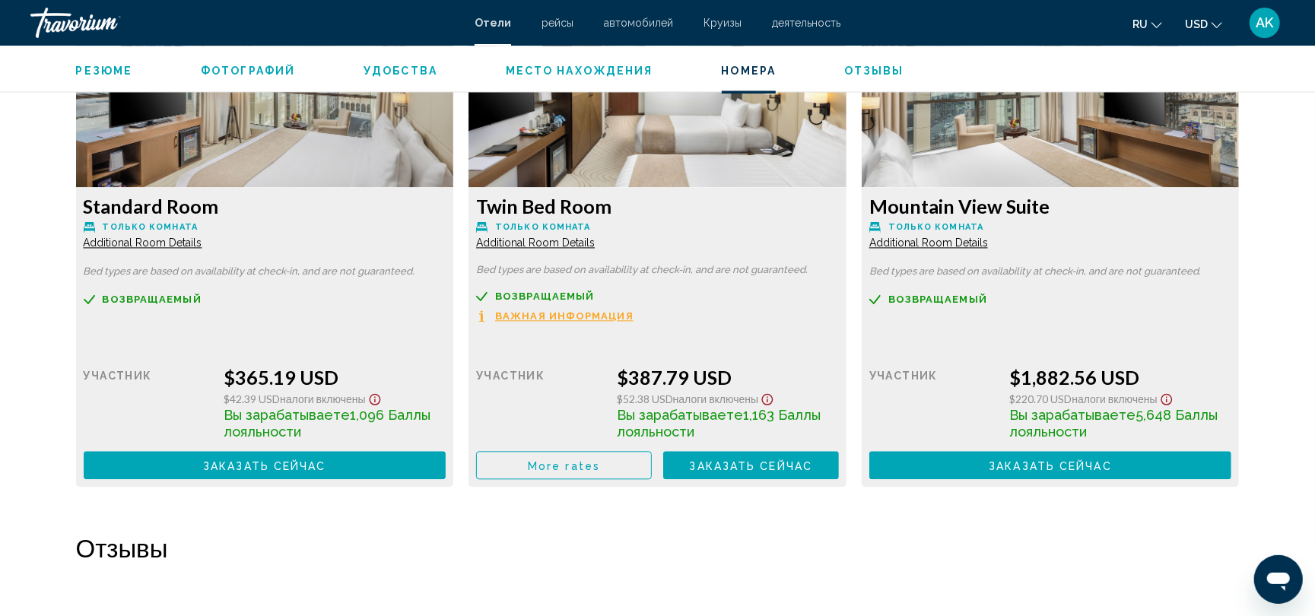
click at [581, 466] on span "More rates" at bounding box center [564, 465] width 72 height 12
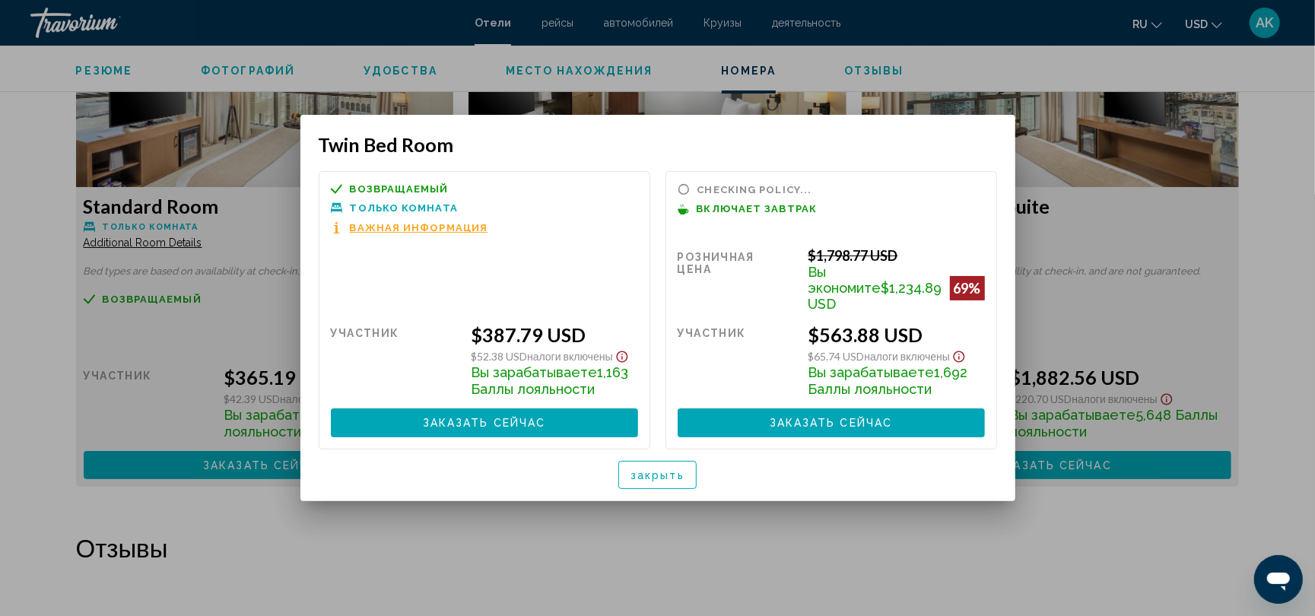
scroll to position [0, 0]
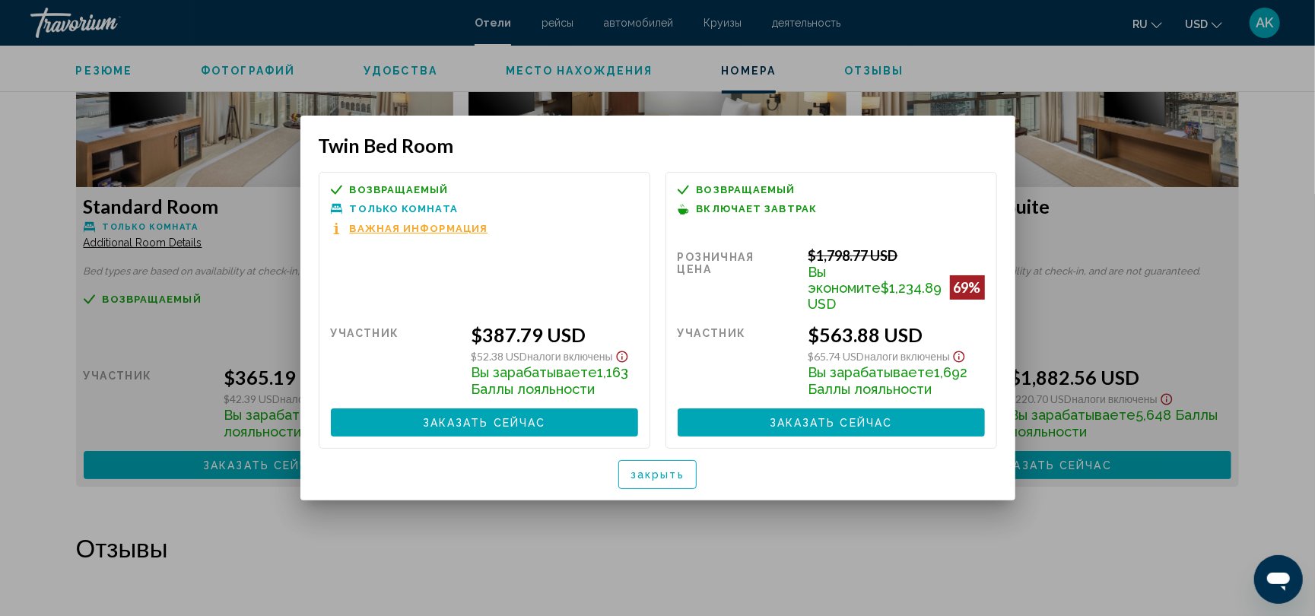
click at [1041, 172] on div at bounding box center [657, 308] width 1315 height 616
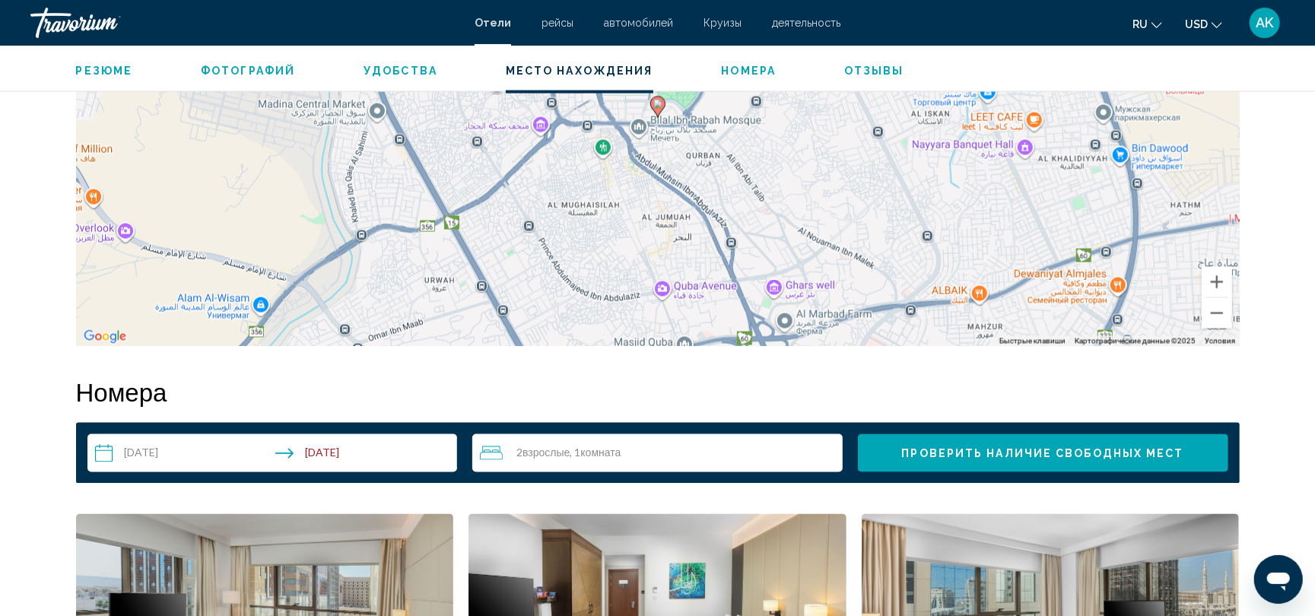
scroll to position [1409, 0]
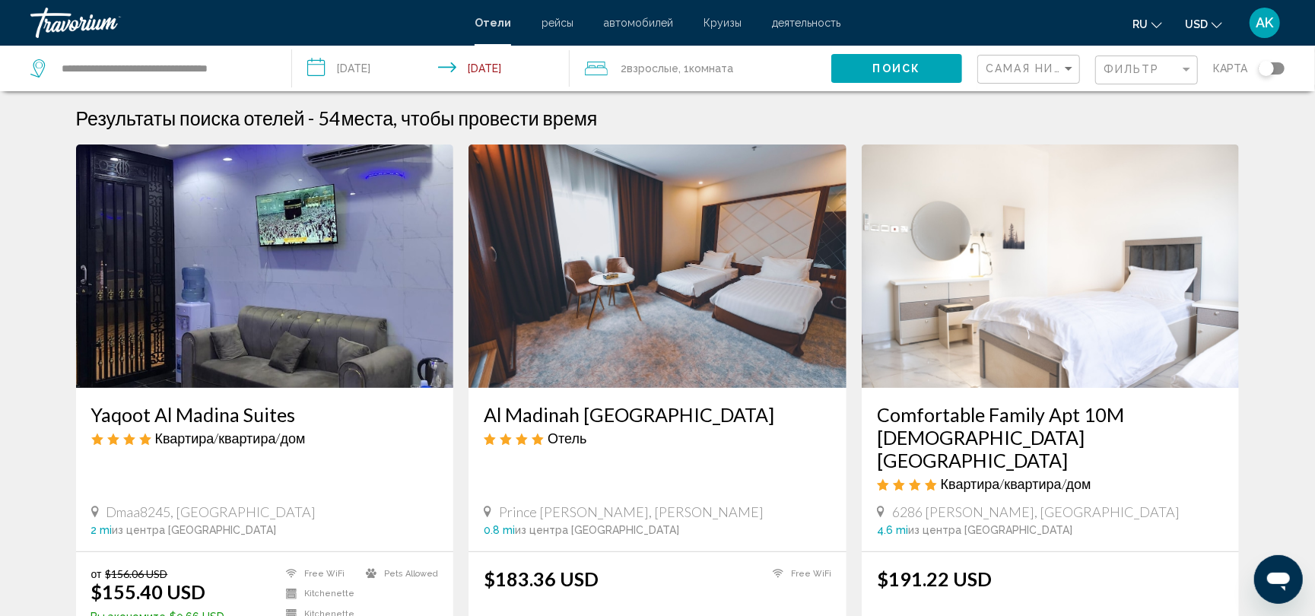
click at [1278, 65] on div "Toggle map" at bounding box center [1271, 68] width 26 height 12
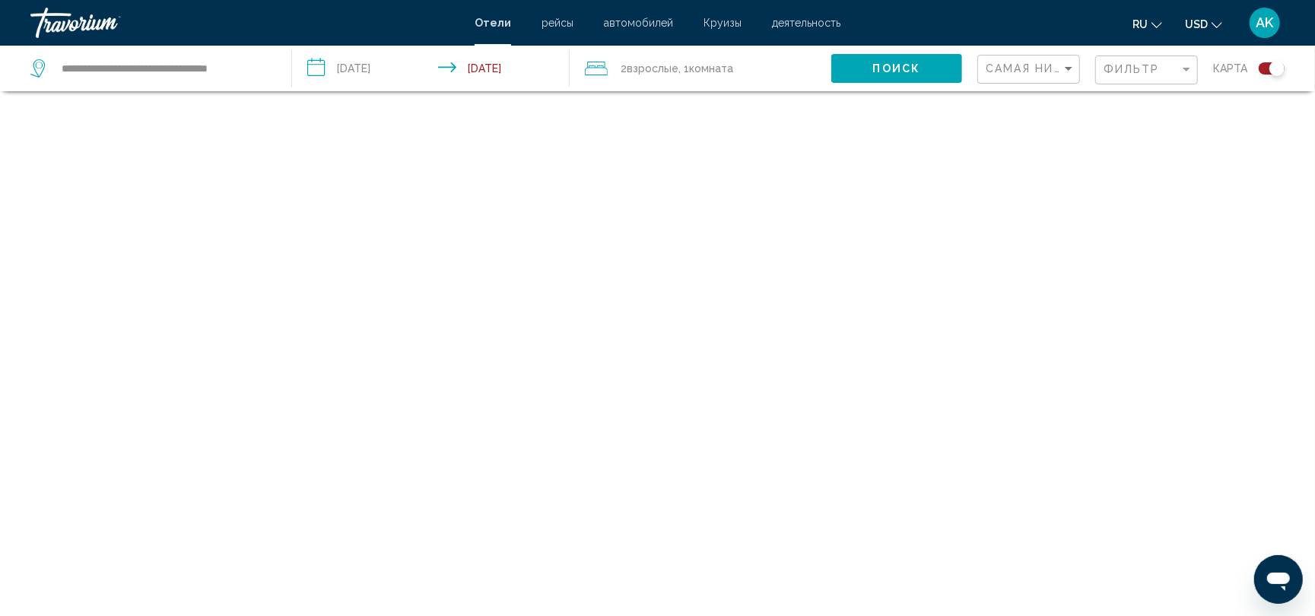
scroll to position [91, 0]
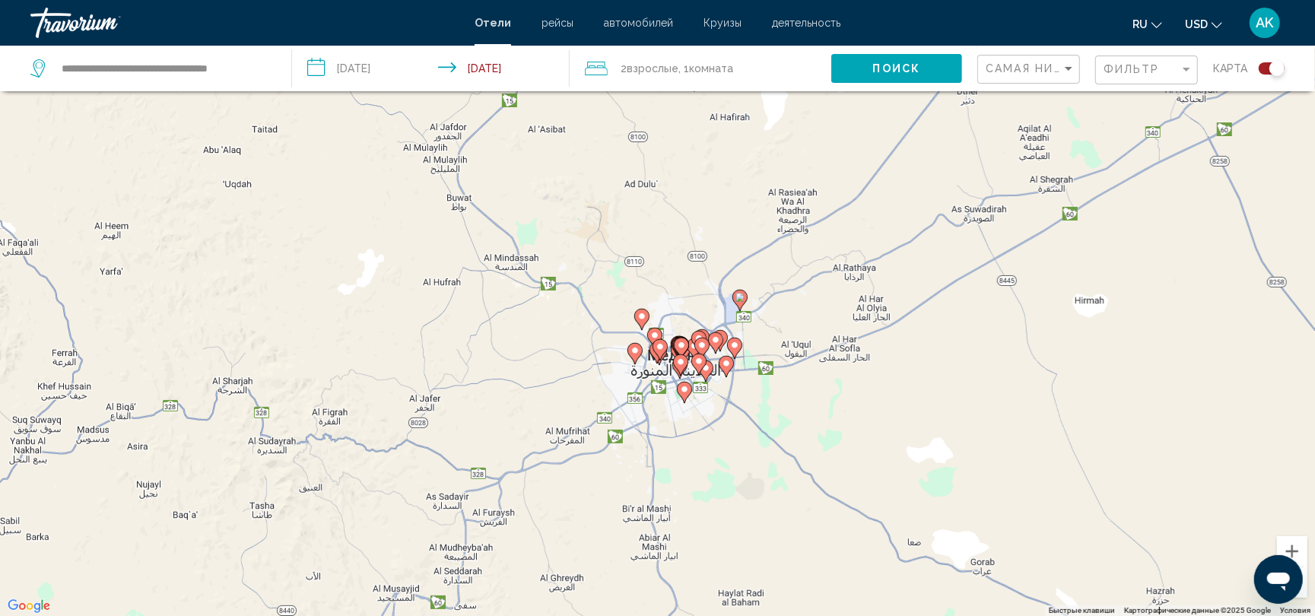
click at [676, 354] on gmp-advanced-marker "Main content" at bounding box center [680, 365] width 15 height 23
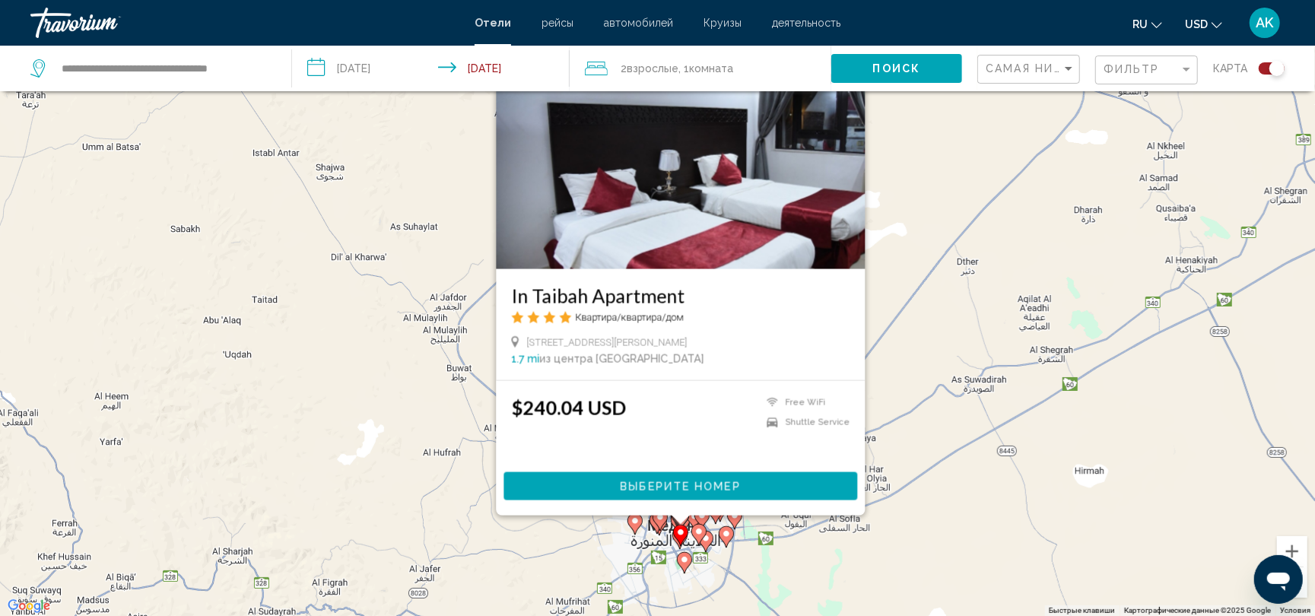
click at [676, 478] on div "Для навигации используйте клавиши со стрелками. Чтобы активировать перетаскиван…" at bounding box center [1315, 478] width 1315 height 0
click at [676, 354] on div "Для навигации используйте клавиши со стрелками. Чтобы активировать перетаскиван…" at bounding box center [657, 308] width 1315 height 616
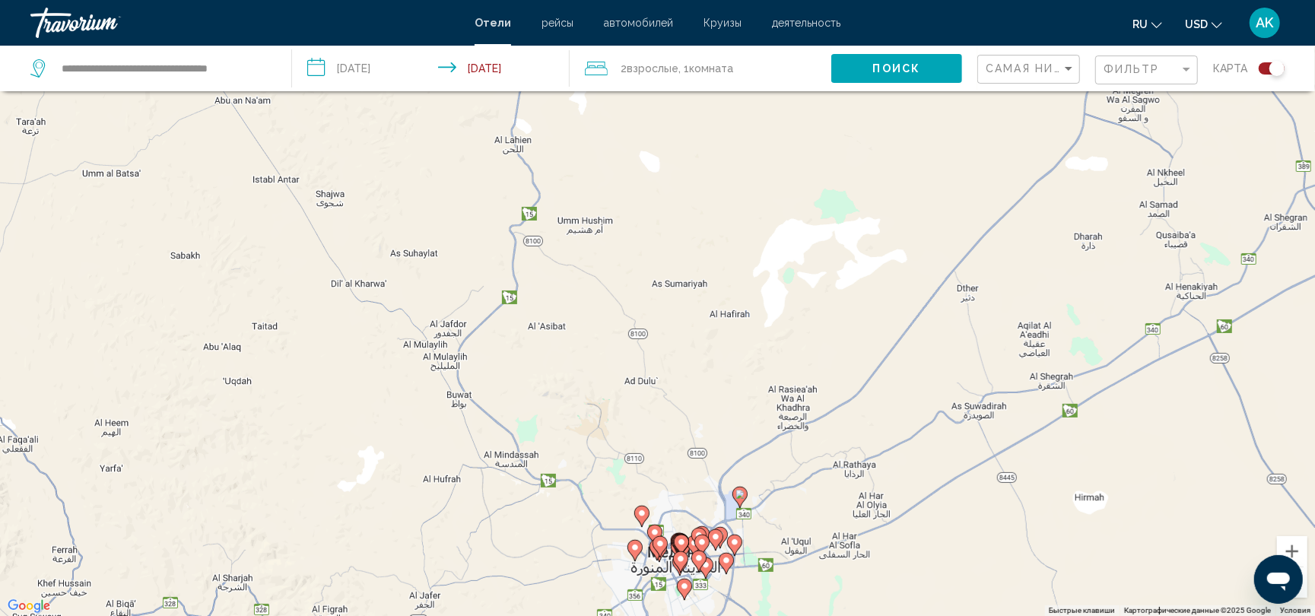
click at [709, 515] on div "Чтобы активировать перетаскивание с помощью клавиатуры, нажмите Alt + Ввод. Пос…" at bounding box center [657, 308] width 1315 height 616
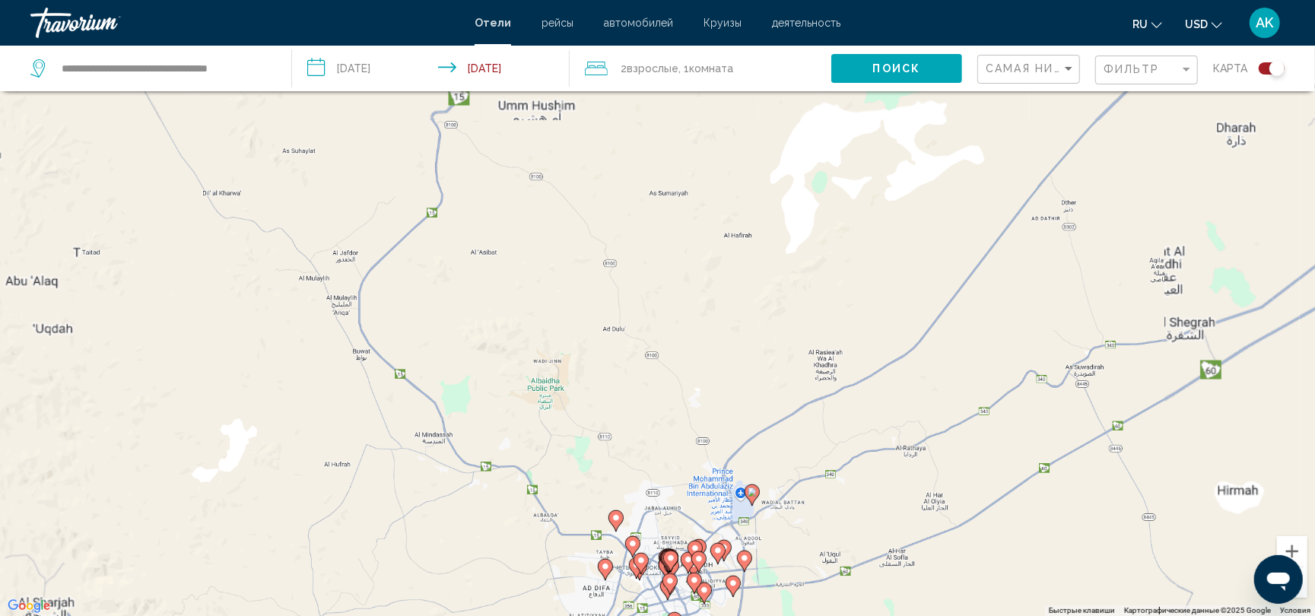
click at [709, 515] on div "Чтобы активировать перетаскивание с помощью клавиатуры, нажмите Alt + Ввод. Пос…" at bounding box center [657, 308] width 1315 height 616
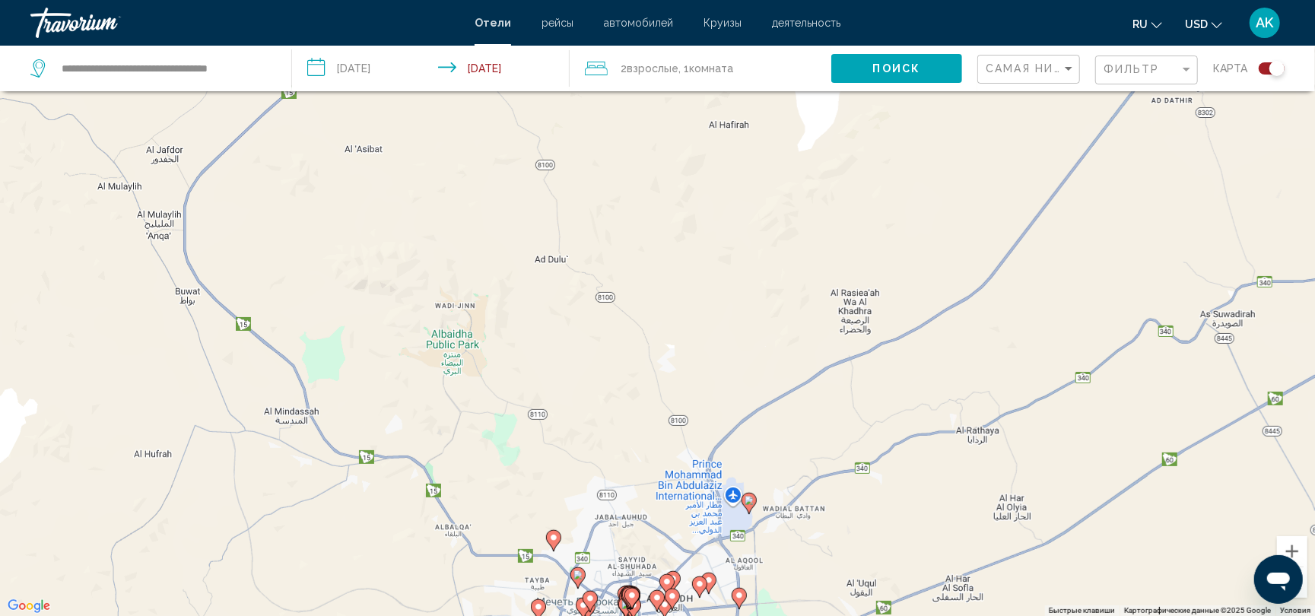
drag, startPoint x: 709, startPoint y: 515, endPoint x: 679, endPoint y: 529, distance: 33.7
click at [679, 529] on div "Чтобы активировать перетаскивание с помощью клавиатуры, нажмите Alt + Ввод. Пос…" at bounding box center [657, 308] width 1315 height 616
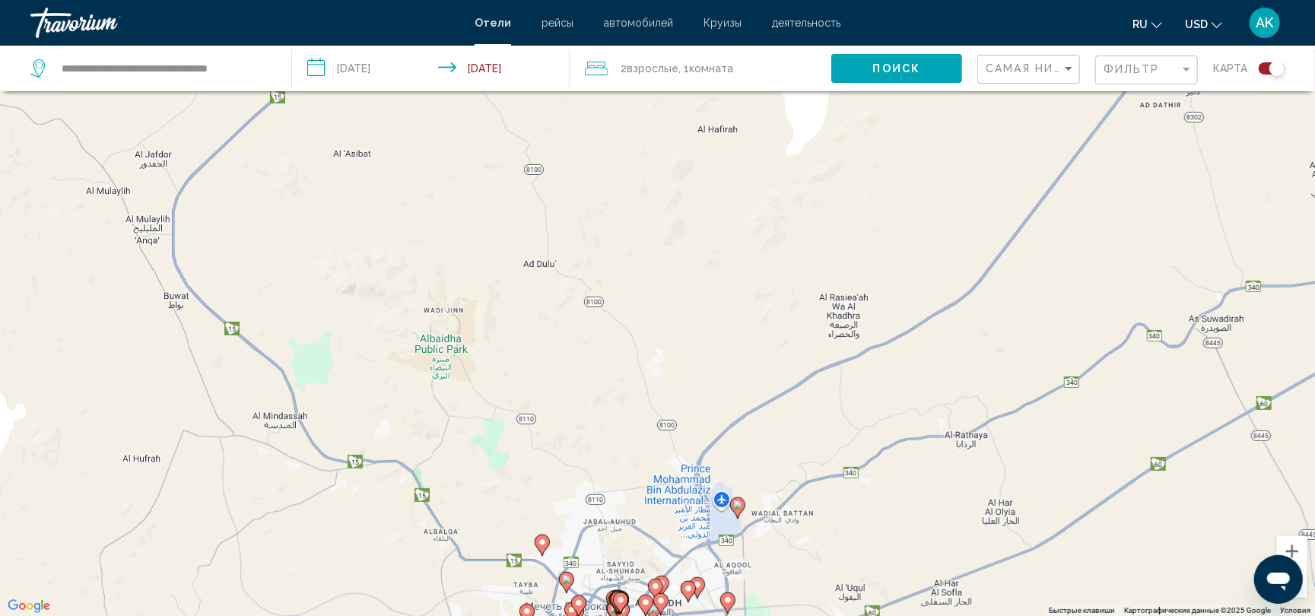
click at [679, 529] on div "Чтобы активировать перетаскивание с помощью клавиатуры, нажмите Alt + Ввод. Пос…" at bounding box center [657, 308] width 1315 height 616
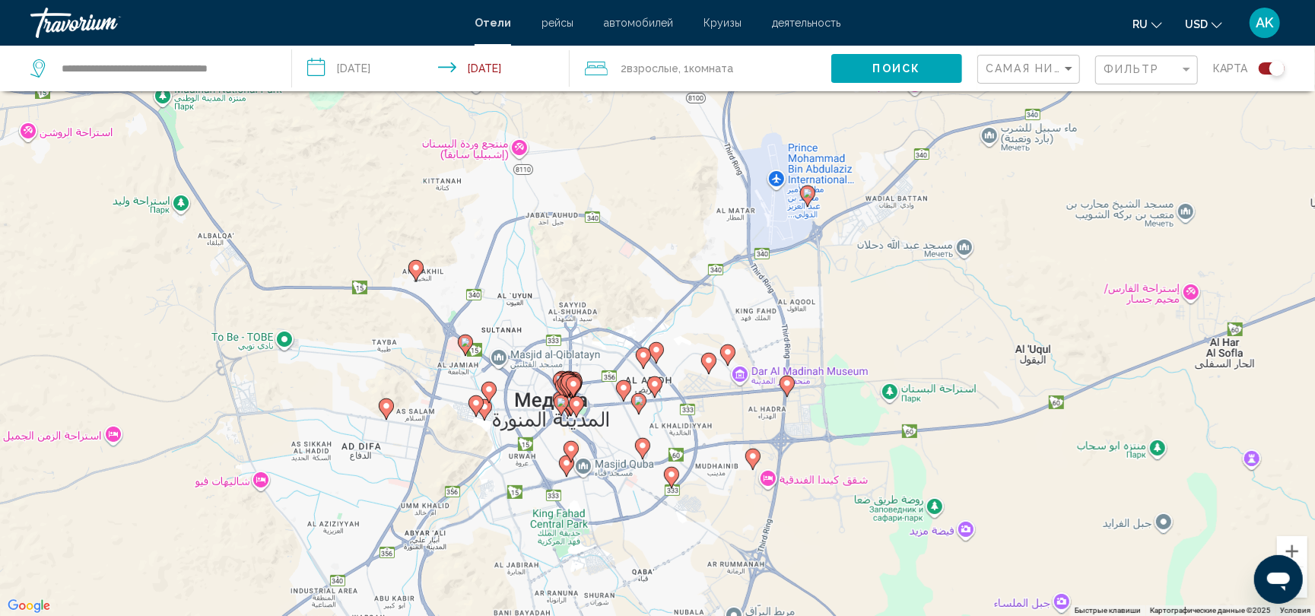
drag, startPoint x: 600, startPoint y: 511, endPoint x: 612, endPoint y: 184, distance: 327.2
click at [612, 184] on div "Чтобы активировать перетаскивание с помощью клавиатуры, нажмите Alt + Ввод. Пос…" at bounding box center [657, 308] width 1315 height 616
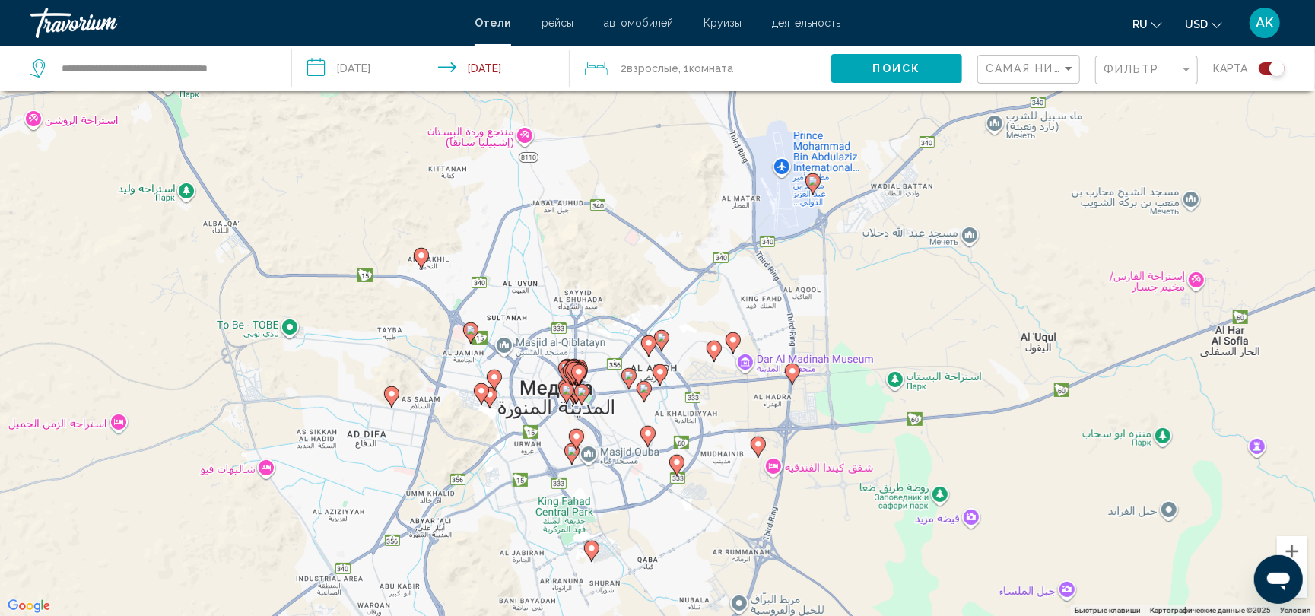
click at [602, 354] on div "Чтобы активировать перетаскивание с помощью клавиатуры, нажмите Alt + Ввод. Пос…" at bounding box center [657, 308] width 1315 height 616
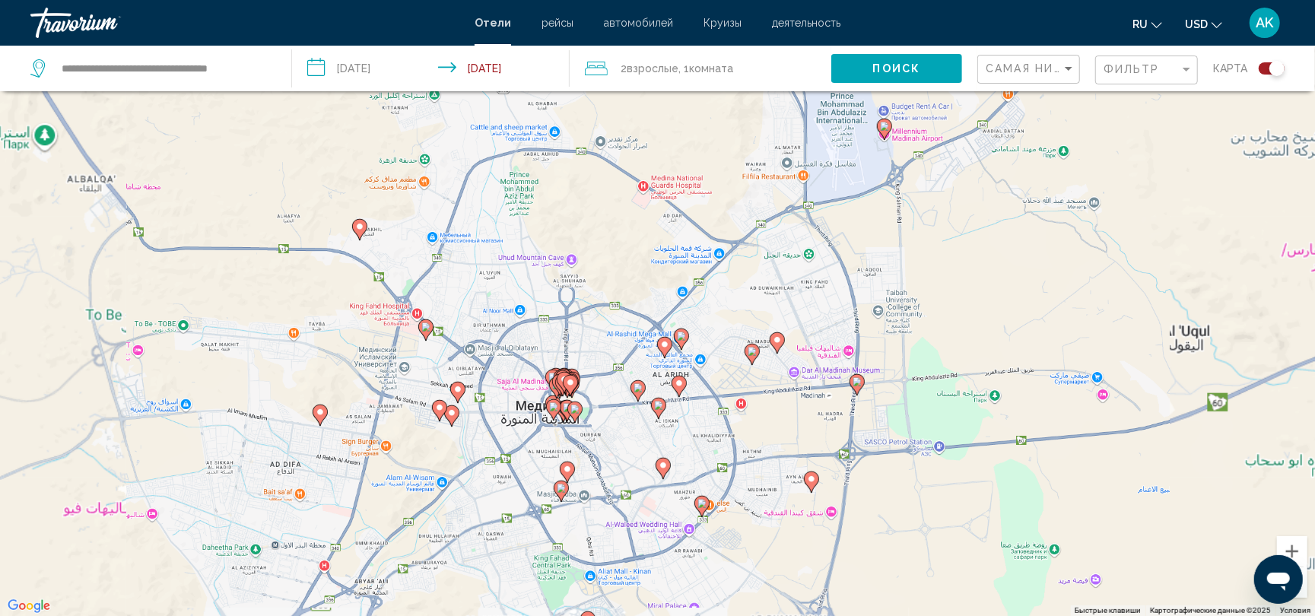
click at [602, 354] on div "Чтобы активировать перетаскивание с помощью клавиатуры, нажмите Alt + Ввод. Пос…" at bounding box center [657, 308] width 1315 height 616
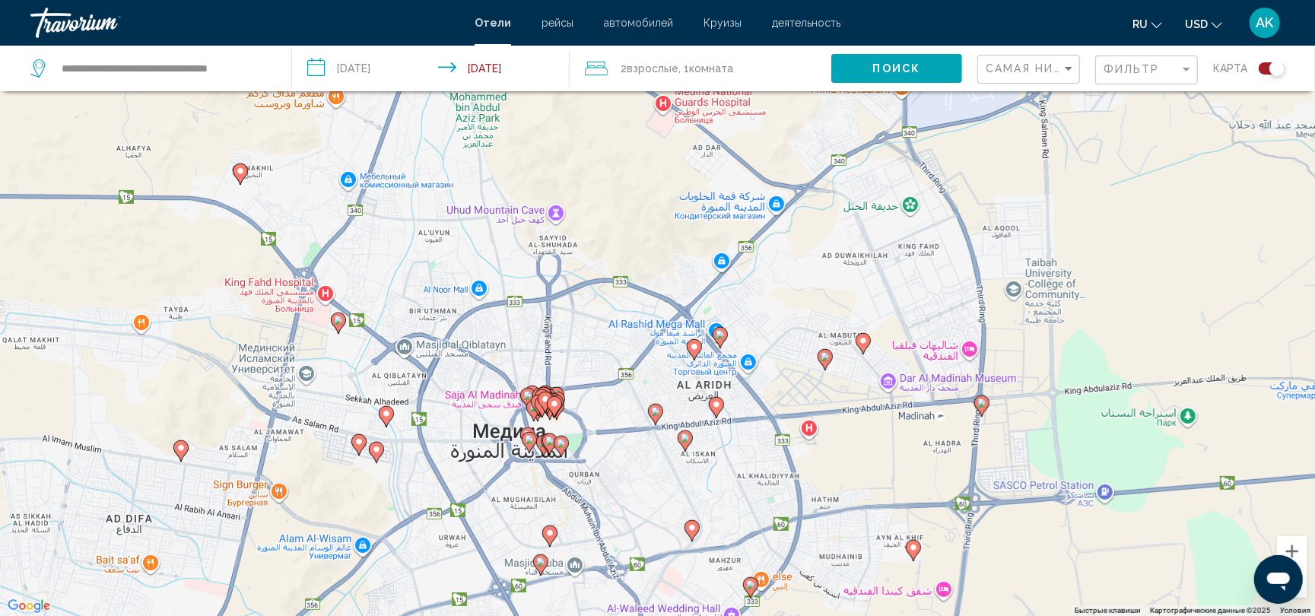
click at [585, 426] on div "Чтобы активировать перетаскивание с помощью клавиатуры, нажмите Alt + Ввод. Пос…" at bounding box center [657, 308] width 1315 height 616
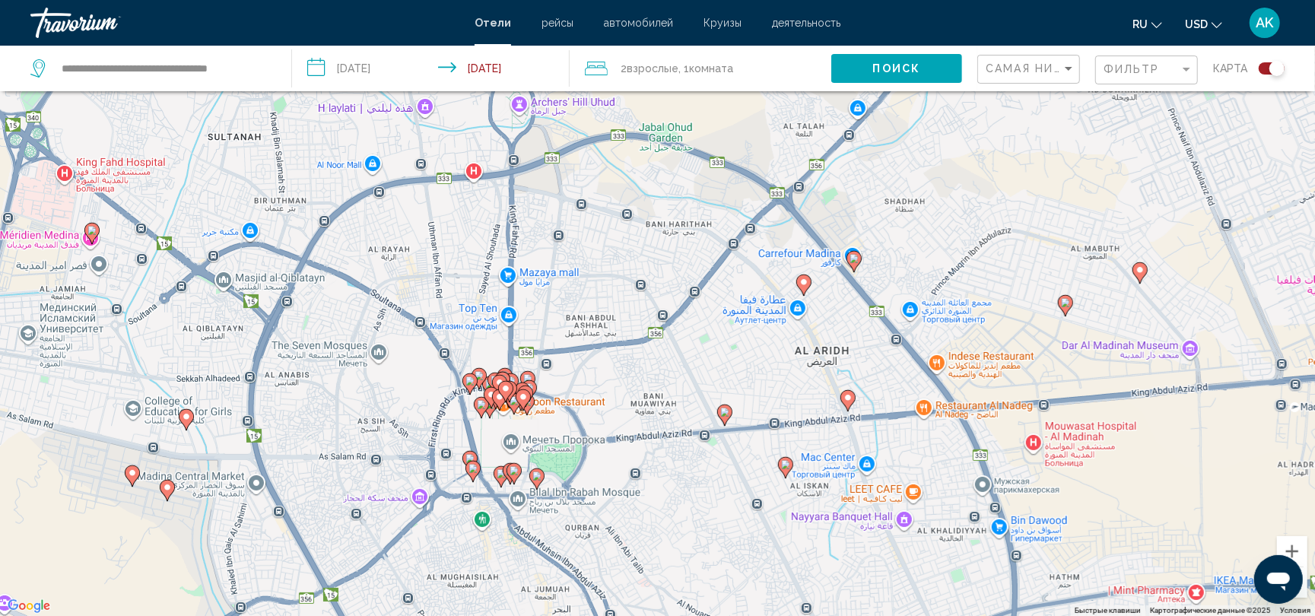
click at [585, 426] on div "Чтобы активировать перетаскивание с помощью клавиатуры, нажмите Alt + Ввод. Пос…" at bounding box center [657, 308] width 1315 height 616
click at [544, 443] on div "Чтобы активировать перетаскивание с помощью клавиатуры, нажмите Alt + Ввод. Пос…" at bounding box center [657, 308] width 1315 height 616
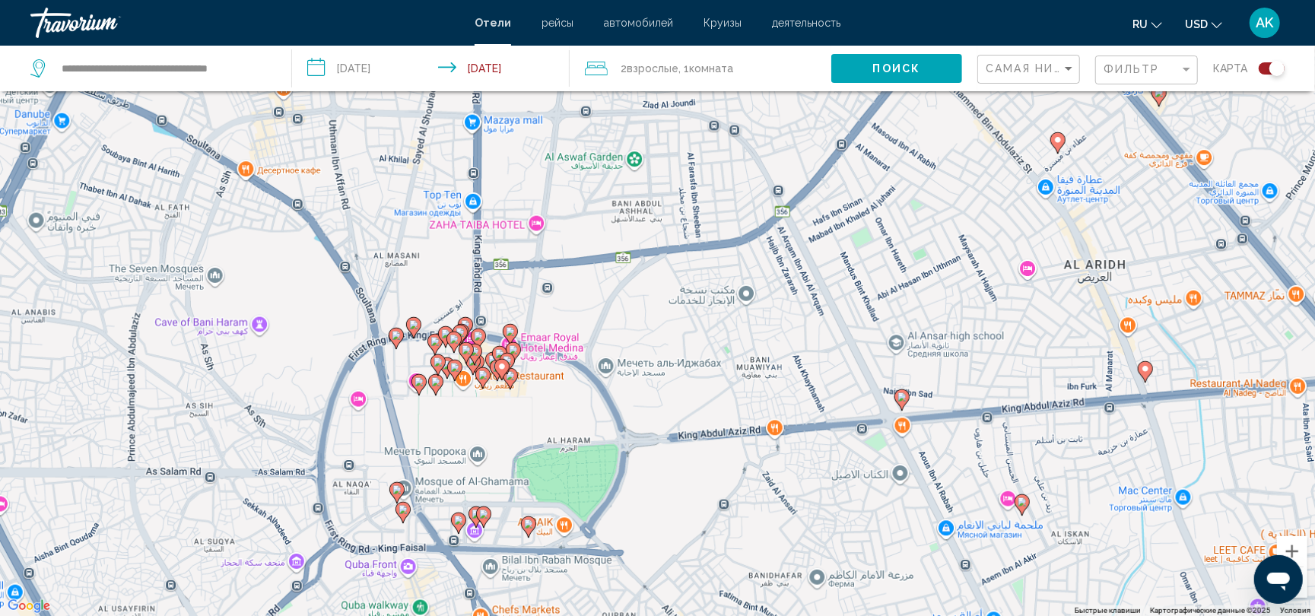
click at [543, 443] on div "Чтобы активировать перетаскивание с помощью клавиатуры, нажмите Alt + Ввод. Пос…" at bounding box center [657, 308] width 1315 height 616
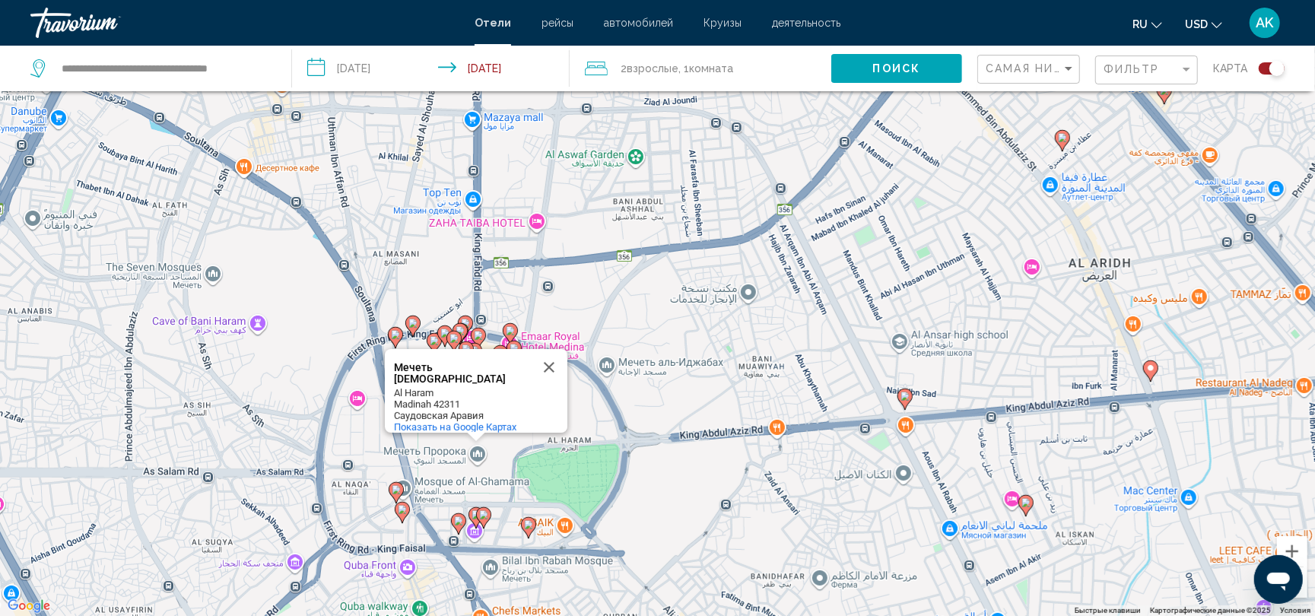
click at [491, 484] on div "Чтобы активировать перетаскивание с помощью клавиатуры, нажмите Alt + Ввод. Пос…" at bounding box center [657, 308] width 1315 height 616
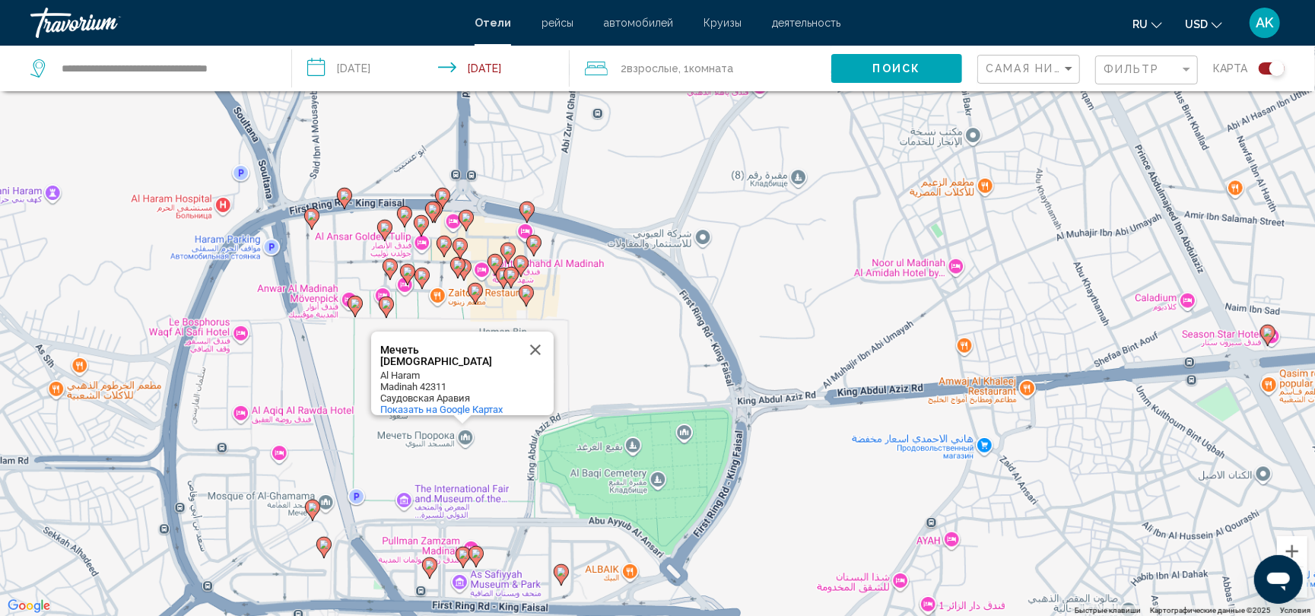
click at [491, 485] on div "Чтобы активировать перетаскивание с помощью клавиатуры, нажмите Alt + Ввод. Пос…" at bounding box center [657, 308] width 1315 height 616
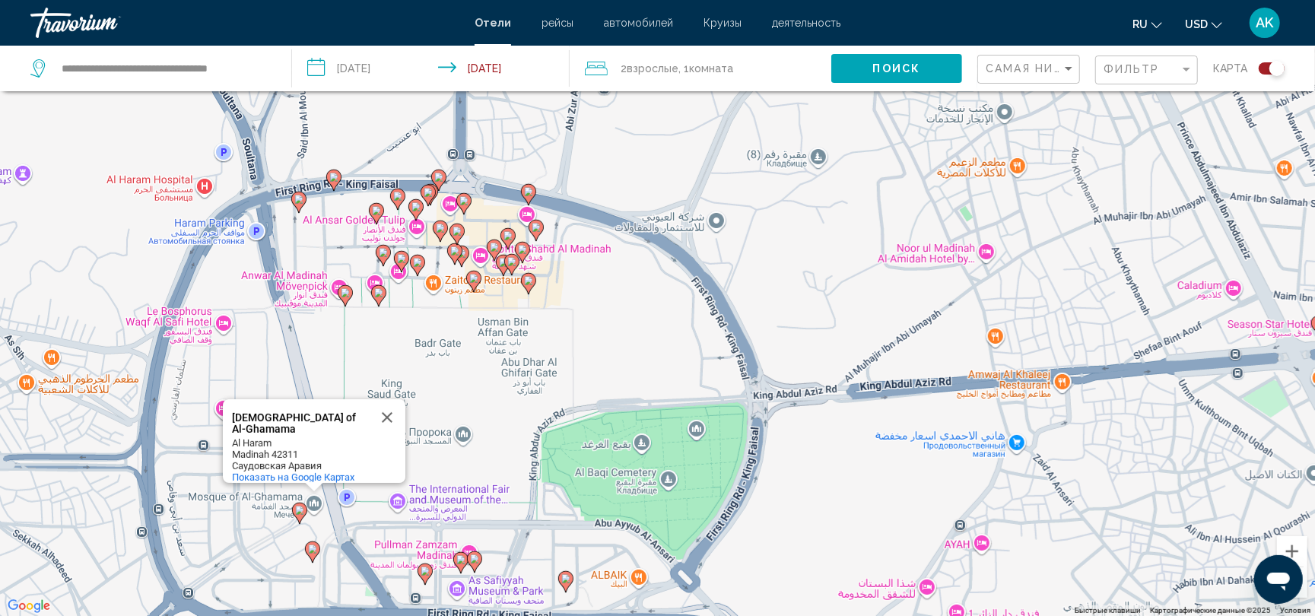
click at [472, 555] on image "Main content" at bounding box center [474, 558] width 9 height 9
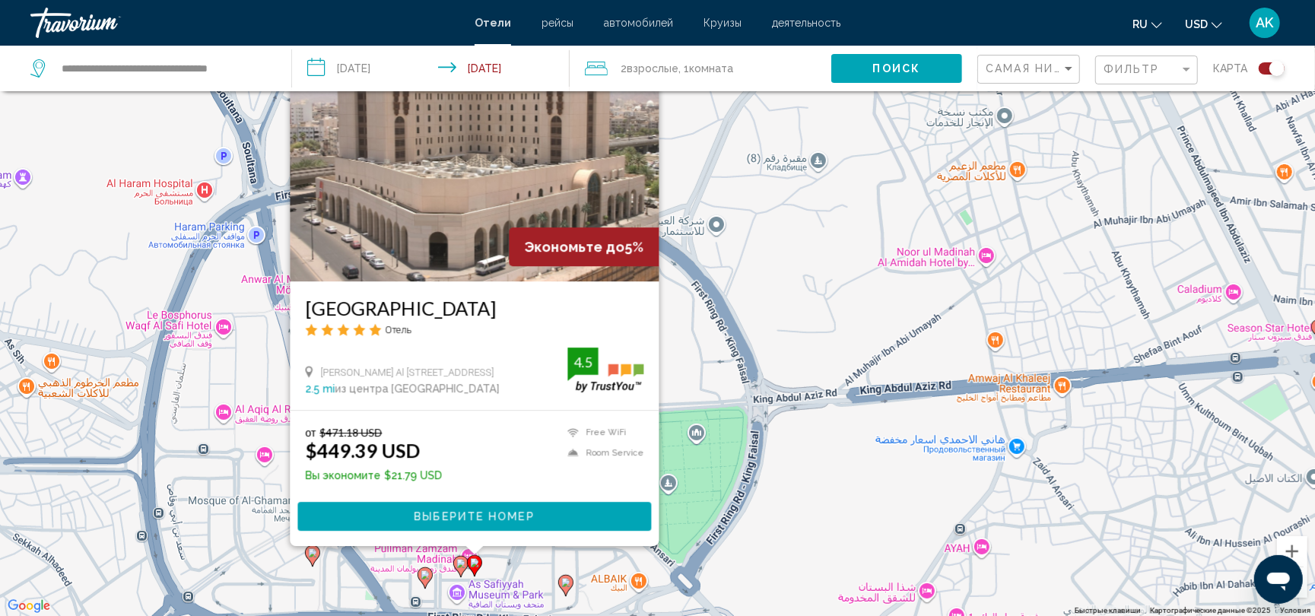
click at [456, 563] on icon "Main content" at bounding box center [460, 567] width 14 height 20
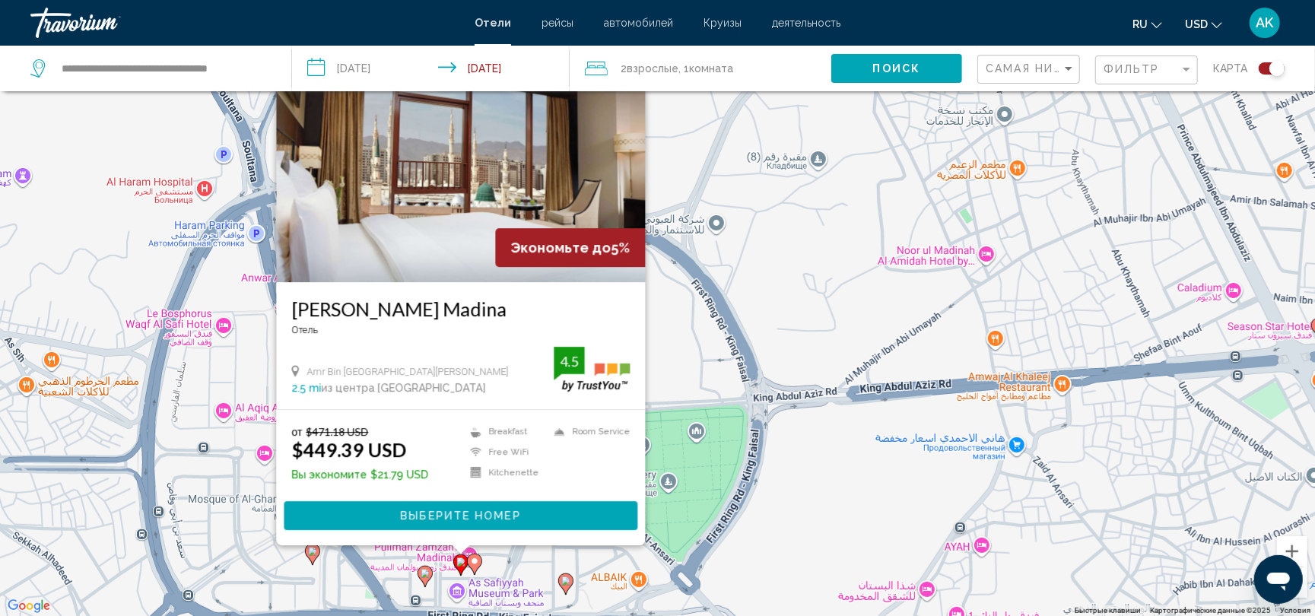
click at [423, 573] on image "Main content" at bounding box center [424, 573] width 9 height 9
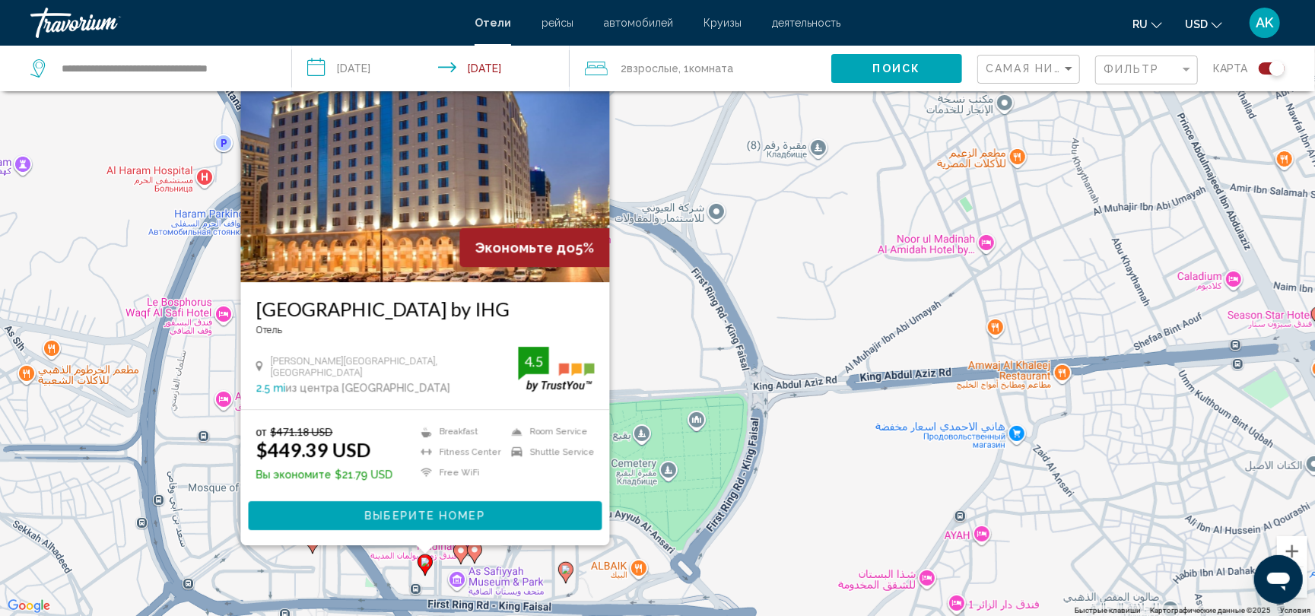
click at [601, 478] on div "от $471.18 USD $449.39 USD Вы экономите $21.79 USD Breakfast Fitness Center Fre…" at bounding box center [424, 478] width 369 height 135
click at [652, 478] on div "Чтобы активировать перетаскивание с помощью клавиатуры, нажмите Alt + Ввод. Пос…" at bounding box center [657, 308] width 1315 height 616
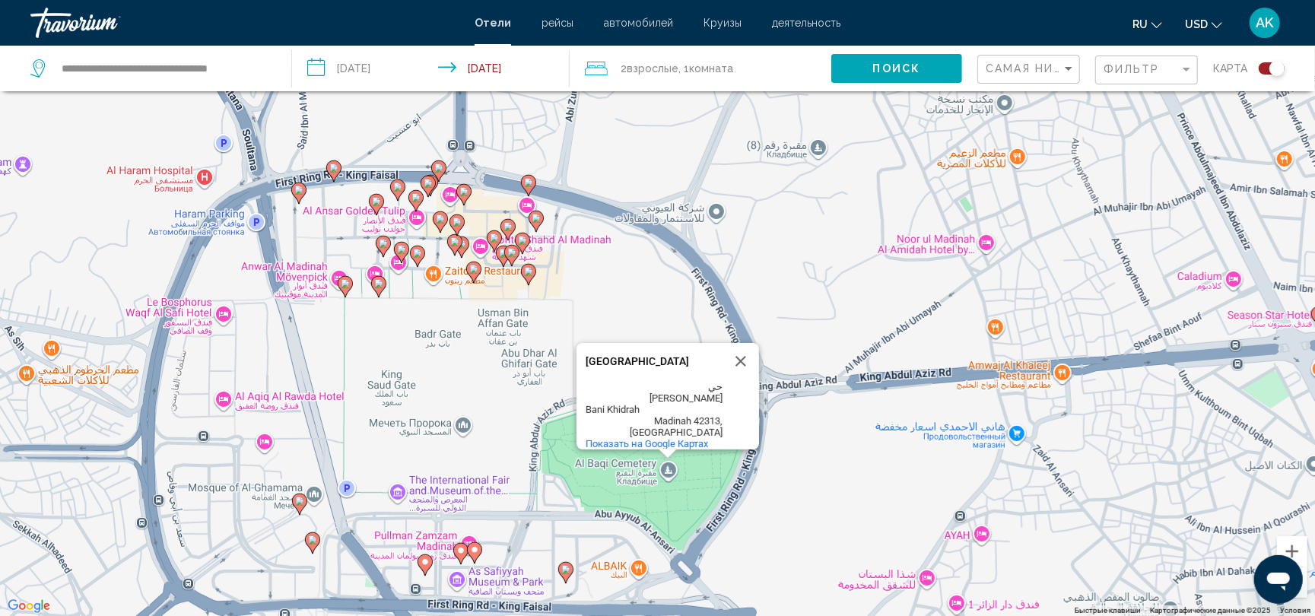
click at [528, 182] on image "Main content" at bounding box center [528, 182] width 9 height 9
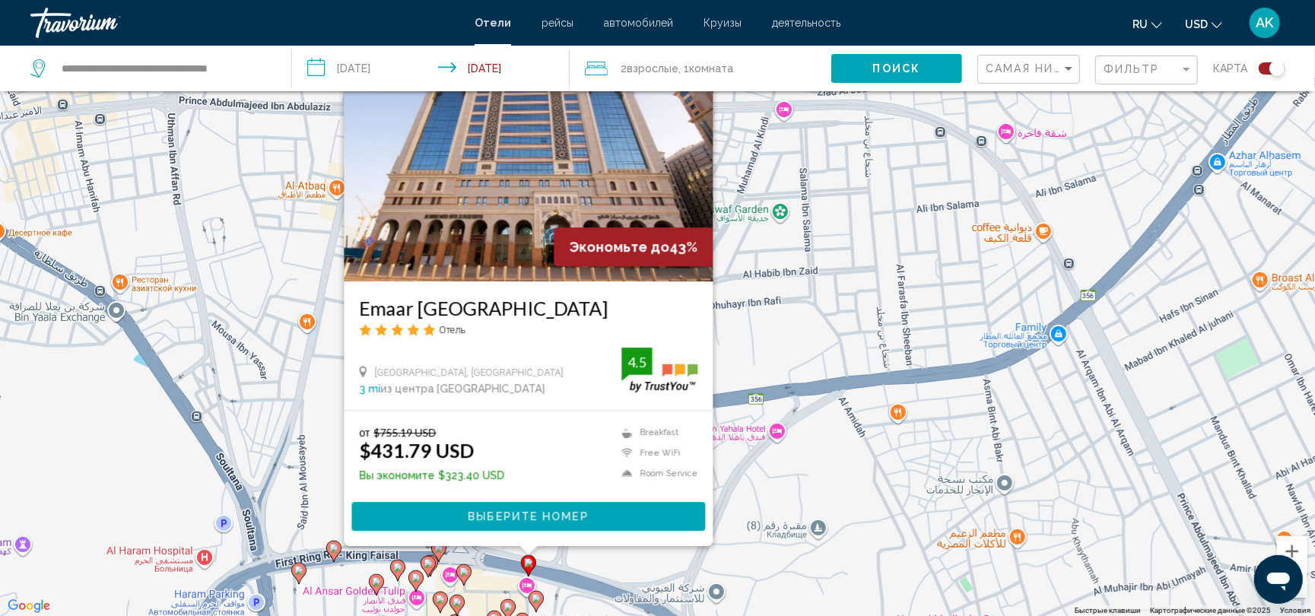
click at [443, 549] on image "Main content" at bounding box center [438, 548] width 9 height 9
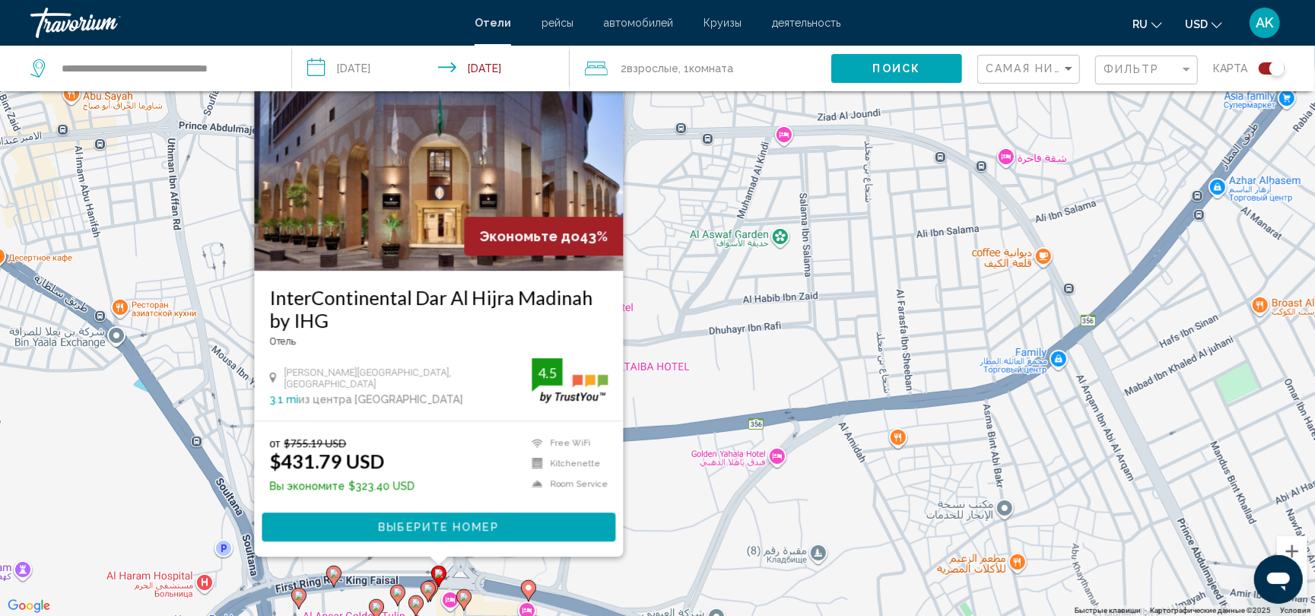
click at [427, 325] on h3 "InterContinental Dar Al Hijra Madinah by IHG" at bounding box center [438, 309] width 338 height 46
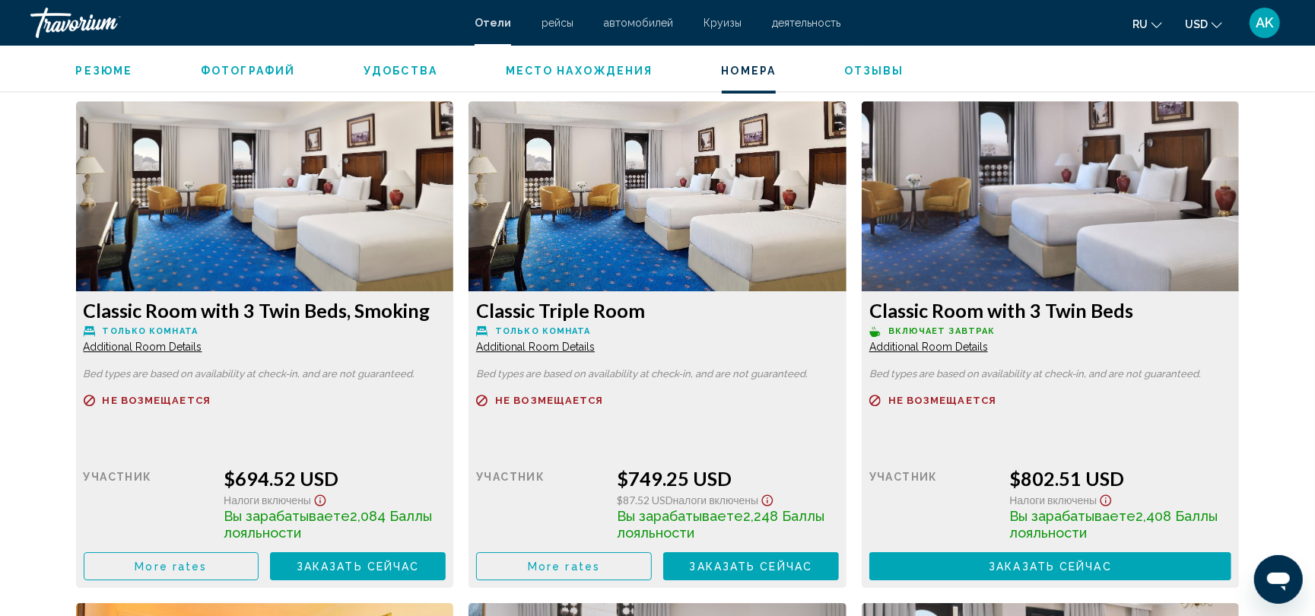
scroll to position [3108, 0]
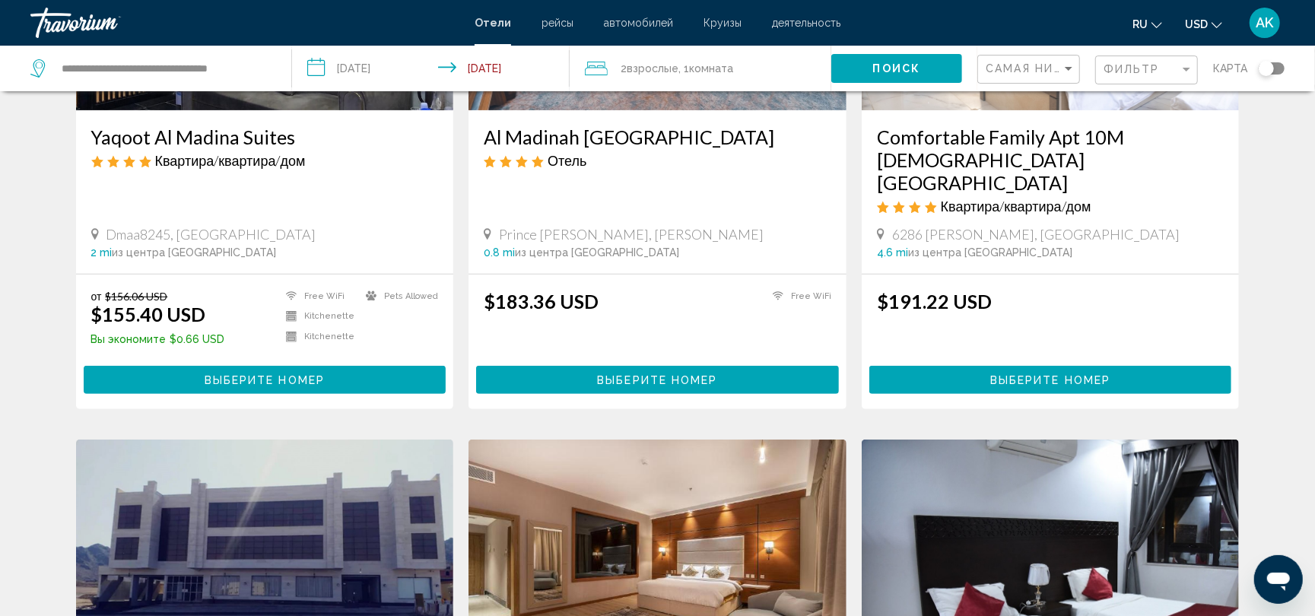
scroll to position [263, 0]
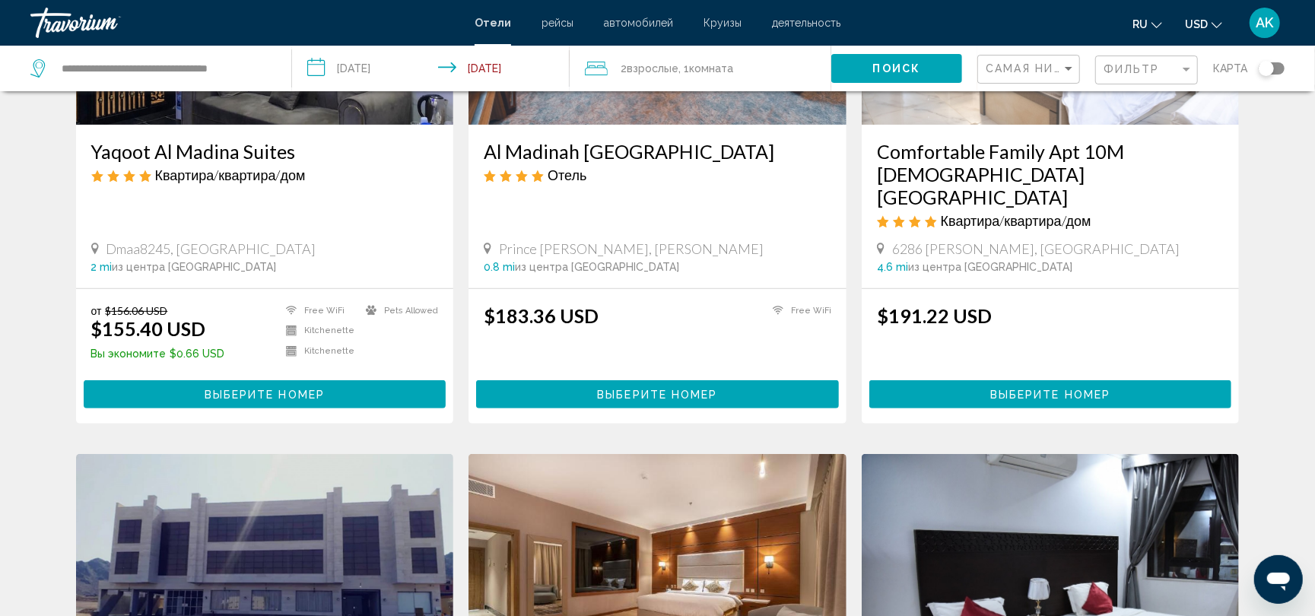
click at [1042, 56] on div "Самая низкая цена" at bounding box center [1030, 70] width 90 height 28
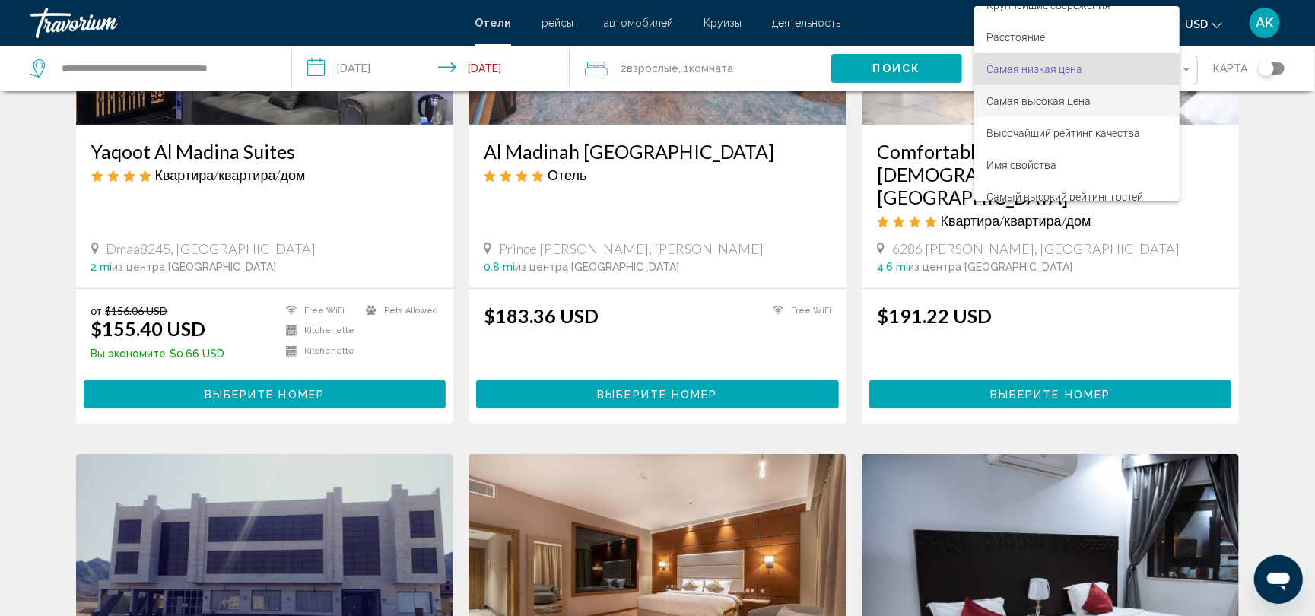
scroll to position [0, 0]
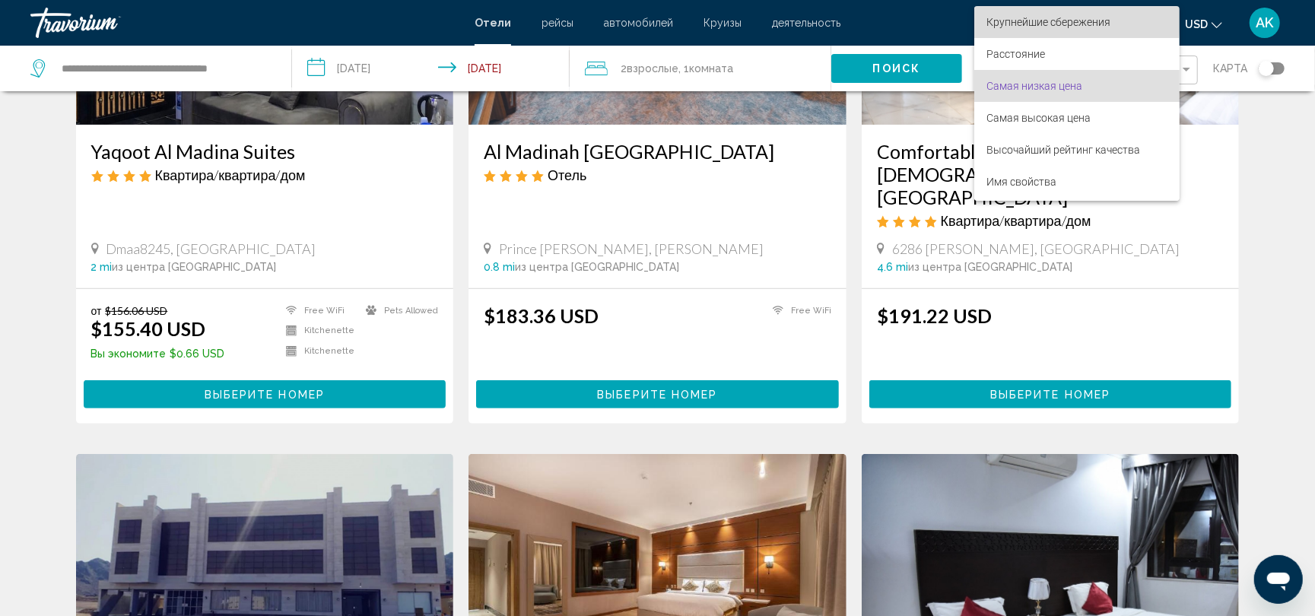
click at [1058, 20] on span "Крупнейшие сбережения" at bounding box center [1048, 22] width 124 height 12
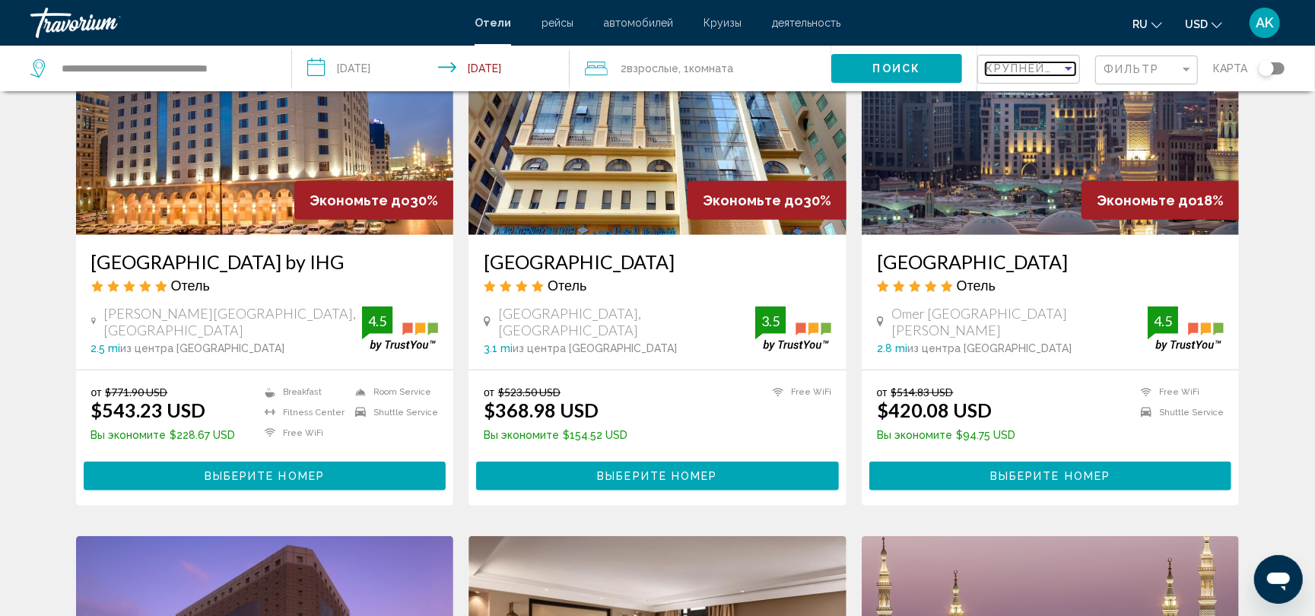
scroll to position [770, 0]
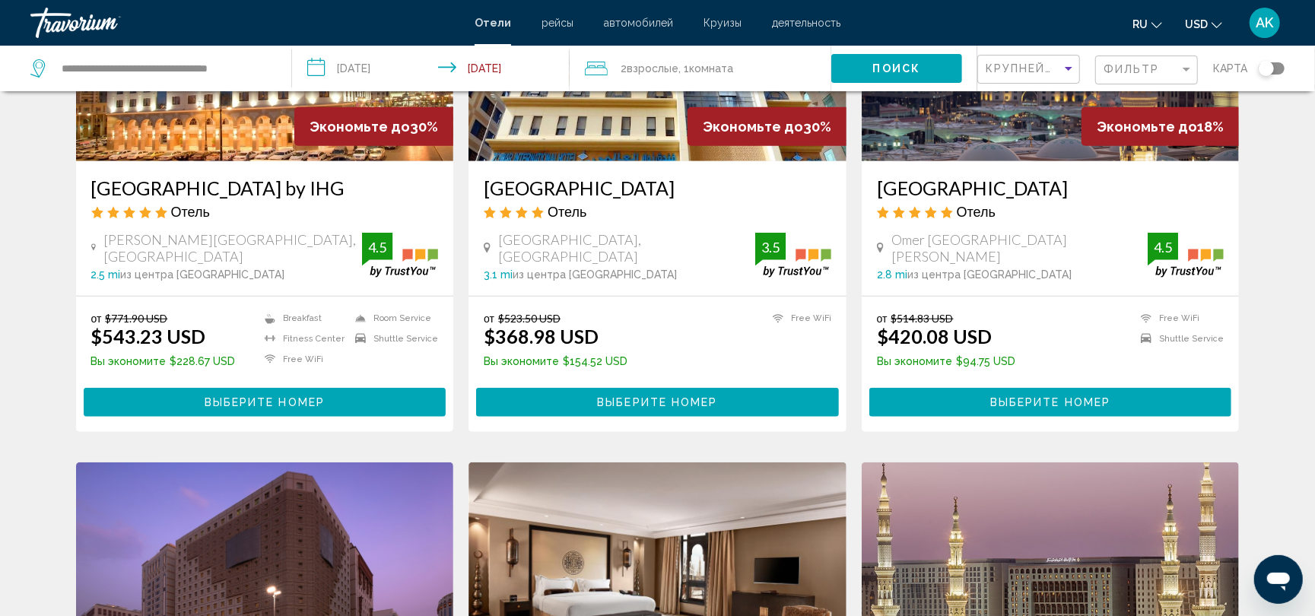
click at [963, 401] on button "Выберите номер" at bounding box center [1050, 402] width 363 height 28
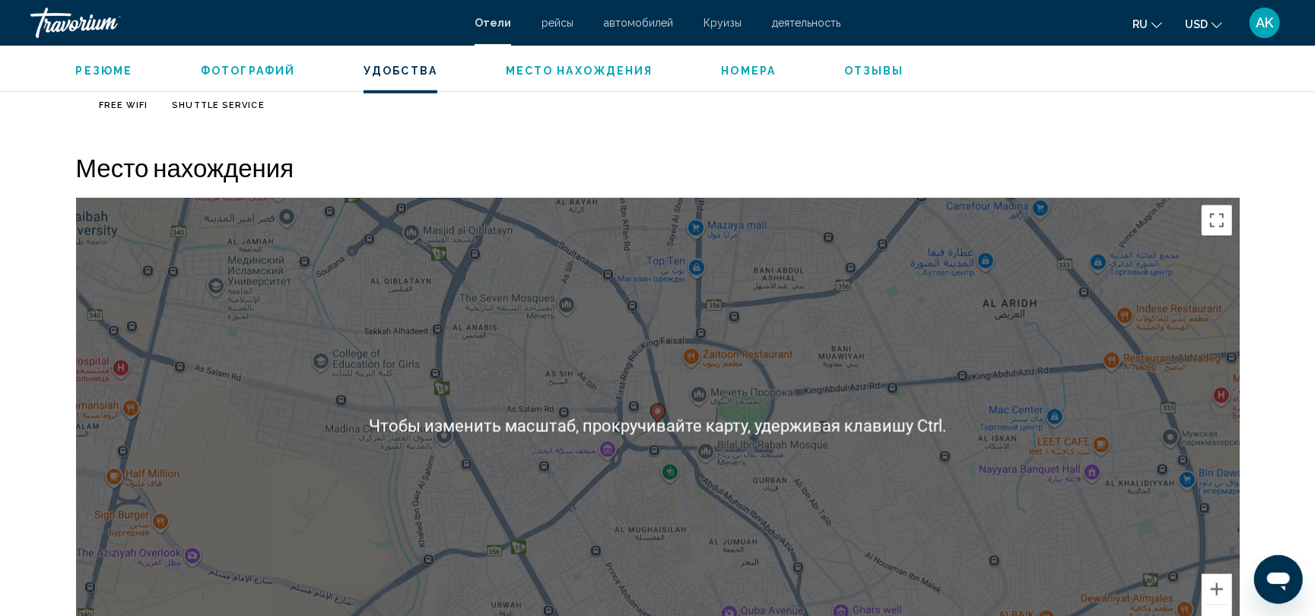
scroll to position [1327, 0]
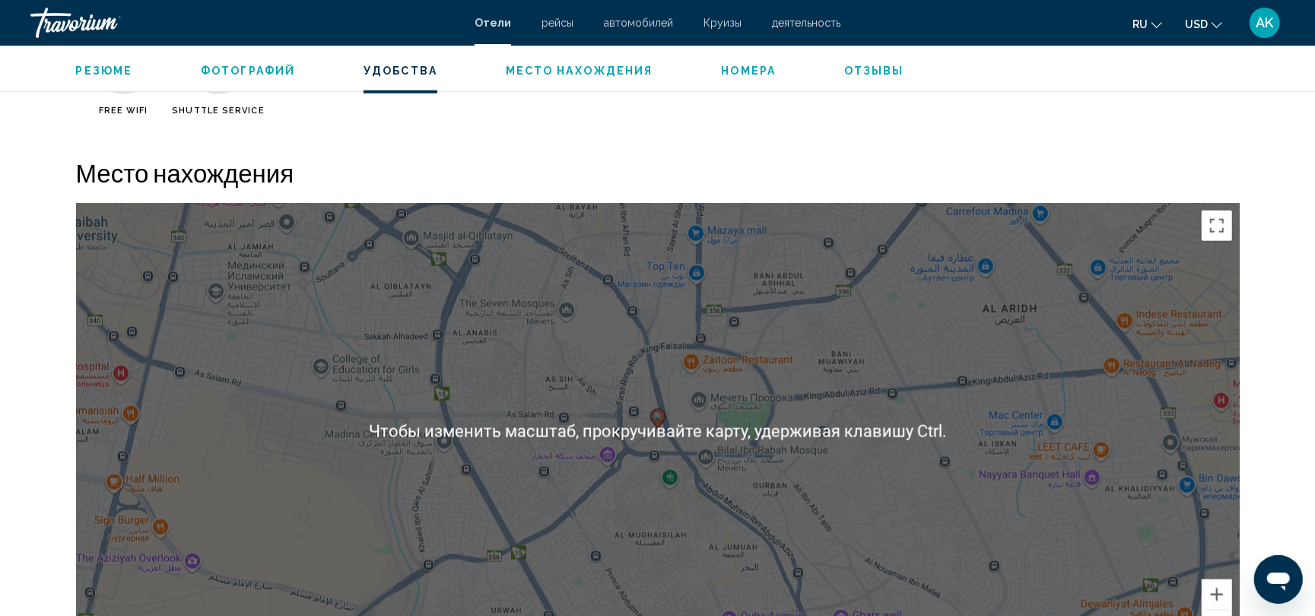
click at [585, 415] on div "Чтобы активировать перетаскивание с помощью клавиатуры, нажмите Alt + Ввод. Пос…" at bounding box center [657, 431] width 1163 height 456
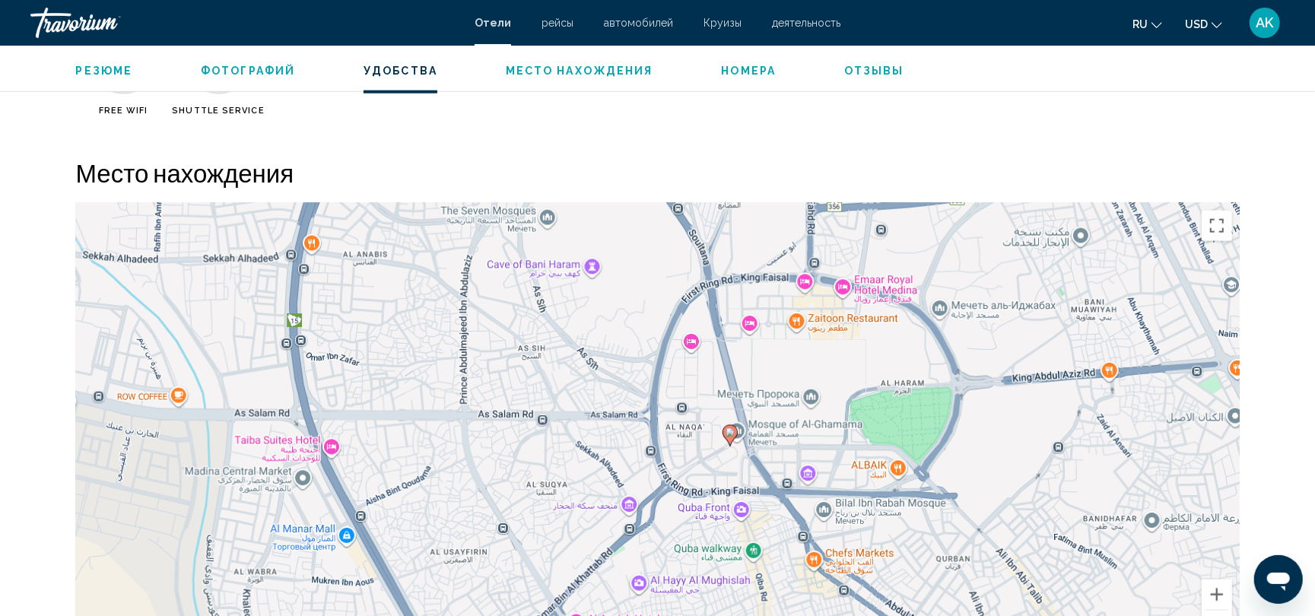
click at [585, 415] on div "Чтобы активировать перетаскивание с помощью клавиатуры, нажмите Alt + Ввод. Пос…" at bounding box center [657, 431] width 1163 height 456
click at [738, 469] on div "Чтобы активировать перетаскивание с помощью клавиатуры, нажмите Alt + Ввод. Пос…" at bounding box center [657, 431] width 1163 height 456
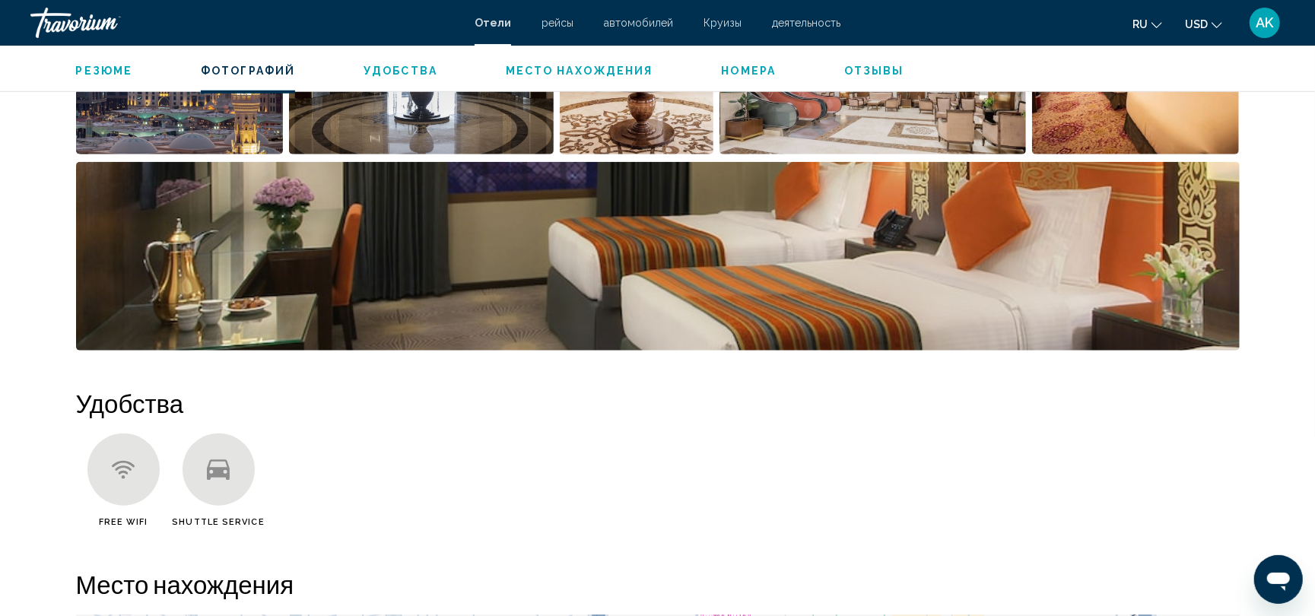
scroll to position [855, 0]
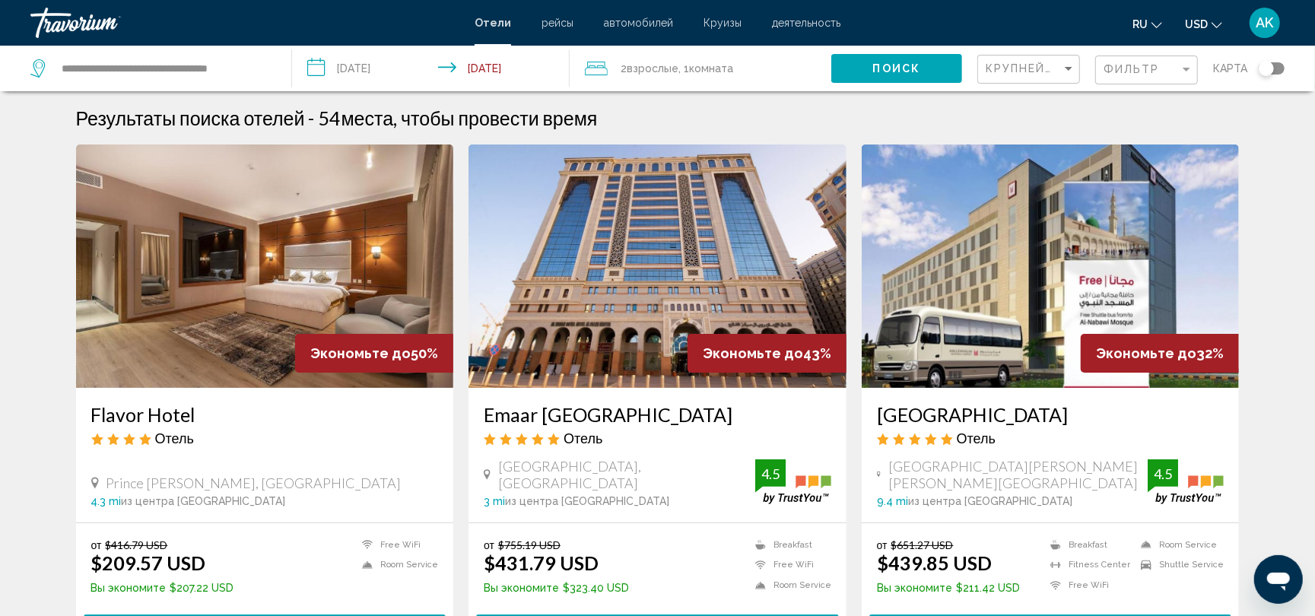
click at [608, 64] on div "2 Взрослый Взрослые , 1 Комната номера" at bounding box center [708, 68] width 246 height 21
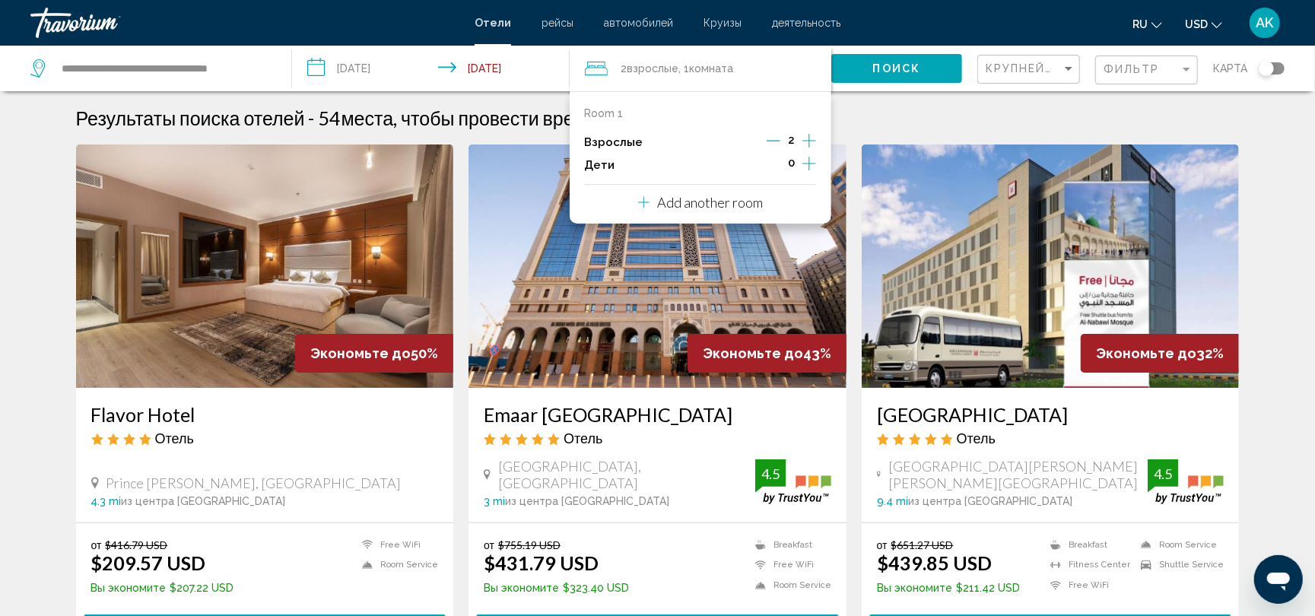
click at [809, 141] on icon "Increment adults" at bounding box center [809, 141] width 14 height 18
click at [891, 68] on span "Поиск" at bounding box center [897, 69] width 48 height 12
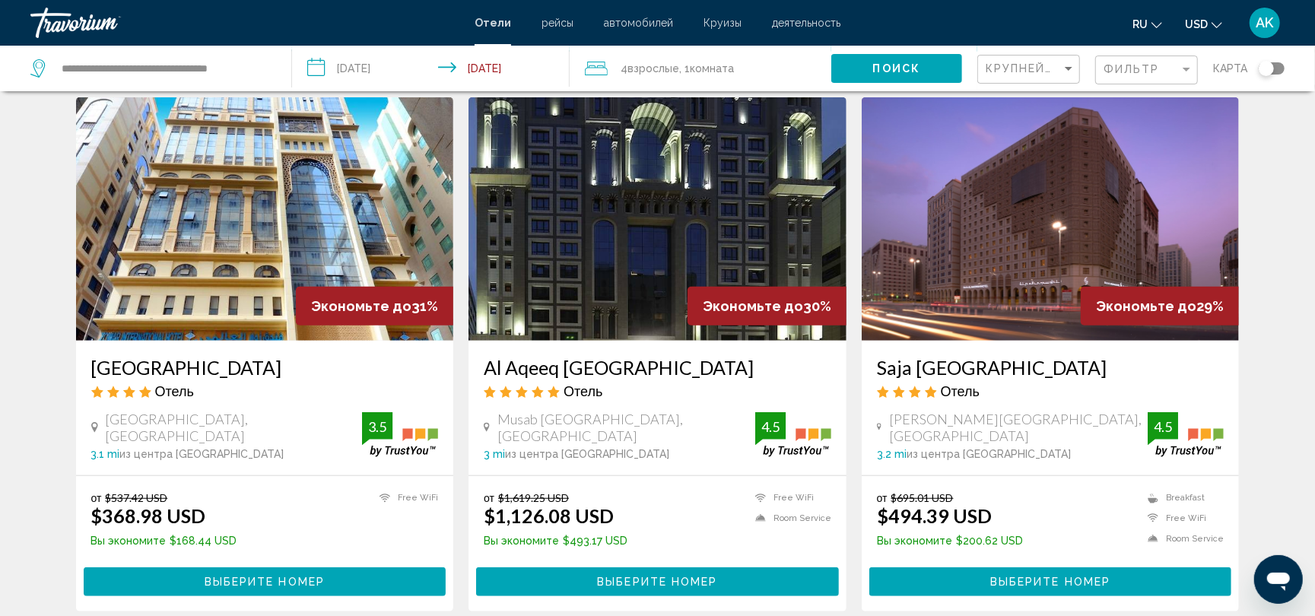
scroll to position [649, 0]
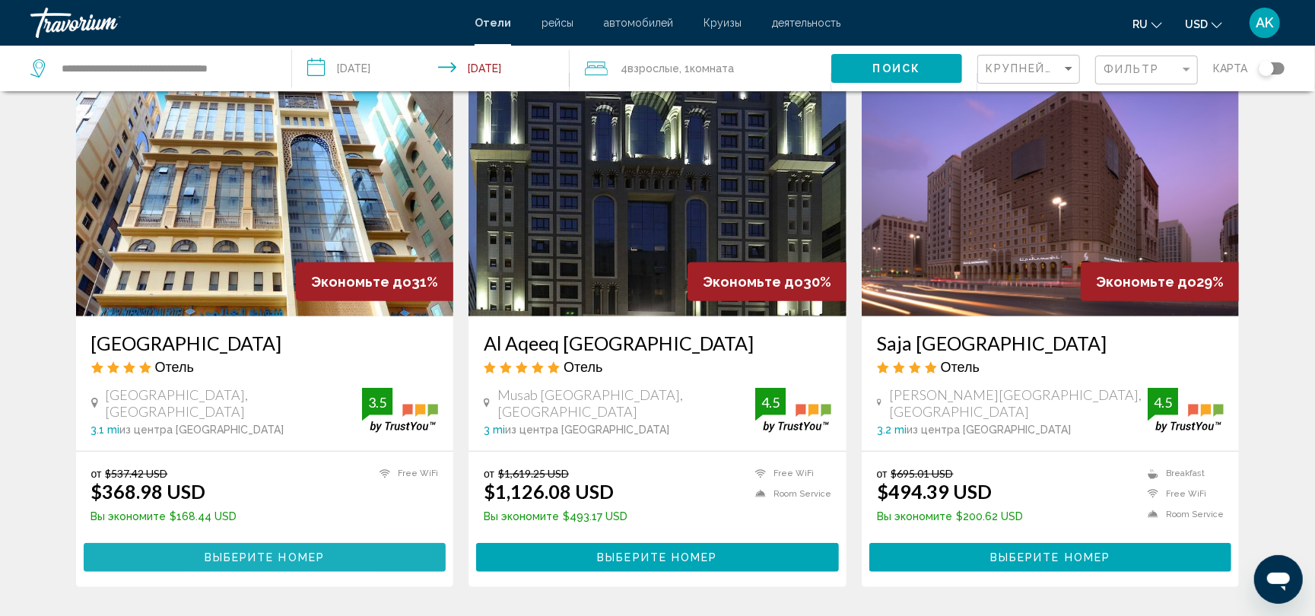
click at [220, 552] on span "Выберите номер" at bounding box center [265, 558] width 120 height 12
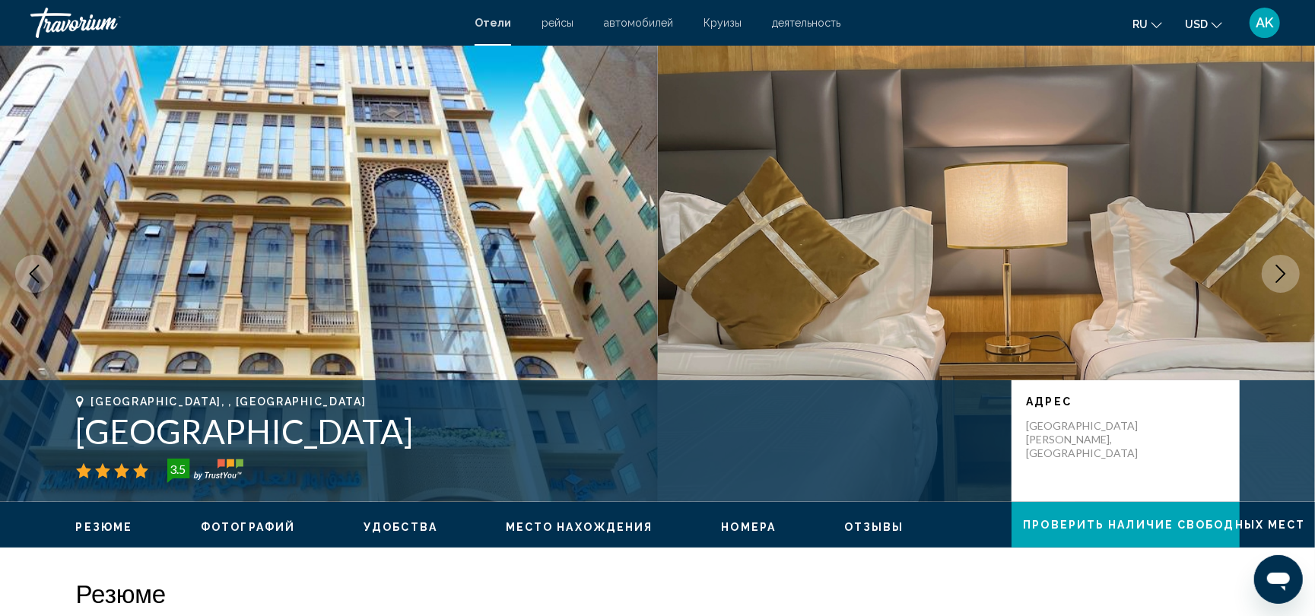
click at [1285, 274] on icon "Next image" at bounding box center [1280, 274] width 18 height 18
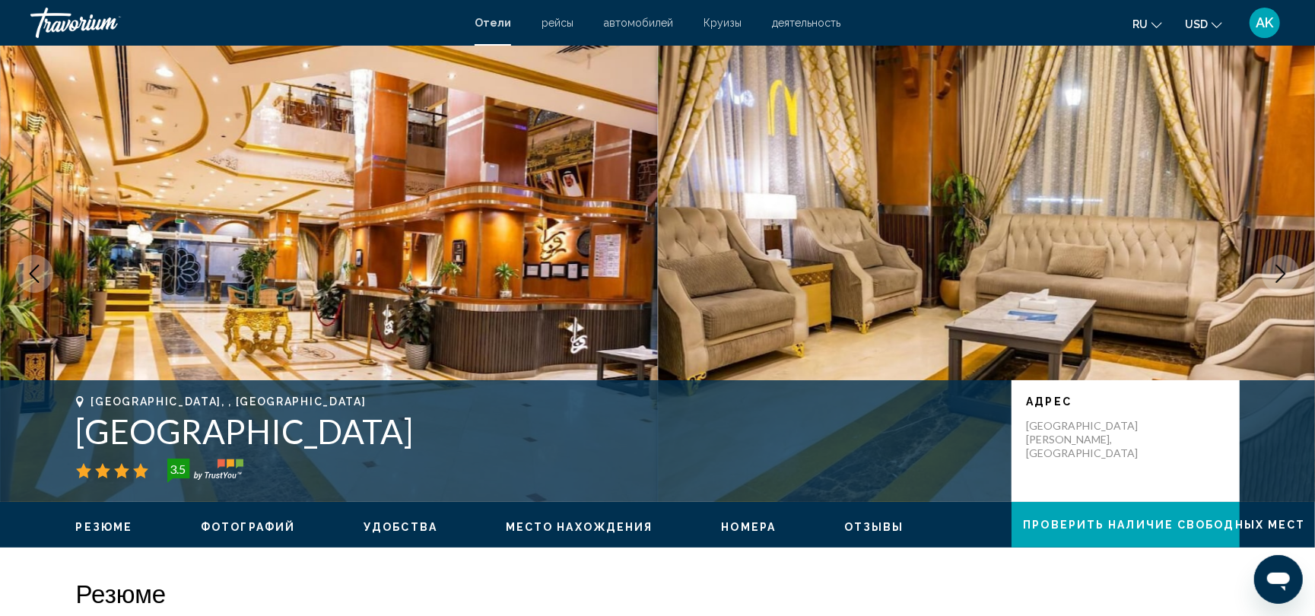
click at [1285, 274] on icon "Next image" at bounding box center [1280, 274] width 18 height 18
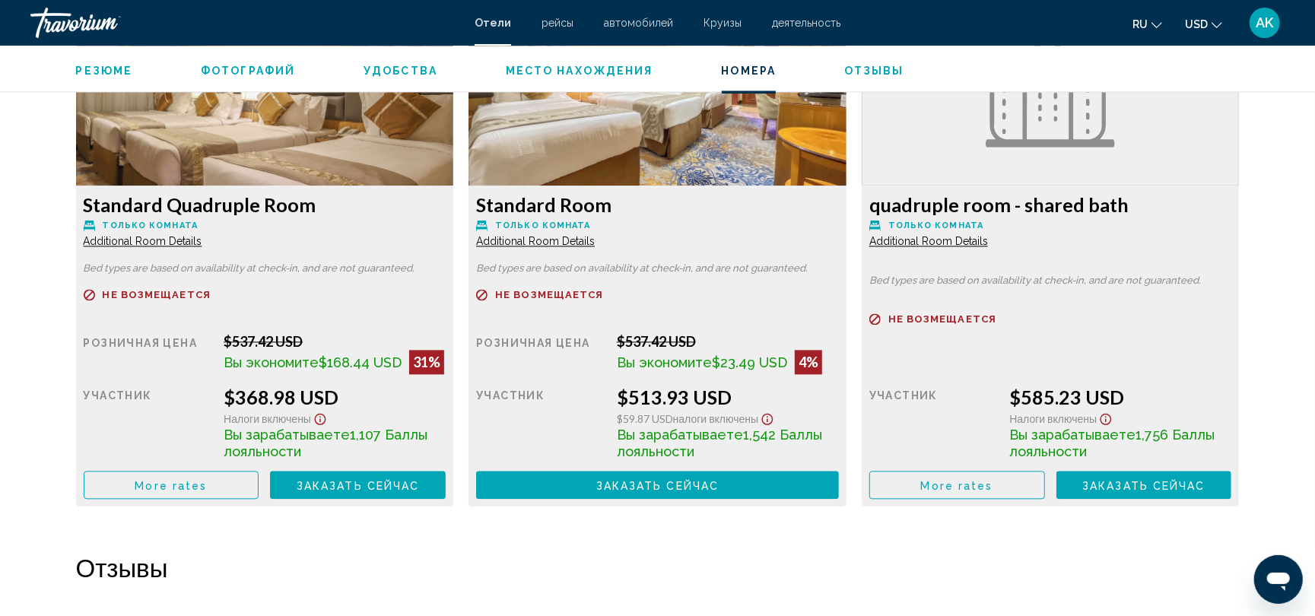
scroll to position [2159, 0]
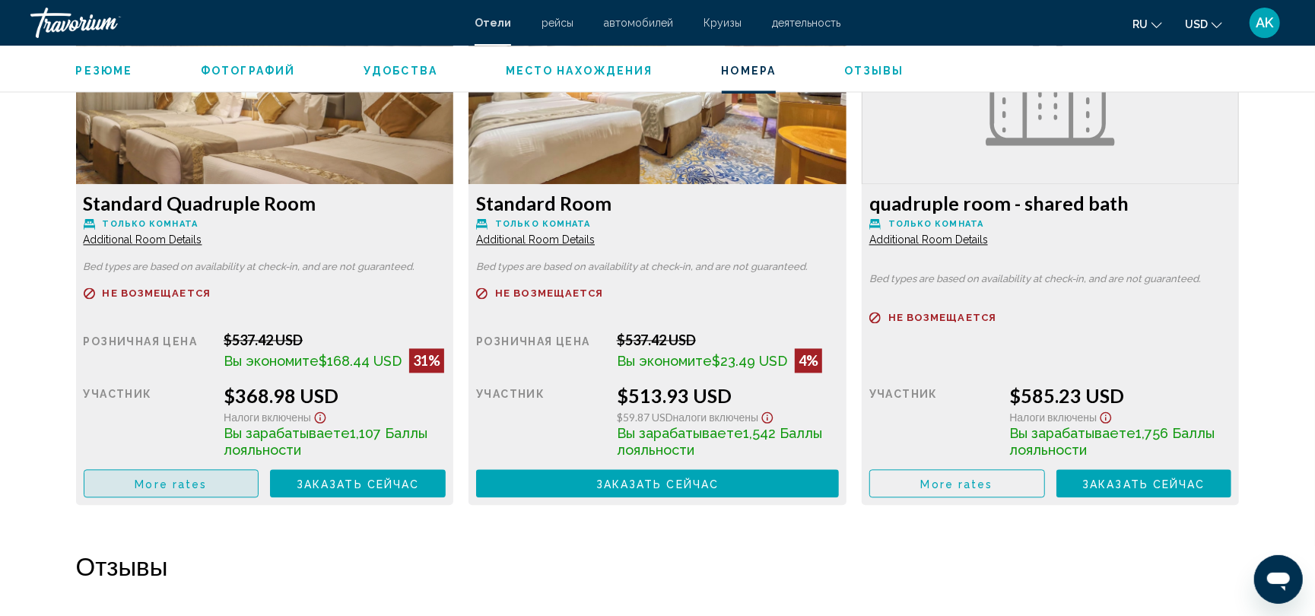
click at [208, 487] on button "More rates" at bounding box center [172, 483] width 176 height 28
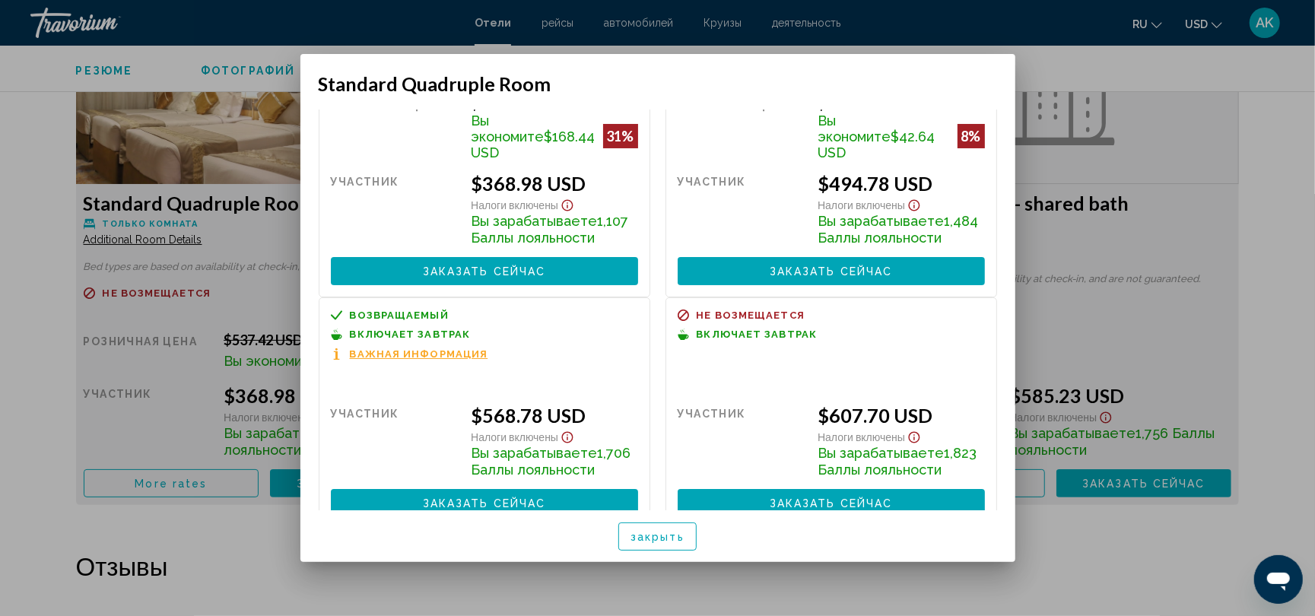
scroll to position [111, 0]
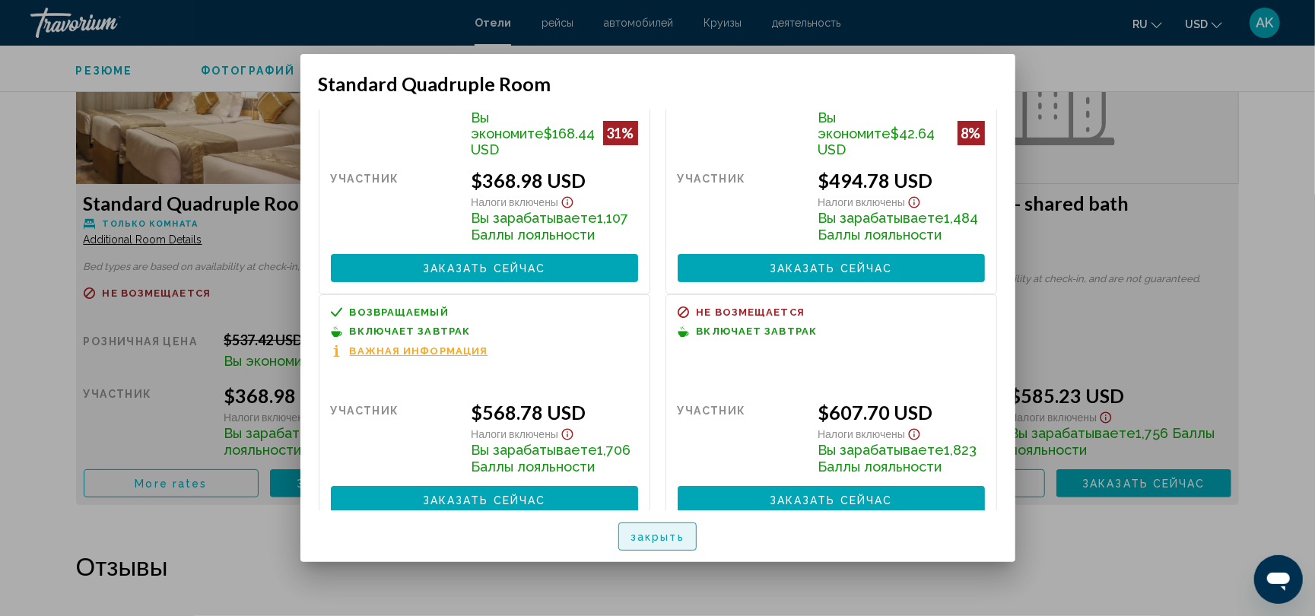
click at [655, 542] on button "закрыть" at bounding box center [657, 536] width 78 height 28
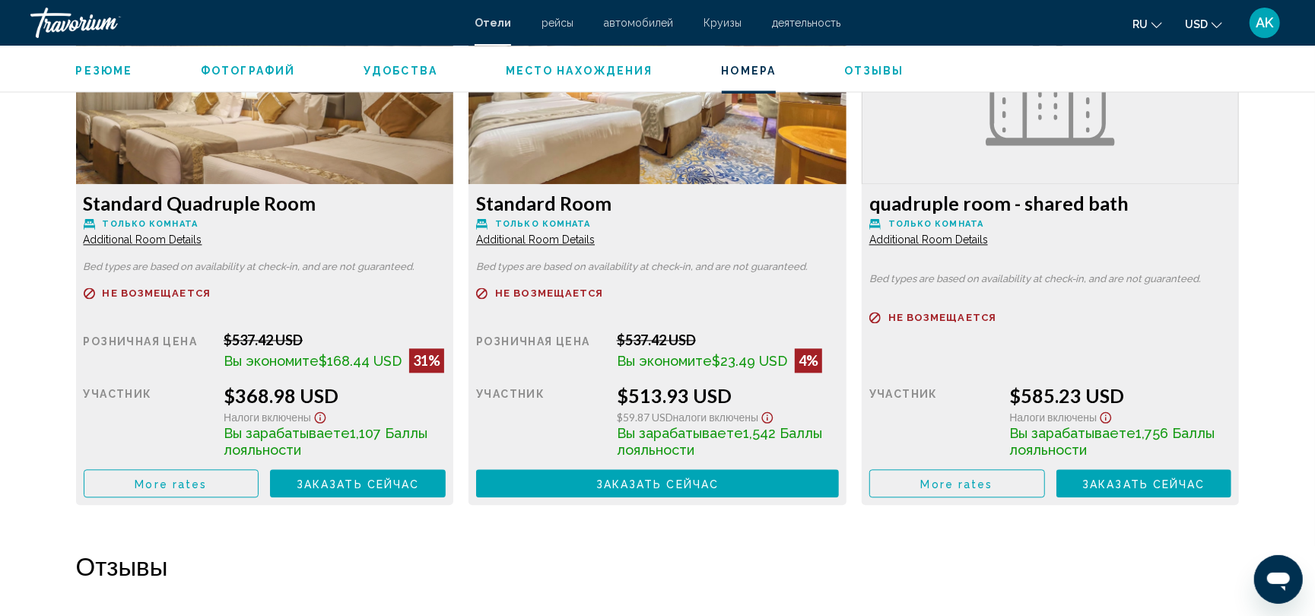
scroll to position [801, 0]
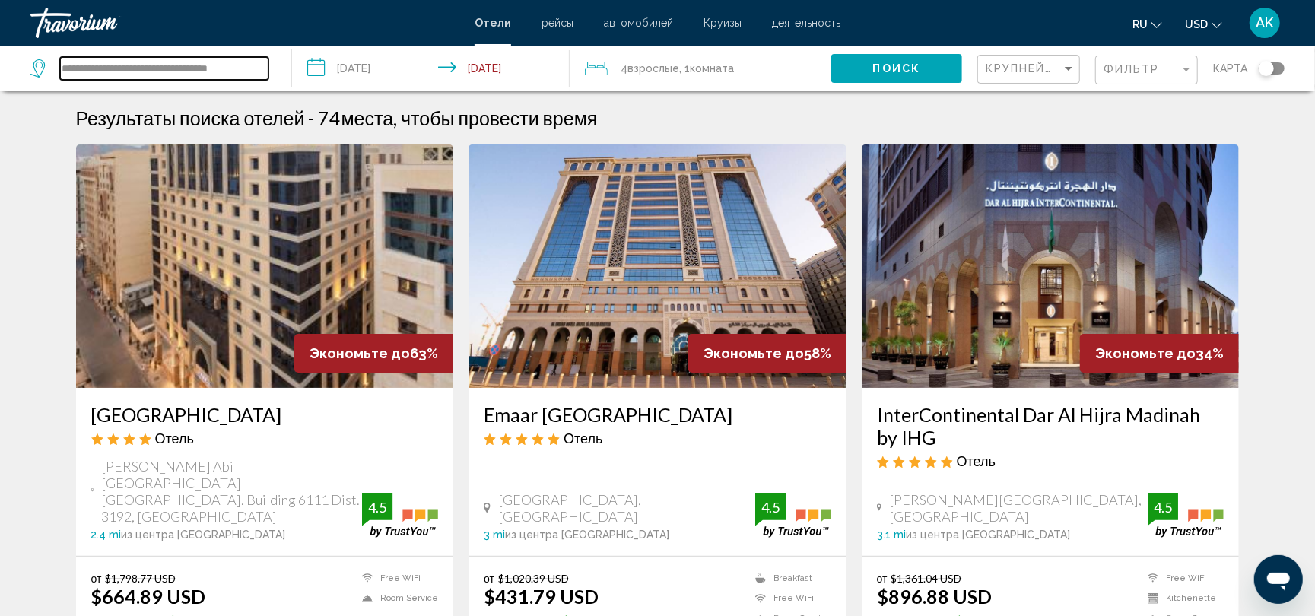
click at [254, 65] on input "**********" at bounding box center [164, 68] width 208 height 23
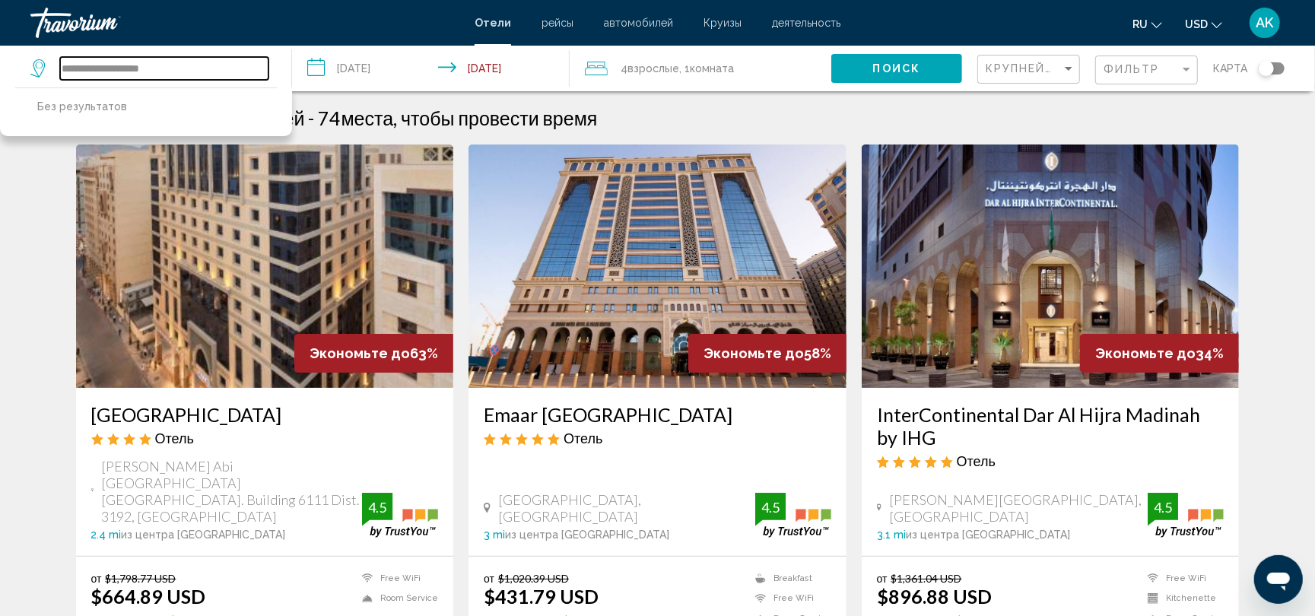
type input "**********"
click at [382, 61] on input "**********" at bounding box center [433, 71] width 283 height 50
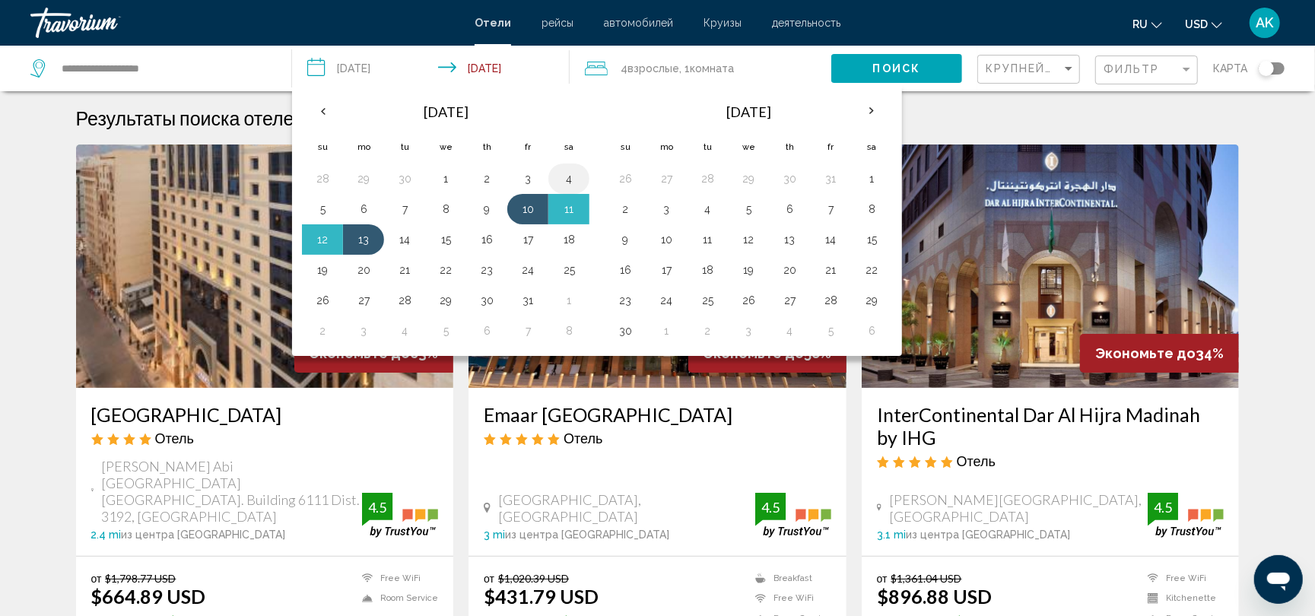
click at [573, 177] on button "4" at bounding box center [569, 178] width 24 height 21
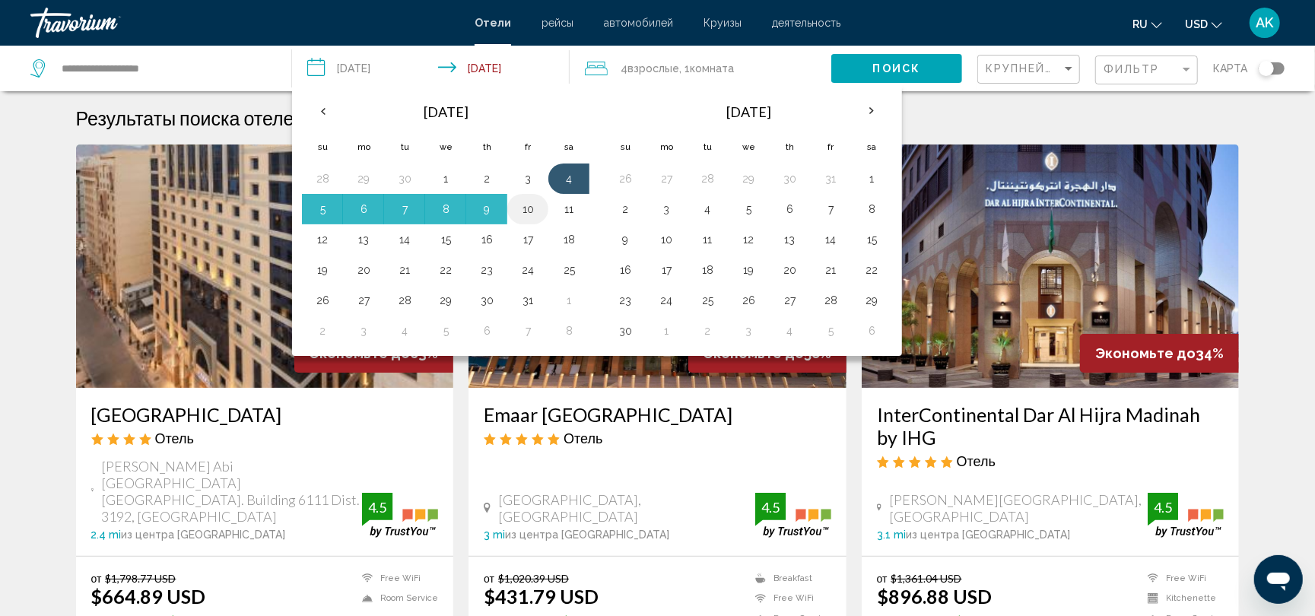
click at [528, 205] on button "10" at bounding box center [528, 208] width 24 height 21
type input "**********"
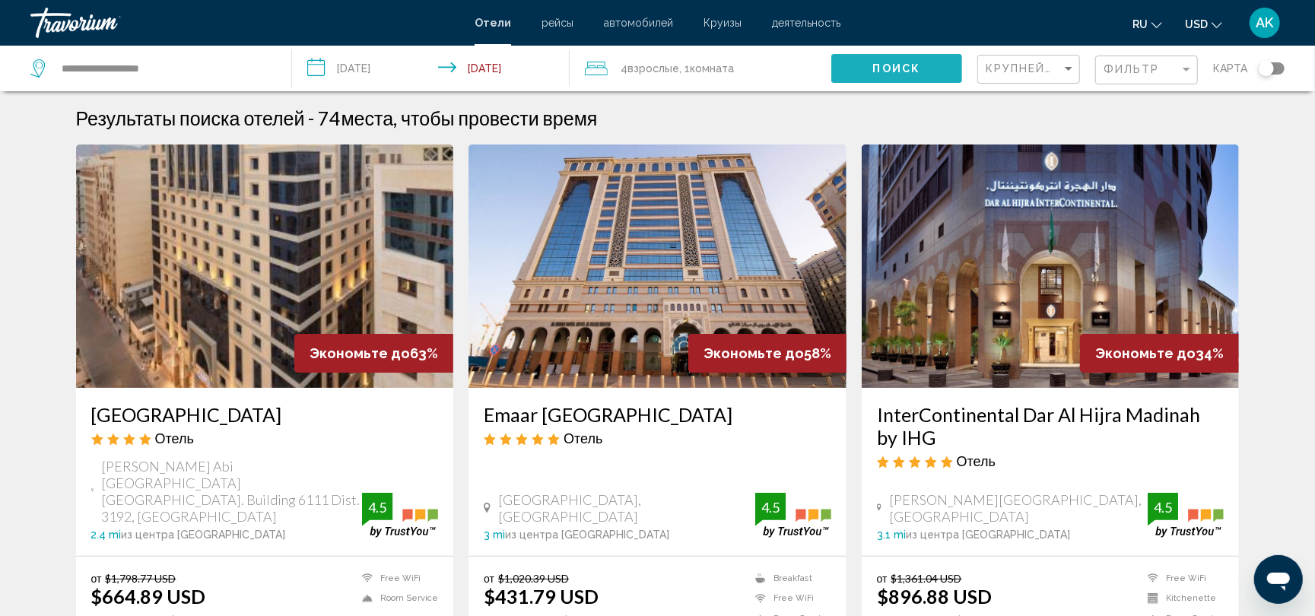
click at [891, 68] on span "Поиск" at bounding box center [897, 69] width 48 height 12
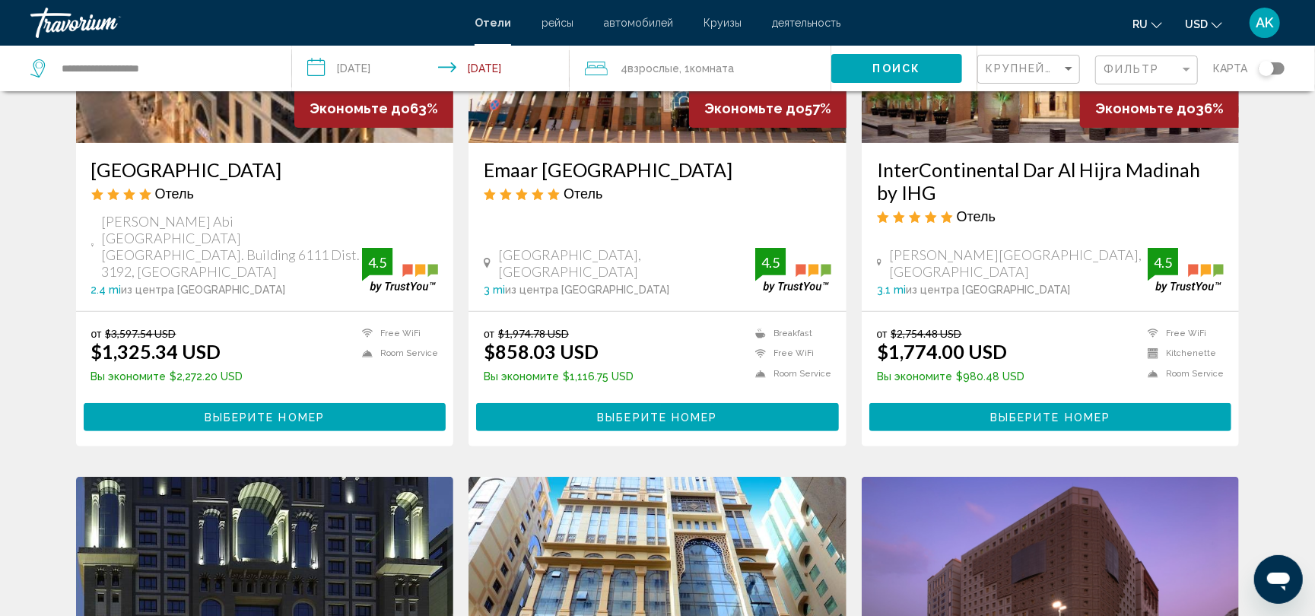
scroll to position [243, 0]
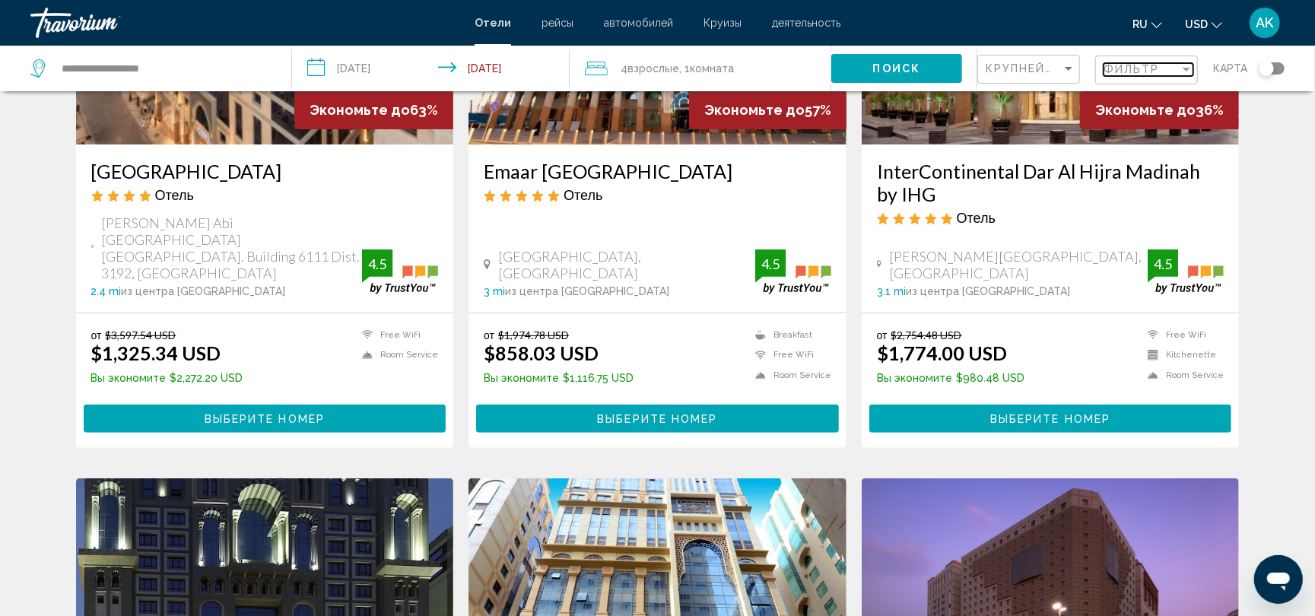
click at [1124, 65] on span "Фильтр" at bounding box center [1131, 69] width 56 height 12
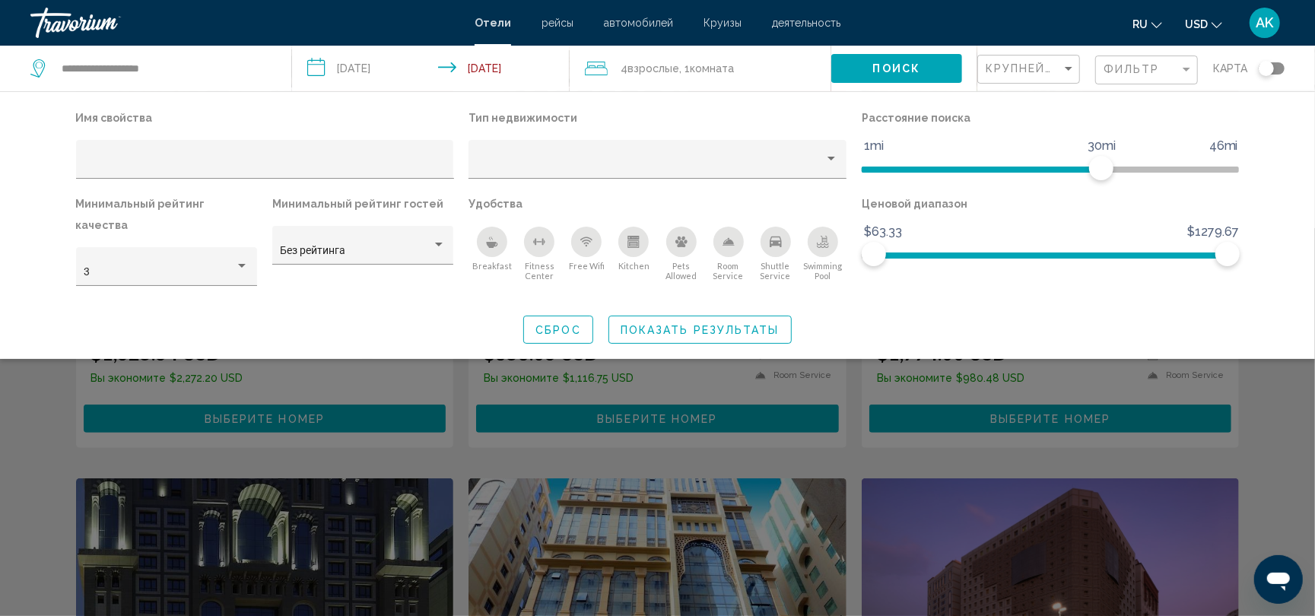
click at [816, 476] on div "Search widget" at bounding box center [657, 422] width 1315 height 388
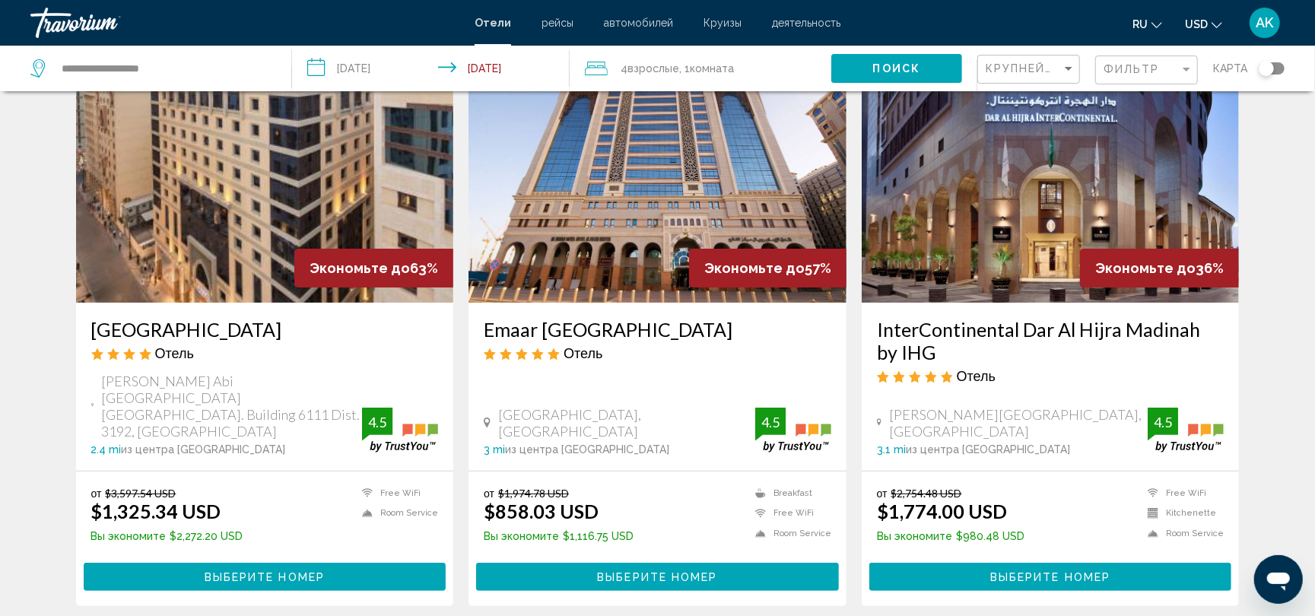
scroll to position [0, 0]
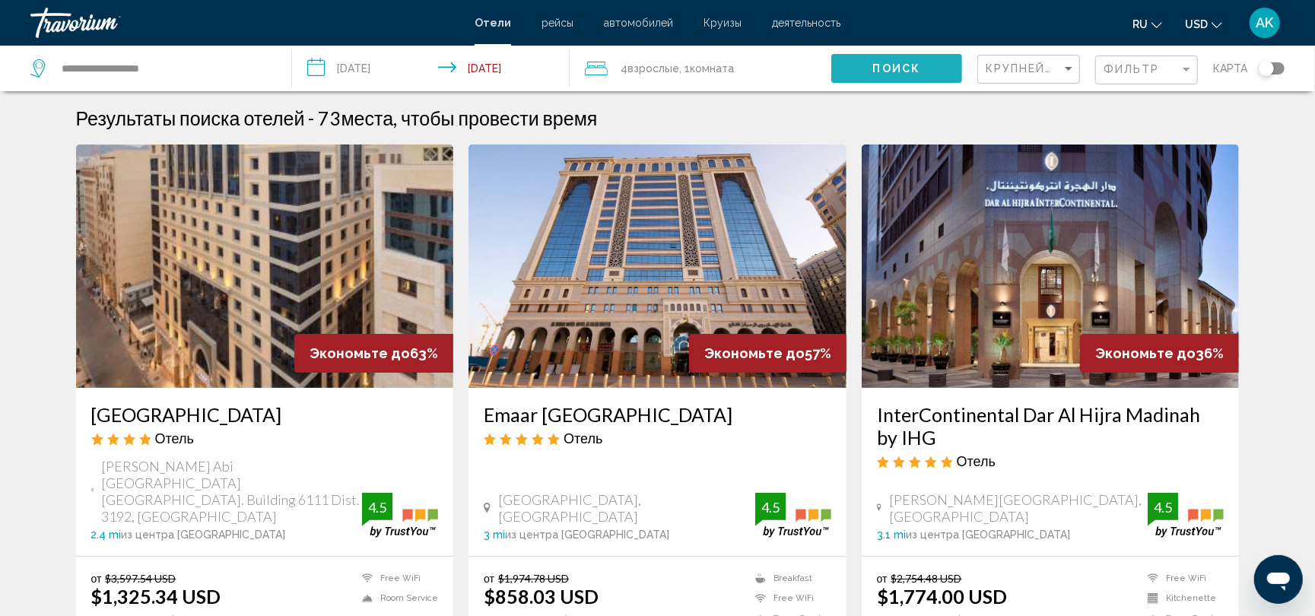
click at [931, 67] on button "Поиск" at bounding box center [896, 68] width 131 height 28
click at [240, 70] on input "**********" at bounding box center [164, 68] width 208 height 23
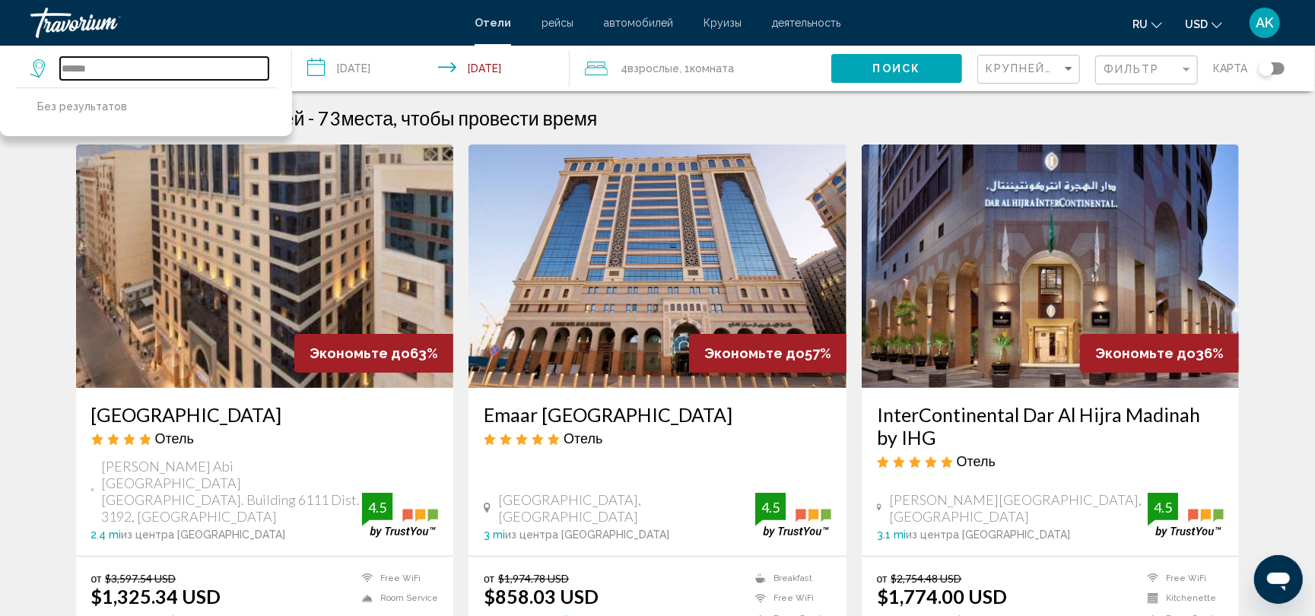
click at [102, 71] on input "******" at bounding box center [164, 68] width 208 height 23
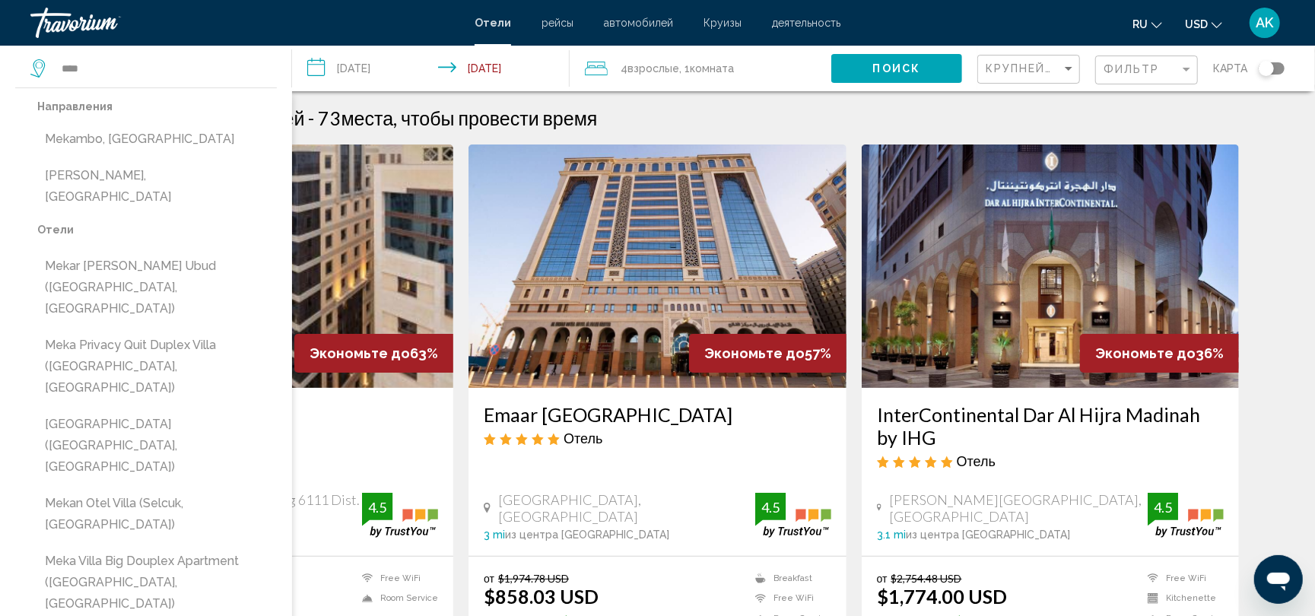
drag, startPoint x: 102, startPoint y: 71, endPoint x: 9, endPoint y: 125, distance: 107.3
click at [9, 125] on div "Направления Mekambo, Gabon Mekane Selam, Ethiopia Отели Mekar Sari Villla Ubud …" at bounding box center [146, 360] width 292 height 546
click at [135, 74] on input "****" at bounding box center [164, 68] width 208 height 23
type input "*"
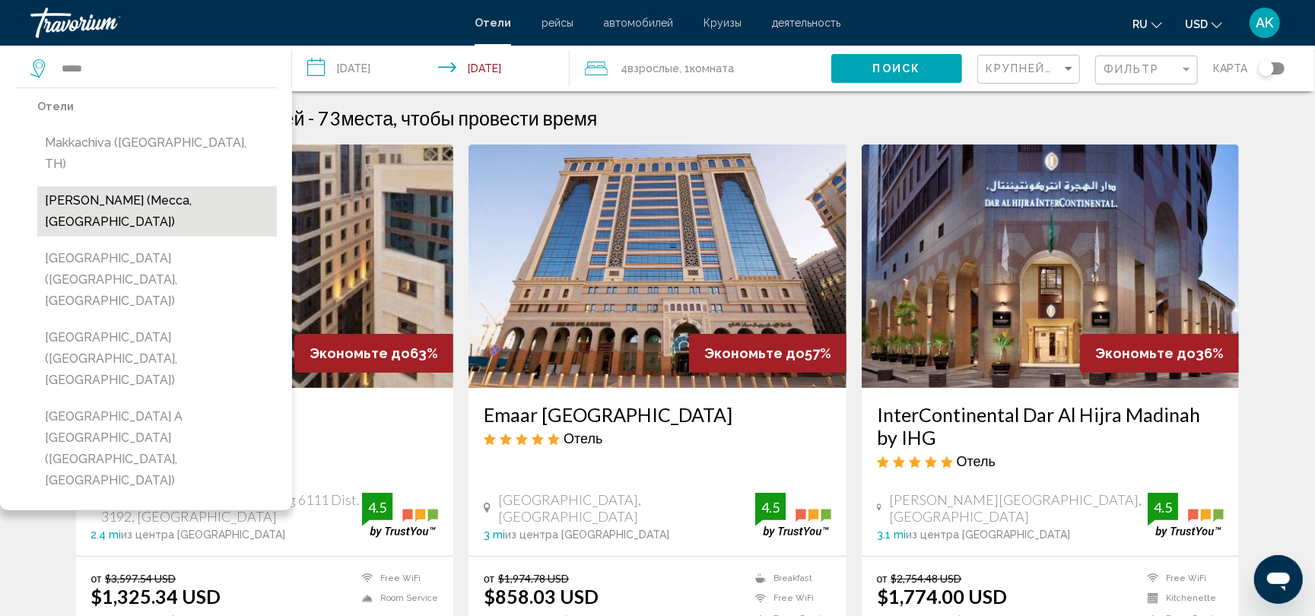
click at [122, 186] on button "[PERSON_NAME] (Mecca, [GEOGRAPHIC_DATA])" at bounding box center [157, 211] width 240 height 50
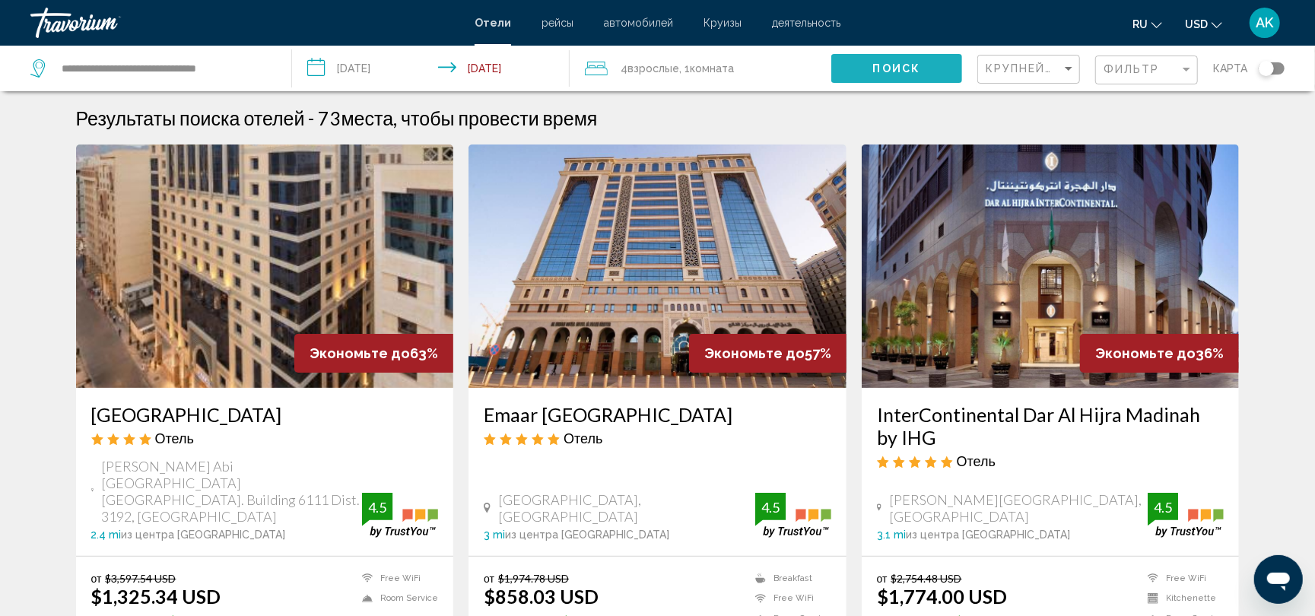
click at [871, 68] on button "Поиск" at bounding box center [896, 68] width 131 height 28
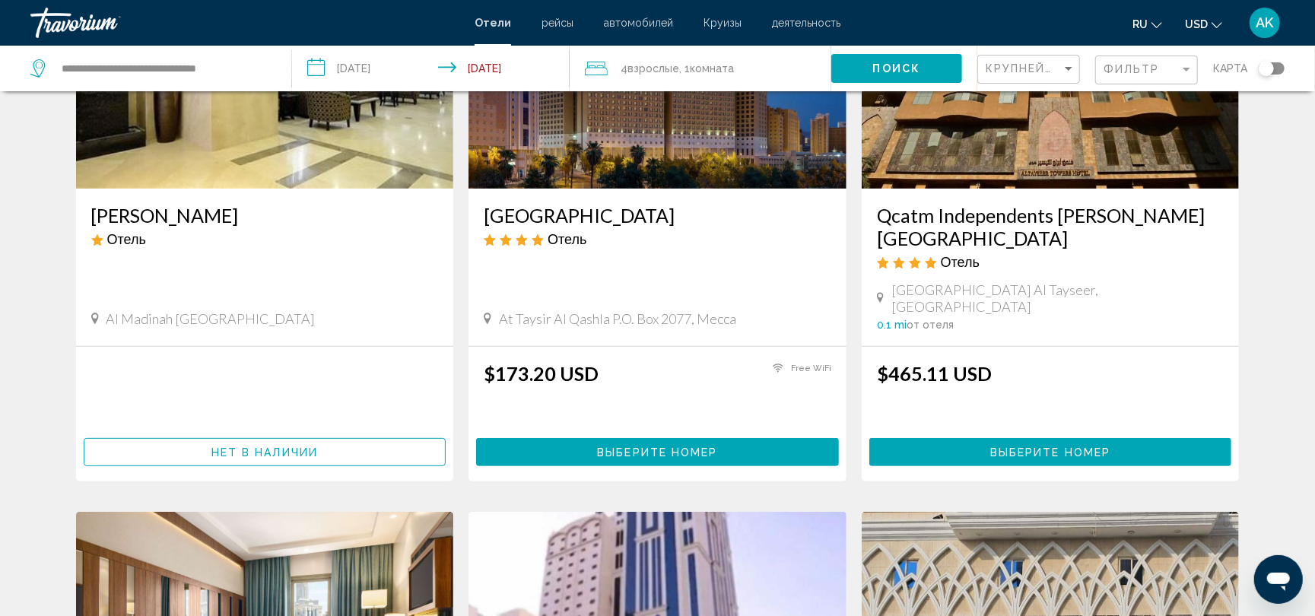
scroll to position [129, 0]
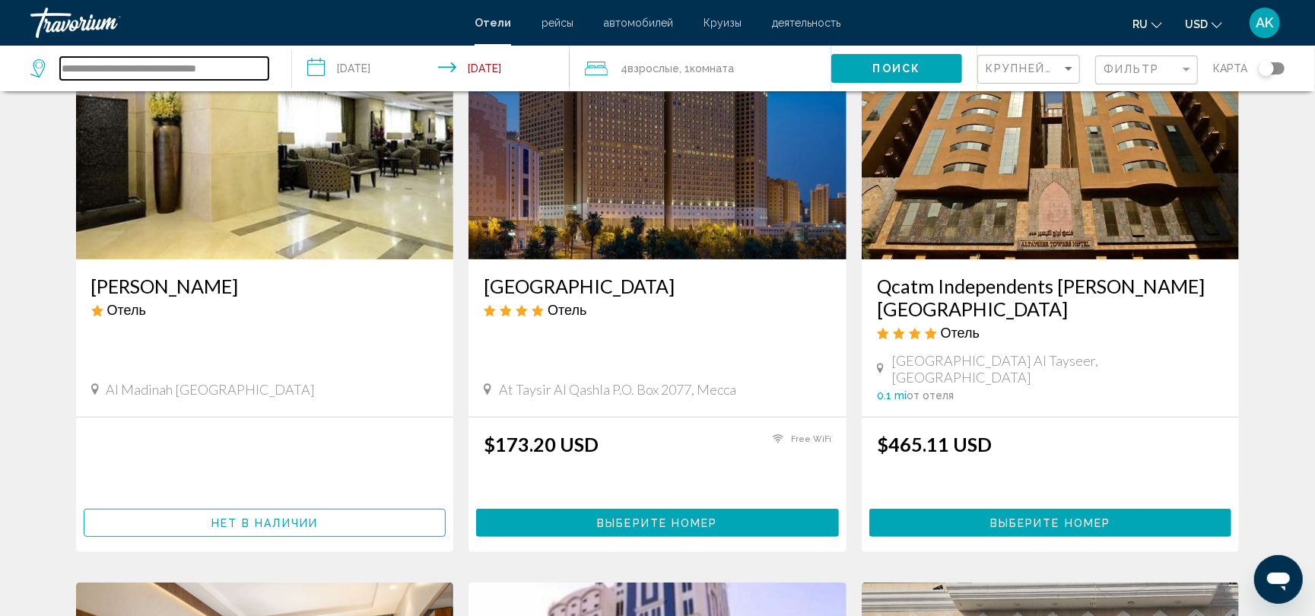
click at [128, 68] on input "**********" at bounding box center [164, 68] width 208 height 23
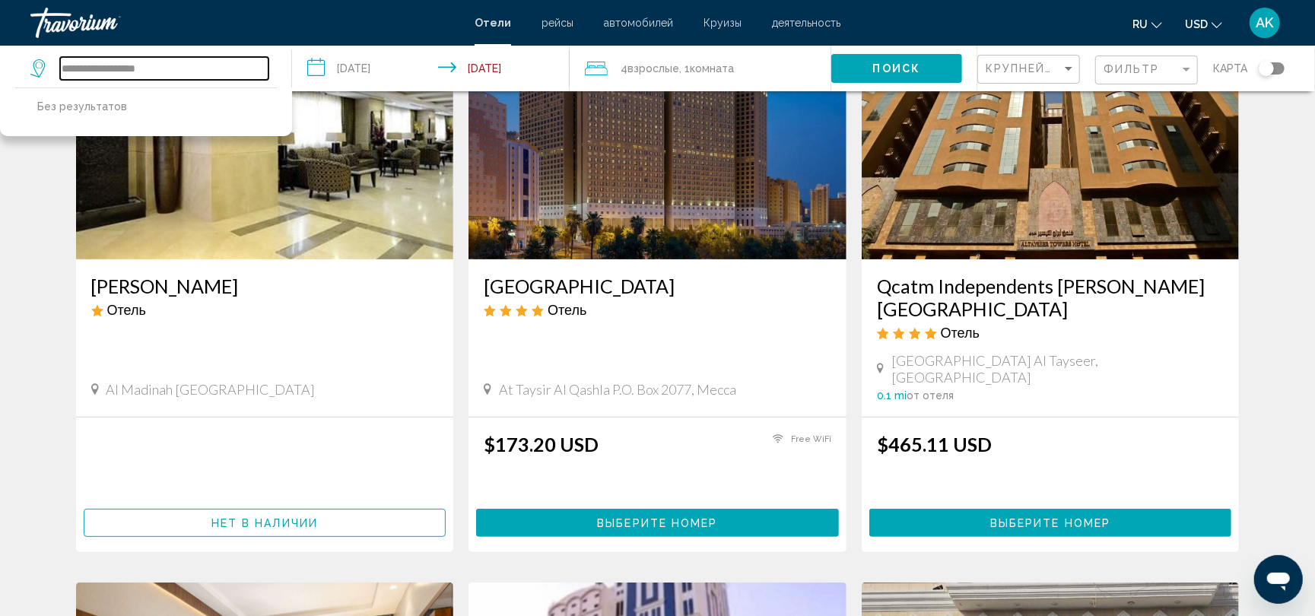
click at [108, 68] on input "**********" at bounding box center [164, 68] width 208 height 23
click at [182, 68] on div "**********" at bounding box center [657, 179] width 1315 height 616
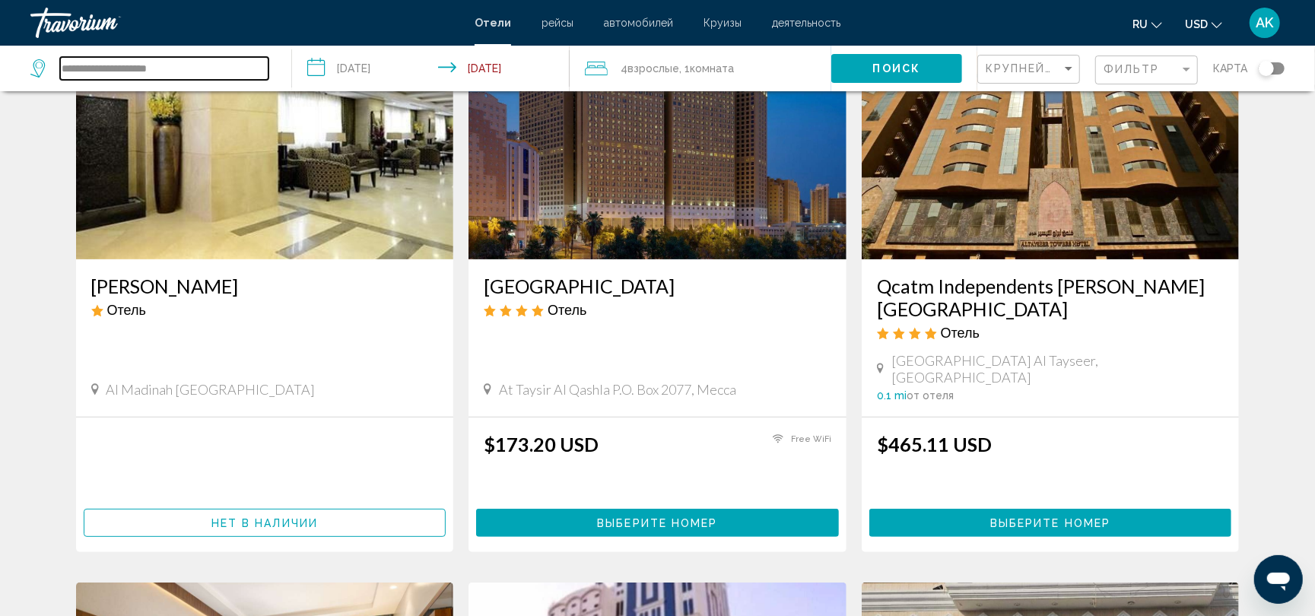
click at [182, 68] on input "**********" at bounding box center [164, 68] width 208 height 23
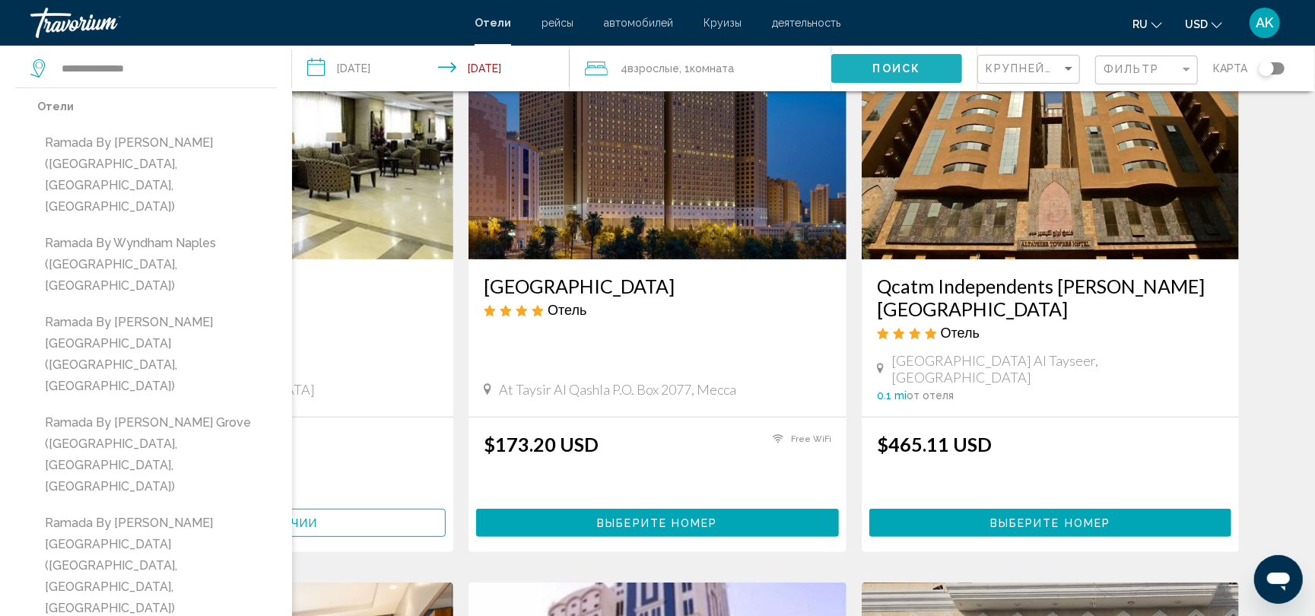
click at [902, 71] on span "Поиск" at bounding box center [897, 69] width 48 height 12
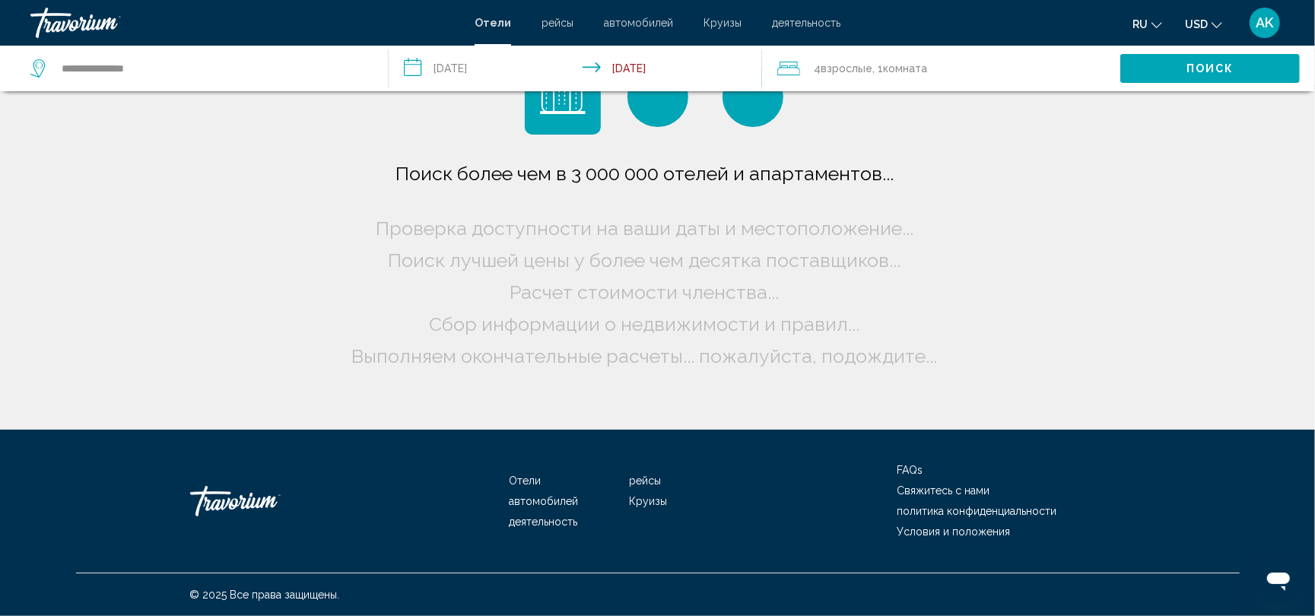
scroll to position [0, 0]
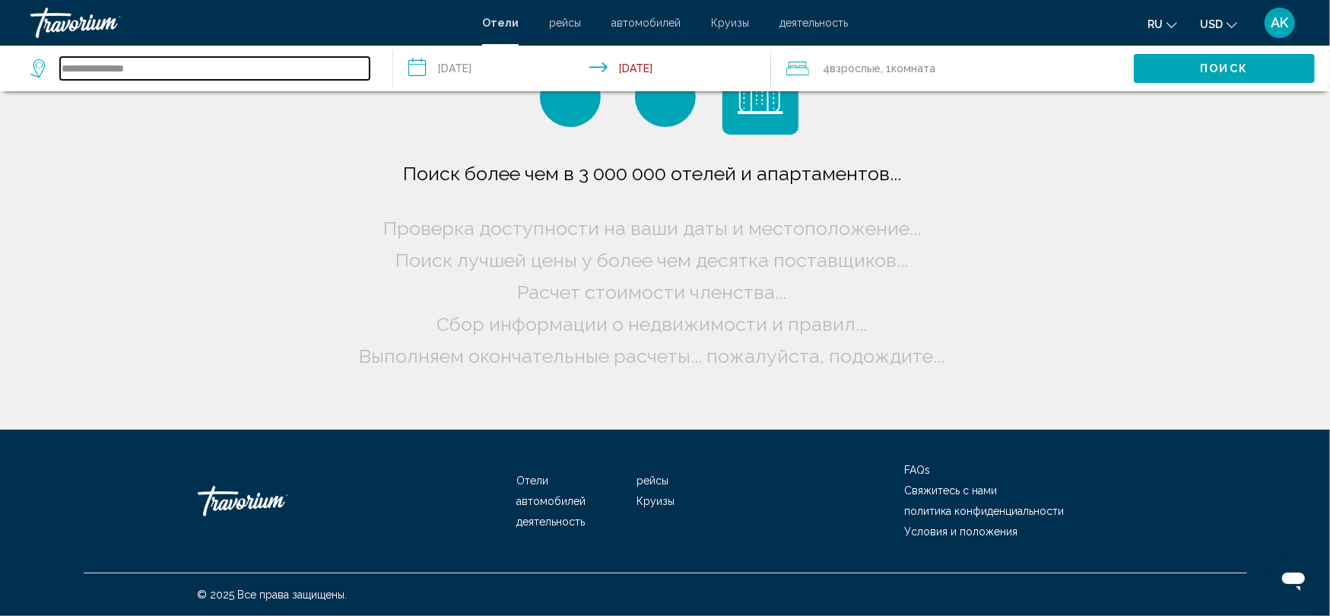
click at [216, 68] on input "**********" at bounding box center [214, 68] width 309 height 23
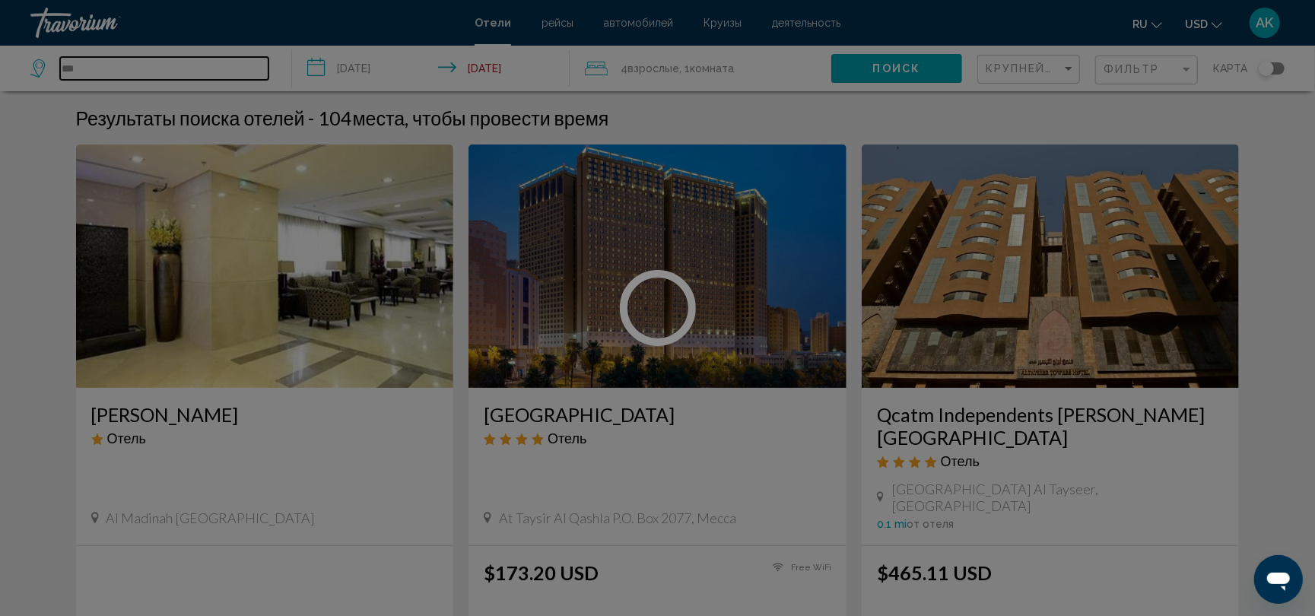
type input "*"
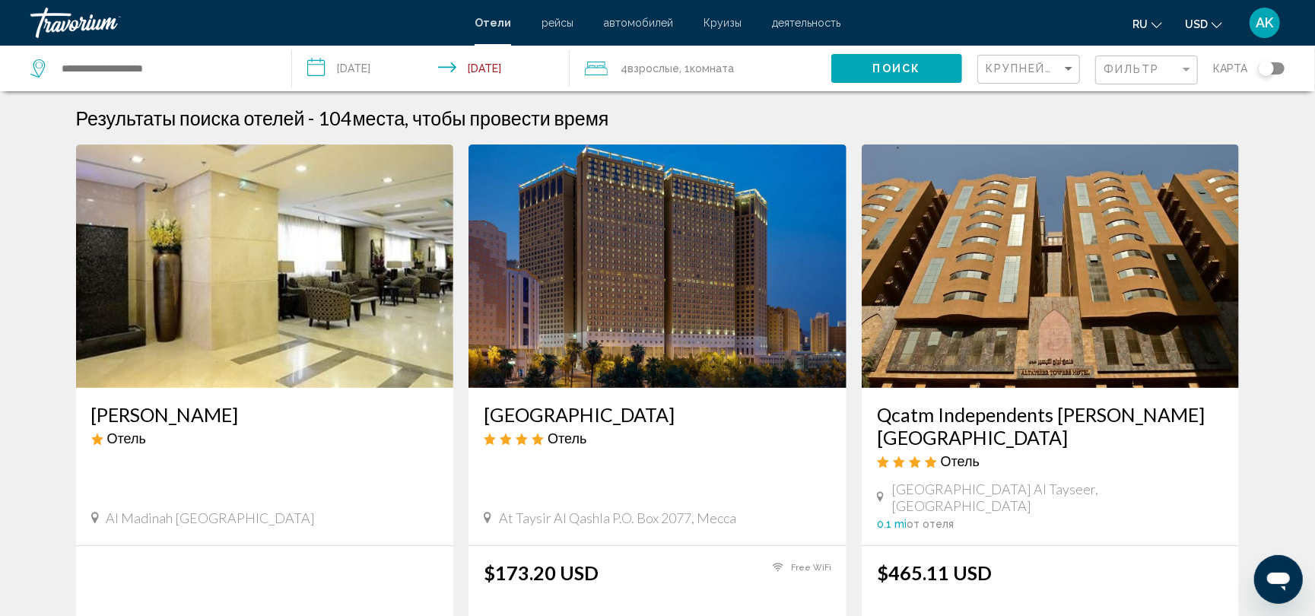
click at [260, 449] on div "Makkah Abraj Al Tayseer Отель" at bounding box center [264, 430] width 347 height 55
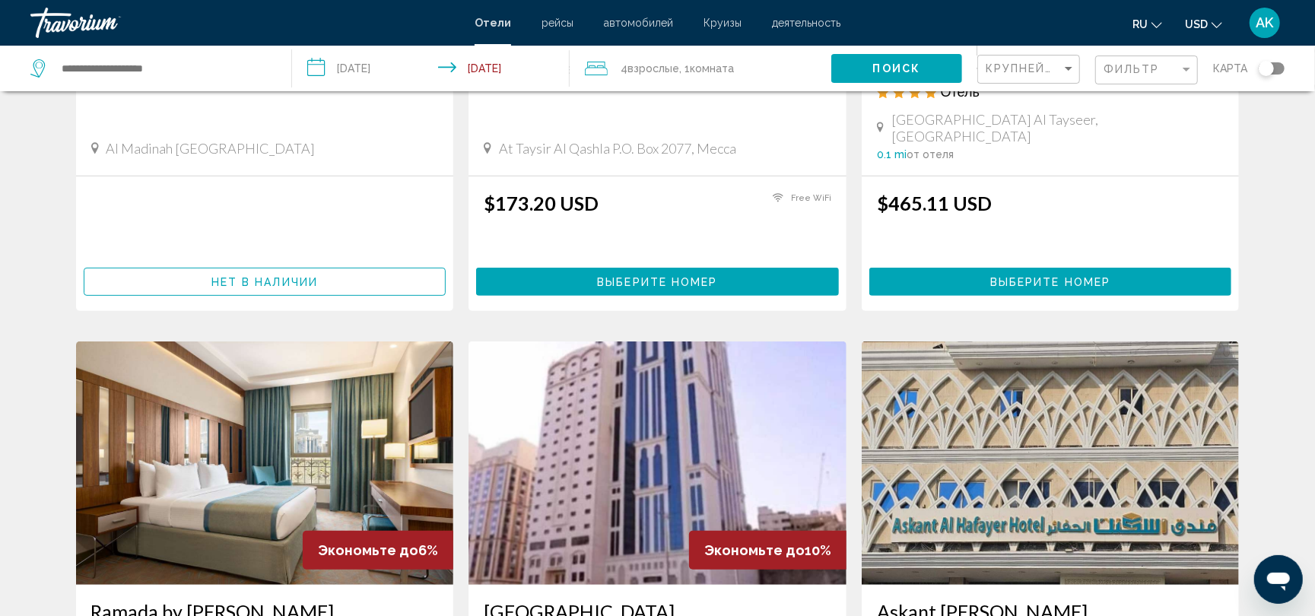
scroll to position [595, 0]
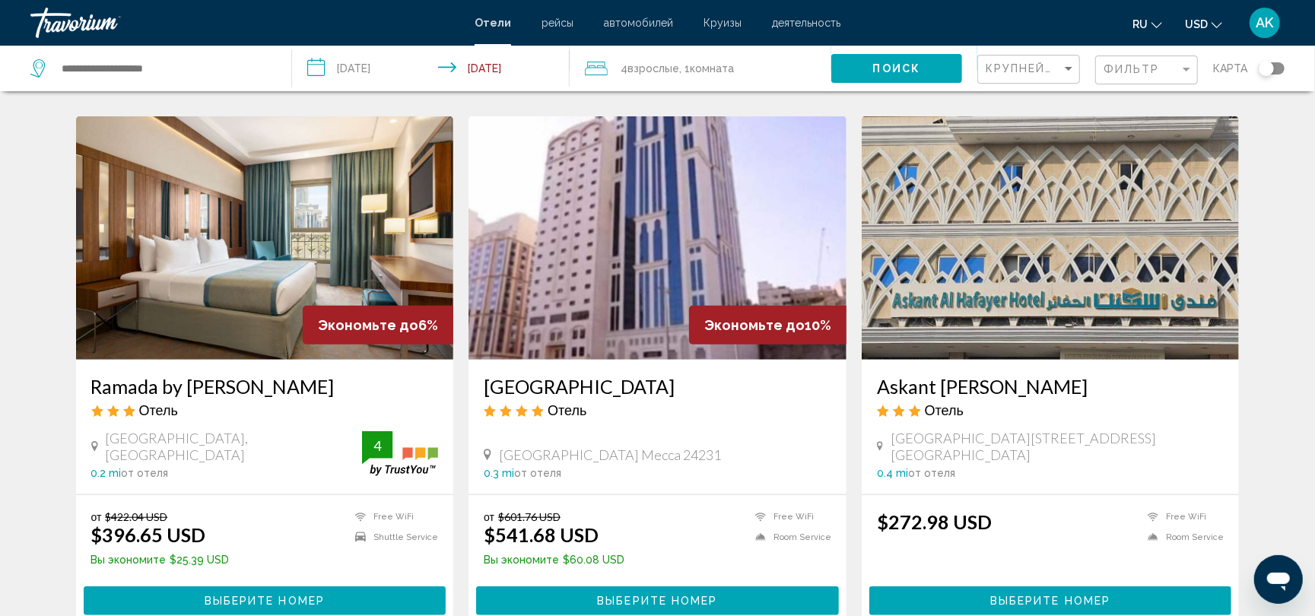
click at [242, 305] on img "Main content" at bounding box center [265, 237] width 378 height 243
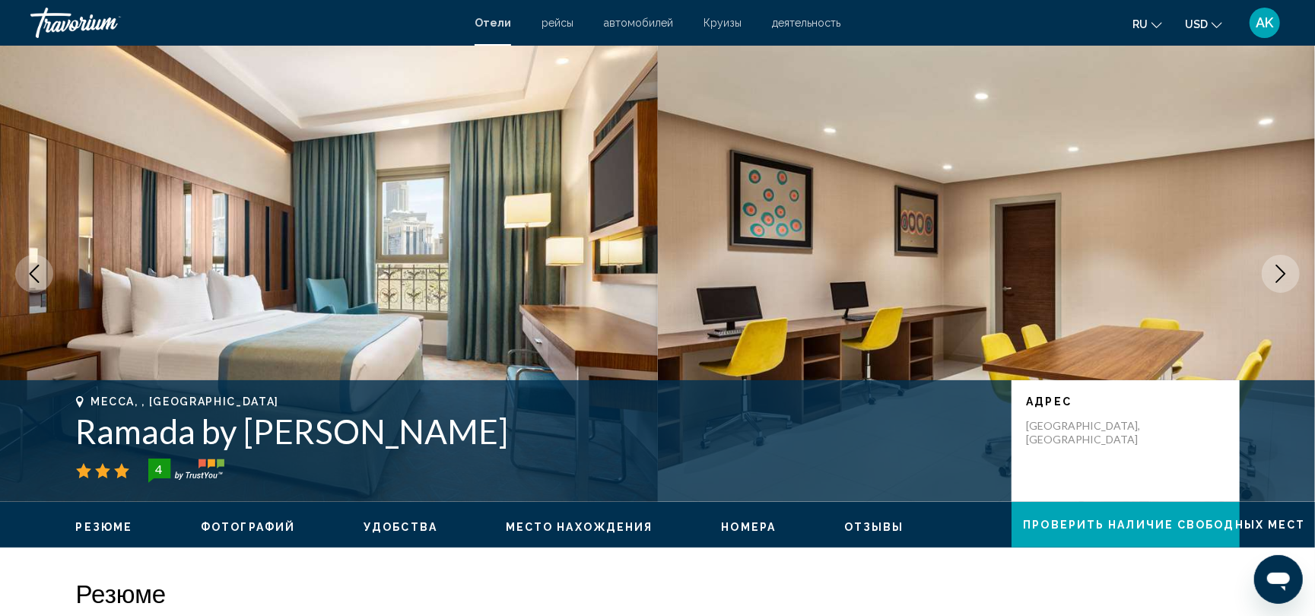
click at [1273, 269] on icon "Next image" at bounding box center [1280, 274] width 18 height 18
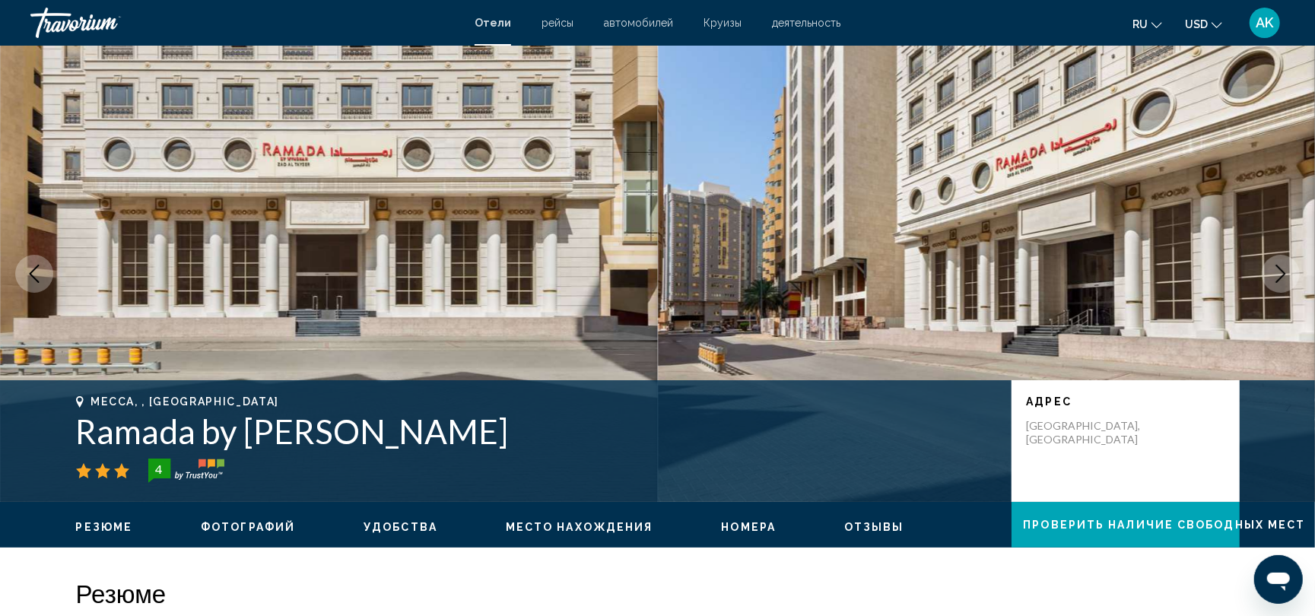
click at [1273, 269] on icon "Next image" at bounding box center [1280, 274] width 18 height 18
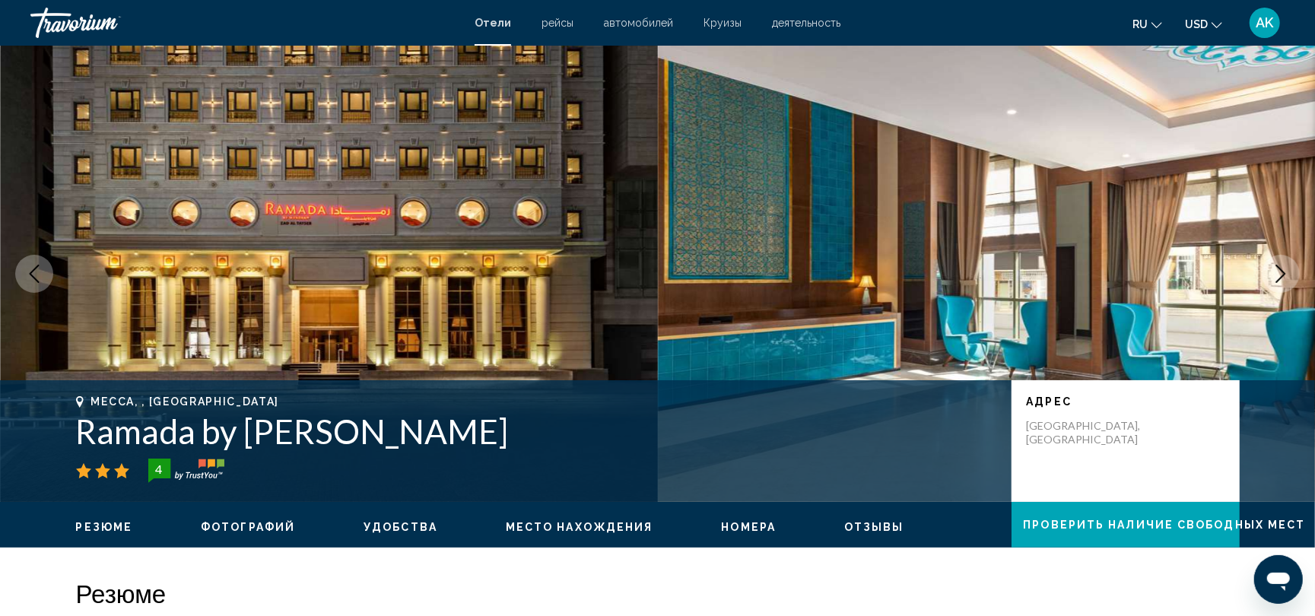
click at [1272, 271] on icon "Next image" at bounding box center [1280, 274] width 18 height 18
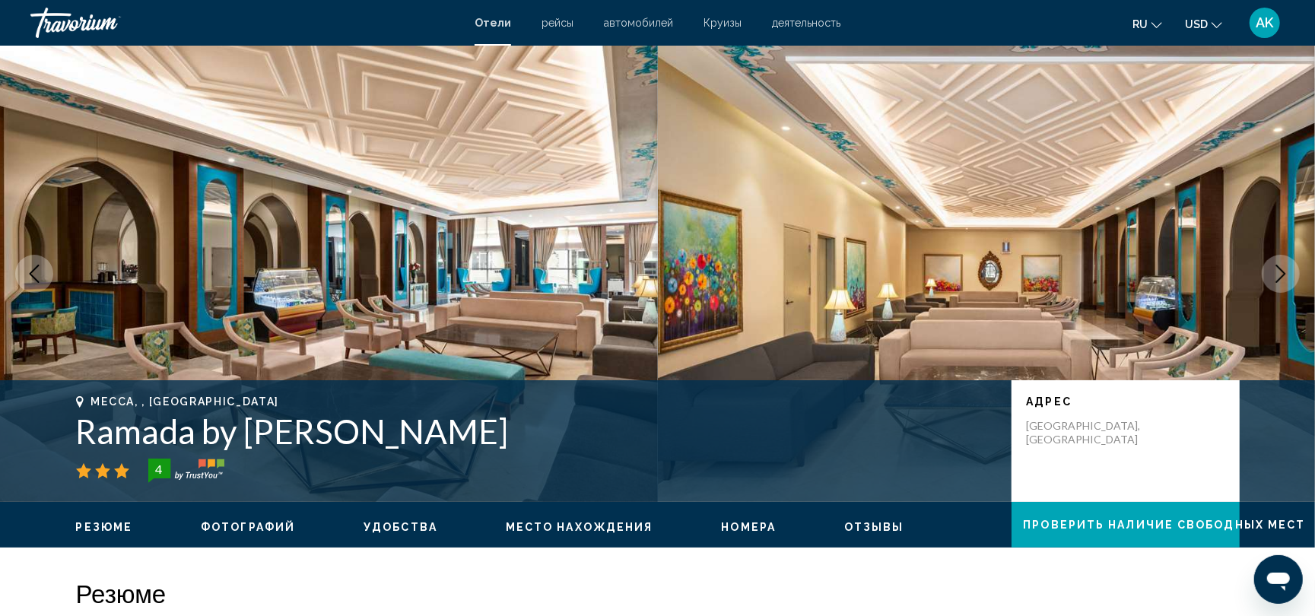
click at [1272, 272] on icon "Next image" at bounding box center [1280, 274] width 18 height 18
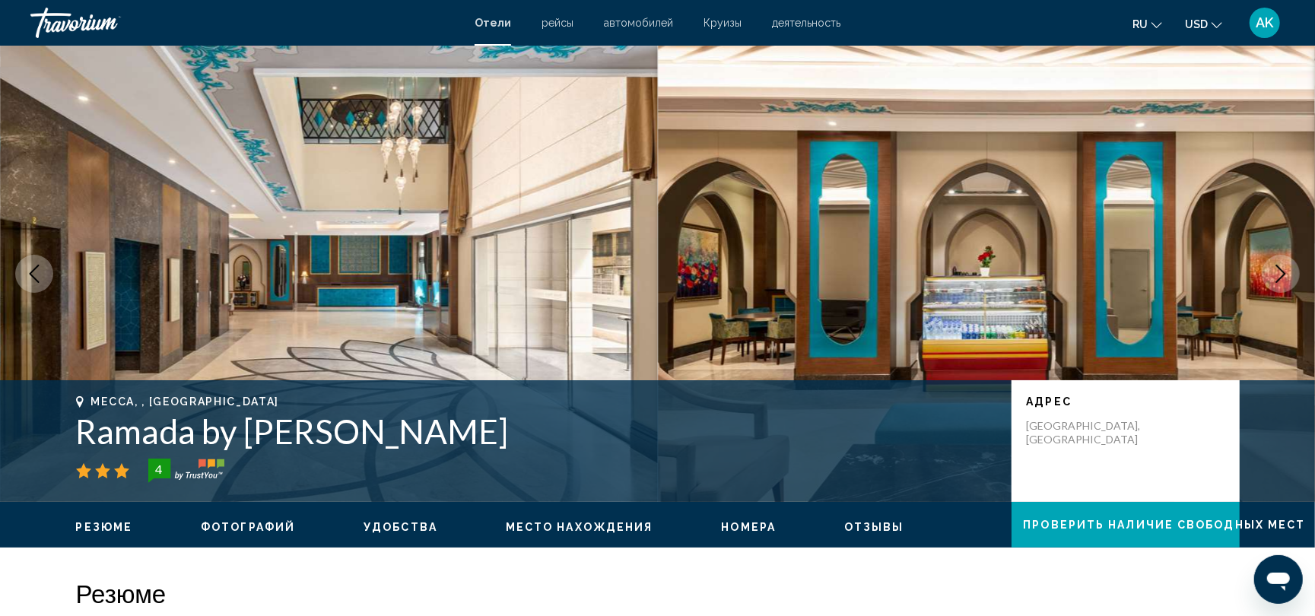
click at [1272, 272] on icon "Next image" at bounding box center [1280, 274] width 18 height 18
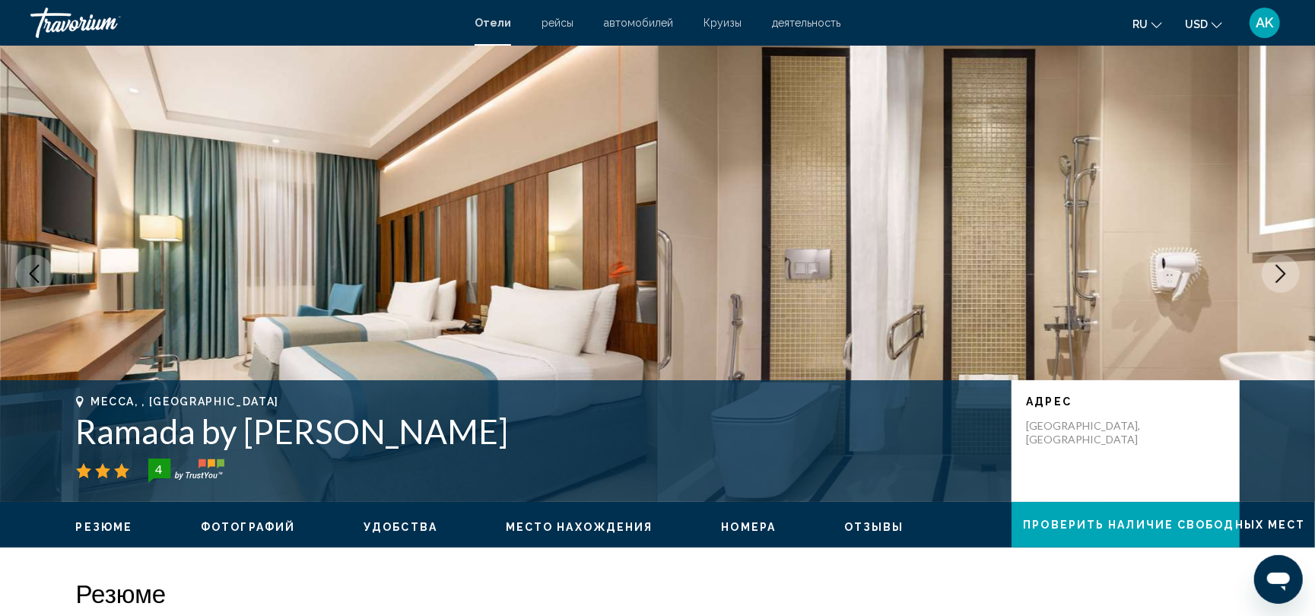
click at [1272, 274] on icon "Next image" at bounding box center [1280, 274] width 18 height 18
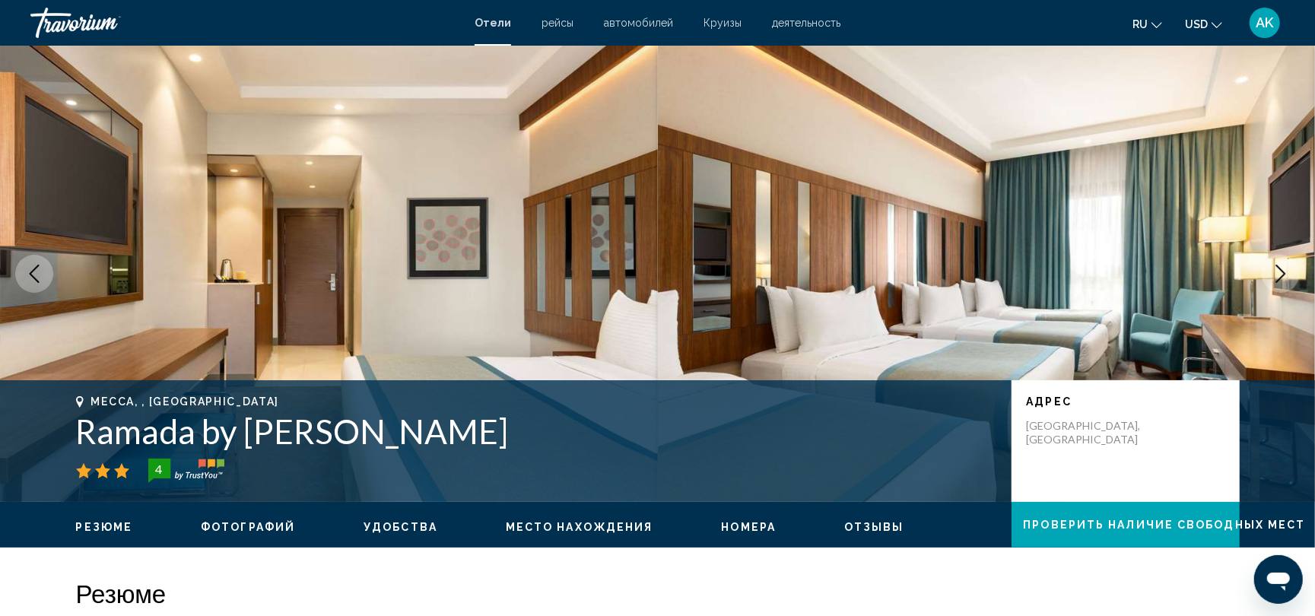
click at [1272, 274] on icon "Next image" at bounding box center [1280, 274] width 18 height 18
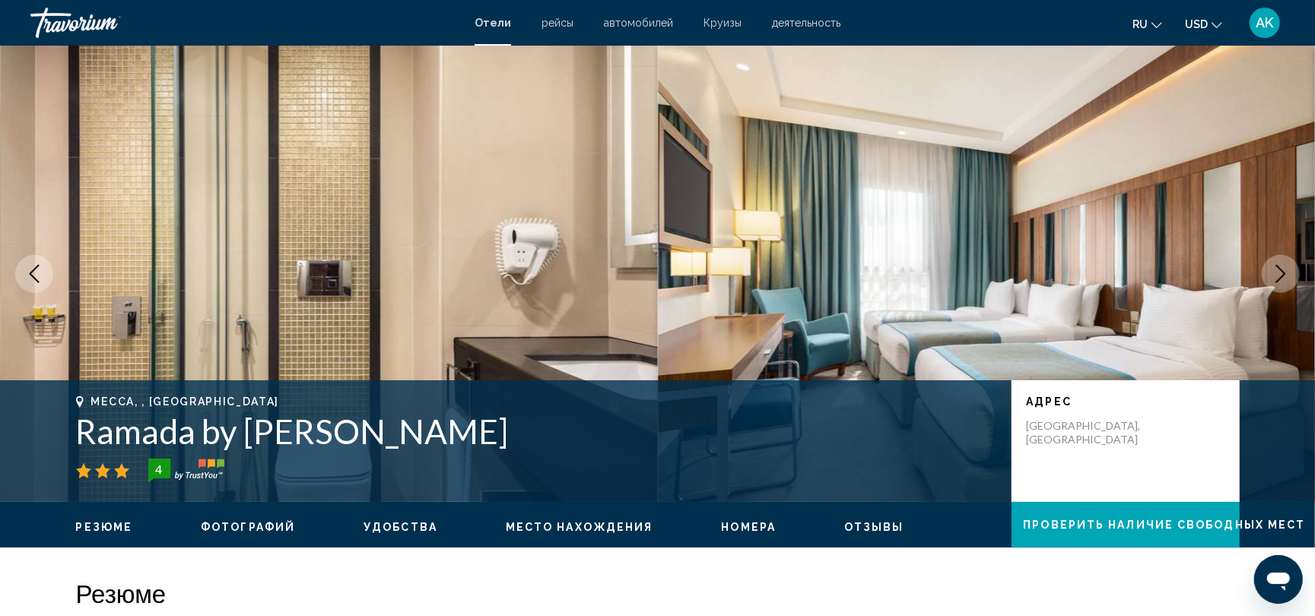
click at [1272, 274] on icon "Next image" at bounding box center [1280, 274] width 18 height 18
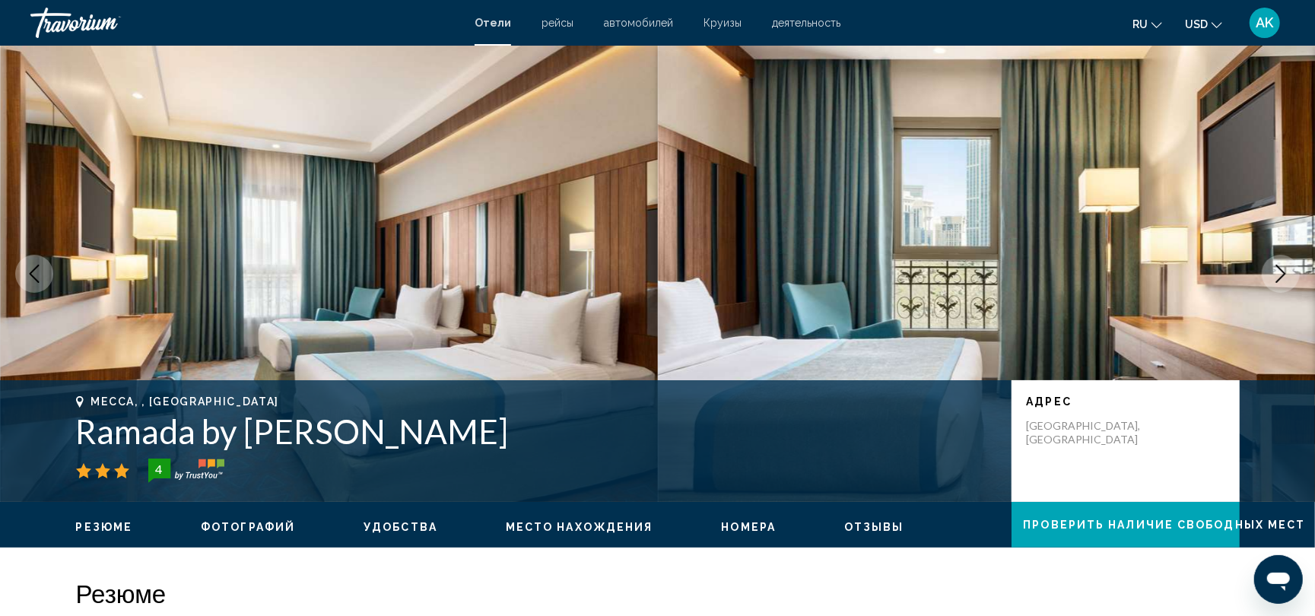
click at [1272, 275] on icon "Next image" at bounding box center [1280, 274] width 18 height 18
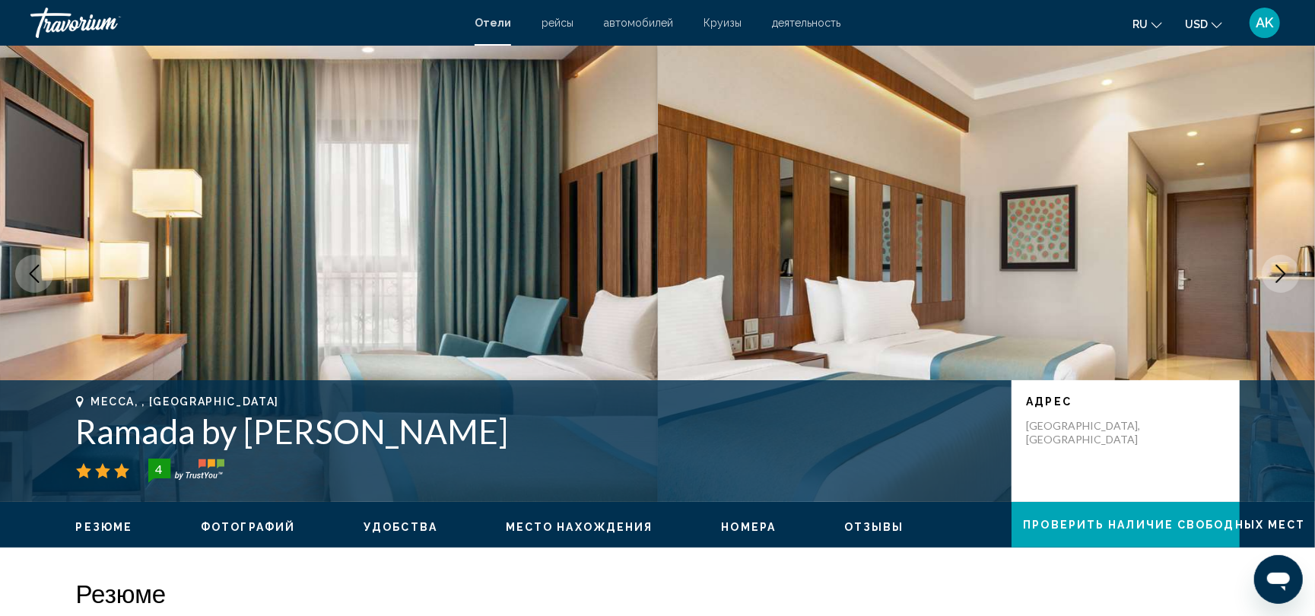
click at [1271, 275] on icon "Next image" at bounding box center [1280, 274] width 18 height 18
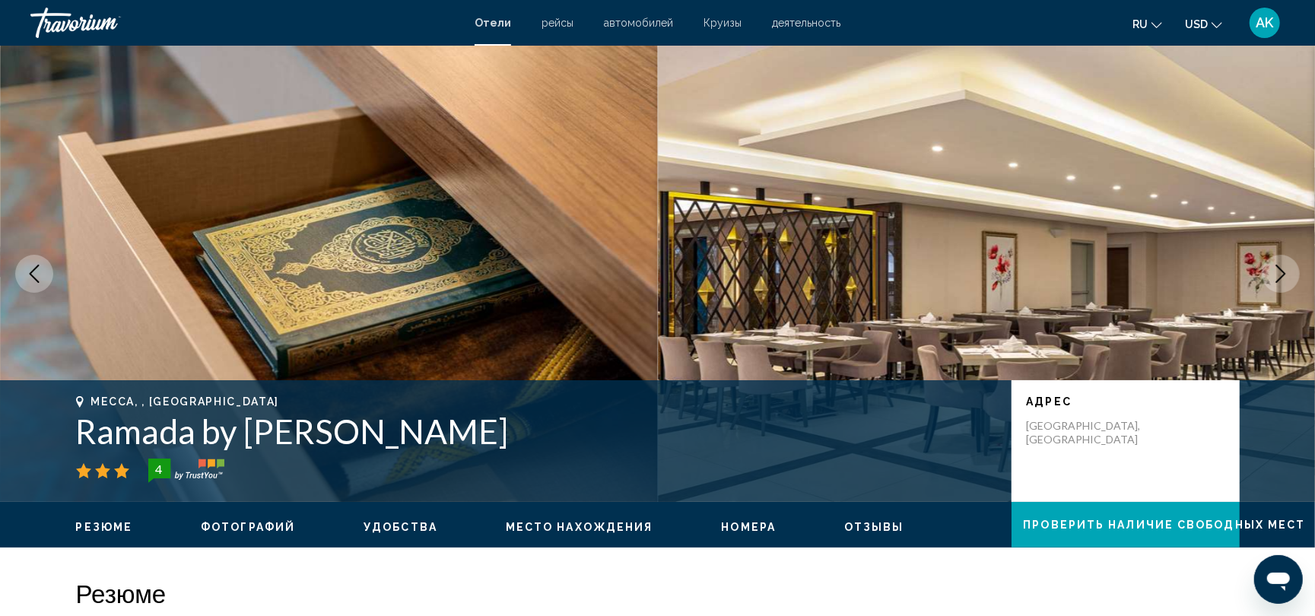
click at [1271, 275] on icon "Next image" at bounding box center [1280, 274] width 18 height 18
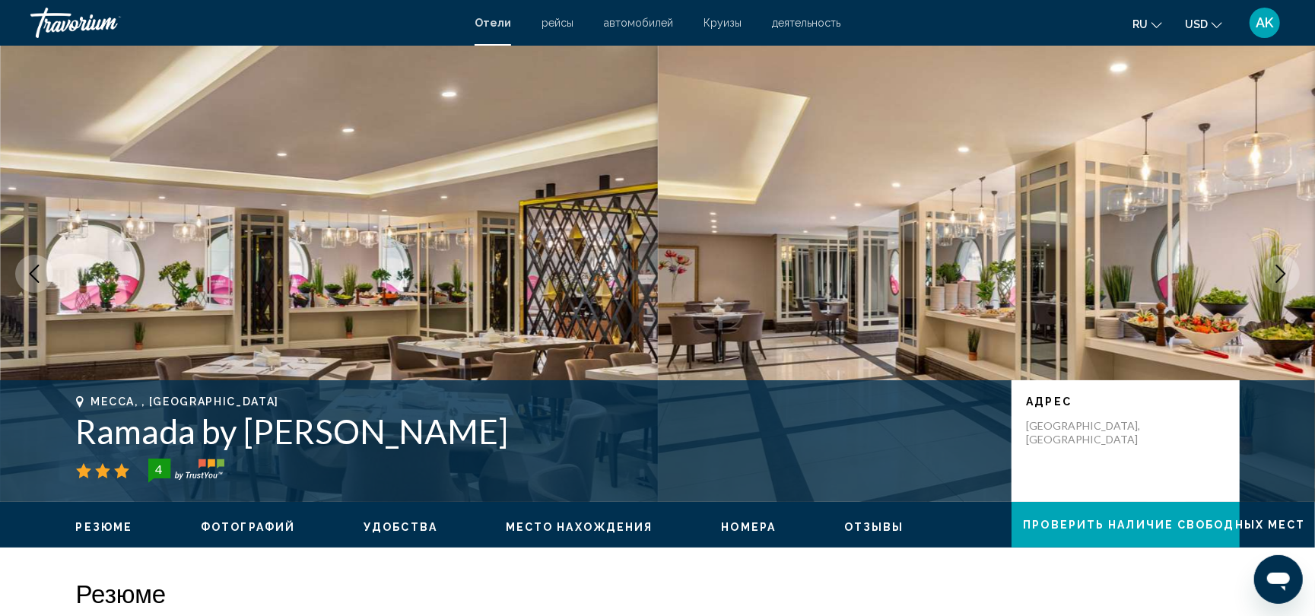
click at [1271, 277] on icon "Next image" at bounding box center [1280, 274] width 18 height 18
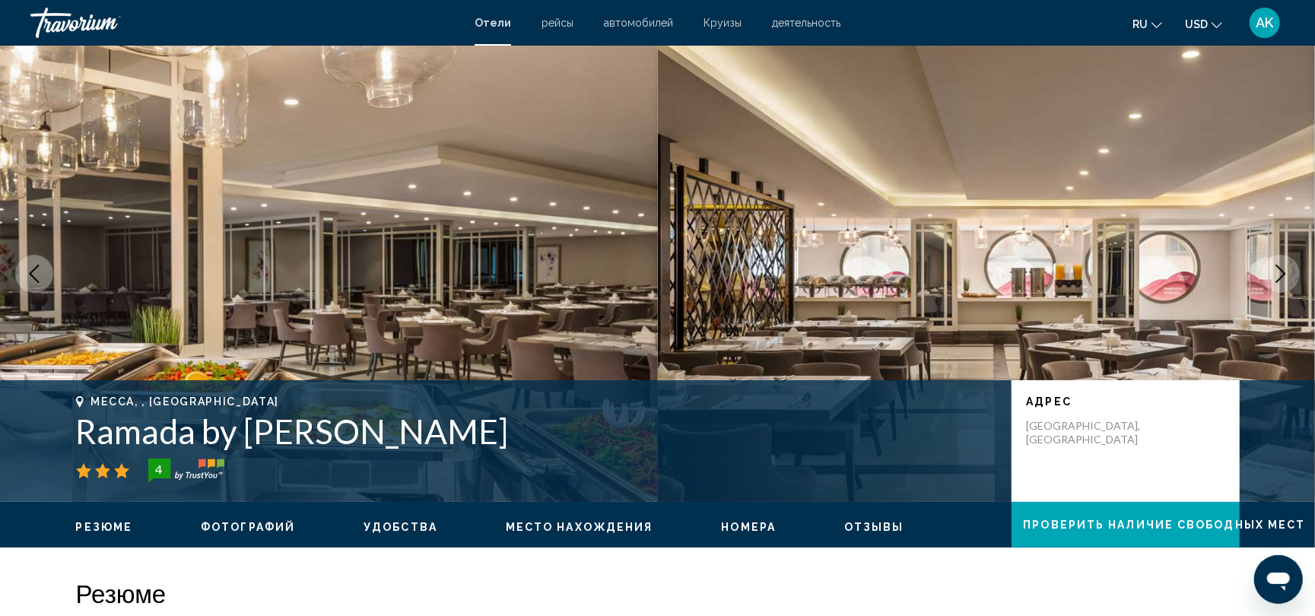
click at [1271, 277] on icon "Next image" at bounding box center [1280, 274] width 18 height 18
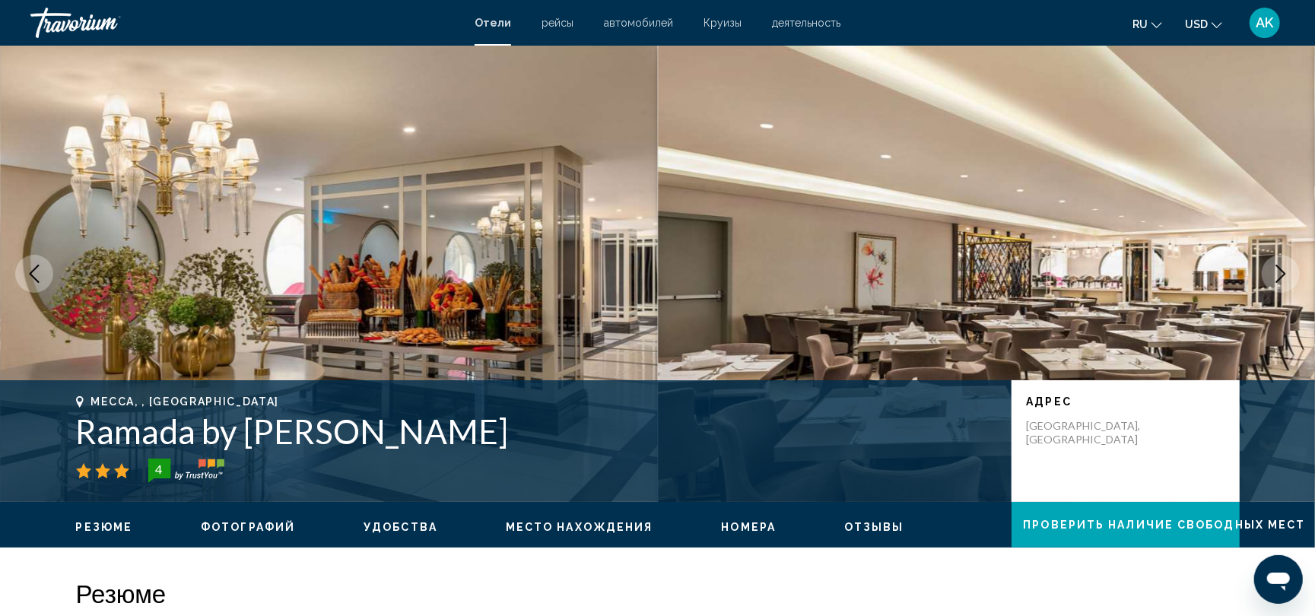
click at [1271, 278] on icon "Next image" at bounding box center [1280, 274] width 18 height 18
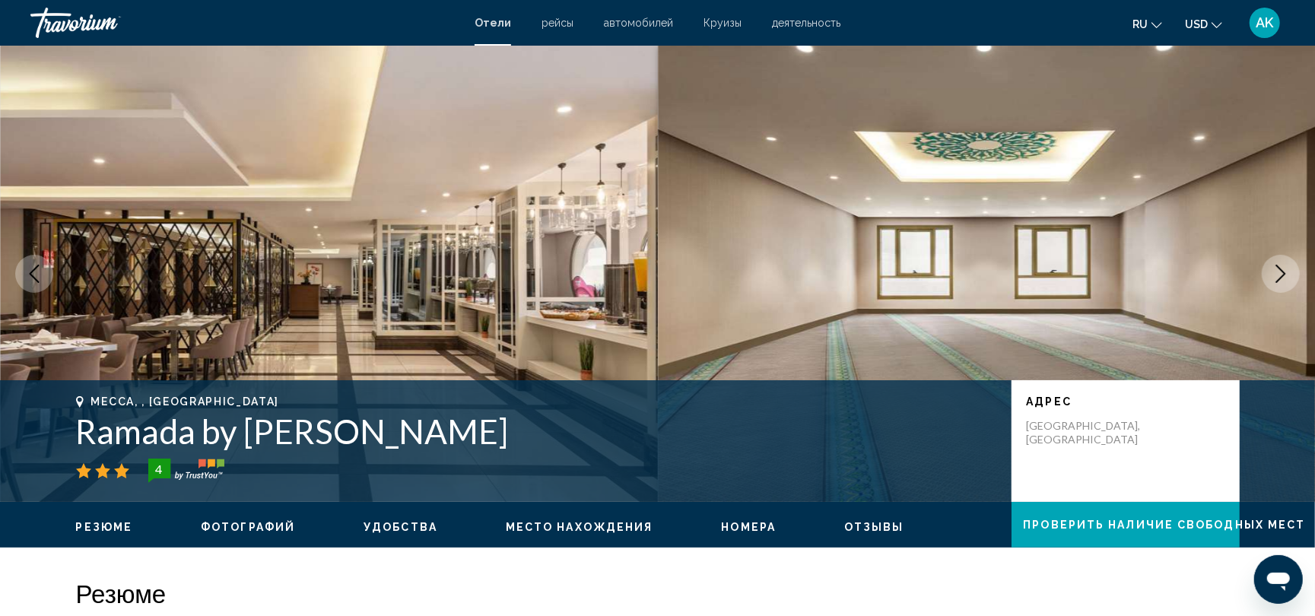
click at [1270, 278] on button "Next image" at bounding box center [1280, 274] width 38 height 38
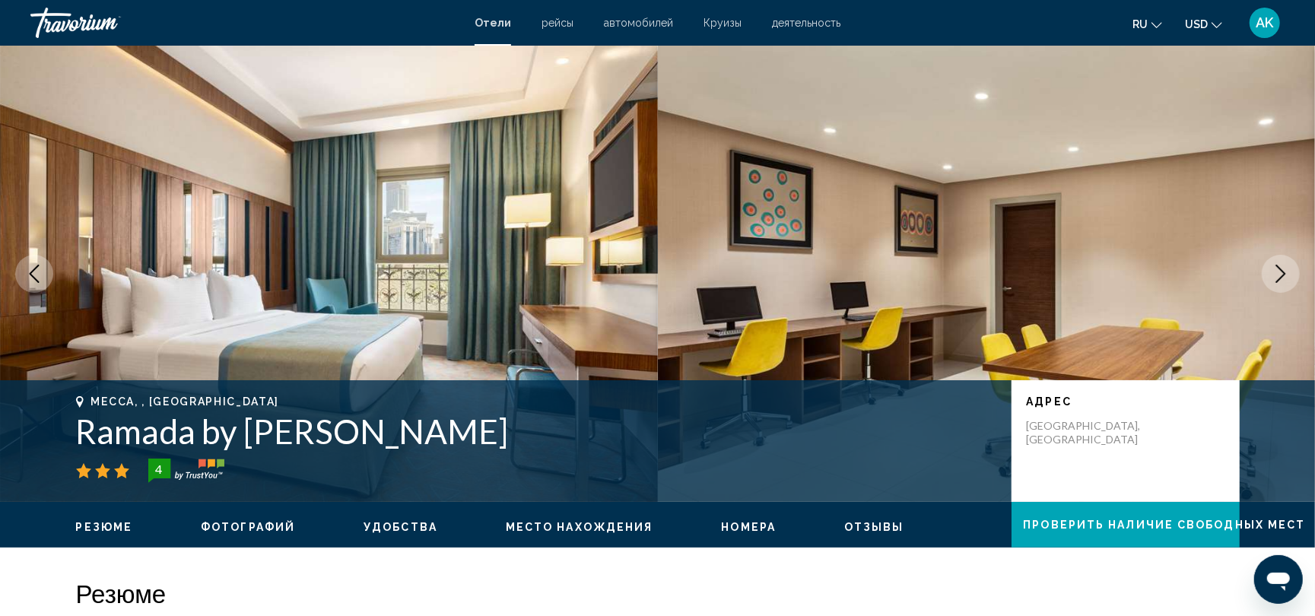
click at [1270, 280] on button "Next image" at bounding box center [1280, 274] width 38 height 38
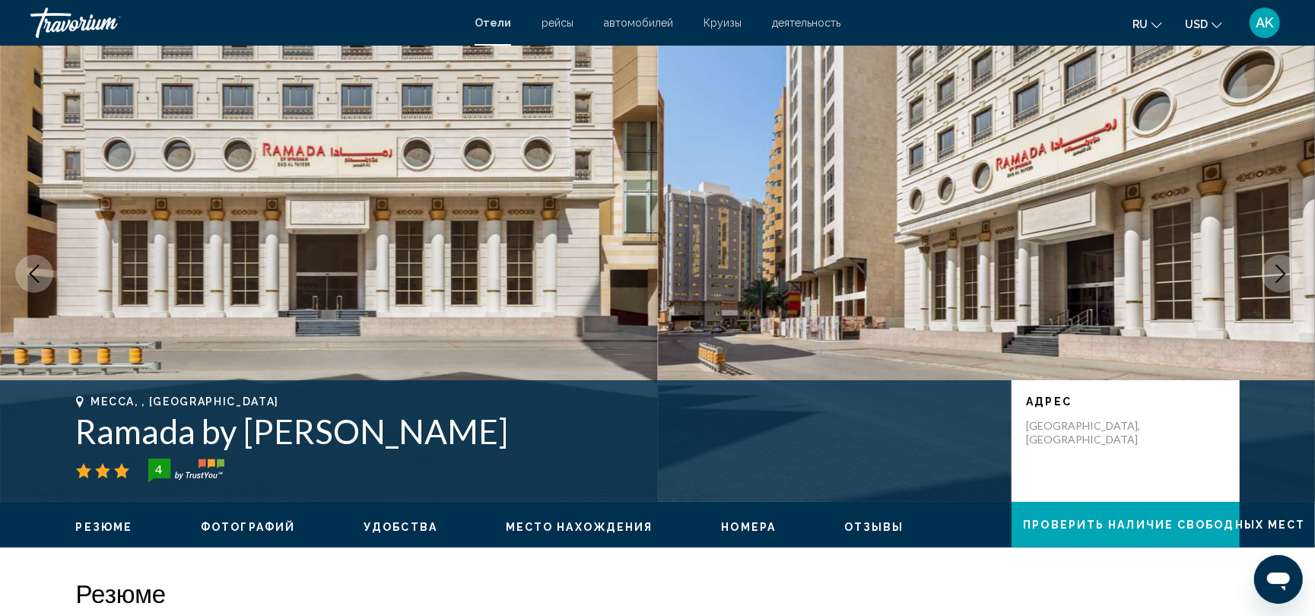
click at [1270, 280] on button "Next image" at bounding box center [1280, 274] width 38 height 38
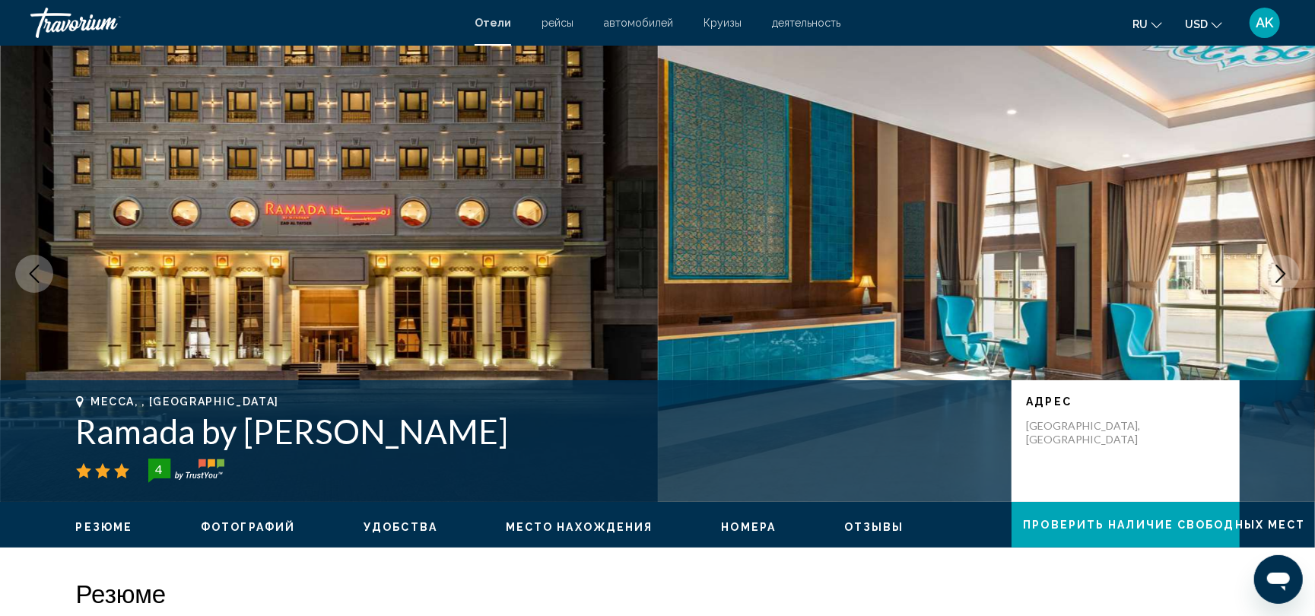
click at [1270, 281] on button "Next image" at bounding box center [1280, 274] width 38 height 38
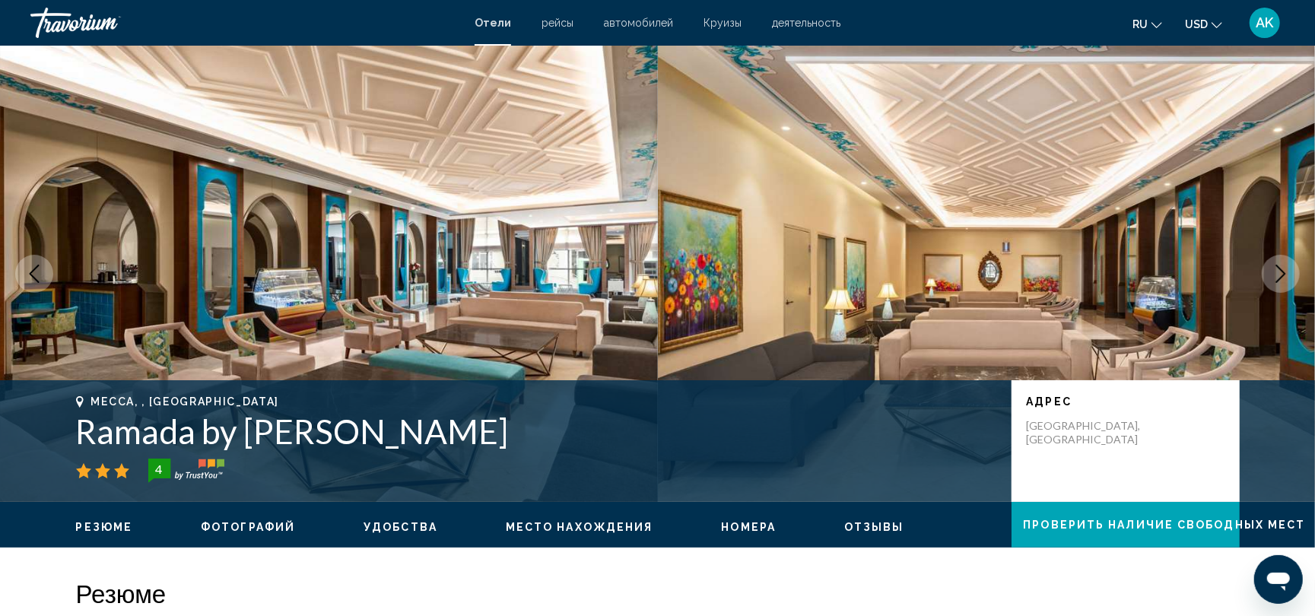
click at [1270, 283] on button "Next image" at bounding box center [1280, 274] width 38 height 38
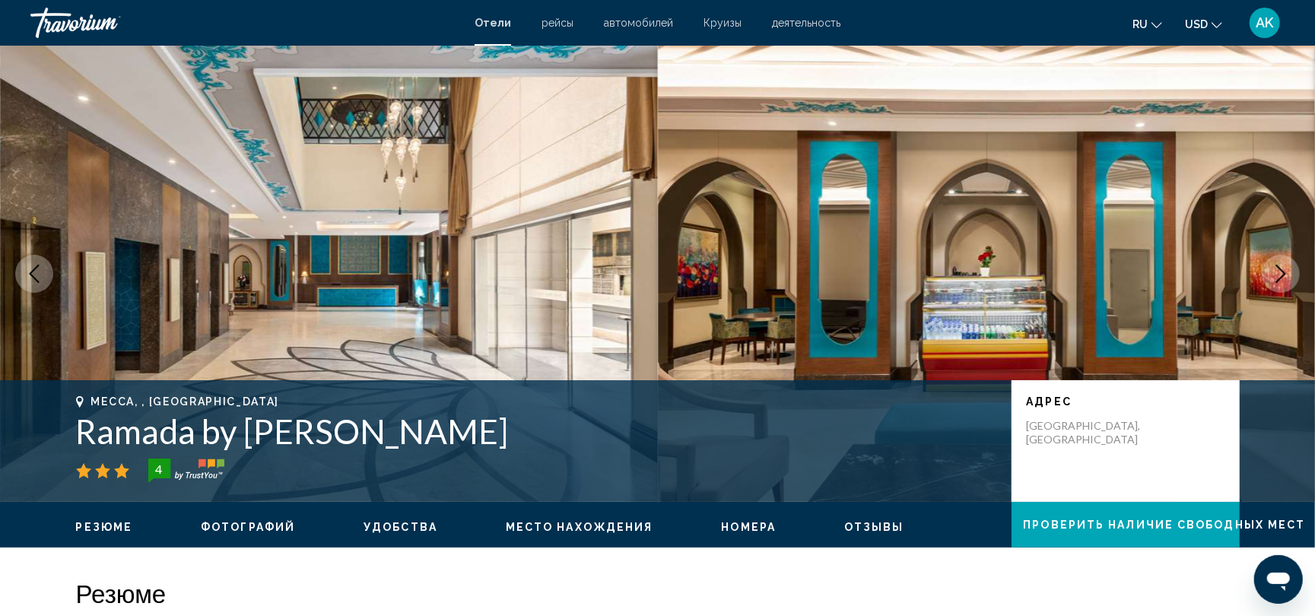
click at [1271, 284] on button "Next image" at bounding box center [1280, 274] width 38 height 38
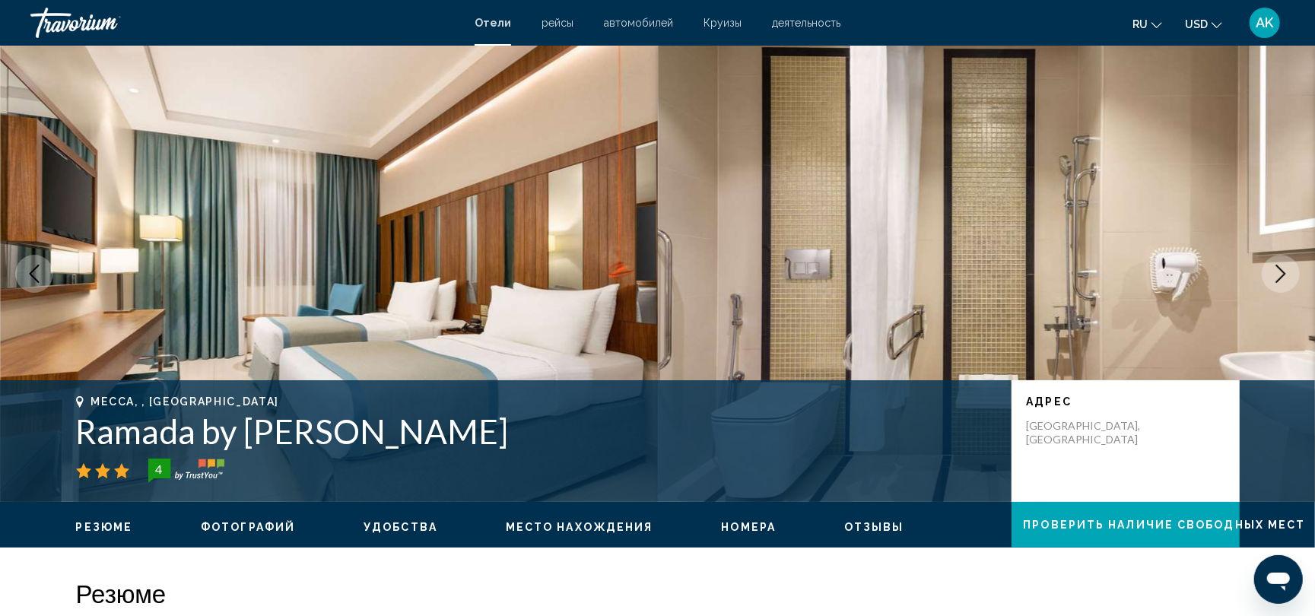
click at [1271, 284] on button "Next image" at bounding box center [1280, 274] width 38 height 38
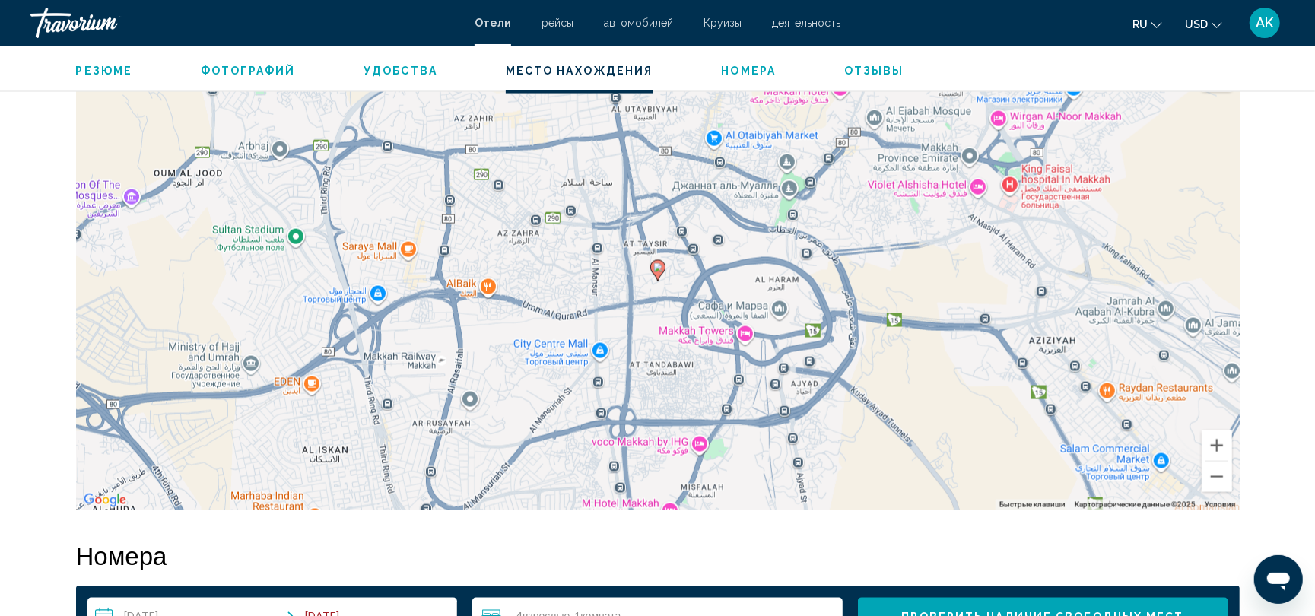
scroll to position [1477, 0]
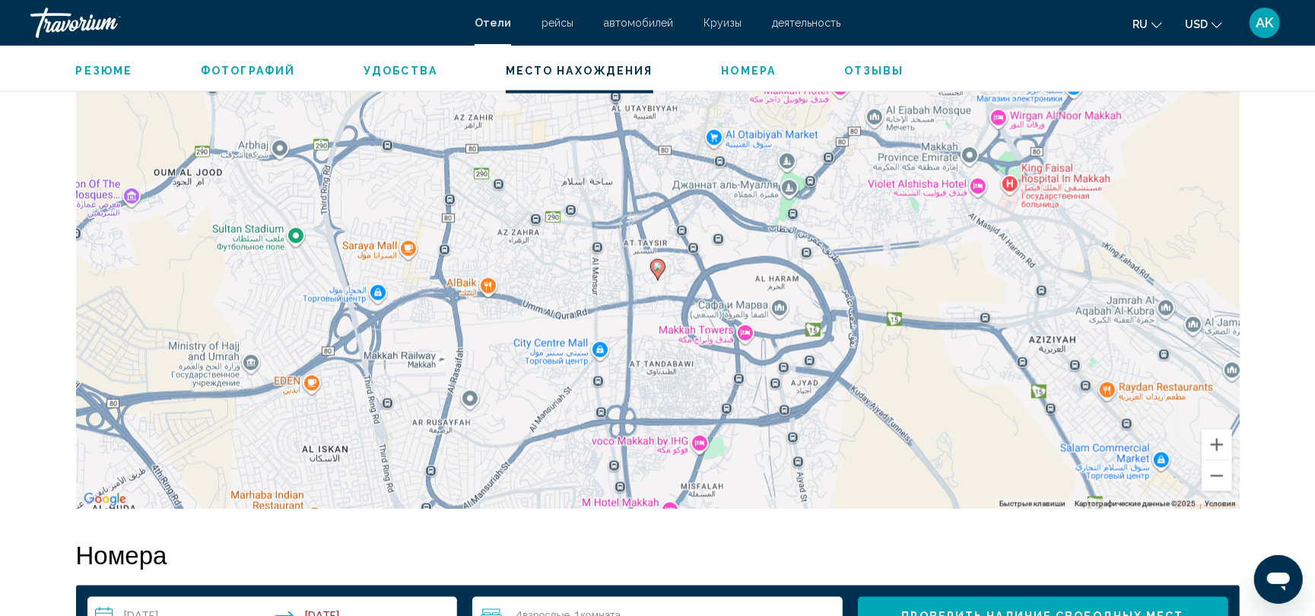
click at [684, 301] on div "Чтобы активировать перетаскивание с помощью клавиатуры, нажмите Alt + Ввод. Пос…" at bounding box center [657, 281] width 1163 height 456
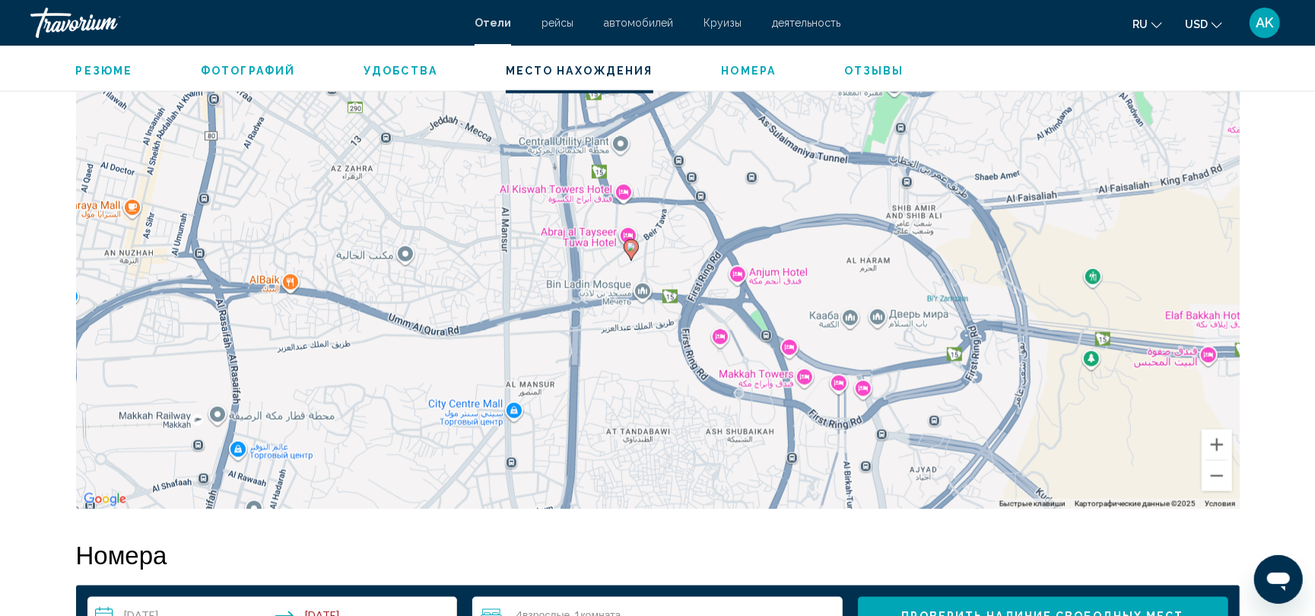
click at [669, 275] on div "Чтобы активировать перетаскивание с помощью клавиатуры, нажмите Alt + Ввод. Пос…" at bounding box center [657, 281] width 1163 height 456
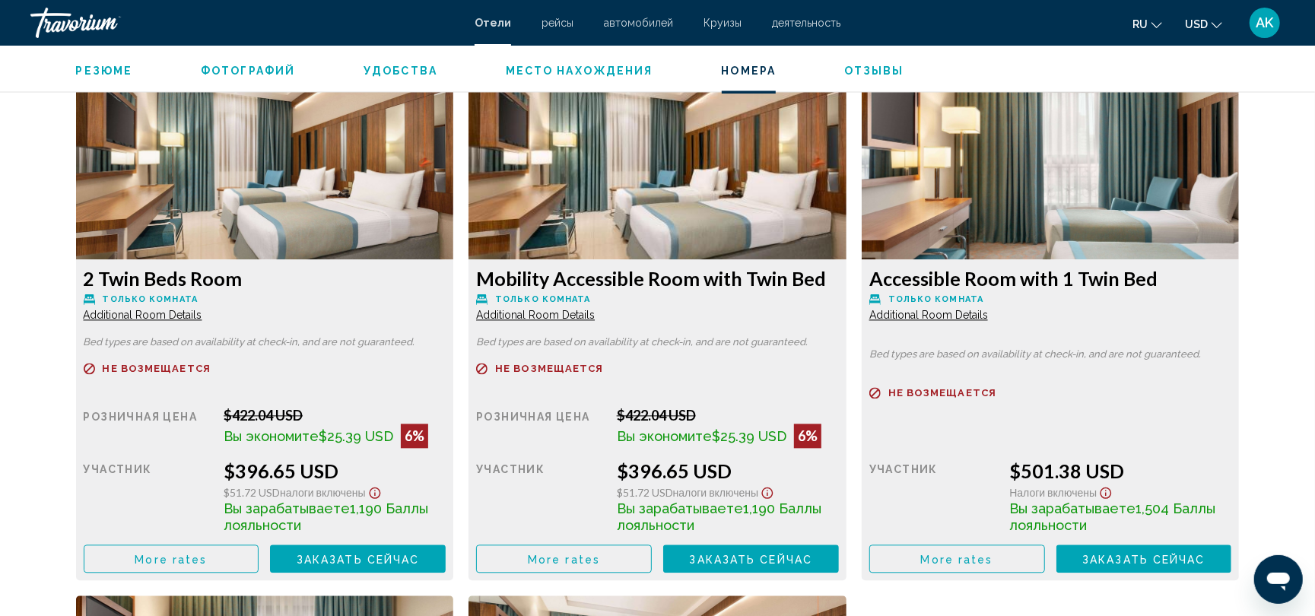
scroll to position [2102, 0]
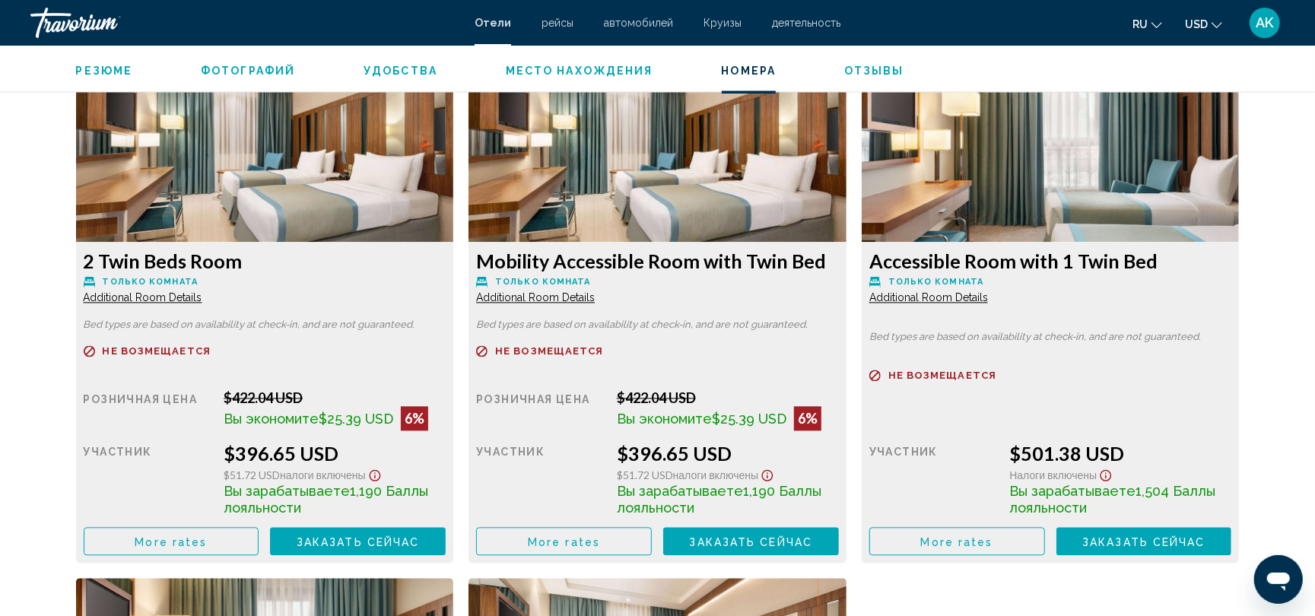
click at [198, 542] on span "More rates" at bounding box center [171, 541] width 72 height 12
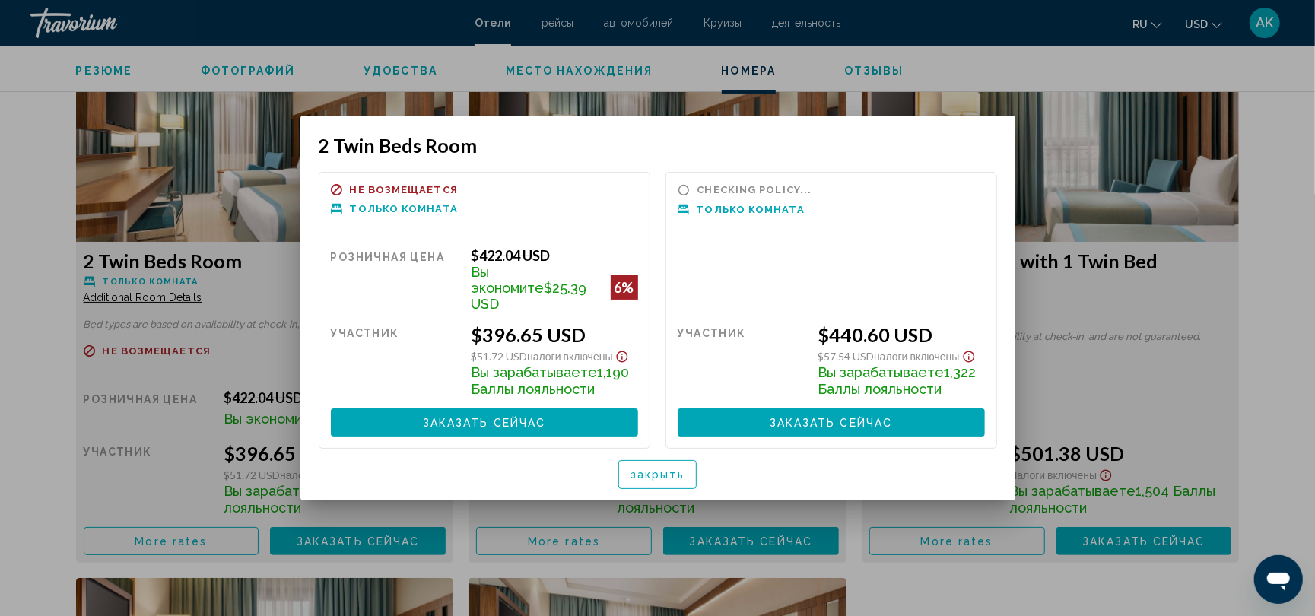
scroll to position [0, 0]
click at [661, 469] on span "закрыть" at bounding box center [657, 475] width 54 height 12
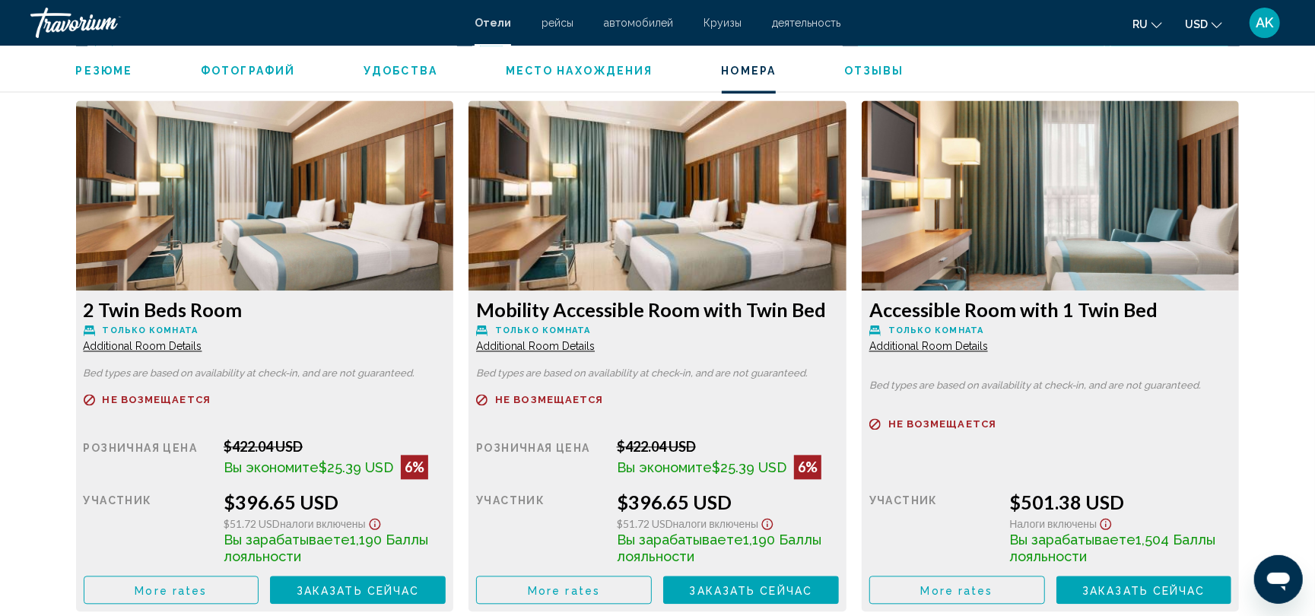
scroll to position [2044, 0]
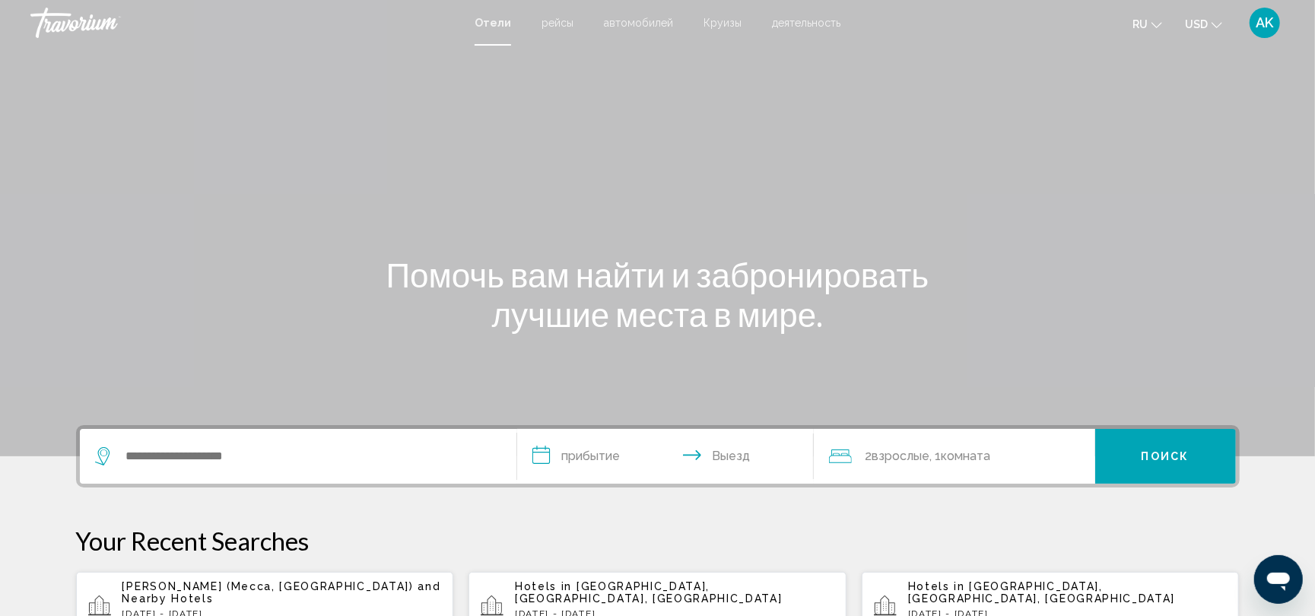
click at [823, 17] on span "деятельность" at bounding box center [806, 23] width 68 height 12
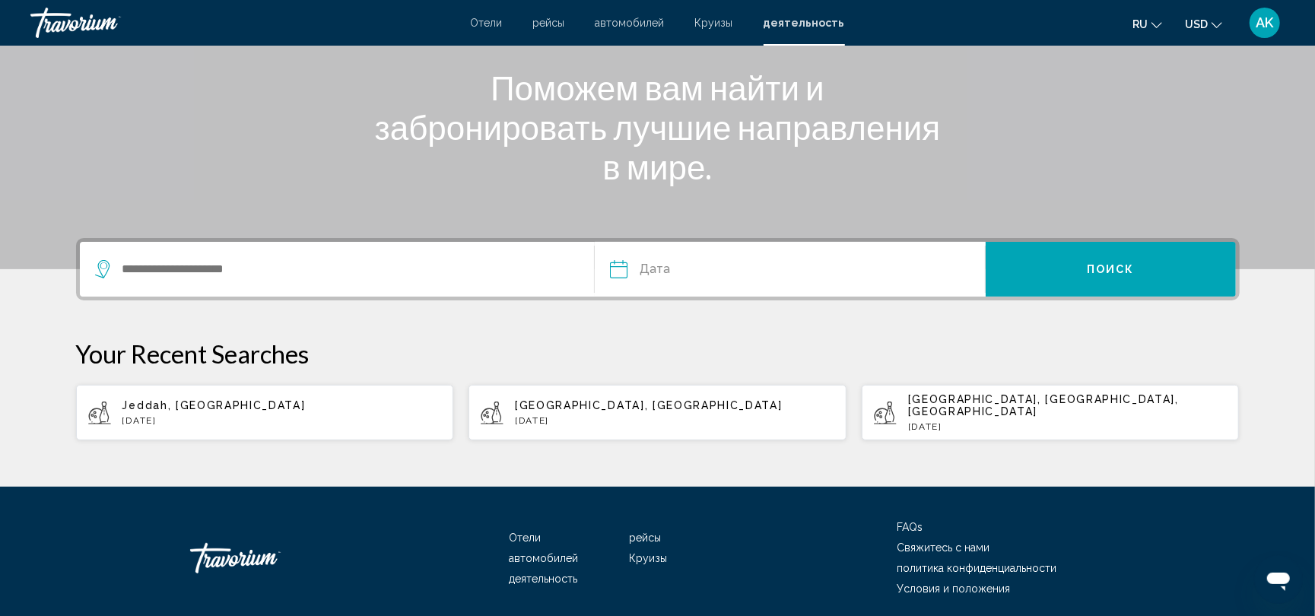
scroll to position [180, 0]
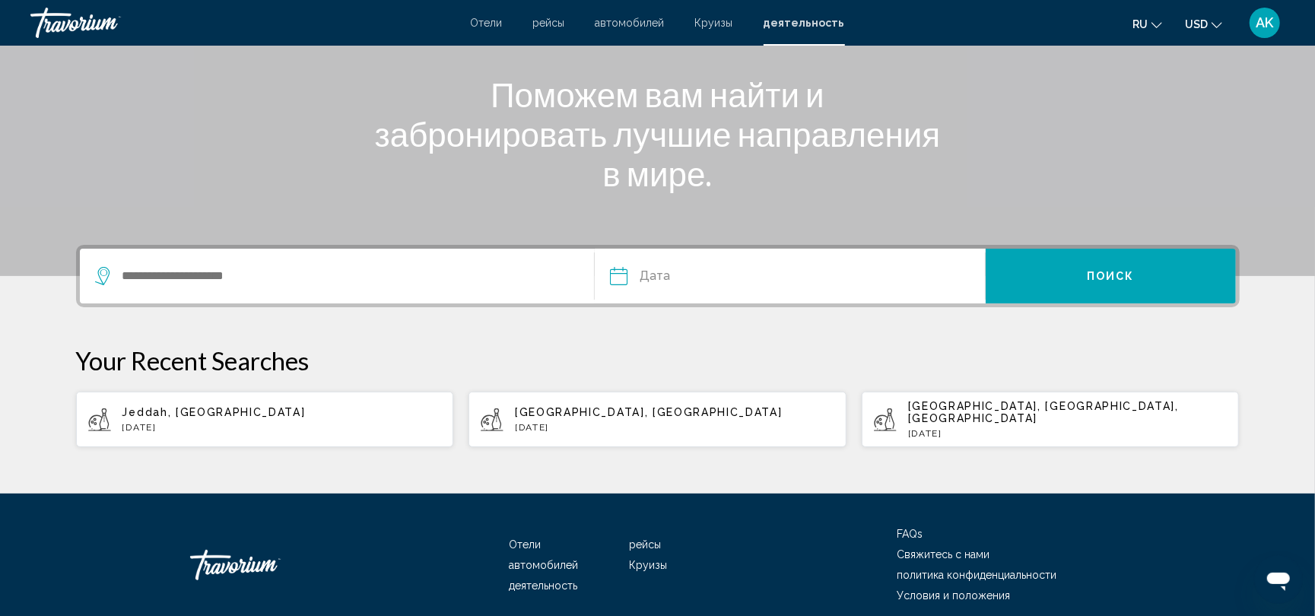
click at [328, 411] on div "Jeddah, [GEOGRAPHIC_DATA] [DATE]" at bounding box center [281, 419] width 319 height 27
type input "**********"
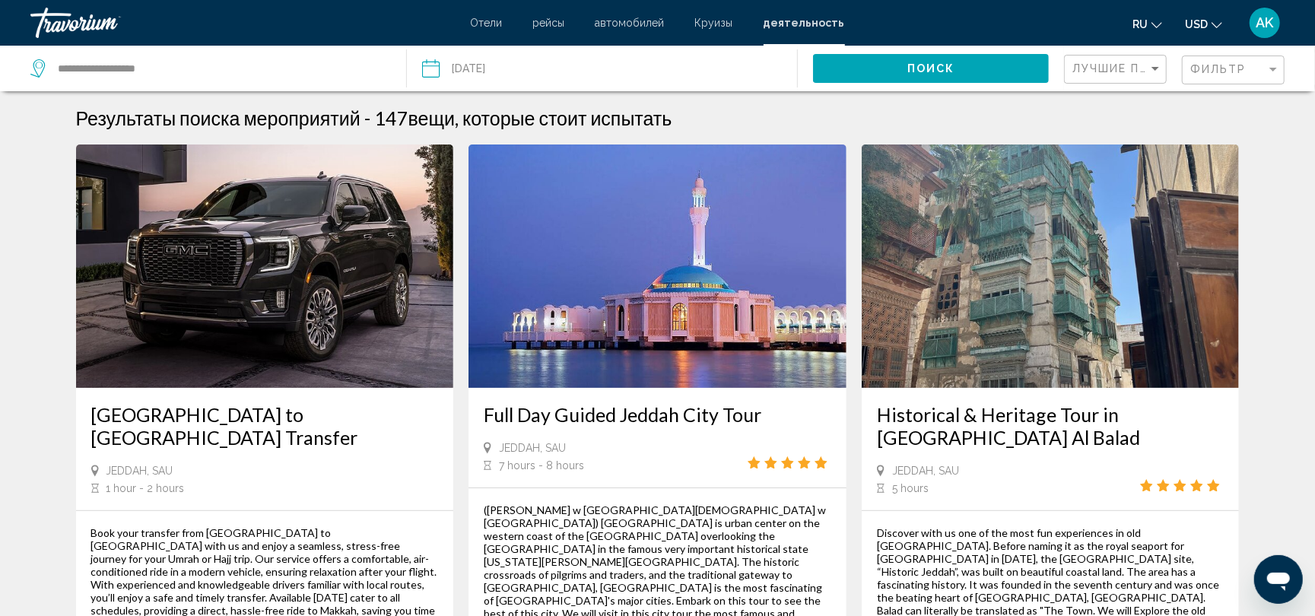
click at [466, 65] on input "Date: Dec 5, 2025" at bounding box center [515, 71] width 194 height 50
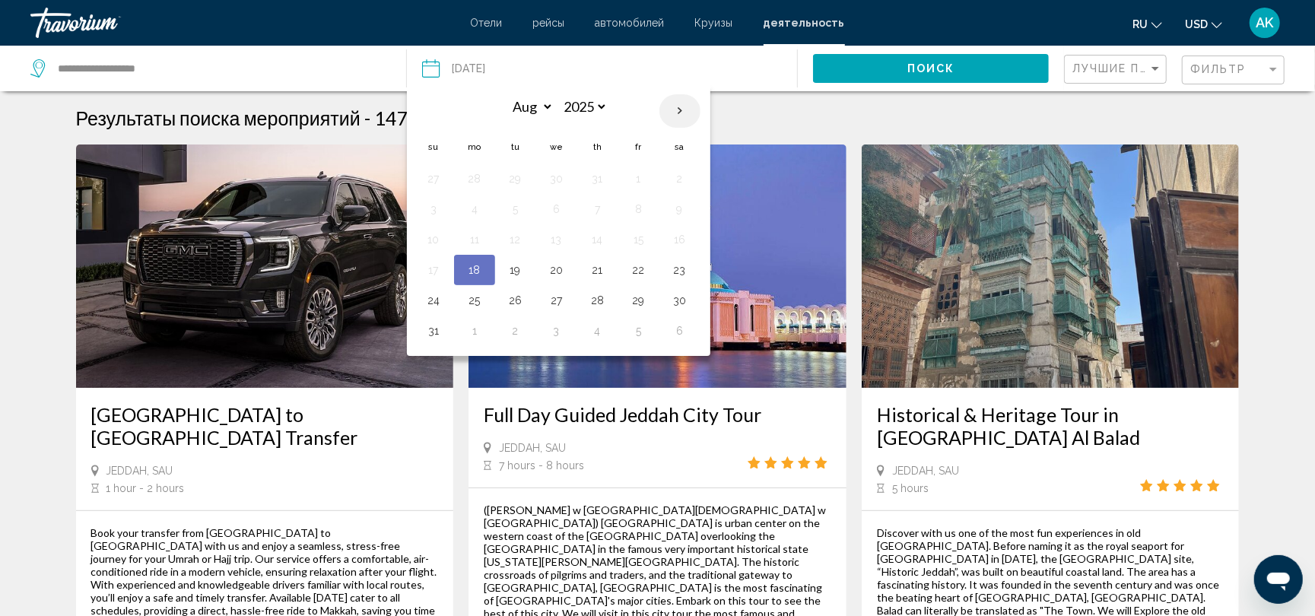
click at [683, 105] on th "Next month" at bounding box center [679, 110] width 41 height 33
select select "*"
click at [676, 181] on button "4" at bounding box center [680, 178] width 24 height 21
type input "**********"
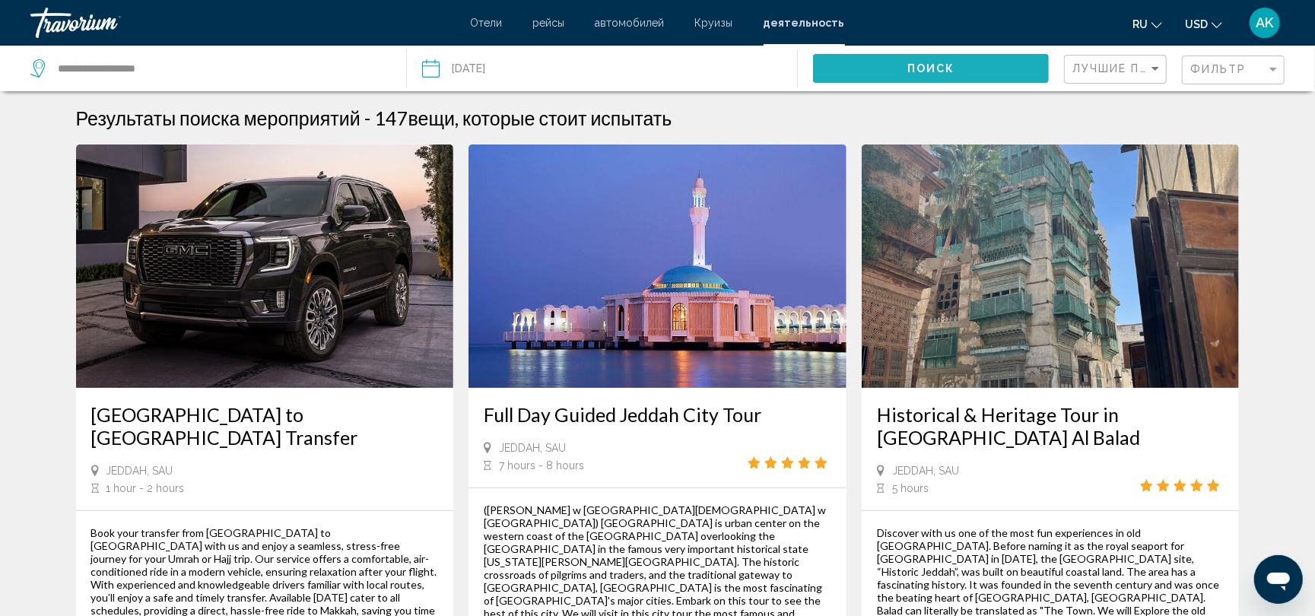
click at [960, 79] on button "Поиск" at bounding box center [931, 68] width 236 height 28
click at [1132, 61] on div "Лучшие продавцы" at bounding box center [1117, 70] width 90 height 28
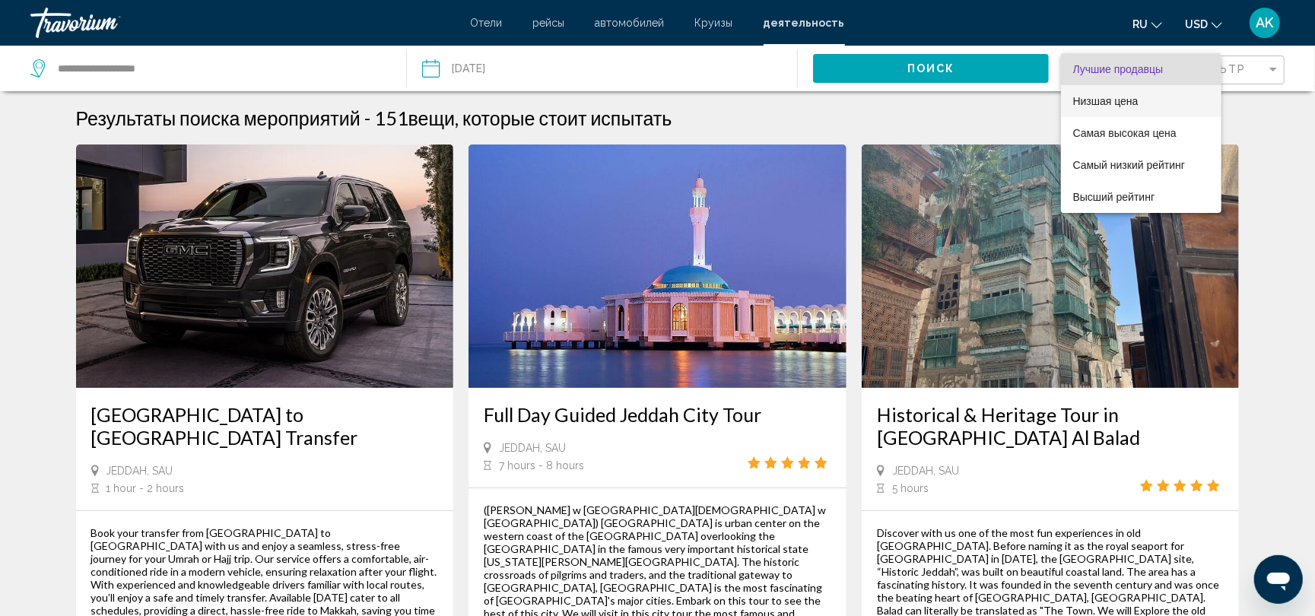
click at [1123, 106] on span "Низшая цена" at bounding box center [1105, 101] width 65 height 12
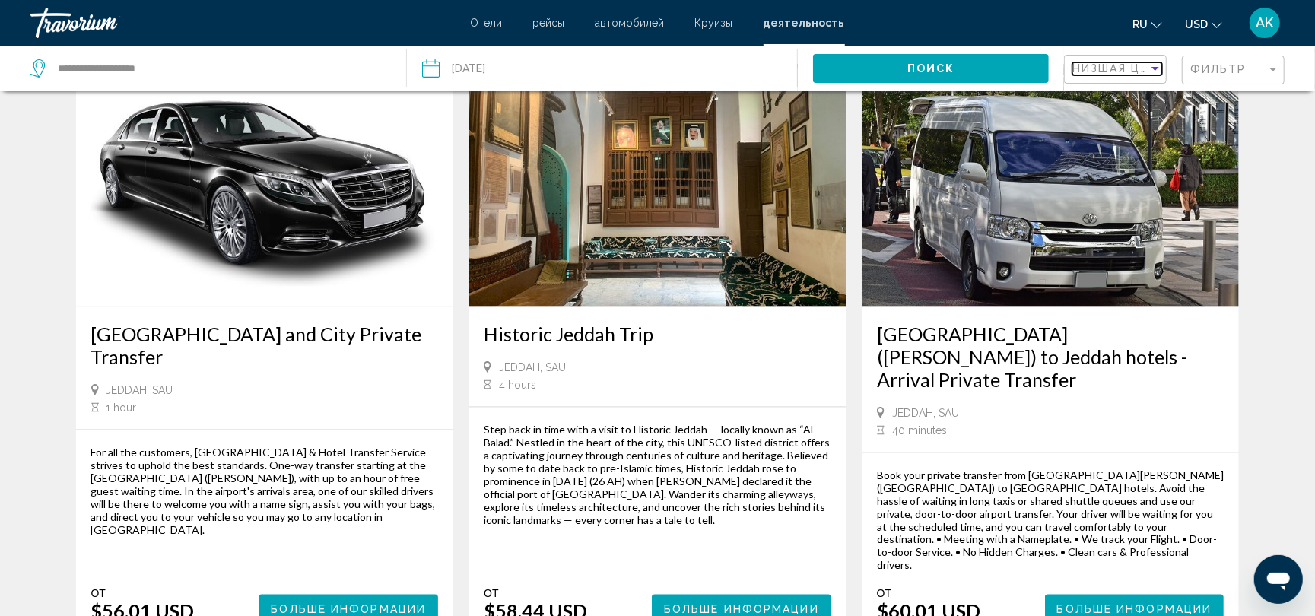
scroll to position [1436, 0]
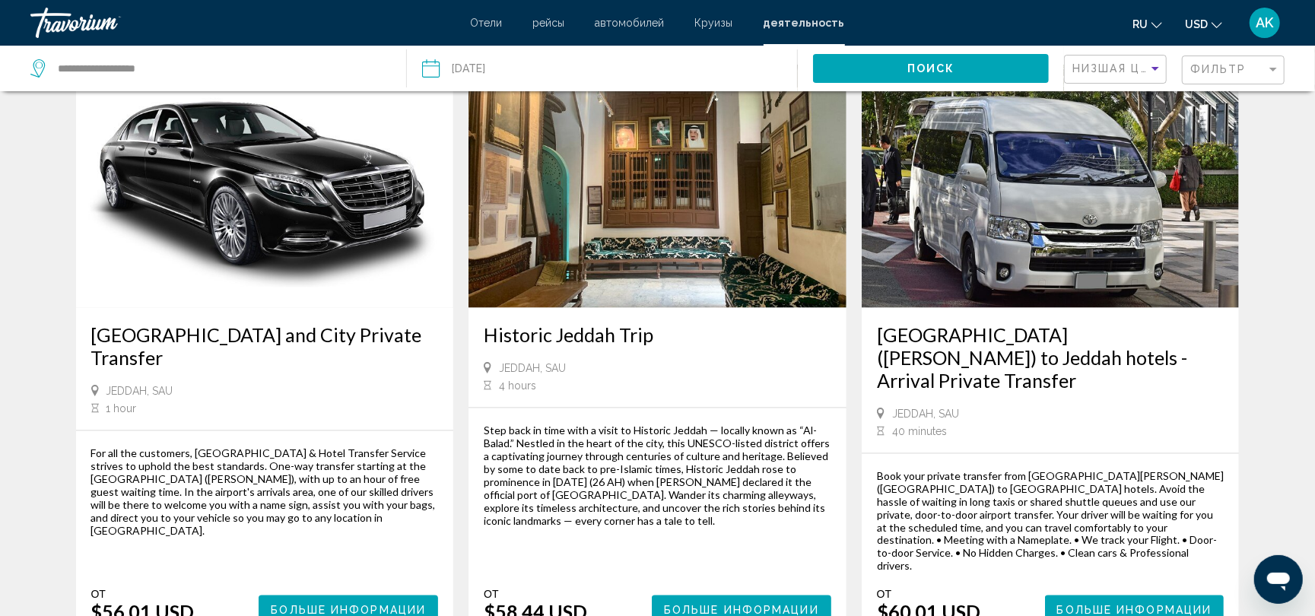
click at [1102, 604] on span "Больше информации" at bounding box center [1134, 610] width 155 height 12
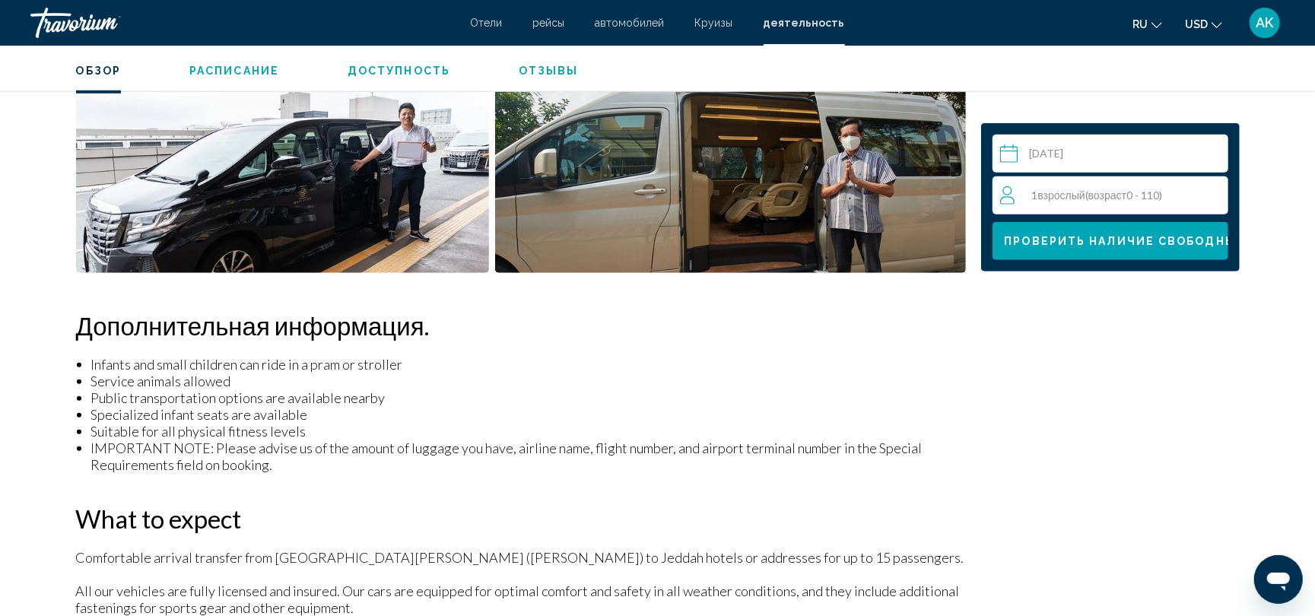
scroll to position [785, 0]
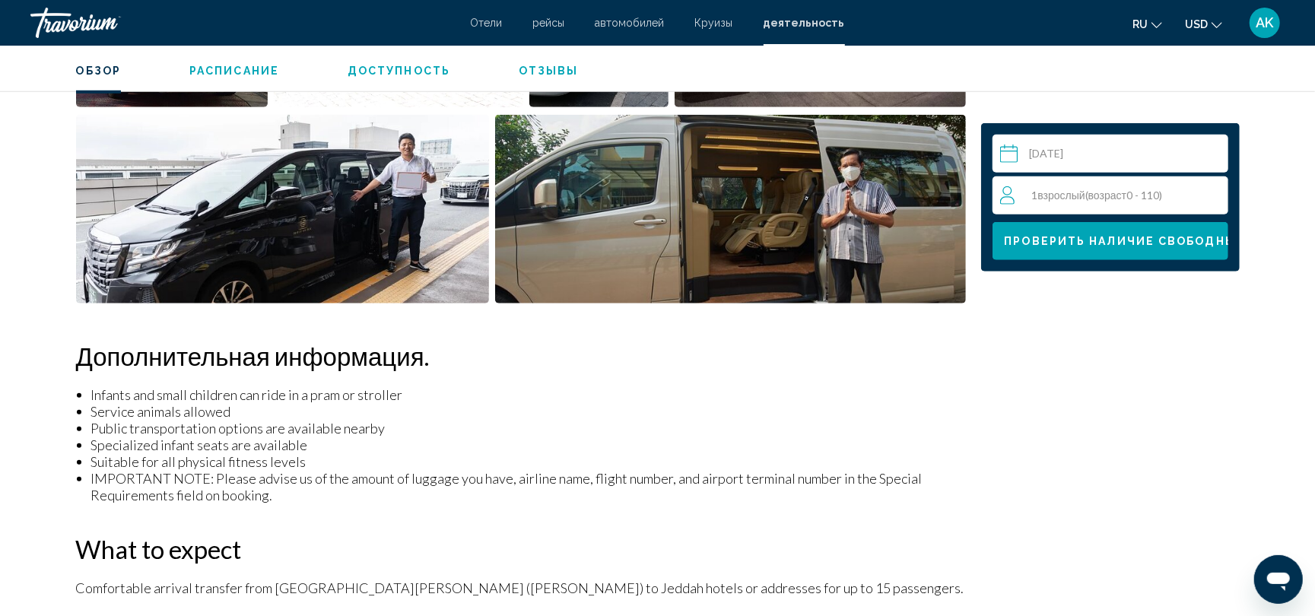
click at [1053, 198] on span "Взрослый" at bounding box center [1061, 195] width 47 height 13
click at [1210, 189] on icon "Increment adults" at bounding box center [1212, 195] width 14 height 18
click at [1210, 190] on icon "Increment adults" at bounding box center [1212, 195] width 14 height 18
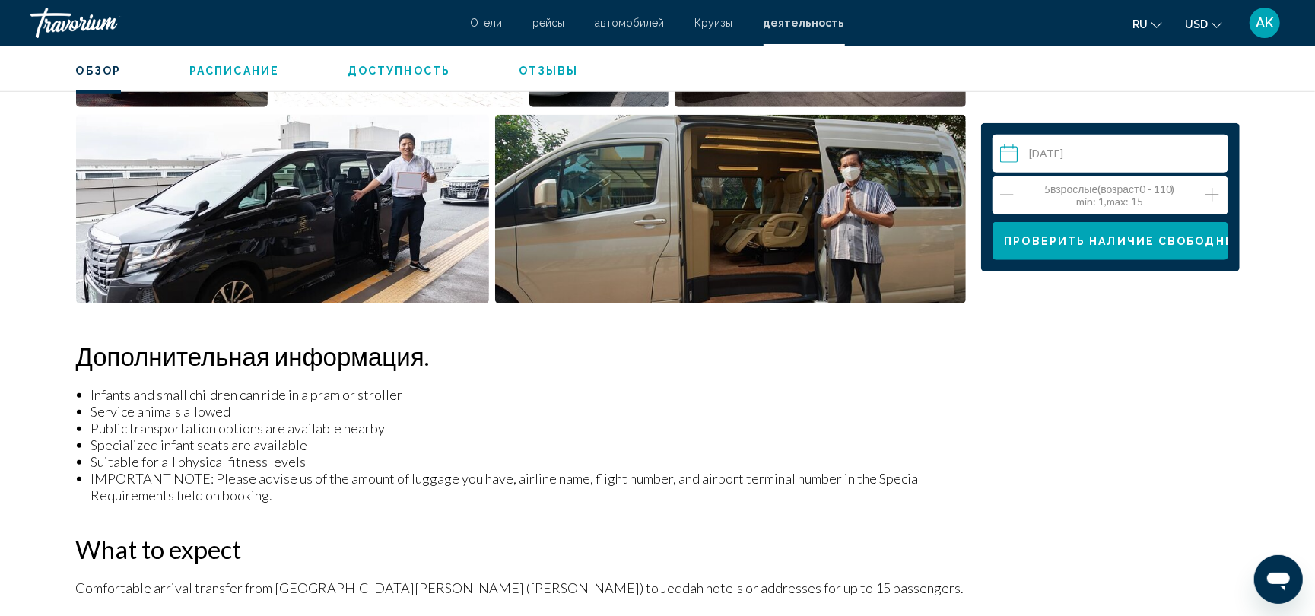
click at [1209, 190] on icon "Increment adults" at bounding box center [1212, 195] width 14 height 18
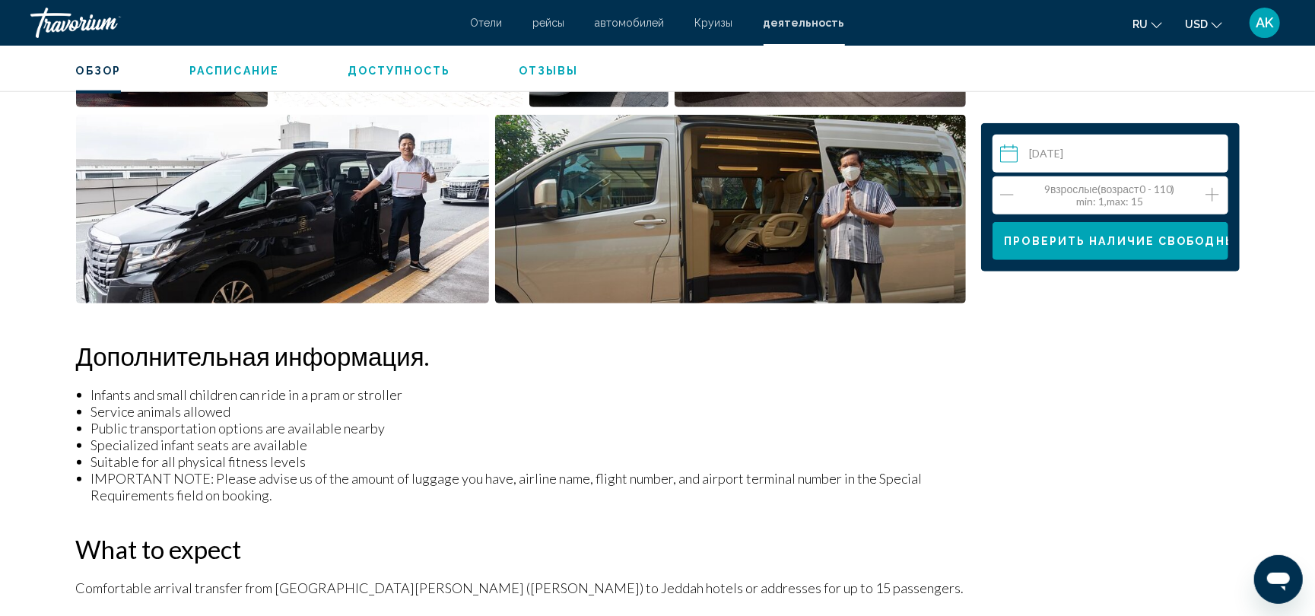
click at [1209, 190] on icon "Increment adults" at bounding box center [1212, 195] width 14 height 18
click at [1208, 190] on icon "Increment adults" at bounding box center [1212, 195] width 14 height 18
click at [1005, 193] on icon "Decrement adults" at bounding box center [1007, 195] width 14 height 18
click at [1078, 237] on span "Проверить наличие свободных мест" at bounding box center [1145, 242] width 282 height 12
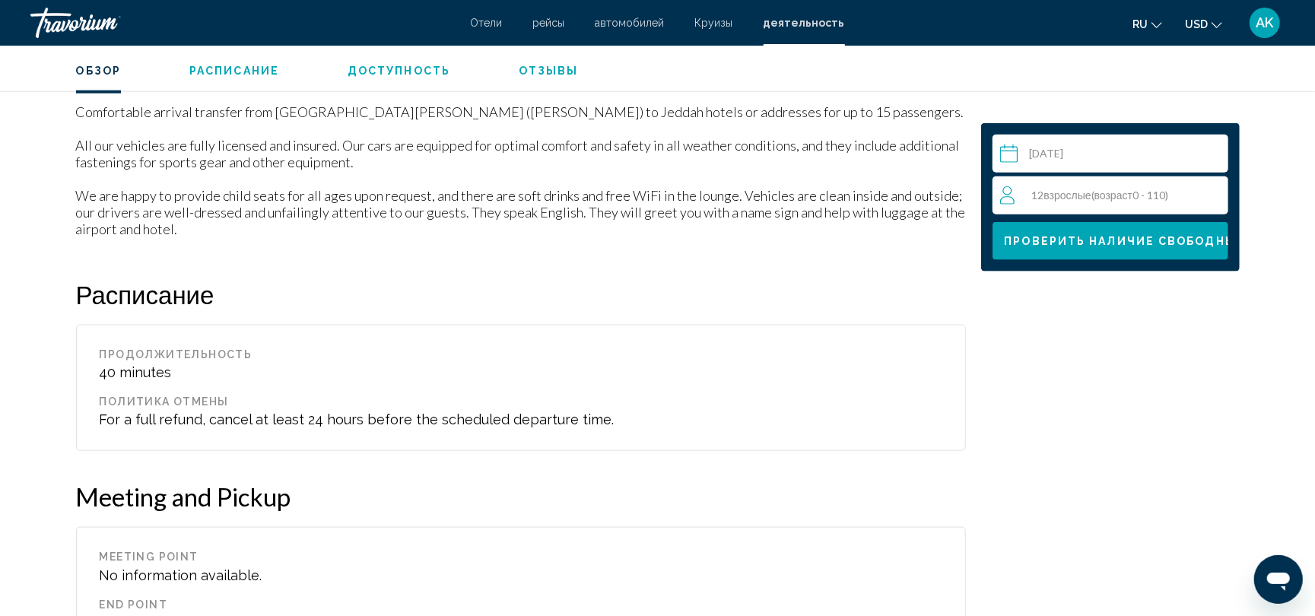
scroll to position [1259, 0]
